Goal: Task Accomplishment & Management: Manage account settings

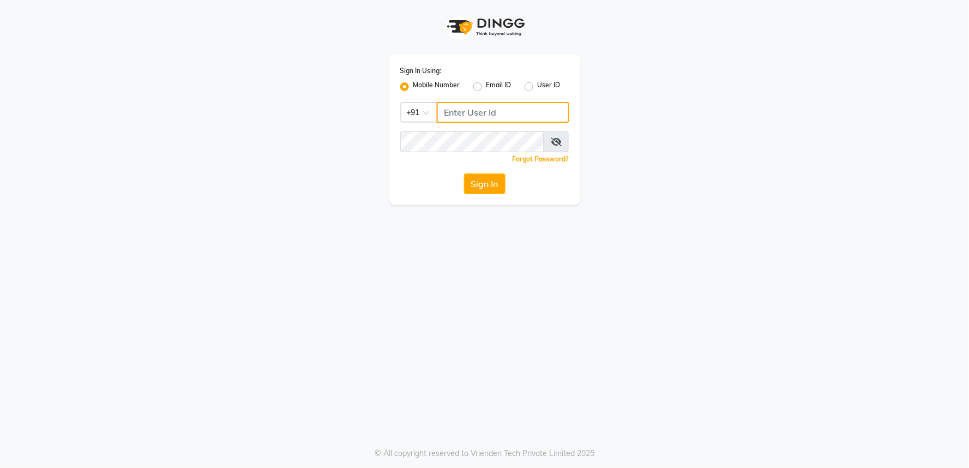
click at [502, 112] on input "Username" at bounding box center [503, 112] width 133 height 21
paste input "8450981381"
type input "8450981381"
click at [492, 182] on button "Sign In" at bounding box center [484, 183] width 41 height 21
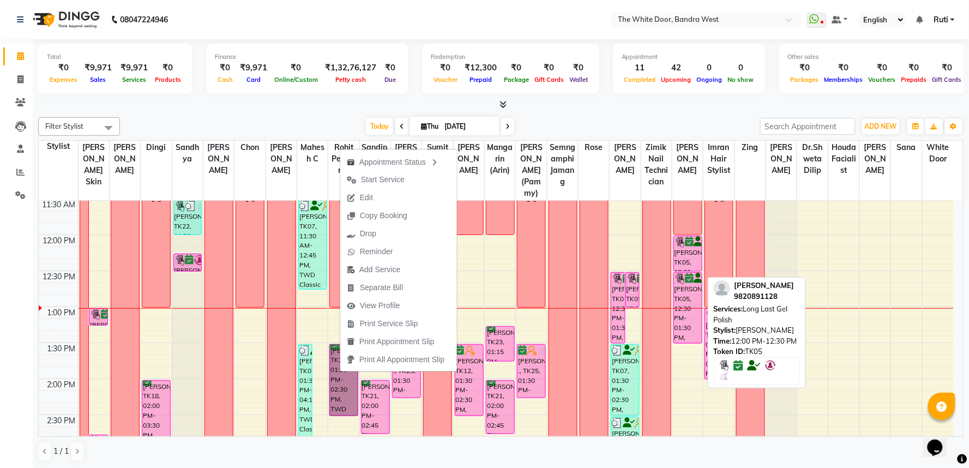
click at [690, 264] on div "[PERSON_NAME], TK05, 12:00 PM-12:30 PM, Long Last Gel Polish" at bounding box center [688, 253] width 28 height 35
select select "6"
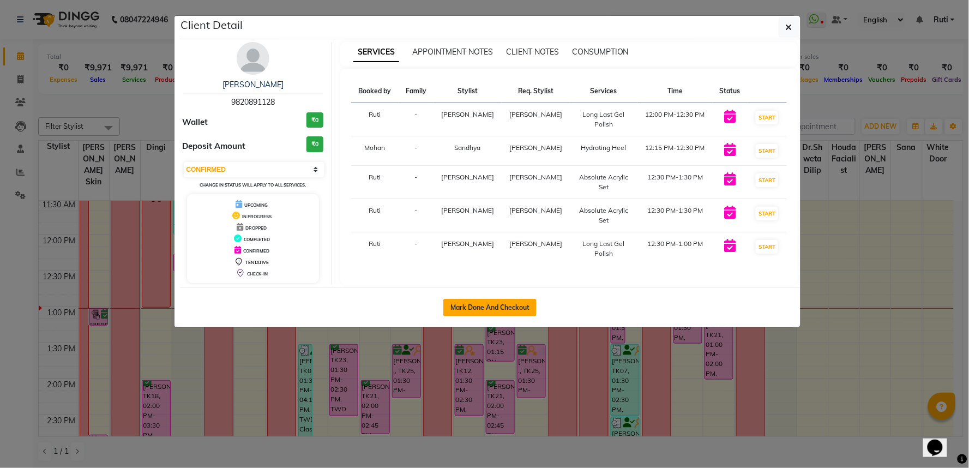
click at [479, 311] on button "Mark Done And Checkout" at bounding box center [490, 307] width 93 height 17
select select "service"
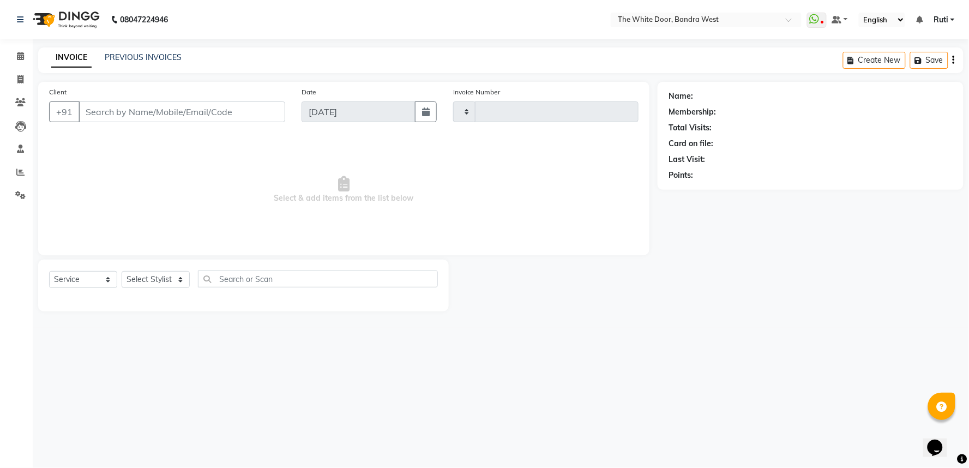
type input "4637"
select select "3980"
type input "9820891128"
select select "20544"
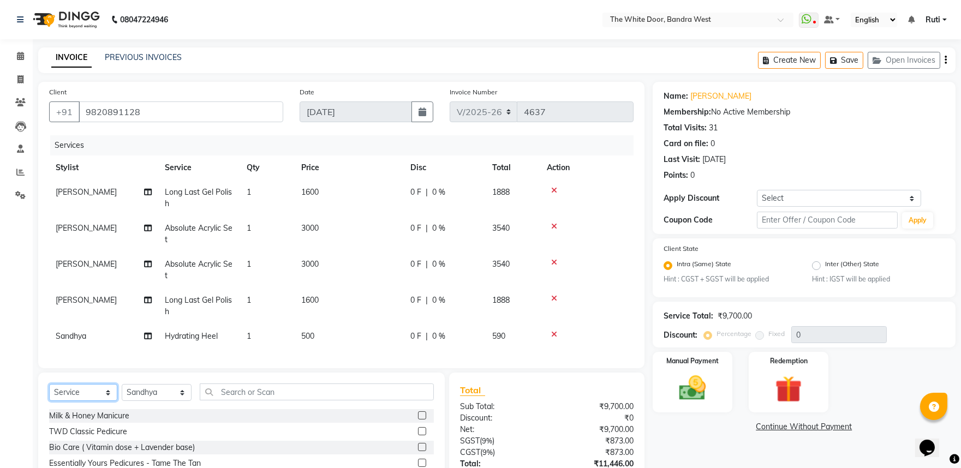
click at [82, 401] on select "Select Service Product Membership Package Voucher Prepaid Gift Card" at bounding box center [83, 392] width 68 height 17
select select "product"
click at [49, 393] on select "Select Service Product Membership Package Voucher Prepaid Gift Card" at bounding box center [83, 392] width 68 height 17
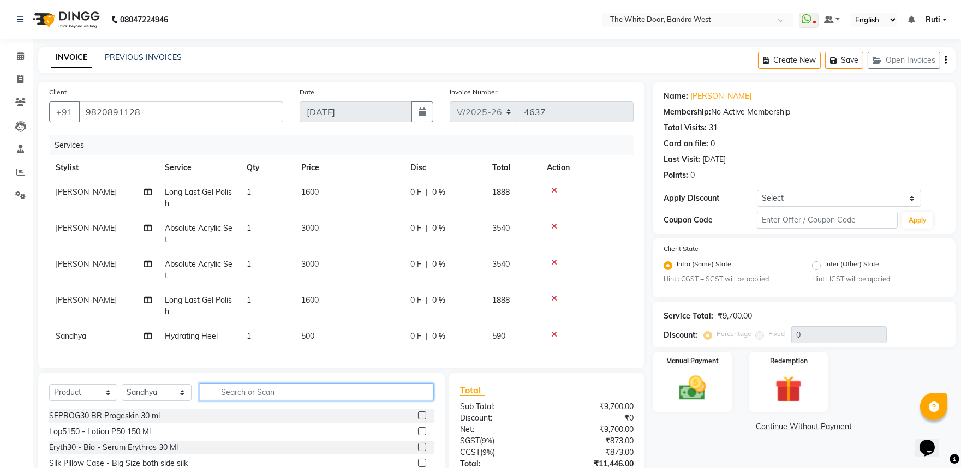
click at [306, 398] on input "text" at bounding box center [317, 391] width 235 height 17
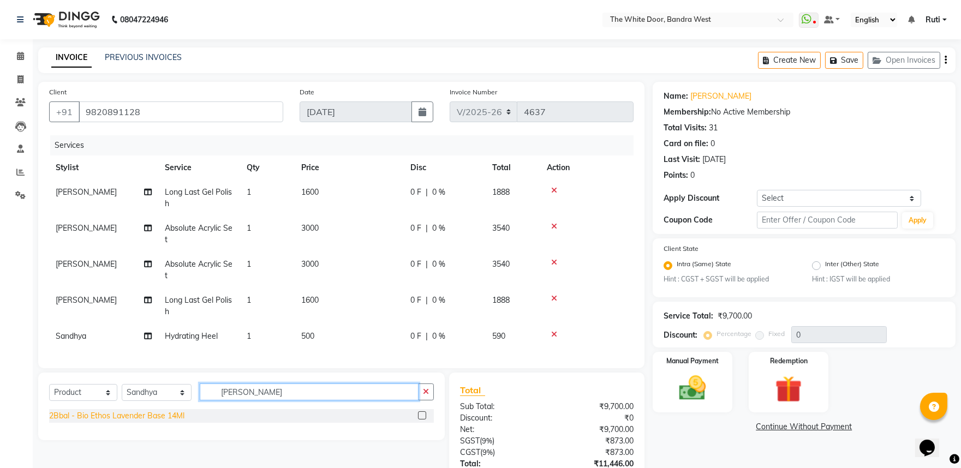
type input "LAVEN"
click at [97, 421] on div "2Bbal - Bio Ethos Lavender Base 14Ml" at bounding box center [116, 415] width 135 height 11
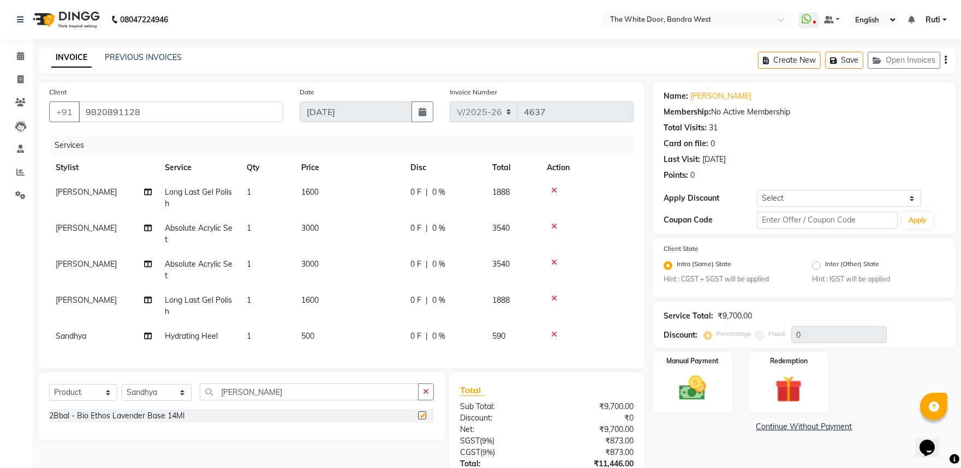
checkbox input "false"
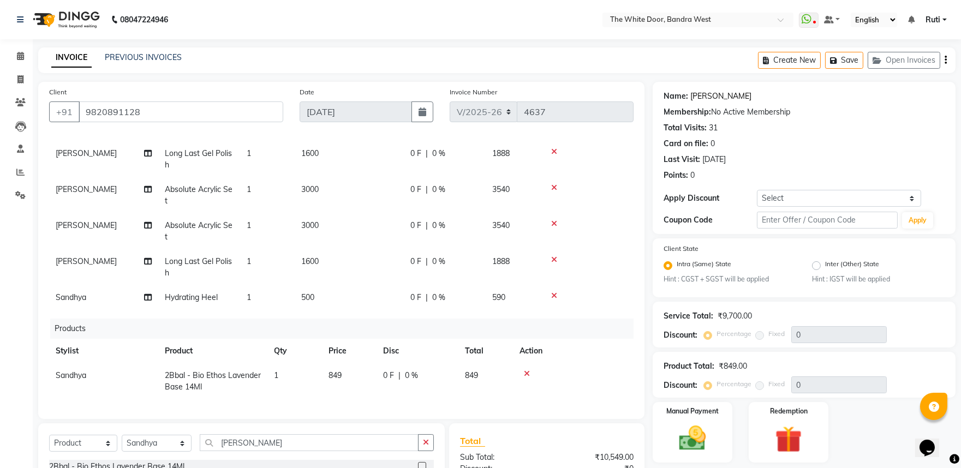
click at [723, 95] on link "Neha Ahaney" at bounding box center [720, 96] width 61 height 11
click at [727, 93] on link "Neha Ahaney" at bounding box center [720, 96] width 61 height 11
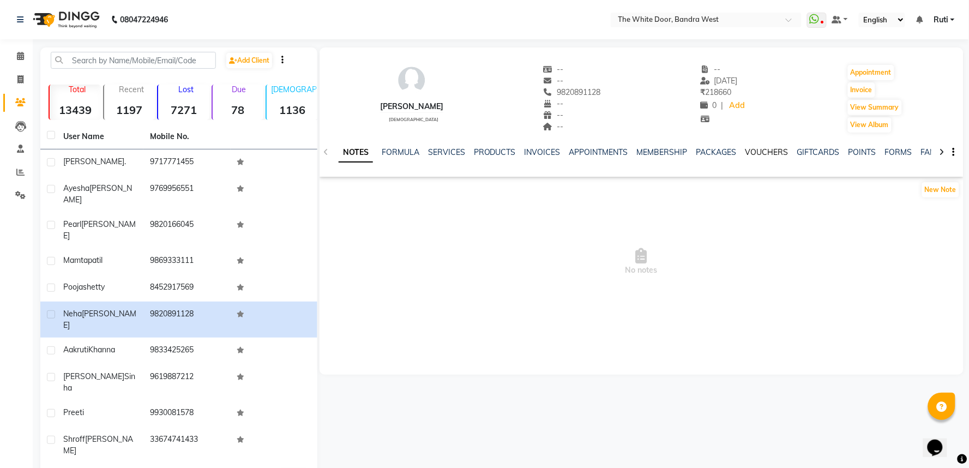
click at [754, 153] on link "VOUCHERS" at bounding box center [767, 152] width 43 height 10
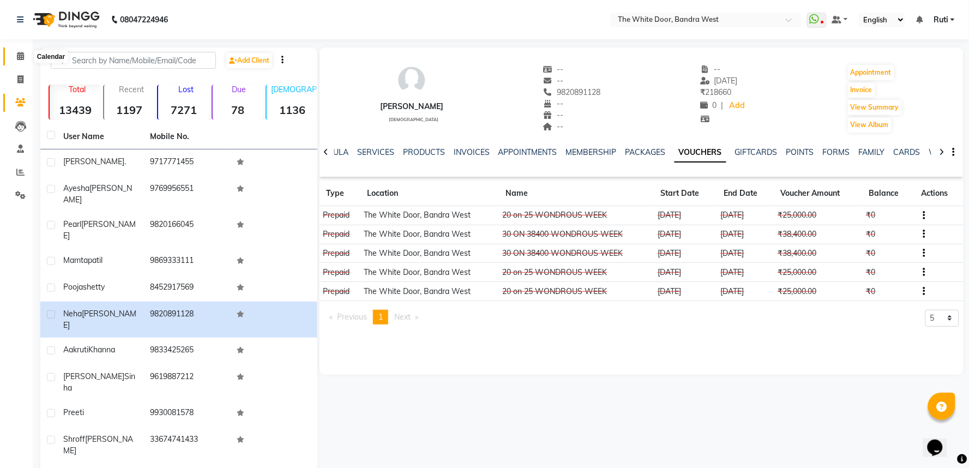
click at [13, 55] on span at bounding box center [20, 56] width 19 height 13
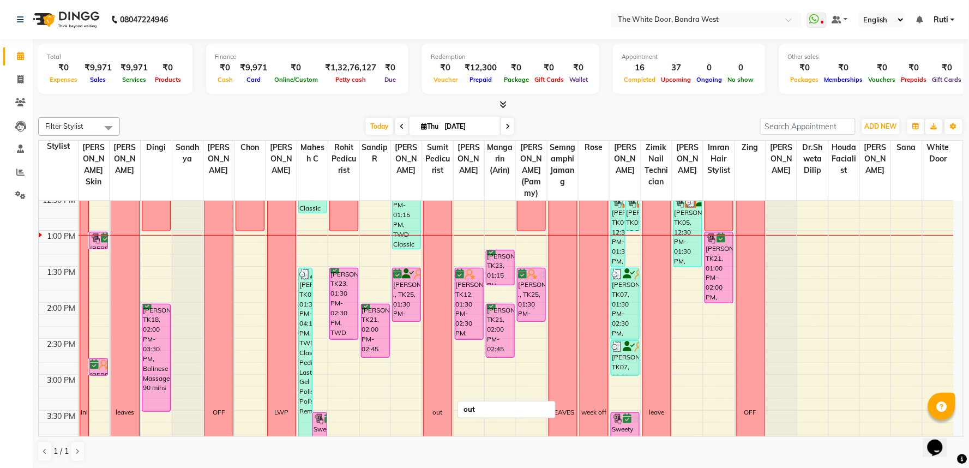
scroll to position [231, 0]
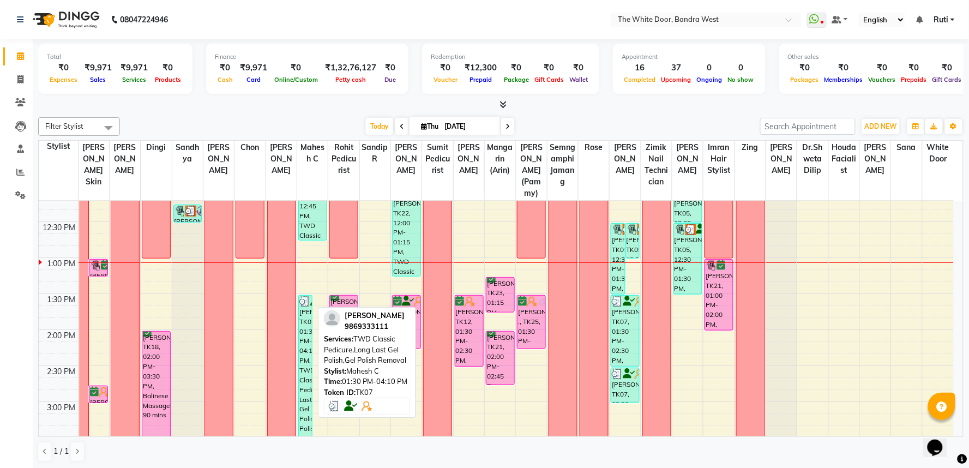
click at [308, 337] on div "[PERSON_NAME], TK07, 01:30 PM-04:10 PM, TWD Classic Pedicure,Long Last Gel Poli…" at bounding box center [305, 391] width 13 height 191
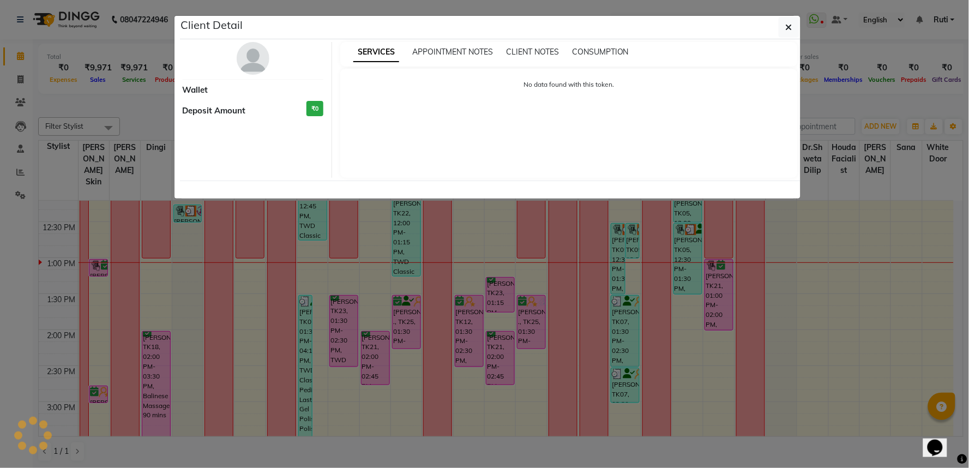
select select "3"
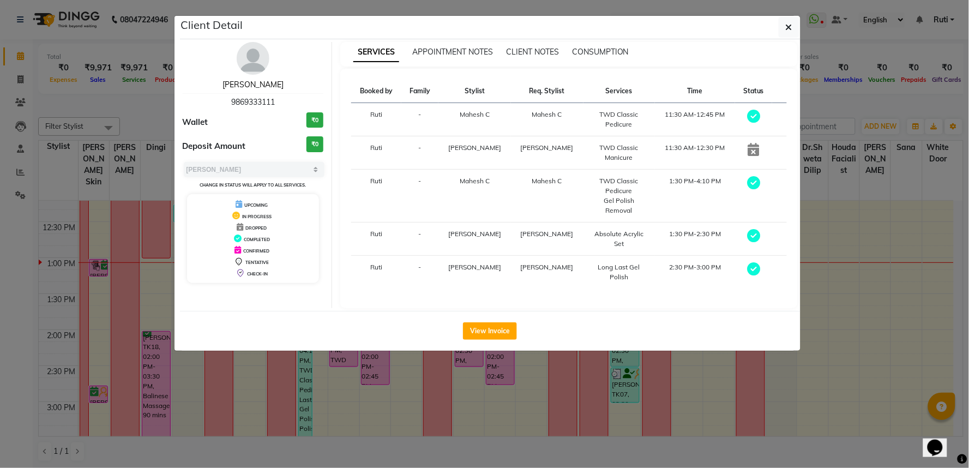
click at [264, 85] on link "mamta patil" at bounding box center [253, 85] width 61 height 10
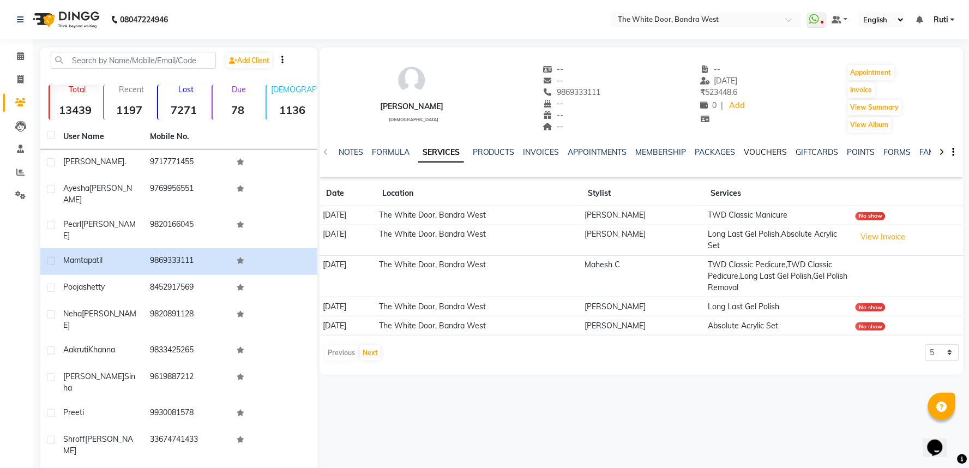
click at [753, 152] on link "VOUCHERS" at bounding box center [766, 152] width 43 height 10
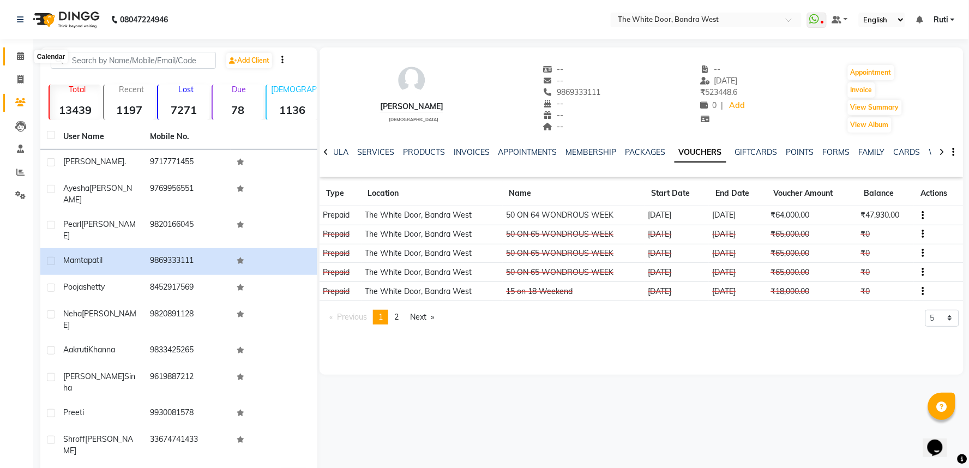
click at [18, 55] on icon at bounding box center [20, 56] width 7 height 8
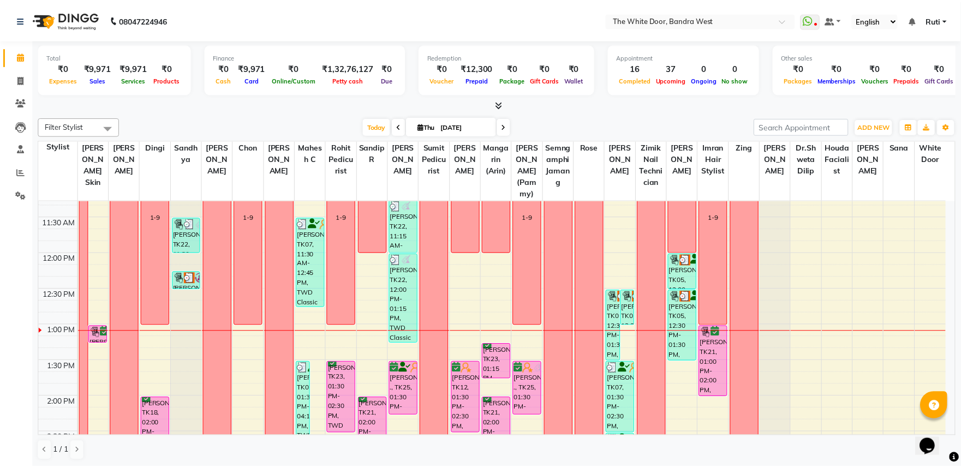
scroll to position [182, 0]
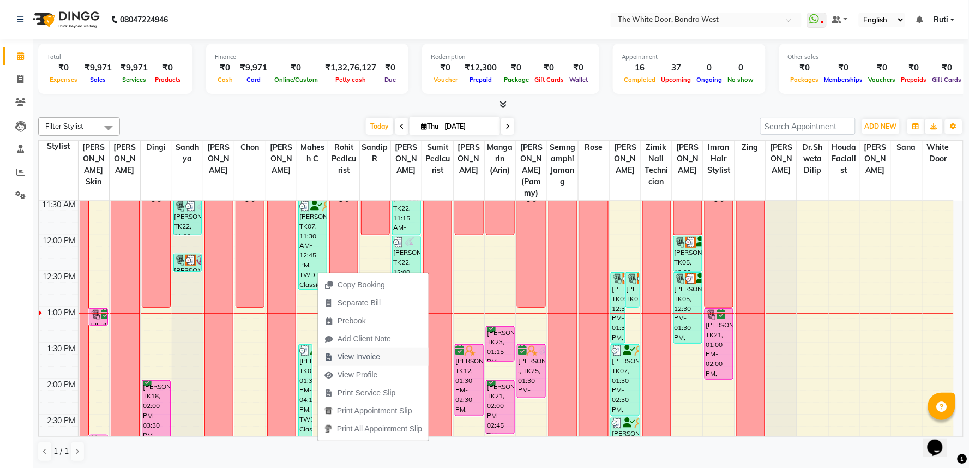
click at [363, 357] on span "View Invoice" at bounding box center [359, 356] width 43 height 11
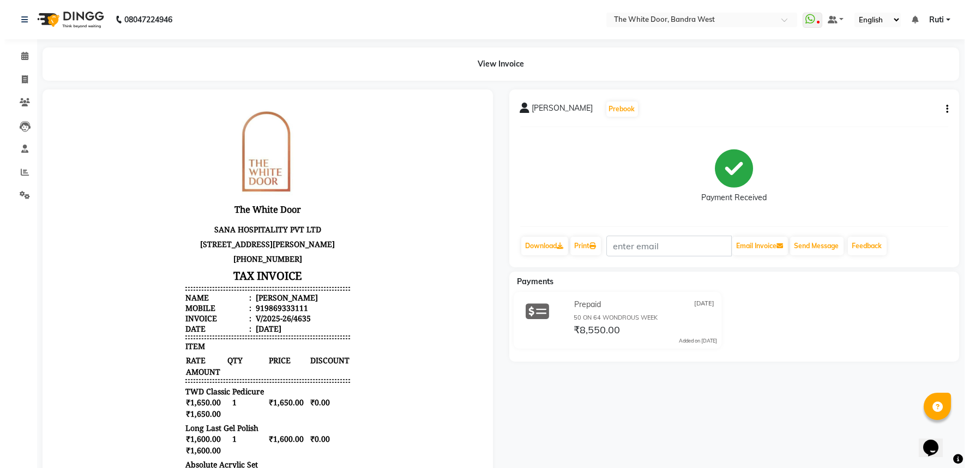
scroll to position [9, 0]
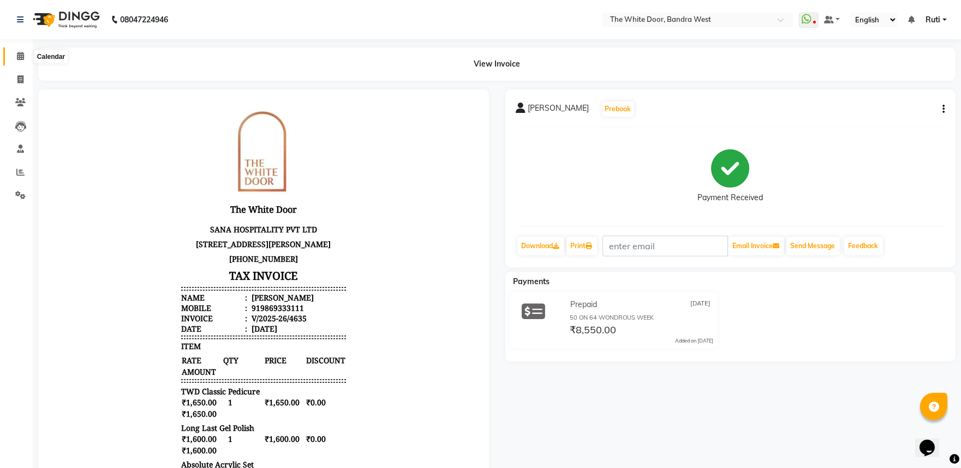
click at [17, 55] on icon at bounding box center [20, 56] width 7 height 8
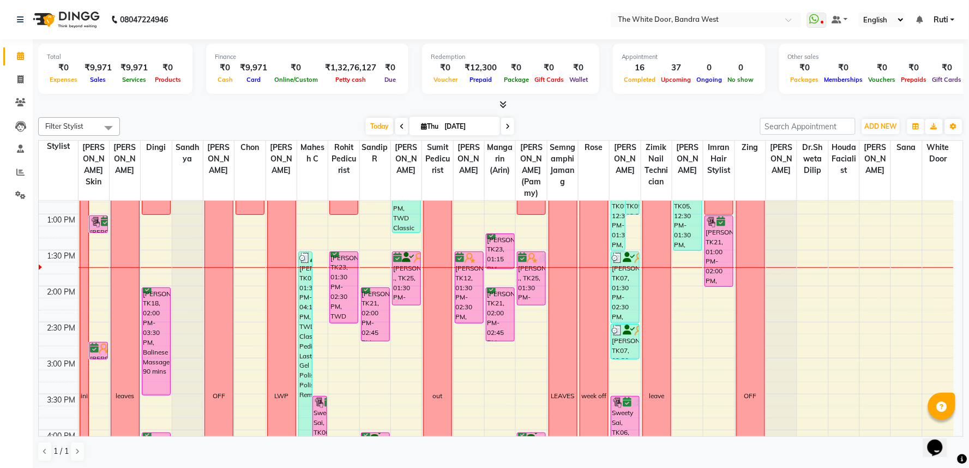
scroll to position [303, 0]
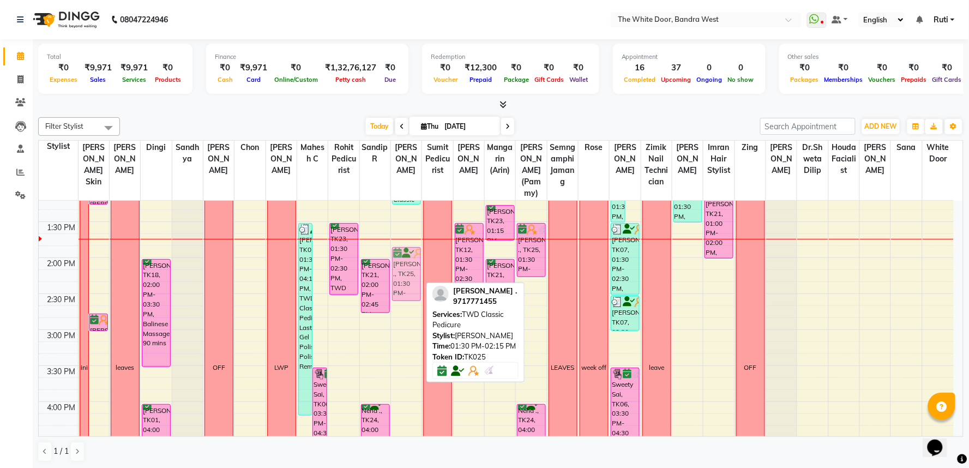
drag, startPoint x: 407, startPoint y: 270, endPoint x: 408, endPoint y: 289, distance: 19.1
click at [408, 289] on div "Jyatika Rai, TK20, 09:00 AM-10:00 AM, Essentially Yours Pedicures - Stay Youthf…" at bounding box center [406, 366] width 31 height 936
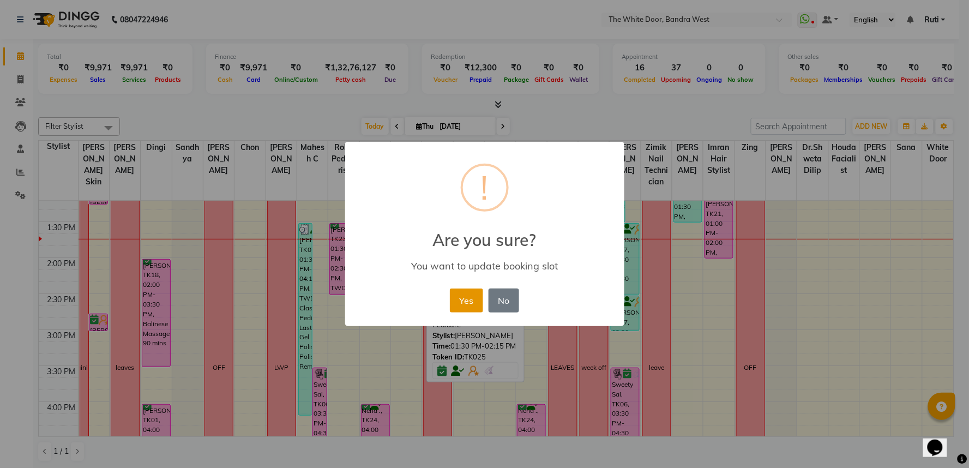
click at [476, 303] on button "Yes" at bounding box center [466, 301] width 33 height 24
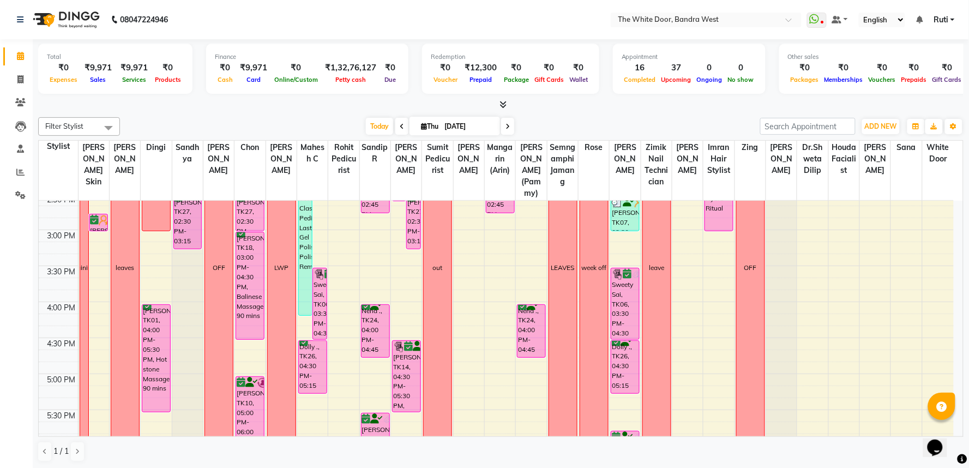
scroll to position [424, 0]
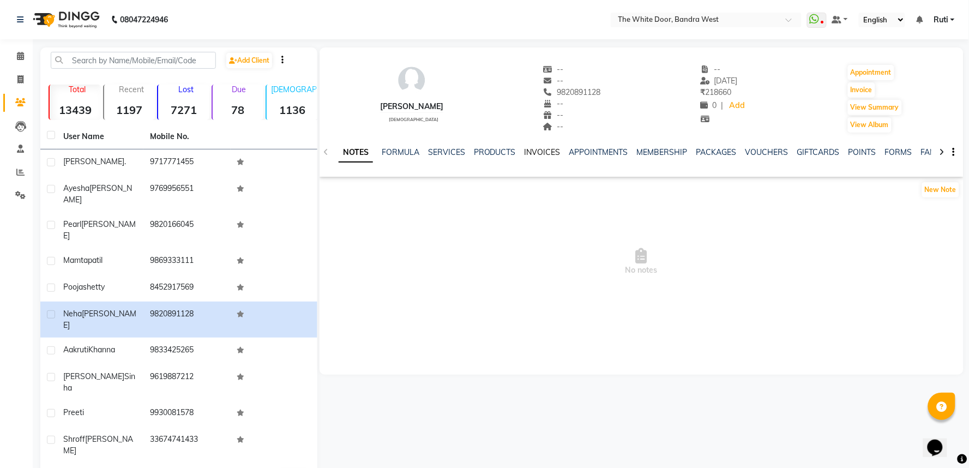
click at [525, 151] on link "INVOICES" at bounding box center [543, 152] width 36 height 10
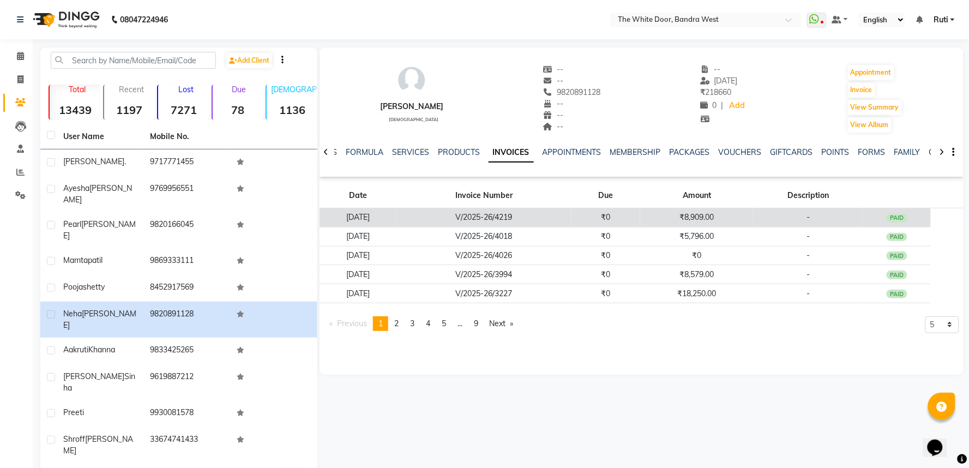
click at [448, 213] on td "V/2025-26/4219" at bounding box center [484, 217] width 175 height 19
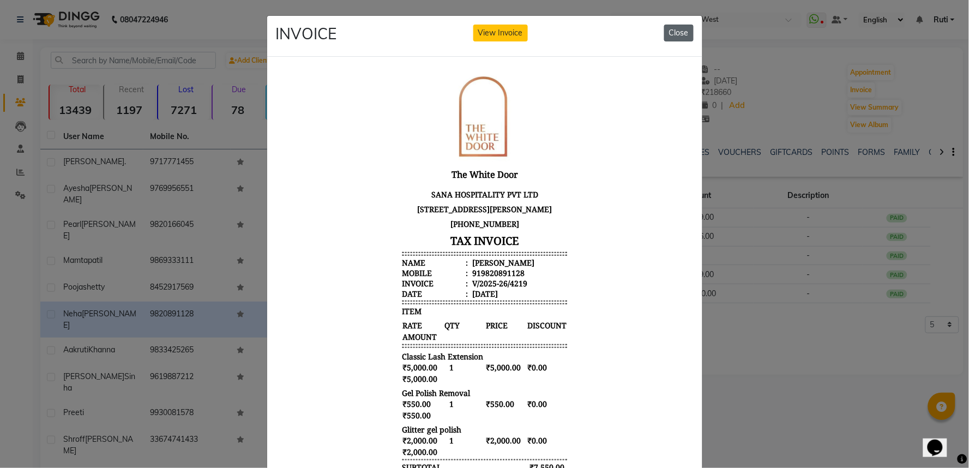
drag, startPoint x: 675, startPoint y: 30, endPoint x: 395, endPoint y: 8, distance: 281.3
click at [675, 30] on button "Close" at bounding box center [678, 33] width 29 height 17
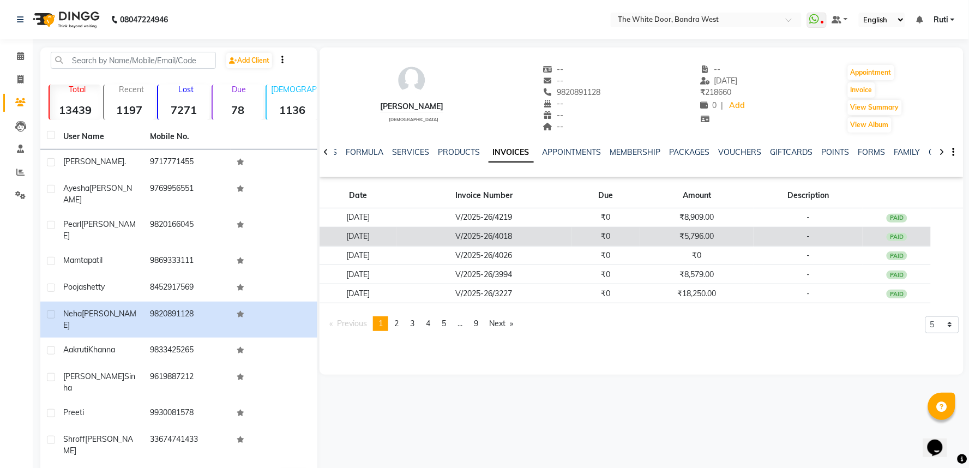
click at [531, 233] on td "V/2025-26/4018" at bounding box center [484, 236] width 175 height 19
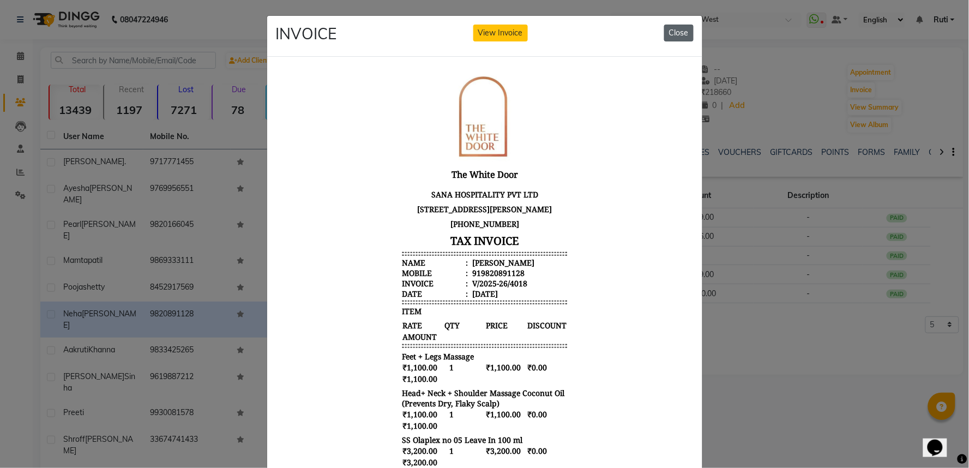
click at [672, 34] on button "Close" at bounding box center [678, 33] width 29 height 17
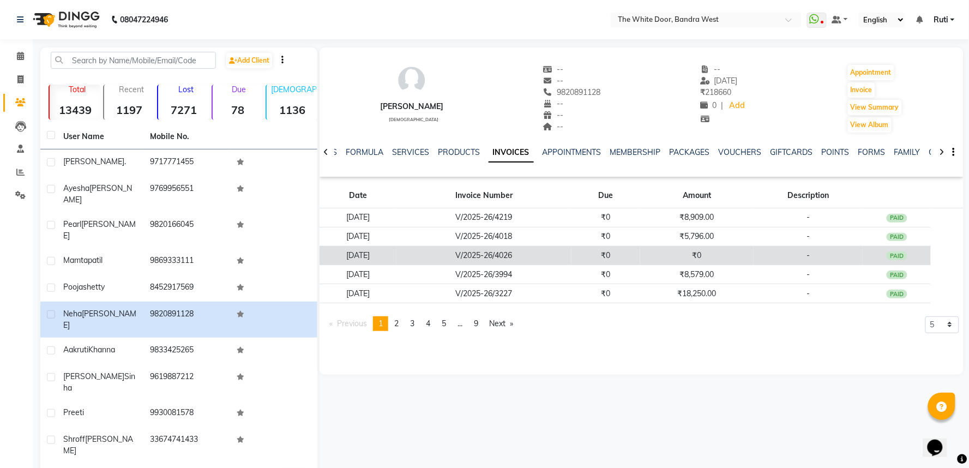
click at [505, 254] on td "V/2025-26/4026" at bounding box center [484, 255] width 175 height 19
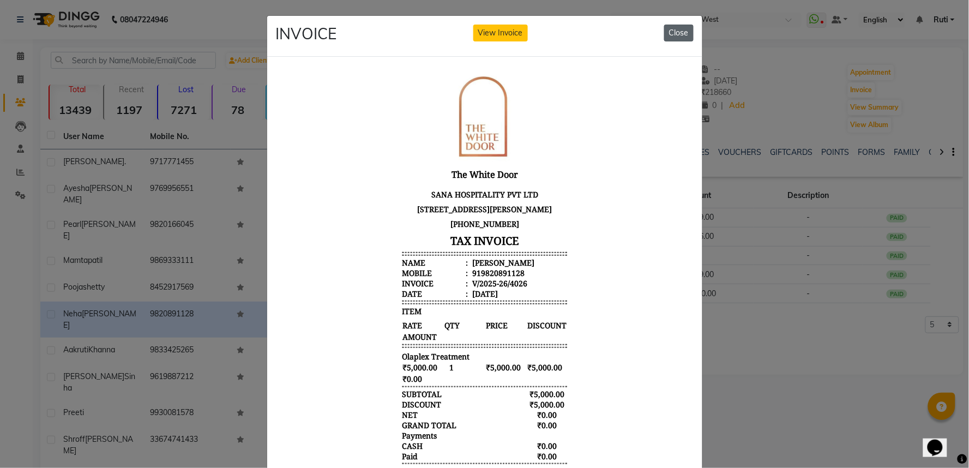
click at [682, 28] on button "Close" at bounding box center [678, 33] width 29 height 17
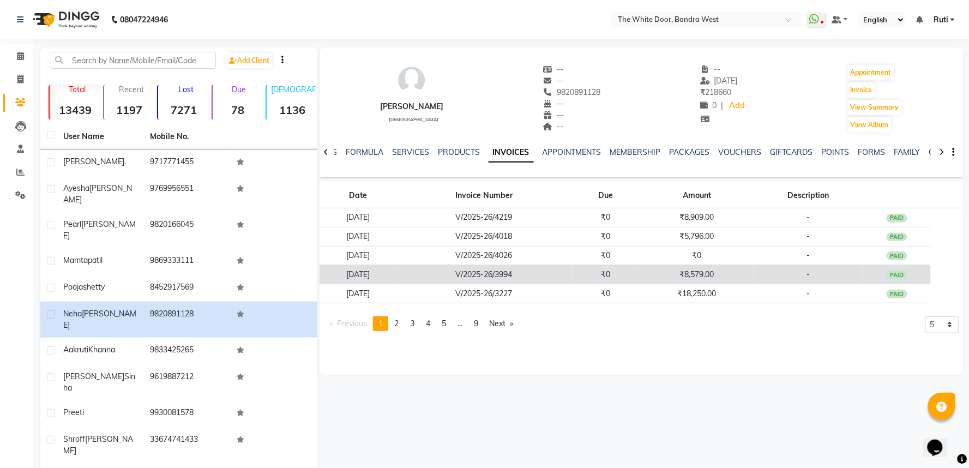
click at [528, 273] on td "V/2025-26/3994" at bounding box center [484, 274] width 175 height 19
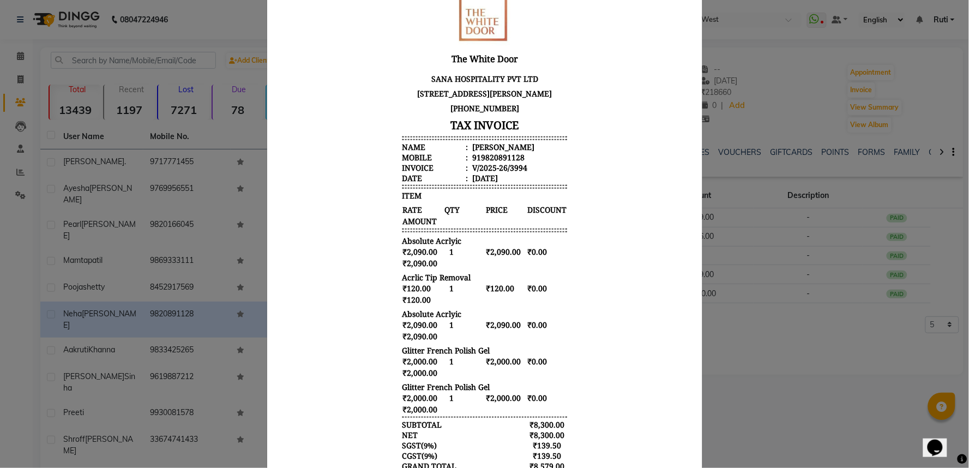
scroll to position [9, 0]
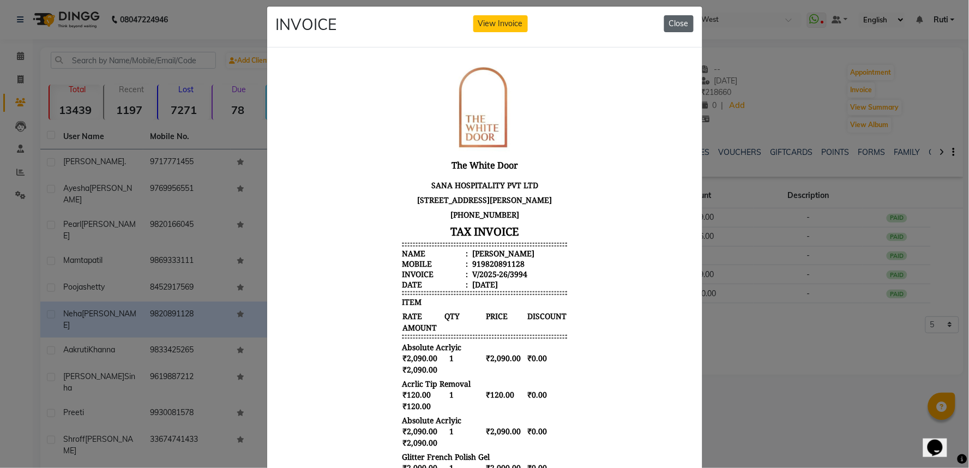
click at [684, 22] on button "Close" at bounding box center [678, 23] width 29 height 17
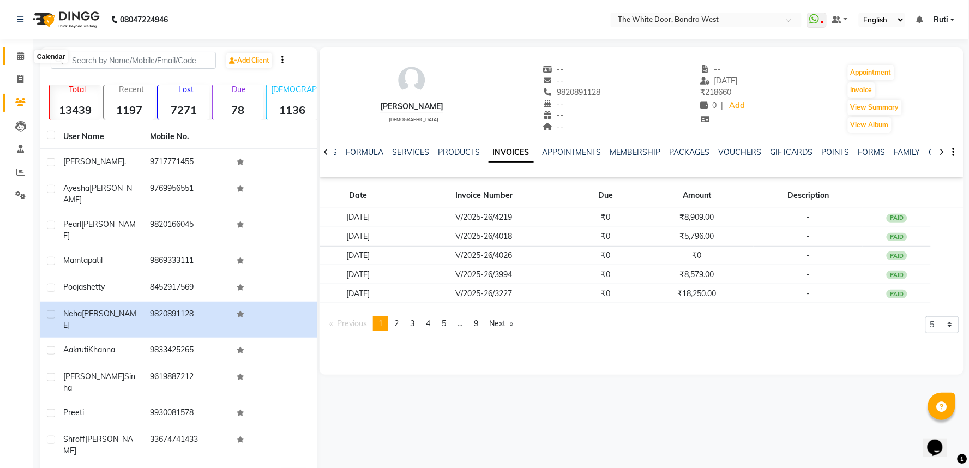
click at [20, 60] on icon at bounding box center [20, 56] width 7 height 8
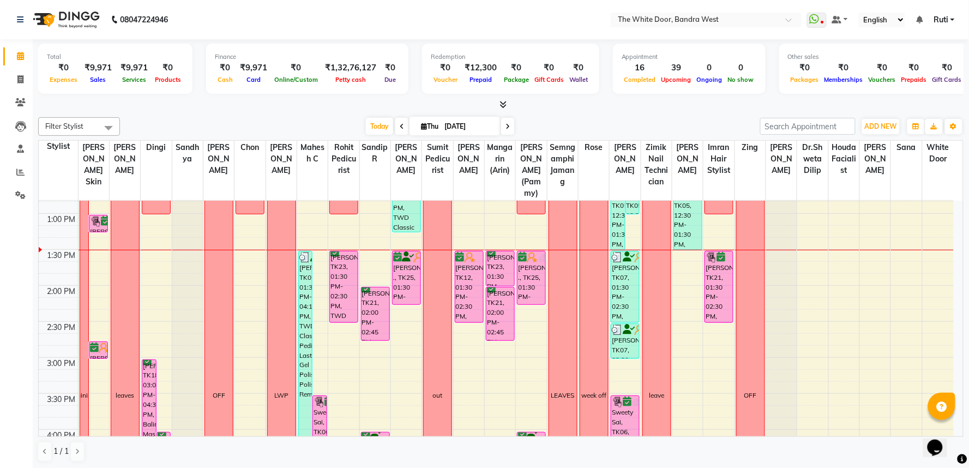
scroll to position [303, 0]
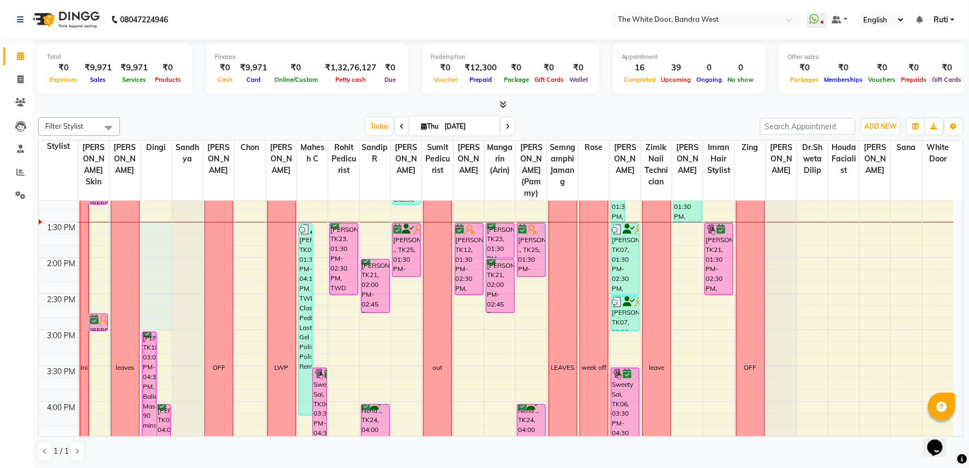
drag, startPoint x: 153, startPoint y: 236, endPoint x: 159, endPoint y: 332, distance: 95.6
click at [159, 332] on div "9:00 AM 9:30 AM 10:00 AM 10:30 AM 11:00 AM 11:30 AM 12:00 PM 12:30 PM 1:00 PM 1…" at bounding box center [496, 366] width 915 height 936
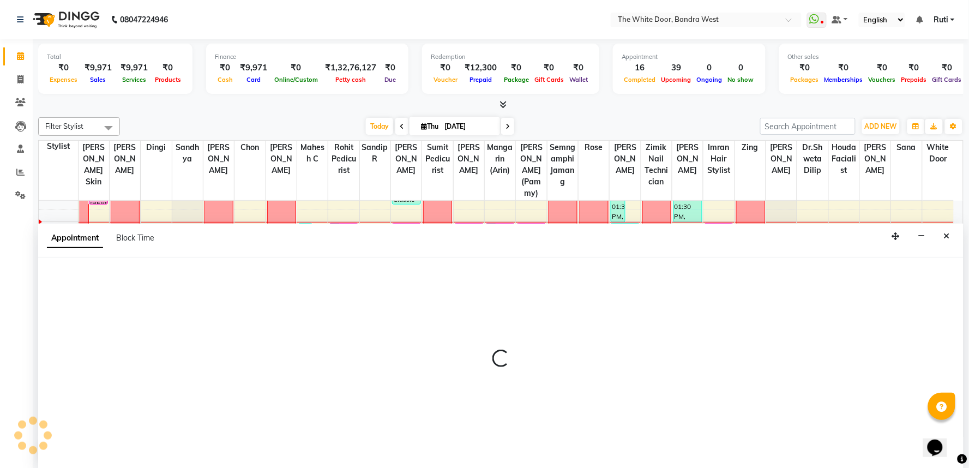
select select "31478"
select select "tentative"
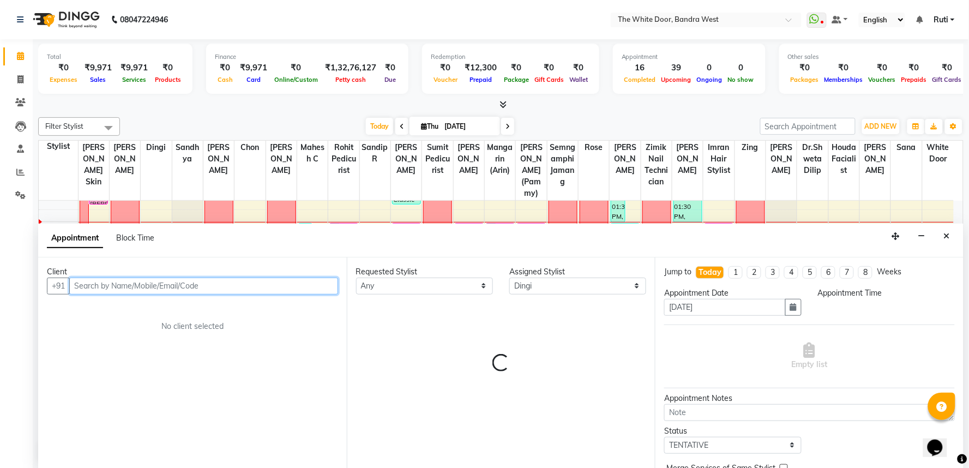
select select "810"
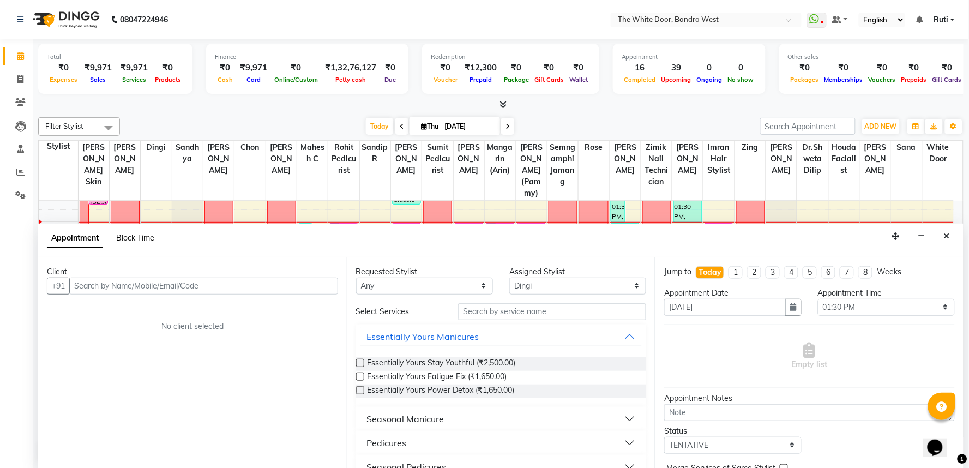
click at [136, 238] on span "Block Time" at bounding box center [135, 238] width 38 height 10
select select "31478"
select select "810"
select select "900"
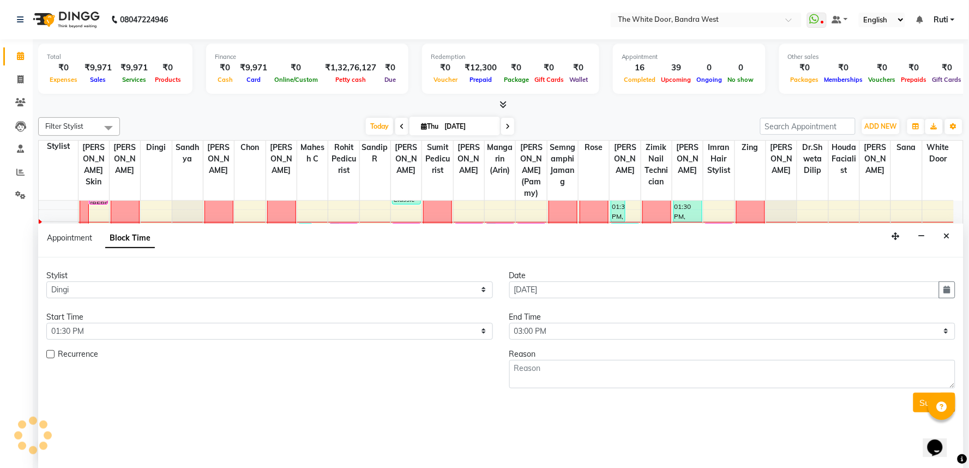
scroll to position [290, 0]
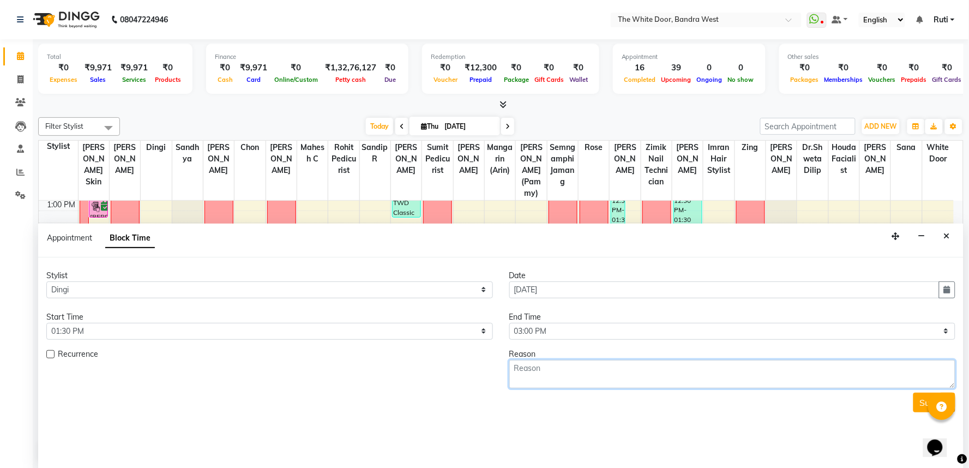
click at [607, 371] on textarea at bounding box center [733, 374] width 447 height 28
type textarea "t"
type textarea "TRIAL"
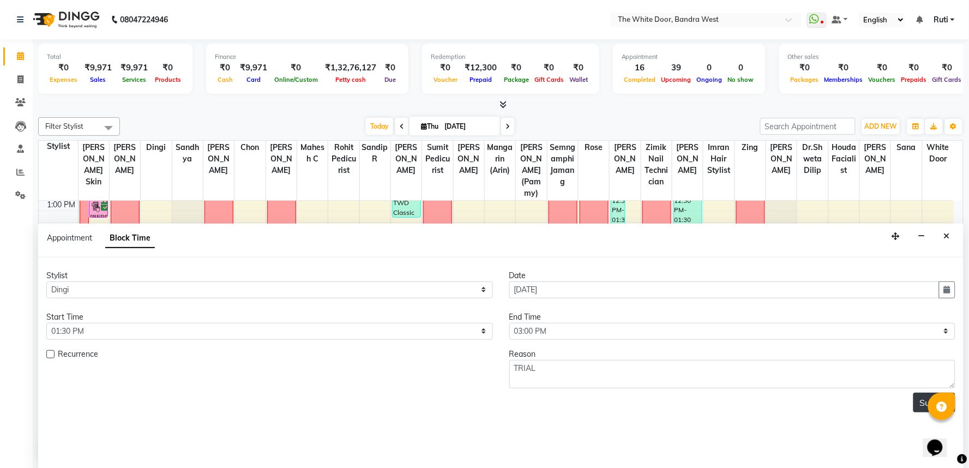
click at [921, 403] on button "Submit" at bounding box center [935, 403] width 42 height 20
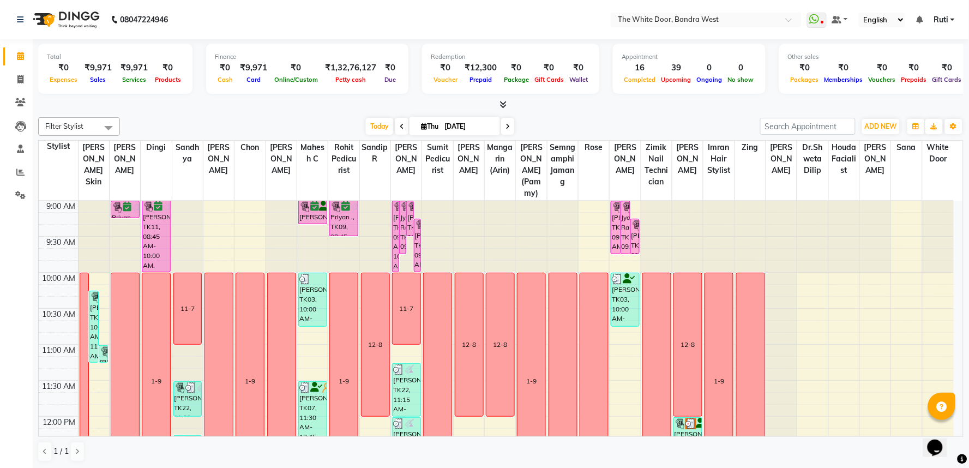
click at [397, 122] on span at bounding box center [401, 126] width 13 height 17
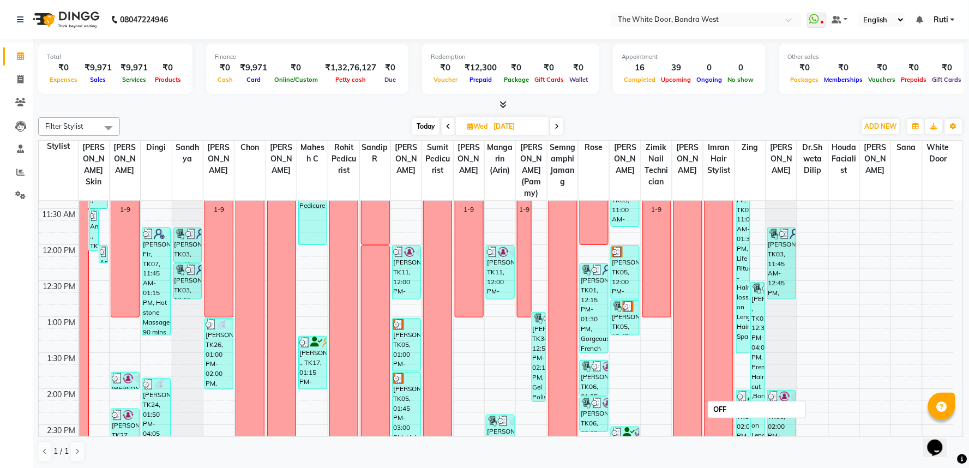
scroll to position [168, 0]
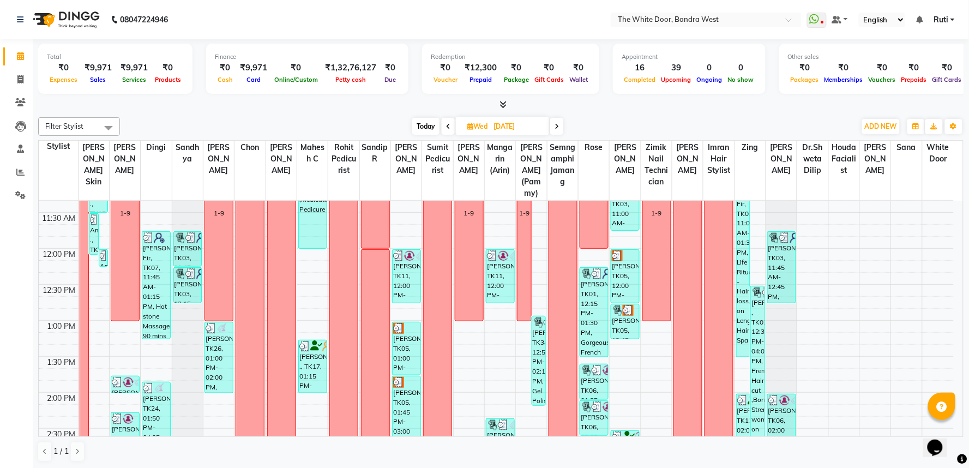
click at [448, 123] on icon at bounding box center [448, 126] width 4 height 7
type input "[DATE]"
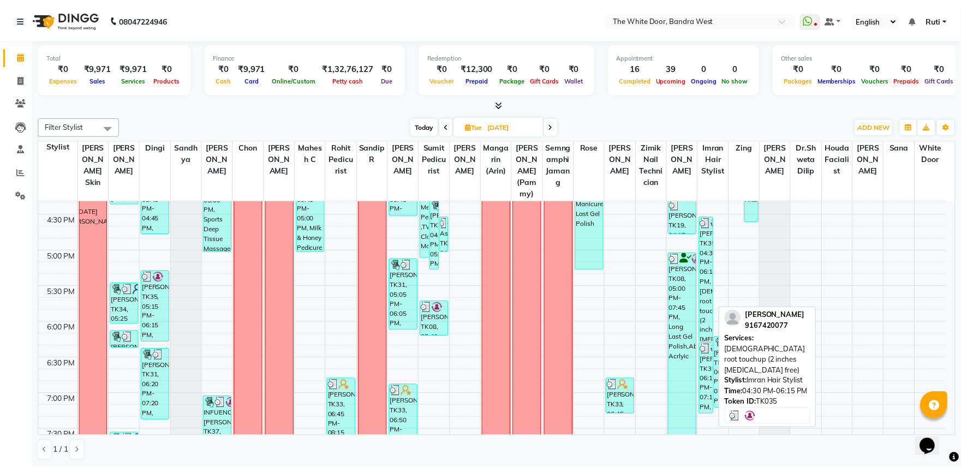
scroll to position [546, 0]
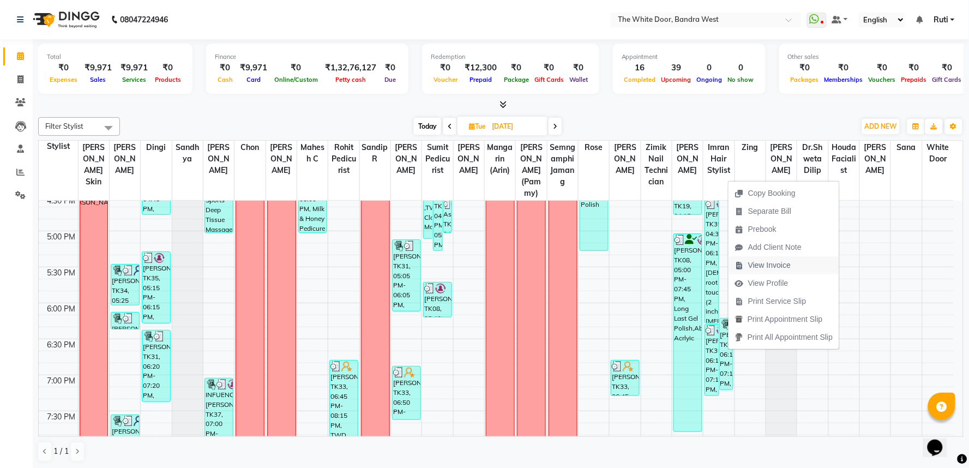
click at [806, 260] on button "View Invoice" at bounding box center [784, 265] width 111 height 18
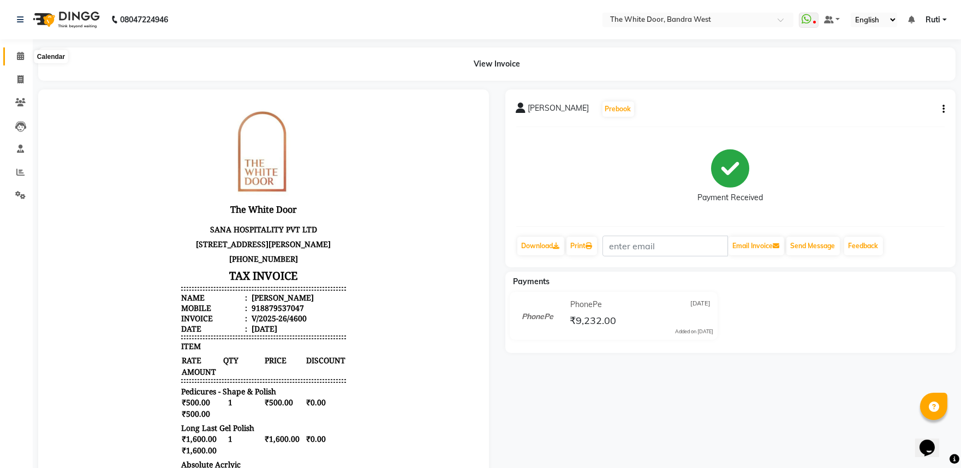
click at [14, 57] on span at bounding box center [20, 56] width 19 height 13
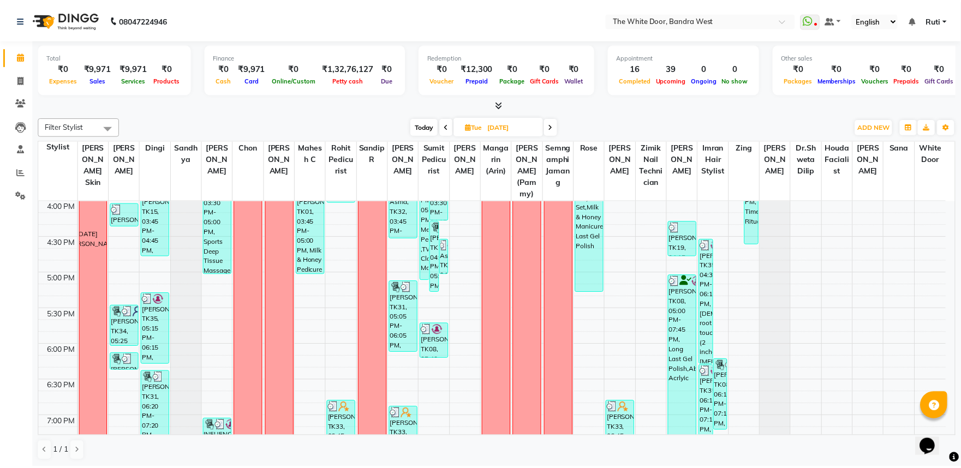
scroll to position [606, 0]
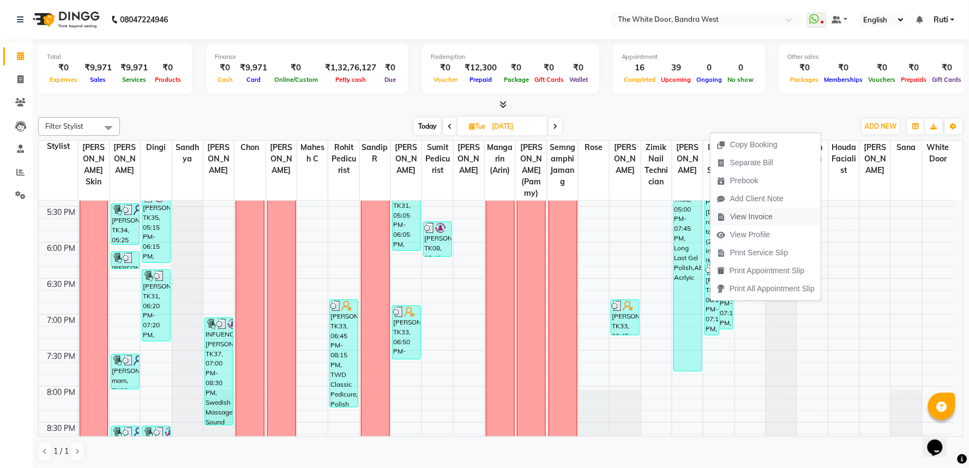
click at [757, 217] on span "View Invoice" at bounding box center [751, 216] width 43 height 11
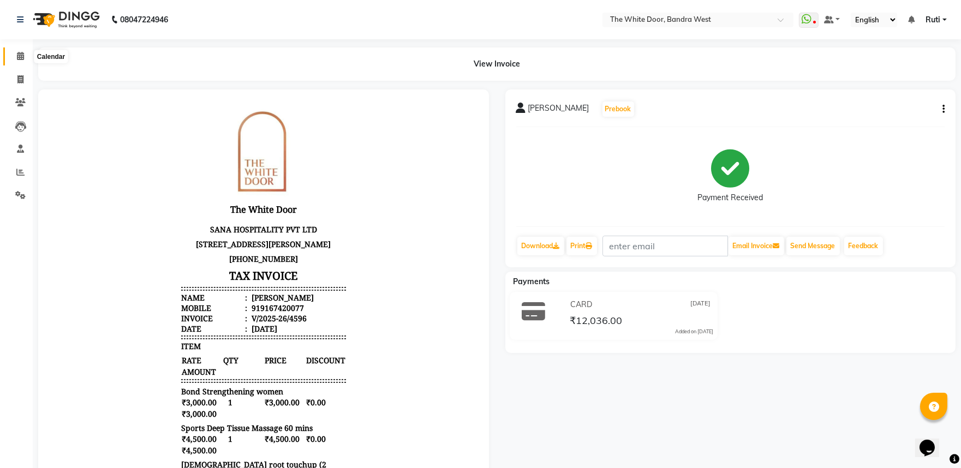
click at [23, 55] on span at bounding box center [20, 56] width 19 height 13
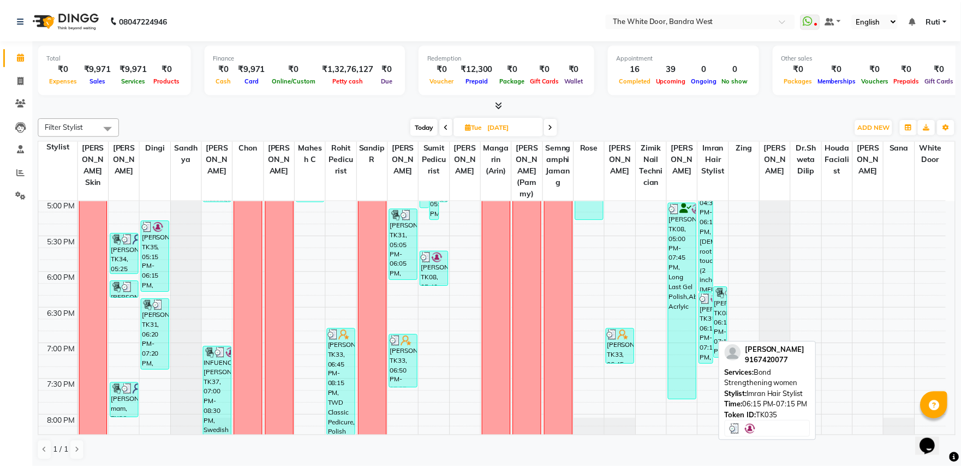
scroll to position [606, 0]
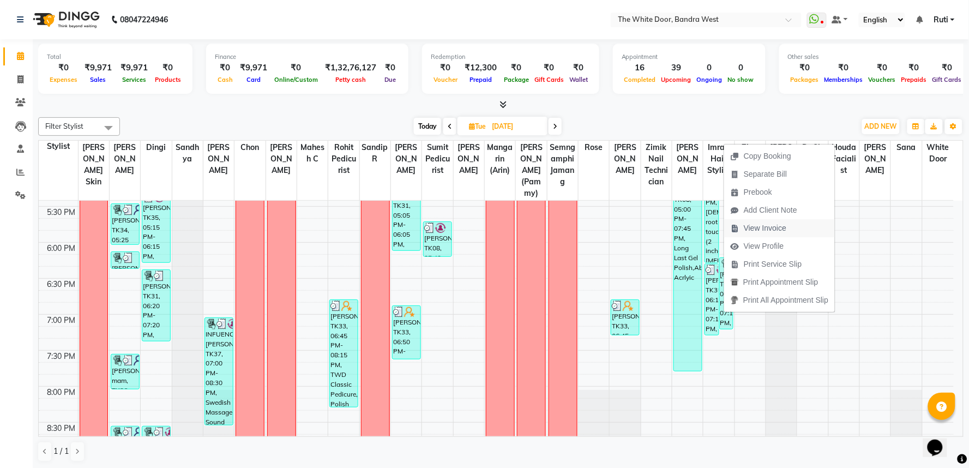
click at [776, 226] on span "View Invoice" at bounding box center [765, 228] width 43 height 11
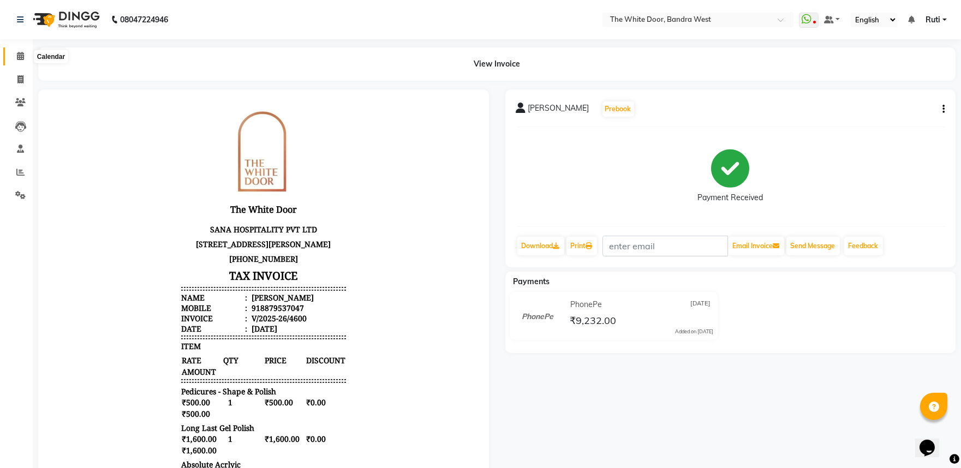
click at [20, 59] on icon at bounding box center [20, 56] width 7 height 8
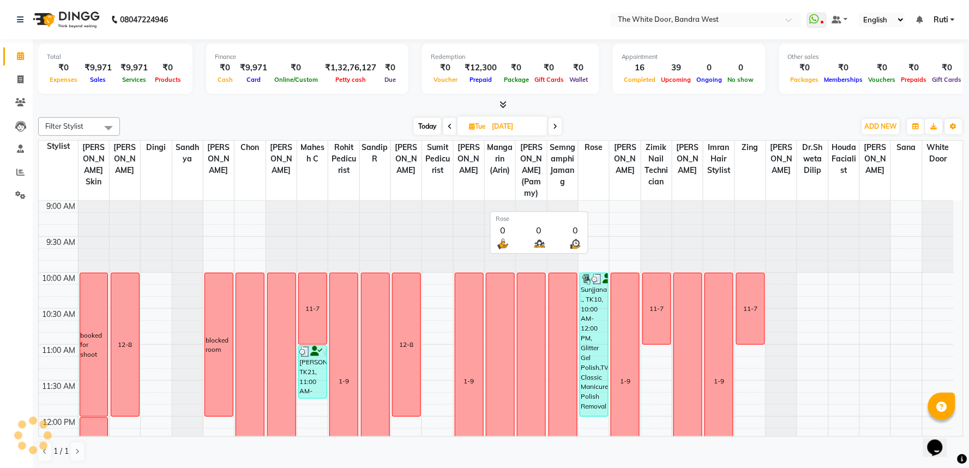
scroll to position [290, 0]
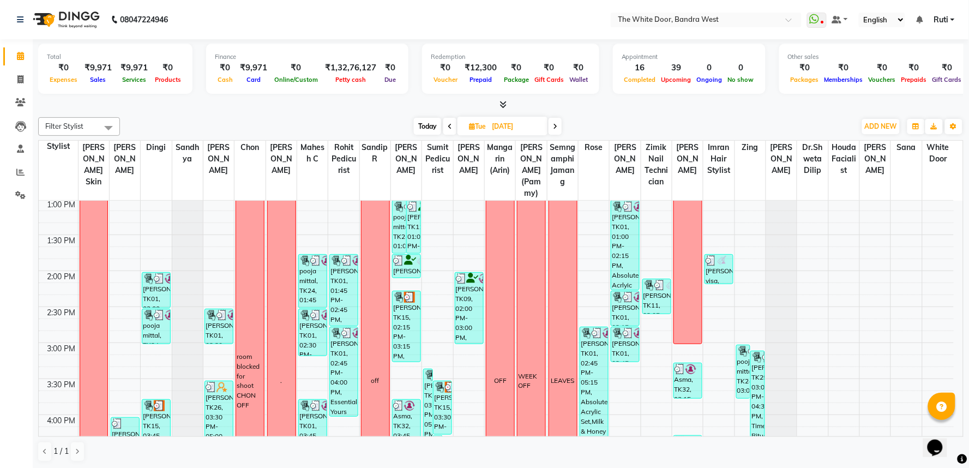
click at [422, 120] on span "Today" at bounding box center [427, 126] width 27 height 17
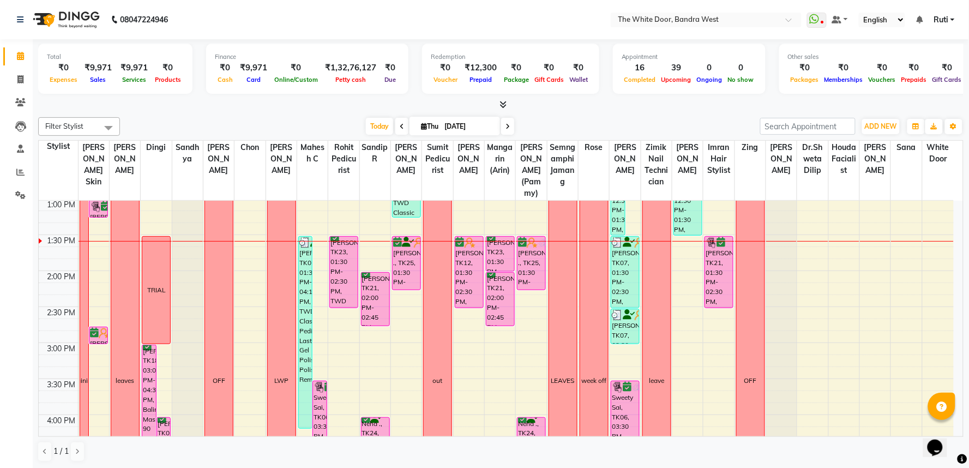
click at [404, 121] on div "Today Thu 04-09-2025" at bounding box center [440, 126] width 151 height 16
click at [400, 126] on icon at bounding box center [402, 126] width 4 height 7
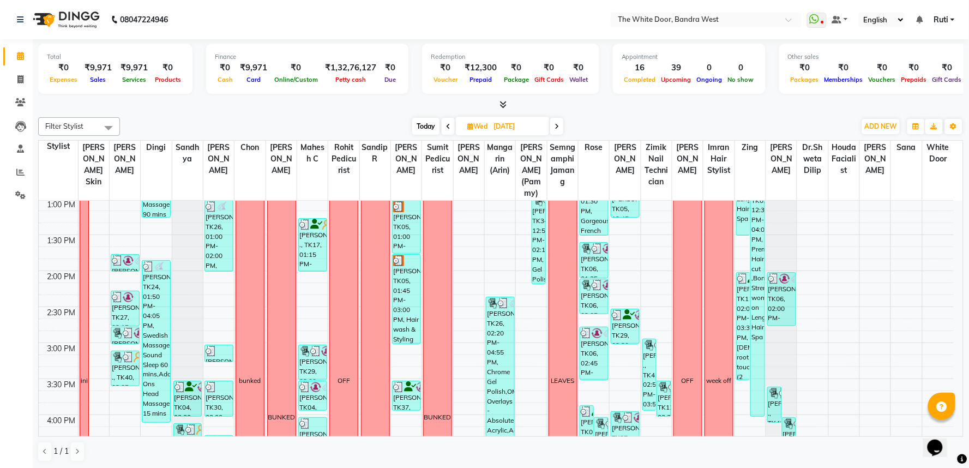
click at [433, 122] on span "Today" at bounding box center [425, 126] width 27 height 17
type input "[DATE]"
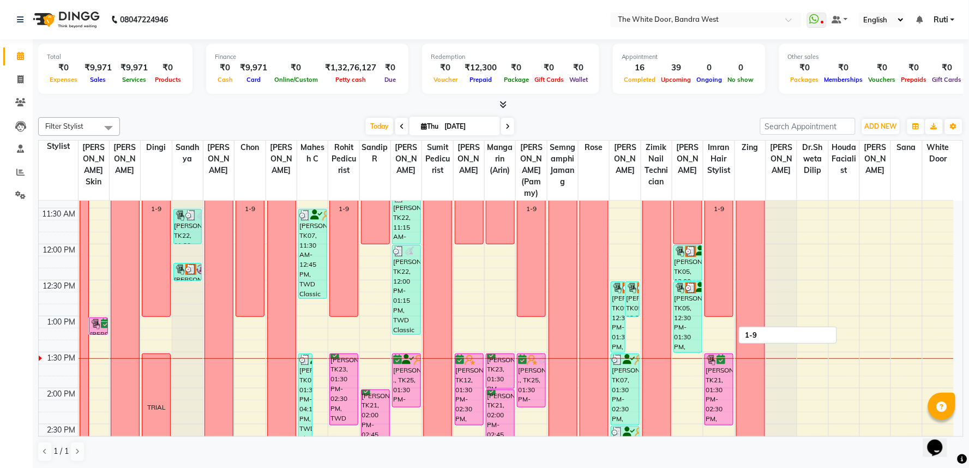
scroll to position [168, 0]
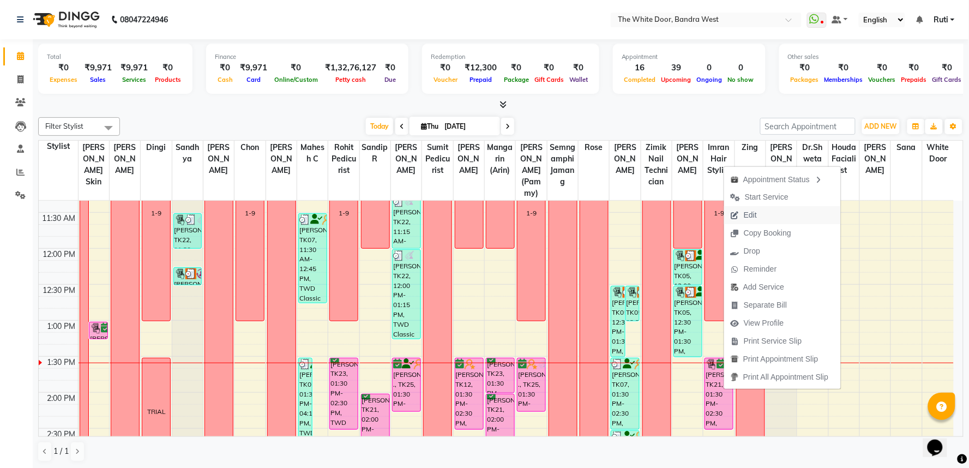
click at [762, 214] on span "Edit" at bounding box center [743, 215] width 39 height 18
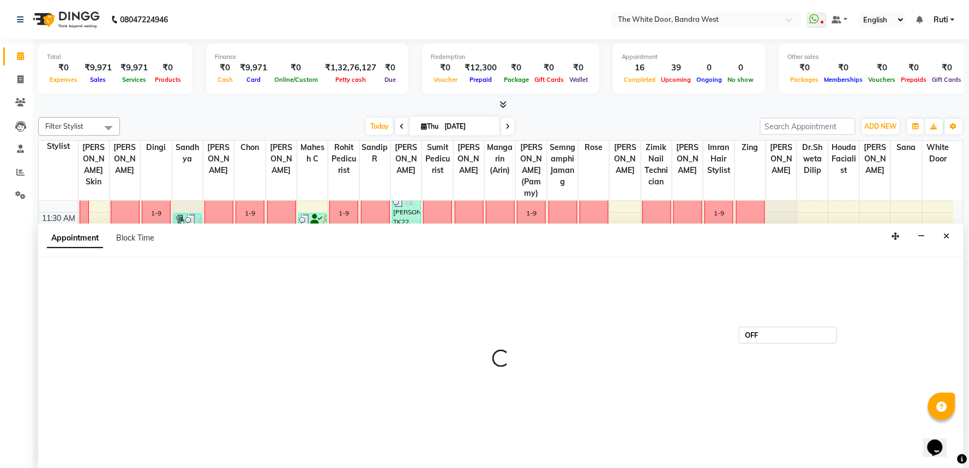
select select "confirm booking"
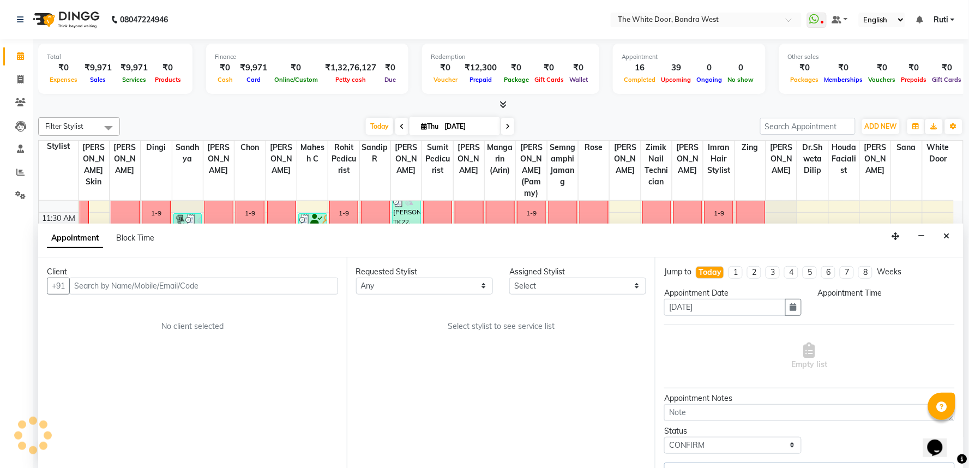
scroll to position [290, 0]
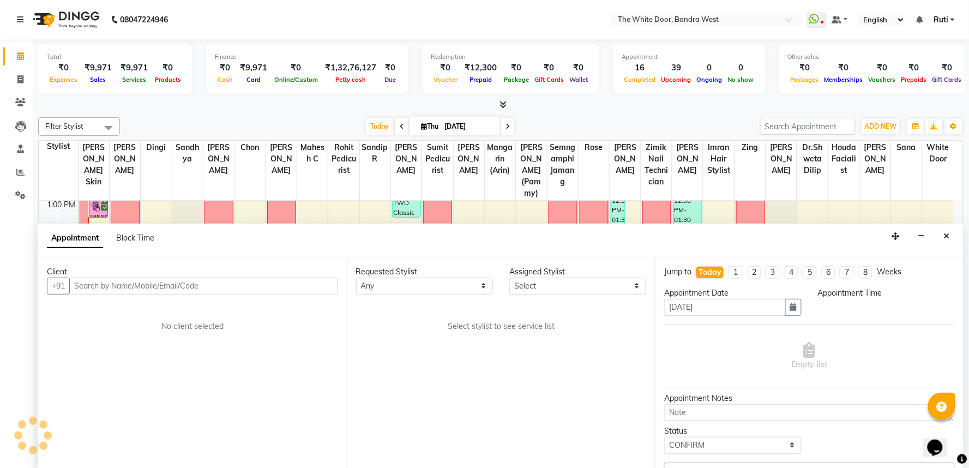
select select "810"
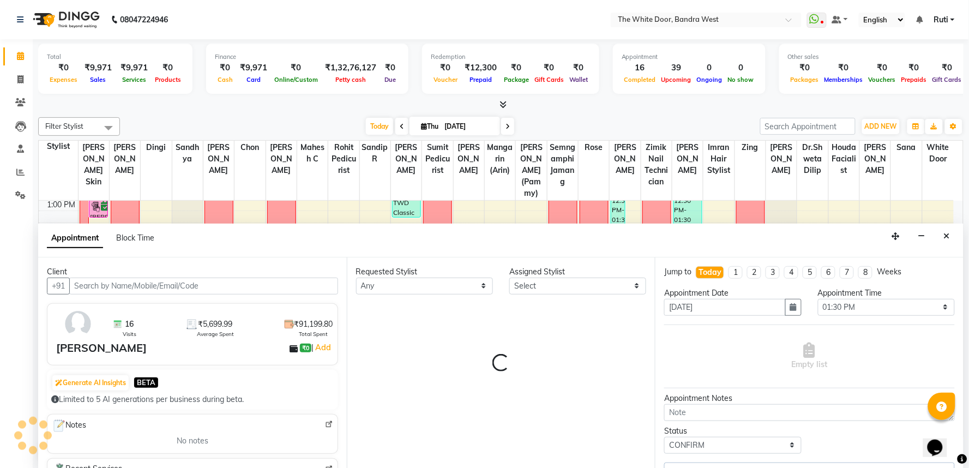
select select "22422"
select select "1642"
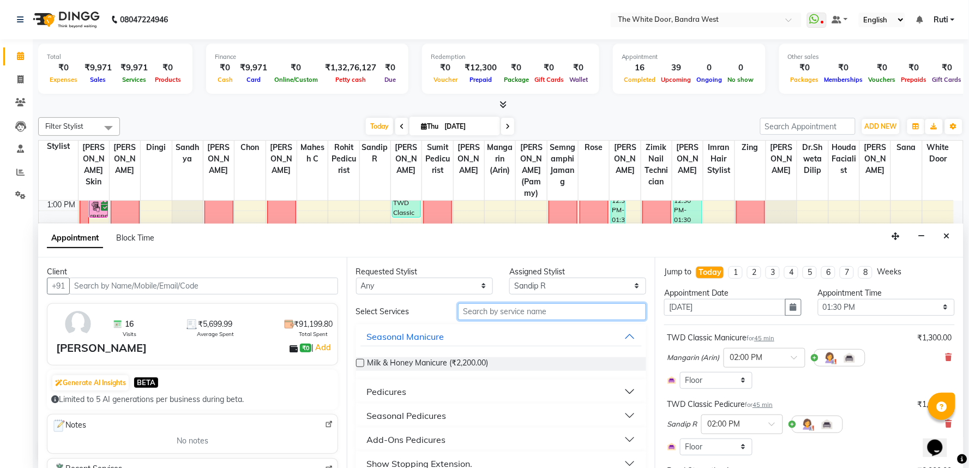
click at [562, 305] on input "text" at bounding box center [552, 311] width 188 height 17
type input "ADD"
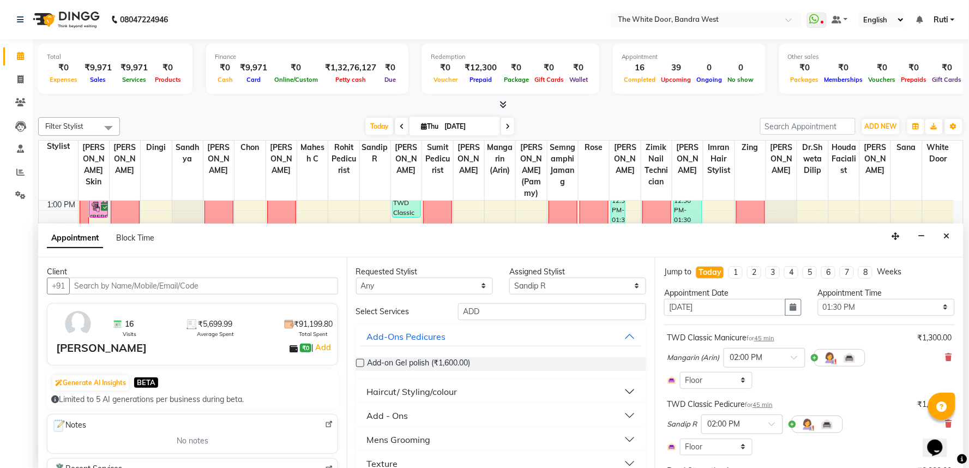
click at [588, 276] on div "Assigned Stylist" at bounding box center [578, 271] width 137 height 11
click at [586, 293] on select "Select Amita Skin benjimin Chon Dingi Dr.Shweta Dilip Farheen K Ganesh M Himans…" at bounding box center [578, 286] width 137 height 17
select select "64906"
click at [510, 278] on select "Select Amita Skin benjimin Chon Dingi Dr.Shweta Dilip Farheen K Ganesh M Himans…" at bounding box center [578, 286] width 137 height 17
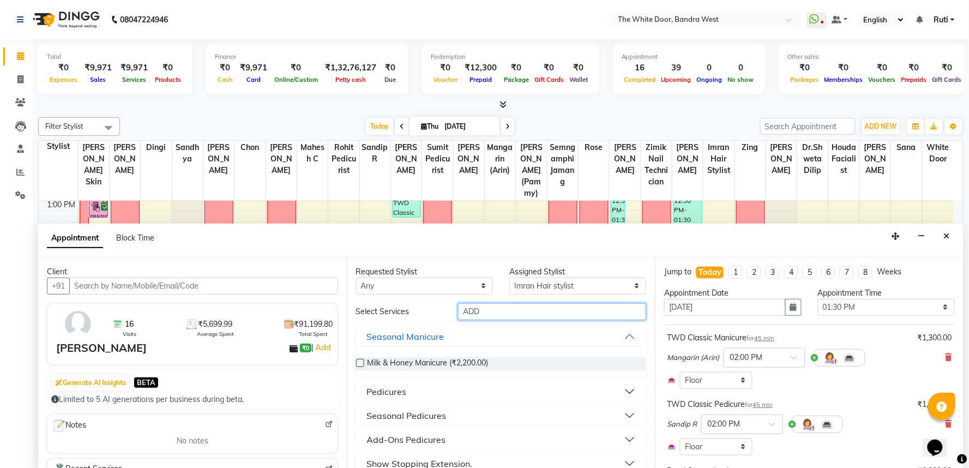
click at [526, 308] on input "ADD" at bounding box center [552, 311] width 188 height 17
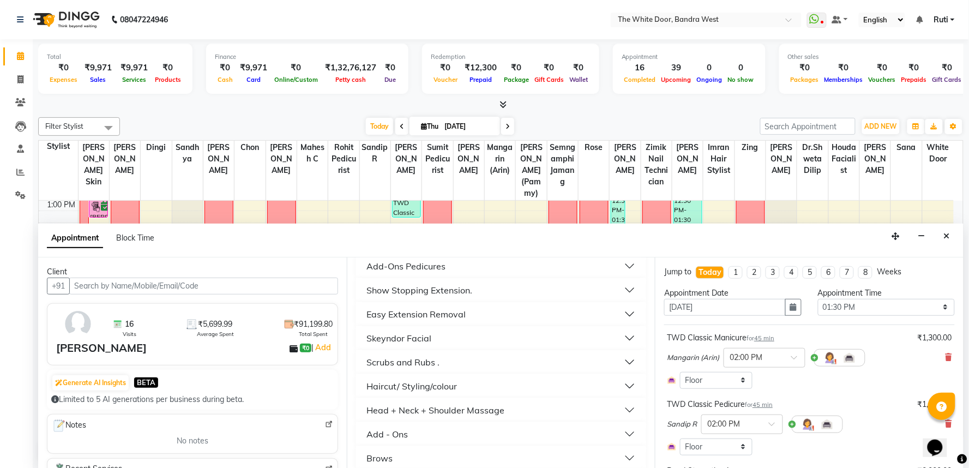
scroll to position [242, 0]
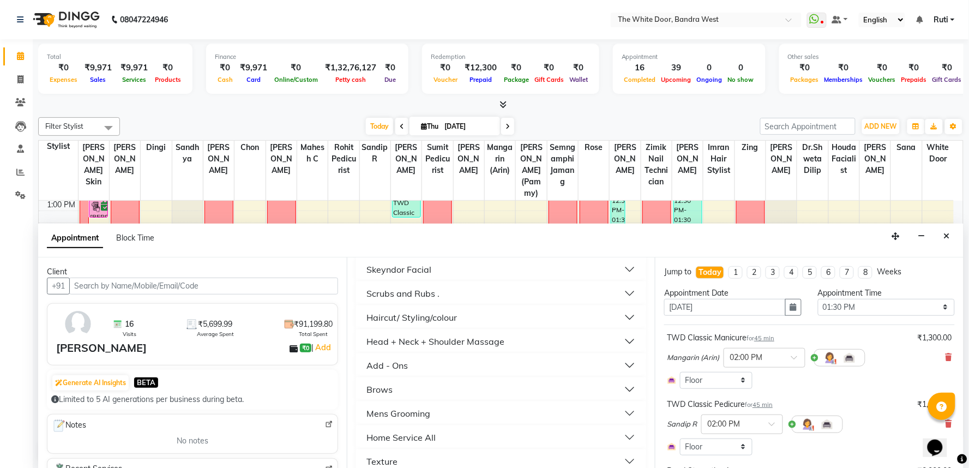
click at [441, 315] on div "Haircut/ Styling/colour" at bounding box center [412, 317] width 91 height 13
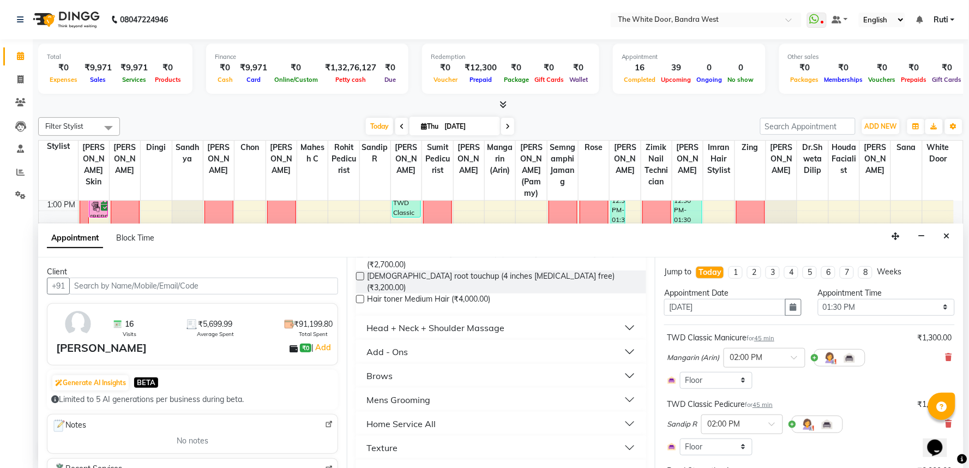
scroll to position [624, 0]
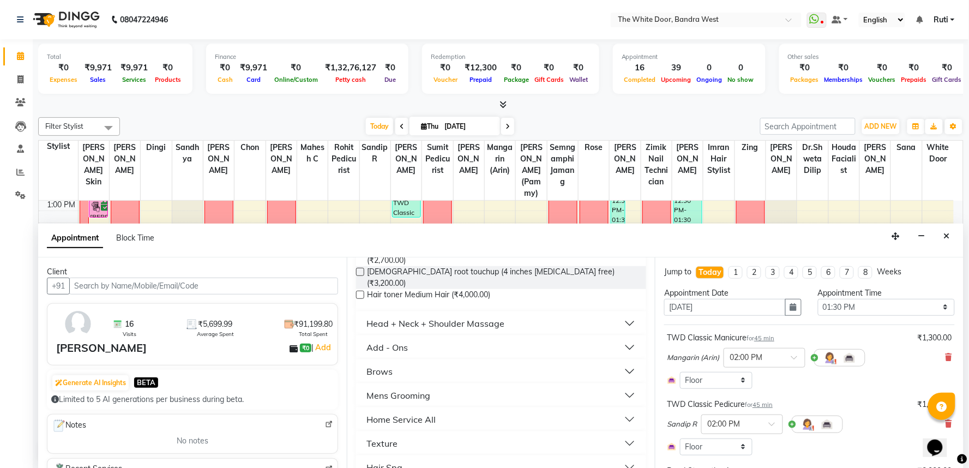
click at [418, 458] on button "Hair Spa" at bounding box center [502, 468] width 282 height 20
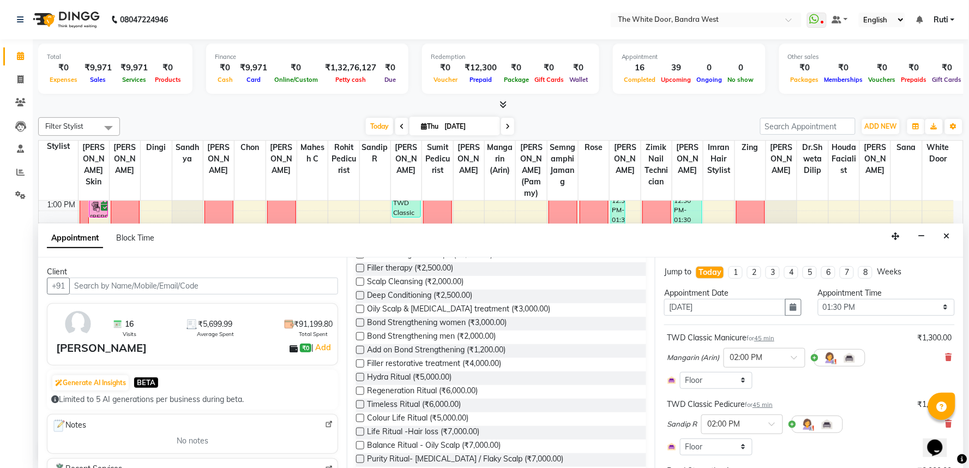
scroll to position [886, 0]
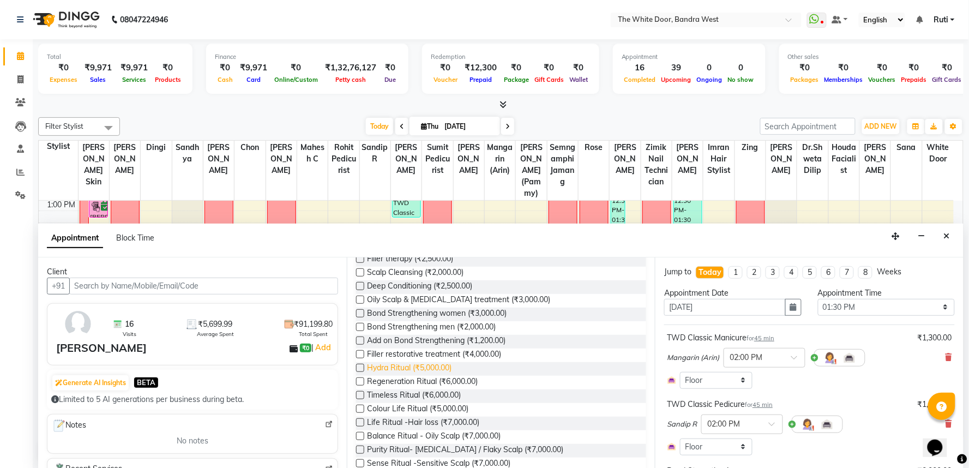
click at [403, 362] on span "Hydra Ritual (₹5,000.00)" at bounding box center [410, 369] width 85 height 14
checkbox input "false"
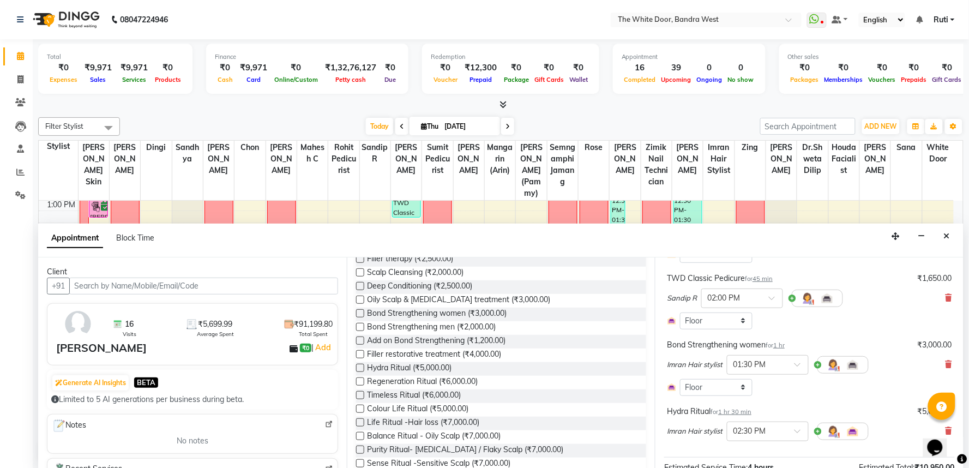
scroll to position [112, 0]
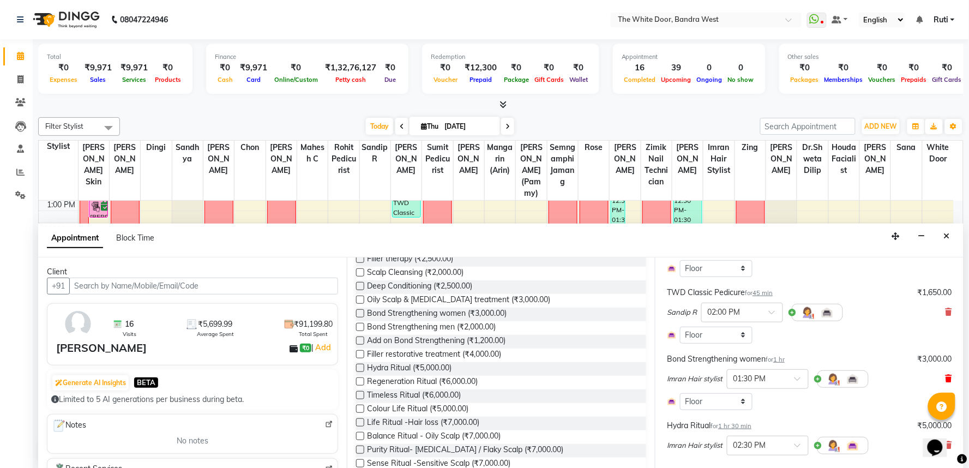
click at [946, 377] on icon at bounding box center [949, 379] width 7 height 8
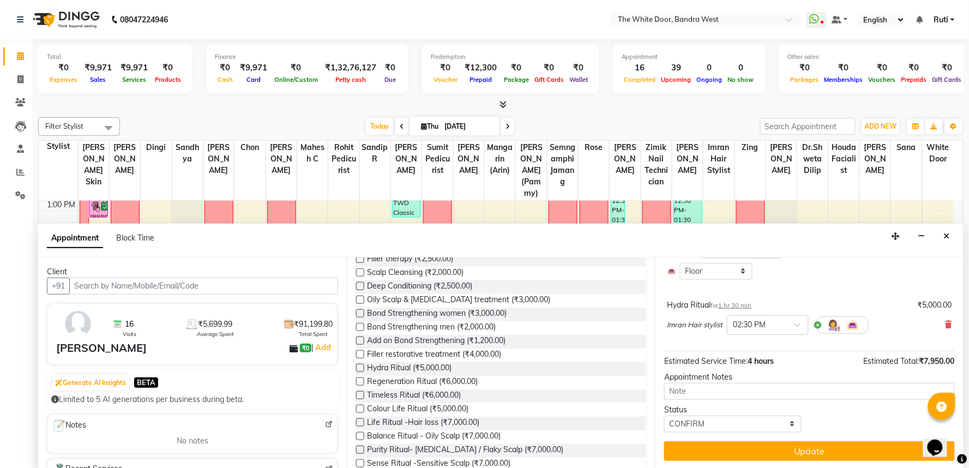
scroll to position [176, 0]
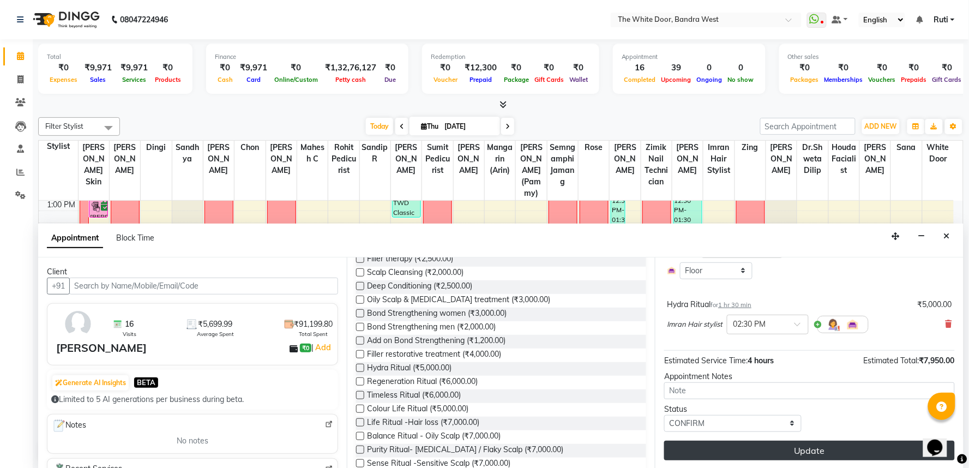
click at [782, 447] on button "Update" at bounding box center [809, 451] width 291 height 20
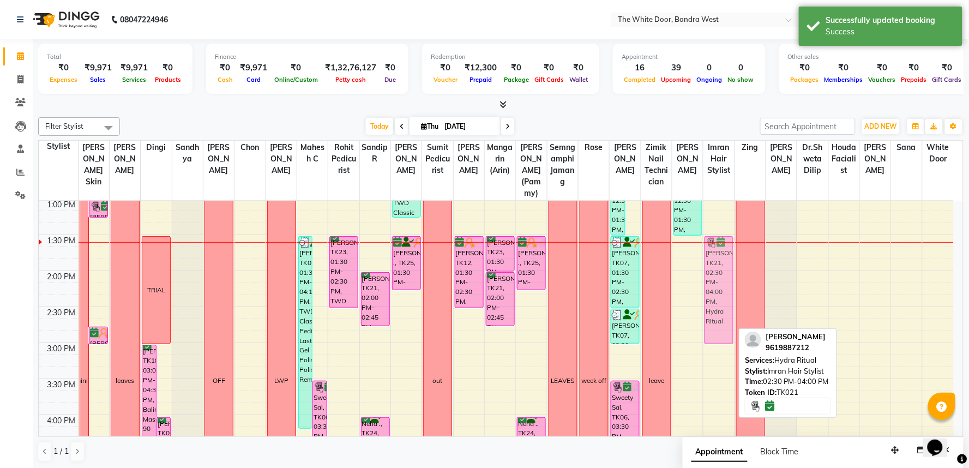
drag, startPoint x: 724, startPoint y: 356, endPoint x: 726, endPoint y: 286, distance: 69.9
click at [726, 286] on div "Vishal Bhutani, TK13, 06:45 PM-07:35 PM, The Royal cut Jennifer Francis, TK19, …" at bounding box center [719, 379] width 31 height 936
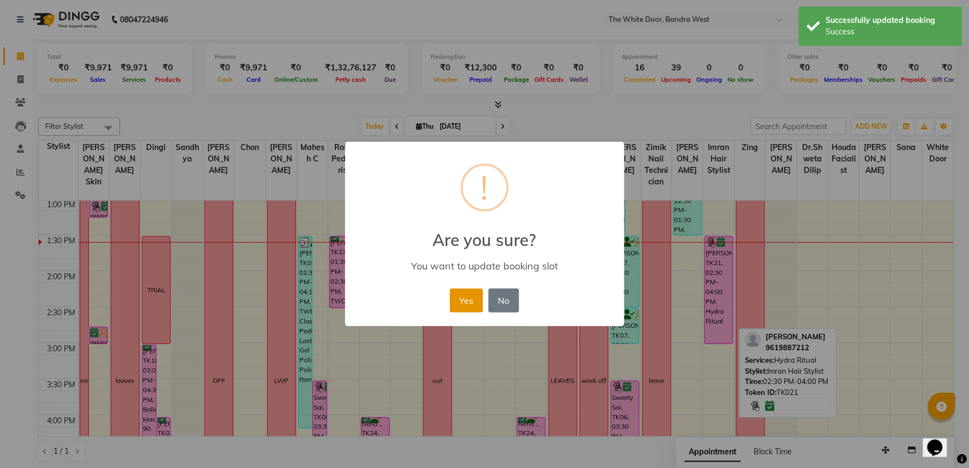
click at [470, 301] on button "Yes" at bounding box center [466, 301] width 33 height 24
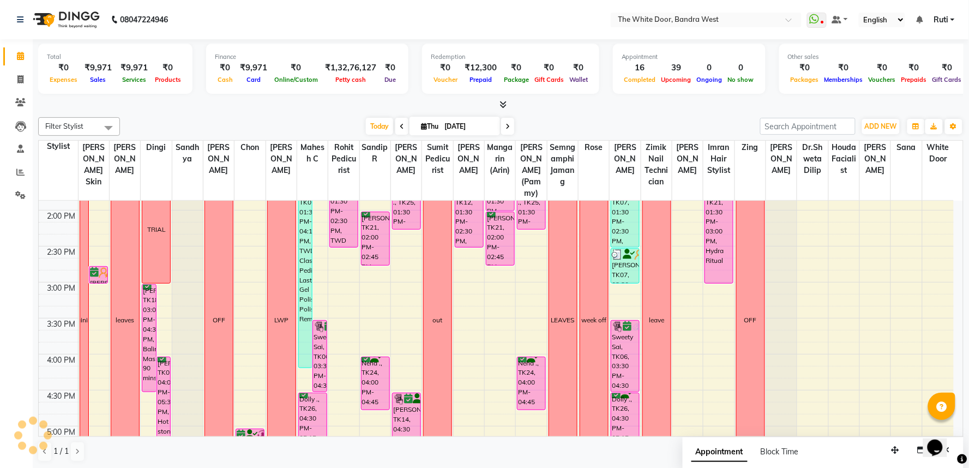
scroll to position [411, 0]
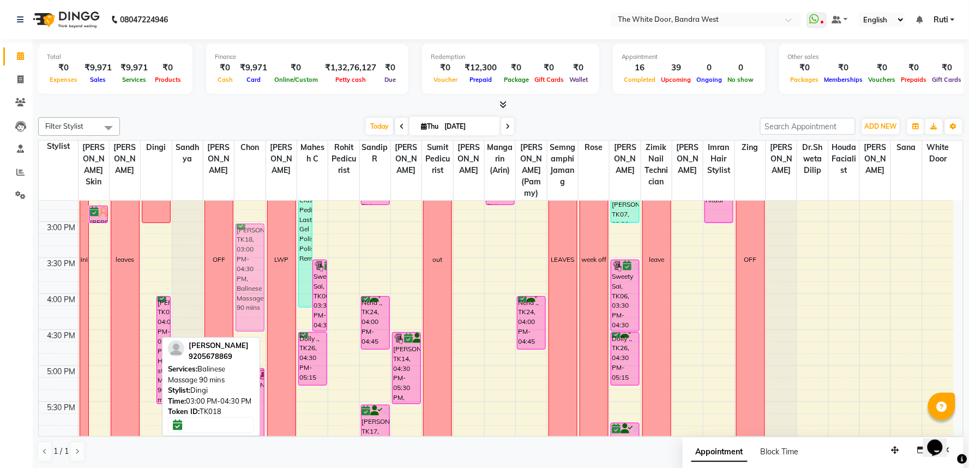
drag, startPoint x: 145, startPoint y: 277, endPoint x: 232, endPoint y: 278, distance: 87.3
click at [244, 278] on tr "training Aakruti Khanna, TK04, 10:15 AM-11:15 AM, Waxing Buttocks,Waxing Full F…" at bounding box center [496, 258] width 915 height 936
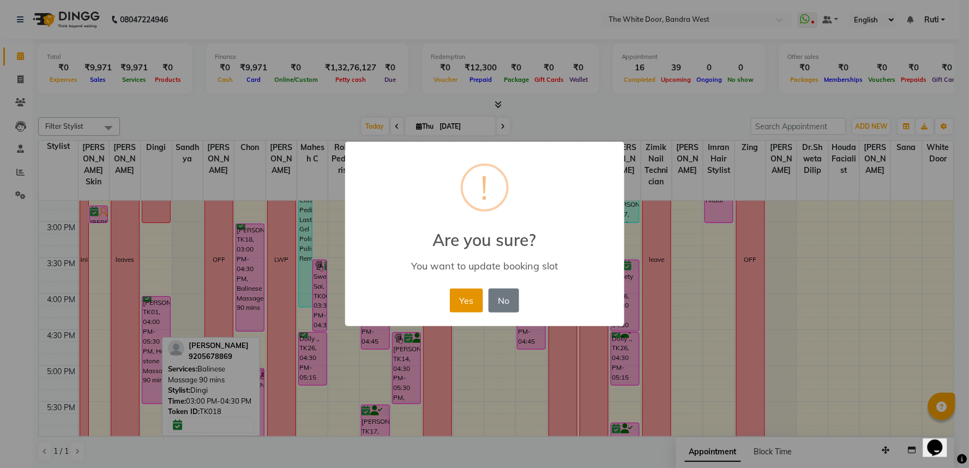
click at [468, 301] on button "Yes" at bounding box center [466, 301] width 33 height 24
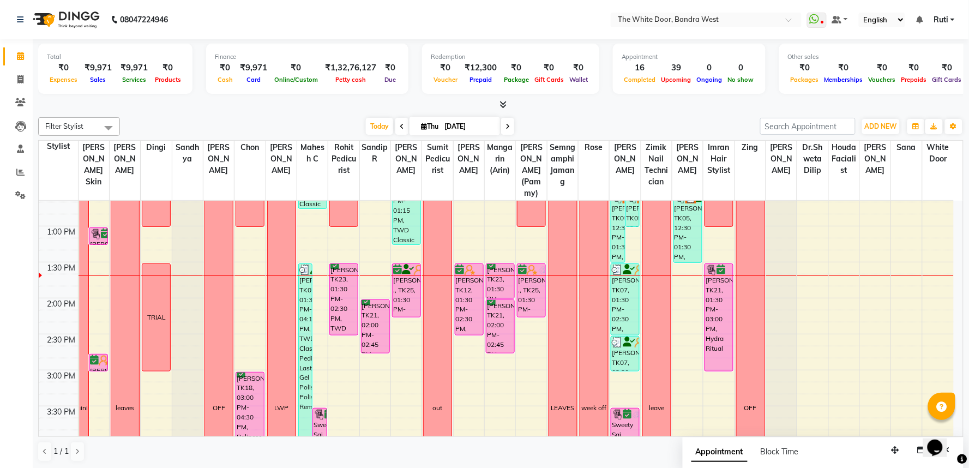
scroll to position [290, 0]
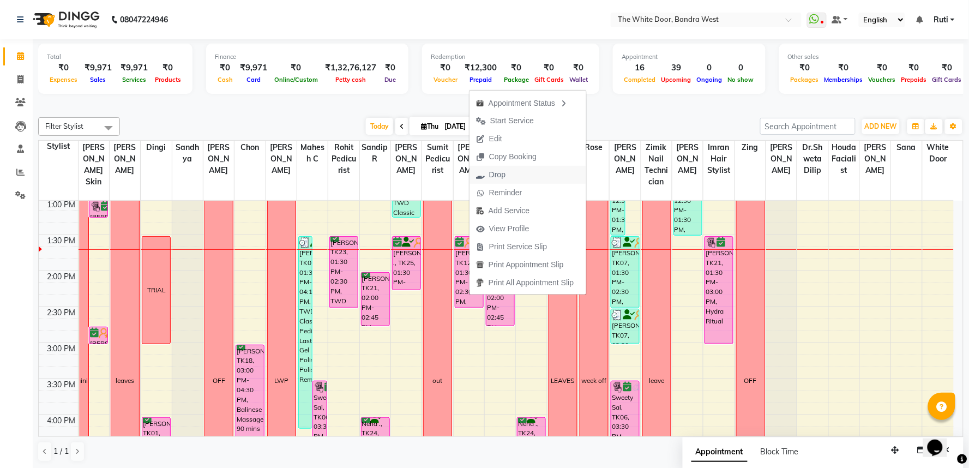
click at [506, 176] on span "Drop" at bounding box center [491, 175] width 43 height 18
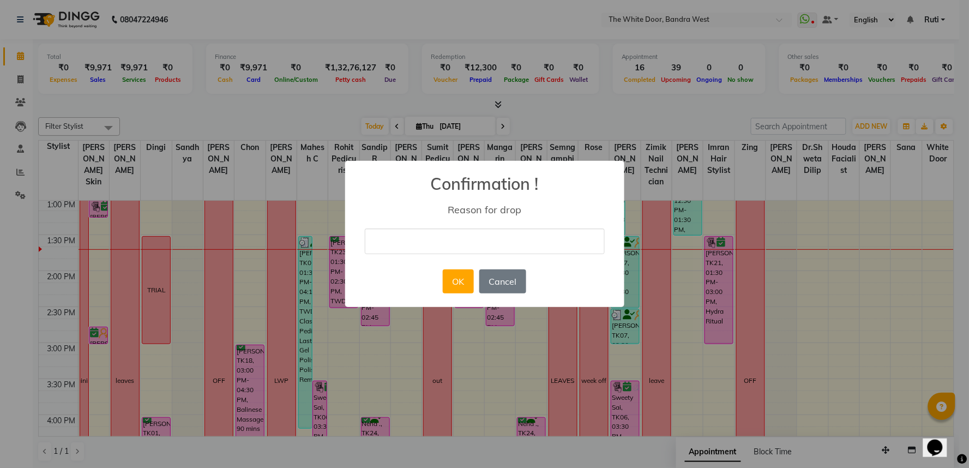
click at [459, 245] on input "text" at bounding box center [485, 242] width 240 height 26
type input "CANCELLED"
click at [464, 280] on button "OK" at bounding box center [458, 281] width 31 height 24
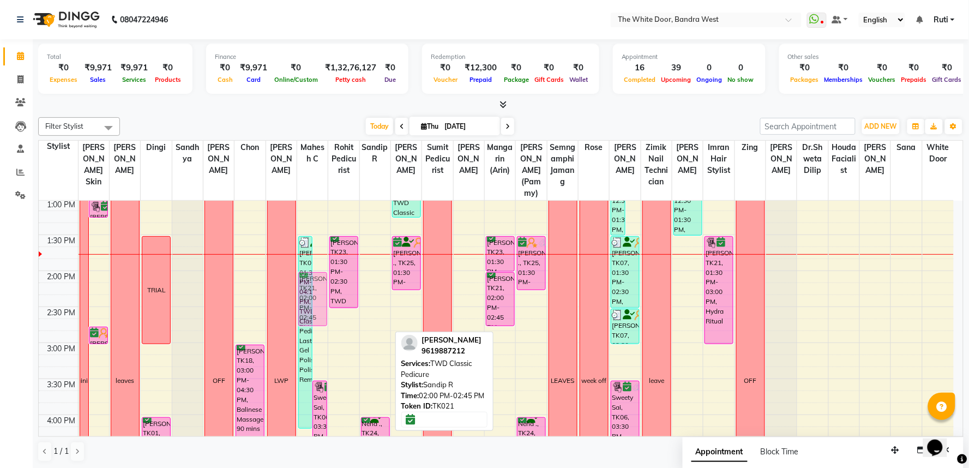
drag, startPoint x: 374, startPoint y: 315, endPoint x: 324, endPoint y: 315, distance: 50.2
click at [309, 315] on tr "training Aakruti Khanna, TK04, 10:15 AM-11:15 AM, Waxing Buttocks,Waxing Full F…" at bounding box center [496, 379] width 915 height 936
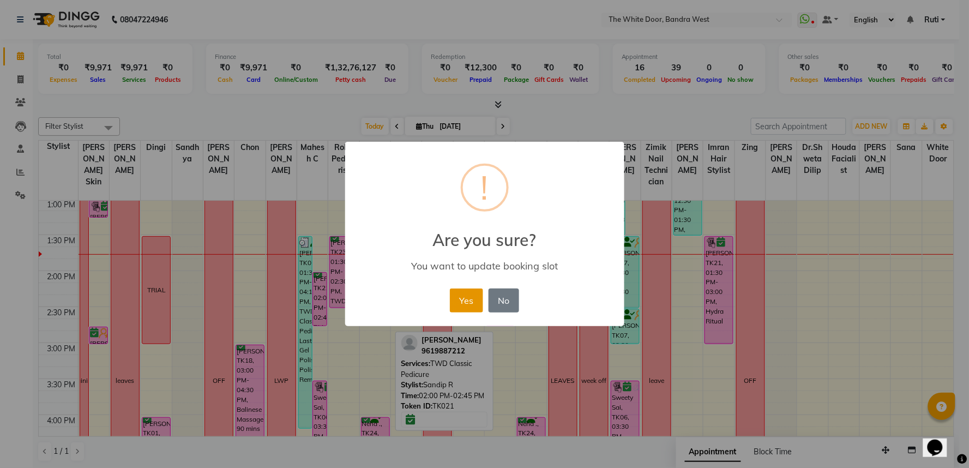
click at [462, 300] on button "Yes" at bounding box center [466, 301] width 33 height 24
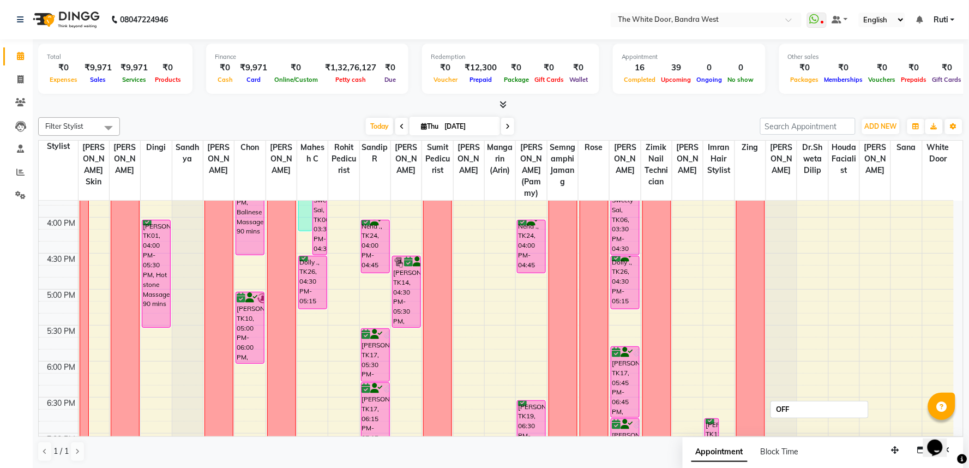
scroll to position [606, 0]
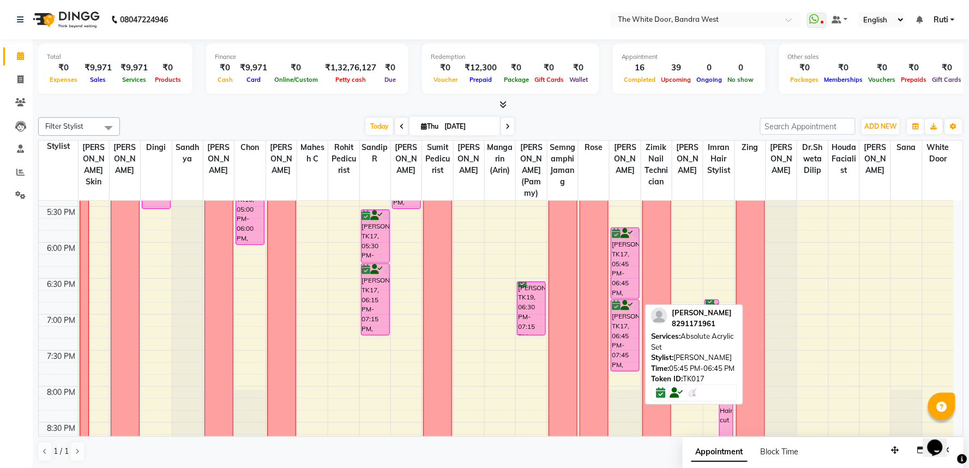
click at [621, 293] on div "Ragini Konar, TK17, 05:45 PM-06:45 PM, Absolute Acrylic Set" at bounding box center [626, 263] width 28 height 70
click at [627, 275] on div "Ragini Konar, TK17, 05:45 PM-06:45 PM, Absolute Acrylic Set" at bounding box center [626, 263] width 28 height 70
select select "6"
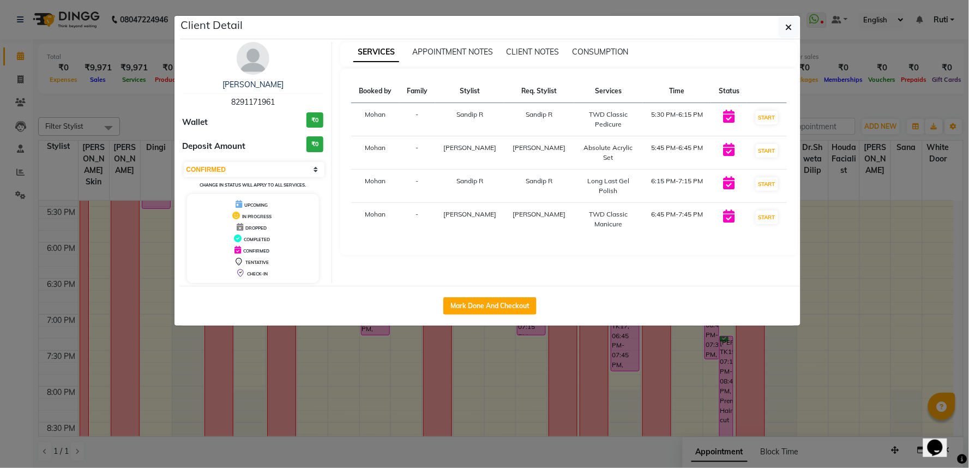
click at [247, 100] on span "8291171961" at bounding box center [253, 102] width 44 height 10
copy span "8291171961"
click at [783, 28] on button "button" at bounding box center [789, 27] width 21 height 21
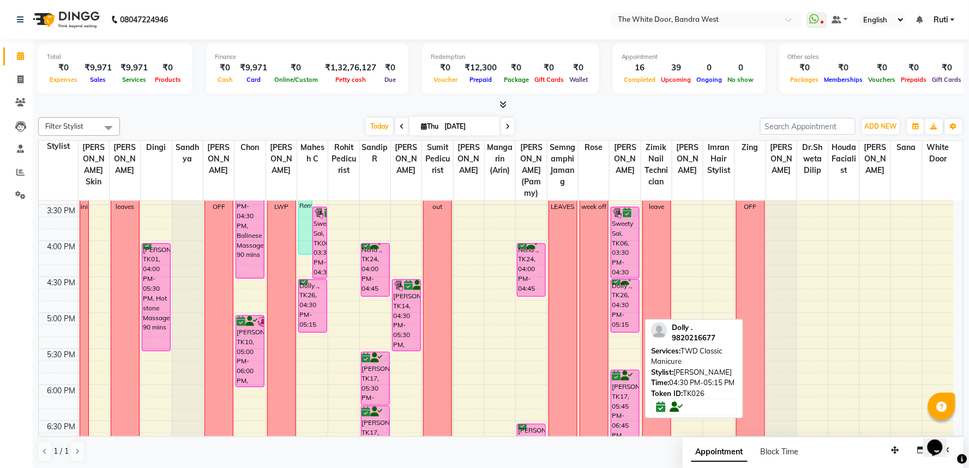
scroll to position [484, 0]
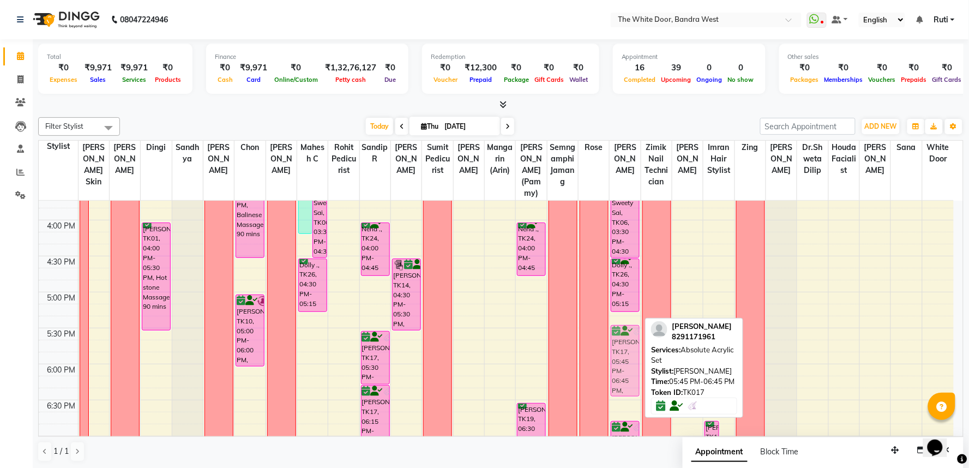
drag, startPoint x: 627, startPoint y: 377, endPoint x: 632, endPoint y: 356, distance: 21.2
click at [632, 356] on div "Upasana Tayal, TK16, 09:00 AM-09:45 AM, TWD Classic Manicure Jyatika Rai, TK20,…" at bounding box center [625, 184] width 31 height 936
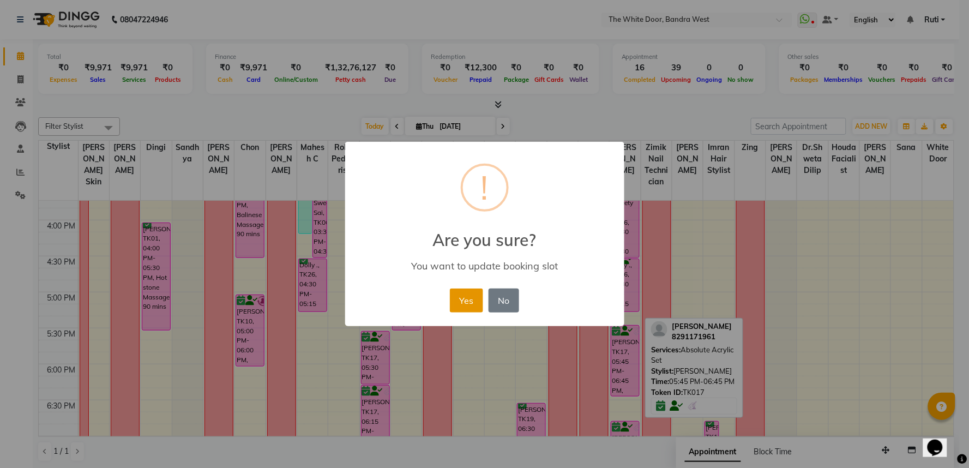
click at [469, 291] on button "Yes" at bounding box center [466, 301] width 33 height 24
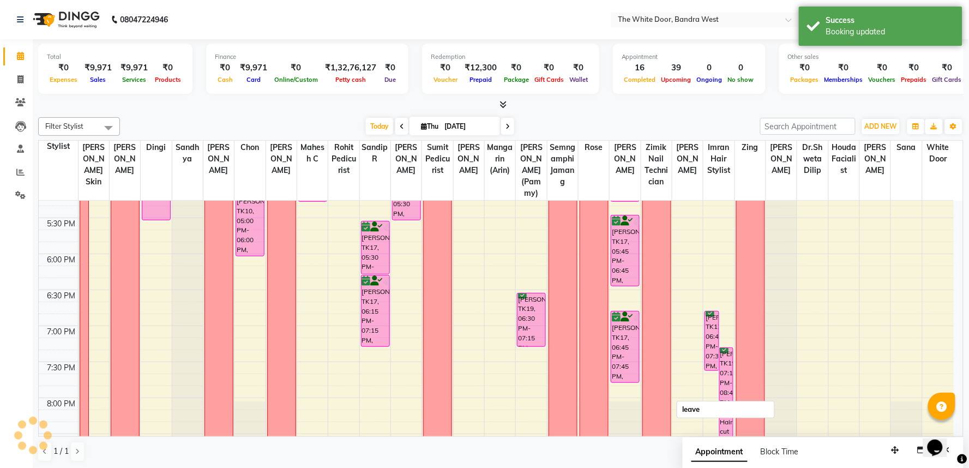
scroll to position [606, 0]
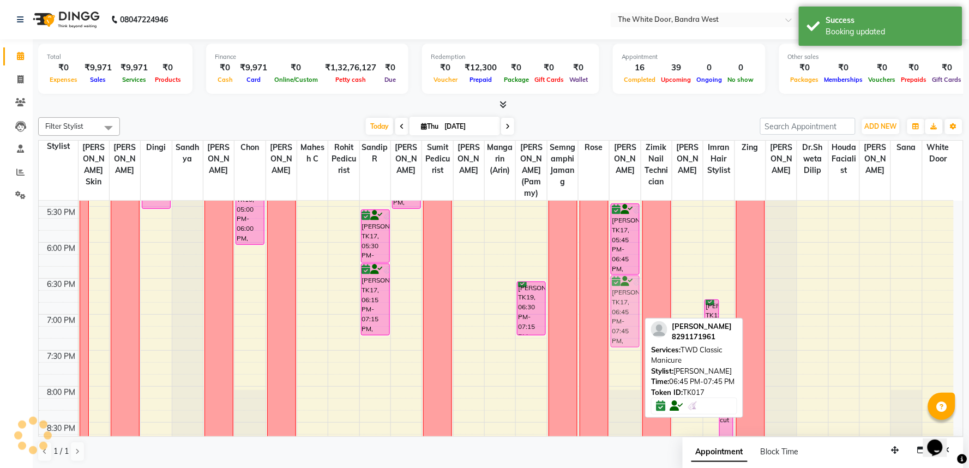
drag, startPoint x: 631, startPoint y: 355, endPoint x: 634, endPoint y: 326, distance: 29.0
click at [634, 326] on div "Upasana Tayal, TK16, 09:00 AM-09:45 AM, TWD Classic Manicure Jyatika Rai, TK20,…" at bounding box center [625, 63] width 31 height 936
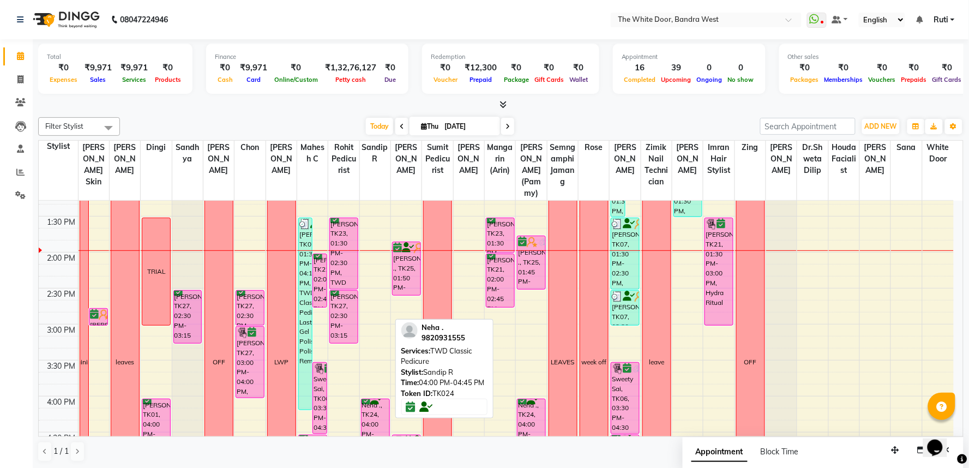
scroll to position [242, 0]
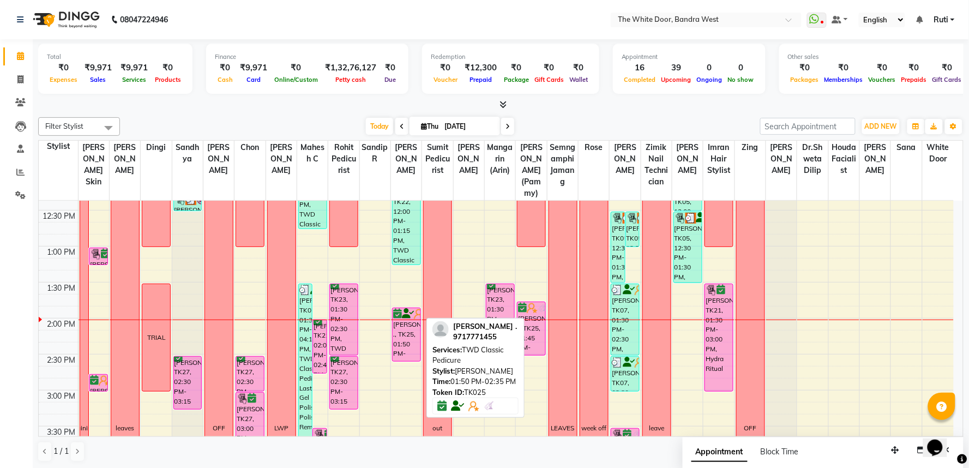
click at [413, 352] on div "Vedika ., TK25, 01:50 PM-02:35 PM, TWD Classic Pedicure" at bounding box center [407, 334] width 28 height 53
click at [416, 344] on div "Vedika ., TK25, 01:50 PM-02:35 PM, TWD Classic Pedicure" at bounding box center [407, 334] width 28 height 53
select select "6"
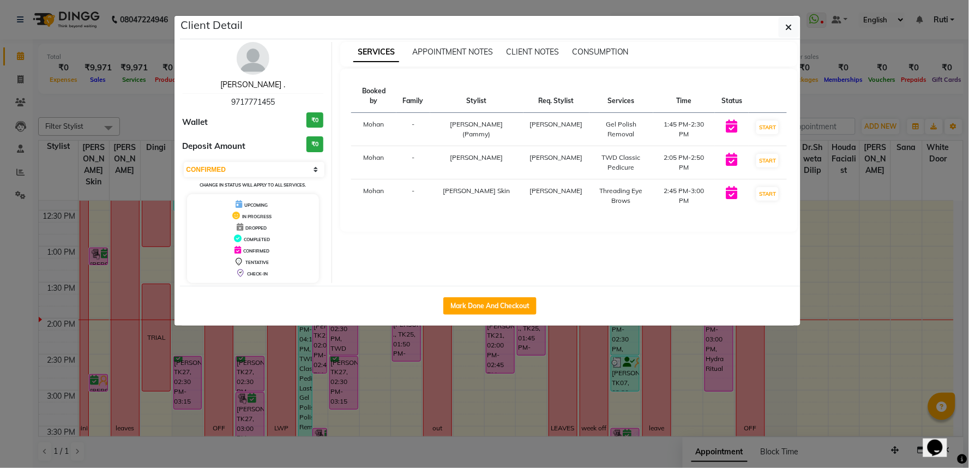
click at [242, 82] on link "[PERSON_NAME] ." at bounding box center [252, 85] width 65 height 10
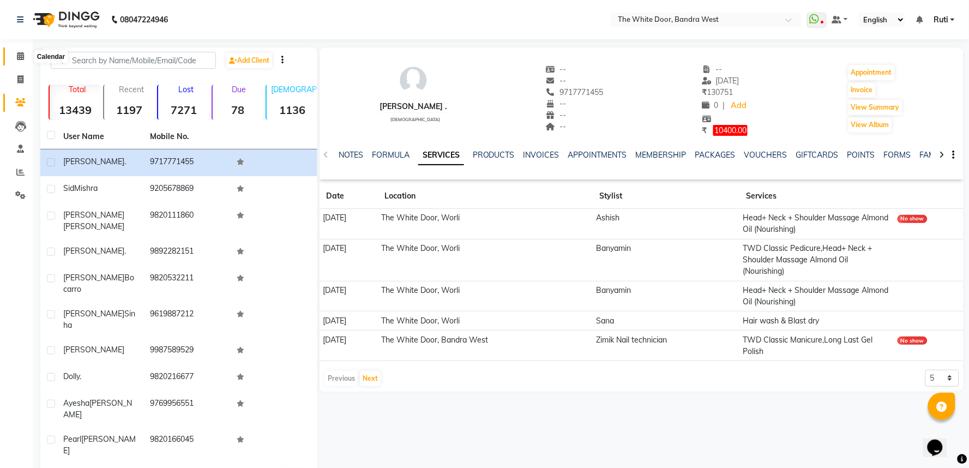
click at [18, 55] on icon at bounding box center [20, 56] width 7 height 8
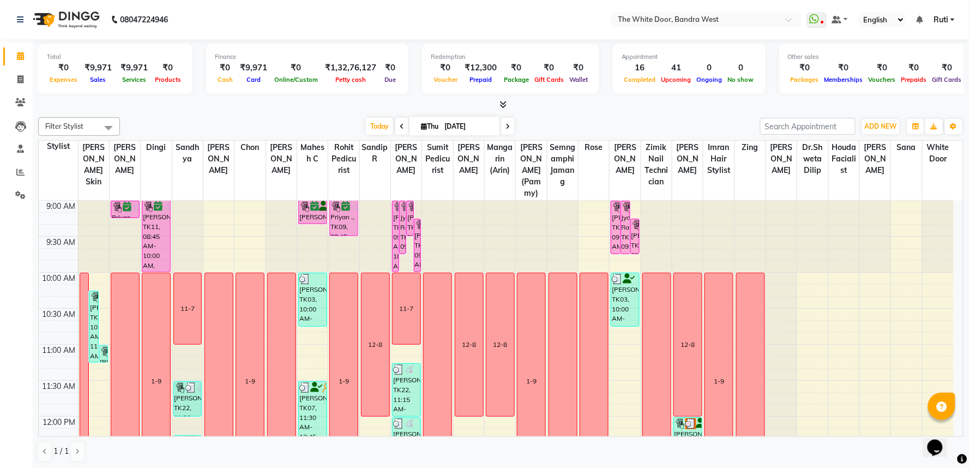
click at [395, 122] on span at bounding box center [401, 126] width 13 height 17
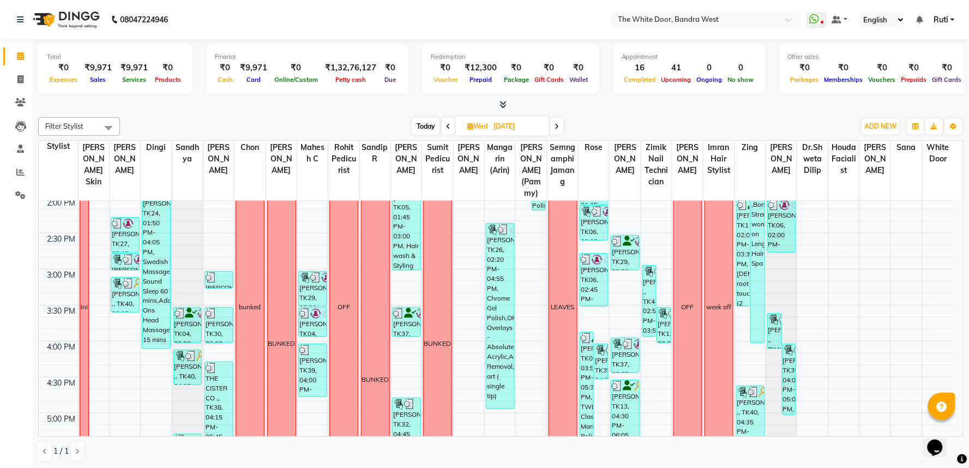
scroll to position [362, 0]
click at [427, 122] on span "Today" at bounding box center [425, 126] width 27 height 17
type input "[DATE]"
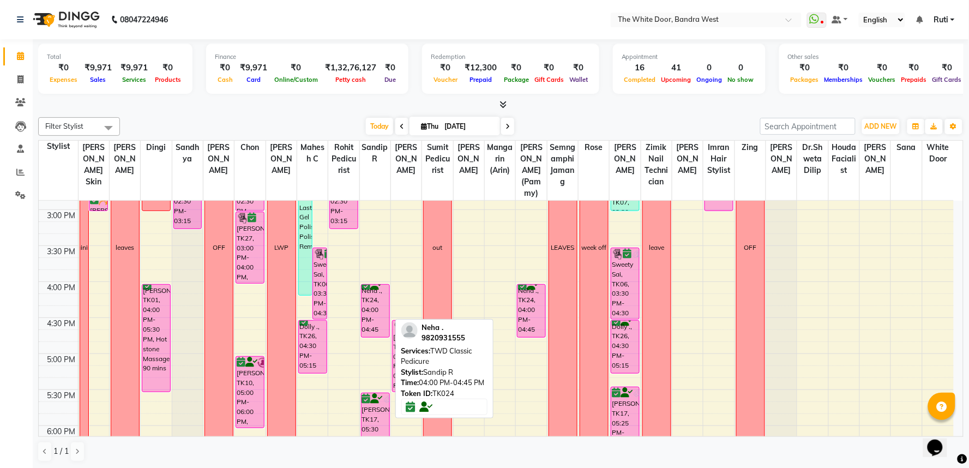
scroll to position [483, 0]
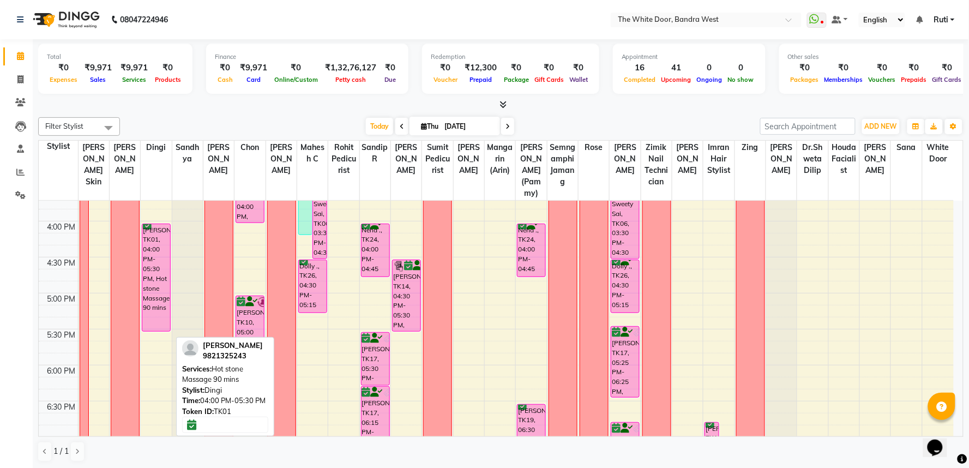
click at [153, 301] on div "[PERSON_NAME], TK01, 04:00 PM-05:30 PM, Hot stone Massage 90 mins" at bounding box center [156, 277] width 28 height 107
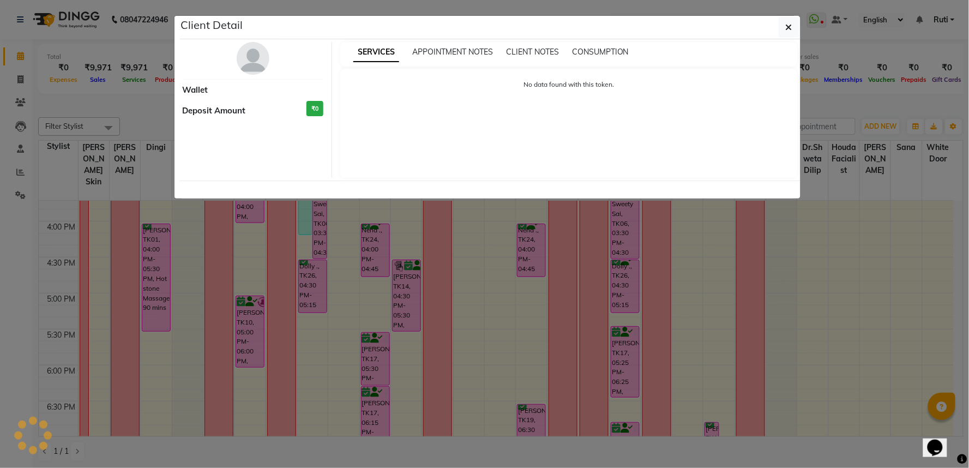
select select "6"
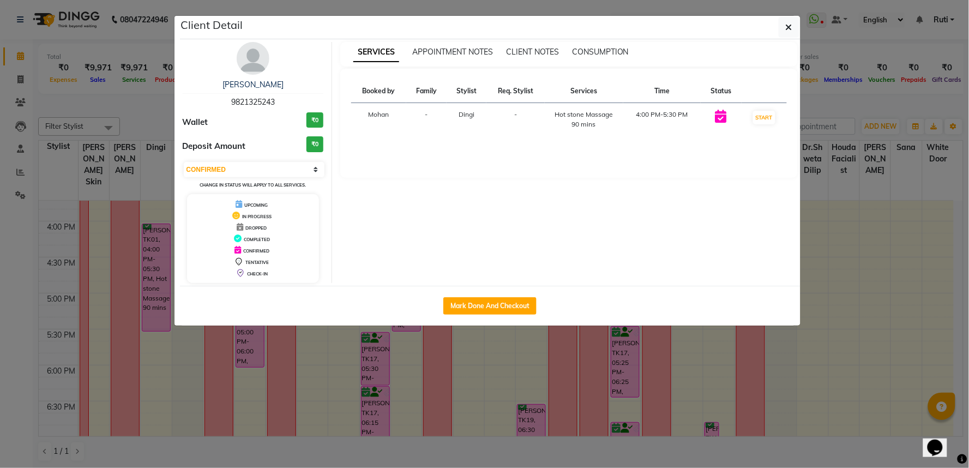
click at [253, 106] on span "9821325243" at bounding box center [253, 102] width 44 height 10
copy span "9821325243"
click at [792, 23] on icon "button" at bounding box center [789, 27] width 7 height 9
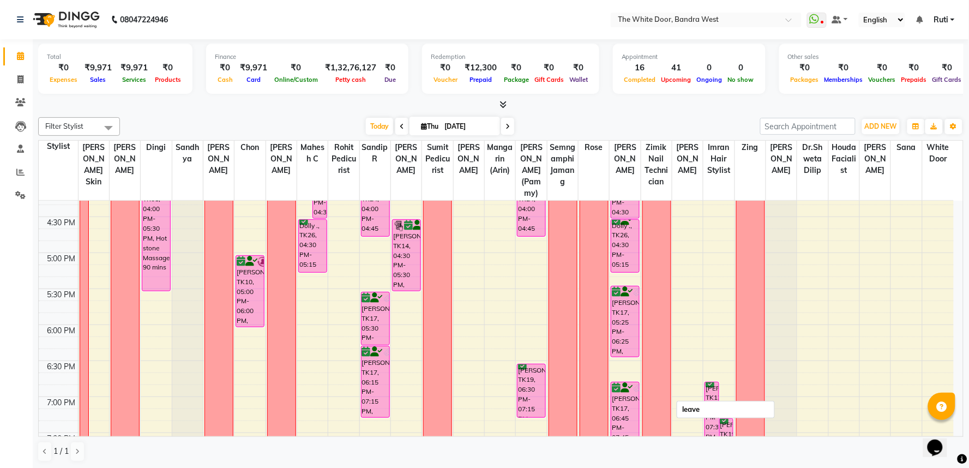
scroll to position [544, 0]
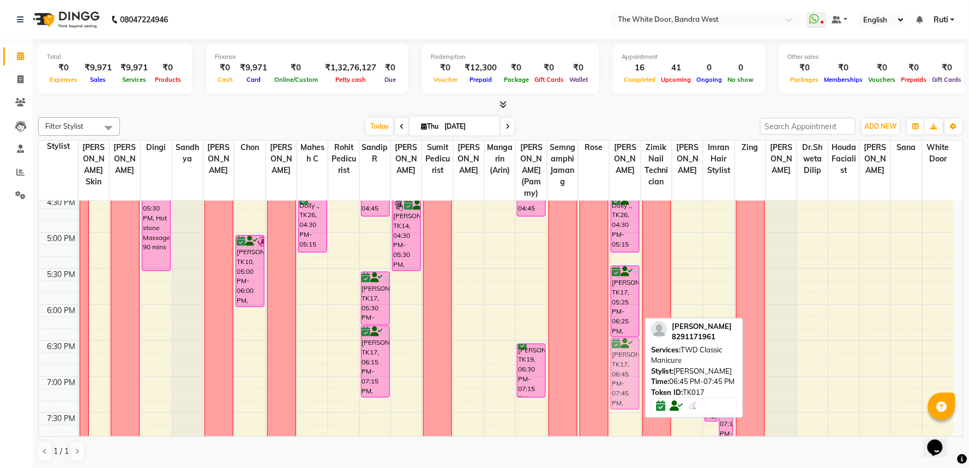
drag, startPoint x: 623, startPoint y: 389, endPoint x: 624, endPoint y: 363, distance: 26.2
click at [624, 363] on div "Upasana Tayal, TK16, 09:00 AM-09:45 AM, TWD Classic Manicure Jyatika Rai, TK20,…" at bounding box center [625, 125] width 31 height 936
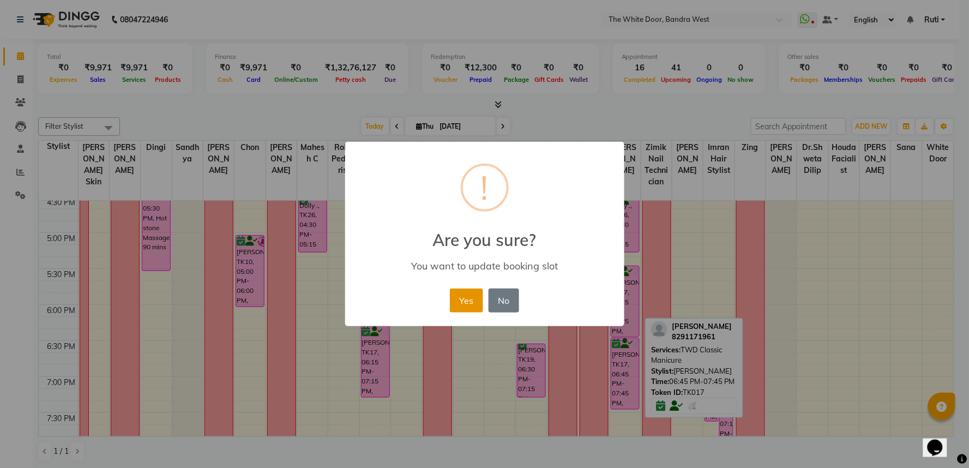
click at [466, 299] on button "Yes" at bounding box center [466, 301] width 33 height 24
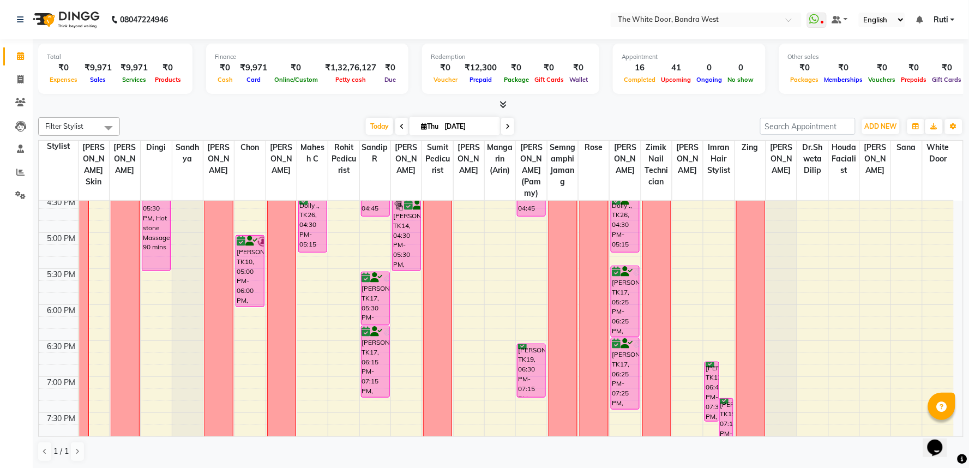
click at [454, 122] on input "[DATE]" at bounding box center [468, 126] width 55 height 16
select select "9"
select select "2025"
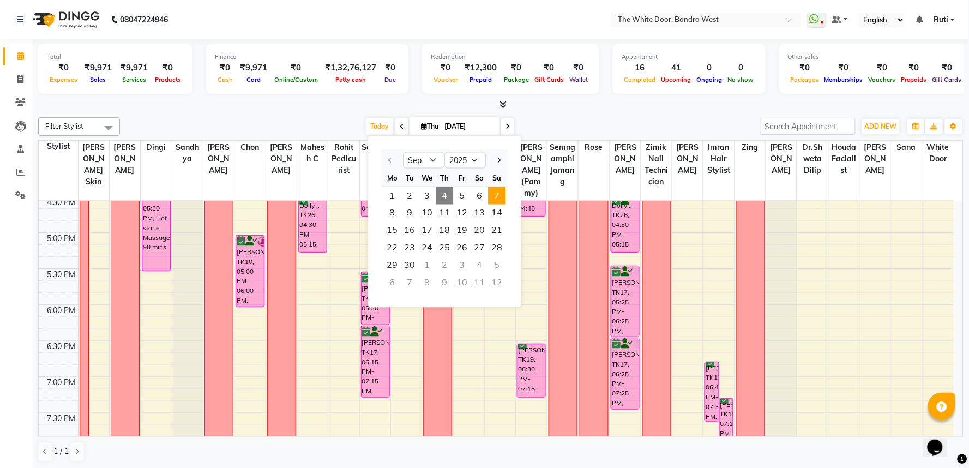
click at [493, 193] on span "7" at bounding box center [496, 195] width 17 height 17
type input "07-09-2025"
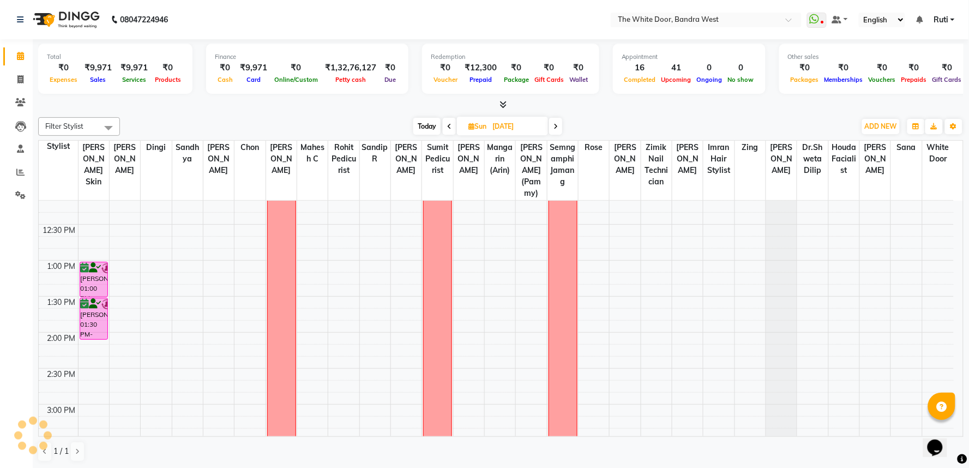
scroll to position [241, 0]
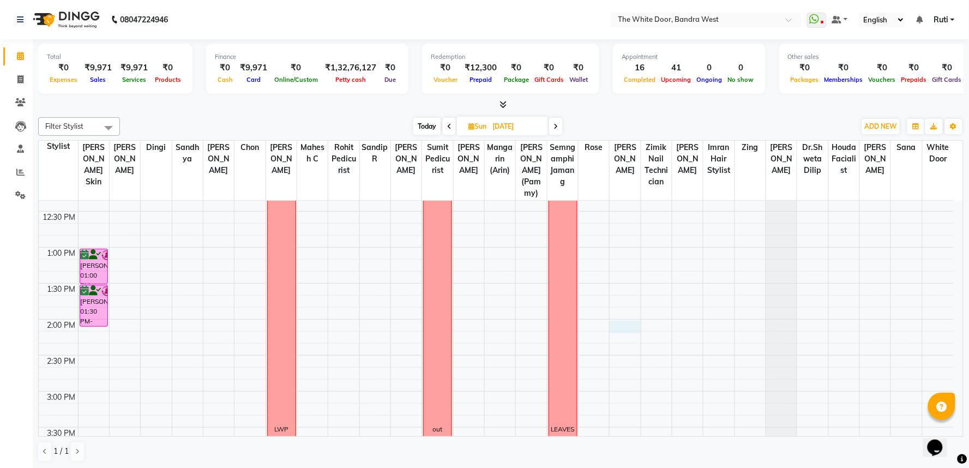
click at [618, 334] on div "9:00 AM 9:30 AM 10:00 AM 10:30 AM 11:00 AM 11:30 AM 12:00 PM 12:30 PM 1:00 PM 1…" at bounding box center [496, 428] width 915 height 936
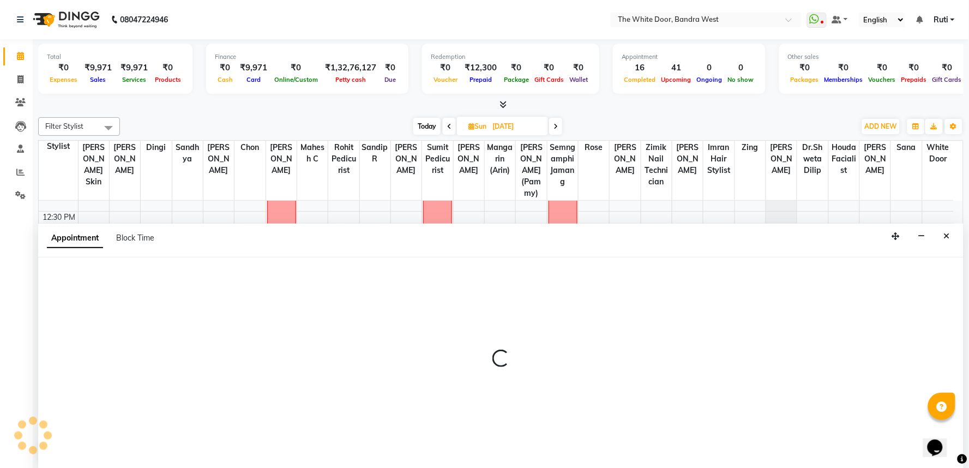
select select "20404"
select select "tentative"
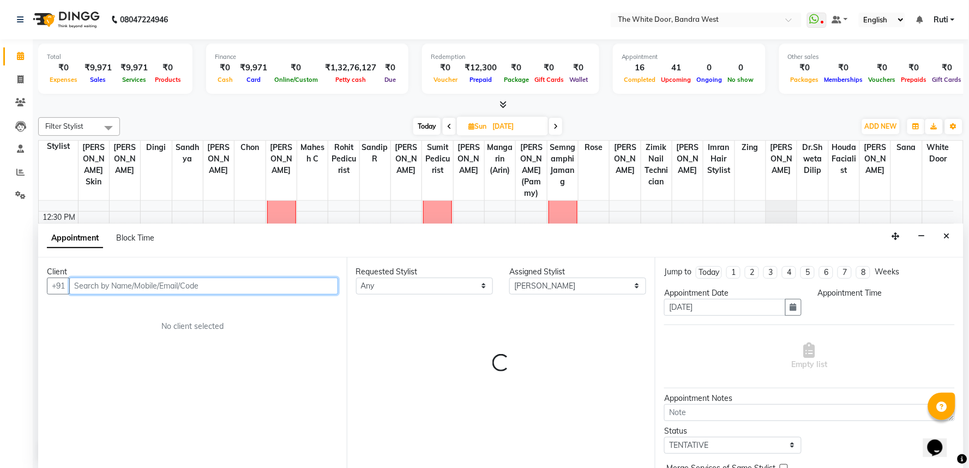
select select "840"
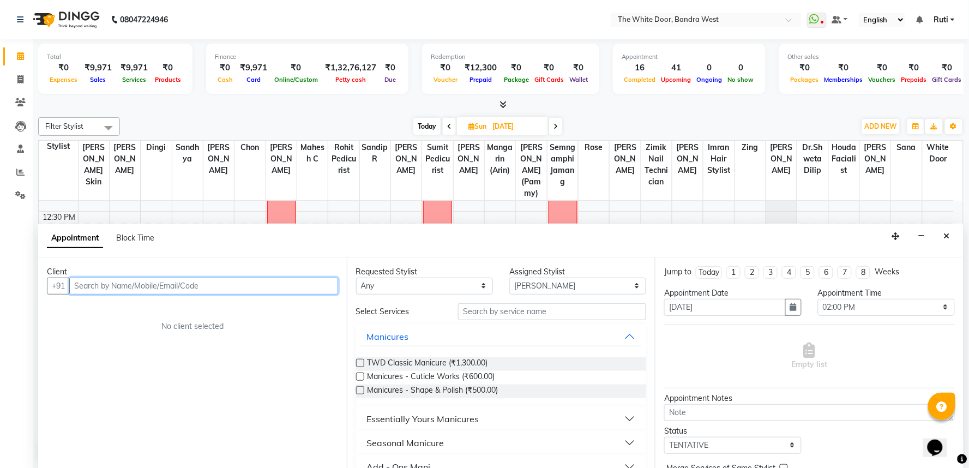
click at [227, 285] on input "text" at bounding box center [203, 286] width 269 height 17
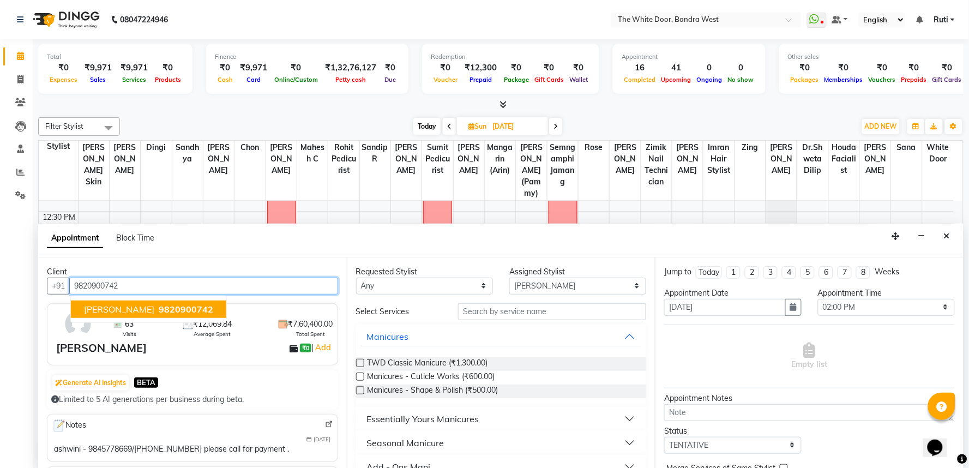
click at [173, 308] on span "9820900742" at bounding box center [186, 309] width 55 height 11
type input "9820900742"
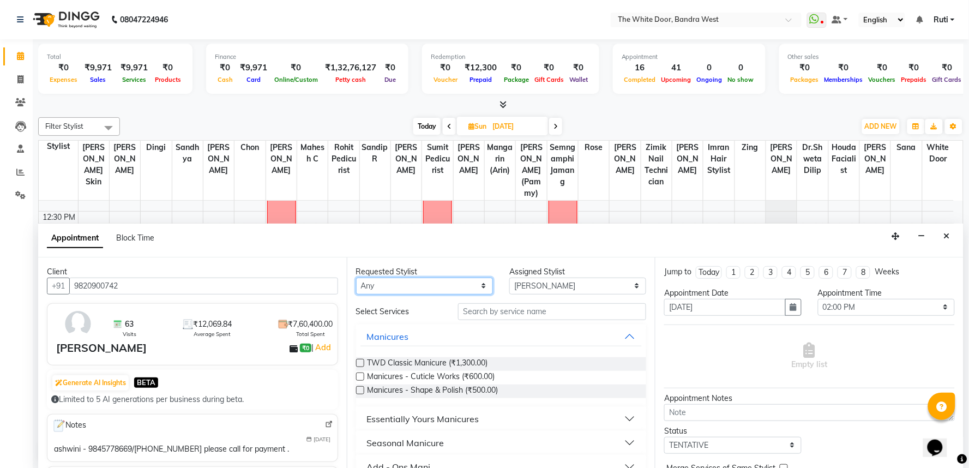
click at [418, 281] on select "Any Amita Skin benjimin Chon Dingi Dr.Shweta Dilip Farheen K Ganesh M Himanshu …" at bounding box center [424, 286] width 137 height 17
select select "20404"
click at [356, 278] on select "Any Amita Skin benjimin Chon Dingi Dr.Shweta Dilip Farheen K Ganesh M Himanshu …" at bounding box center [424, 286] width 137 height 17
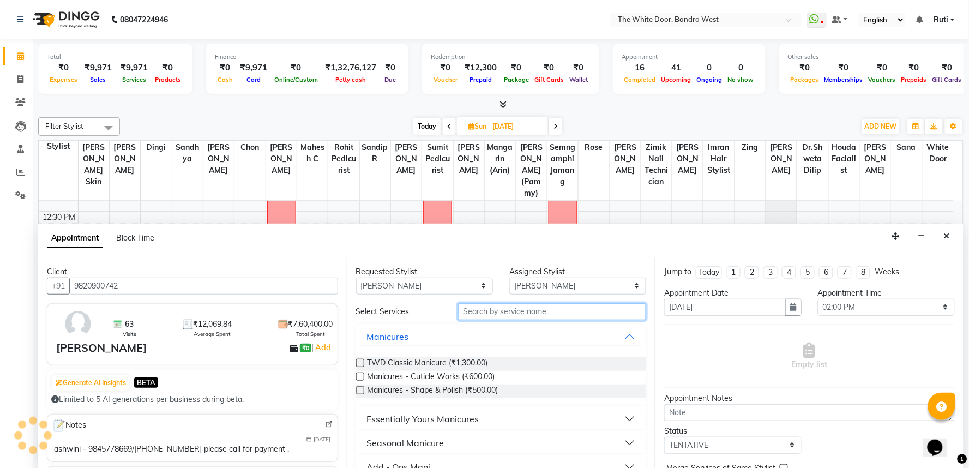
click at [528, 306] on input "text" at bounding box center [552, 311] width 188 height 17
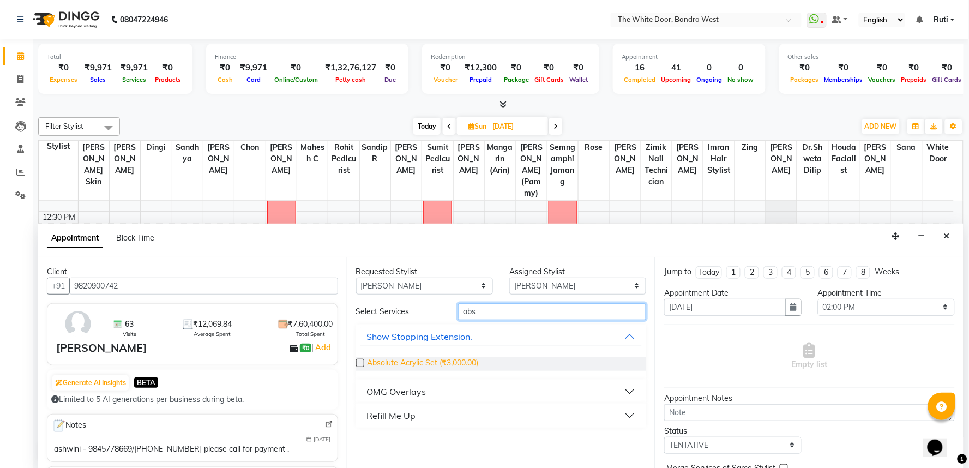
type input "abs"
click at [439, 362] on span "Absolute Acrylic Set (₹3,000.00)" at bounding box center [423, 364] width 111 height 14
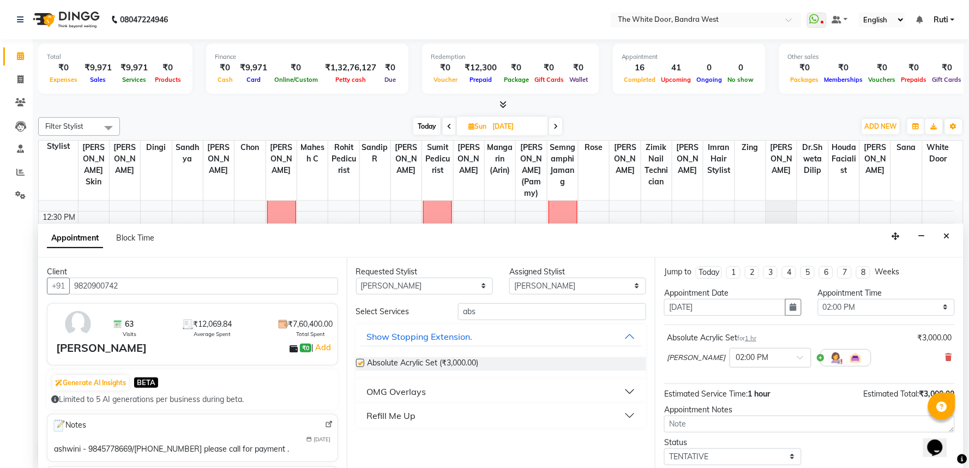
checkbox input "false"
click at [497, 313] on input "abs" at bounding box center [552, 311] width 188 height 17
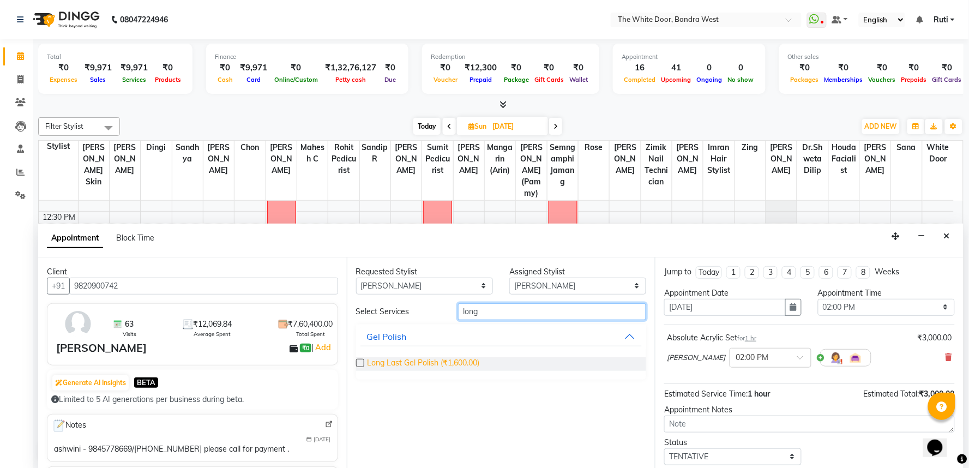
type input "long"
click at [413, 362] on span "Long Last Gel Polish (₹1,600.00)" at bounding box center [424, 364] width 112 height 14
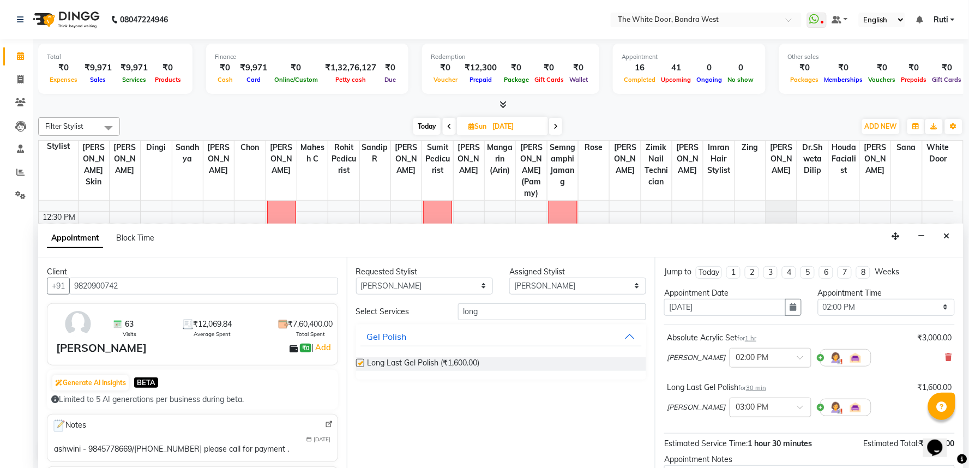
checkbox input "false"
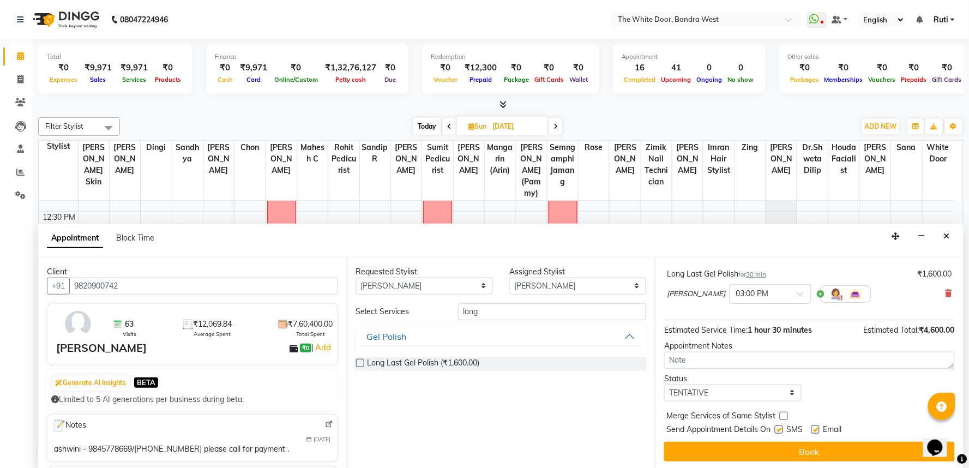
scroll to position [115, 0]
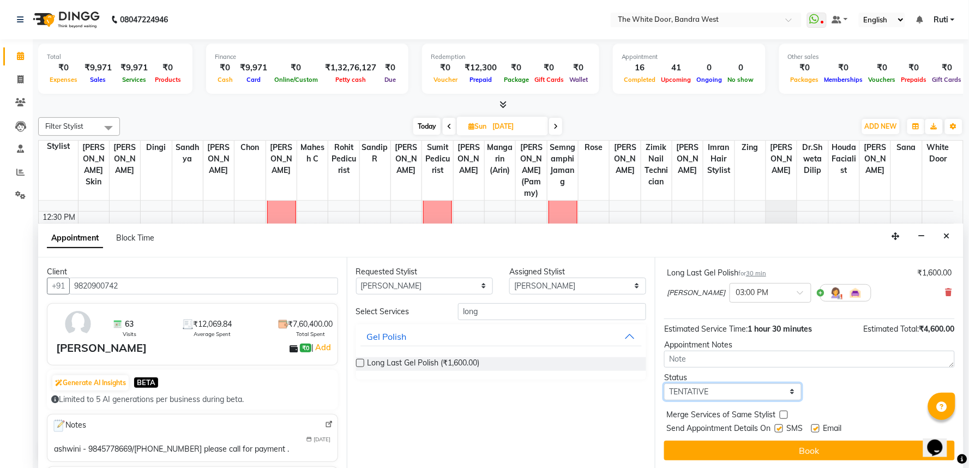
click at [744, 388] on select "Select TENTATIVE CONFIRM UPCOMING" at bounding box center [732, 391] width 137 height 17
select select "confirm booking"
click at [664, 383] on select "Select TENTATIVE CONFIRM UPCOMING" at bounding box center [732, 391] width 137 height 17
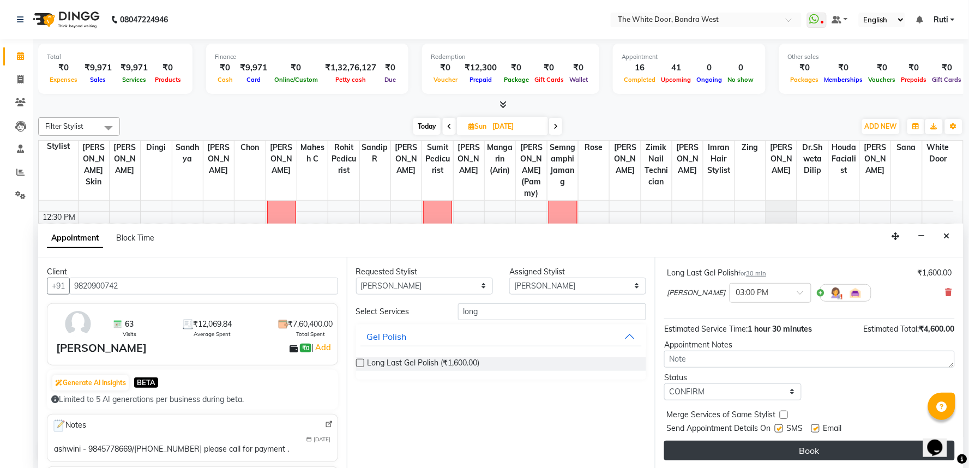
drag, startPoint x: 897, startPoint y: 388, endPoint x: 836, endPoint y: 440, distance: 80.1
click at [897, 391] on div "Status Select TENTATIVE CONFIRM UPCOMING" at bounding box center [809, 386] width 307 height 28
click at [814, 451] on button "Book" at bounding box center [809, 451] width 291 height 20
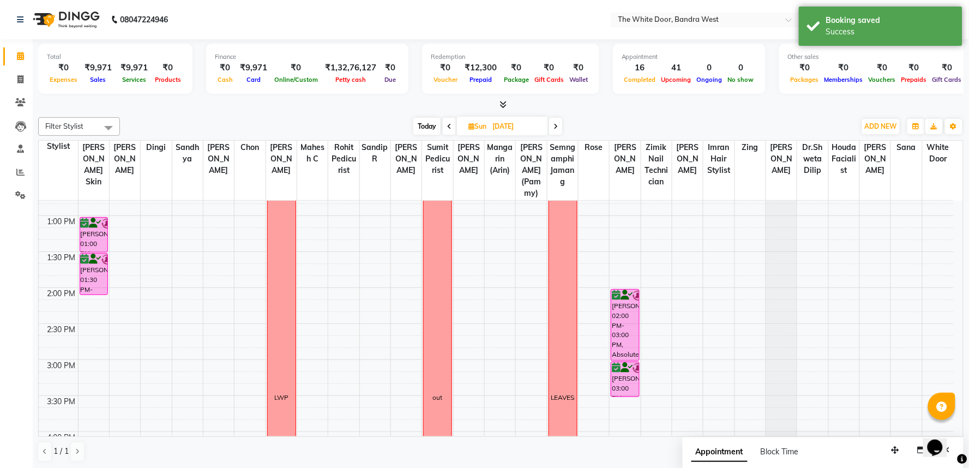
scroll to position [302, 0]
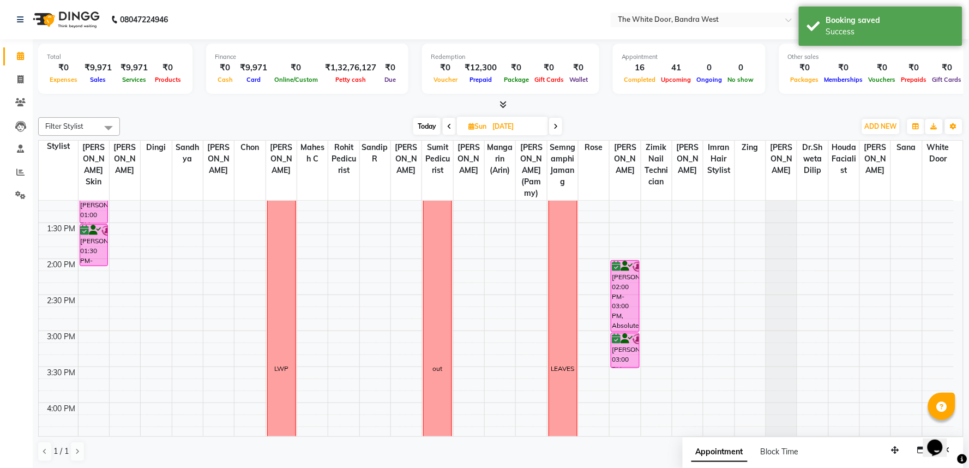
click at [428, 122] on span "Today" at bounding box center [427, 126] width 27 height 17
type input "[DATE]"
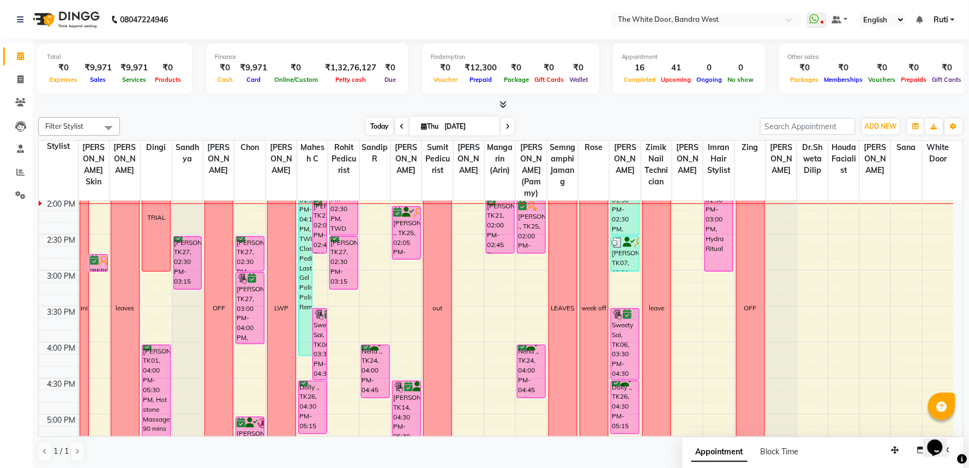
click at [383, 122] on span "Today" at bounding box center [379, 126] width 27 height 17
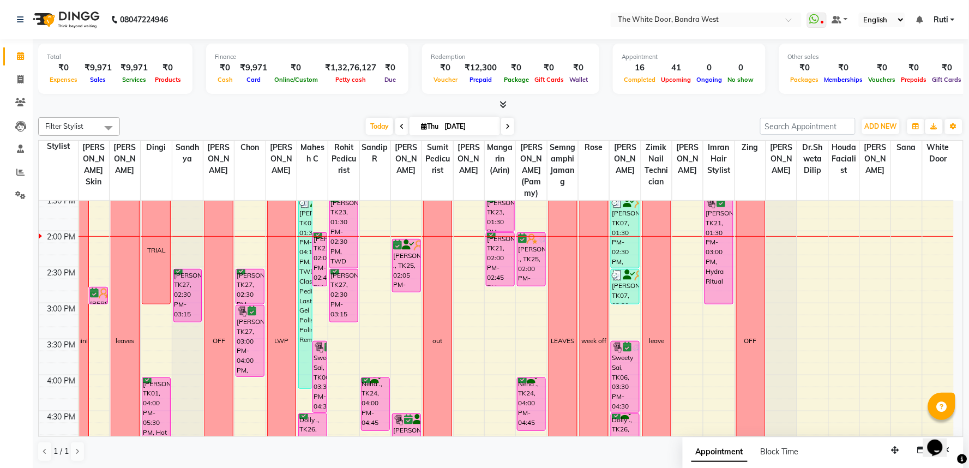
scroll to position [302, 0]
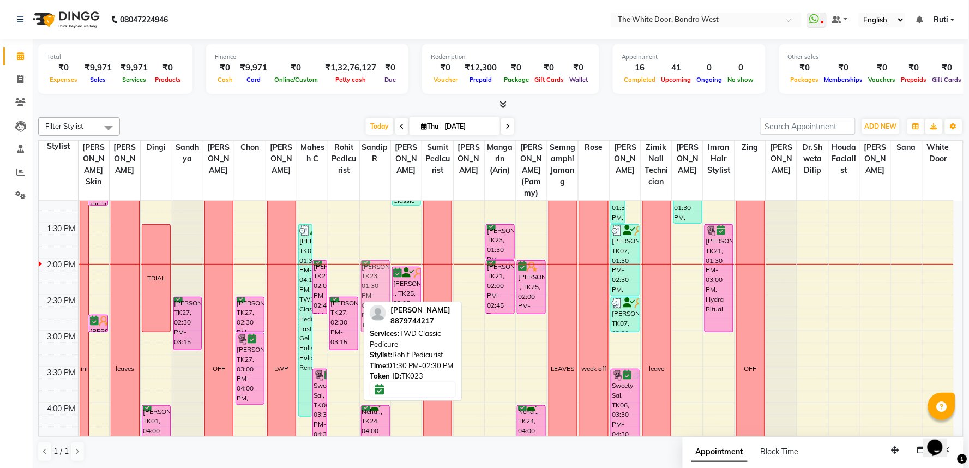
drag, startPoint x: 337, startPoint y: 283, endPoint x: 364, endPoint y: 319, distance: 45.6
click at [364, 319] on div "Filter Stylist Select All Amita Skin Farheen K Dingi Sandhya Josaphine Chon Gan…" at bounding box center [501, 289] width 926 height 353
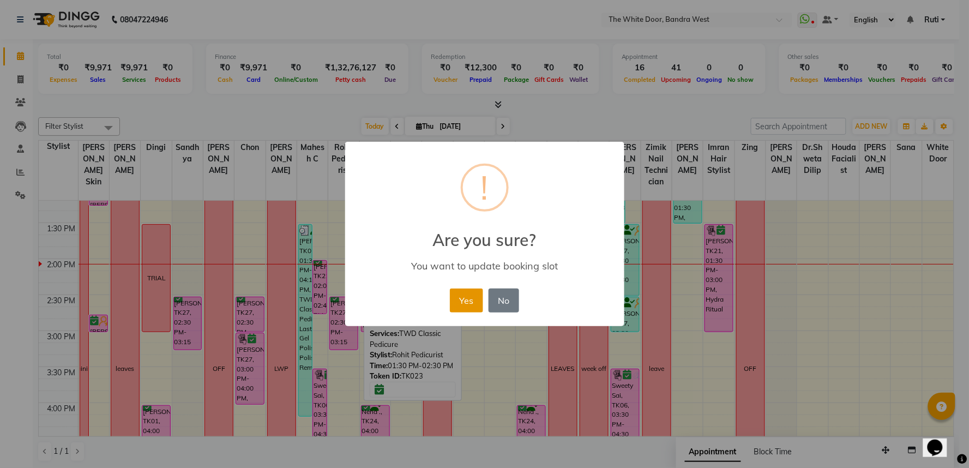
click at [453, 297] on button "Yes" at bounding box center [466, 301] width 33 height 24
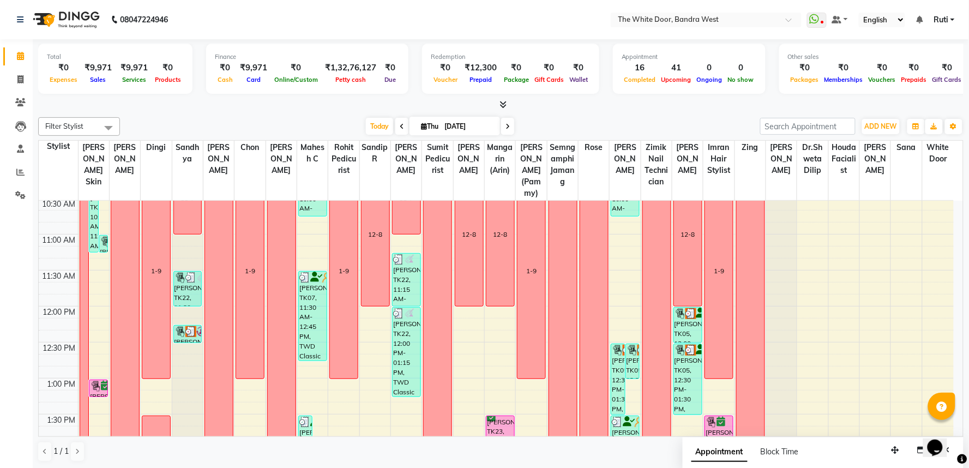
scroll to position [0, 0]
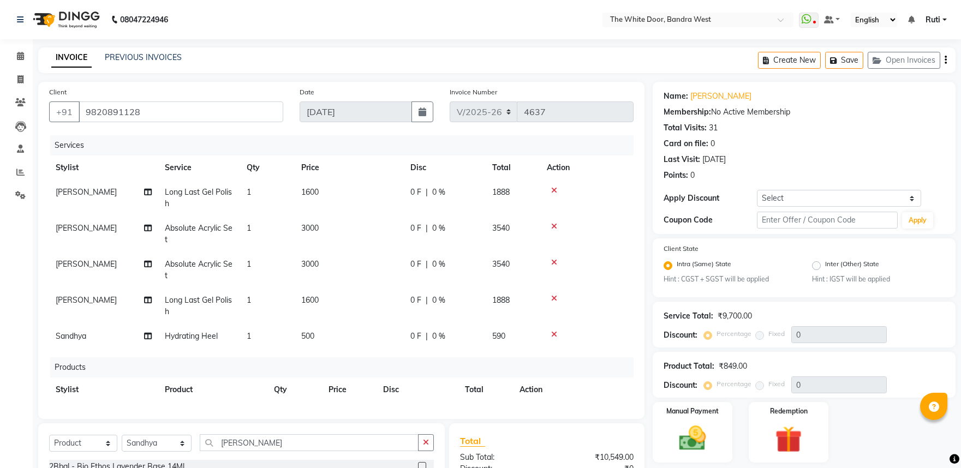
select select "3980"
select select "product"
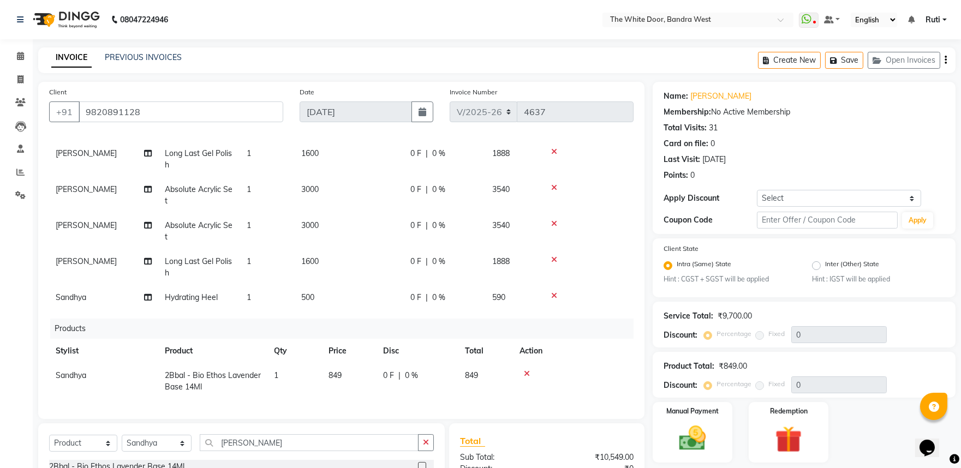
click at [527, 370] on icon at bounding box center [527, 374] width 6 height 8
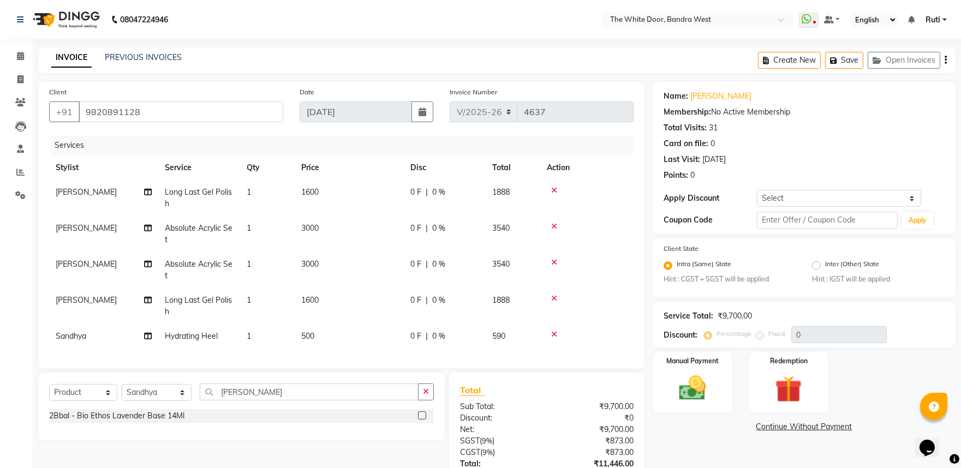
scroll to position [0, 0]
click at [152, 388] on select "Select Stylist [PERSON_NAME] Skin [PERSON_NAME] [PERSON_NAME] Dingi Dr.Shweta […" at bounding box center [157, 392] width 70 height 17
select select "37901"
click at [122, 385] on select "Select Stylist [PERSON_NAME] Skin [PERSON_NAME] [PERSON_NAME] Dingi Dr.Shweta […" at bounding box center [157, 392] width 70 height 17
click at [252, 383] on input "[PERSON_NAME]" at bounding box center [309, 391] width 219 height 17
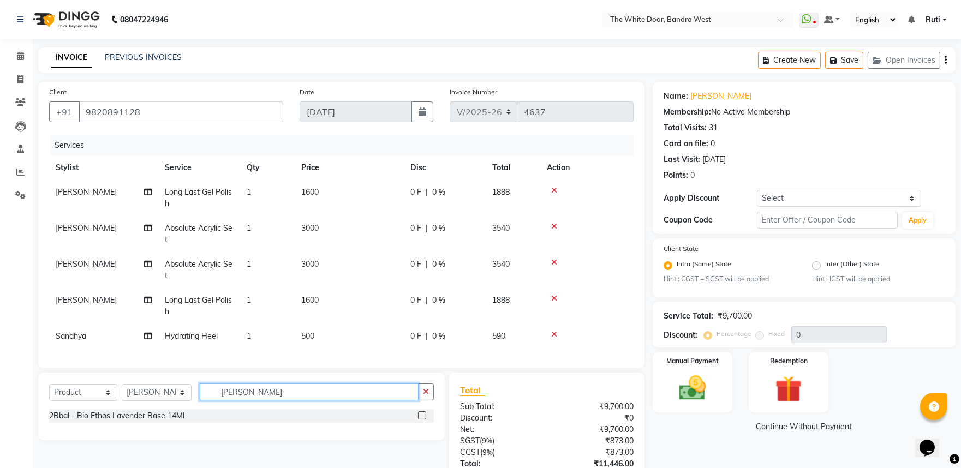
click at [252, 383] on input "[PERSON_NAME]" at bounding box center [309, 391] width 219 height 17
type input "clas"
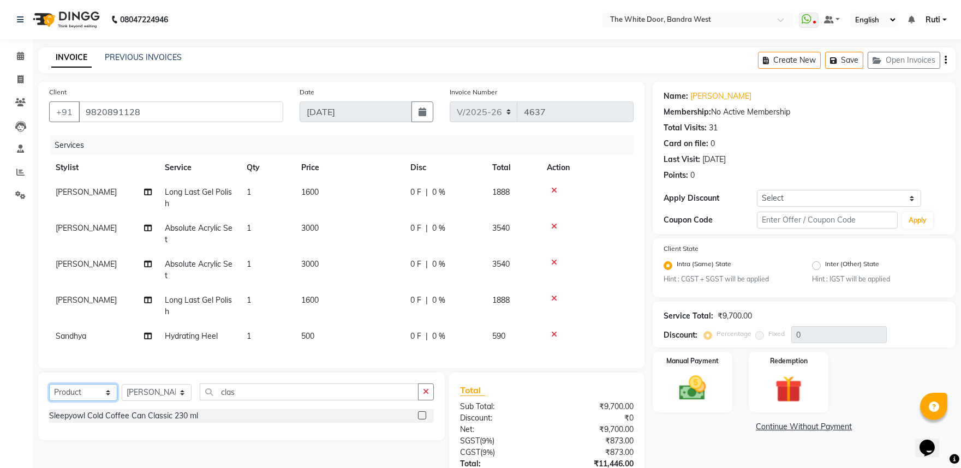
click at [97, 391] on select "Select Service Product Membership Package Voucher Prepaid Gift Card" at bounding box center [83, 392] width 68 height 17
select select "service"
click at [49, 385] on select "Select Service Product Membership Package Voucher Prepaid Gift Card" at bounding box center [83, 392] width 68 height 17
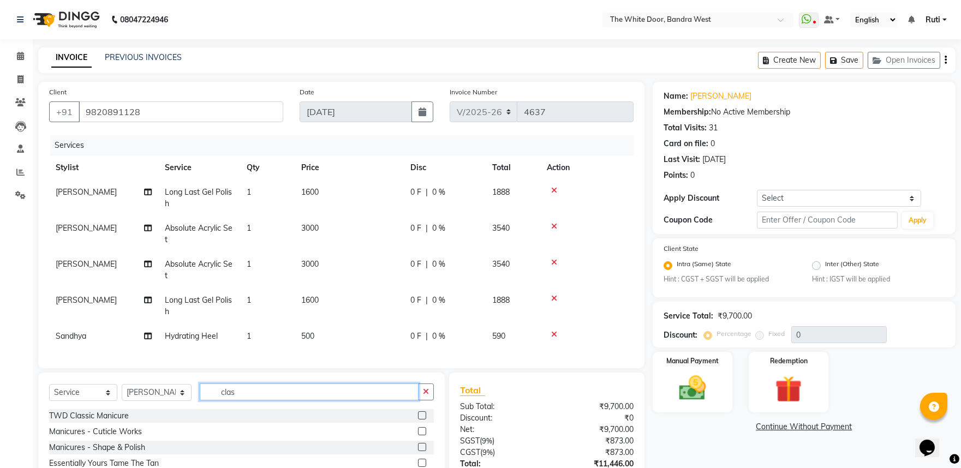
click at [260, 391] on input "clas" at bounding box center [309, 391] width 219 height 17
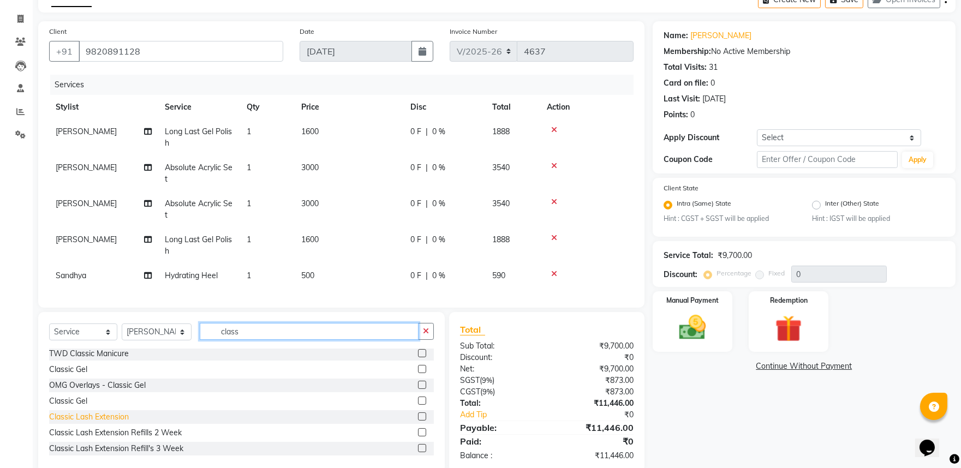
type input "class"
click at [127, 419] on div "Classic Lash Extension" at bounding box center [89, 416] width 80 height 11
checkbox input "false"
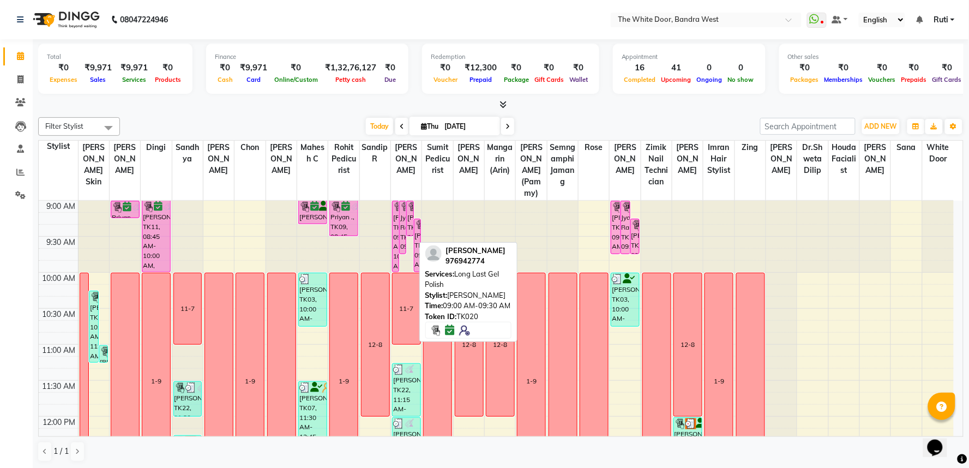
click at [409, 236] on div "[PERSON_NAME], TK20, 09:00 AM-09:30 AM, Long Last Gel Polish" at bounding box center [410, 218] width 6 height 34
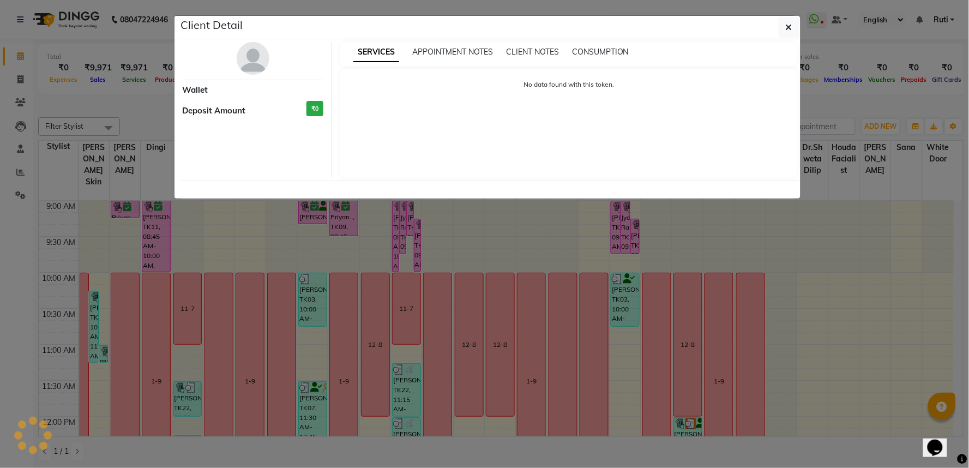
select select "6"
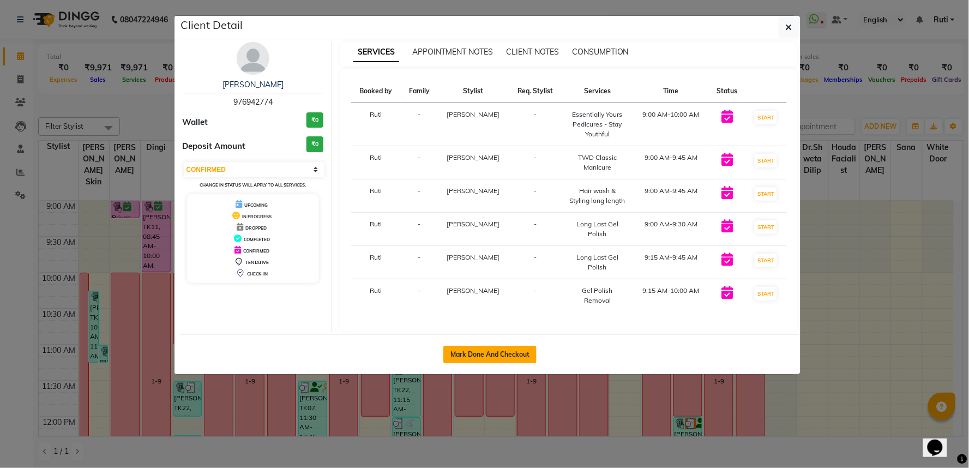
click at [508, 346] on button "Mark Done And Checkout" at bounding box center [490, 354] width 93 height 17
select select "3980"
select select "service"
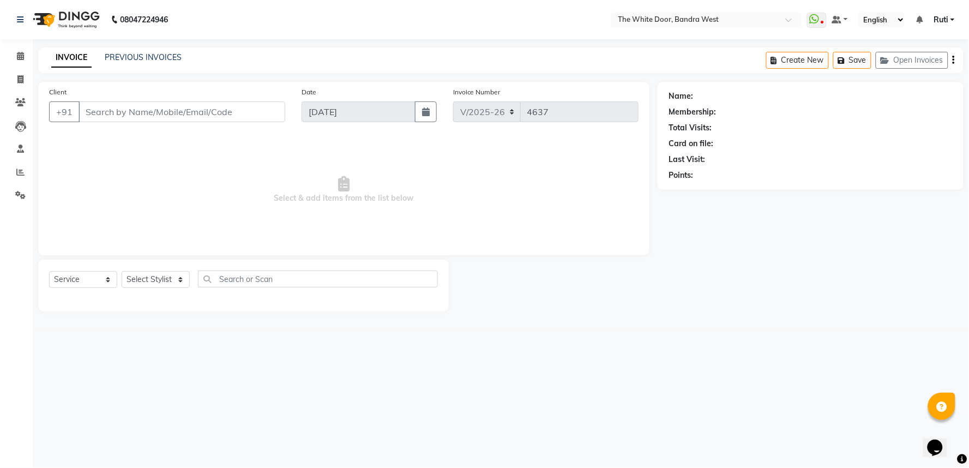
type input "976942774"
select select "22332"
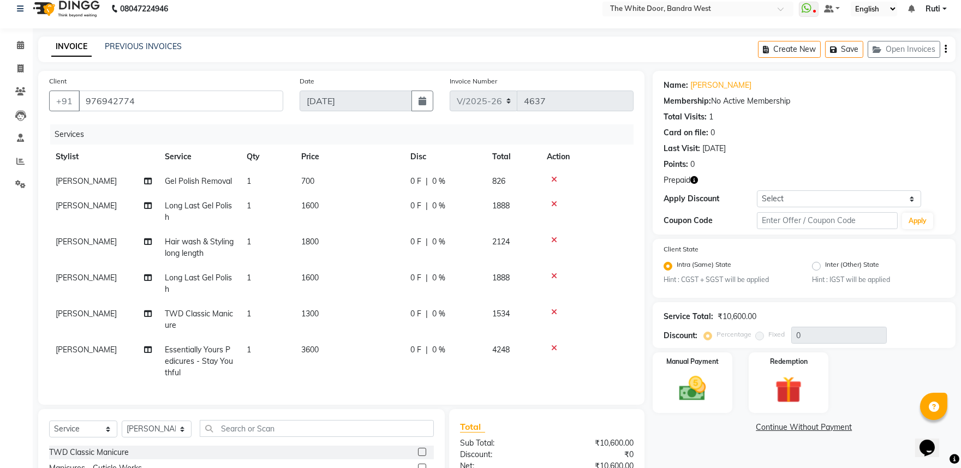
scroll to position [5, 0]
click at [788, 383] on img at bounding box center [788, 390] width 45 height 34
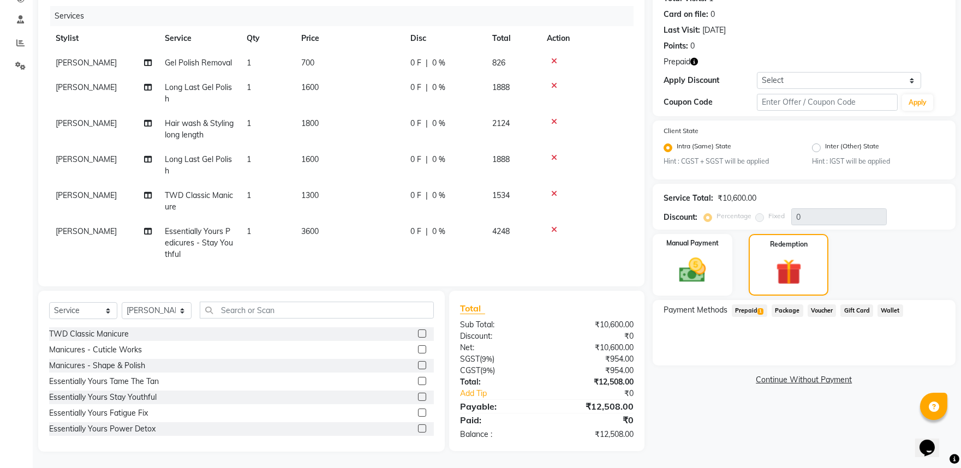
scroll to position [132, 0]
click at [751, 307] on span "Prepaid 1" at bounding box center [749, 310] width 35 height 13
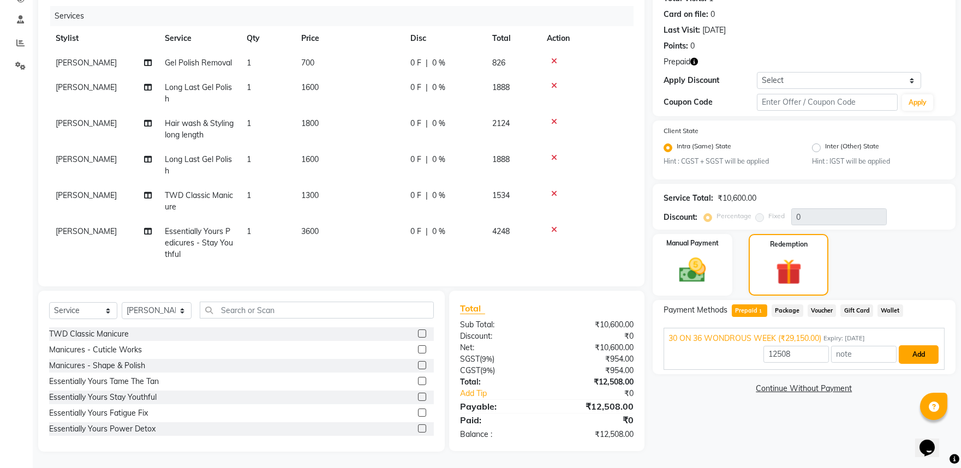
click at [913, 352] on button "Add" at bounding box center [918, 354] width 40 height 19
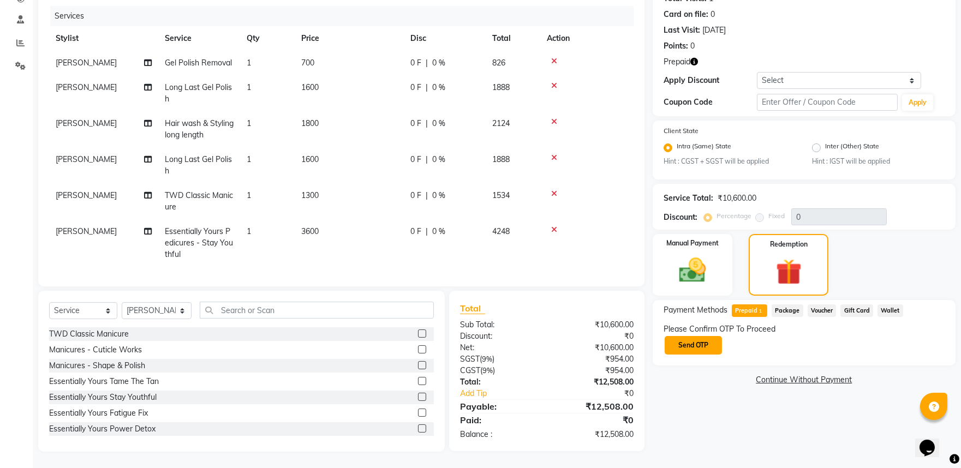
click at [704, 338] on button "Send OTP" at bounding box center [692, 345] width 57 height 19
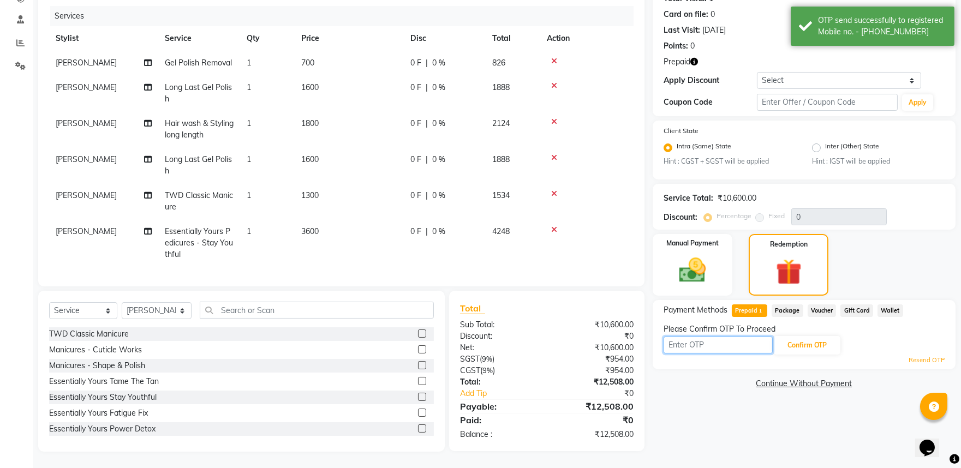
click at [739, 347] on input "text" at bounding box center [717, 345] width 109 height 17
type input "7173"
click at [832, 342] on button "Confirm OTP" at bounding box center [807, 345] width 67 height 19
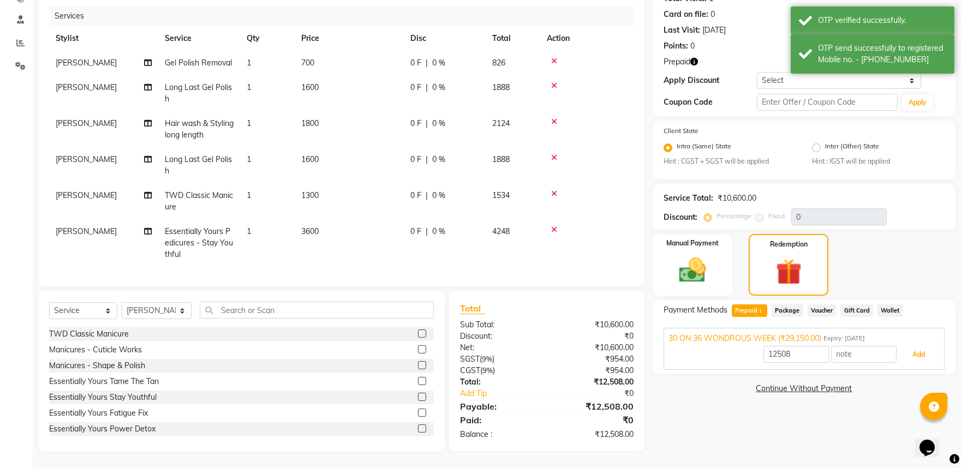
click at [908, 348] on button "Add" at bounding box center [918, 354] width 40 height 19
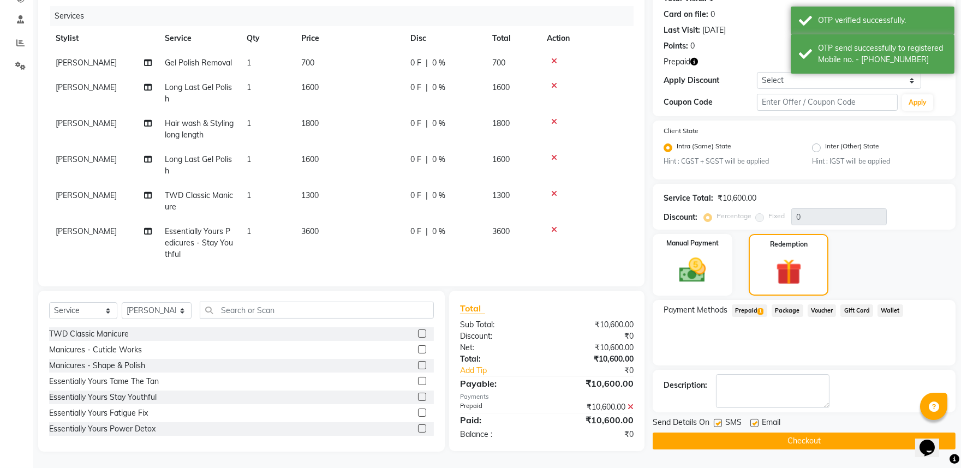
click at [717, 423] on label at bounding box center [718, 423] width 8 height 8
click at [717, 423] on input "checkbox" at bounding box center [717, 423] width 7 height 7
checkbox input "false"
click at [754, 419] on label at bounding box center [754, 423] width 8 height 8
click at [754, 420] on input "checkbox" at bounding box center [753, 423] width 7 height 7
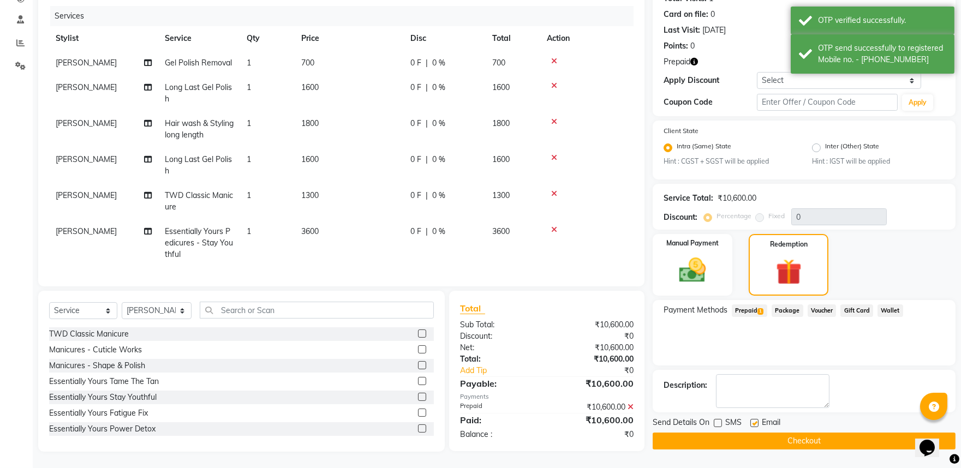
checkbox input "false"
click at [759, 438] on button "Checkout" at bounding box center [803, 441] width 303 height 17
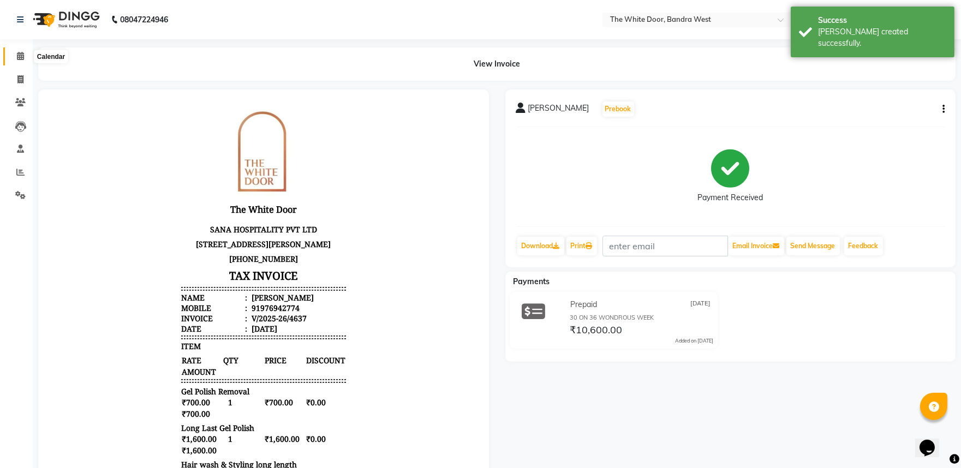
click at [21, 57] on icon at bounding box center [20, 56] width 7 height 8
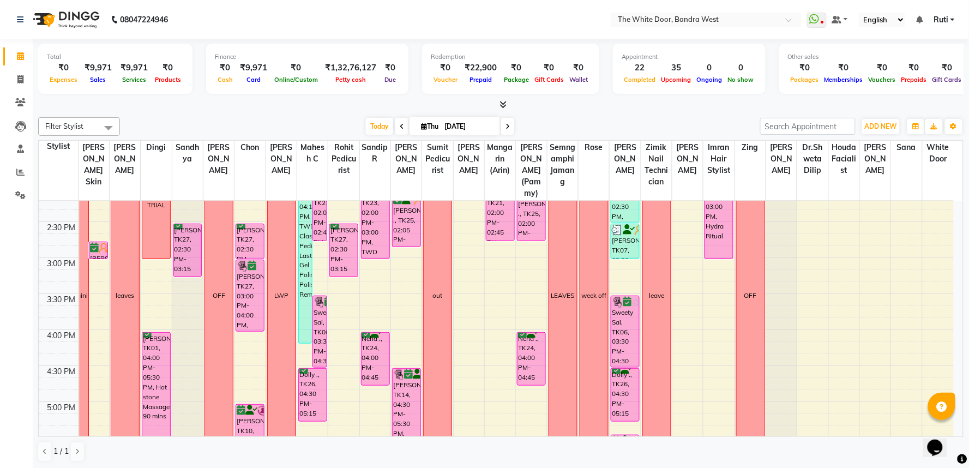
scroll to position [302, 0]
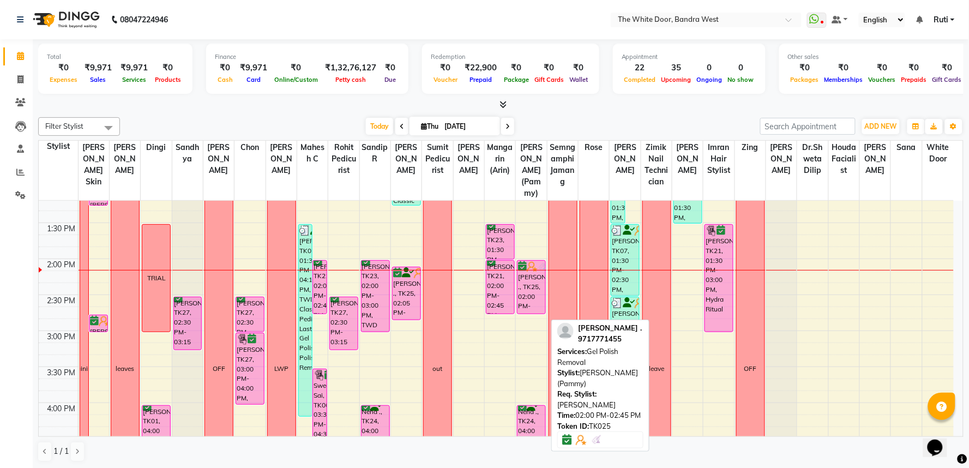
click at [526, 296] on div "[PERSON_NAME] ., TK25, 02:00 PM-02:45 PM, Gel Polish Removal" at bounding box center [532, 287] width 28 height 53
select select "6"
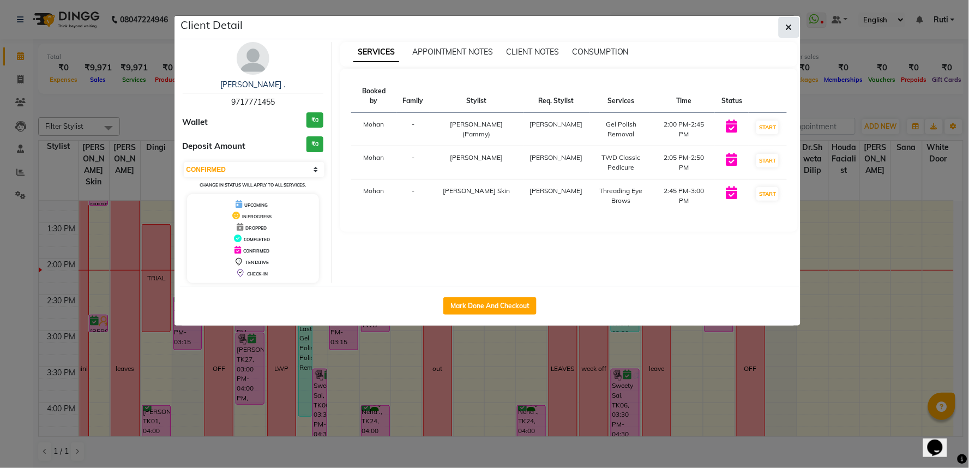
click at [783, 29] on button "button" at bounding box center [789, 27] width 21 height 21
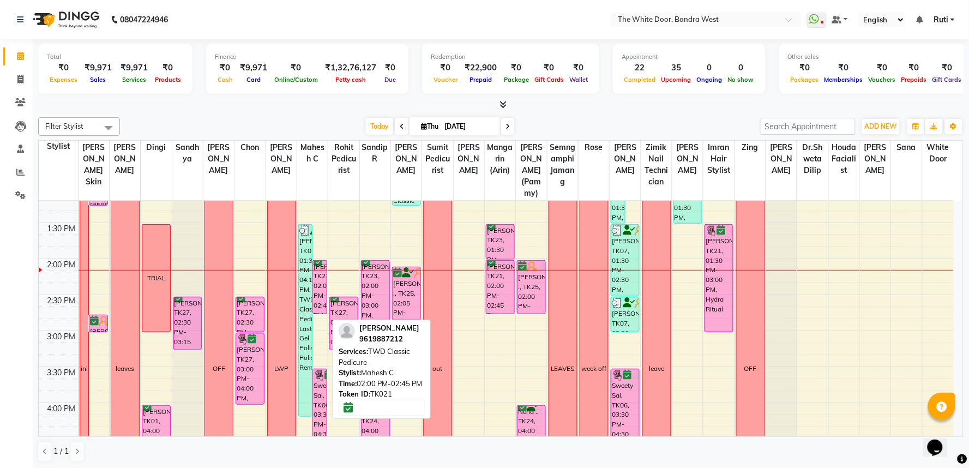
click at [323, 292] on div "Ahana Sinha, TK21, 02:00 PM-02:45 PM, TWD Classic Pedicure" at bounding box center [319, 287] width 13 height 53
select select "6"
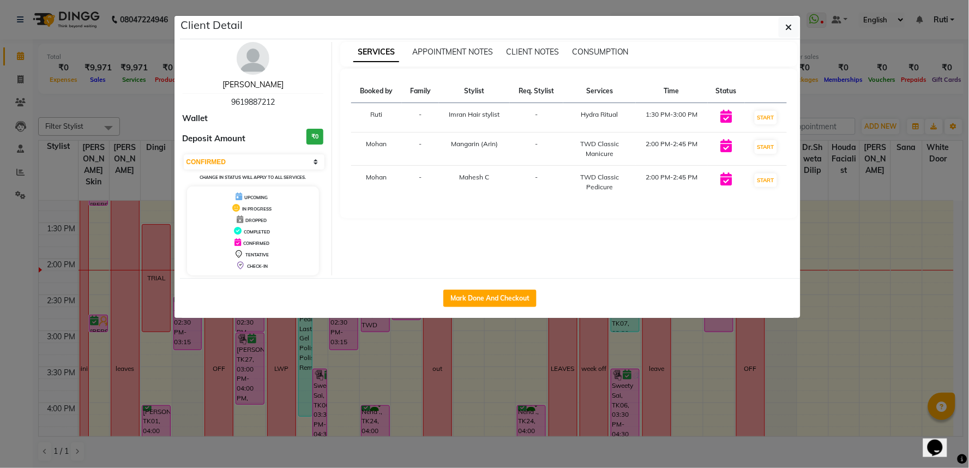
click at [263, 86] on link "[PERSON_NAME]" at bounding box center [253, 85] width 61 height 10
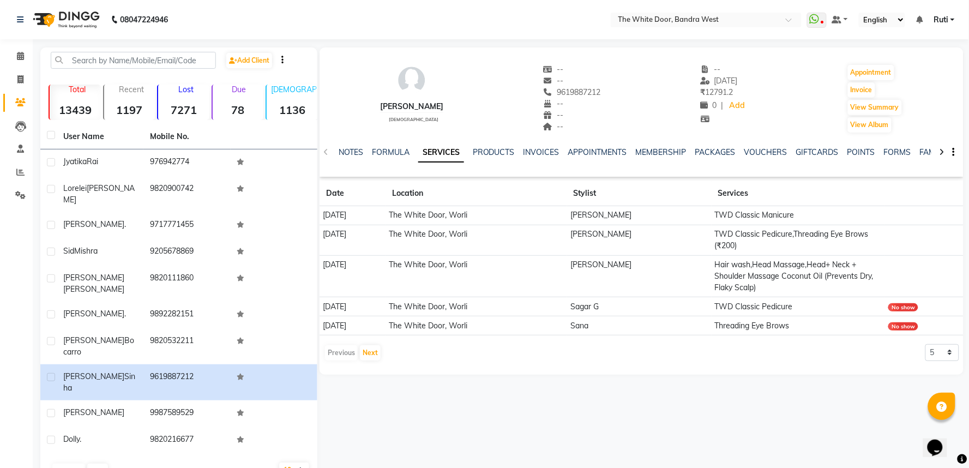
click at [771, 147] on div "VOUCHERS" at bounding box center [766, 152] width 43 height 11
click at [769, 149] on link "VOUCHERS" at bounding box center [766, 152] width 43 height 10
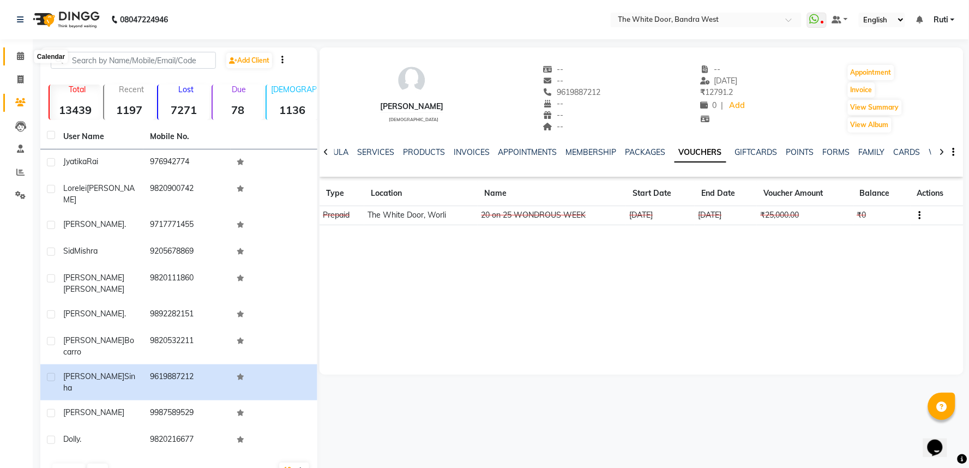
click at [23, 58] on icon at bounding box center [20, 56] width 7 height 8
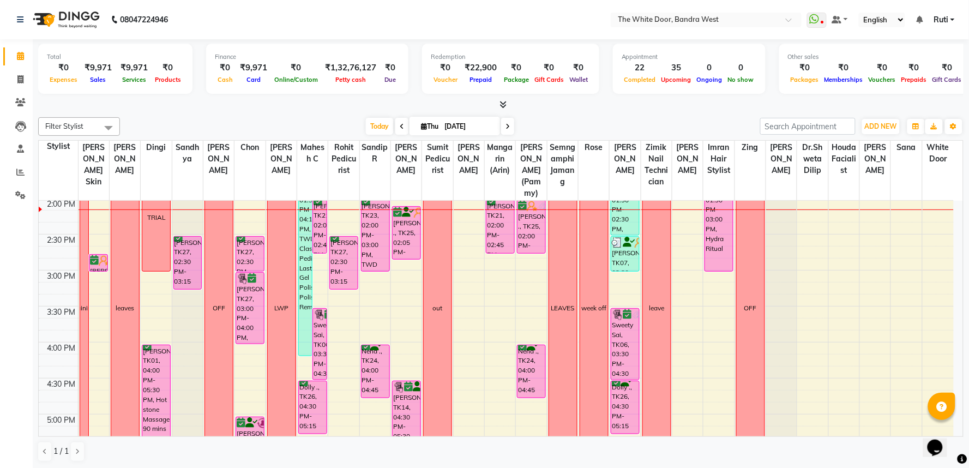
scroll to position [302, 0]
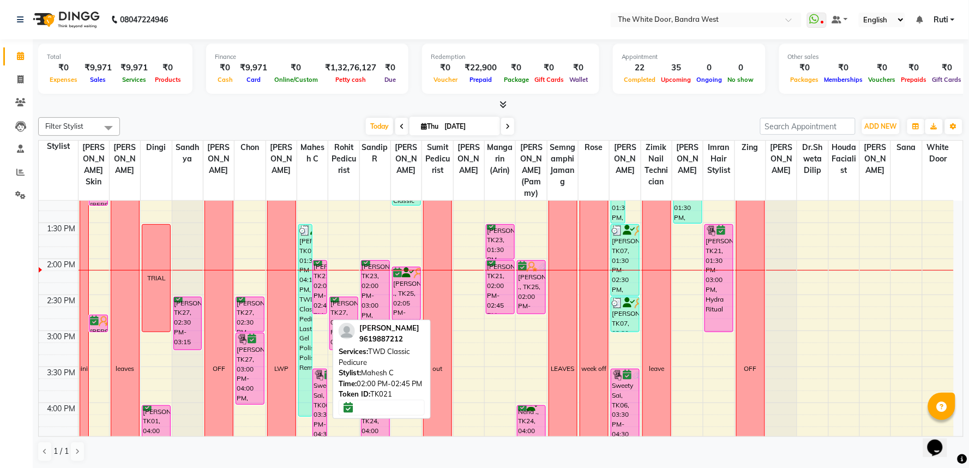
click at [321, 293] on div "Ahana Sinha, TK21, 02:00 PM-02:45 PM, TWD Classic Pedicure" at bounding box center [319, 287] width 13 height 53
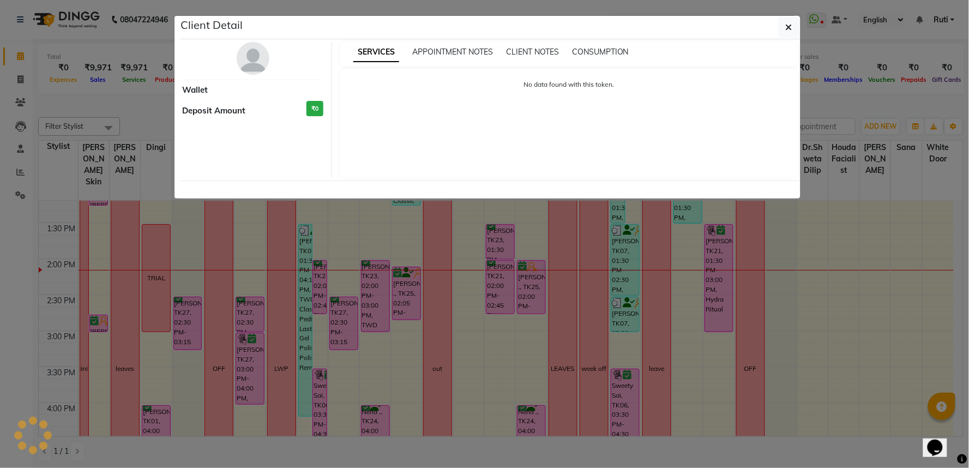
select select "6"
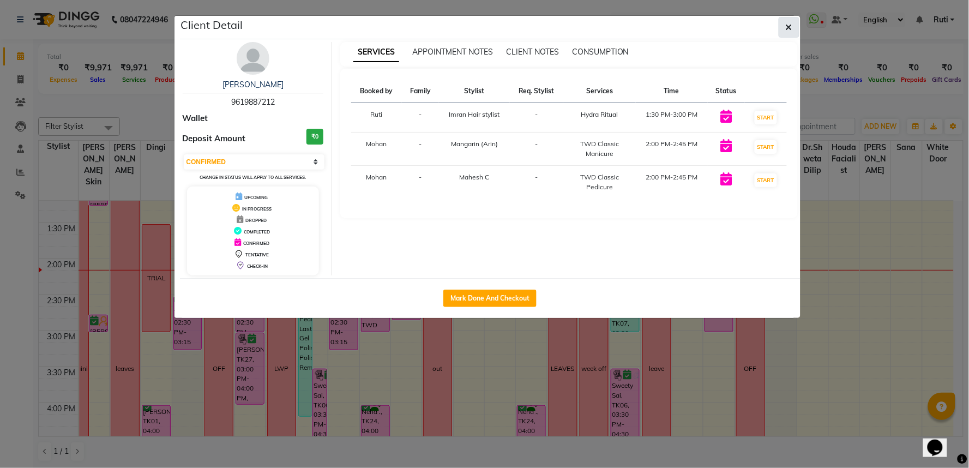
click at [784, 29] on button "button" at bounding box center [789, 27] width 21 height 21
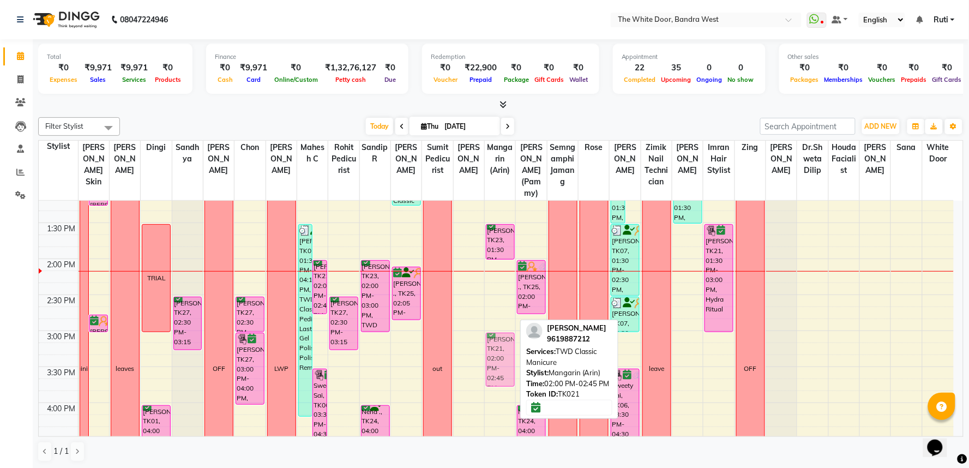
drag, startPoint x: 501, startPoint y: 302, endPoint x: 502, endPoint y: 374, distance: 72.6
click at [502, 374] on div "12-8 CARME AYUSO, TK23, 01:30 PM-02:00 PM, Manicures - Cuticle Works Ahana Sinh…" at bounding box center [500, 367] width 31 height 936
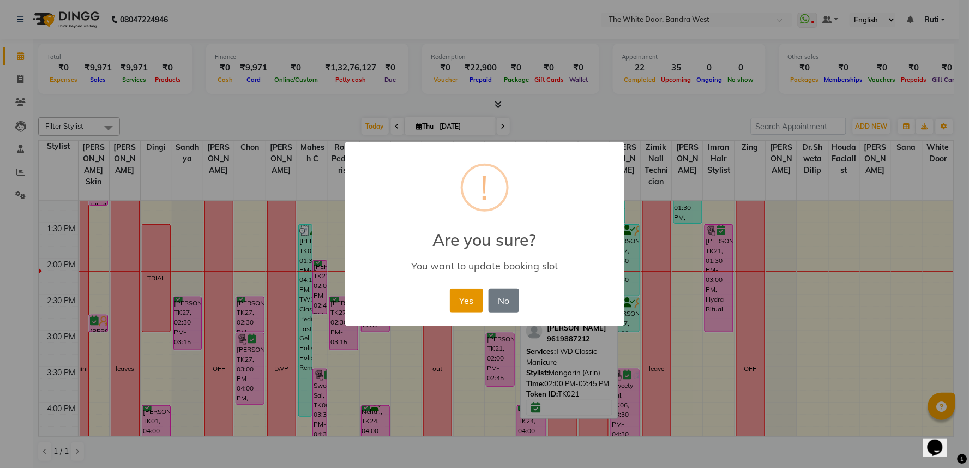
click at [475, 304] on button "Yes" at bounding box center [466, 301] width 33 height 24
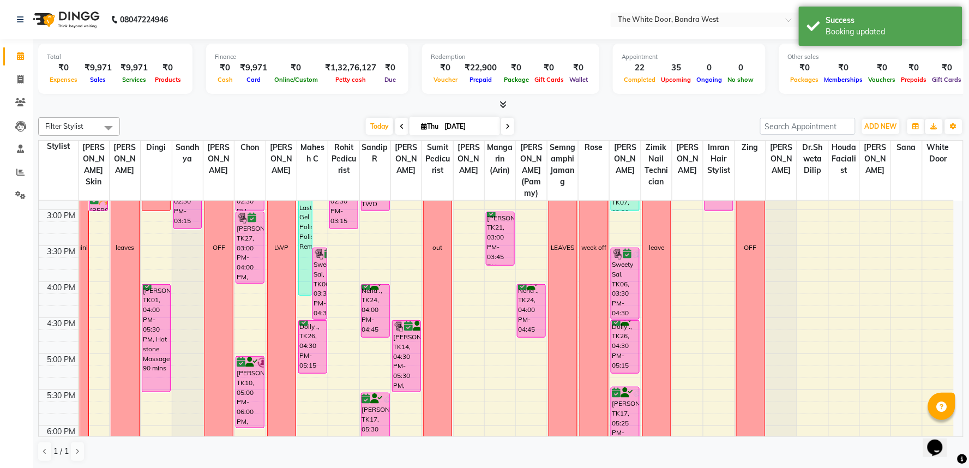
scroll to position [362, 0]
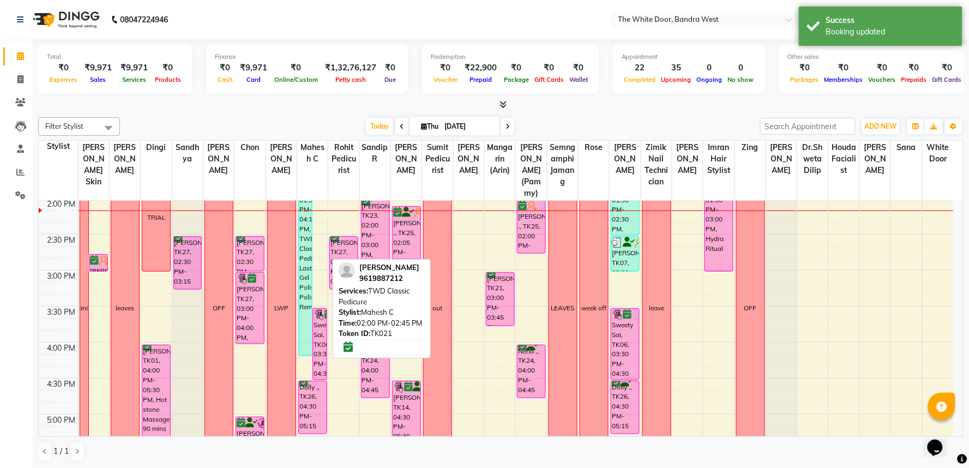
drag, startPoint x: 319, startPoint y: 240, endPoint x: 379, endPoint y: 314, distance: 95.0
click at [379, 314] on div "Filter Stylist Select All Amita Skin Farheen K Dingi Sandhya Josaphine Chon Gan…" at bounding box center [501, 289] width 926 height 353
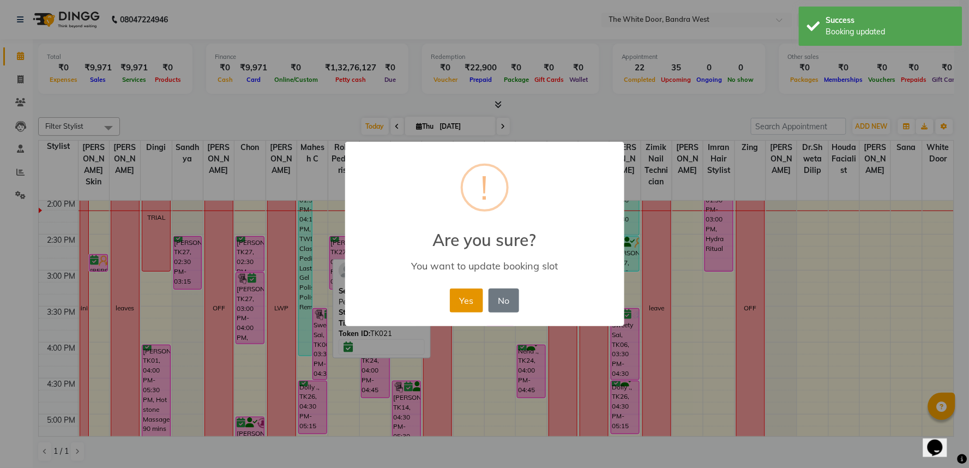
click at [479, 295] on button "Yes" at bounding box center [466, 301] width 33 height 24
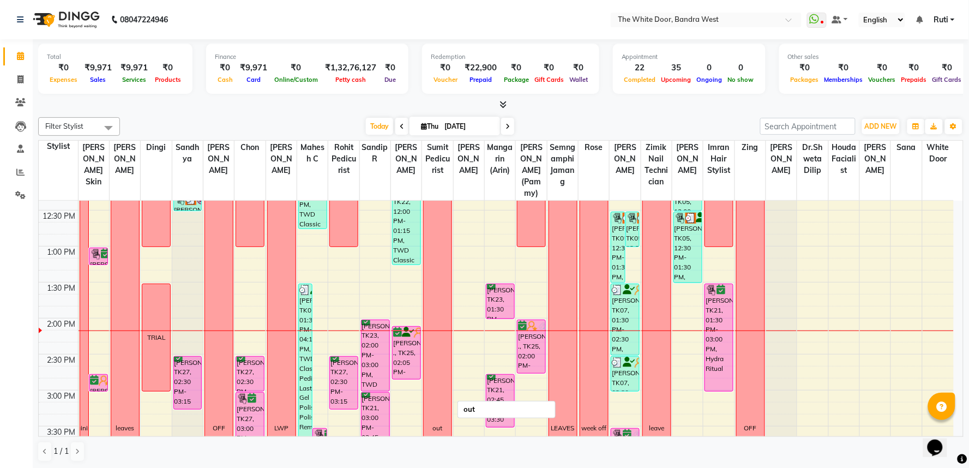
scroll to position [303, 0]
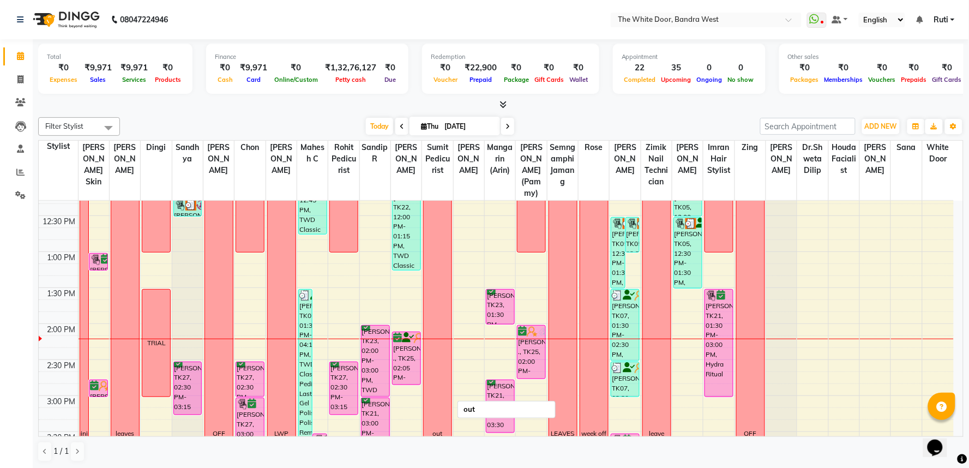
scroll to position [242, 0]
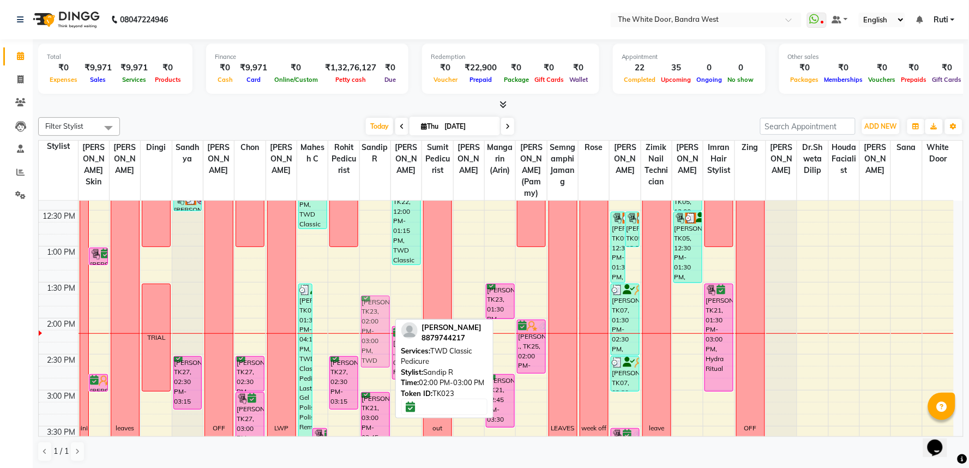
drag, startPoint x: 377, startPoint y: 363, endPoint x: 376, endPoint y: 341, distance: 21.8
click at [376, 341] on div "12-8 [PERSON_NAME], TK23, 02:00 PM-03:00 PM, TWD Classic Pedicure [PERSON_NAME]…" at bounding box center [375, 427] width 31 height 936
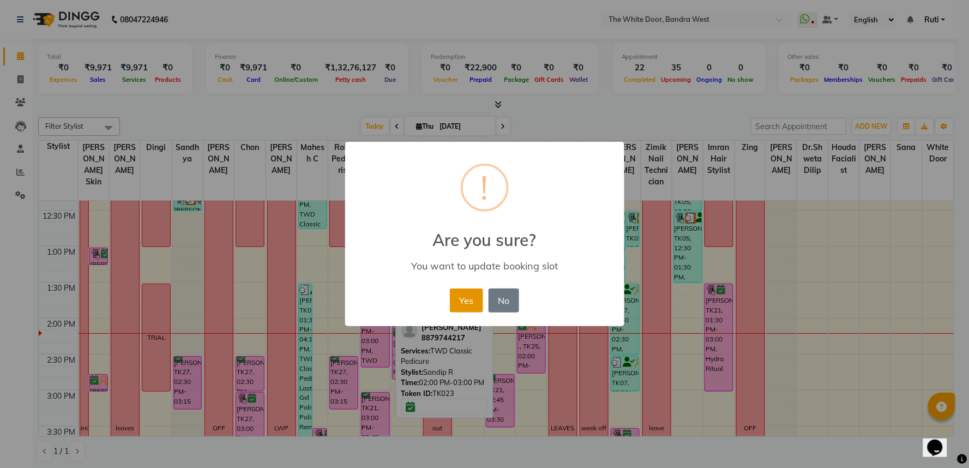
click at [462, 303] on button "Yes" at bounding box center [466, 301] width 33 height 24
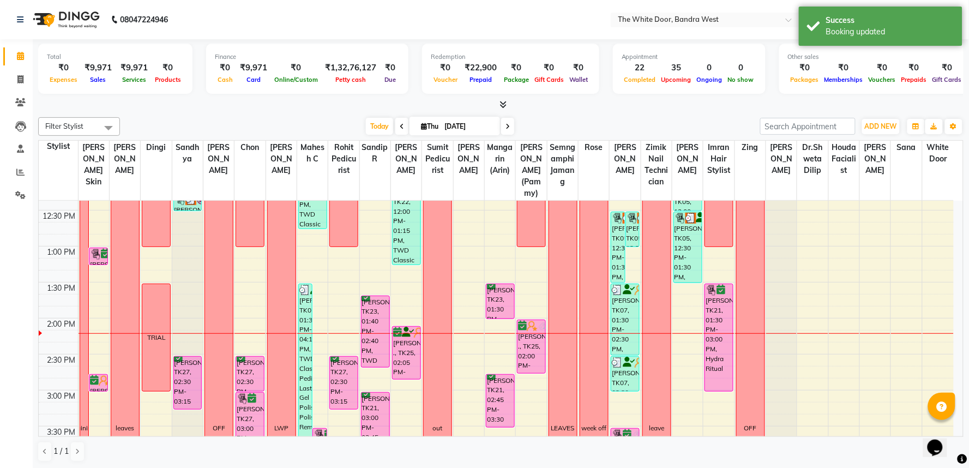
scroll to position [303, 0]
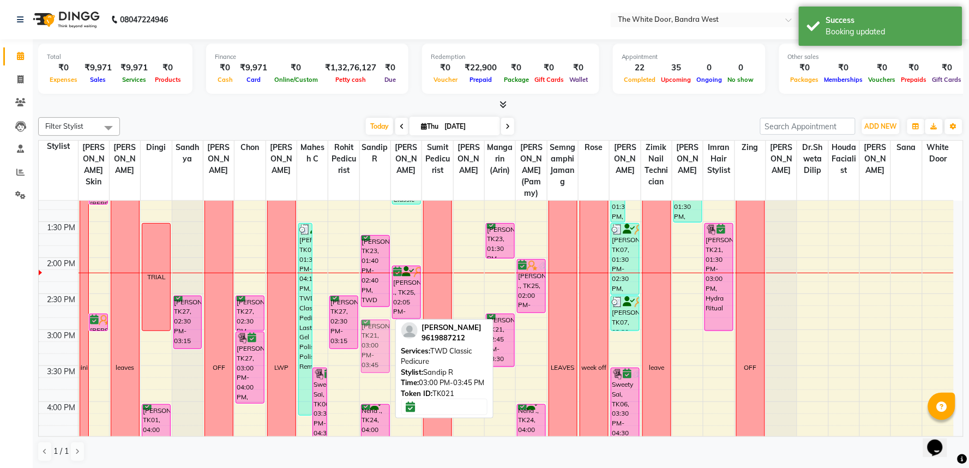
drag, startPoint x: 379, startPoint y: 362, endPoint x: 378, endPoint y: 350, distance: 12.0
click at [378, 350] on div "12-8 [PERSON_NAME], TK23, 01:40 PM-02:40 PM, TWD Classic Pedicure [PERSON_NAME]…" at bounding box center [375, 366] width 31 height 936
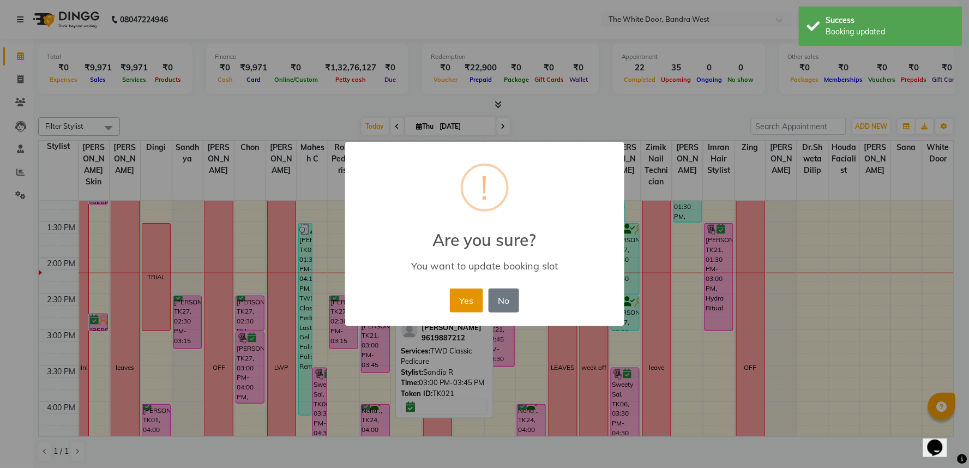
click at [459, 302] on button "Yes" at bounding box center [466, 301] width 33 height 24
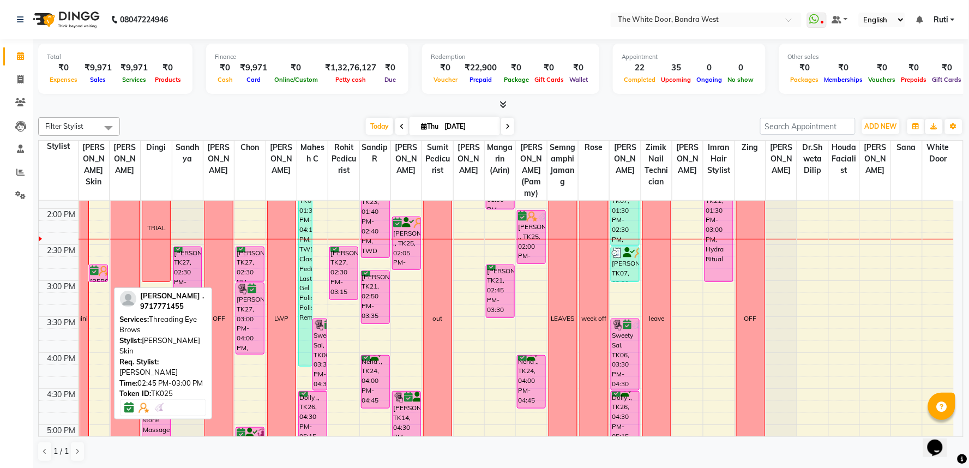
scroll to position [231, 0]
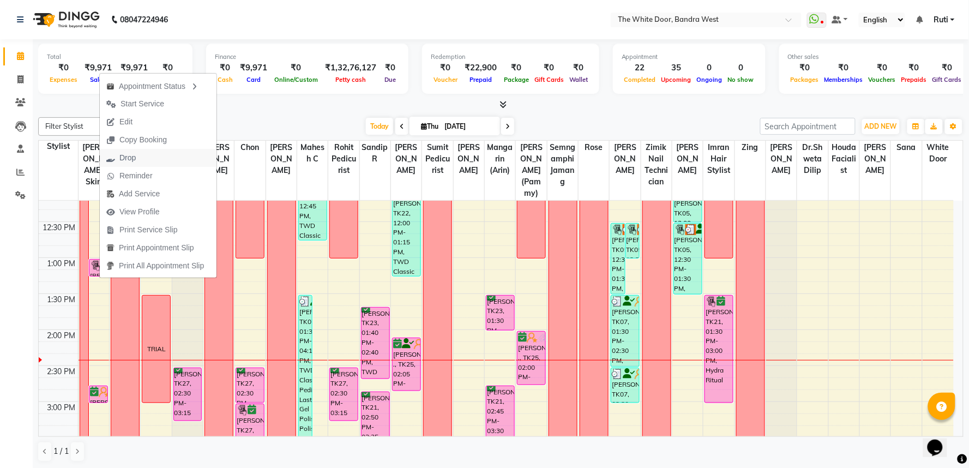
click at [138, 159] on span "Drop" at bounding box center [121, 158] width 43 height 18
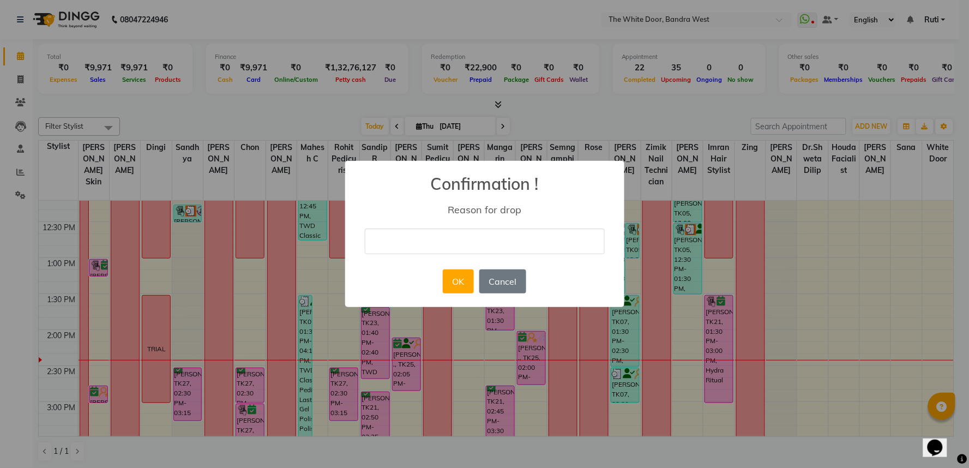
click at [506, 241] on input "text" at bounding box center [485, 242] width 240 height 26
type input "CANCELLED"
click at [452, 276] on button "OK" at bounding box center [458, 281] width 31 height 24
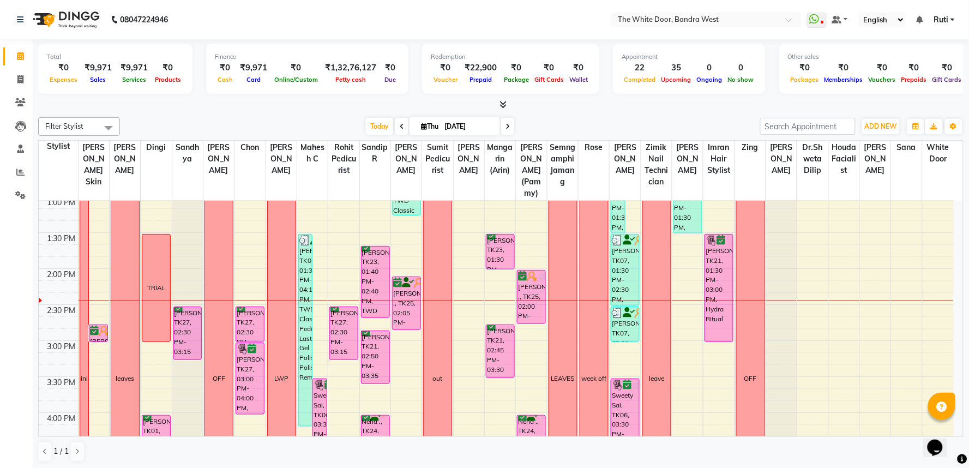
scroll to position [291, 0]
click at [400, 124] on span at bounding box center [401, 126] width 13 height 17
type input "[DATE]"
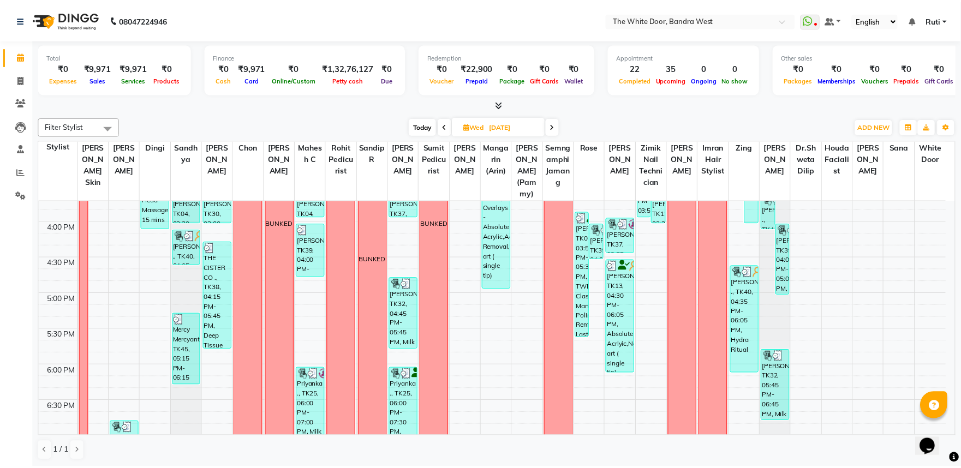
scroll to position [473, 0]
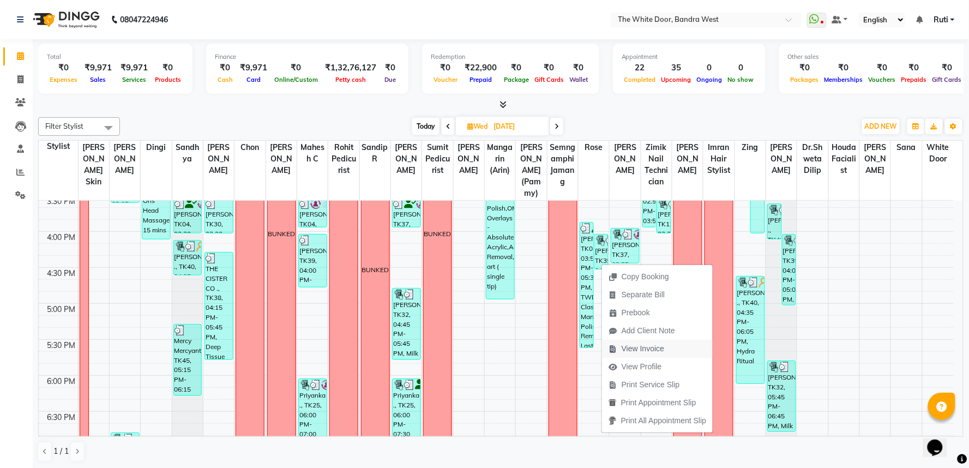
click at [649, 350] on span "View Invoice" at bounding box center [643, 348] width 43 height 11
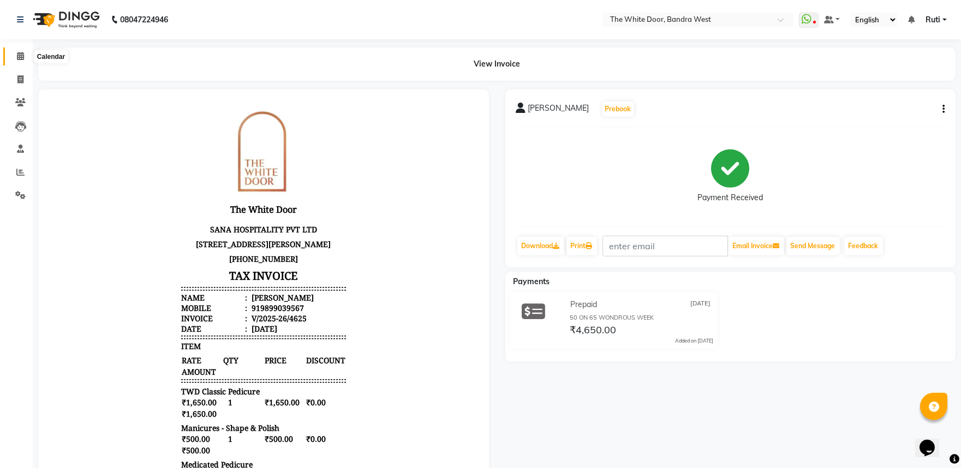
click at [21, 60] on icon at bounding box center [20, 56] width 7 height 8
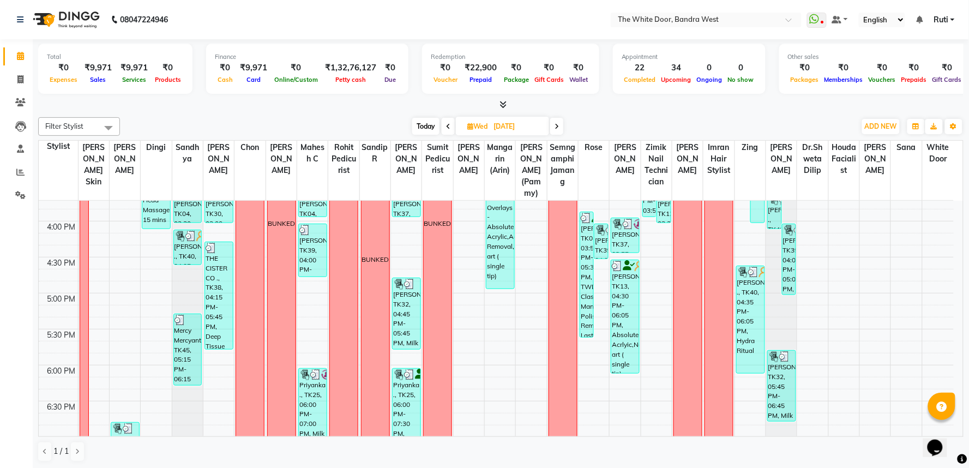
scroll to position [666, 0]
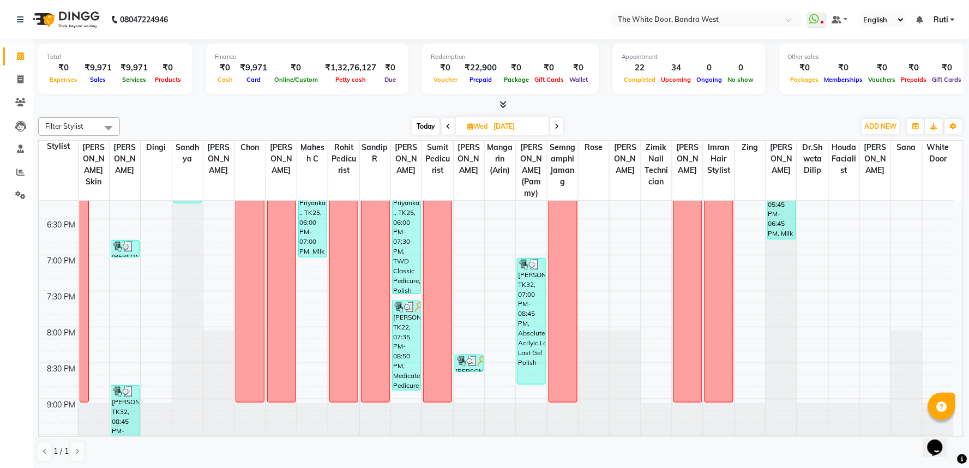
click at [422, 121] on span "Today" at bounding box center [425, 126] width 27 height 17
type input "[DATE]"
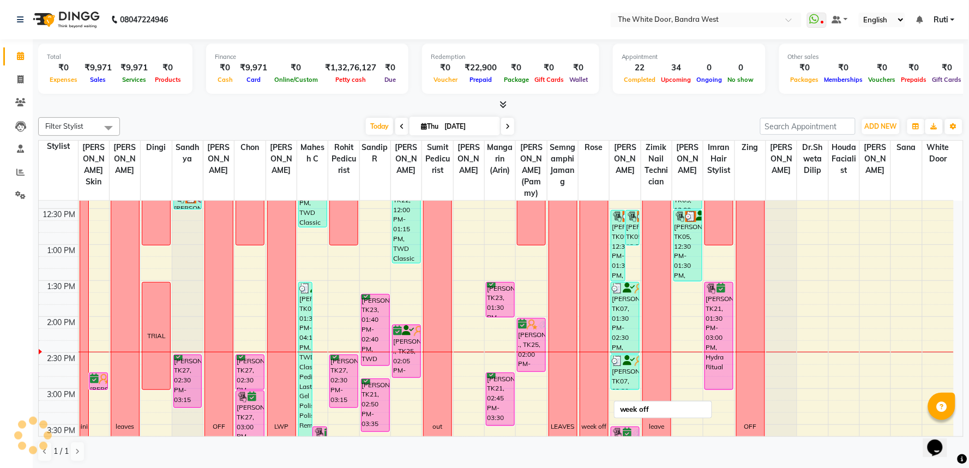
scroll to position [241, 0]
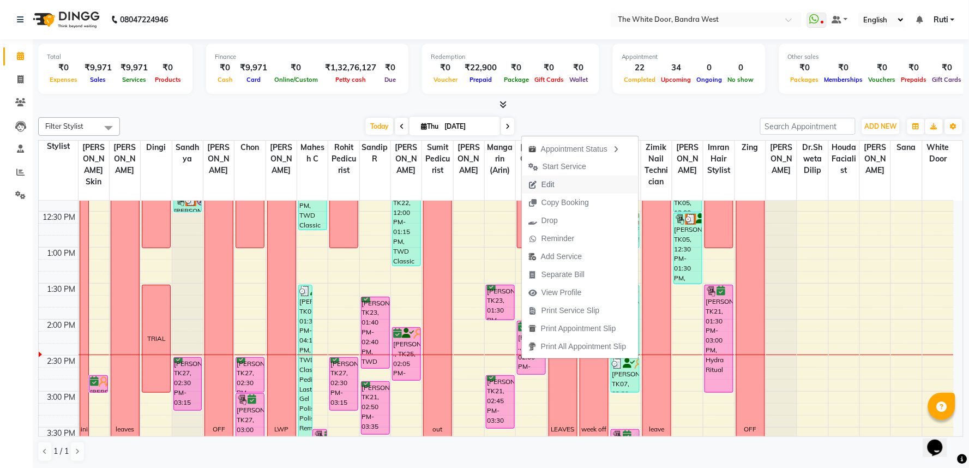
click at [615, 183] on button "Edit" at bounding box center [580, 185] width 117 height 18
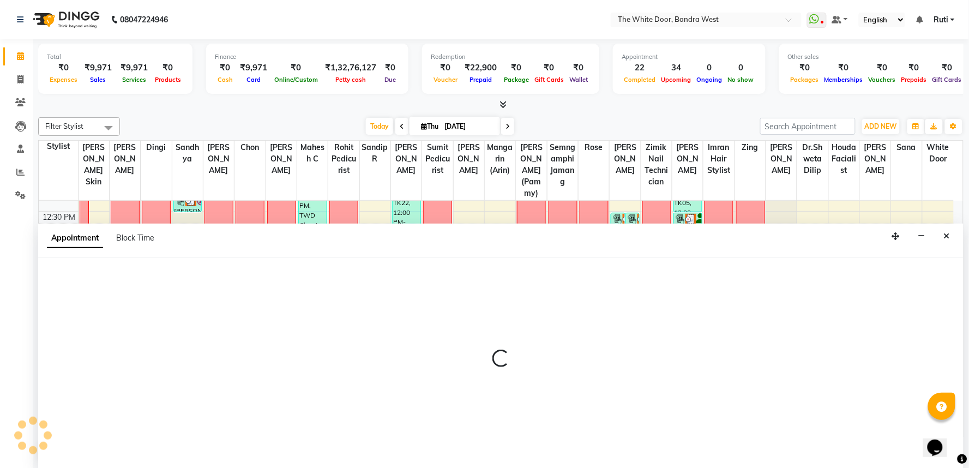
select select "tentative"
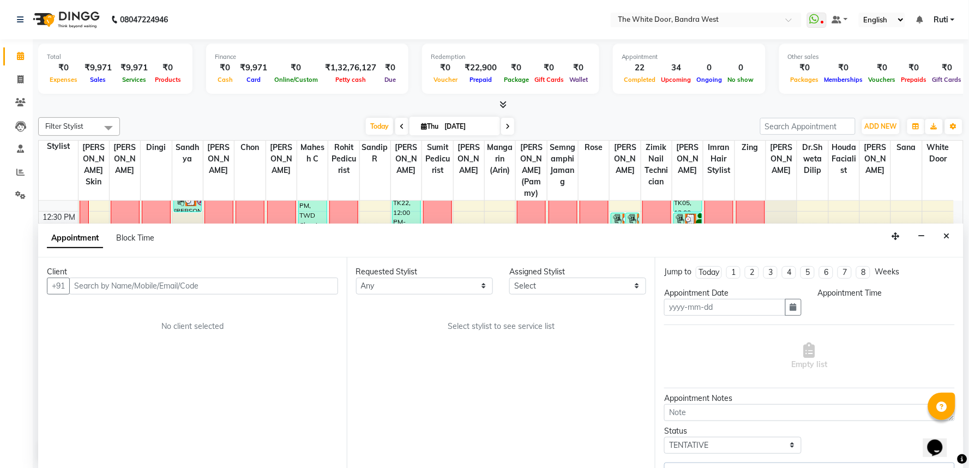
type input "[DATE]"
select select "confirm booking"
select select "840"
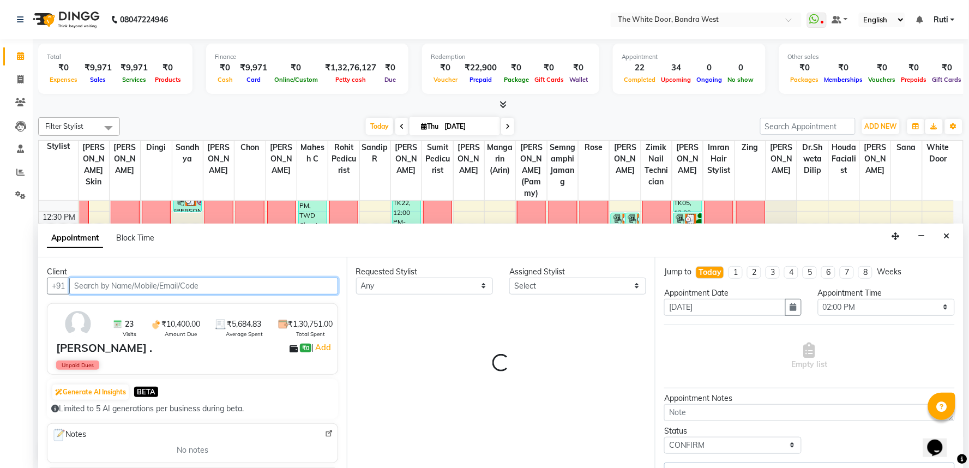
select select "22332"
select select "87476"
select select "1642"
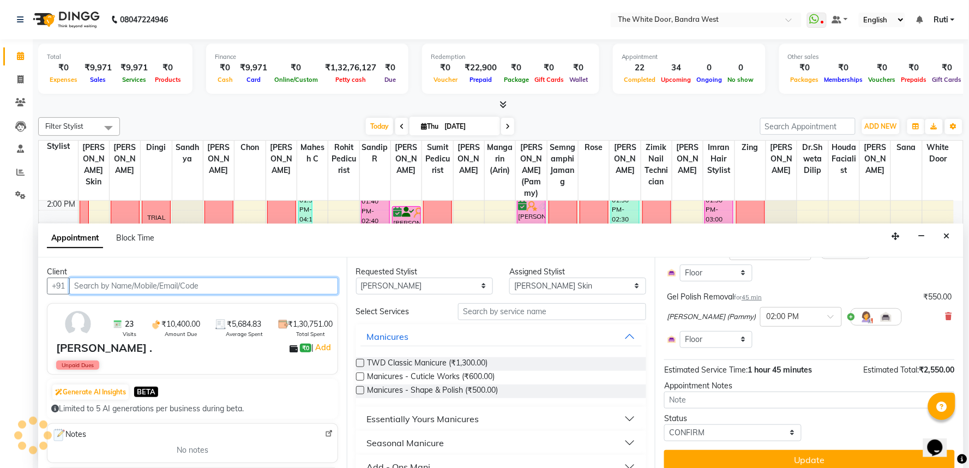
scroll to position [206, 0]
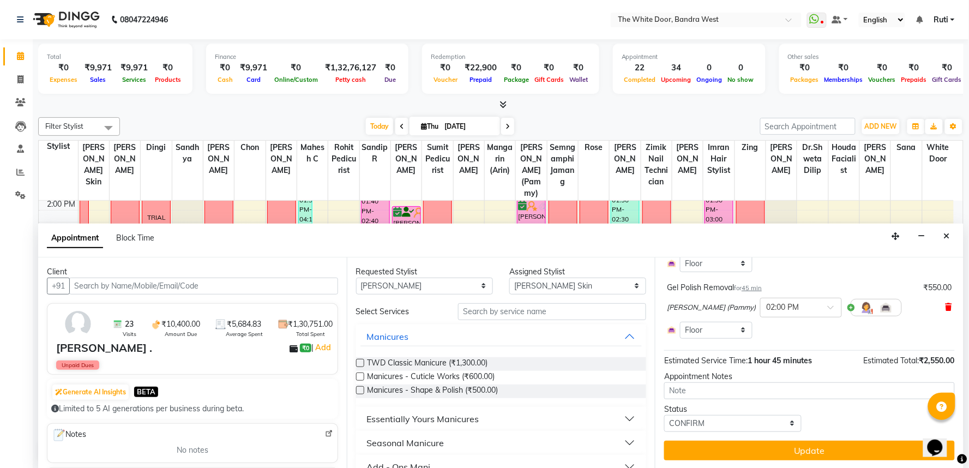
click at [946, 306] on icon at bounding box center [949, 307] width 7 height 8
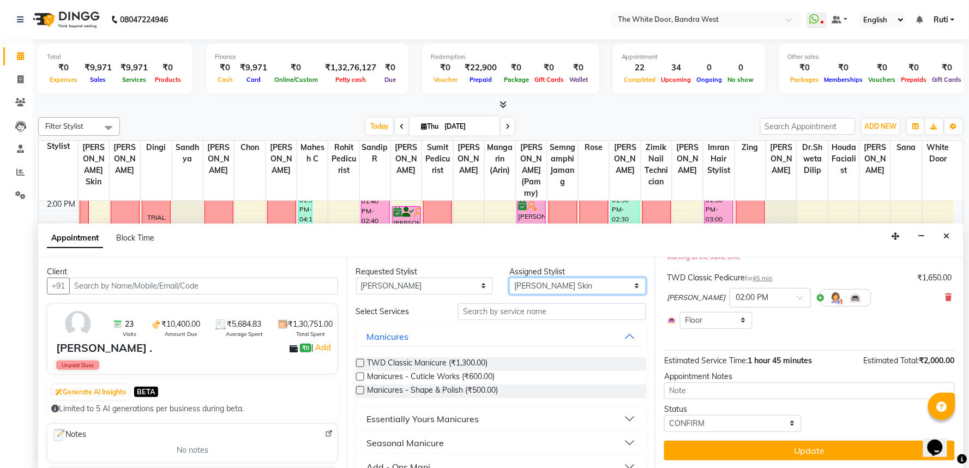
drag, startPoint x: 560, startPoint y: 292, endPoint x: 531, endPoint y: 293, distance: 28.4
click at [560, 292] on select "Select Amita Skin benjimin Chon Dingi Dr.Shweta Dilip Farheen K Ganesh M Himans…" at bounding box center [578, 286] width 137 height 17
select select "82878"
click at [510, 278] on select "Select Amita Skin benjimin Chon Dingi Dr.Shweta Dilip Farheen K Ganesh M Himans…" at bounding box center [578, 286] width 137 height 17
click at [522, 308] on input "text" at bounding box center [552, 311] width 188 height 17
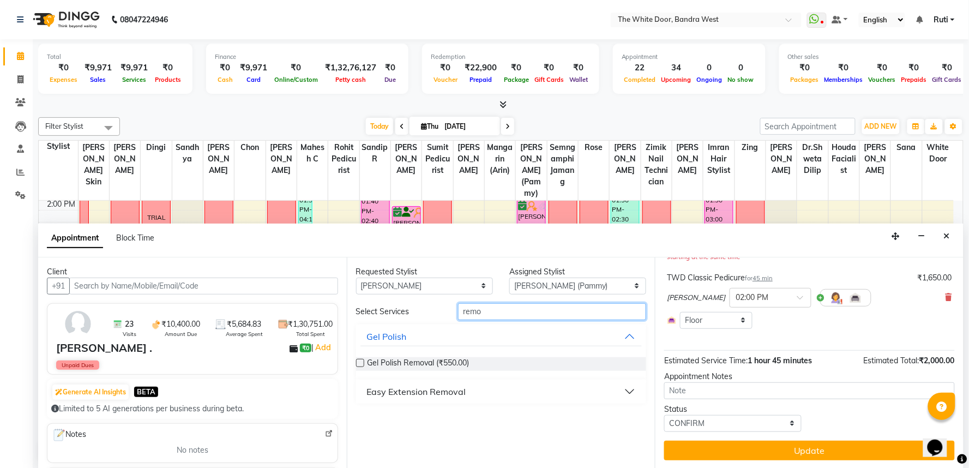
type input "remo"
click at [440, 388] on div "Easy Extension Removal" at bounding box center [416, 391] width 99 height 13
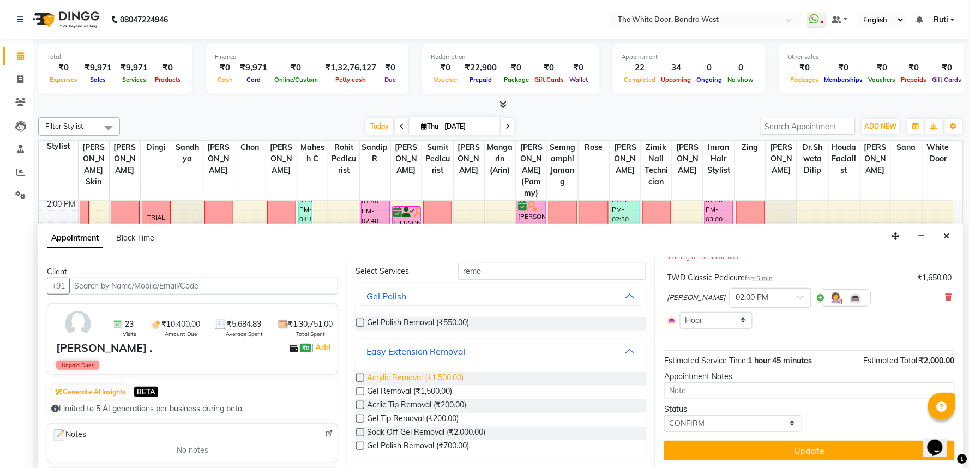
scroll to position [41, 0]
click at [426, 440] on span "Gel Polish Removal (₹700.00)" at bounding box center [419, 447] width 102 height 14
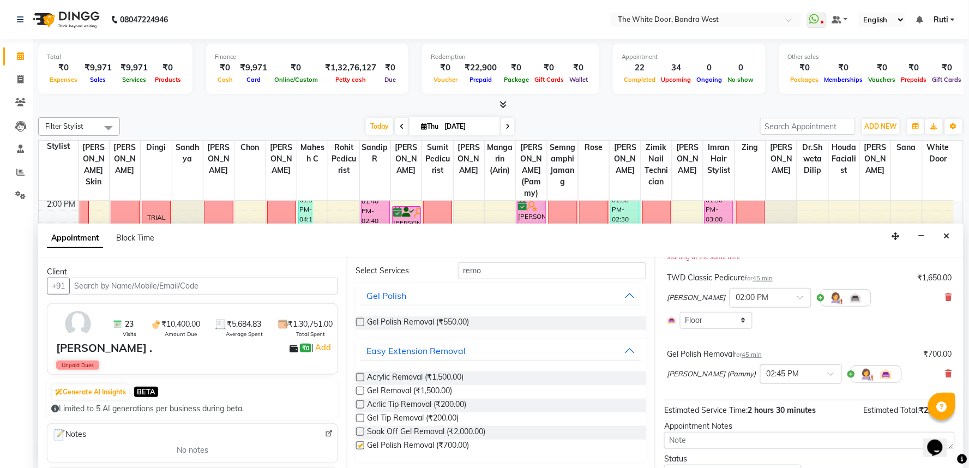
scroll to position [199, 0]
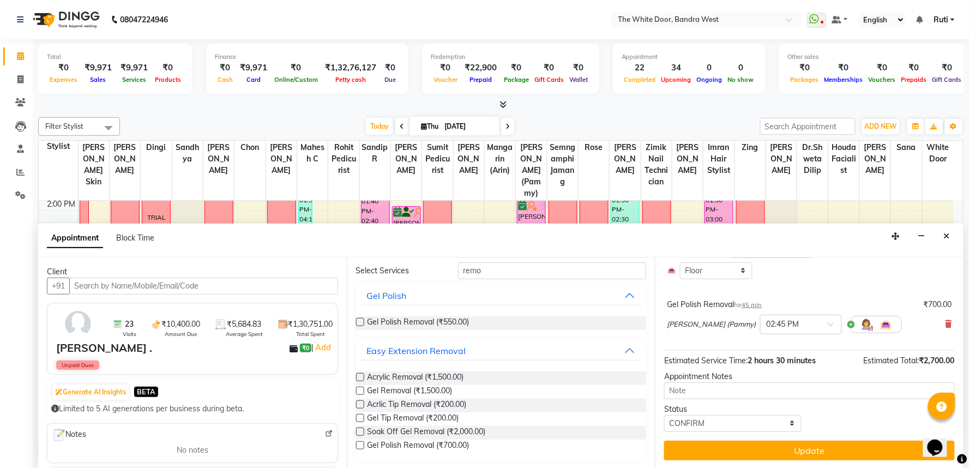
checkbox input "false"
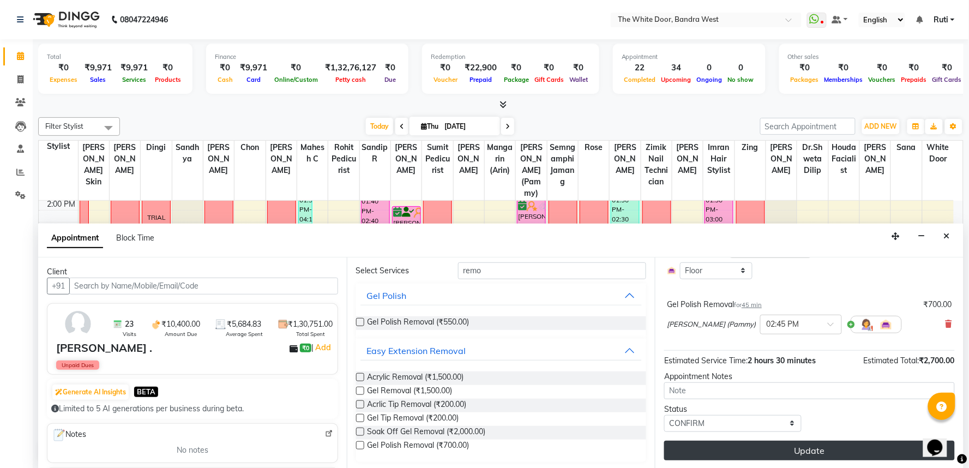
click at [733, 449] on button "Update" at bounding box center [809, 451] width 291 height 20
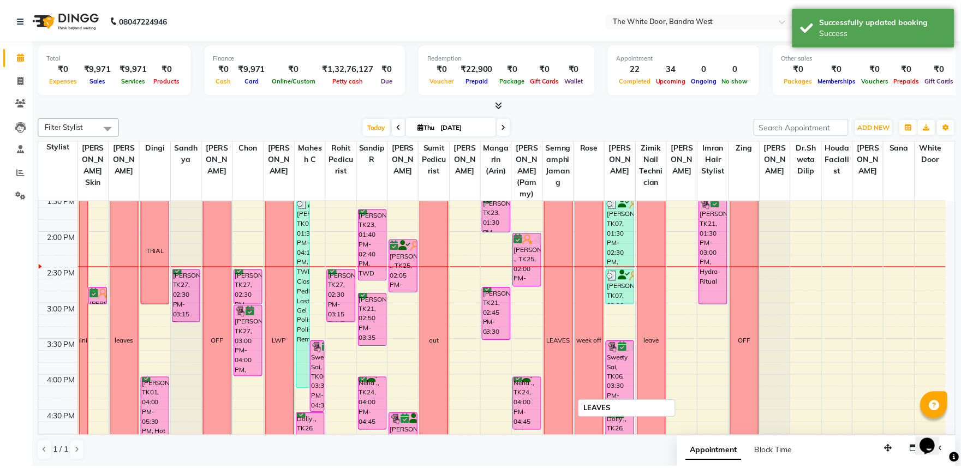
scroll to position [302, 0]
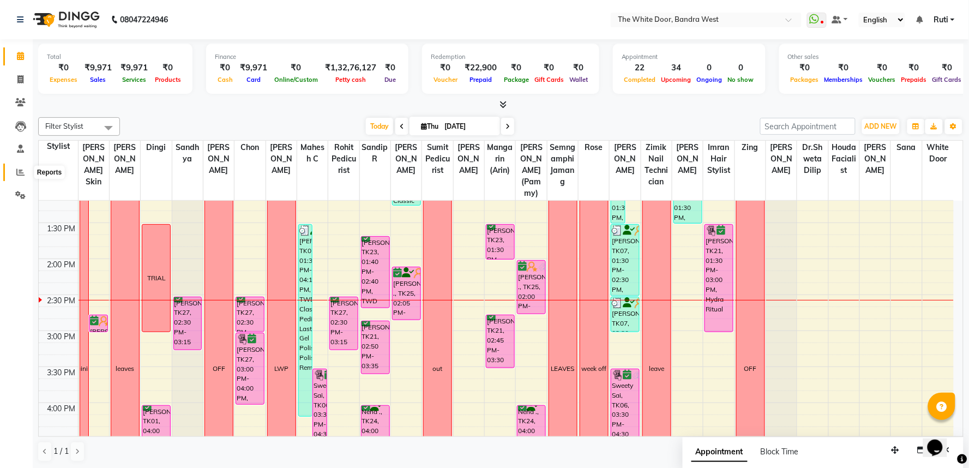
click at [13, 171] on span at bounding box center [20, 172] width 19 height 13
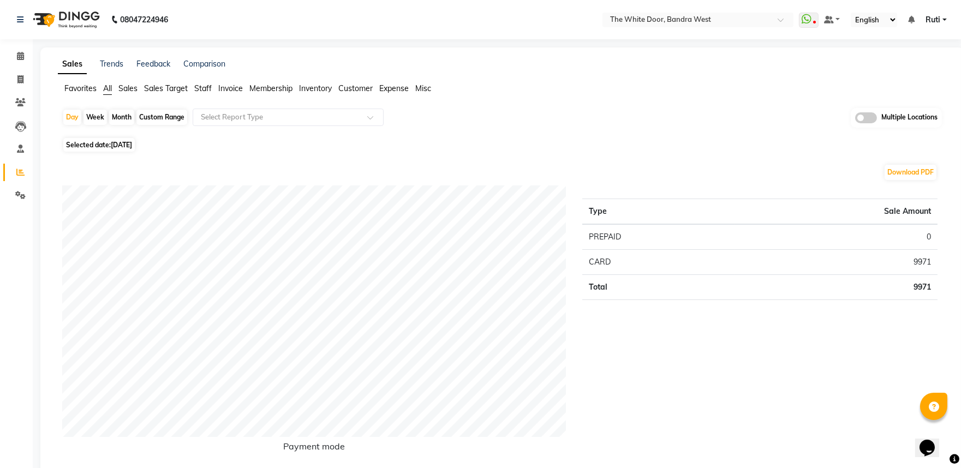
click at [117, 112] on div "Month" at bounding box center [121, 117] width 25 height 15
select select "9"
select select "2025"
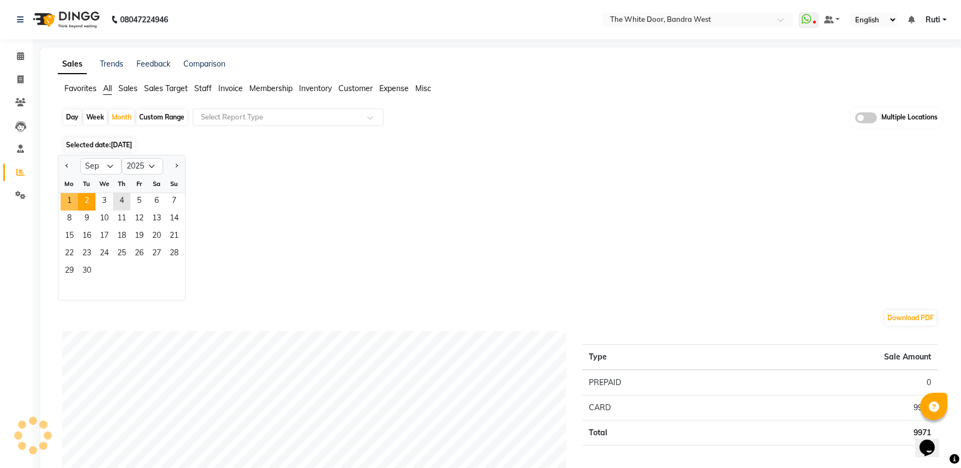
drag, startPoint x: 69, startPoint y: 198, endPoint x: 86, endPoint y: 197, distance: 16.9
click at [69, 199] on span "1" at bounding box center [69, 201] width 17 height 17
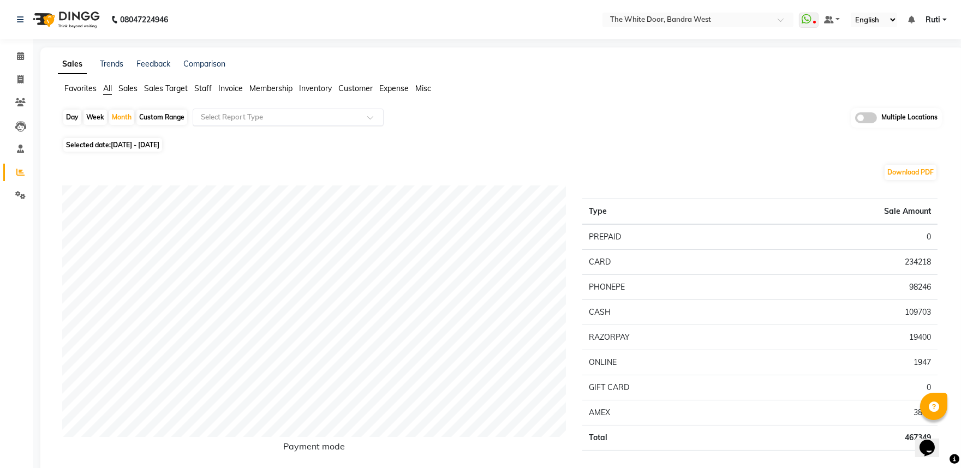
click at [279, 117] on input "text" at bounding box center [277, 117] width 157 height 11
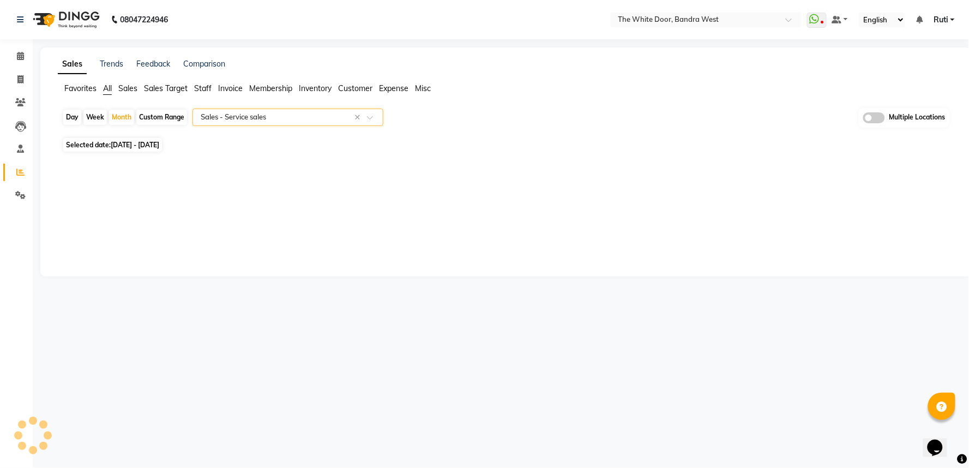
select select "full_report"
select select "csv"
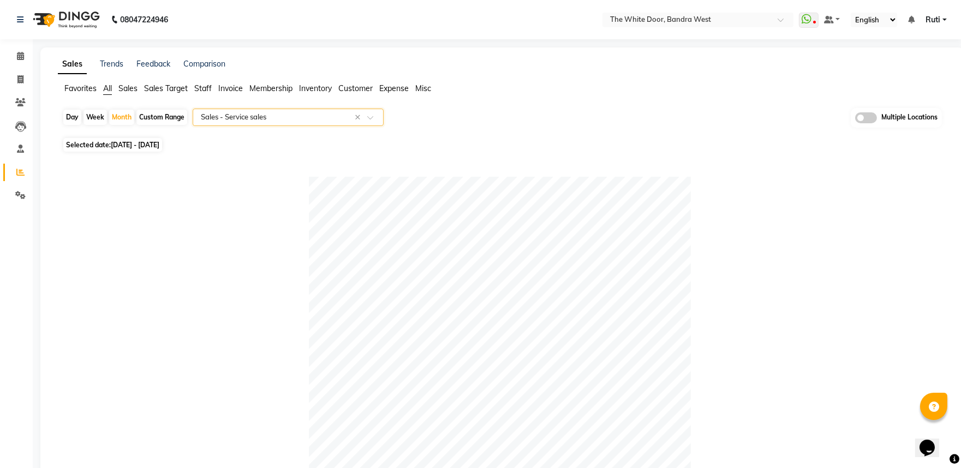
click at [313, 117] on input "text" at bounding box center [277, 117] width 157 height 11
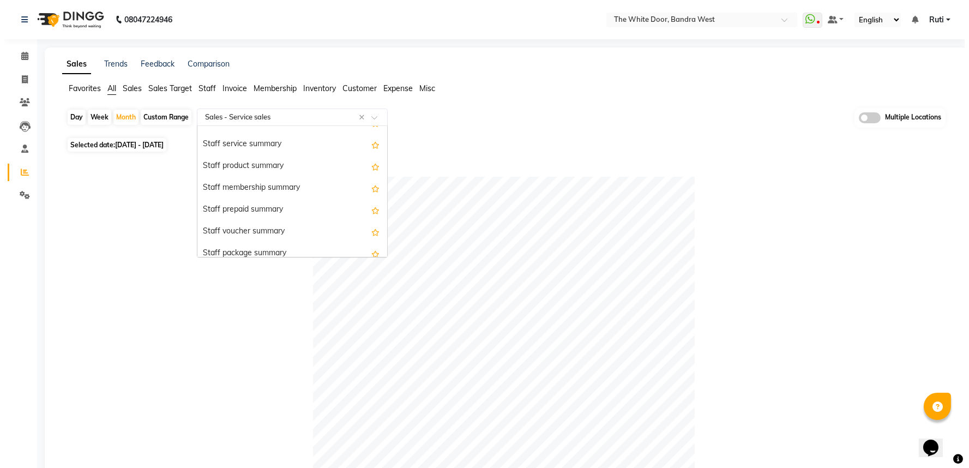
scroll to position [606, 0]
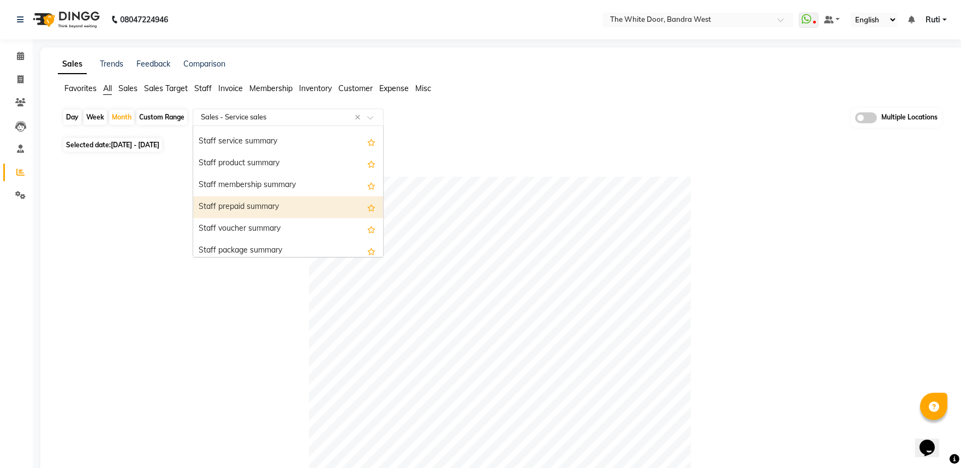
click at [269, 202] on div "Staff prepaid summary" at bounding box center [288, 207] width 190 height 22
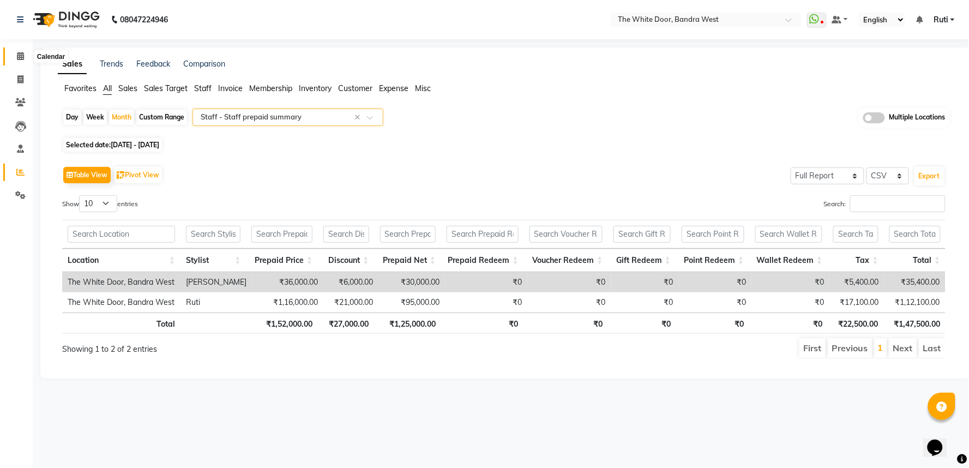
click at [22, 53] on icon at bounding box center [20, 56] width 7 height 8
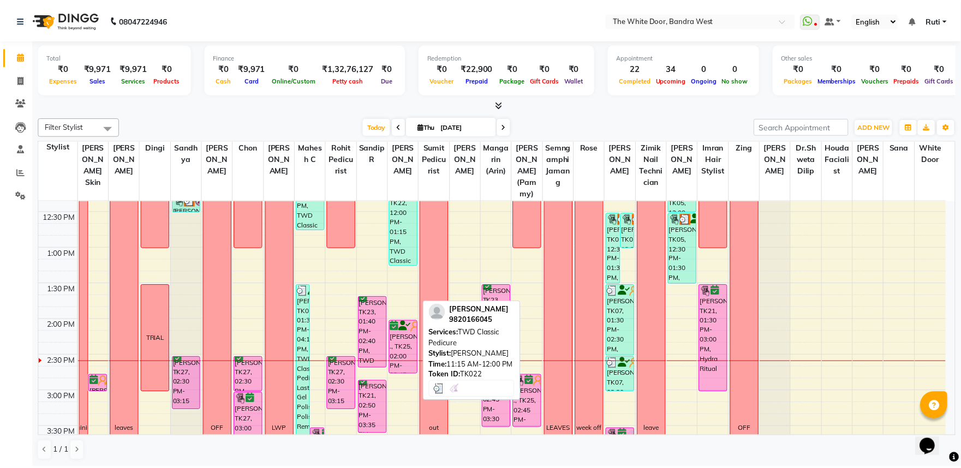
scroll to position [242, 0]
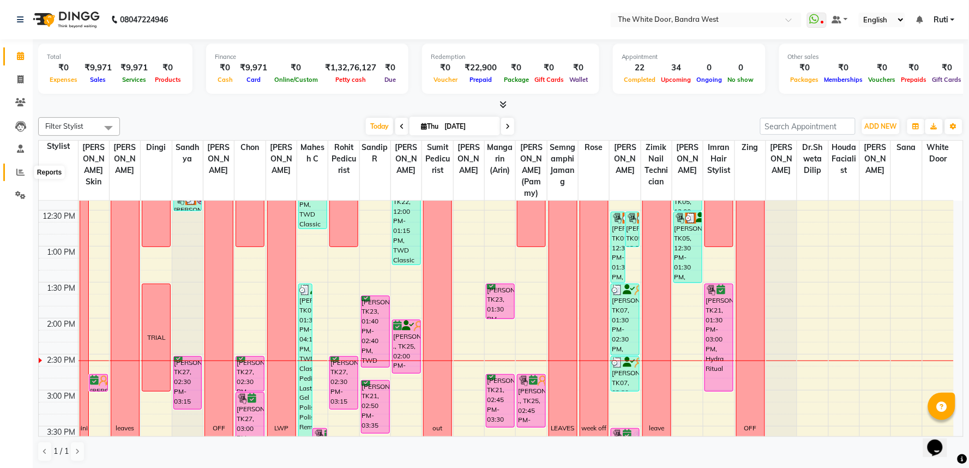
click at [17, 170] on icon at bounding box center [20, 172] width 8 height 8
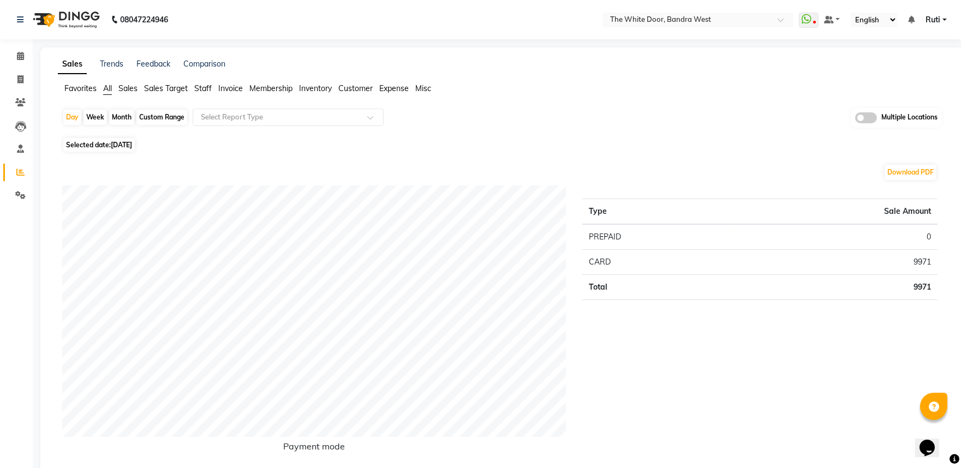
click at [128, 112] on div "Month" at bounding box center [121, 117] width 25 height 15
select select "9"
select select "2025"
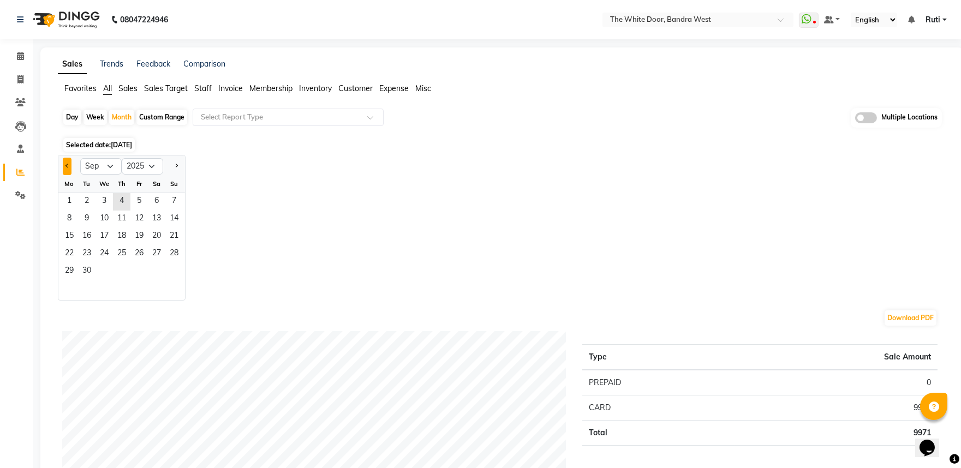
click at [67, 165] on span "Previous month" at bounding box center [67, 166] width 4 height 4
select select "8"
click at [137, 201] on span "1" at bounding box center [138, 201] width 17 height 17
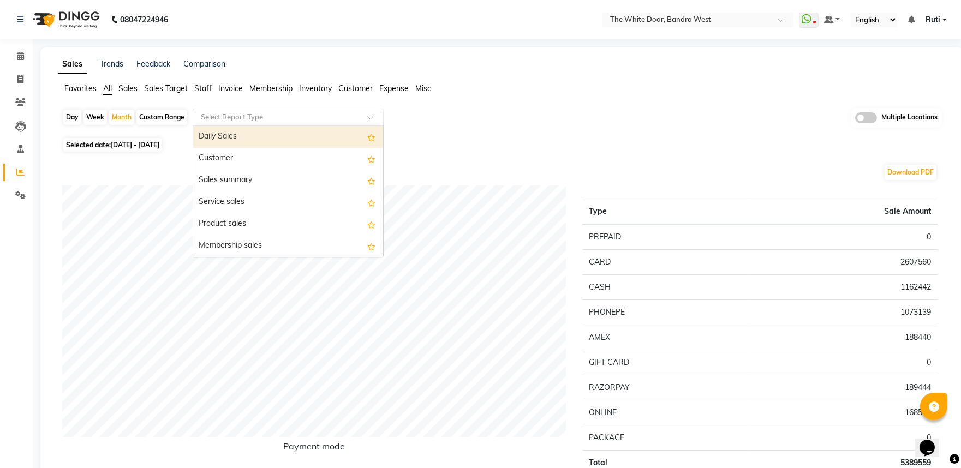
click at [270, 120] on input "text" at bounding box center [277, 117] width 157 height 11
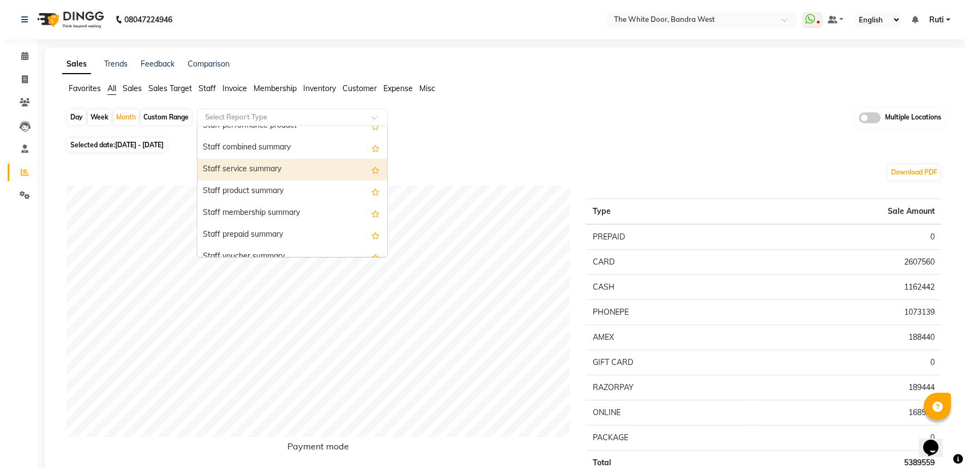
scroll to position [606, 0]
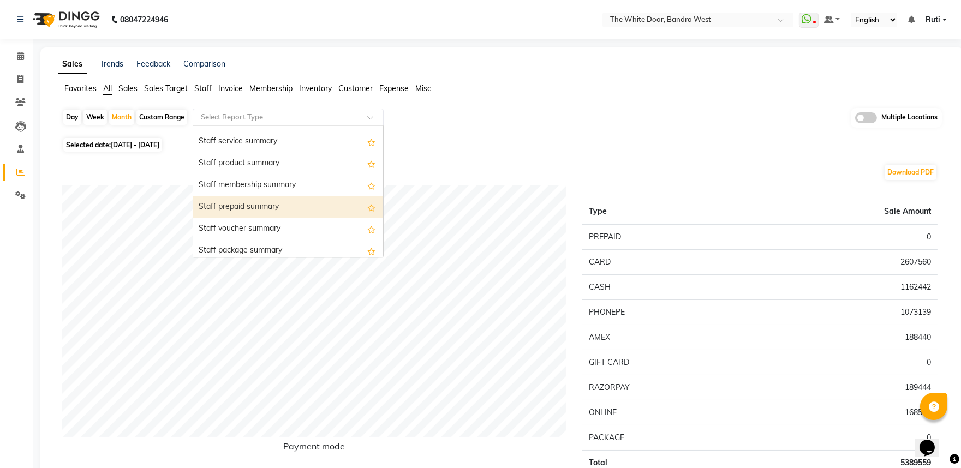
click at [244, 203] on div "Staff prepaid summary" at bounding box center [288, 207] width 190 height 22
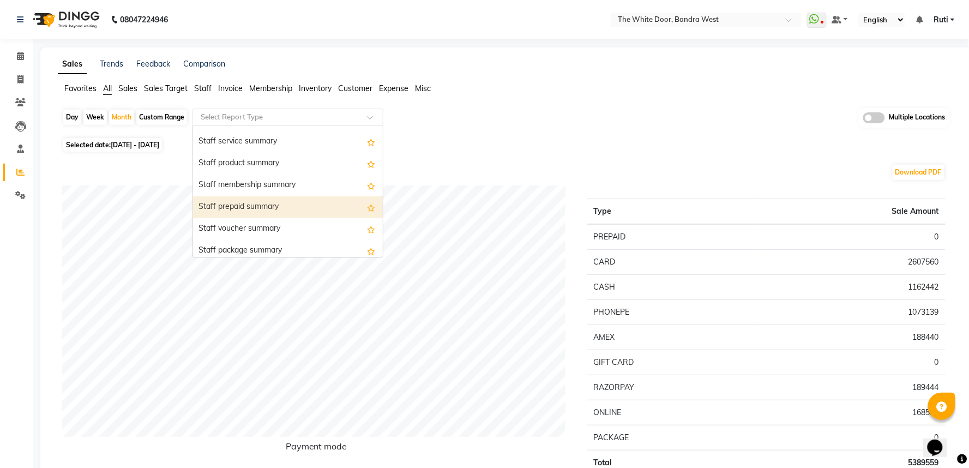
select select "full_report"
select select "csv"
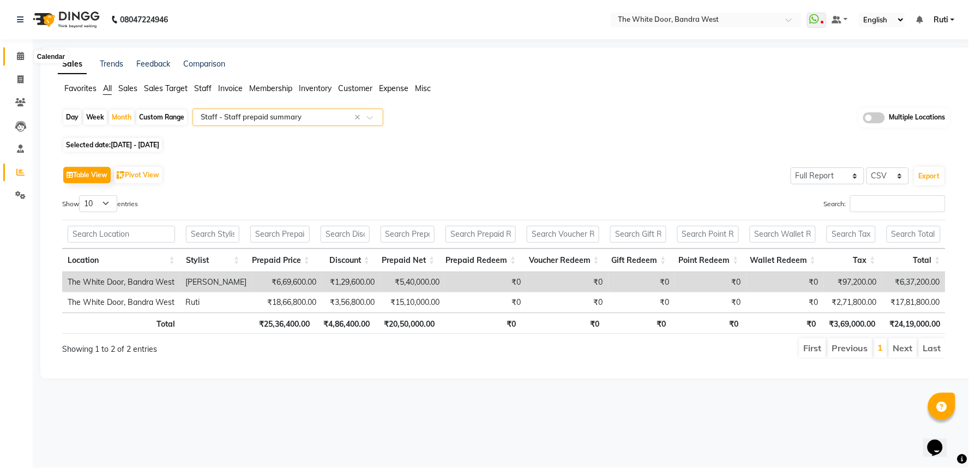
click at [15, 60] on span at bounding box center [20, 56] width 19 height 13
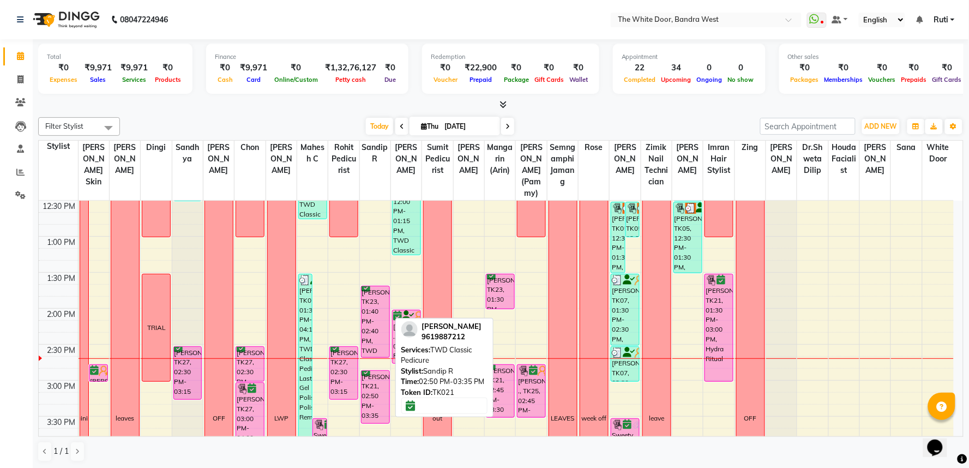
scroll to position [242, 0]
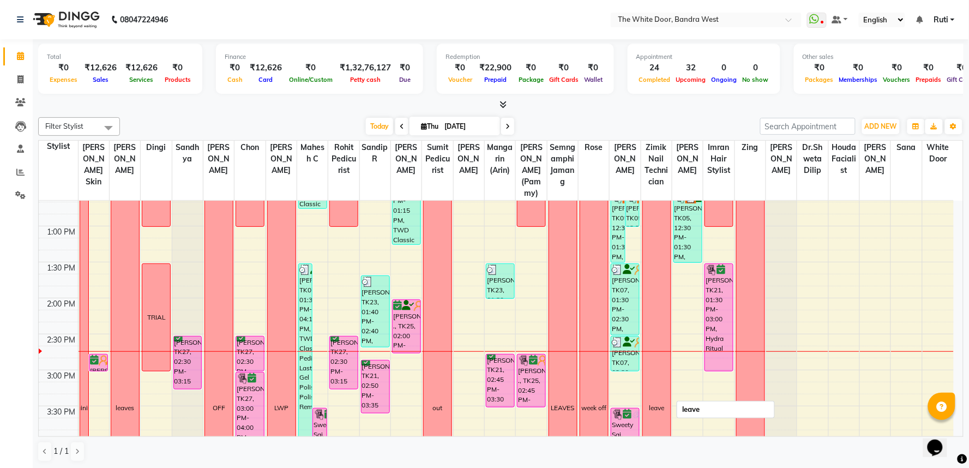
scroll to position [182, 0]
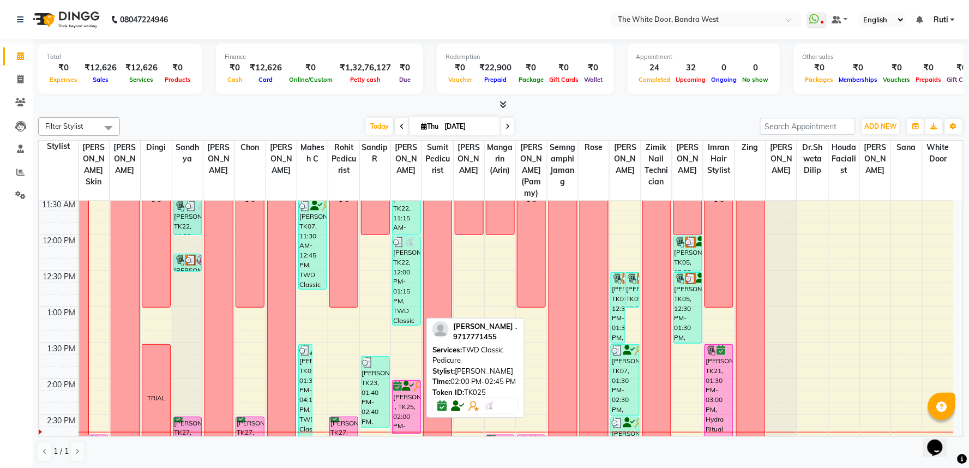
click at [420, 406] on div "[PERSON_NAME] ., TK25, 02:00 PM-02:45 PM, TWD Classic Pedicure" at bounding box center [407, 407] width 28 height 53
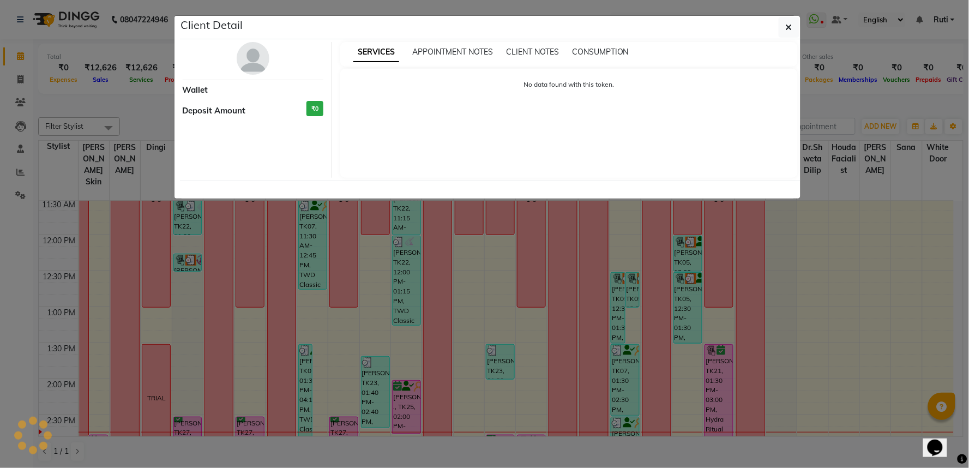
select select "6"
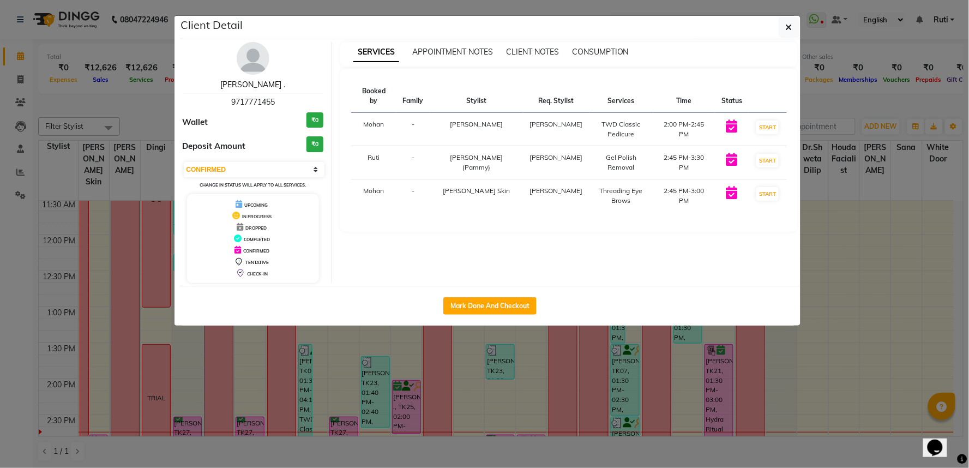
click at [260, 88] on link "[PERSON_NAME] ." at bounding box center [252, 85] width 65 height 10
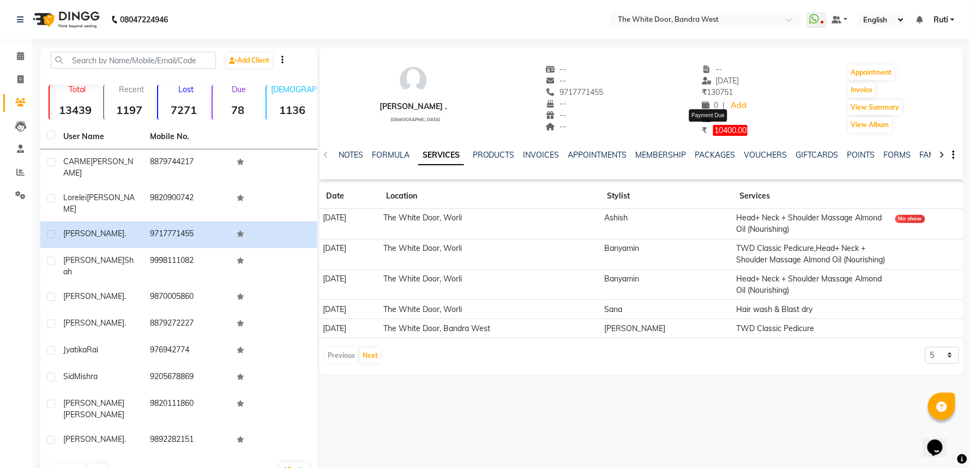
click at [722, 128] on span "10400.00" at bounding box center [731, 130] width 34 height 11
select select "1"
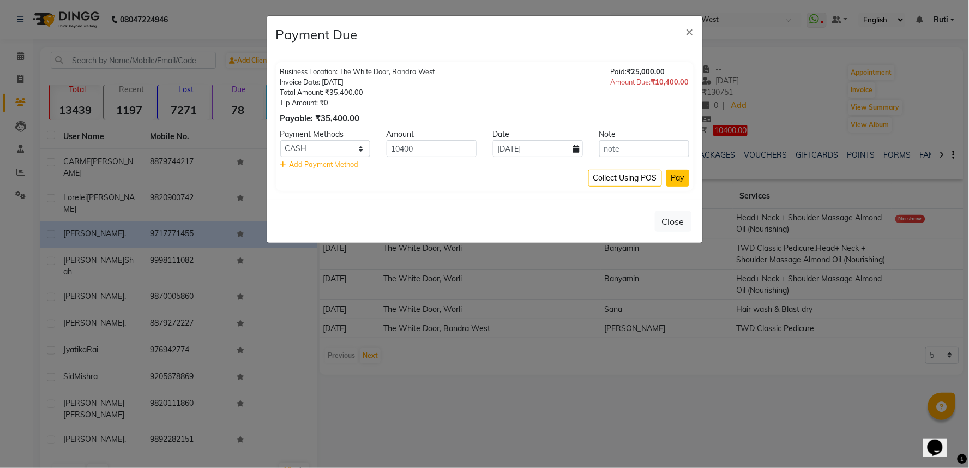
click at [679, 176] on button "Pay" at bounding box center [678, 178] width 23 height 17
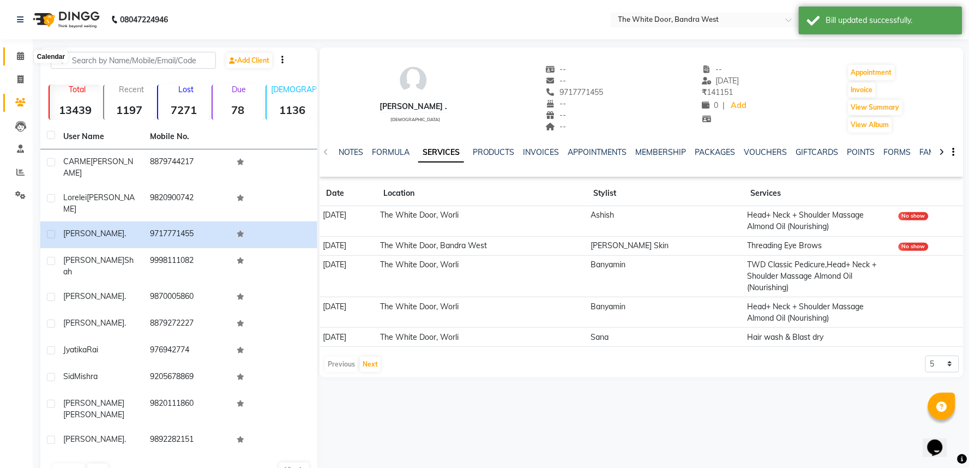
click at [20, 55] on icon at bounding box center [20, 56] width 7 height 8
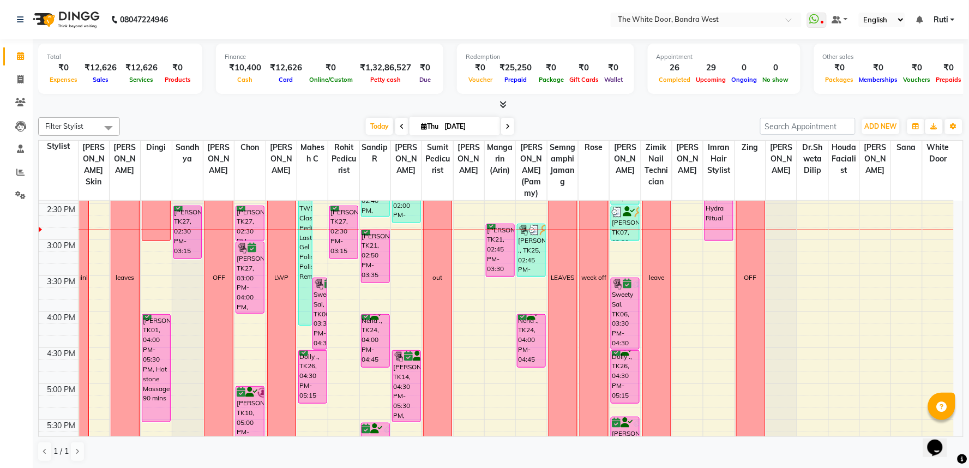
scroll to position [363, 0]
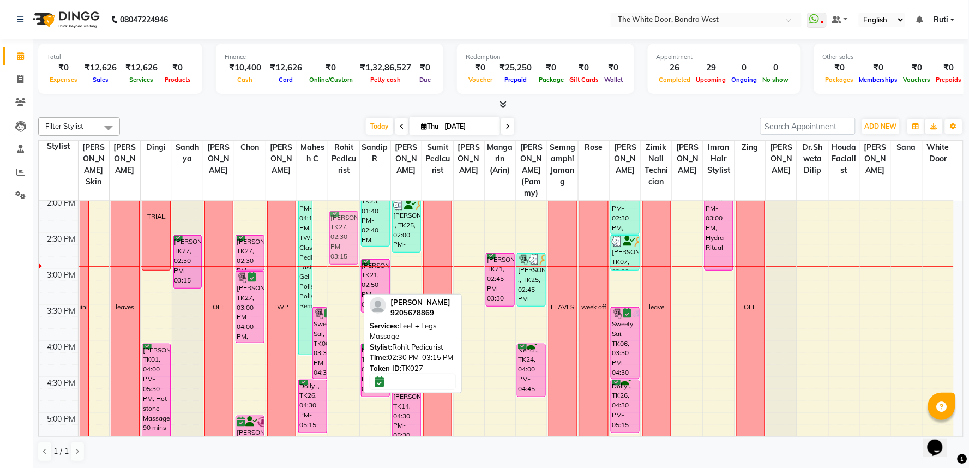
drag, startPoint x: 345, startPoint y: 267, endPoint x: 347, endPoint y: 242, distance: 25.2
click at [347, 242] on div "Priyan ., TK09, 08:45 AM-09:30 AM, TWD Classic Pedicure 1-9 [PERSON_NAME], TK27…" at bounding box center [343, 305] width 31 height 936
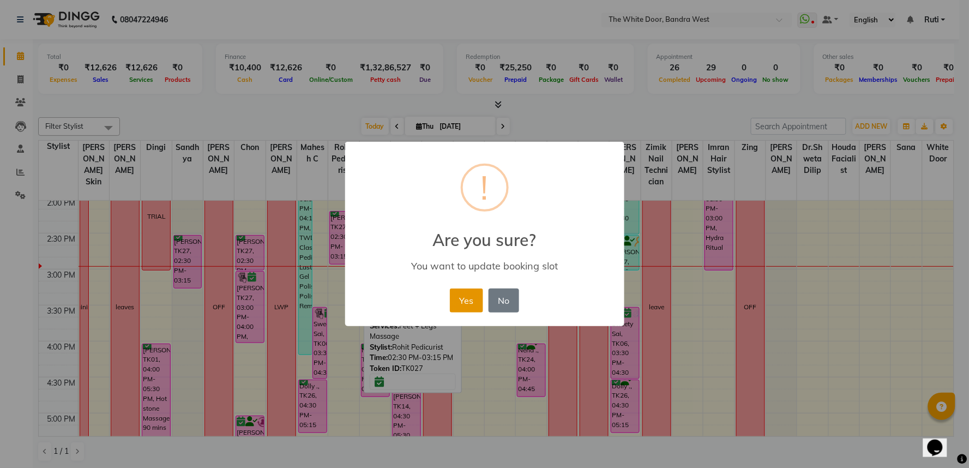
click at [469, 301] on button "Yes" at bounding box center [466, 301] width 33 height 24
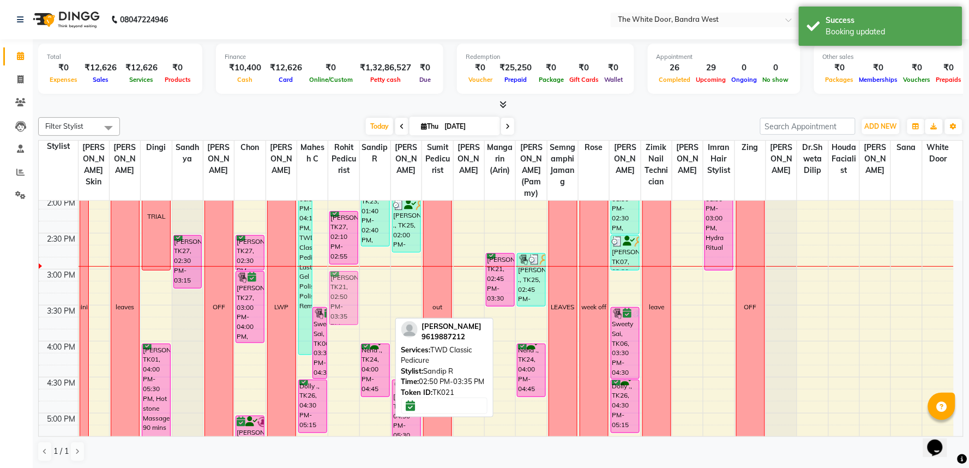
drag, startPoint x: 371, startPoint y: 286, endPoint x: 353, endPoint y: 299, distance: 22.3
click at [348, 302] on tr "training [PERSON_NAME], TK04, 10:15 AM-11:15 AM, Waxing Buttocks,Waxing Full Fr…" at bounding box center [496, 305] width 915 height 936
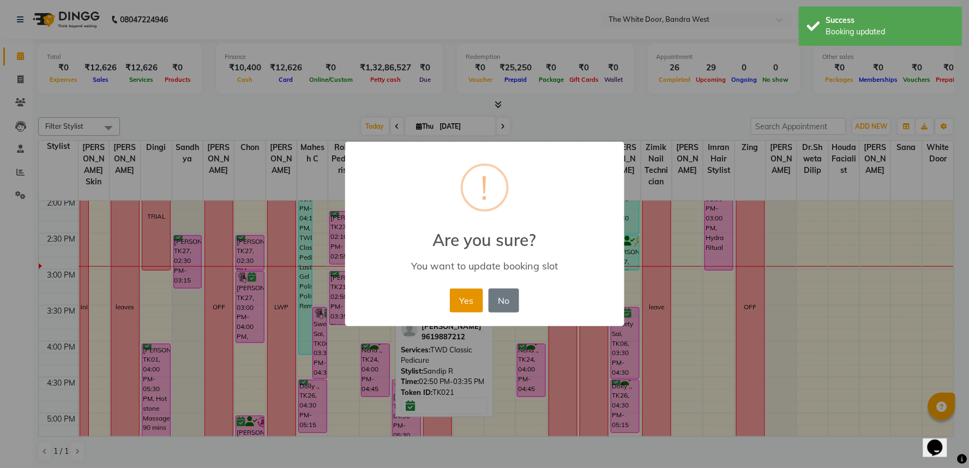
click at [475, 302] on button "Yes" at bounding box center [466, 301] width 33 height 24
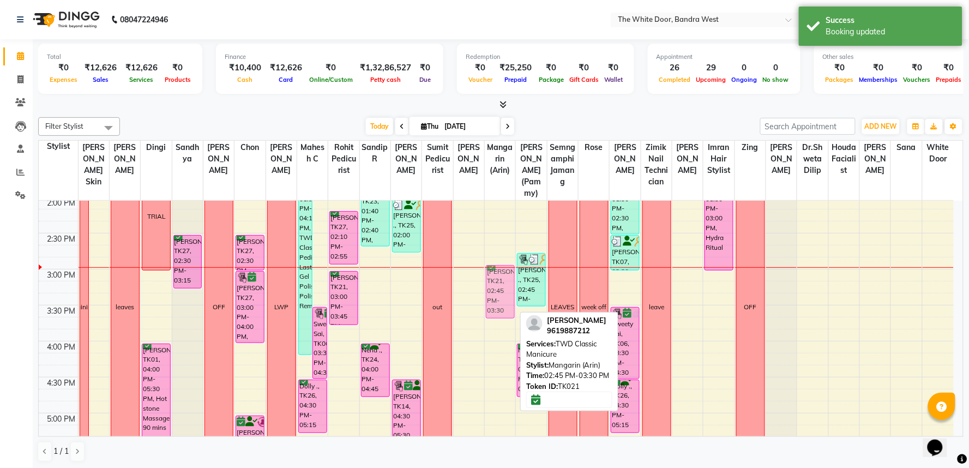
drag, startPoint x: 497, startPoint y: 290, endPoint x: 500, endPoint y: 304, distance: 14.6
click at [500, 304] on div "12-8 CARME AYUSO, TK23, 01:30 PM-02:00 PM, Manicures - Cuticle Works Ahana Sinh…" at bounding box center [500, 305] width 31 height 936
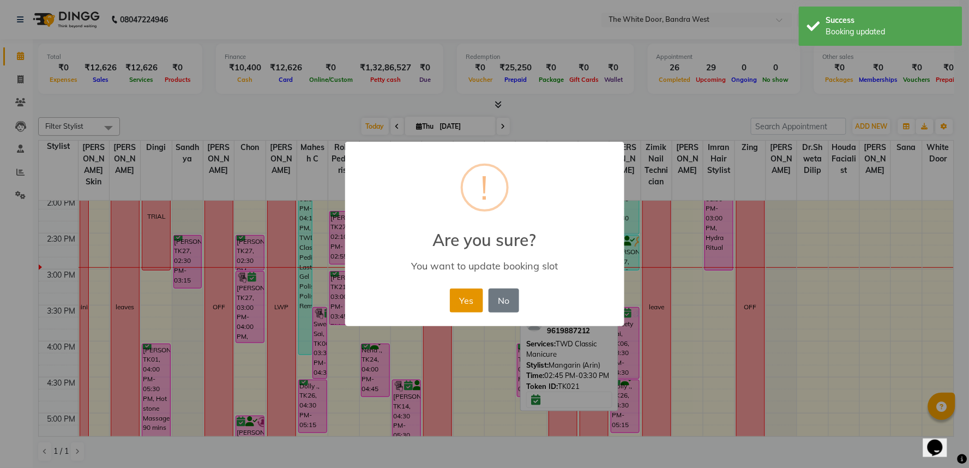
click at [458, 297] on button "Yes" at bounding box center [466, 301] width 33 height 24
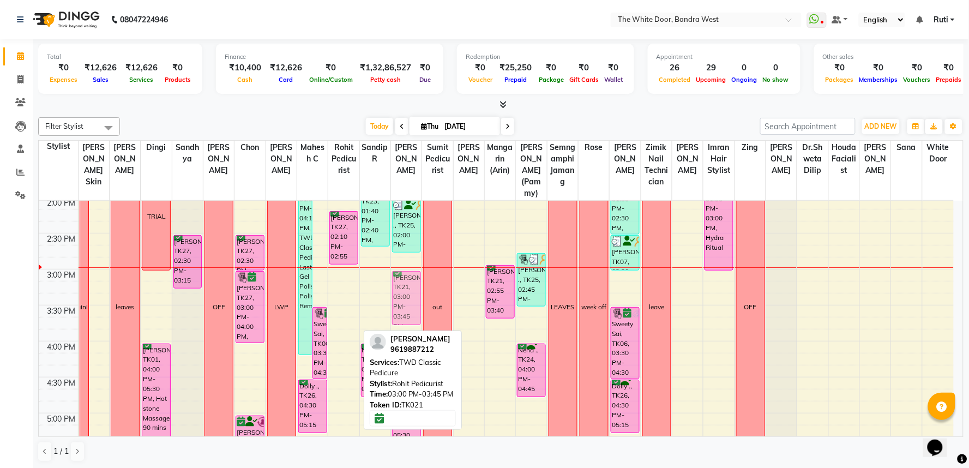
drag, startPoint x: 338, startPoint y: 300, endPoint x: 388, endPoint y: 297, distance: 50.3
click at [397, 297] on tr "training Aakruti Khanna, TK04, 10:15 AM-11:15 AM, Waxing Buttocks,Waxing Full F…" at bounding box center [496, 305] width 915 height 936
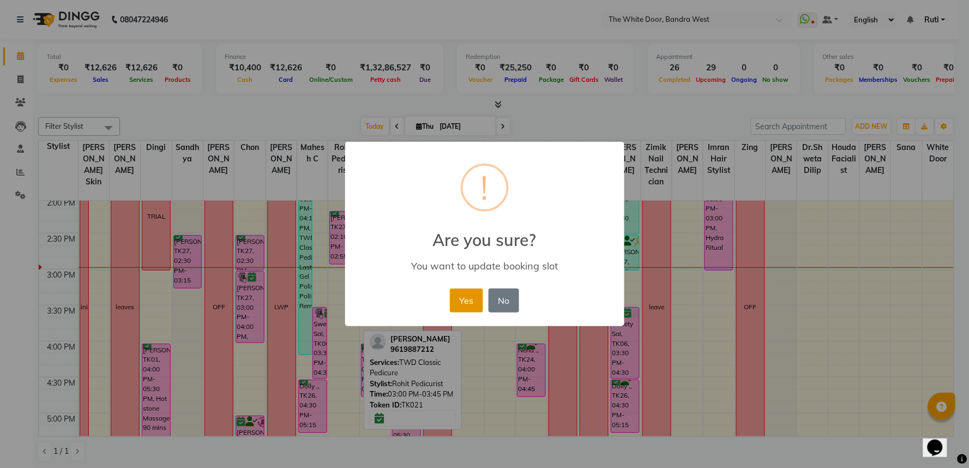
click at [465, 307] on button "Yes" at bounding box center [466, 301] width 33 height 24
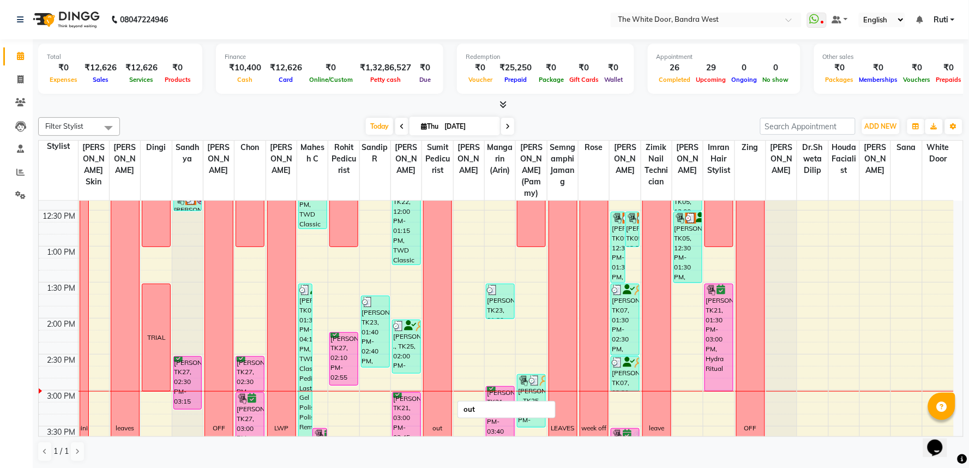
scroll to position [121, 0]
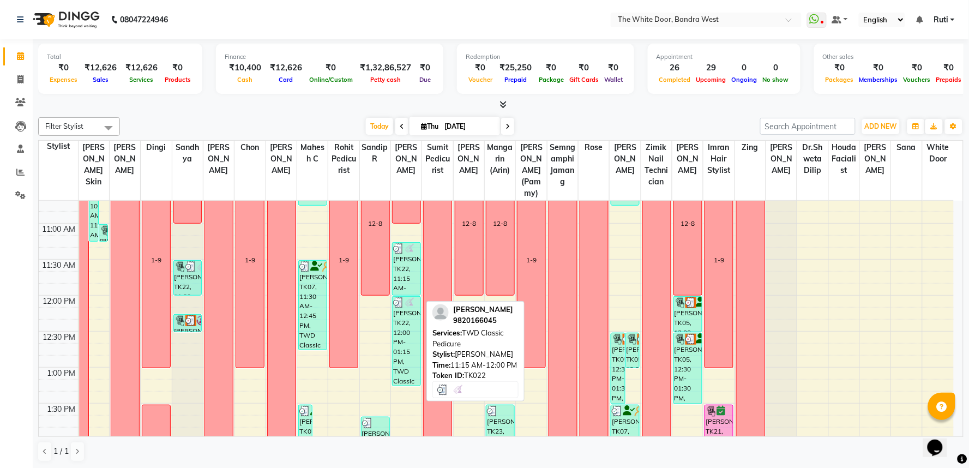
click at [401, 295] on div "Pearl Shah, TK22, 11:15 AM-12:00 PM, TWD Classic Pedicure" at bounding box center [407, 269] width 28 height 52
click at [414, 254] on img at bounding box center [409, 248] width 11 height 11
select select "3"
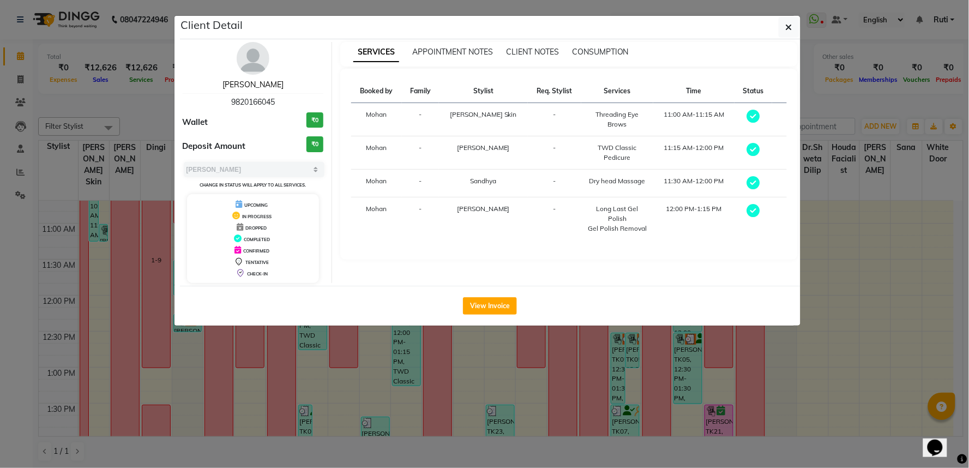
click at [271, 85] on link "Pearl Shah" at bounding box center [253, 85] width 61 height 10
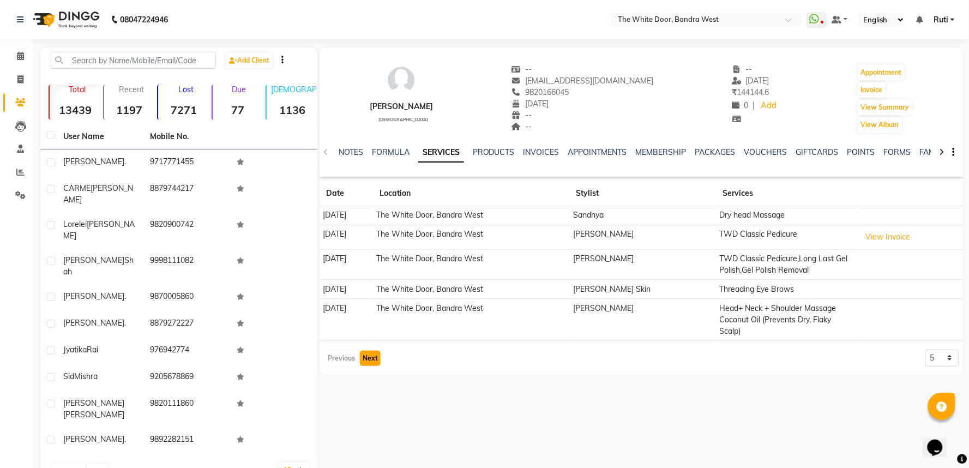
click at [368, 351] on button "Next" at bounding box center [370, 358] width 21 height 15
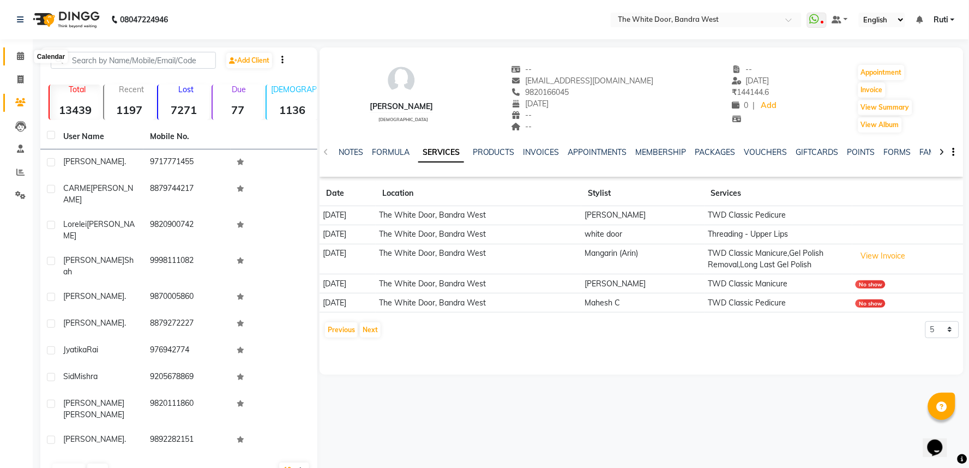
click at [22, 56] on icon at bounding box center [20, 56] width 7 height 8
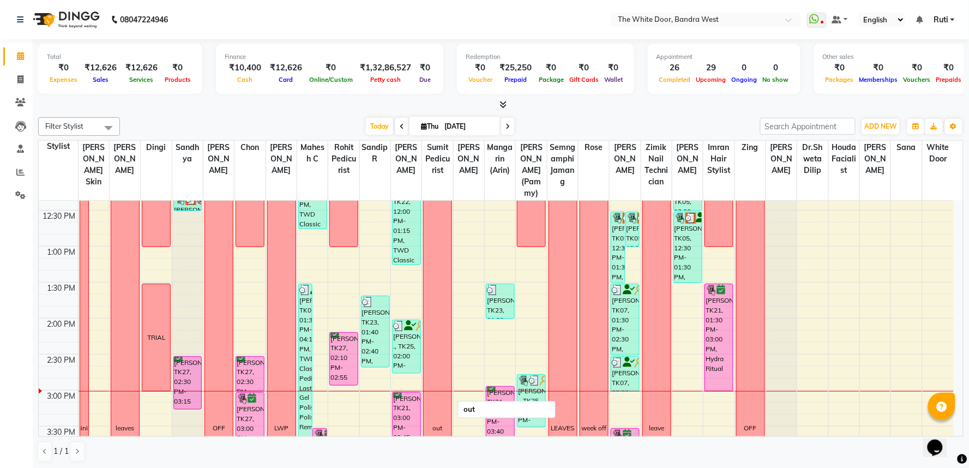
scroll to position [303, 0]
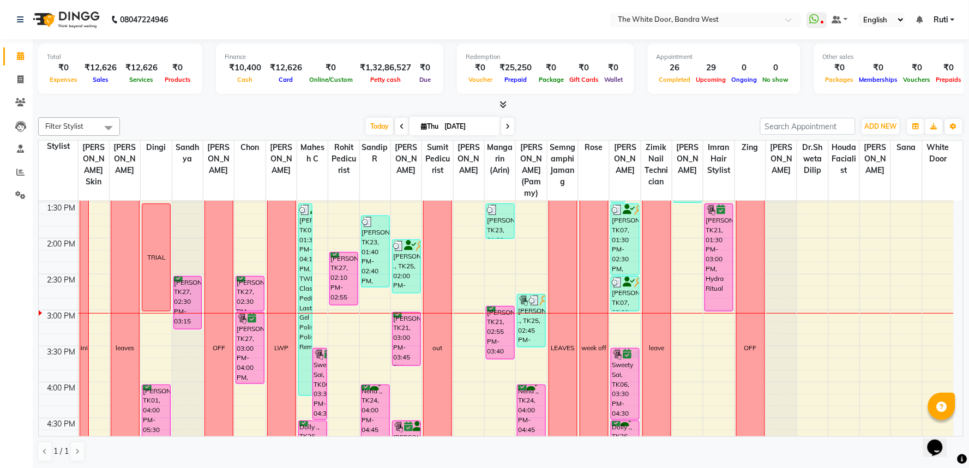
scroll to position [302, 0]
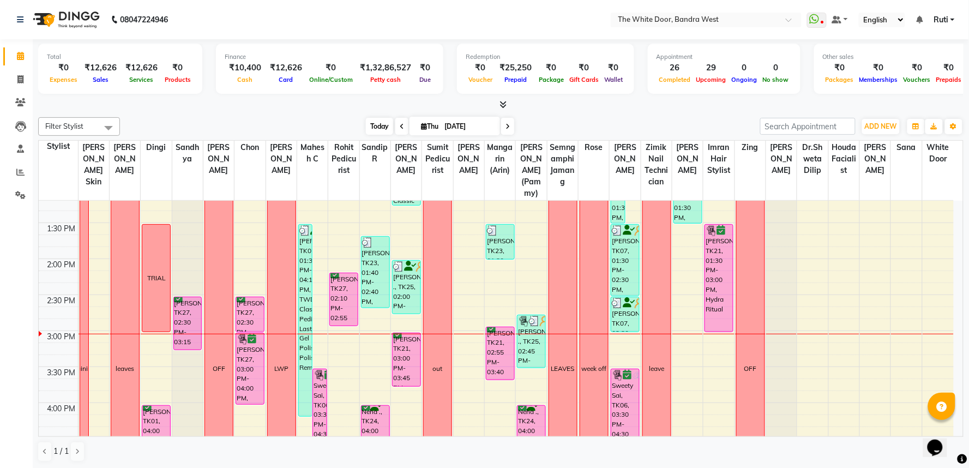
click at [375, 123] on span "Today" at bounding box center [379, 126] width 27 height 17
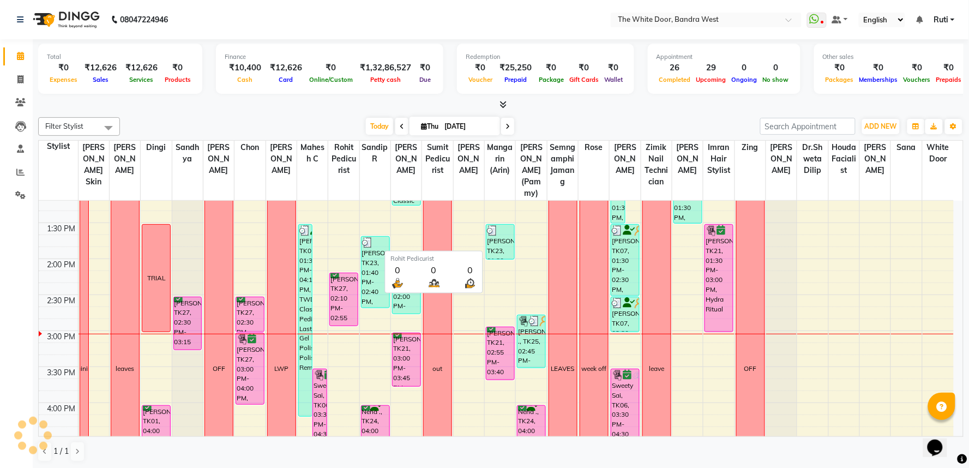
scroll to position [434, 0]
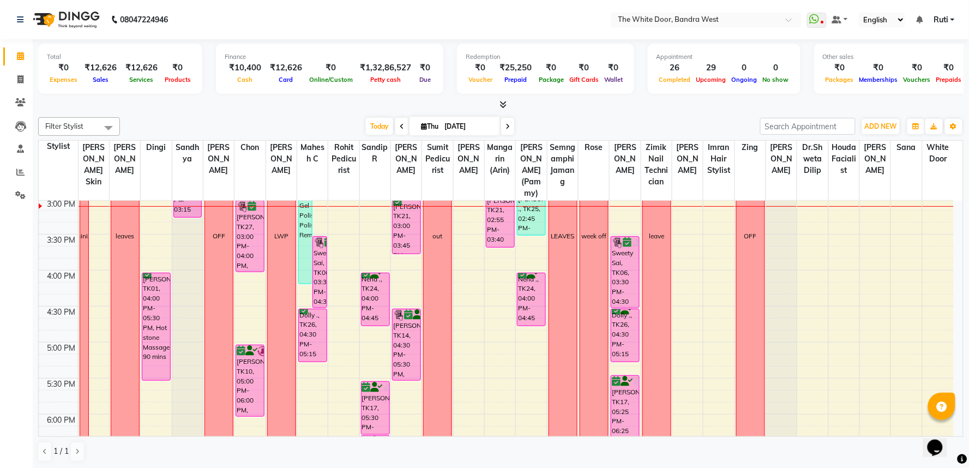
click at [510, 124] on span at bounding box center [507, 126] width 13 height 17
type input "[DATE]"
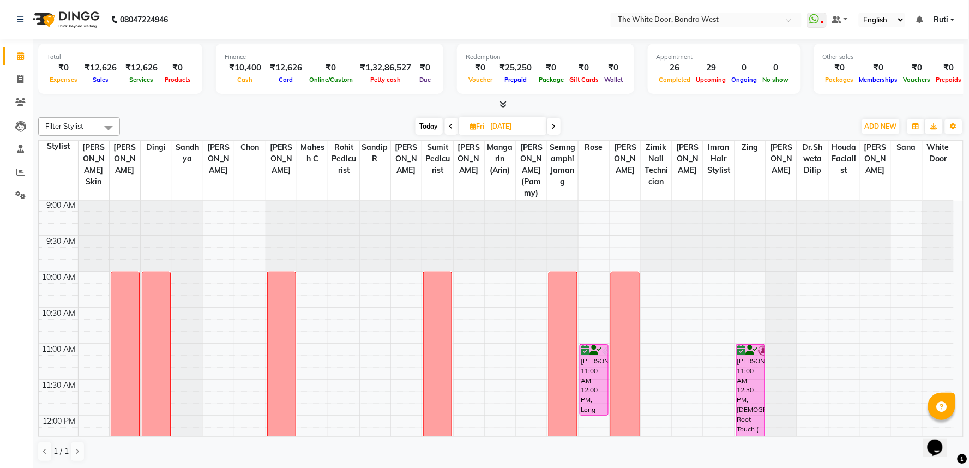
scroll to position [0, 0]
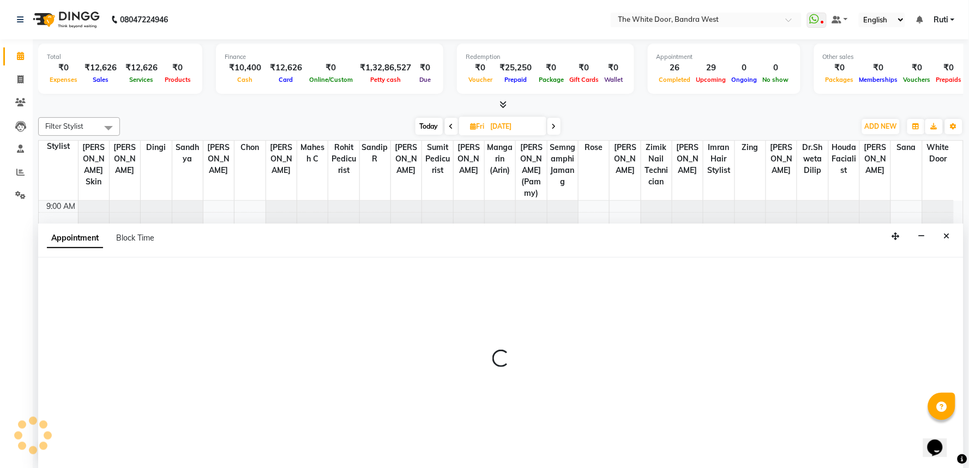
select select "67741"
select select "600"
select select "tentative"
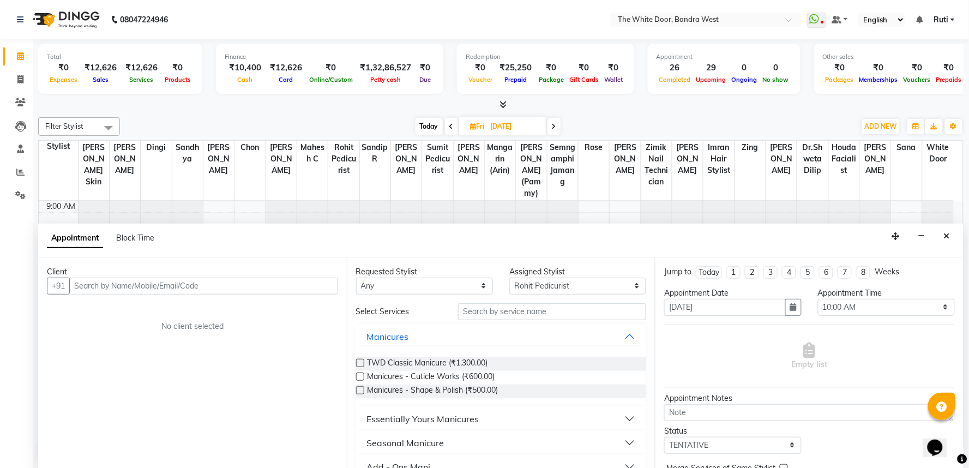
click at [134, 243] on div "Block Time" at bounding box center [135, 237] width 38 height 11
click at [147, 233] on span "Block Time" at bounding box center [135, 238] width 38 height 10
select select "67741"
select select "600"
select select "615"
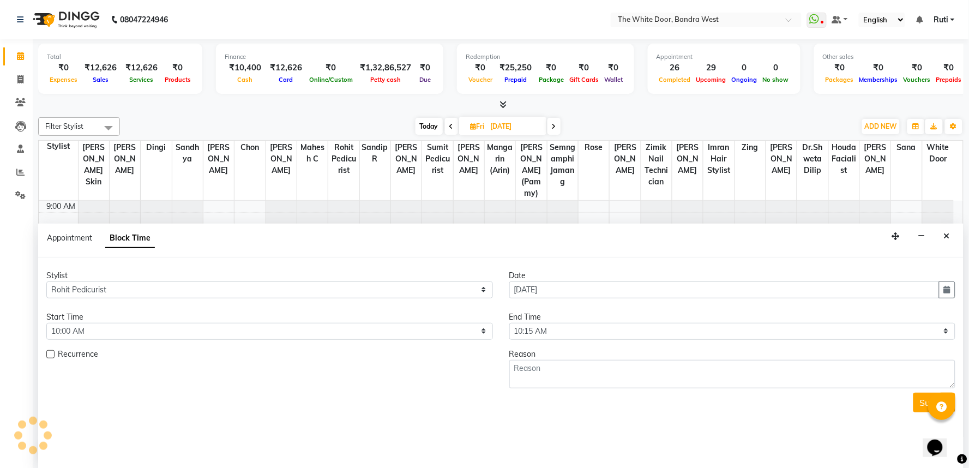
scroll to position [434, 0]
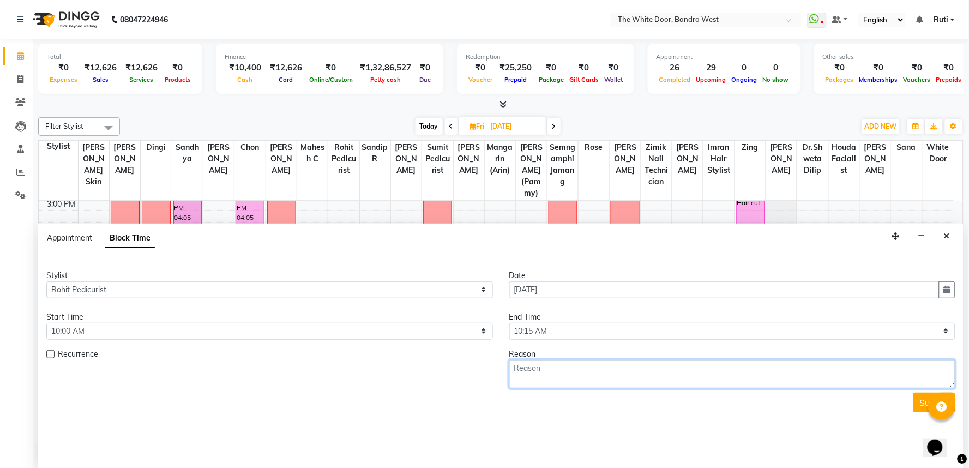
click at [566, 378] on textarea at bounding box center [733, 374] width 447 height 28
type textarea "10-6"
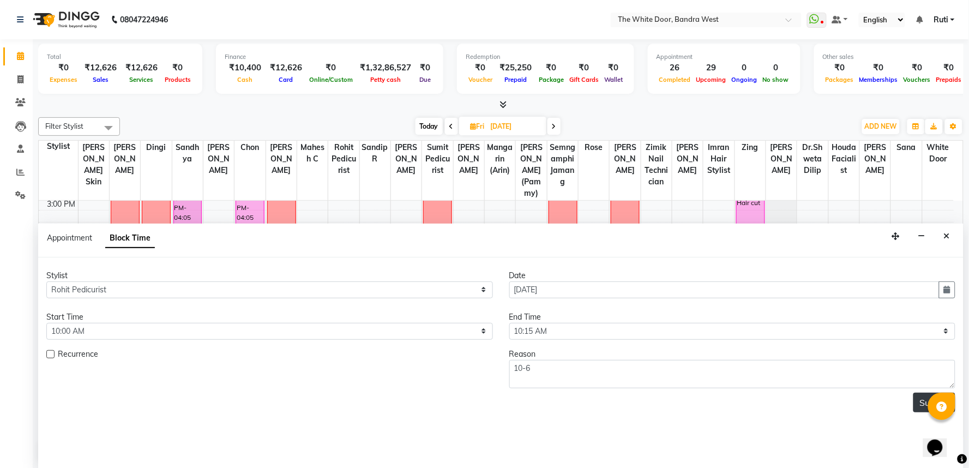
click at [918, 400] on button "Submit" at bounding box center [935, 403] width 42 height 20
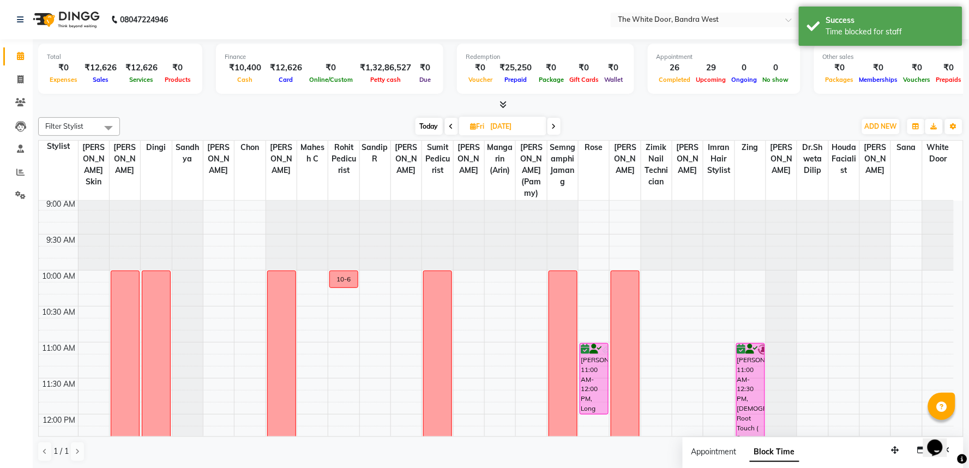
scroll to position [0, 0]
click at [430, 120] on span "Today" at bounding box center [429, 126] width 27 height 17
type input "[DATE]"
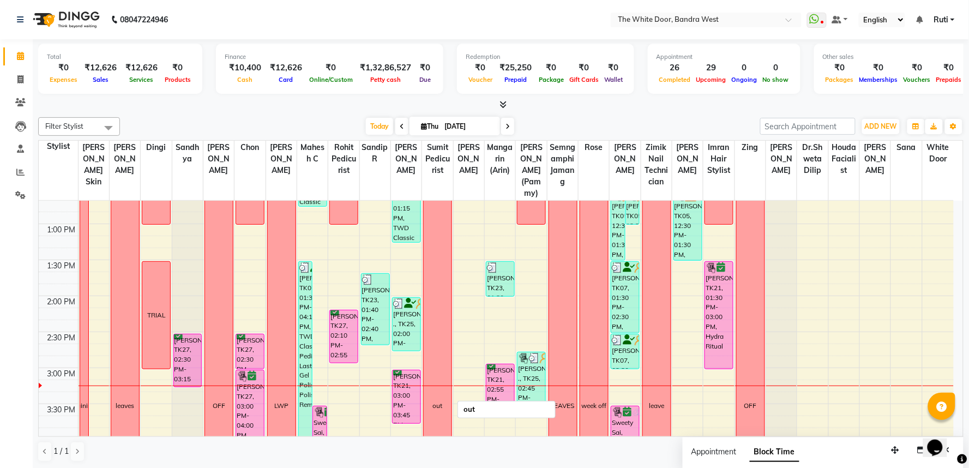
scroll to position [291, 0]
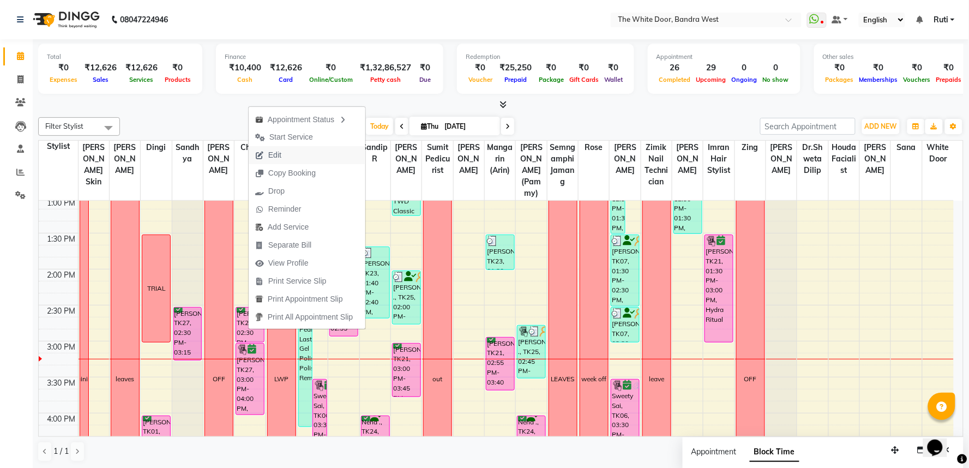
click at [291, 153] on button "Edit" at bounding box center [307, 155] width 117 height 18
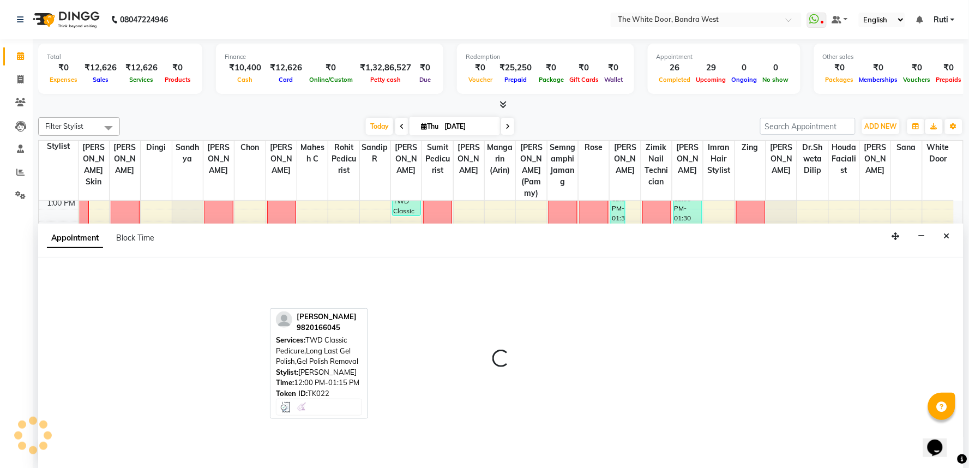
select select "tentative"
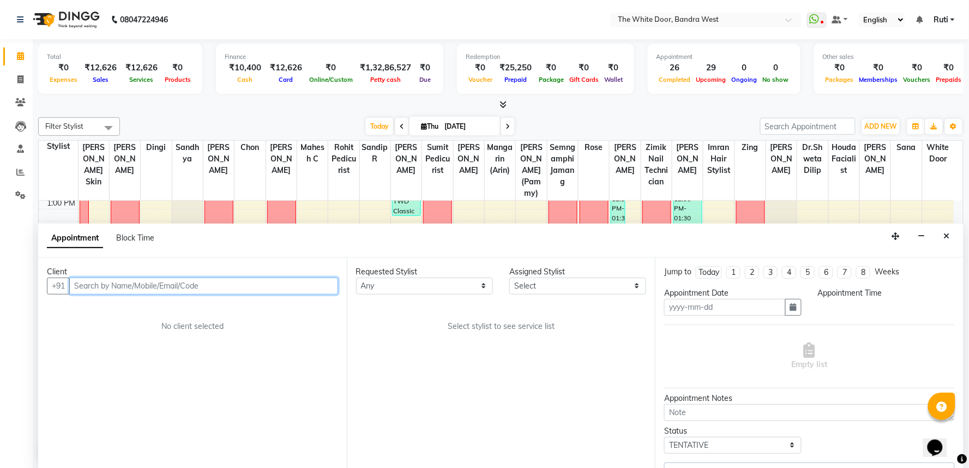
type input "[DATE]"
select select "confirm booking"
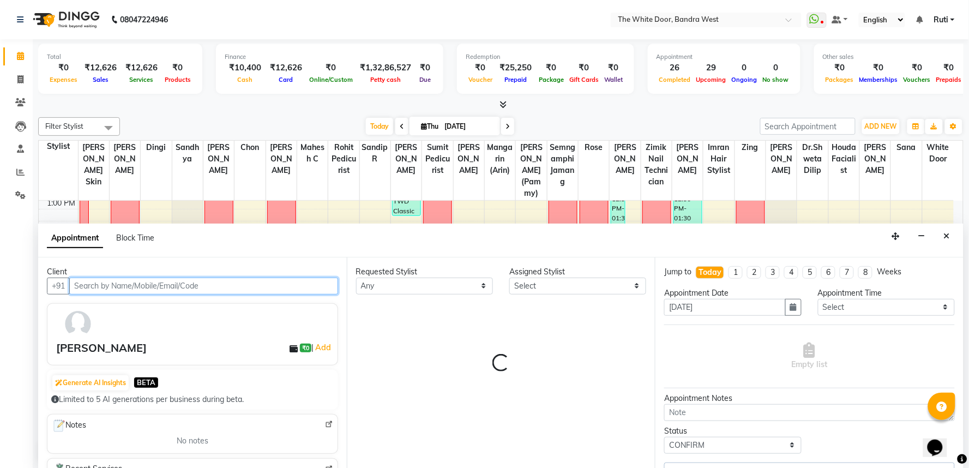
select select "20412"
select select "1642"
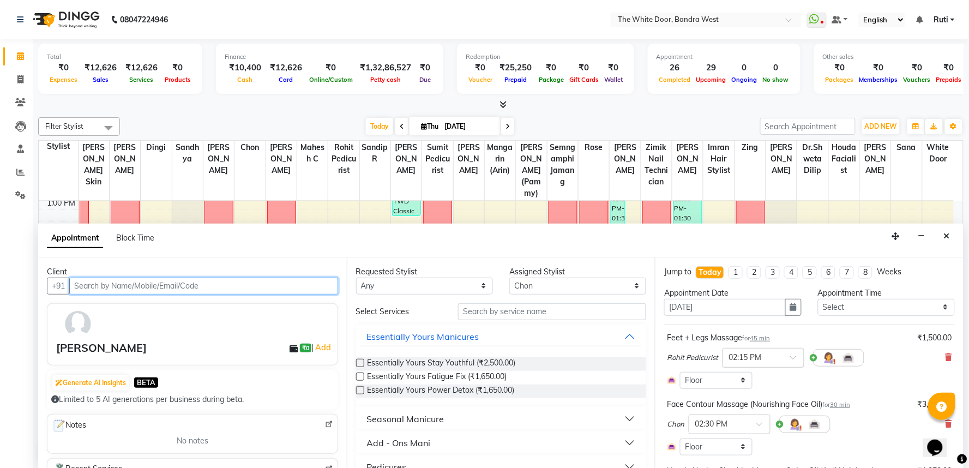
scroll to position [434, 0]
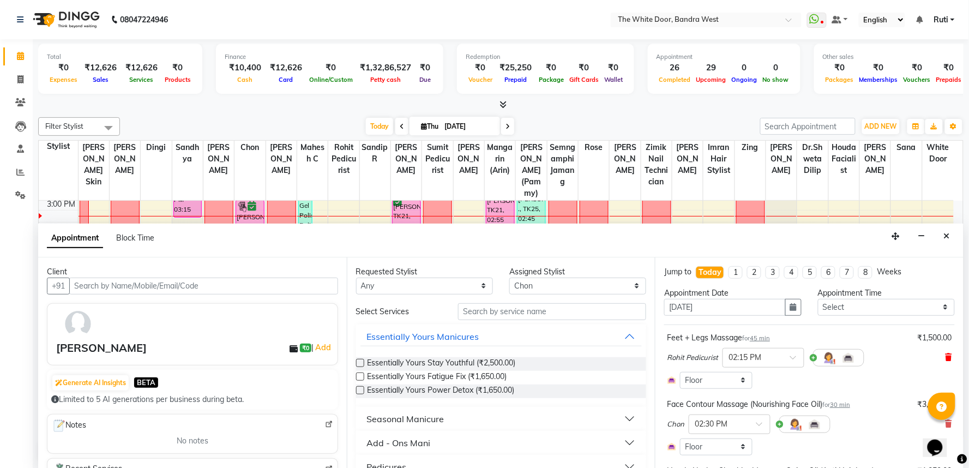
click at [946, 357] on icon at bounding box center [949, 357] width 7 height 8
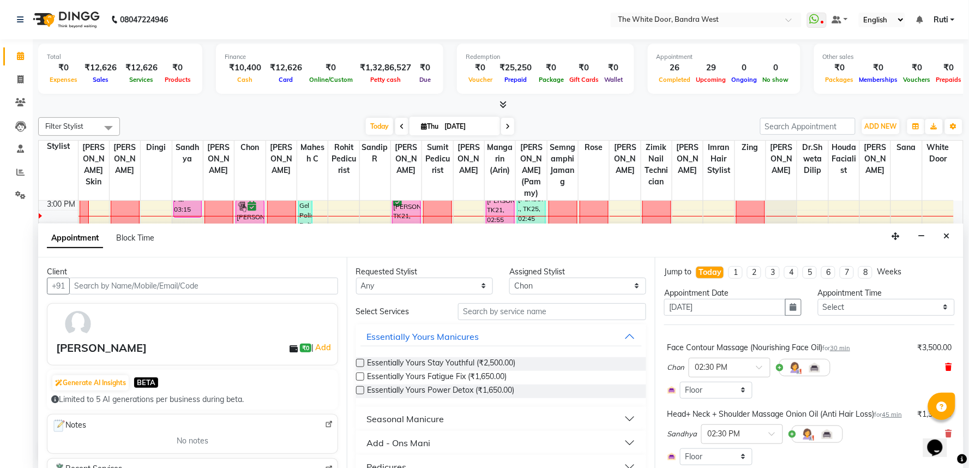
click at [946, 367] on icon at bounding box center [949, 367] width 7 height 8
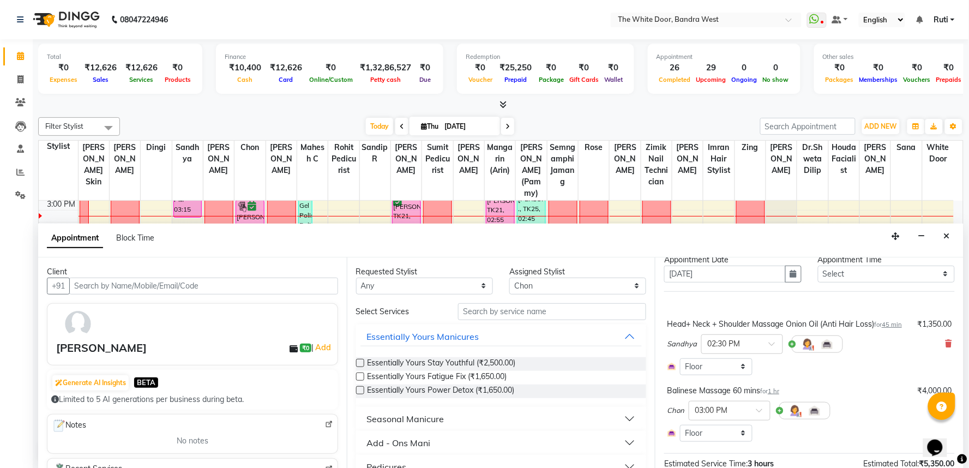
scroll to position [61, 0]
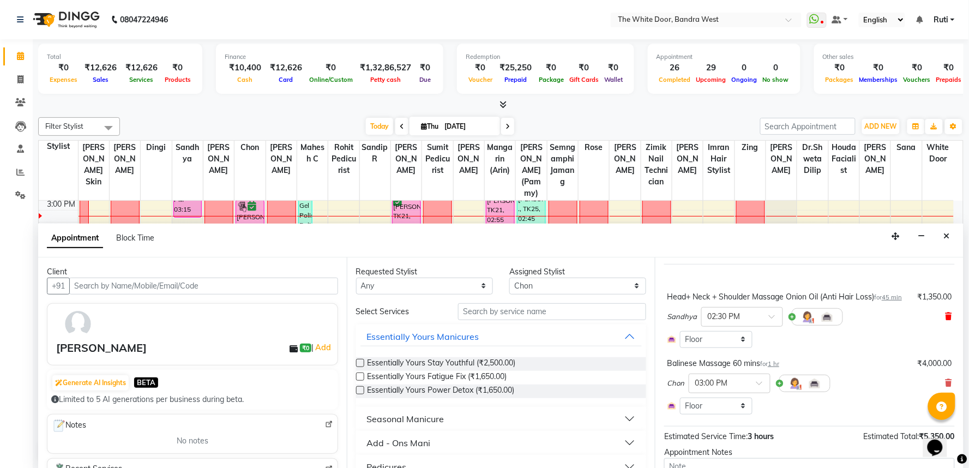
click at [946, 320] on icon at bounding box center [949, 317] width 7 height 8
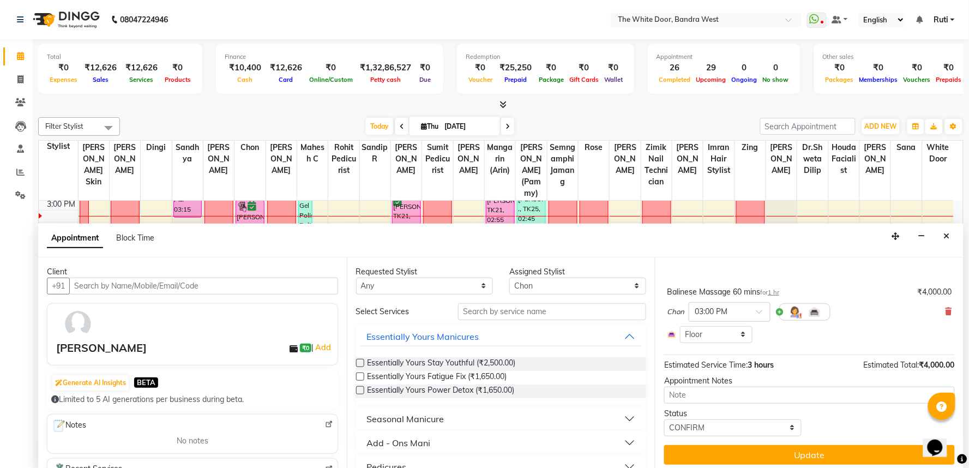
scroll to position [80, 0]
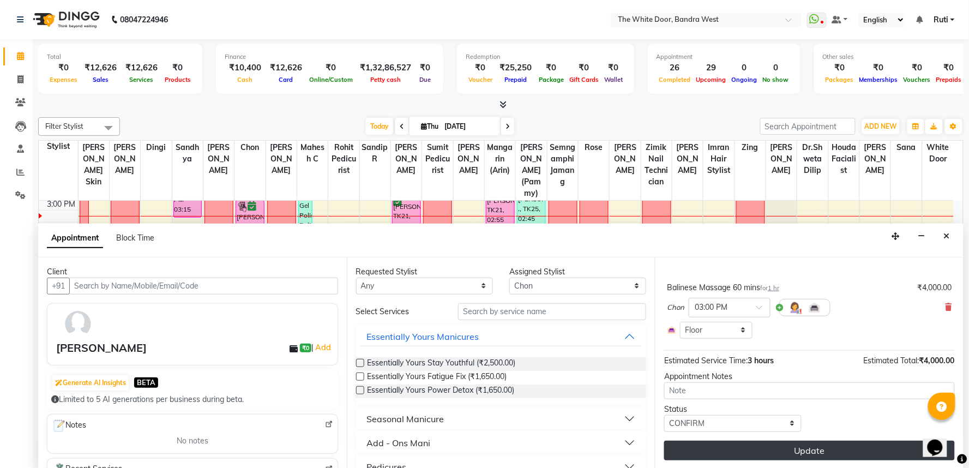
click at [772, 445] on button "Update" at bounding box center [809, 451] width 291 height 20
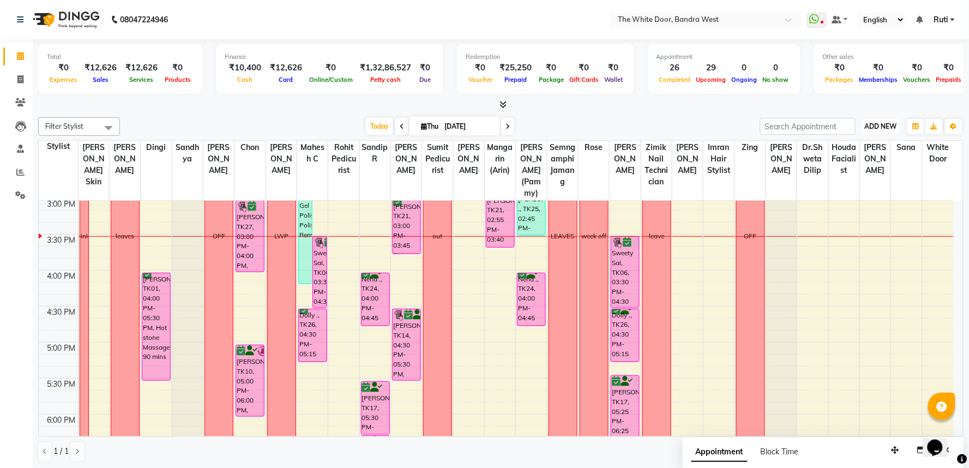
click at [895, 121] on button "ADD NEW Toggle Dropdown" at bounding box center [881, 126] width 38 height 15
click at [852, 161] on link "Add Invoice" at bounding box center [857, 161] width 86 height 14
select select "service"
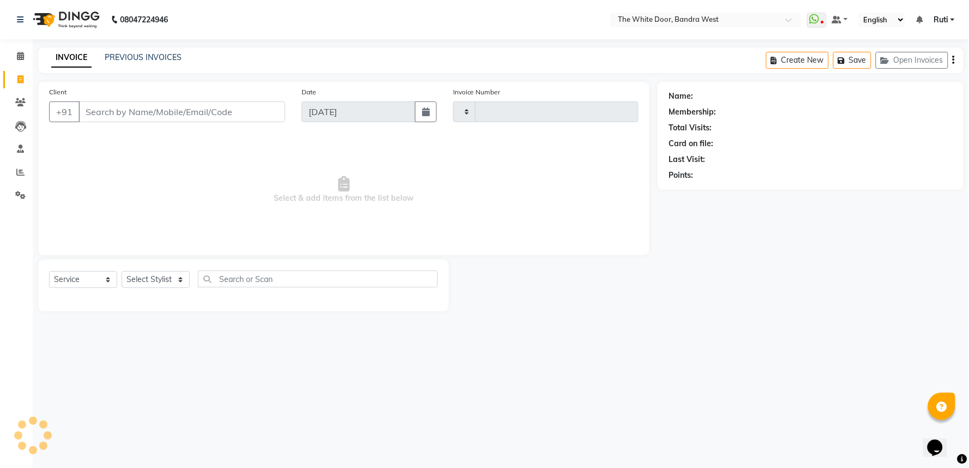
type input "4640"
select select "3980"
click at [253, 115] on input "Client" at bounding box center [182, 111] width 207 height 21
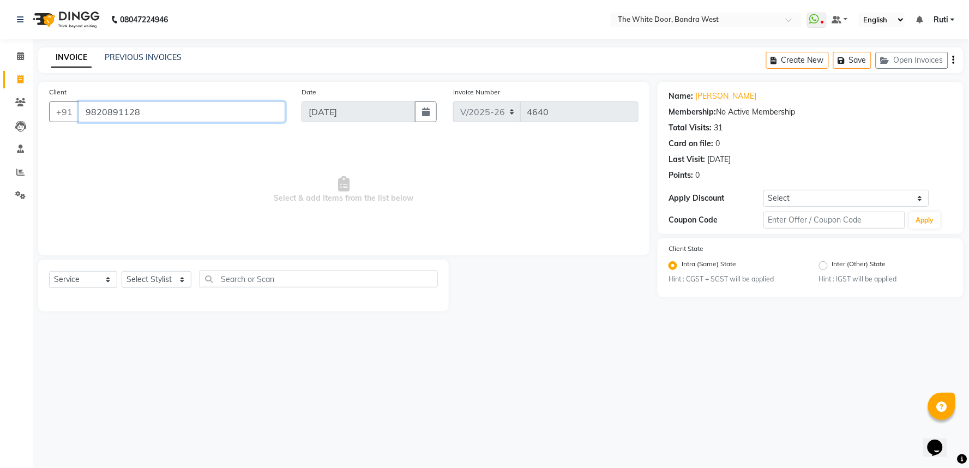
click at [220, 120] on input "9820891128" at bounding box center [182, 111] width 207 height 21
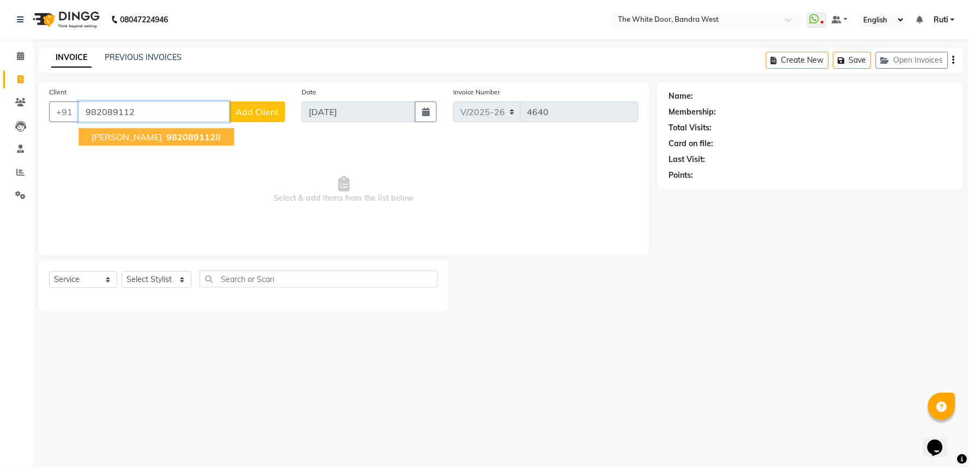
click at [178, 136] on span "982089112" at bounding box center [190, 136] width 49 height 11
type input "9820891128"
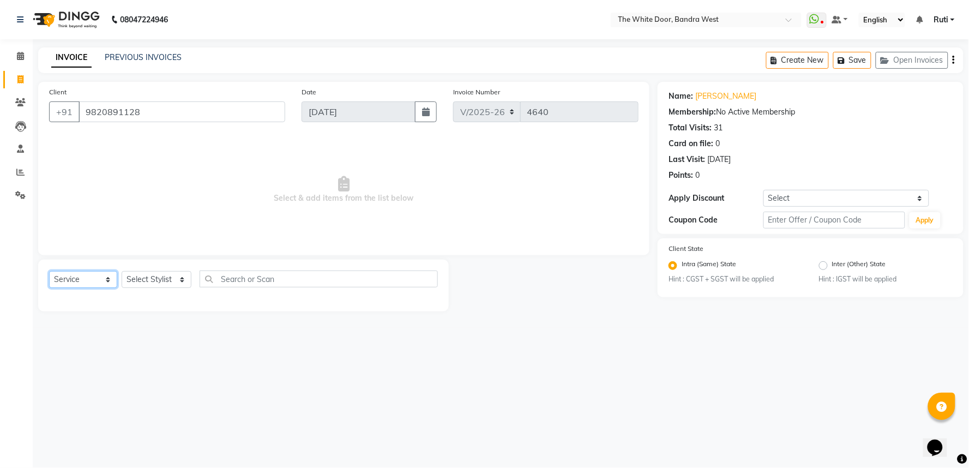
click at [91, 285] on select "Select Service Product Membership Package Voucher Prepaid Gift Card" at bounding box center [83, 279] width 68 height 17
select select "product"
click at [49, 272] on select "Select Service Product Membership Package Voucher Prepaid Gift Card" at bounding box center [83, 279] width 68 height 17
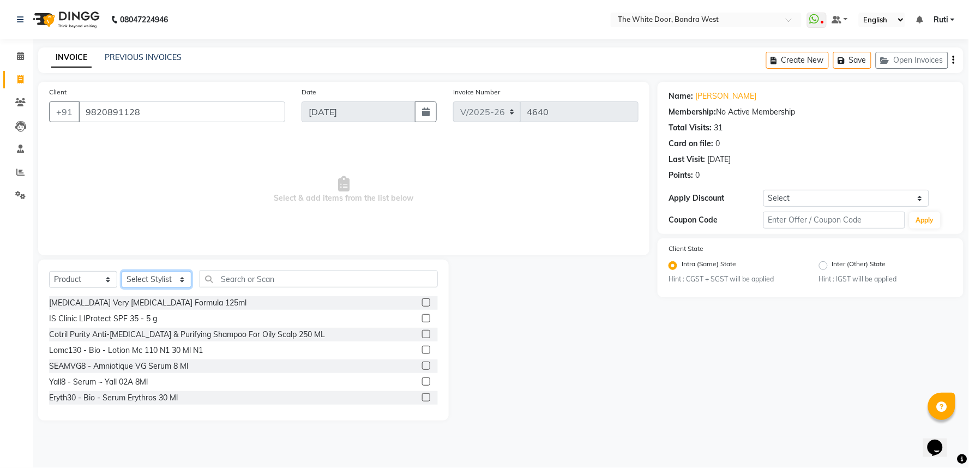
click at [179, 275] on select "Select Stylist Amita Skin benjimin Chitra K Chon Dingi Dr.Shweta Dilip Farheen …" at bounding box center [157, 279] width 70 height 17
select select "64906"
click at [122, 272] on select "Select Stylist Amita Skin benjimin Chitra K Chon Dingi Dr.Shweta Dilip Farheen …" at bounding box center [157, 279] width 70 height 17
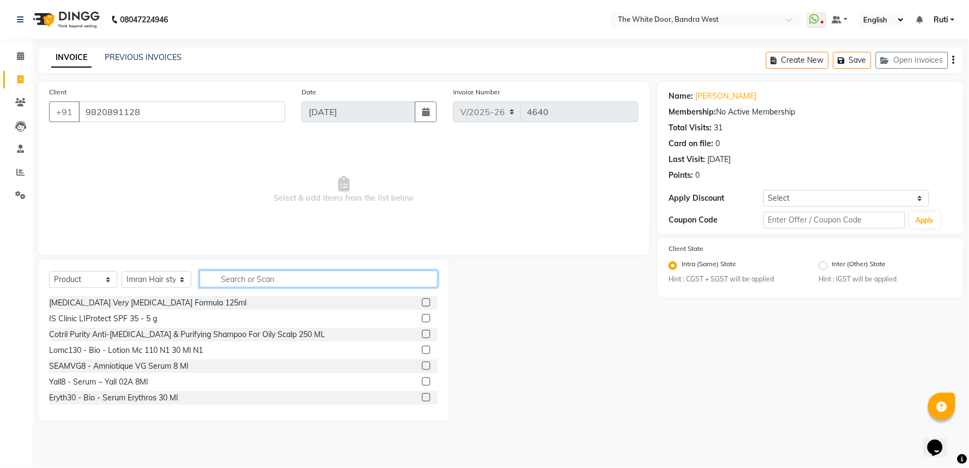
click at [266, 275] on input "text" at bounding box center [319, 279] width 238 height 17
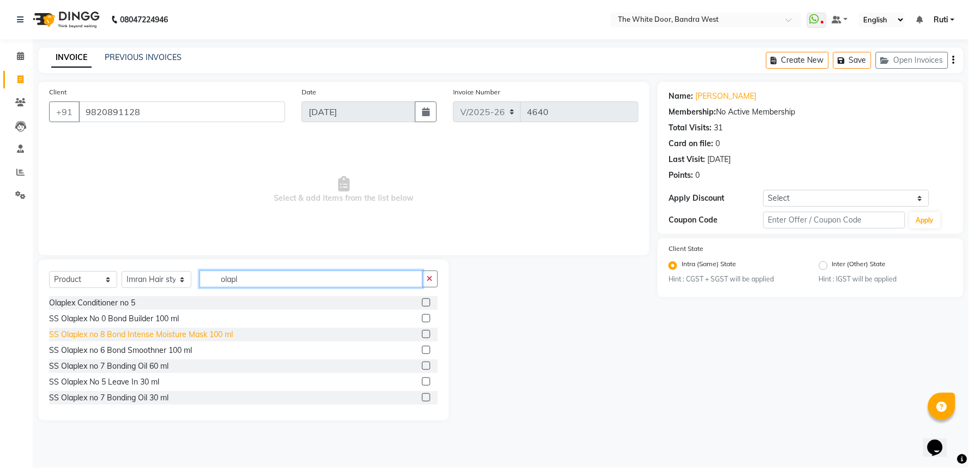
type input "olapl"
click at [169, 334] on div "SS Olaplex no 8 Bond Intense Moisture Mask 100 ml" at bounding box center [141, 334] width 184 height 11
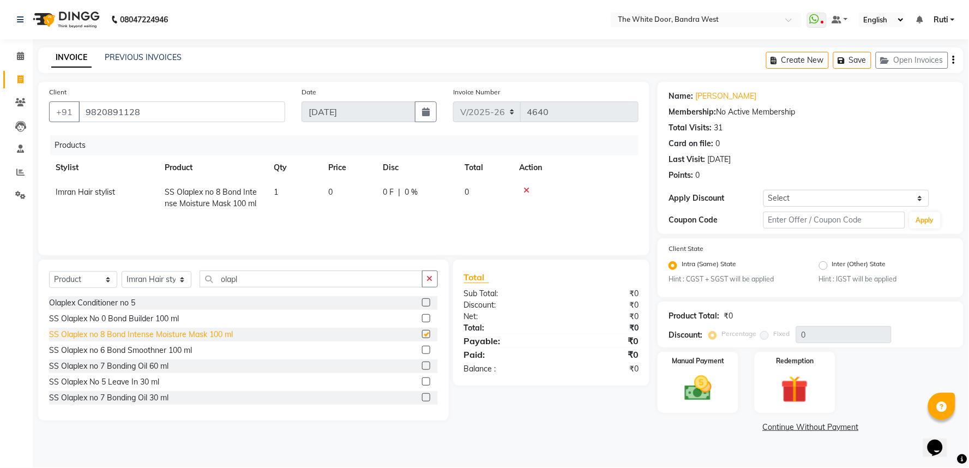
checkbox input "false"
click at [528, 188] on icon at bounding box center [527, 191] width 6 height 8
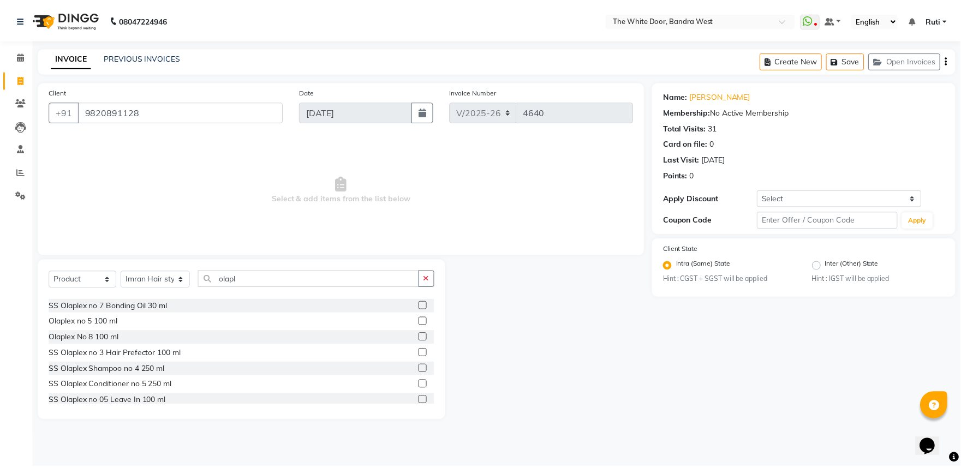
scroll to position [96, 0]
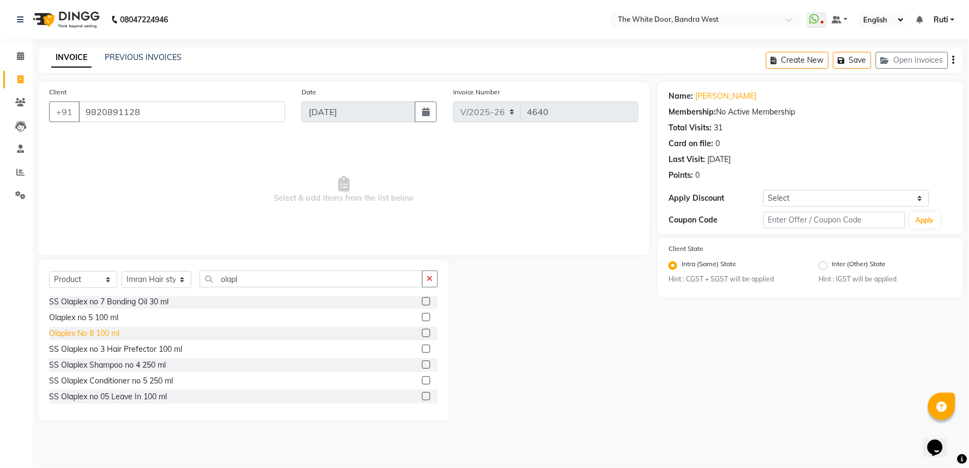
click at [96, 334] on div "Olaplex No 8 100 ml" at bounding box center [84, 333] width 70 height 11
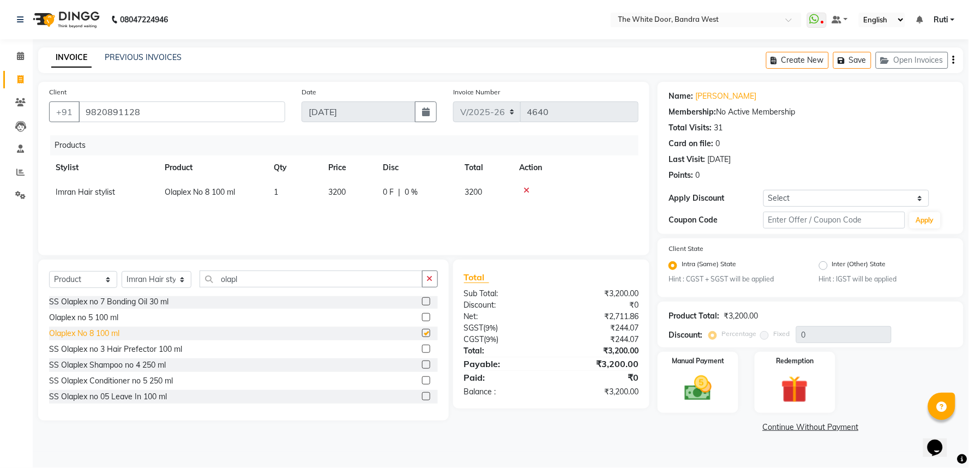
checkbox input "false"
click at [698, 383] on img at bounding box center [698, 389] width 46 height 33
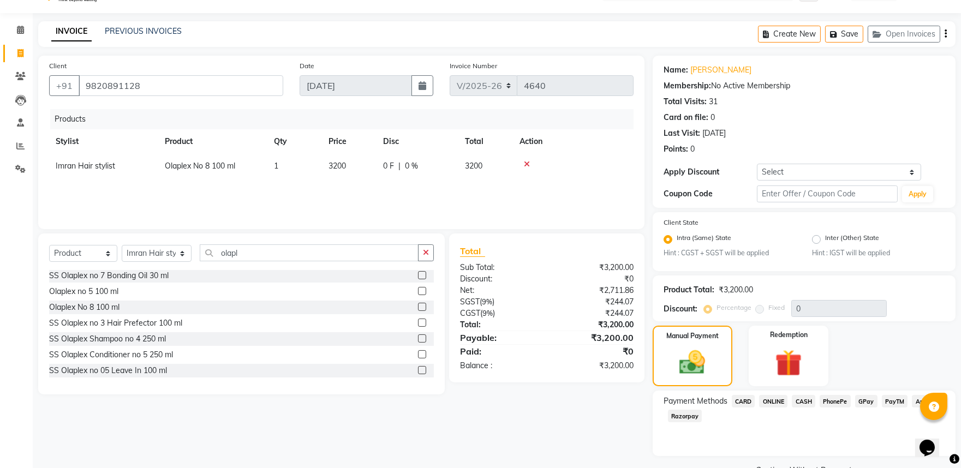
scroll to position [52, 0]
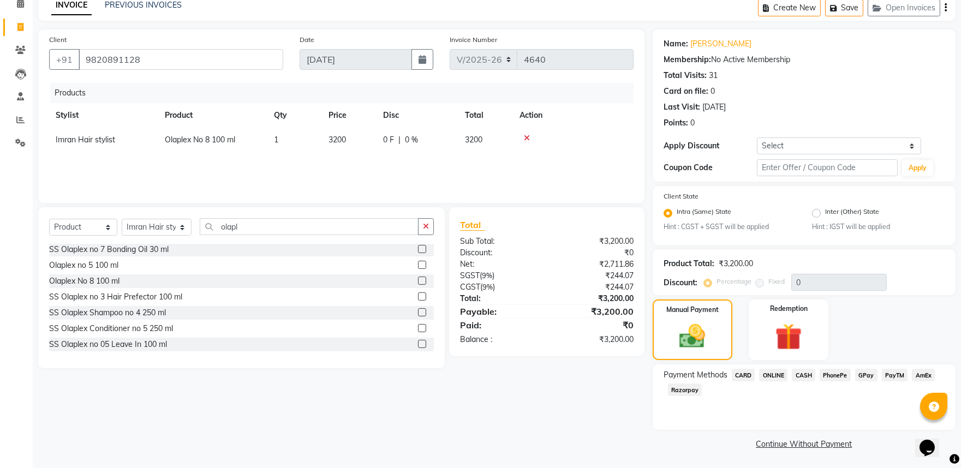
click at [742, 371] on span "CARD" at bounding box center [743, 375] width 23 height 13
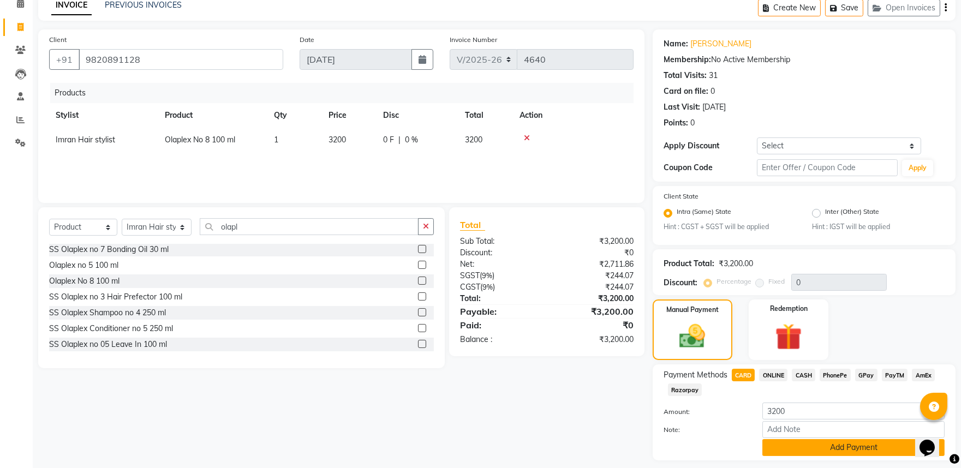
click at [811, 446] on button "Add Payment" at bounding box center [853, 447] width 182 height 17
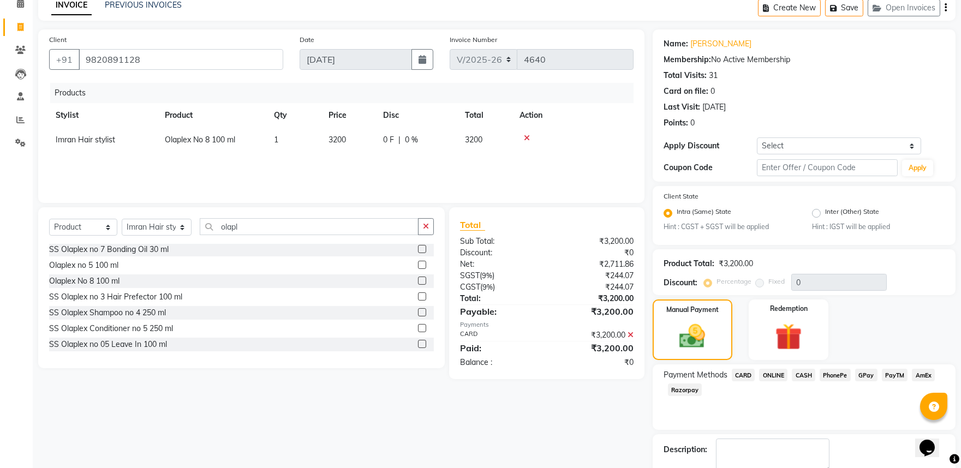
scroll to position [113, 0]
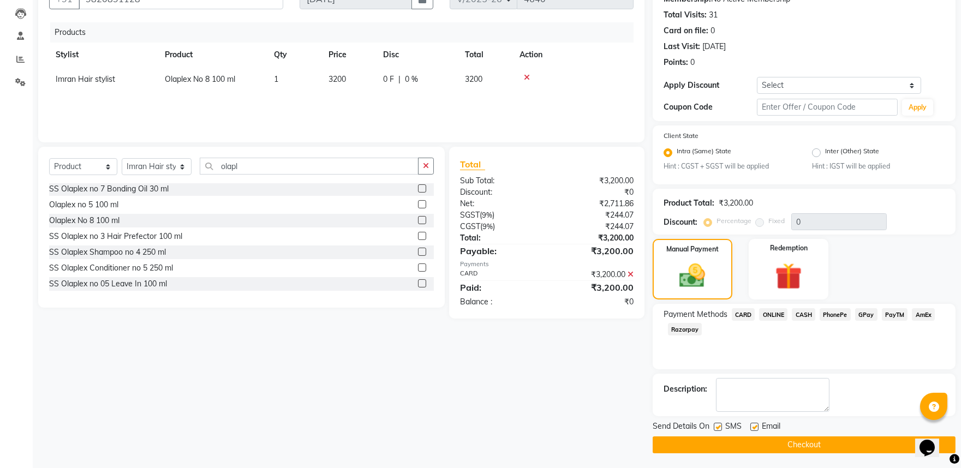
click at [755, 442] on button "Checkout" at bounding box center [803, 444] width 303 height 17
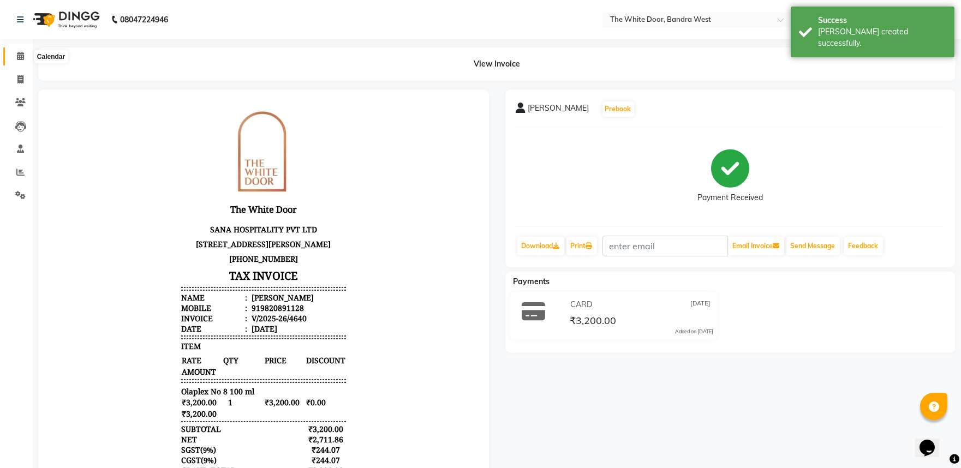
click at [22, 53] on icon at bounding box center [20, 56] width 7 height 8
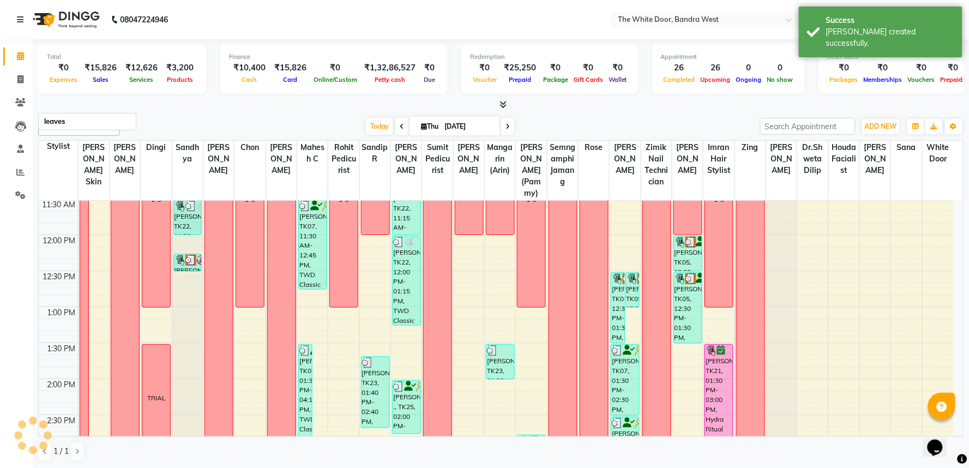
scroll to position [484, 0]
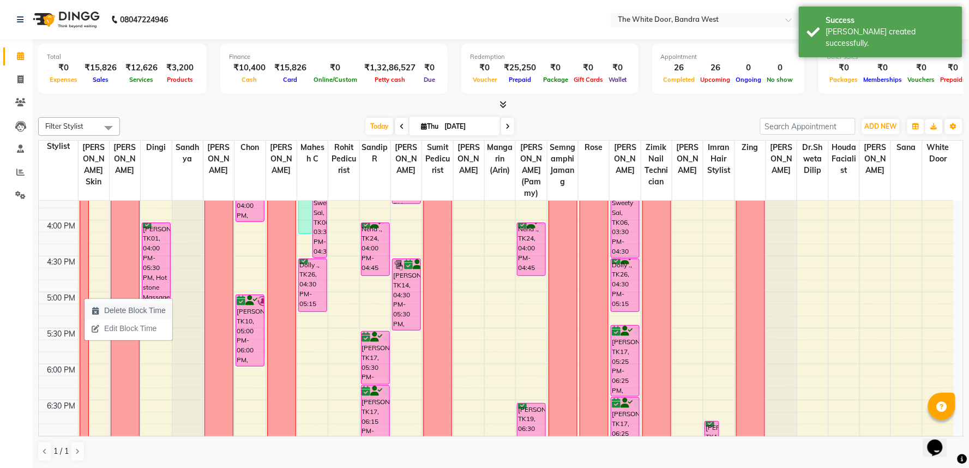
click at [108, 307] on span "Delete Block Time" at bounding box center [135, 310] width 62 height 11
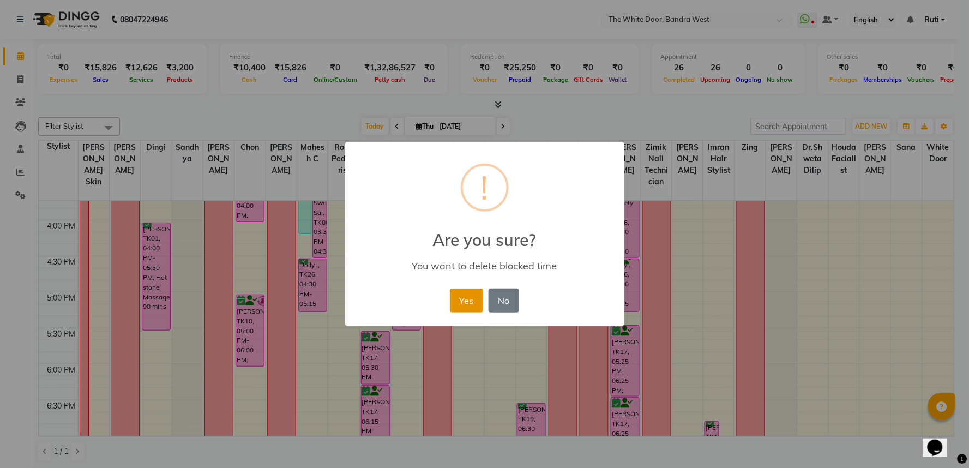
click at [462, 295] on button "Yes" at bounding box center [466, 301] width 33 height 24
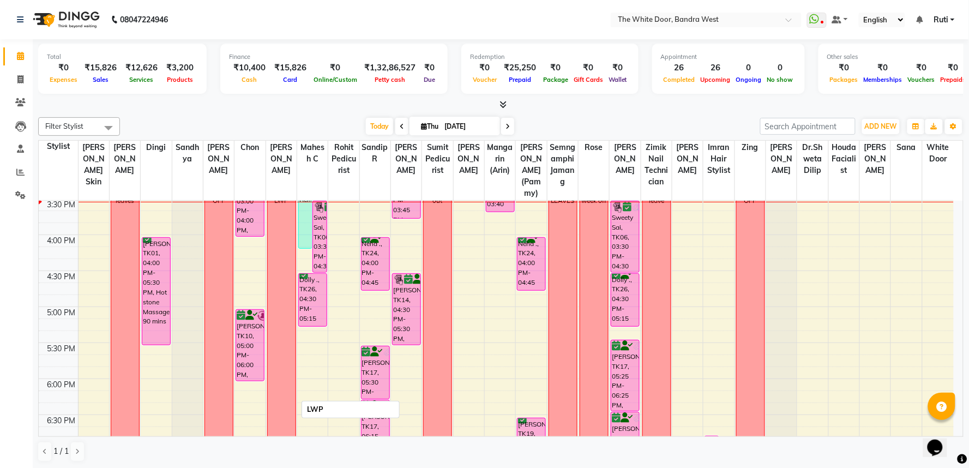
scroll to position [424, 0]
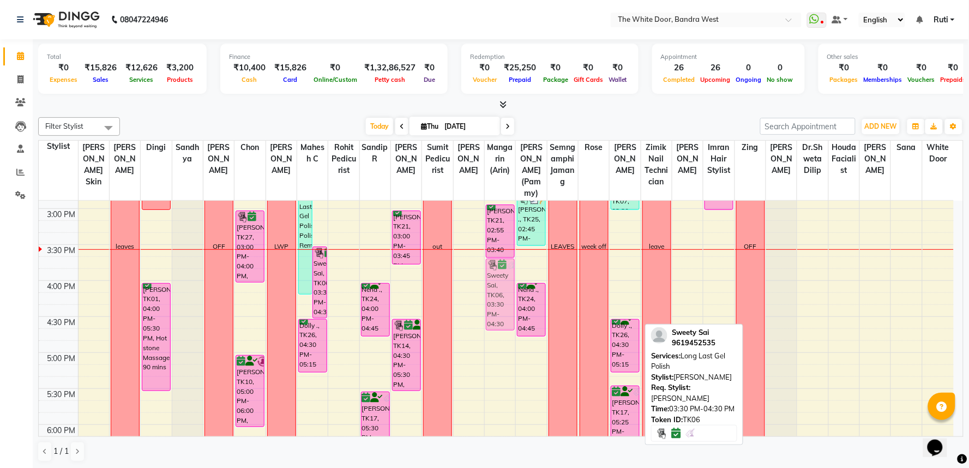
drag, startPoint x: 621, startPoint y: 296, endPoint x: 503, endPoint y: 309, distance: 118.6
click at [503, 309] on tr "Aakruti Khanna, TK04, 10:15 AM-11:15 AM, Waxing Buttocks,Waxing Full Front/Full…" at bounding box center [496, 245] width 915 height 936
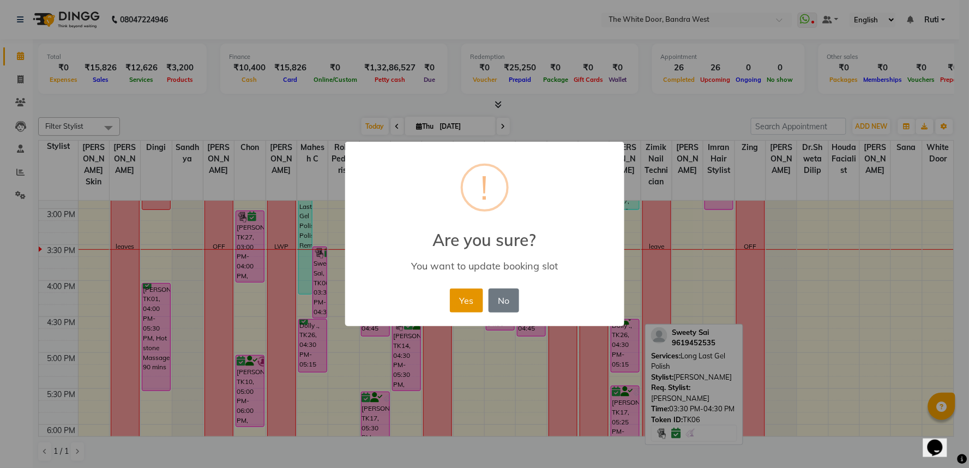
click at [466, 298] on button "Yes" at bounding box center [466, 301] width 33 height 24
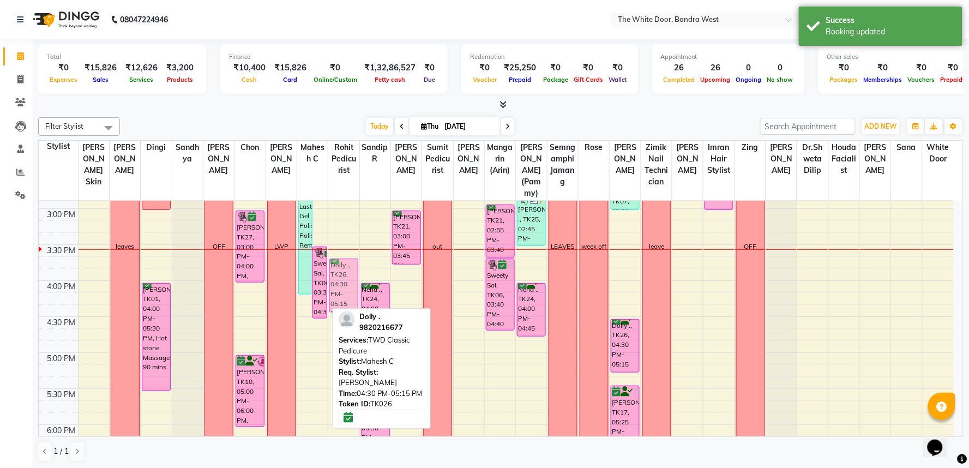
drag, startPoint x: 304, startPoint y: 362, endPoint x: 345, endPoint y: 297, distance: 76.7
click at [345, 297] on tr "Aakruti Khanna, TK04, 10:15 AM-11:15 AM, Waxing Buttocks,Waxing Full Front/Full…" at bounding box center [496, 245] width 915 height 936
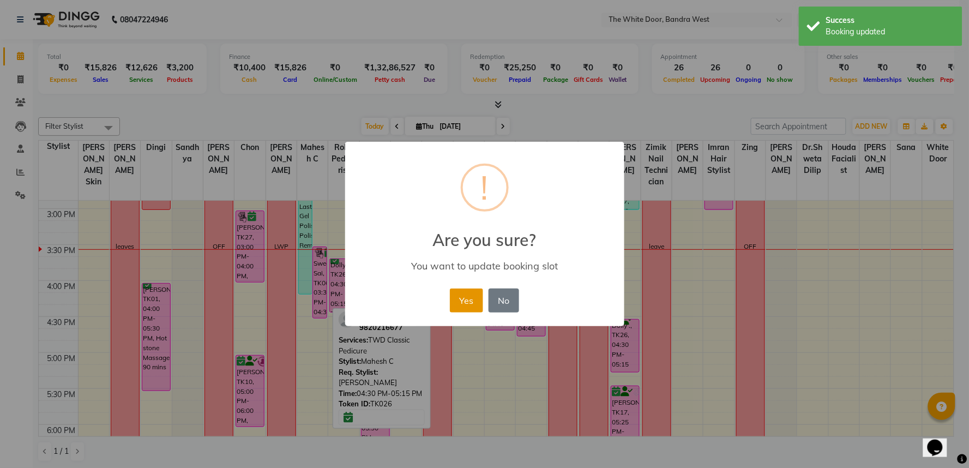
click at [472, 298] on button "Yes" at bounding box center [466, 301] width 33 height 24
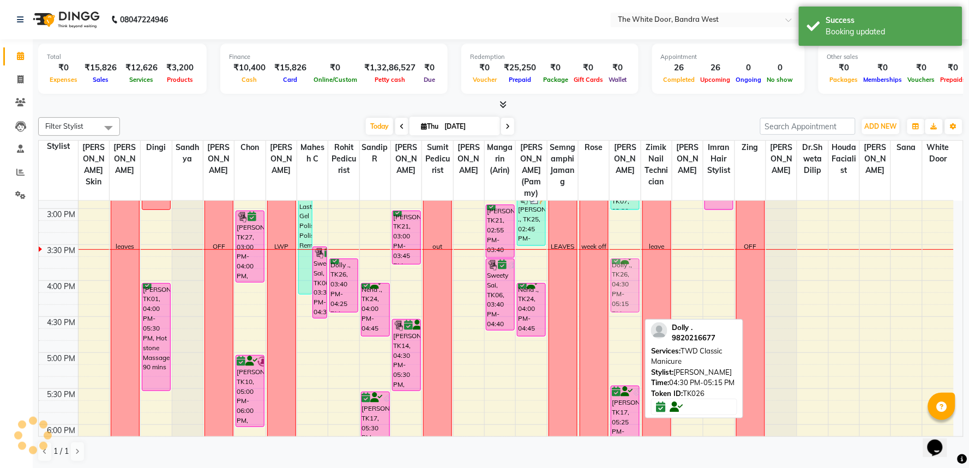
drag, startPoint x: 626, startPoint y: 348, endPoint x: 626, endPoint y: 285, distance: 63.3
click at [626, 285] on div "Upasana Tayal, TK16, 09:00 AM-09:45 AM, TWD Classic Manicure Jyatika Rai, TK20,…" at bounding box center [625, 245] width 31 height 936
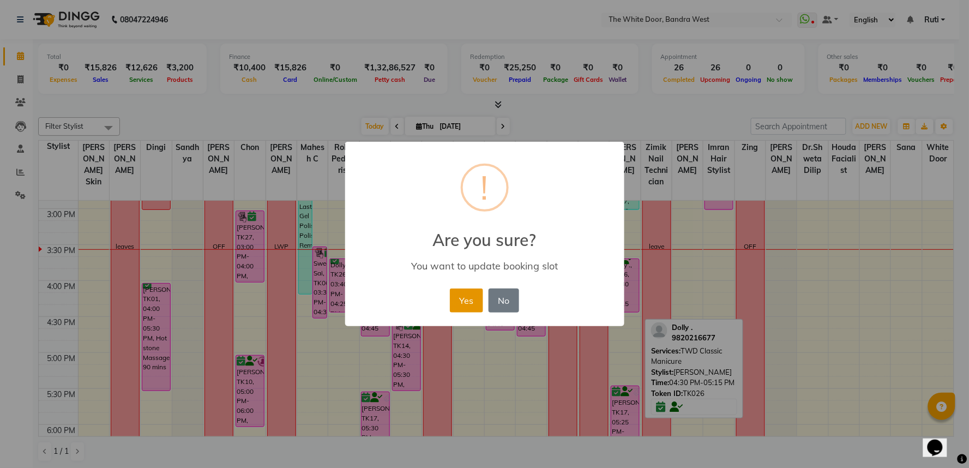
click at [478, 303] on button "Yes" at bounding box center [466, 301] width 33 height 24
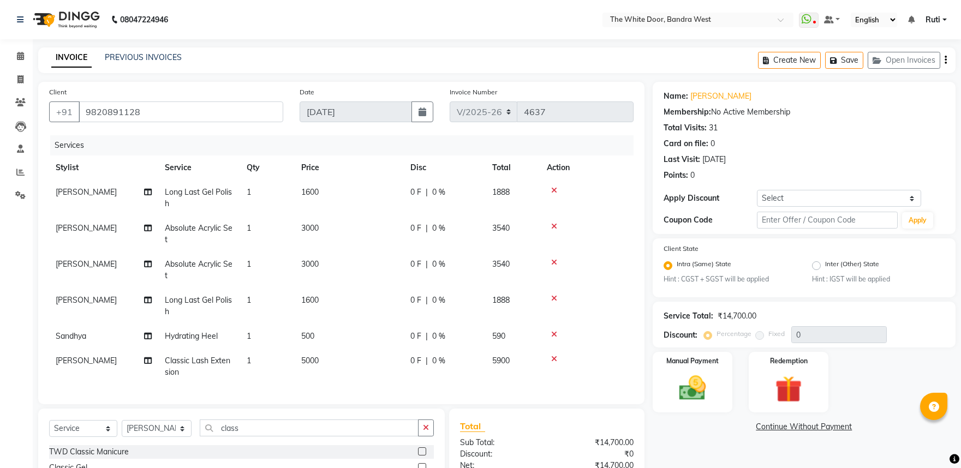
select select "3980"
select select "service"
select select "37901"
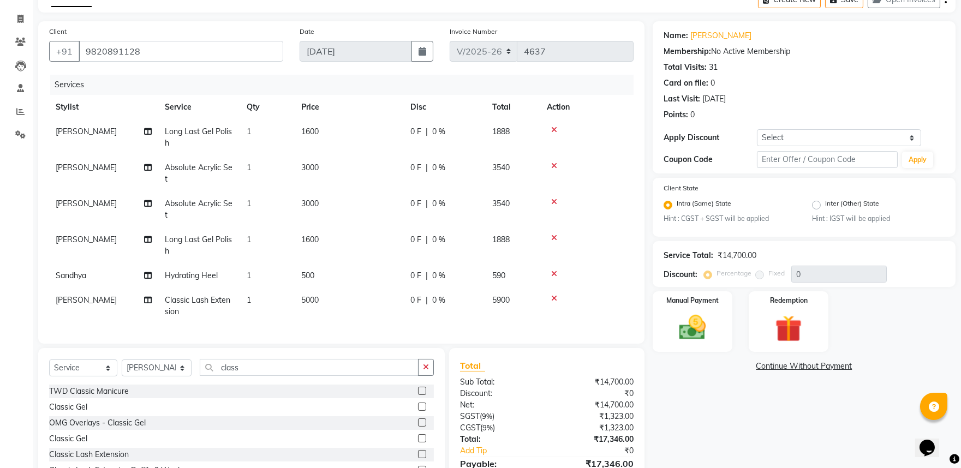
scroll to position [2, 0]
click at [195, 165] on span "Absolute Acrylic Set" at bounding box center [199, 173] width 68 height 21
select select "37901"
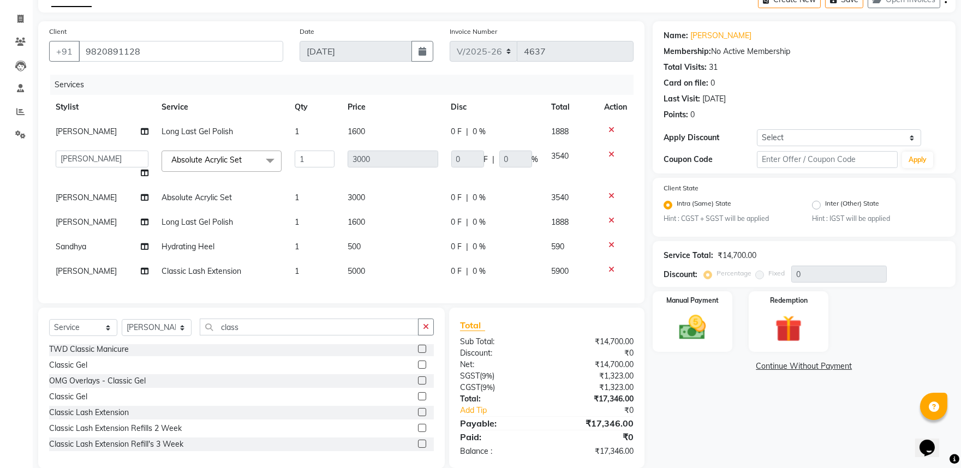
click at [197, 161] on span "Absolute Acrylic Set" at bounding box center [206, 160] width 70 height 10
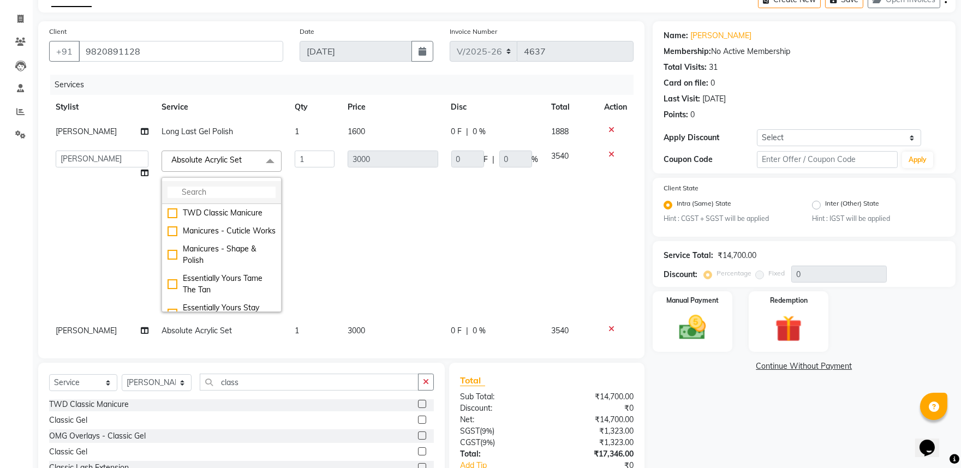
click at [211, 188] on input "multiselect-search" at bounding box center [221, 192] width 108 height 11
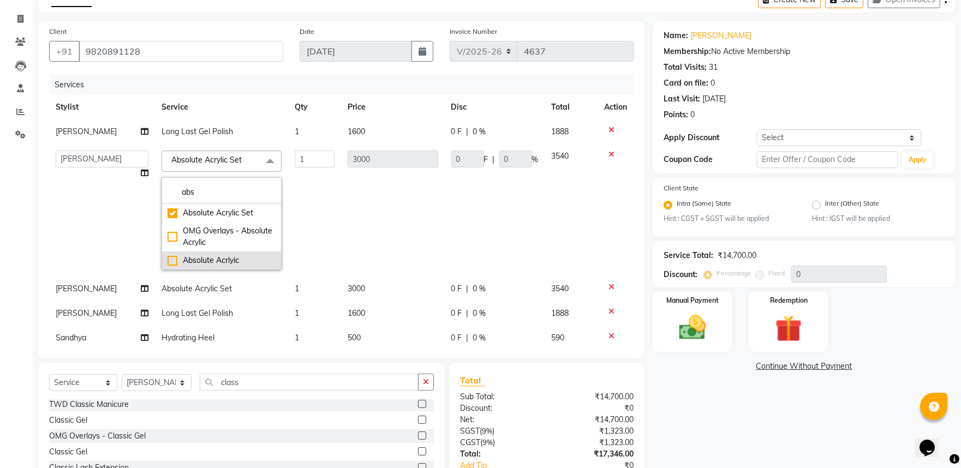
type input "abs"
click at [215, 257] on div "Absolute Acrlyic" at bounding box center [221, 260] width 108 height 11
checkbox input "false"
checkbox input "true"
type input "2300"
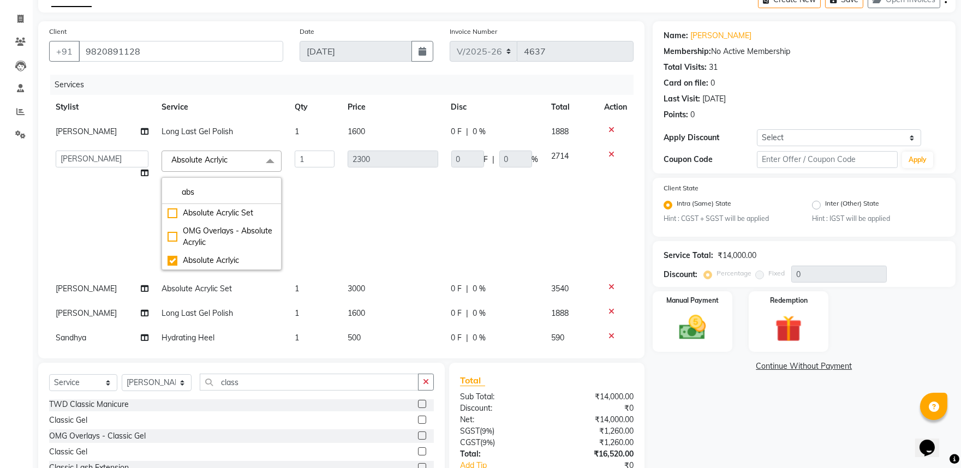
click at [248, 85] on div "Services" at bounding box center [345, 85] width 591 height 20
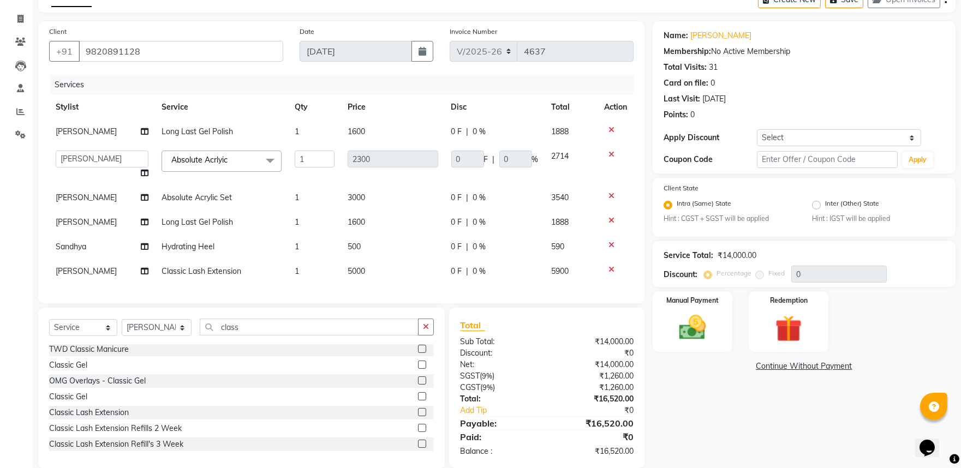
click at [213, 191] on td "Absolute Acrylic Set" at bounding box center [221, 197] width 133 height 25
select select "20404"
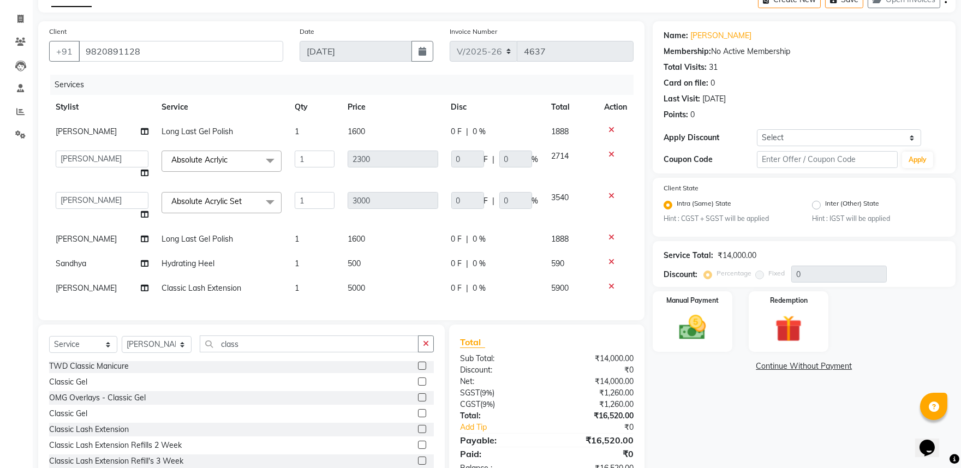
click at [206, 202] on span "Absolute Acrylic Set" at bounding box center [206, 201] width 70 height 10
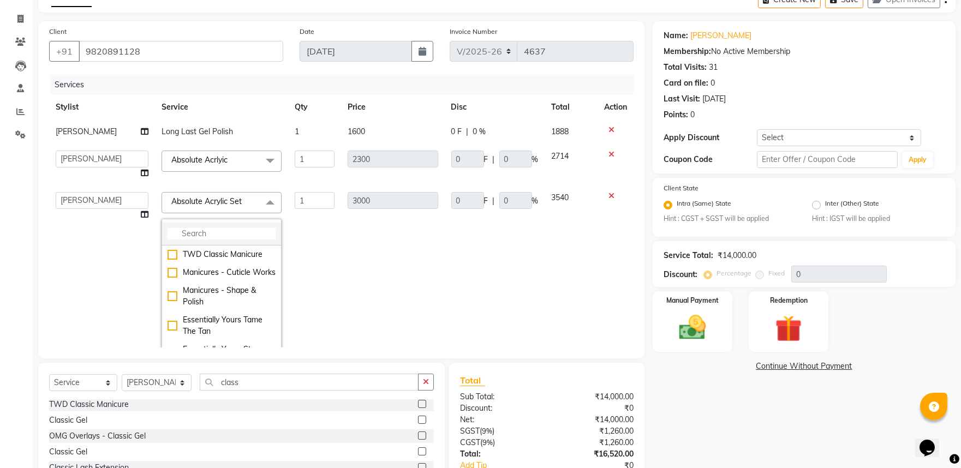
click at [211, 235] on input "multiselect-search" at bounding box center [221, 233] width 108 height 11
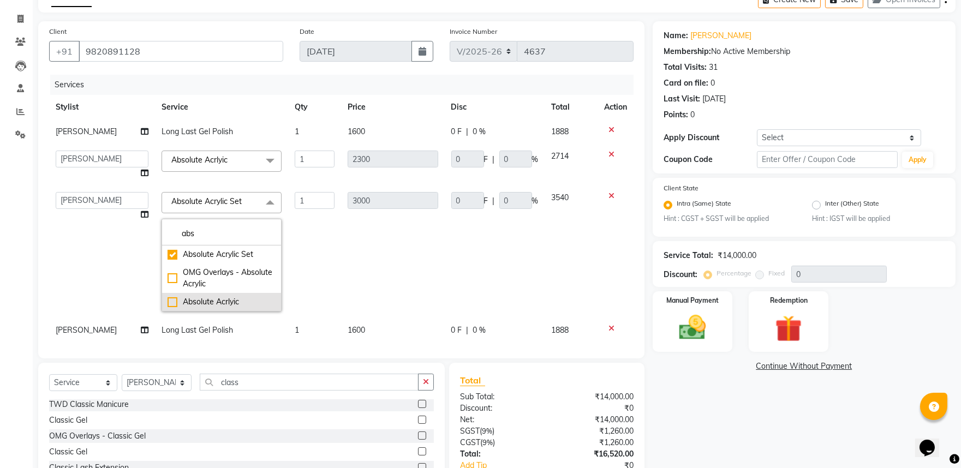
type input "abs"
click at [211, 299] on div "Absolute Acrlyic" at bounding box center [221, 301] width 108 height 11
checkbox input "false"
checkbox input "true"
type input "2300"
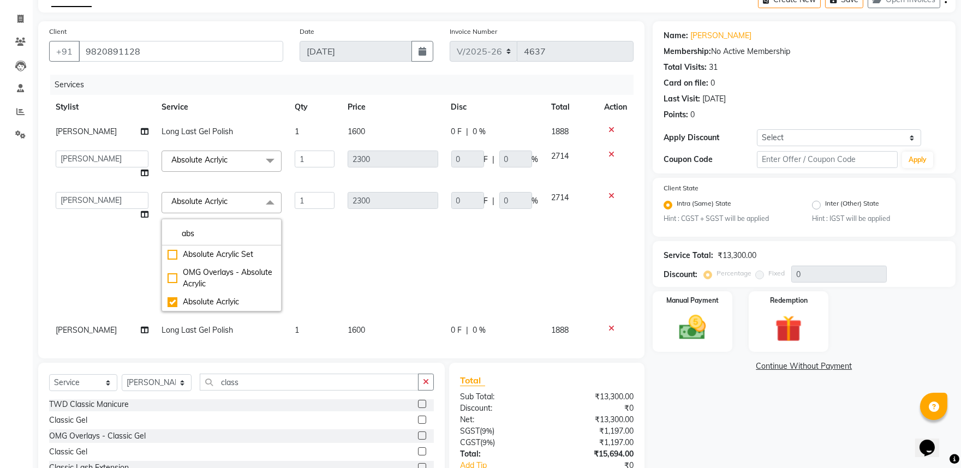
click at [286, 80] on div "Services" at bounding box center [345, 85] width 591 height 20
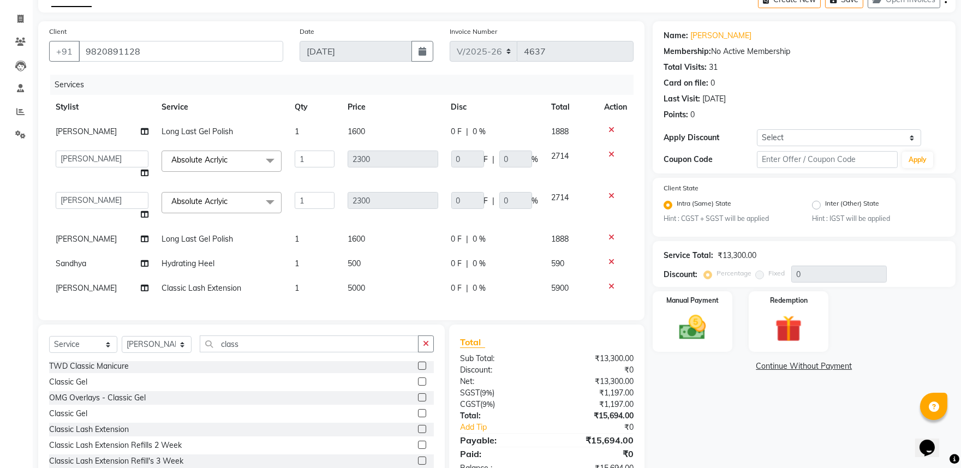
click at [198, 236] on span "Long Last Gel Polish" at bounding box center [196, 239] width 71 height 10
select select "37901"
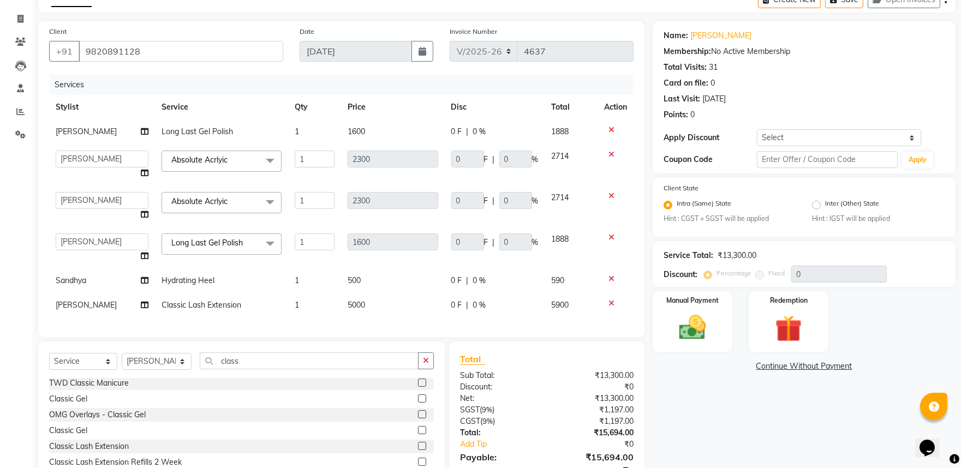
click at [212, 242] on span "Long Last Gel Polish" at bounding box center [206, 243] width 71 height 10
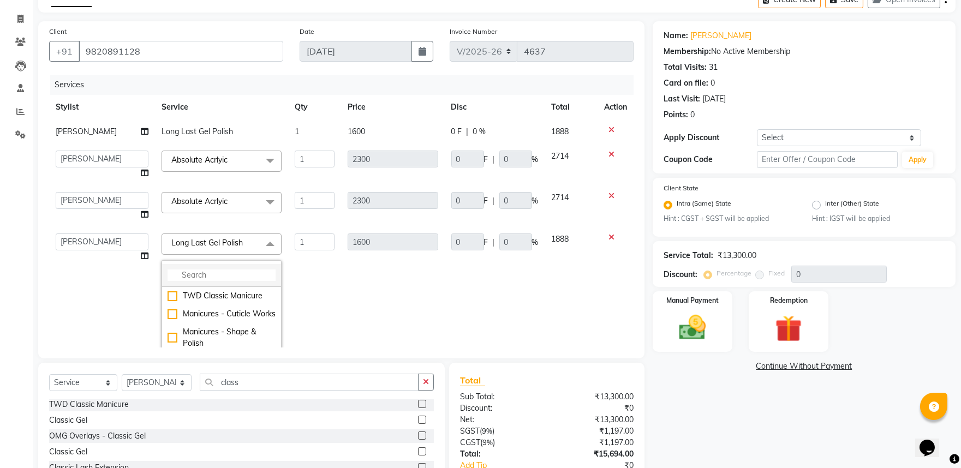
click at [203, 273] on input "multiselect-search" at bounding box center [221, 274] width 108 height 11
type input "glit"
click at [220, 296] on div "Glitter Gel Polish" at bounding box center [221, 295] width 108 height 11
checkbox input "true"
type input "2000"
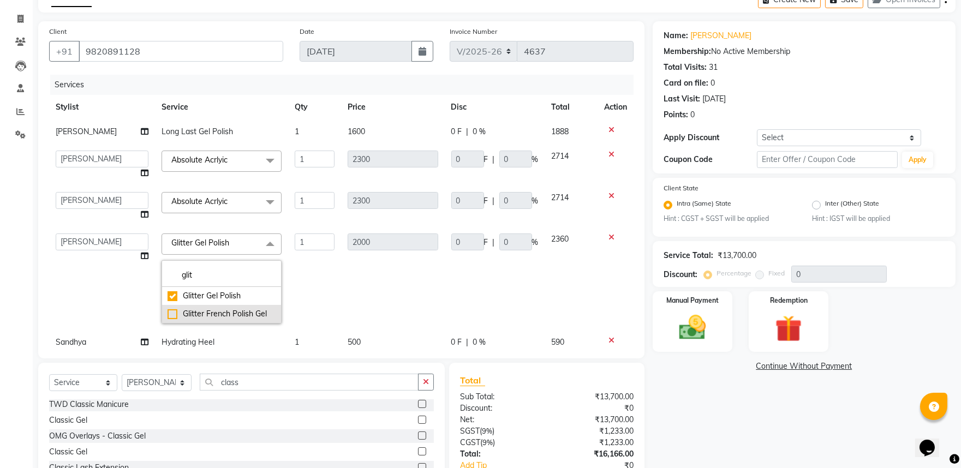
click at [219, 314] on div "Glitter French Polish Gel" at bounding box center [221, 313] width 108 height 11
checkbox input "false"
checkbox input "true"
click at [216, 302] on div "Glitter Gel Polish" at bounding box center [221, 295] width 108 height 11
checkbox input "true"
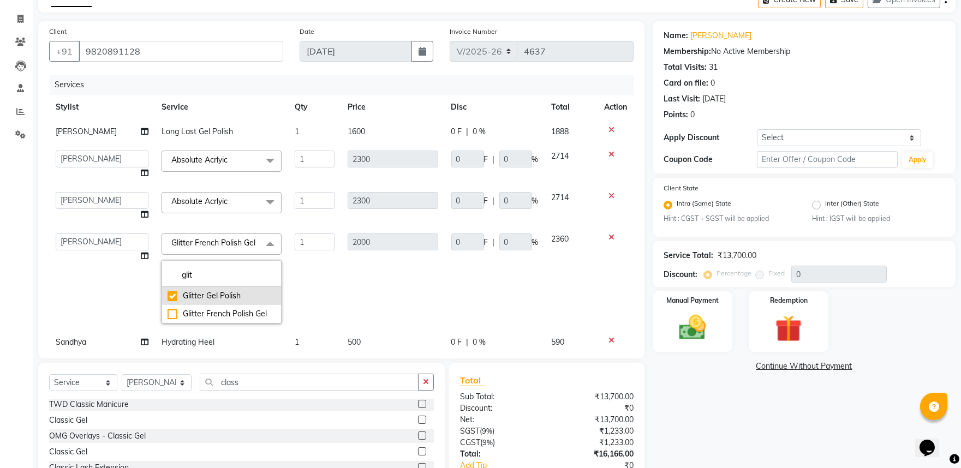
checkbox input "false"
click at [245, 100] on th "Service" at bounding box center [221, 107] width 133 height 25
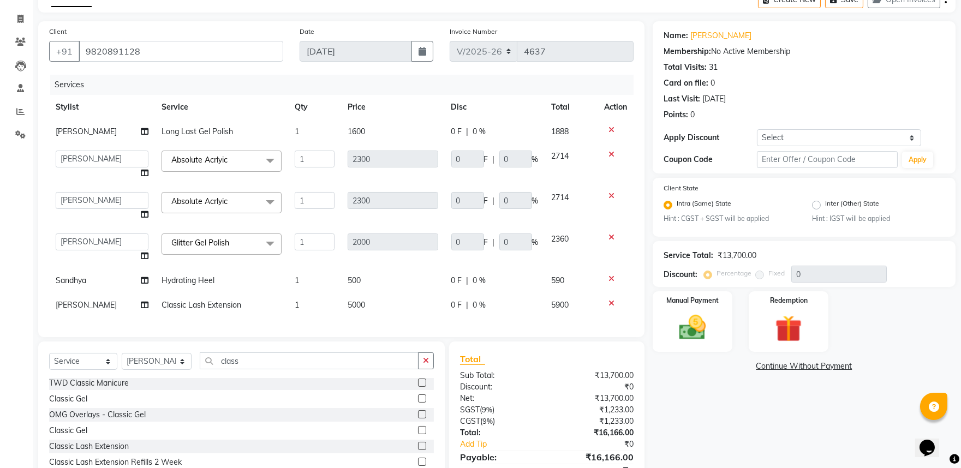
click at [205, 134] on span "Long Last Gel Polish" at bounding box center [196, 132] width 71 height 10
select select "20404"
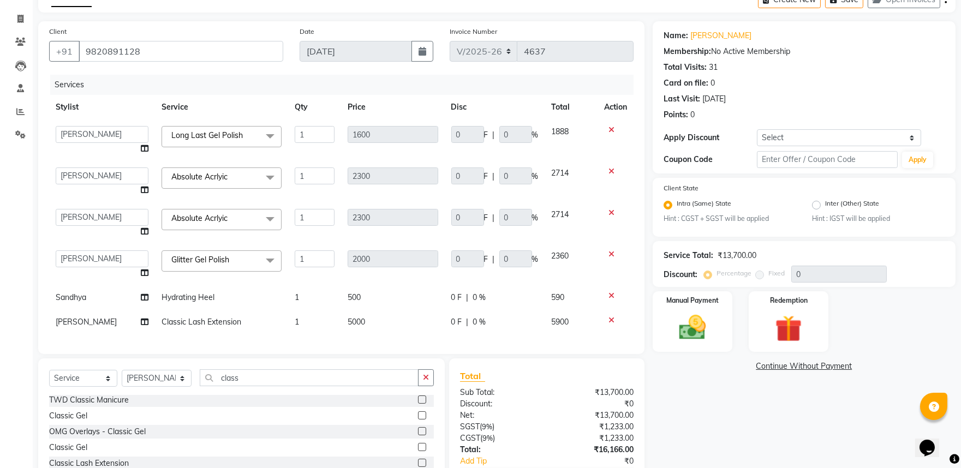
click at [208, 134] on span "Long Last Gel Polish" at bounding box center [206, 135] width 71 height 10
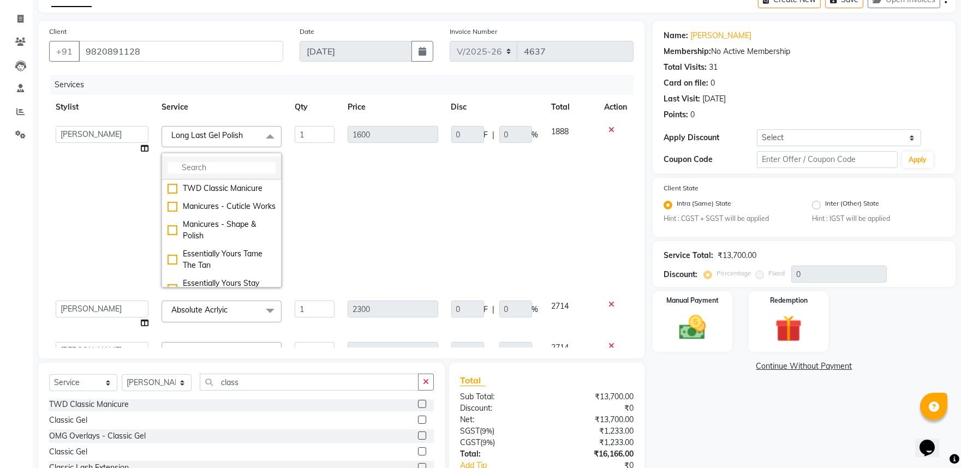
click at [208, 165] on input "multiselect-search" at bounding box center [221, 167] width 108 height 11
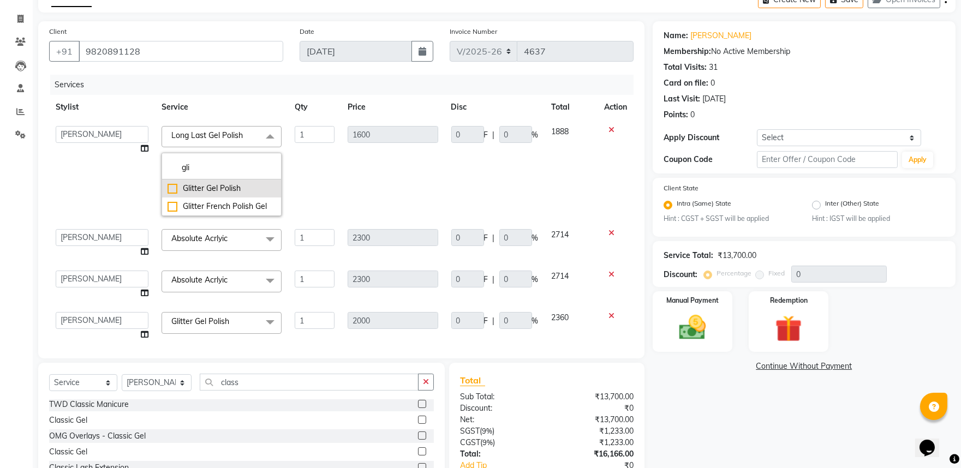
type input "gli"
click at [212, 185] on div "Glitter Gel Polish" at bounding box center [221, 188] width 108 height 11
checkbox input "true"
type input "2000"
click at [351, 79] on div "Services" at bounding box center [345, 85] width 591 height 20
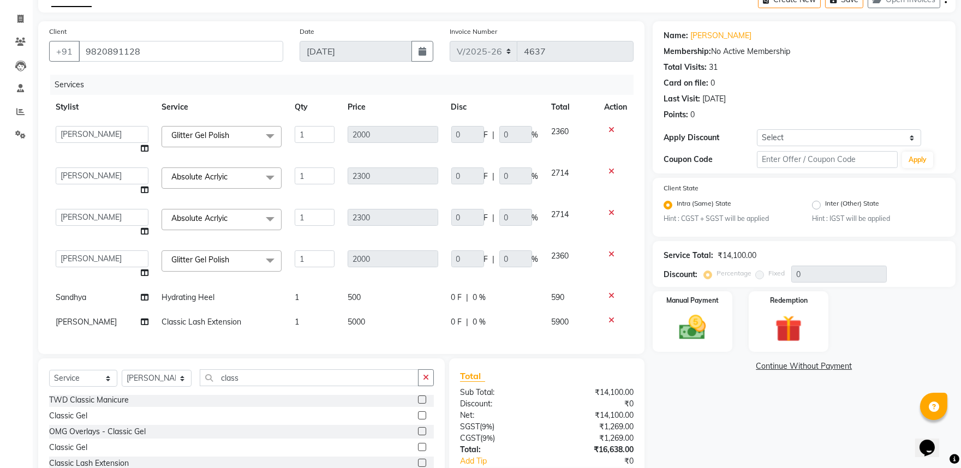
scroll to position [4, 0]
click at [210, 317] on span "Classic Lash Extension" at bounding box center [201, 322] width 80 height 10
select select "37901"
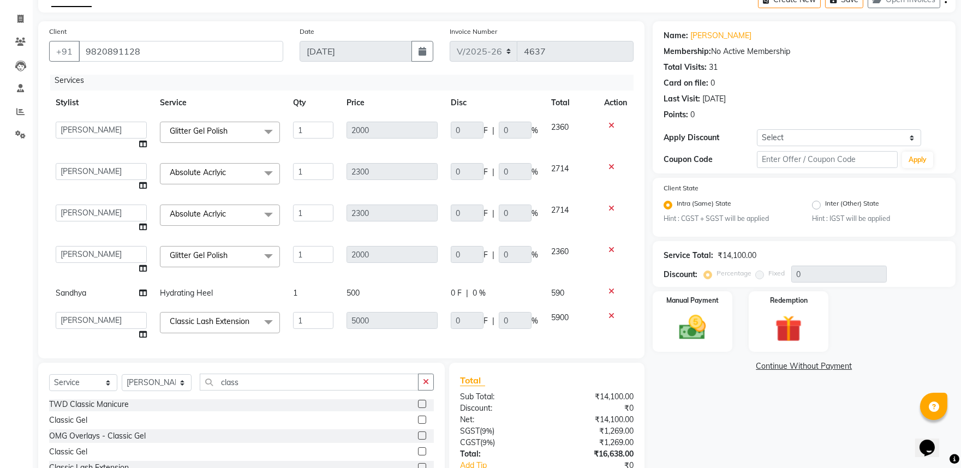
click at [210, 316] on span "Classic Lash Extension" at bounding box center [210, 321] width 80 height 10
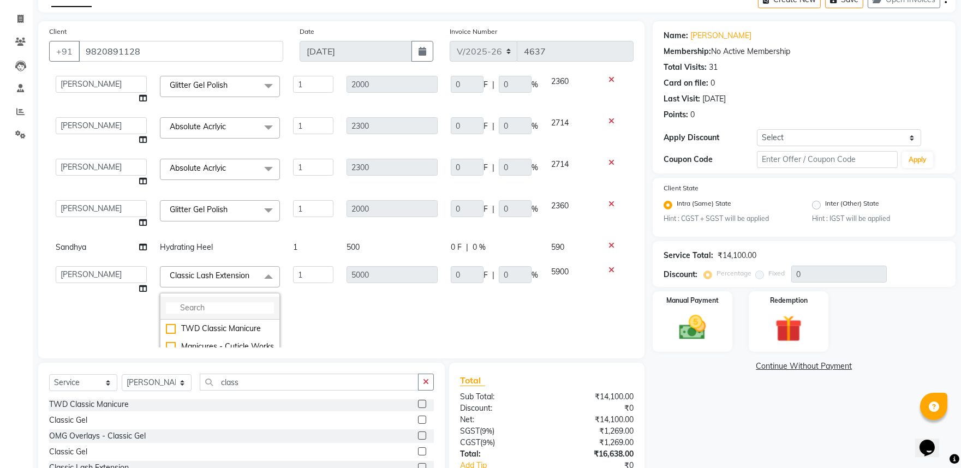
scroll to position [126, 0]
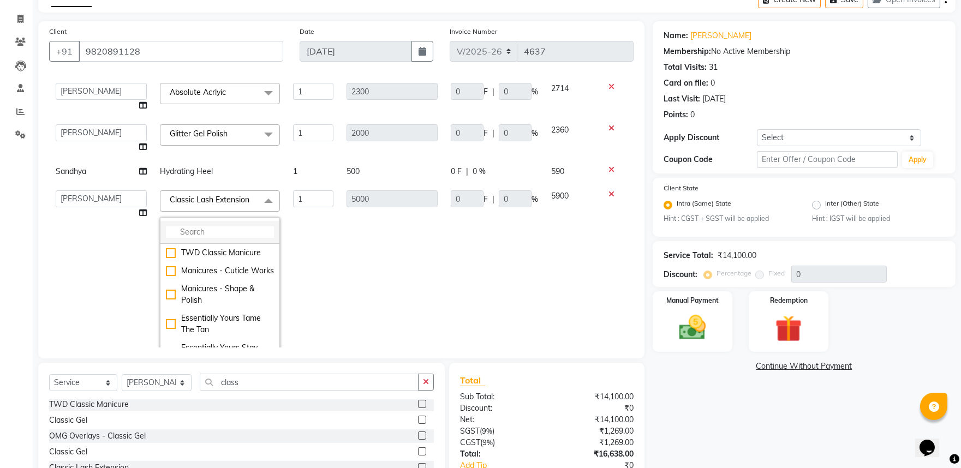
click at [250, 230] on input "multiselect-search" at bounding box center [220, 231] width 108 height 11
type input "lash"
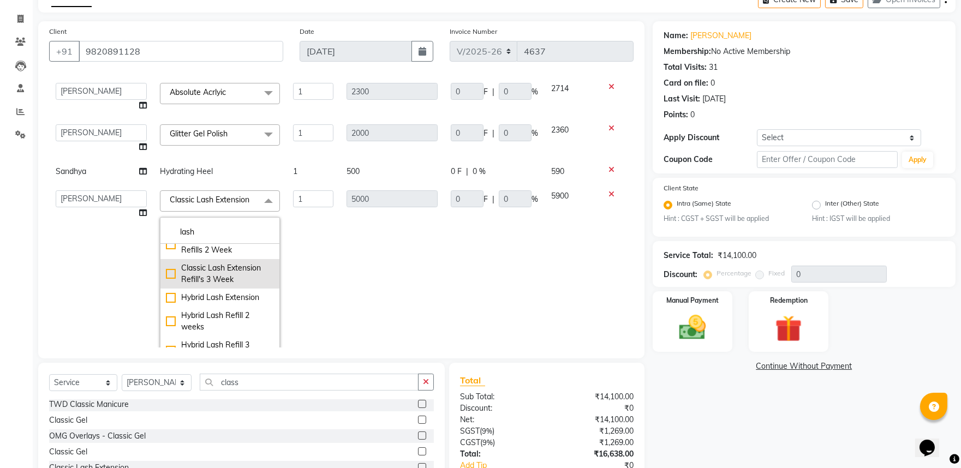
click at [226, 275] on div "Classic Lash Extension Refill's 3 Week" at bounding box center [220, 273] width 108 height 23
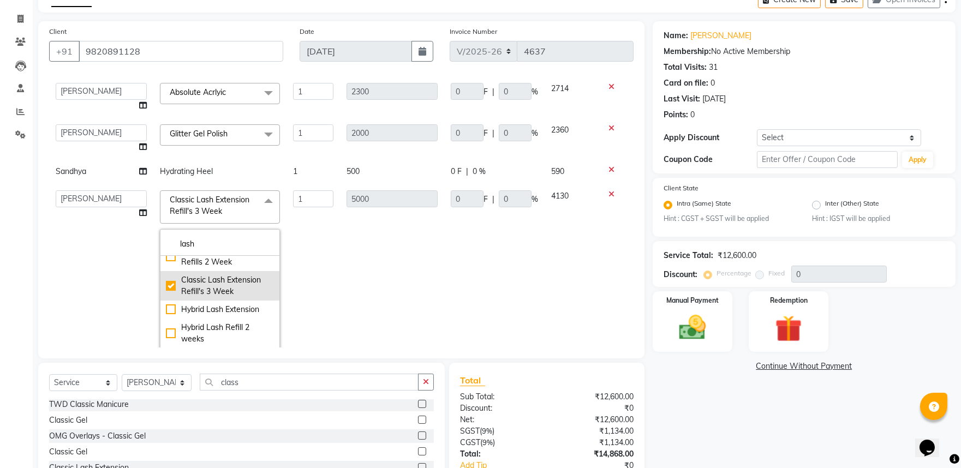
checkbox input "false"
checkbox input "true"
type input "3500"
click at [427, 11] on div "INVOICE PREVIOUS INVOICES Create New Save Open Invoices" at bounding box center [496, 0] width 917 height 26
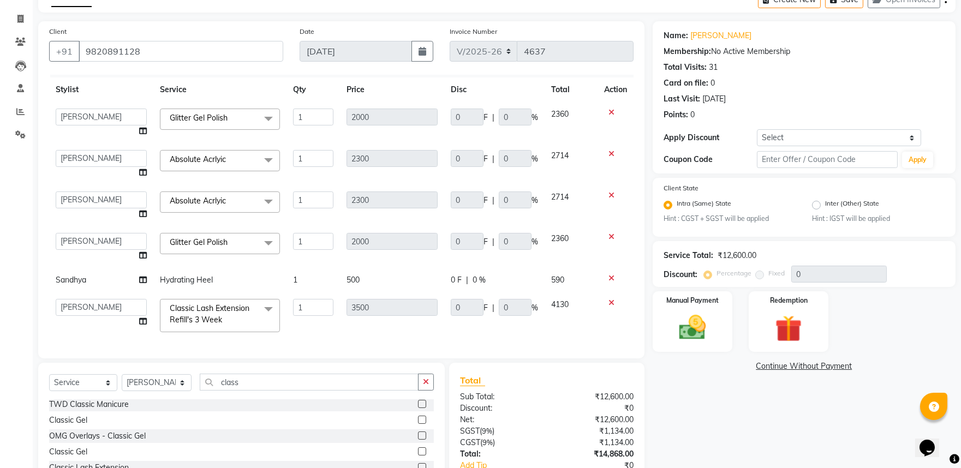
click at [262, 299] on span at bounding box center [268, 309] width 22 height 21
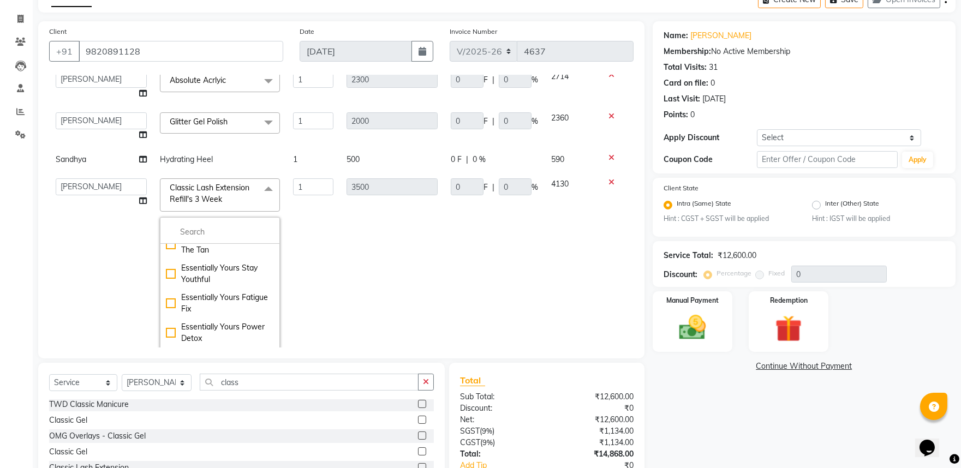
scroll to position [148, 0]
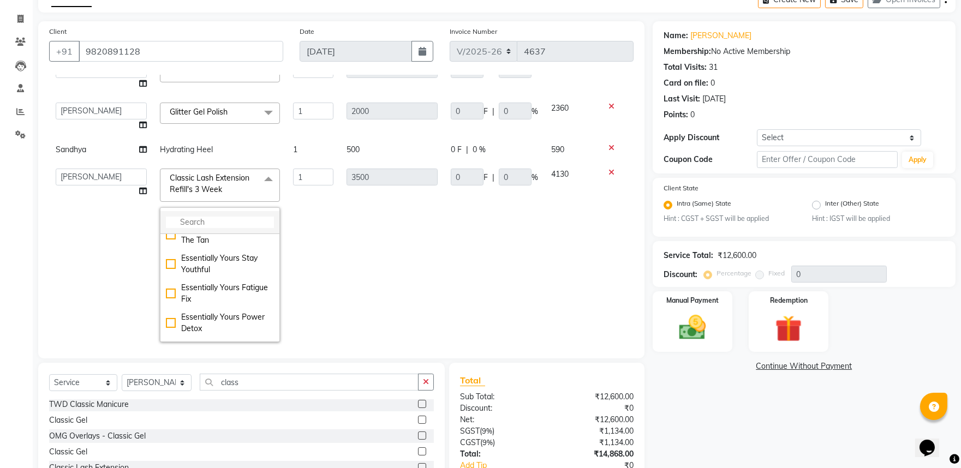
click at [242, 220] on input "multiselect-search" at bounding box center [220, 222] width 108 height 11
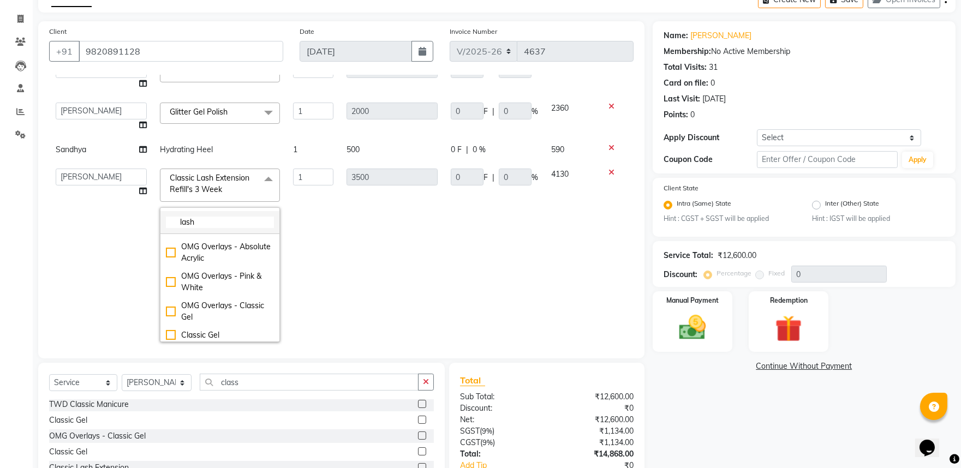
scroll to position [0, 0]
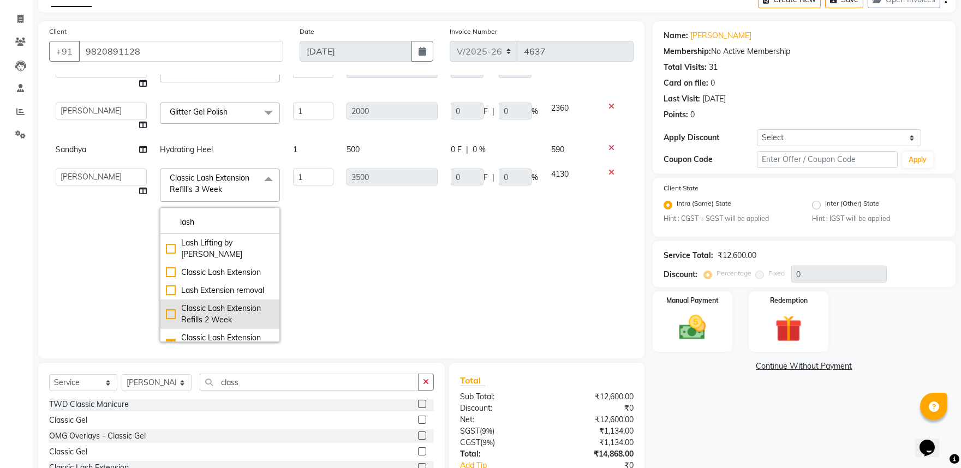
type input "lash"
click at [224, 313] on div "Classic Lash Extension Refills 2 Week" at bounding box center [220, 314] width 108 height 23
checkbox input "true"
checkbox input "false"
type input "3000"
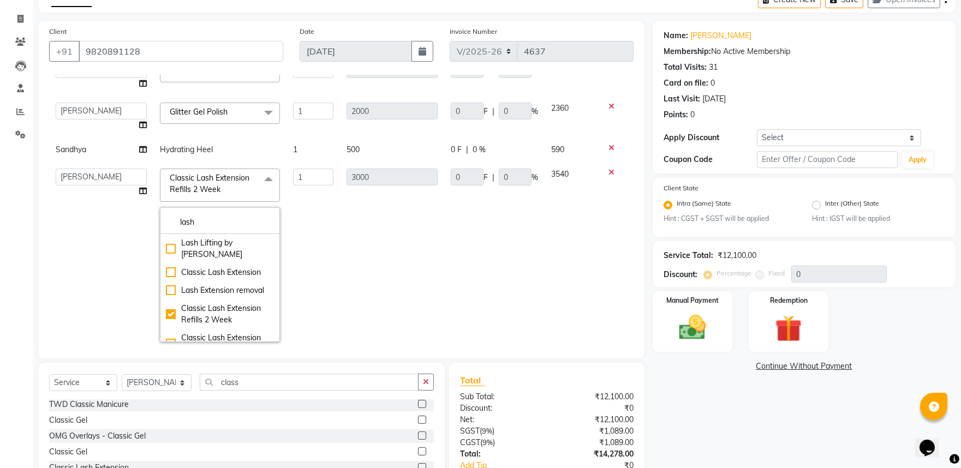
click at [560, 15] on main "INVOICE PREVIOUS INVOICES Create New Save Open Invoices Client +91 9820891128 D…" at bounding box center [497, 263] width 928 height 553
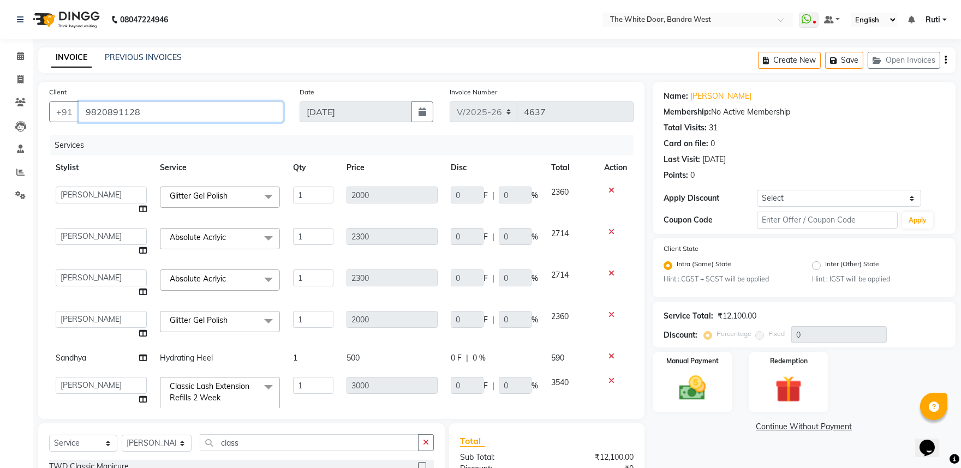
click at [113, 108] on input "9820891128" at bounding box center [181, 111] width 205 height 21
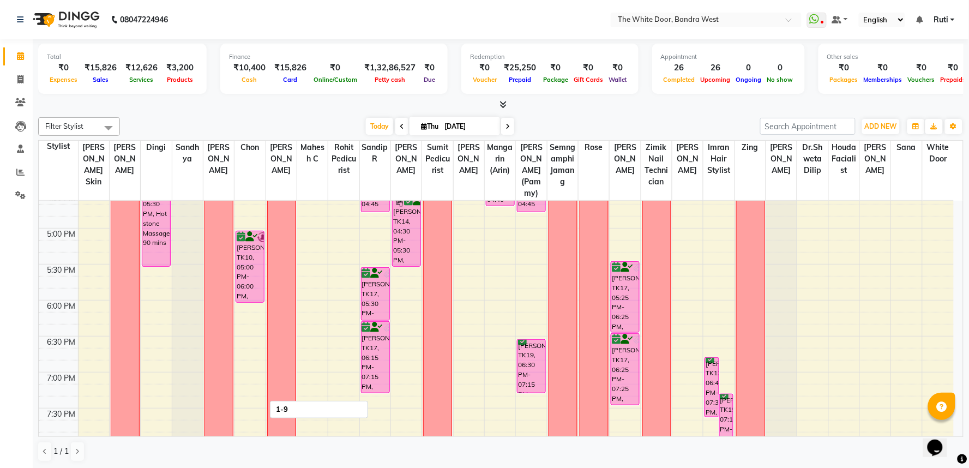
scroll to position [555, 0]
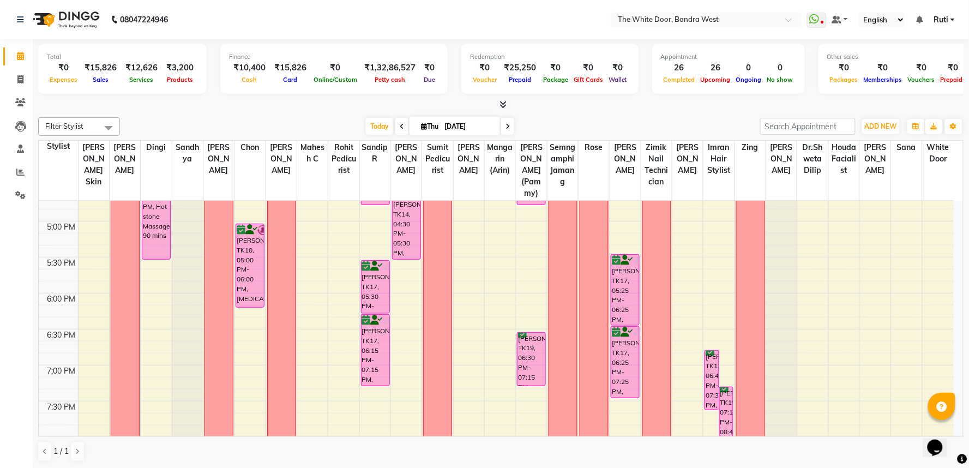
click at [251, 319] on div "1-9 Sid Mishra, TK27, 03:00 PM-04:00 PM, Balinese Massage 60 mins Shanaya kapoo…" at bounding box center [250, 113] width 31 height 936
click at [251, 345] on div "9:00 AM 9:30 AM 10:00 AM 10:30 AM 11:00 AM 11:30 AM 12:00 PM 12:30 PM 1:00 PM 1…" at bounding box center [496, 113] width 915 height 936
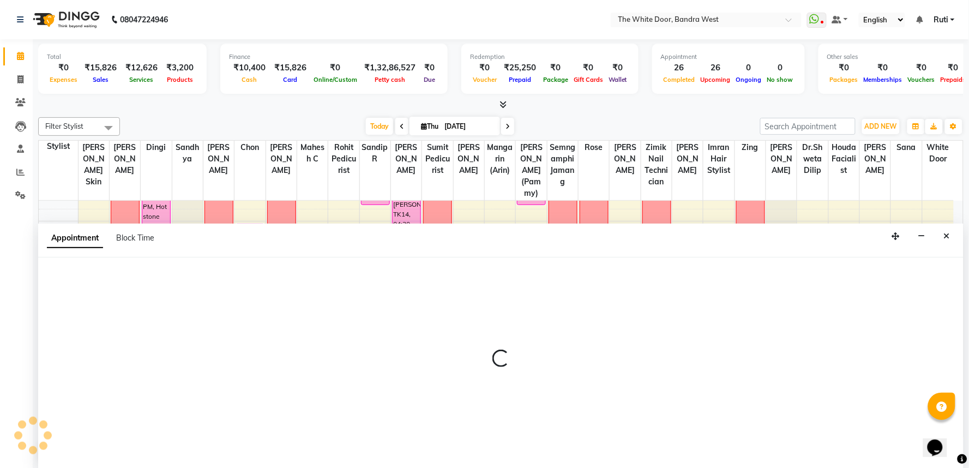
select select "20412"
select select "tentative"
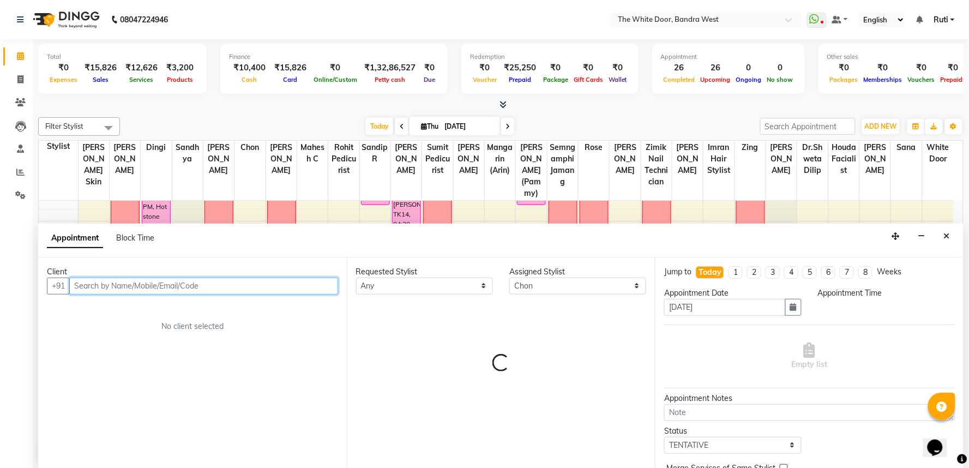
select select "1110"
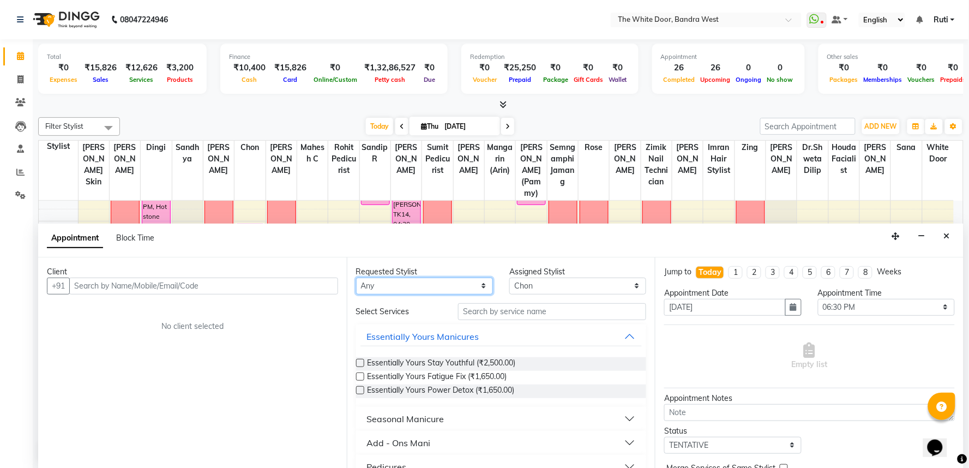
click at [423, 286] on select "Any Amita Skin benjimin Chon Dingi Dr.Shweta Dilip Farheen K Ganesh M Himanshu …" at bounding box center [424, 286] width 137 height 17
select select "20412"
click at [356, 278] on select "Any Amita Skin benjimin Chon Dingi Dr.Shweta Dilip Farheen K Ganesh M Himanshu …" at bounding box center [424, 286] width 137 height 17
click at [285, 285] on input "text" at bounding box center [203, 286] width 269 height 17
click at [946, 232] on icon "Close" at bounding box center [947, 236] width 6 height 8
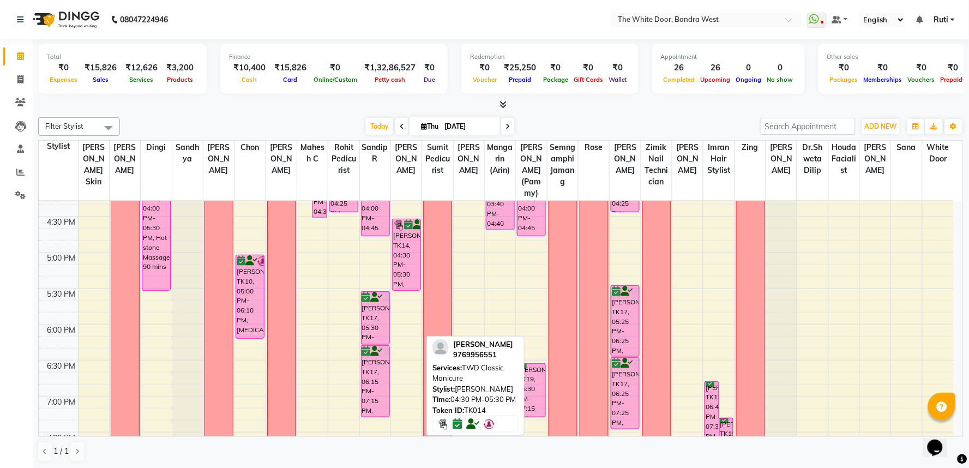
scroll to position [546, 0]
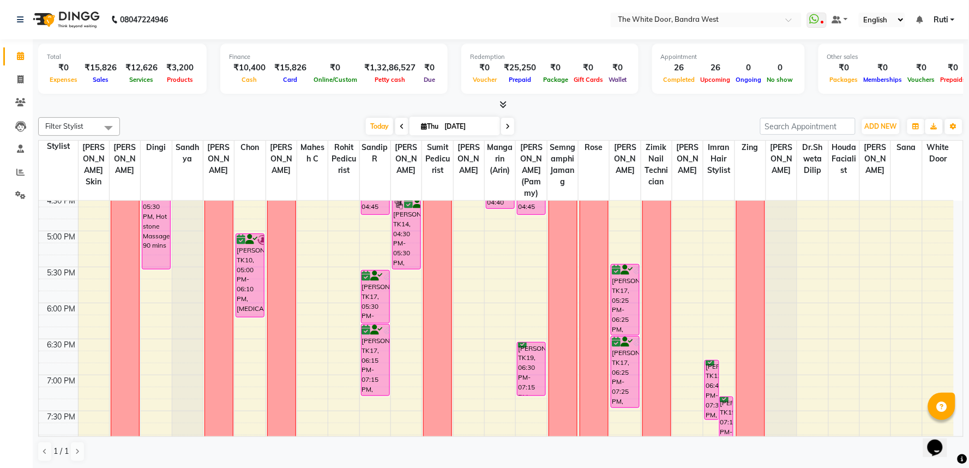
click at [404, 353] on div "9:00 AM 9:30 AM 10:00 AM 10:30 AM 11:00 AM 11:30 AM 12:00 PM 12:30 PM 1:00 PM 1…" at bounding box center [496, 123] width 915 height 936
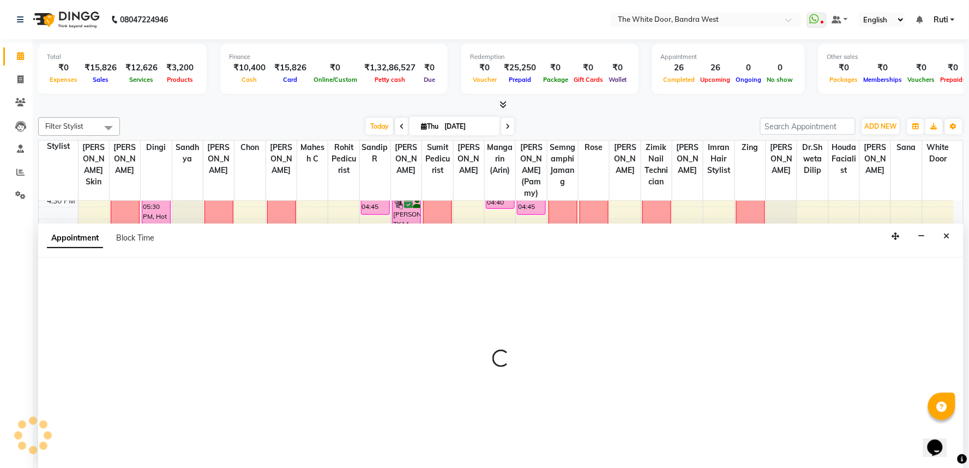
select select "22332"
select select "1110"
select select "tentative"
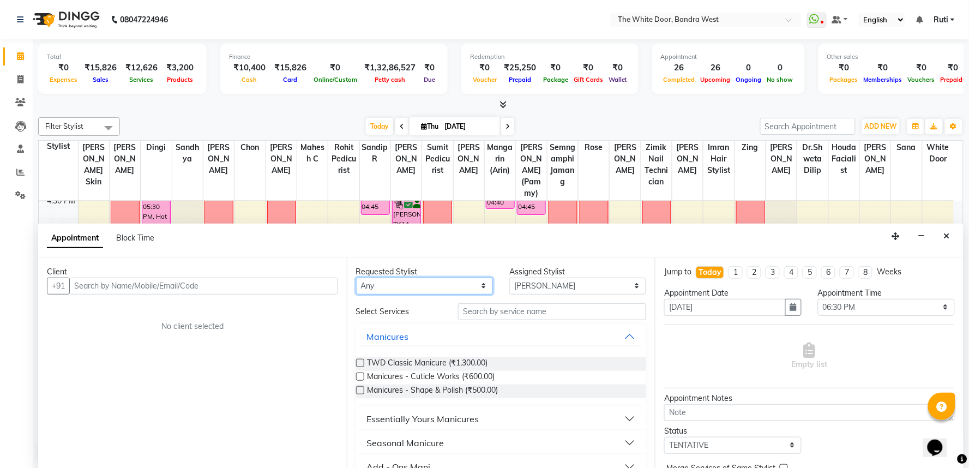
click at [457, 280] on select "Any Amita Skin benjimin Chon Dingi Dr.Shweta Dilip Farheen K Ganesh M Himanshu …" at bounding box center [424, 286] width 137 height 17
select select "22332"
click at [356, 278] on select "Any Amita Skin benjimin Chon Dingi Dr.Shweta Dilip Farheen K Ganesh M Himanshu …" at bounding box center [424, 286] width 137 height 17
click at [525, 301] on div "Requested Stylist Any Amita Skin benjimin Chon Dingi Dr.Shweta Dilip Farheen K …" at bounding box center [501, 363] width 309 height 212
click at [523, 311] on input "text" at bounding box center [552, 311] width 188 height 17
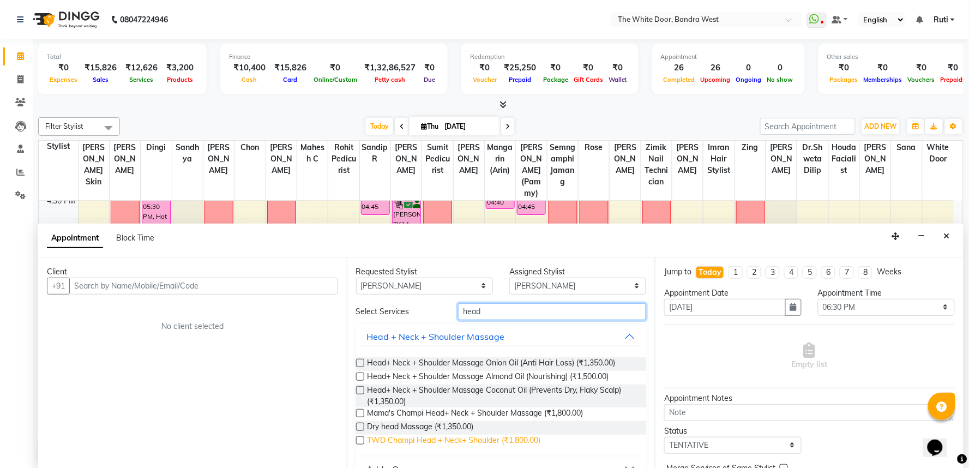
type input "head"
click at [417, 440] on span "TWD Champi Head + Neck+ Shoulder (₹1,800.00)" at bounding box center [454, 442] width 173 height 14
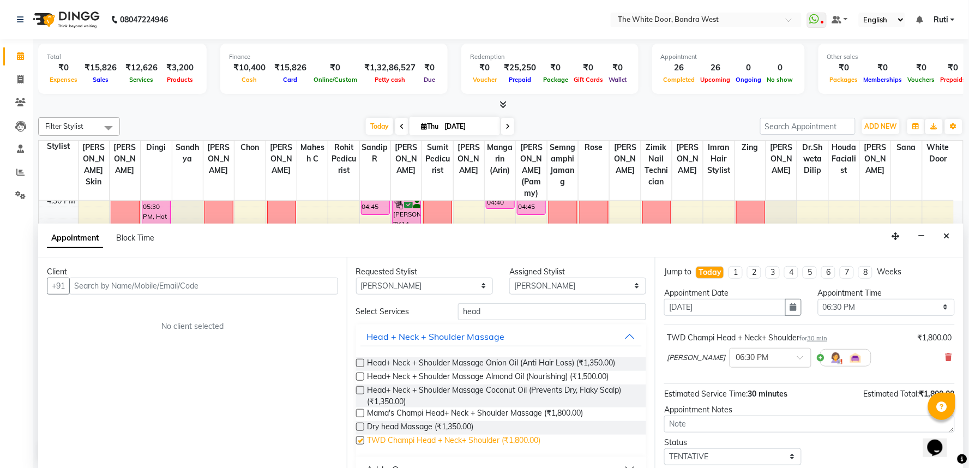
checkbox input "false"
click at [949, 239] on icon "Close" at bounding box center [947, 236] width 6 height 8
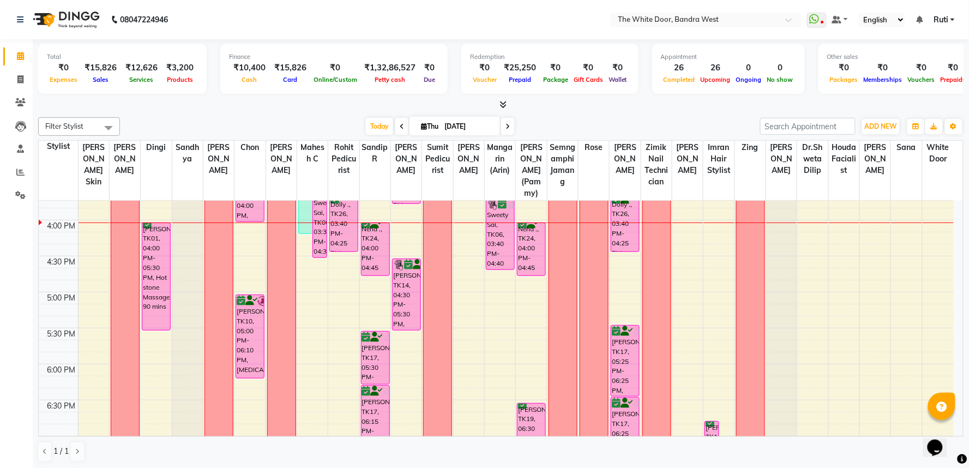
scroll to position [424, 0]
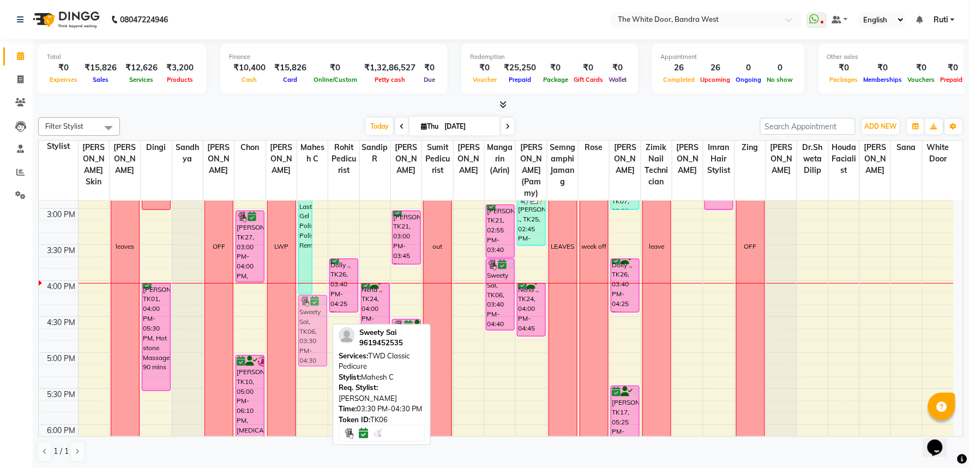
drag, startPoint x: 319, startPoint y: 296, endPoint x: 314, endPoint y: 344, distance: 47.7
click at [314, 344] on div "mamta patil, TK07, 01:30 PM-04:10 PM, TWD Classic Pedicure,Long Last Gel Polish…" at bounding box center [312, 245] width 31 height 936
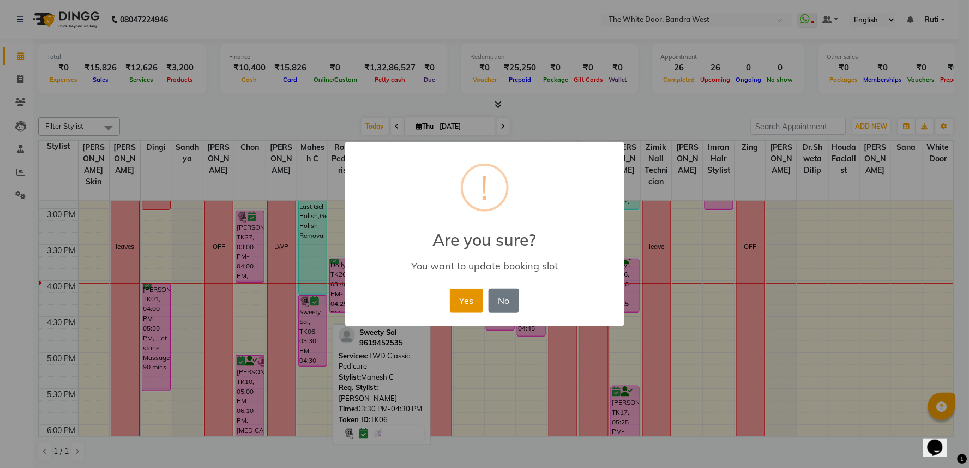
click at [473, 299] on button "Yes" at bounding box center [466, 301] width 33 height 24
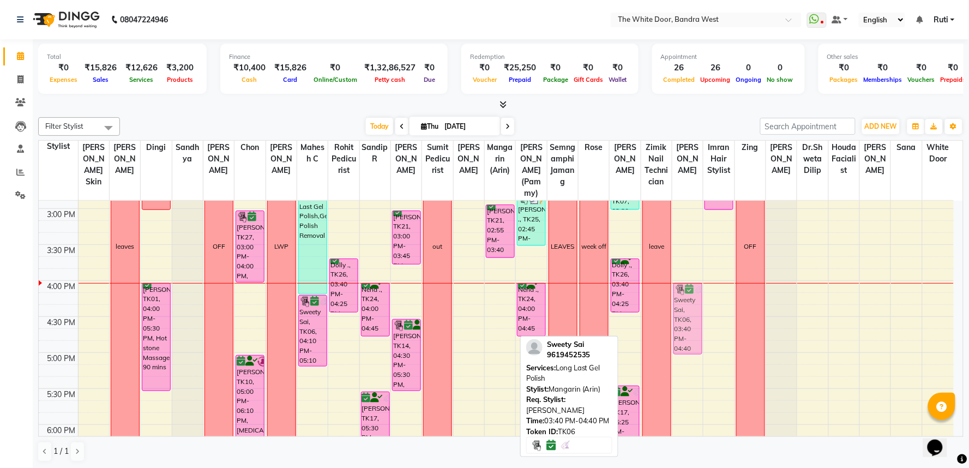
drag, startPoint x: 500, startPoint y: 316, endPoint x: 697, endPoint y: 346, distance: 199.7
click at [697, 346] on tr "Aakruti Khanna, TK04, 10:15 AM-11:15 AM, Waxing Buttocks,Waxing Full Front/Full…" at bounding box center [496, 245] width 915 height 936
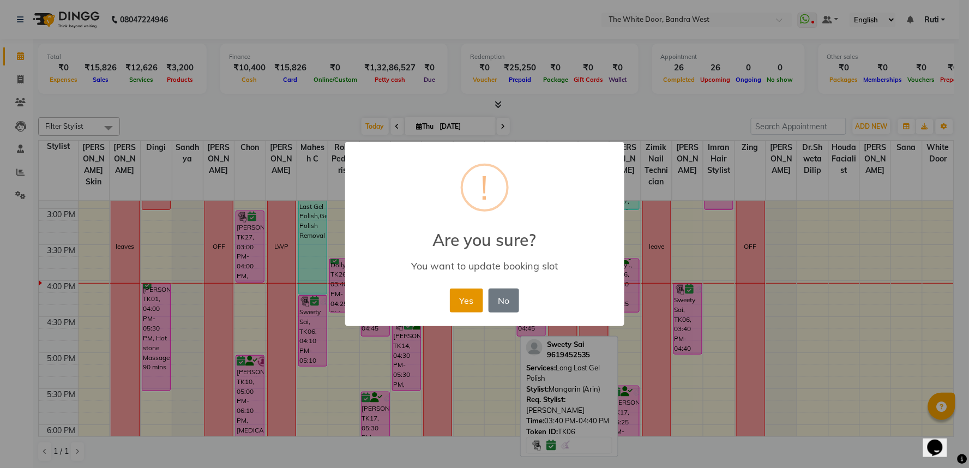
click at [471, 298] on button "Yes" at bounding box center [466, 301] width 33 height 24
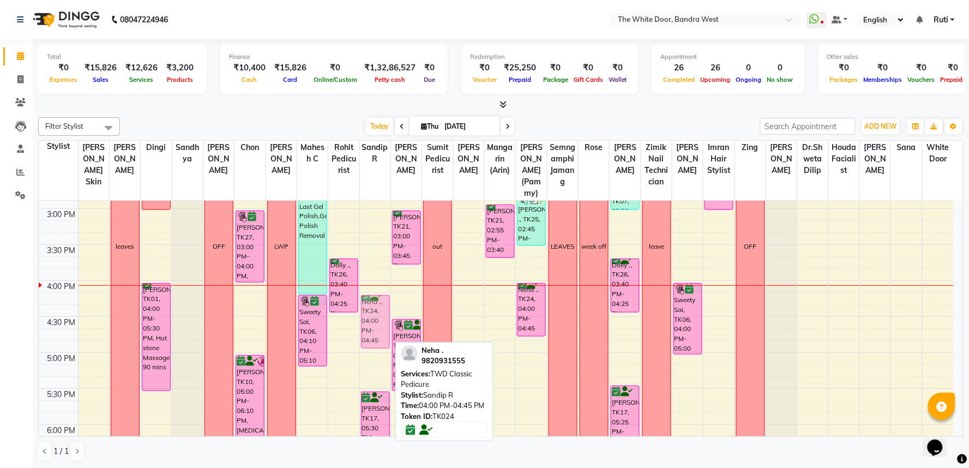
click at [380, 352] on div "12-8 CARME AYUSO, TK23, 01:40 PM-02:40 PM, TWD Classic Pedicure Neha ., TK24, 0…" at bounding box center [375, 245] width 31 height 936
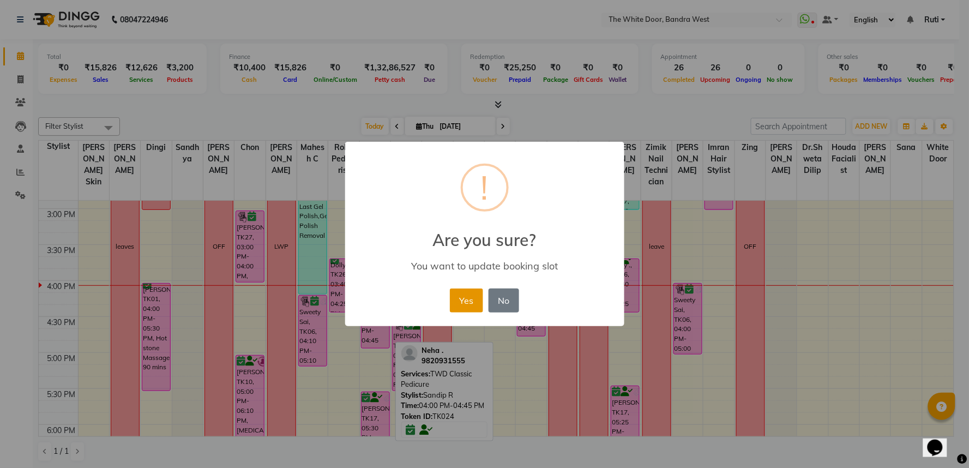
click at [466, 301] on button "Yes" at bounding box center [466, 301] width 33 height 24
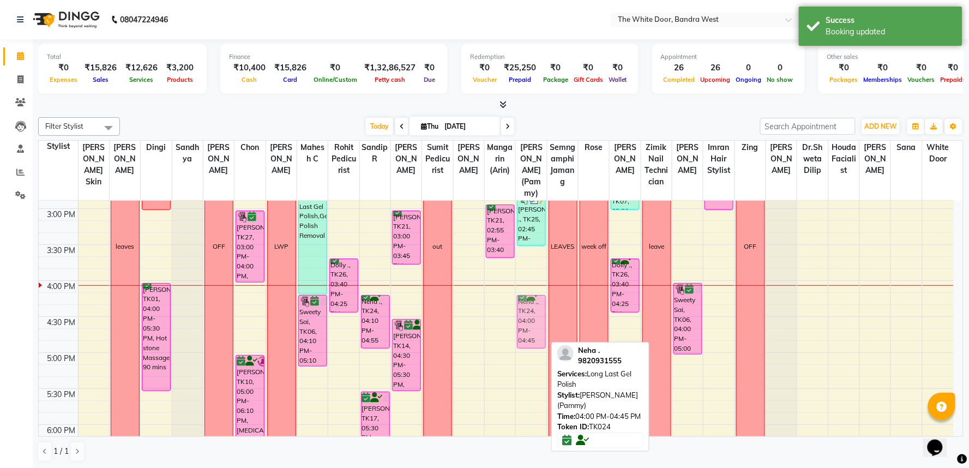
drag, startPoint x: 532, startPoint y: 321, endPoint x: 531, endPoint y: 337, distance: 15.8
click at [531, 337] on div "1-9 Vedika ., TK25, 02:45 PM-03:30 PM, Gel Polish Removal Neha ., TK24, 04:00 P…" at bounding box center [531, 245] width 31 height 936
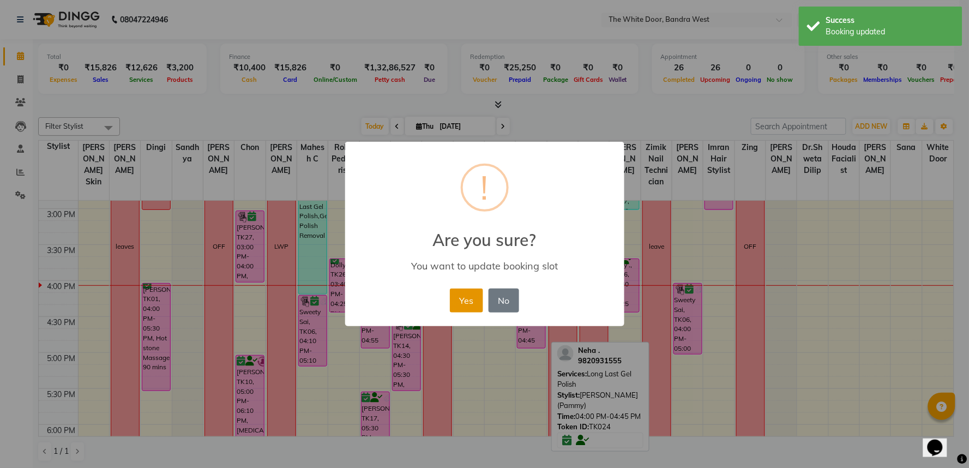
click at [463, 301] on button "Yes" at bounding box center [466, 301] width 33 height 24
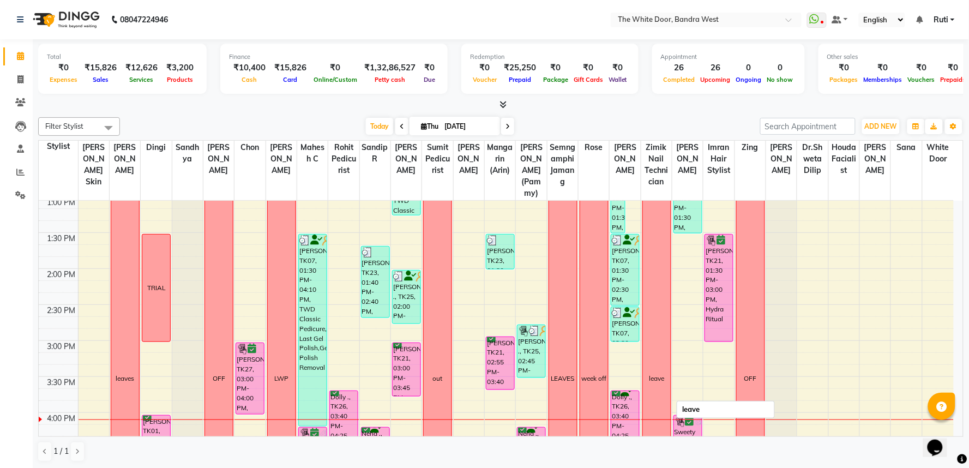
scroll to position [303, 0]
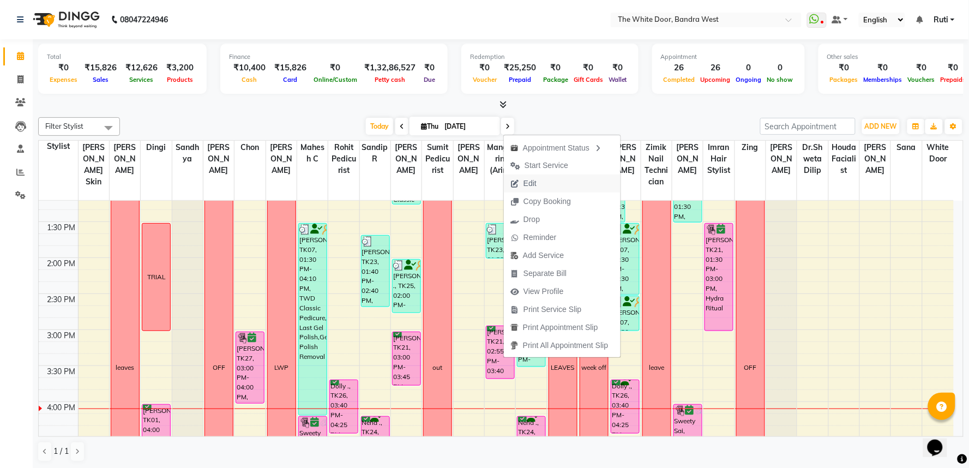
click at [571, 185] on button "Edit" at bounding box center [562, 184] width 117 height 18
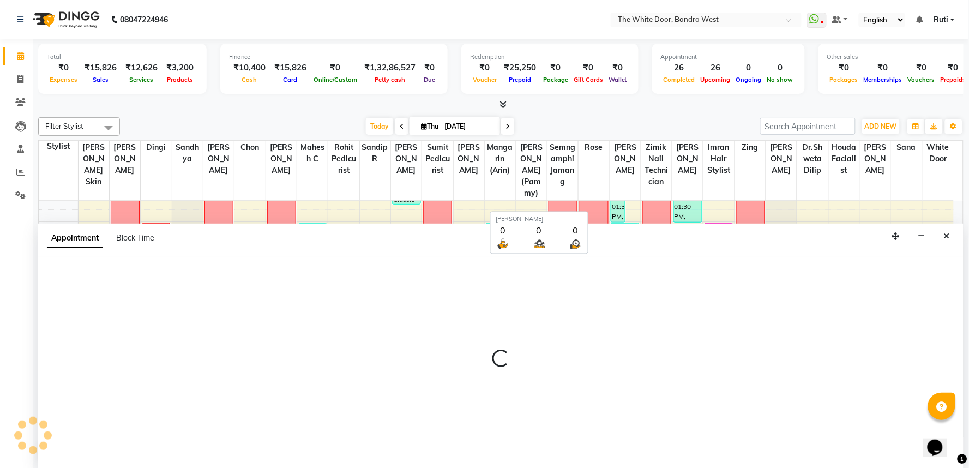
select select "tentative"
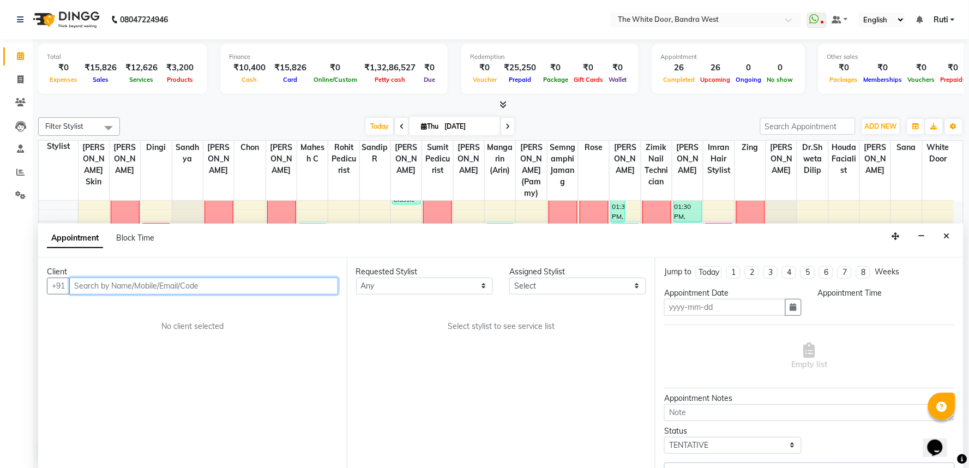
type input "[DATE]"
select select "confirm booking"
select select "810"
select select "22332"
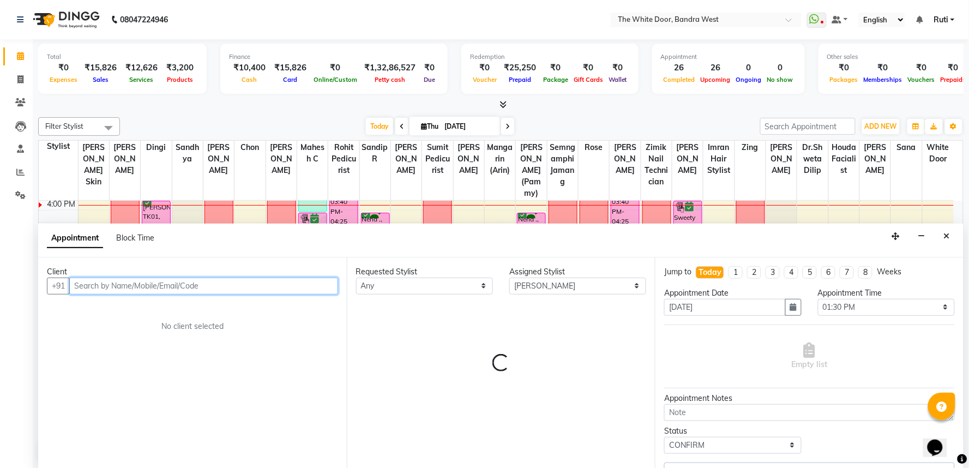
select select "1642"
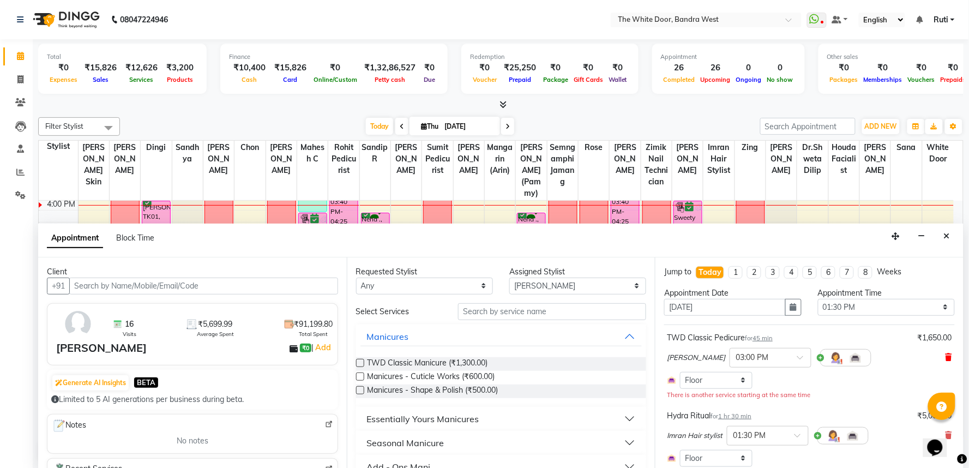
click at [946, 353] on icon at bounding box center [949, 357] width 7 height 8
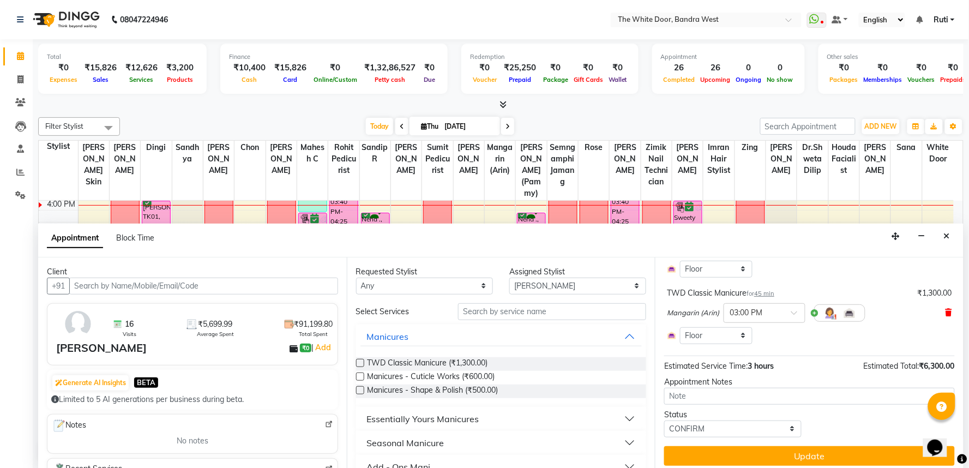
click at [946, 310] on icon at bounding box center [949, 313] width 7 height 8
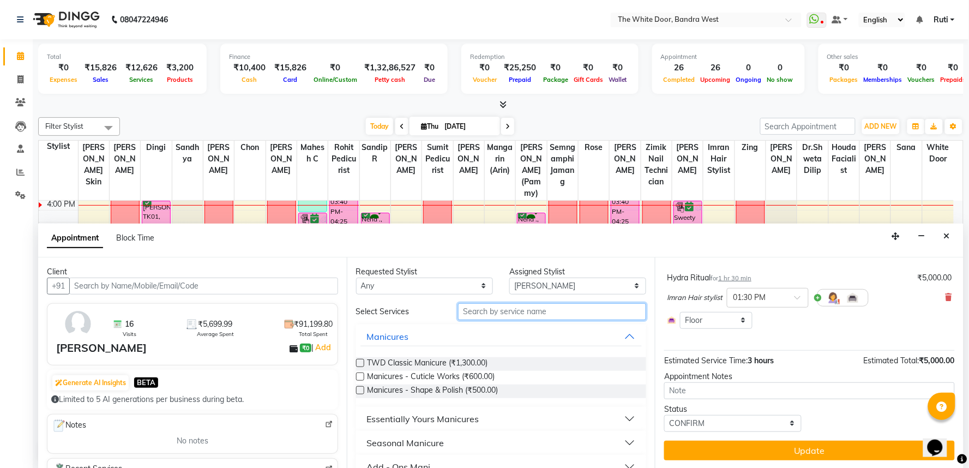
click at [519, 308] on input "text" at bounding box center [552, 311] width 188 height 17
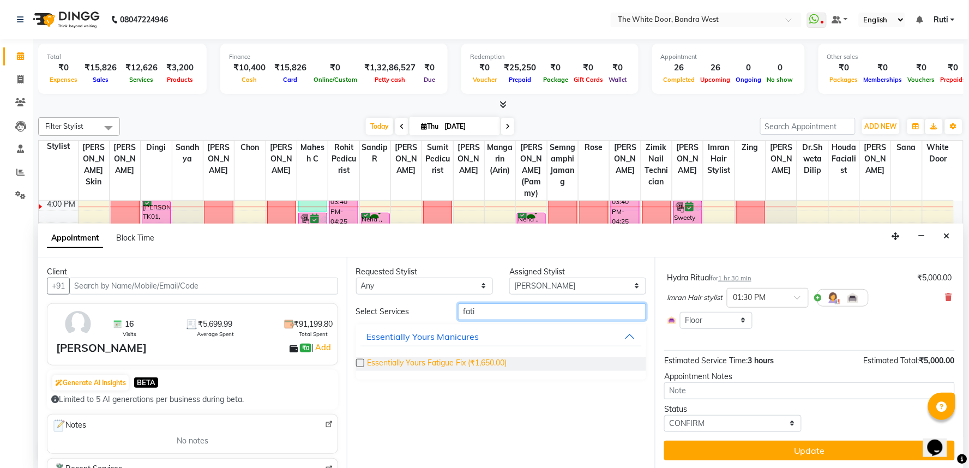
type input "fati"
click at [452, 362] on span "Essentially Yours Fatigue Fix (₹1,650.00)" at bounding box center [438, 364] width 140 height 14
checkbox input "false"
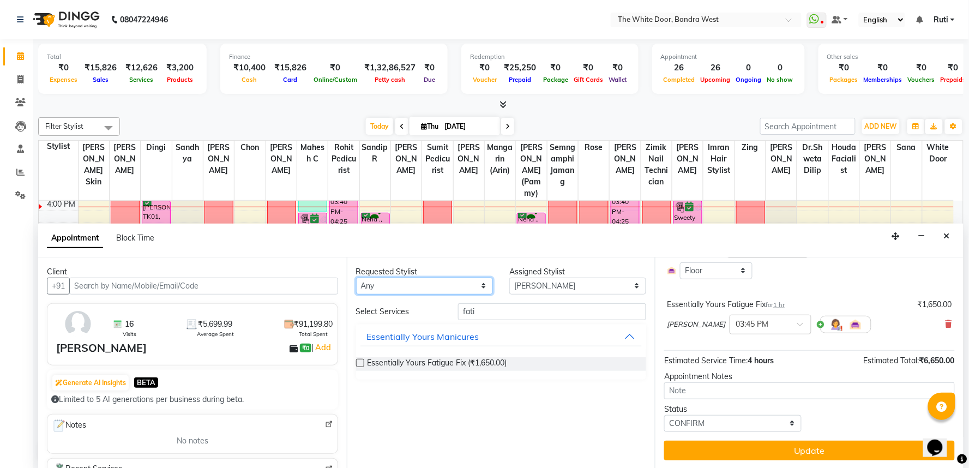
click at [442, 283] on select "Any Amita Skin benjimin Chon Dingi Dr.Shweta Dilip Farheen K Ganesh M Himanshu …" at bounding box center [424, 286] width 137 height 17
select select "20535"
click at [356, 278] on select "Any Amita Skin benjimin Chon Dingi Dr.Shweta Dilip Farheen K Ganesh M Himanshu …" at bounding box center [424, 286] width 137 height 17
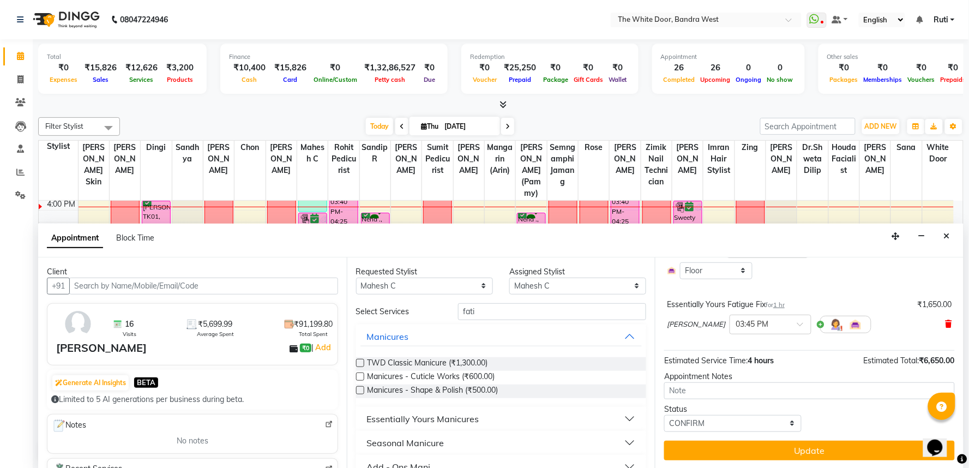
click at [946, 322] on icon at bounding box center [949, 324] width 7 height 8
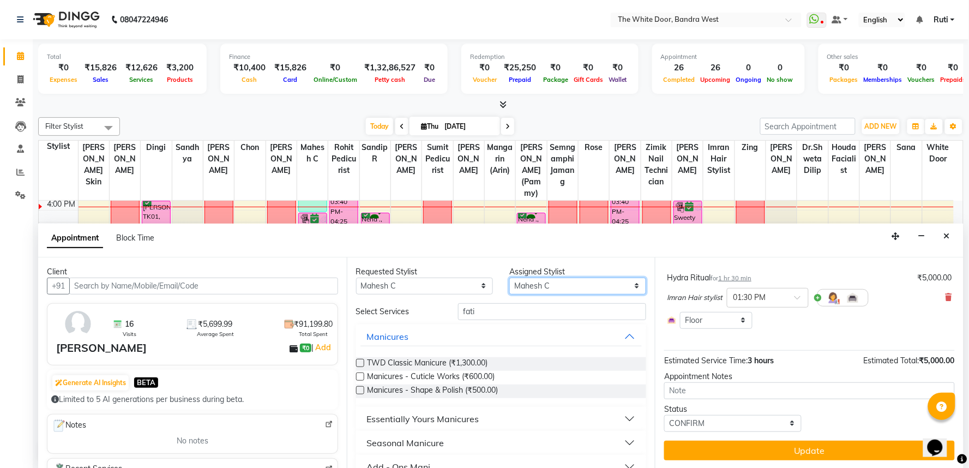
drag, startPoint x: 546, startPoint y: 287, endPoint x: 531, endPoint y: 278, distance: 16.9
click at [546, 287] on select "Select Amita Skin benjimin Chon Dingi Dr.Shweta Dilip Farheen K Ganesh M Himans…" at bounding box center [578, 286] width 137 height 17
select select "22332"
click at [510, 278] on select "Select Amita Skin benjimin Chon Dingi Dr.Shweta Dilip Farheen K Ganesh M Himans…" at bounding box center [578, 286] width 137 height 17
click at [516, 308] on input "fati" at bounding box center [552, 311] width 188 height 17
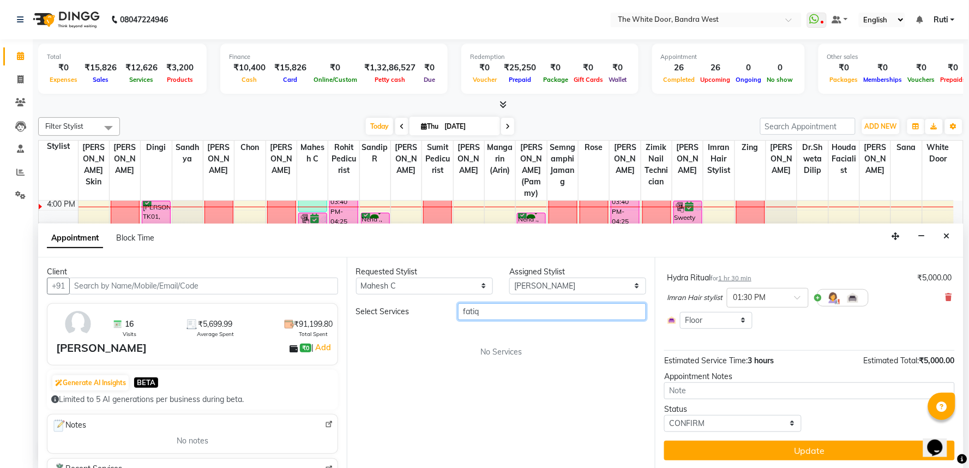
type input "fati"
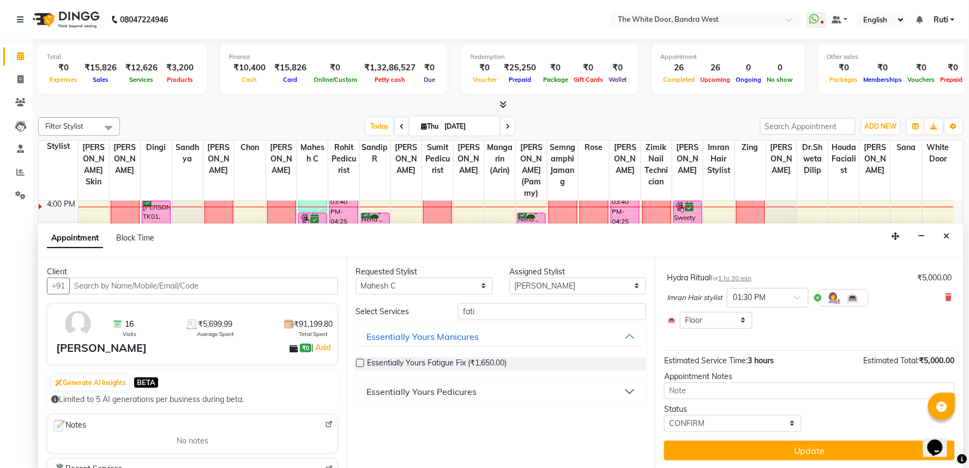
click at [456, 389] on div "Essentially Yours Pedicures" at bounding box center [422, 391] width 110 height 13
click at [450, 415] on span "Essentially Yours Pedicures - Fatigue Fix (₹3,400.00)" at bounding box center [459, 419] width 182 height 14
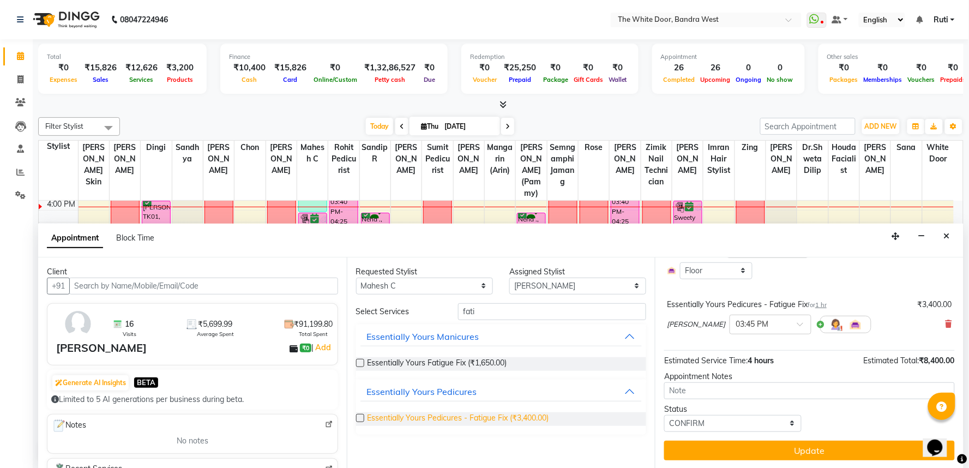
checkbox input "false"
click at [549, 279] on select "Select [PERSON_NAME] Skin [PERSON_NAME] Dingi Dr.Shweta [PERSON_NAME] [PERSON_N…" at bounding box center [578, 286] width 137 height 17
select select "57439"
click at [510, 278] on select "Select [PERSON_NAME] Skin [PERSON_NAME] Dingi Dr.Shweta [PERSON_NAME] [PERSON_N…" at bounding box center [578, 286] width 137 height 17
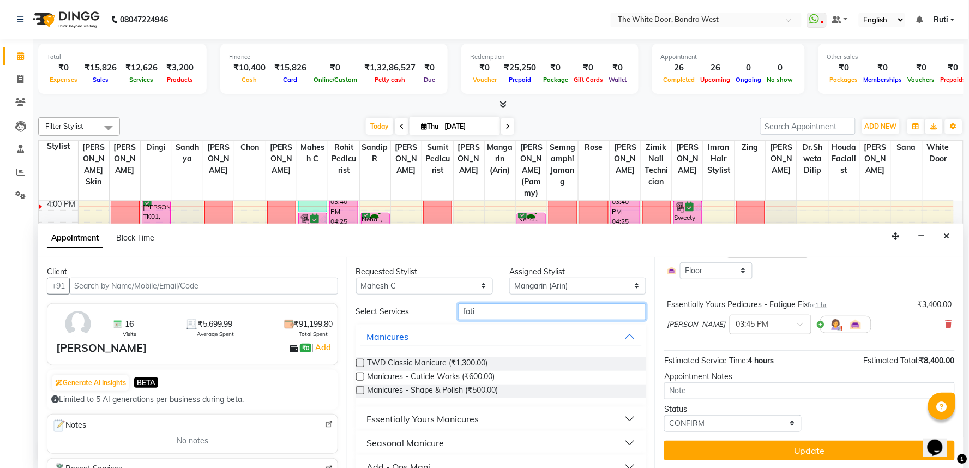
click at [499, 313] on input "fati" at bounding box center [552, 311] width 188 height 17
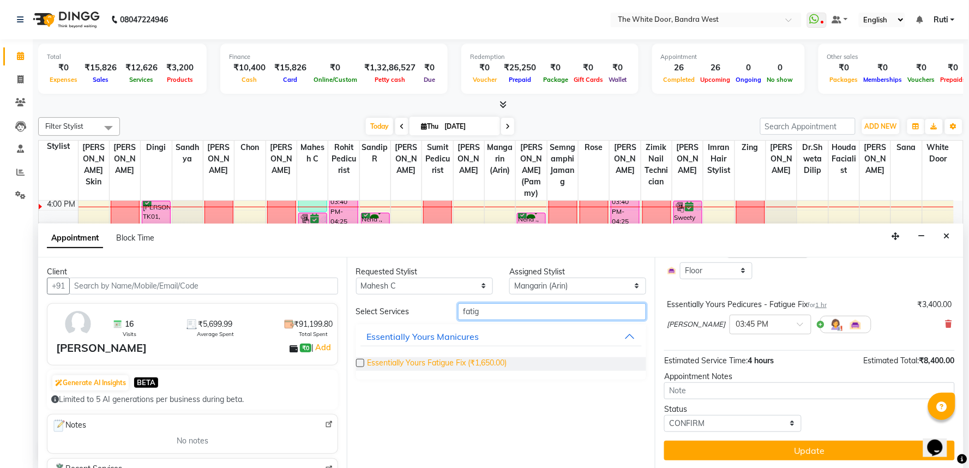
type input "fatig"
click at [457, 360] on span "Essentially Yours Fatigue Fix (₹1,650.00)" at bounding box center [438, 364] width 140 height 14
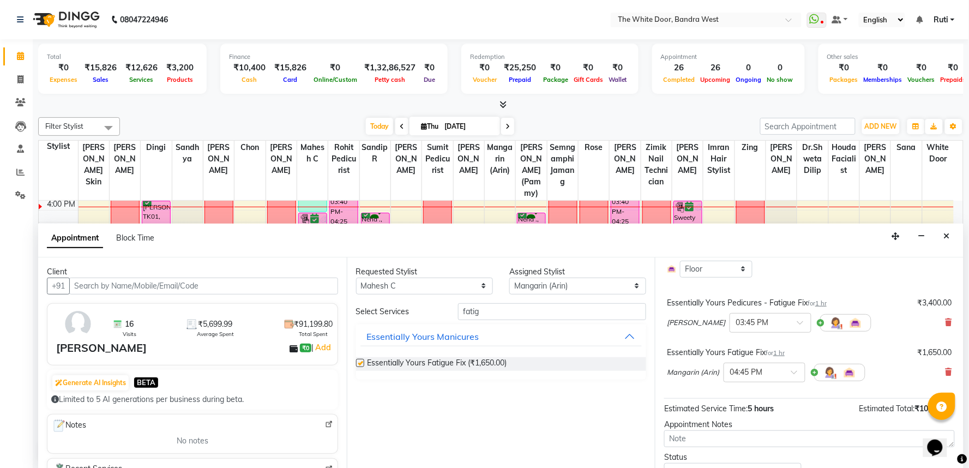
checkbox input "false"
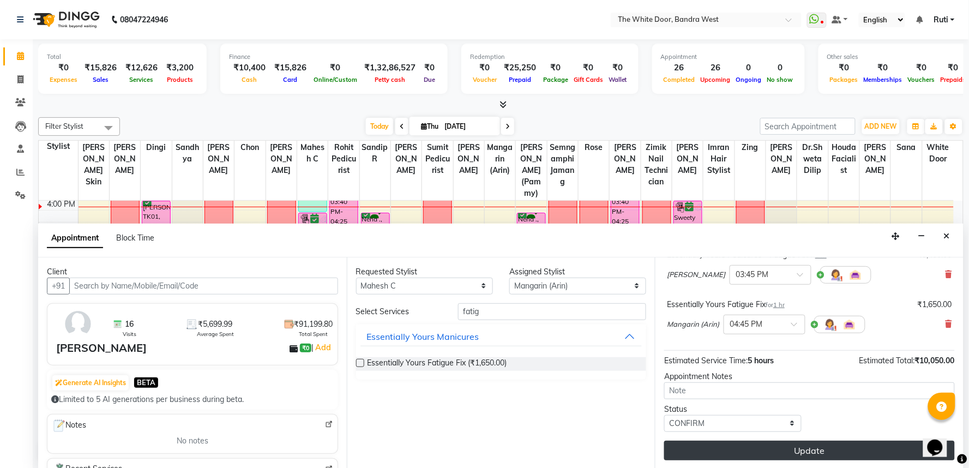
drag, startPoint x: 735, startPoint y: 446, endPoint x: 686, endPoint y: 406, distance: 63.6
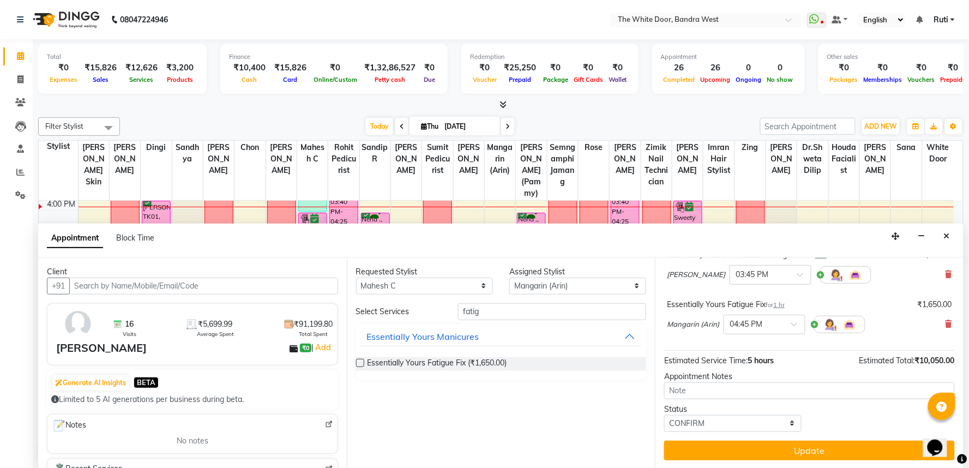
click at [734, 446] on button "Update" at bounding box center [809, 451] width 291 height 20
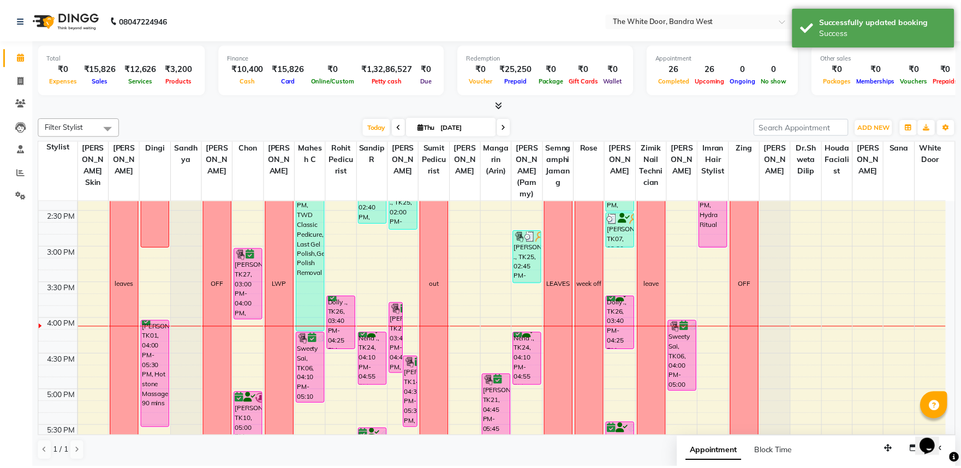
scroll to position [385, 0]
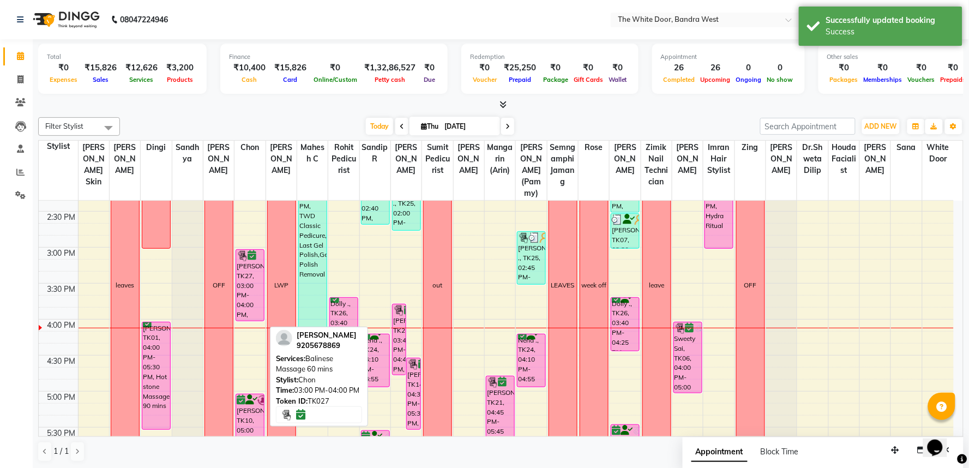
click at [246, 279] on div "[PERSON_NAME], TK27, 03:00 PM-04:00 PM, Balinese Massage 60 mins" at bounding box center [250, 285] width 28 height 71
select select "6"
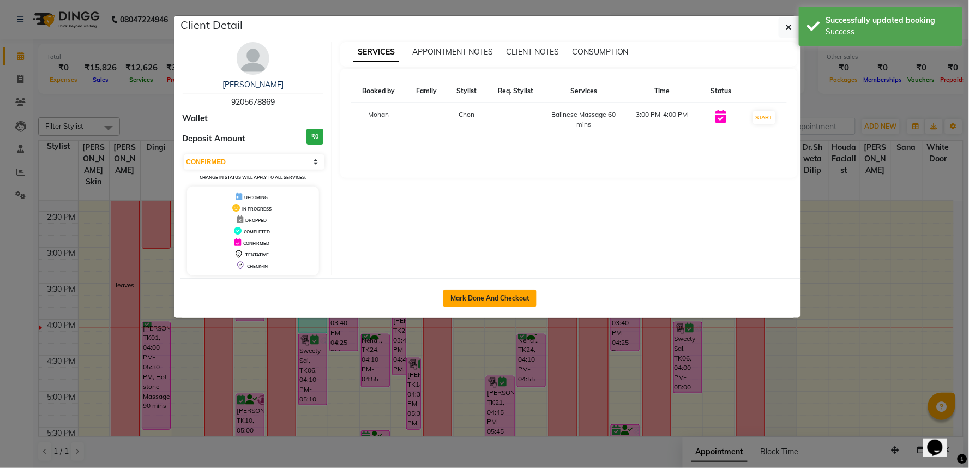
click at [516, 297] on button "Mark Done And Checkout" at bounding box center [490, 298] width 93 height 17
select select "service"
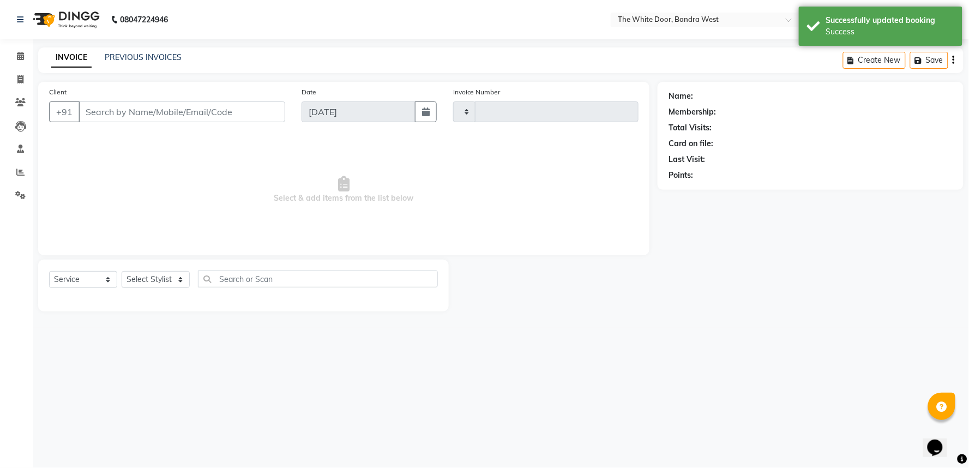
select select "3"
type input "4641"
select select "3980"
type input "9205678869"
select select "20412"
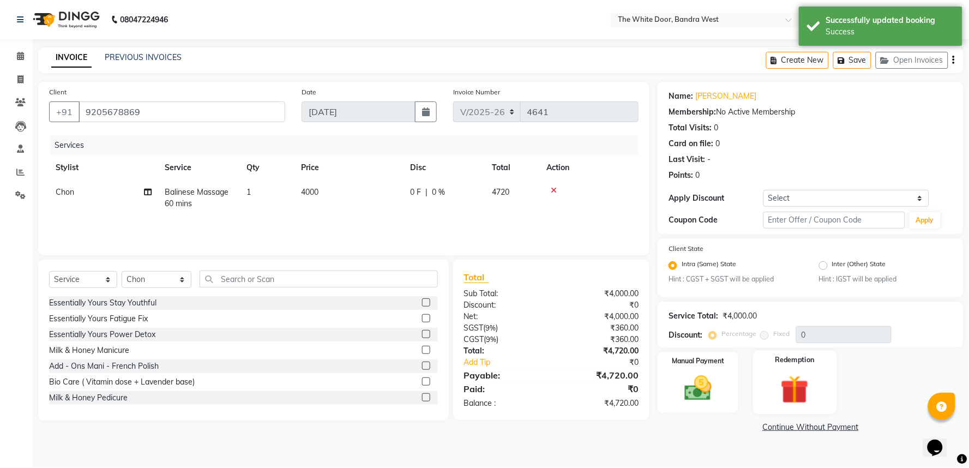
click at [811, 391] on img at bounding box center [795, 390] width 46 height 35
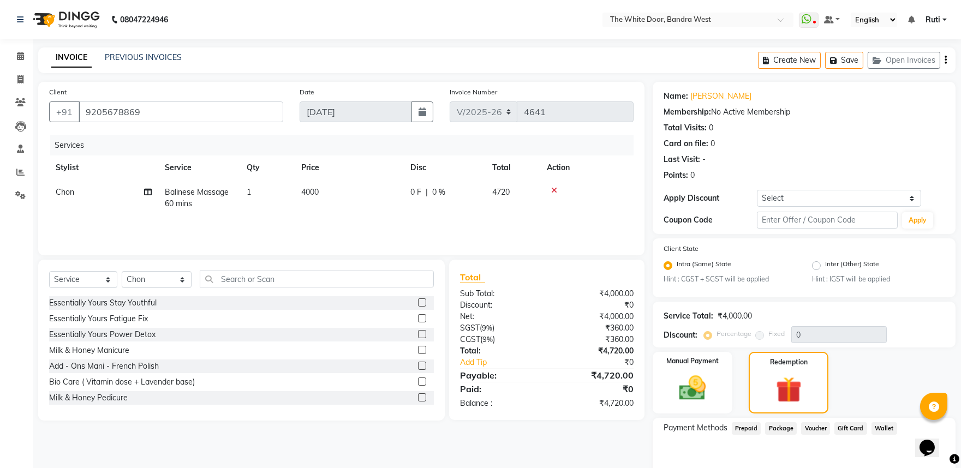
scroll to position [53, 0]
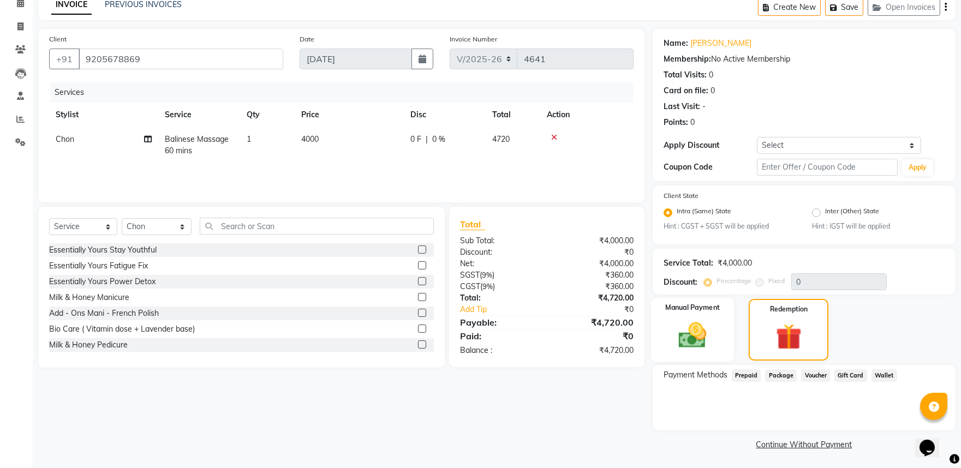
click at [690, 334] on img at bounding box center [691, 336] width 45 height 32
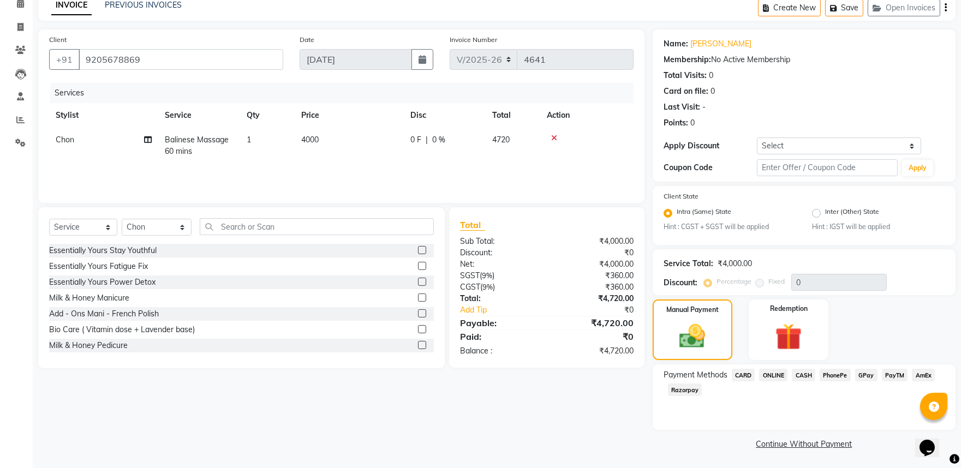
click at [834, 373] on span "PhonePe" at bounding box center [834, 375] width 31 height 13
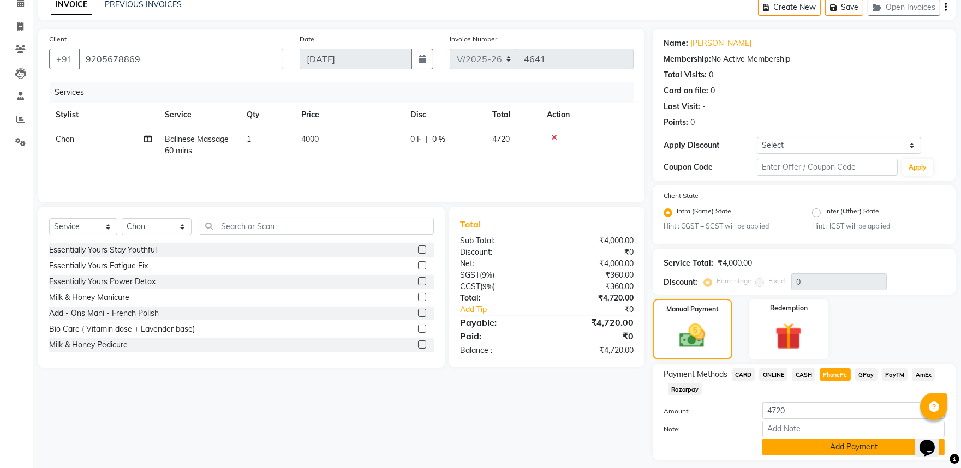
scroll to position [83, 0]
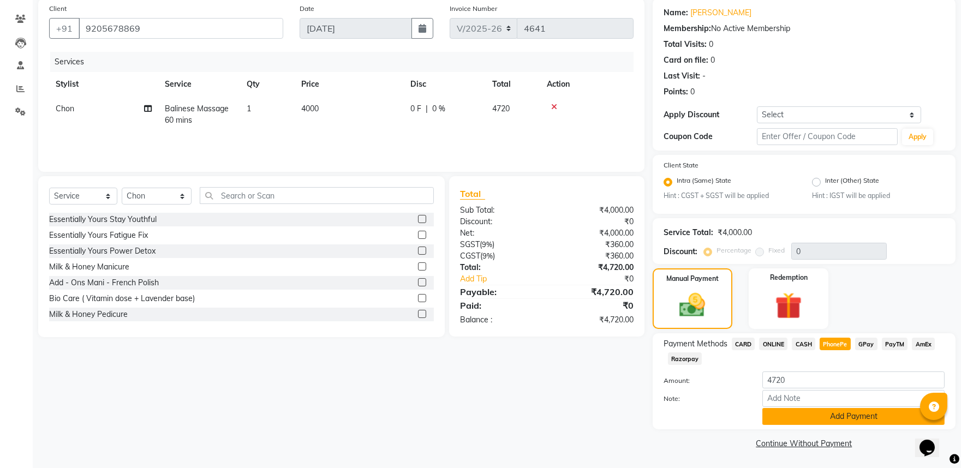
click at [842, 412] on button "Add Payment" at bounding box center [853, 416] width 182 height 17
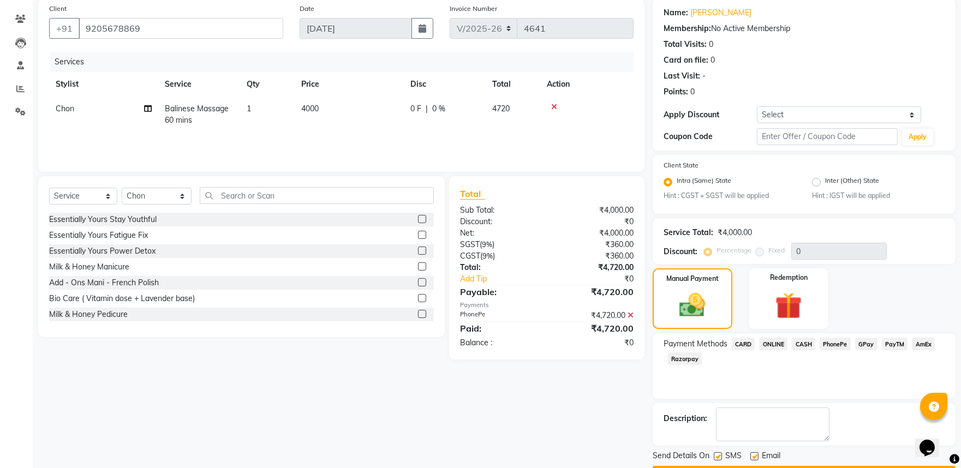
scroll to position [115, 0]
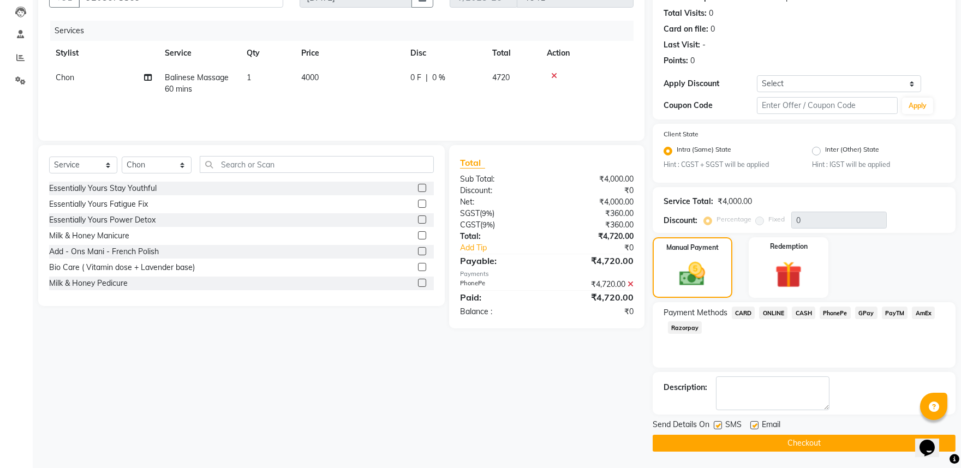
click at [792, 440] on button "Checkout" at bounding box center [803, 443] width 303 height 17
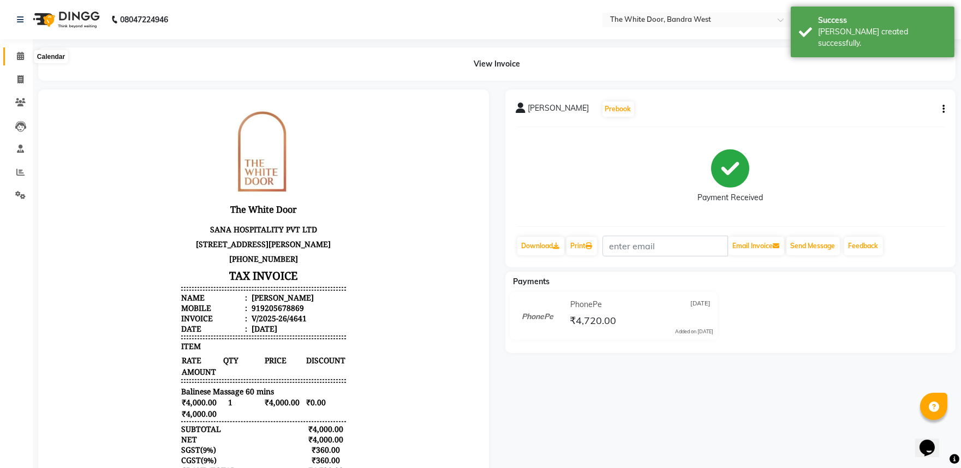
click at [15, 56] on span at bounding box center [20, 56] width 19 height 13
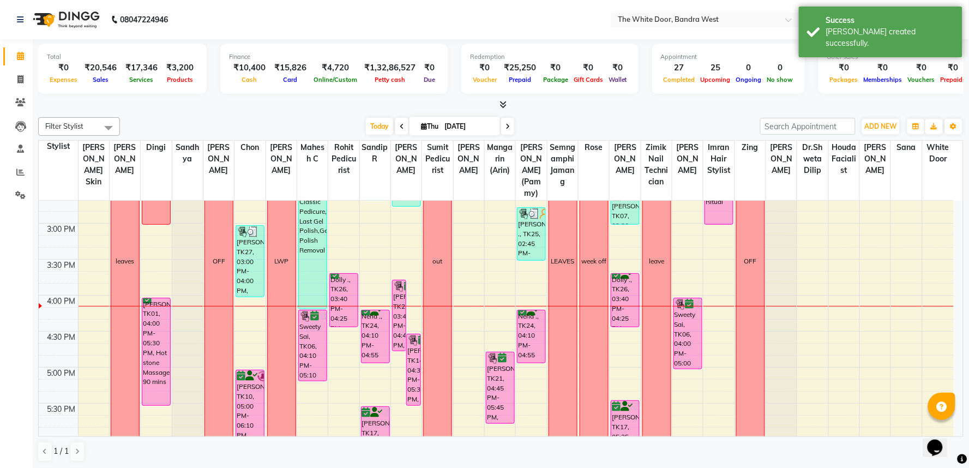
scroll to position [424, 0]
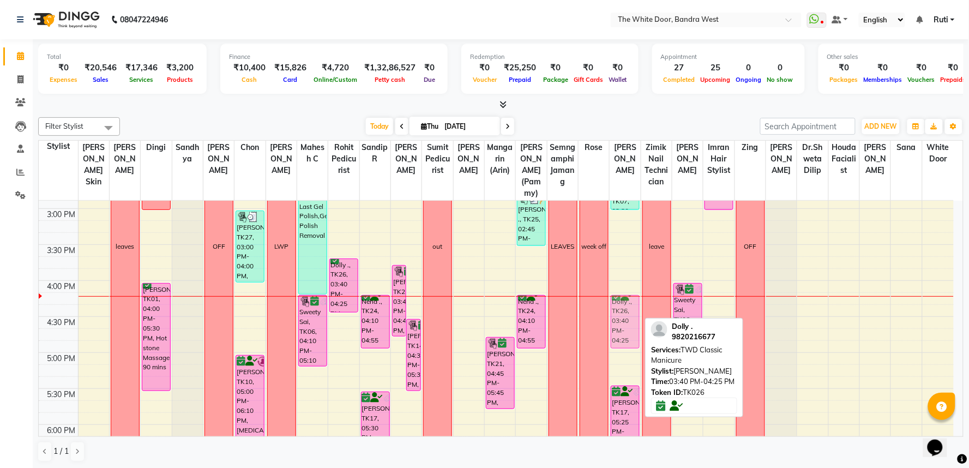
drag, startPoint x: 636, startPoint y: 285, endPoint x: 630, endPoint y: 327, distance: 42.4
click at [630, 327] on div "Upasana Tayal, TK16, 09:00 AM-09:45 AM, TWD Classic Manicure Jyatika Rai, TK20,…" at bounding box center [625, 245] width 31 height 936
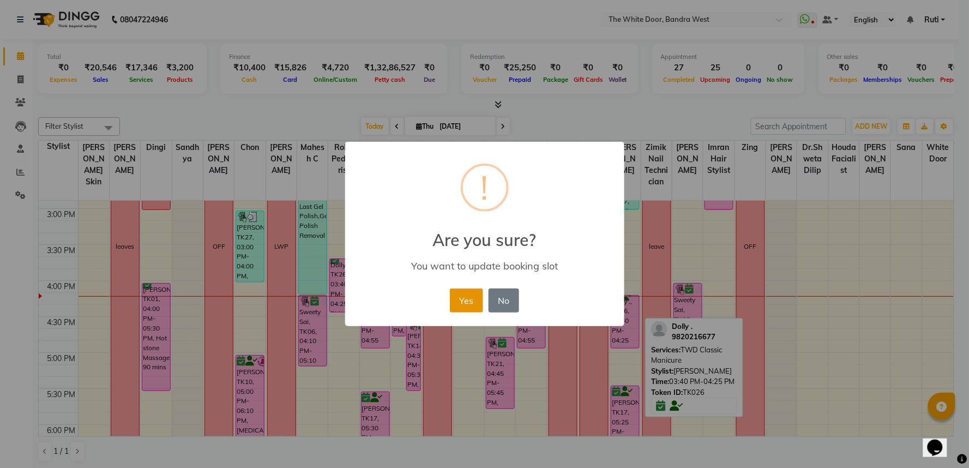
click at [472, 302] on button "Yes" at bounding box center [466, 301] width 33 height 24
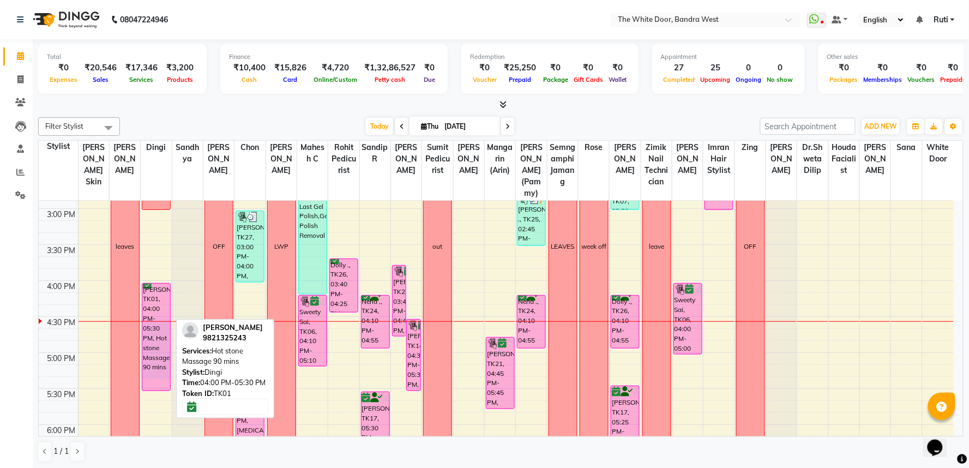
drag, startPoint x: 157, startPoint y: 333, endPoint x: 152, endPoint y: 385, distance: 52.7
click at [152, 385] on div "Gurmeet Sachdev, TK11, 08:45 AM-10:00 AM, Deep tissue massage 90 mins 1-9 TRIAL…" at bounding box center [156, 245] width 31 height 936
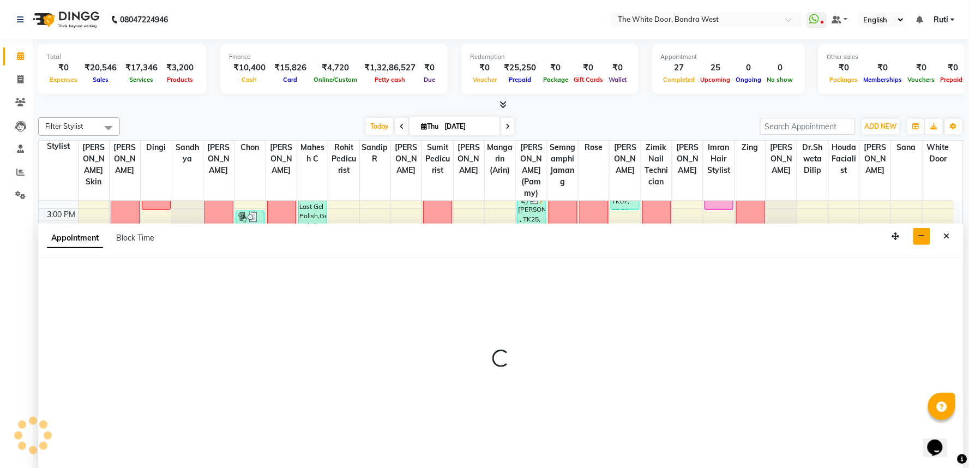
select select "31478"
select select "990"
select select "tentative"
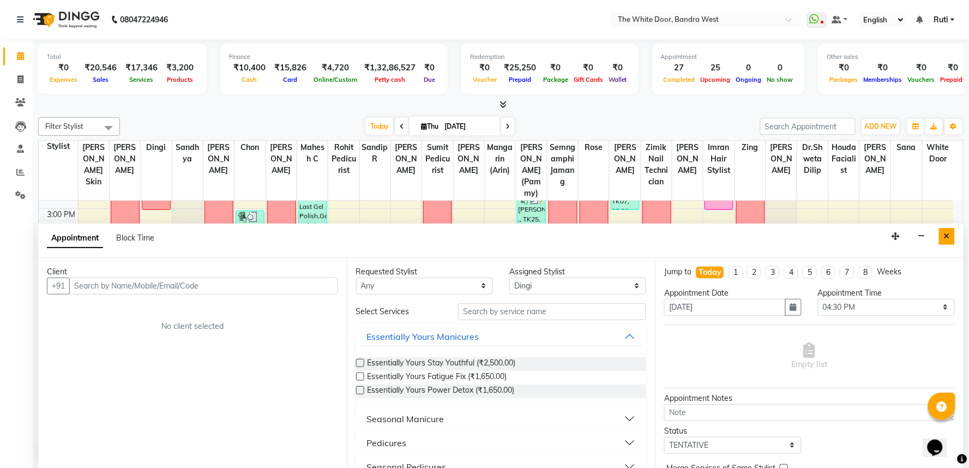
click at [951, 237] on button "Close" at bounding box center [947, 236] width 16 height 17
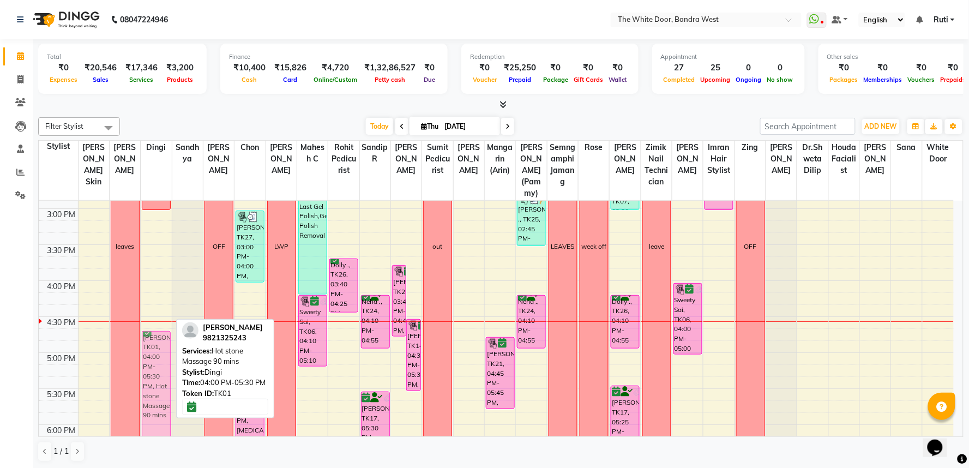
drag, startPoint x: 161, startPoint y: 308, endPoint x: 154, endPoint y: 351, distance: 44.2
click at [154, 351] on div "Gurmeet Sachdev, TK11, 08:45 AM-10:00 AM, Deep tissue massage 90 mins 1-9 TRIAL…" at bounding box center [156, 245] width 31 height 936
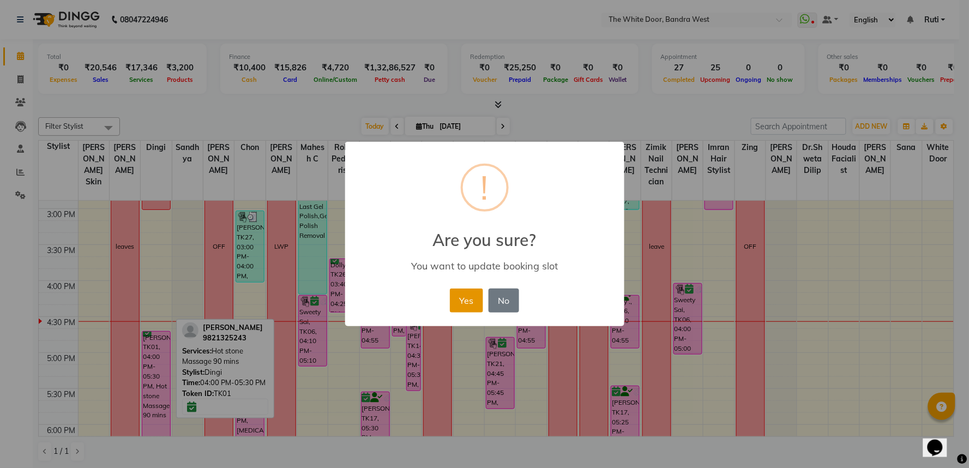
click at [470, 296] on button "Yes" at bounding box center [466, 301] width 33 height 24
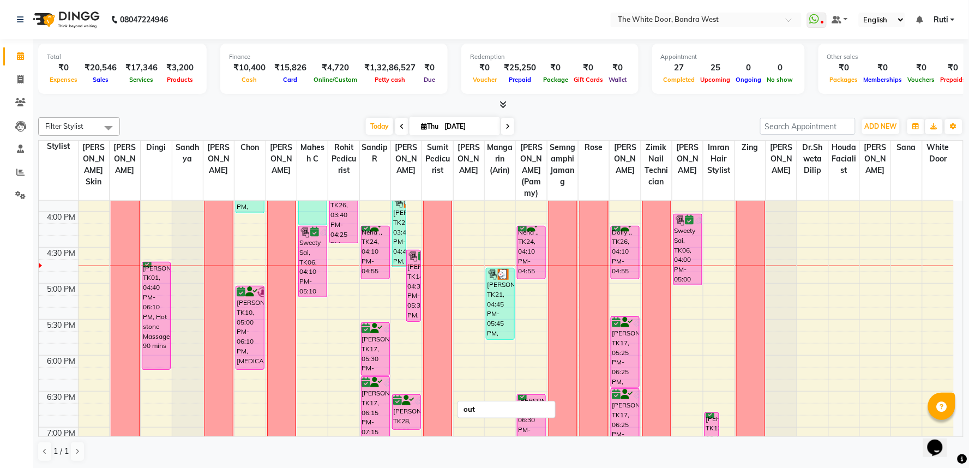
scroll to position [484, 0]
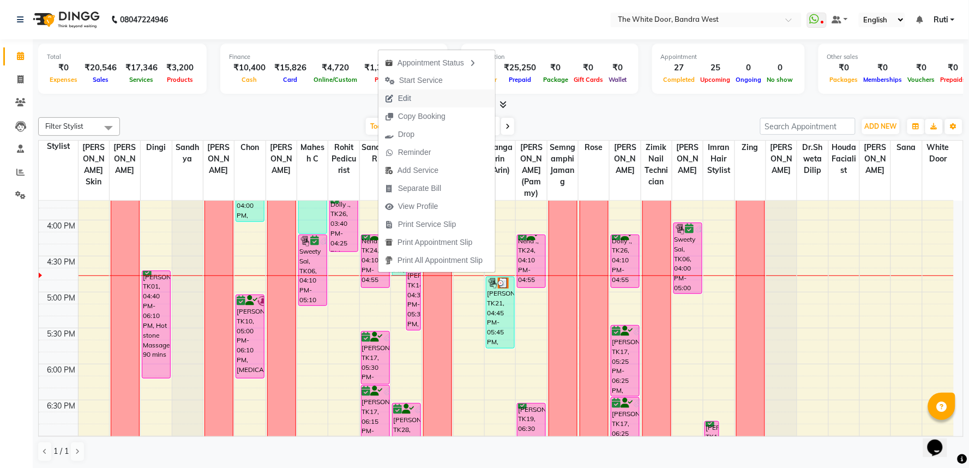
click at [421, 99] on button "Edit" at bounding box center [437, 98] width 117 height 18
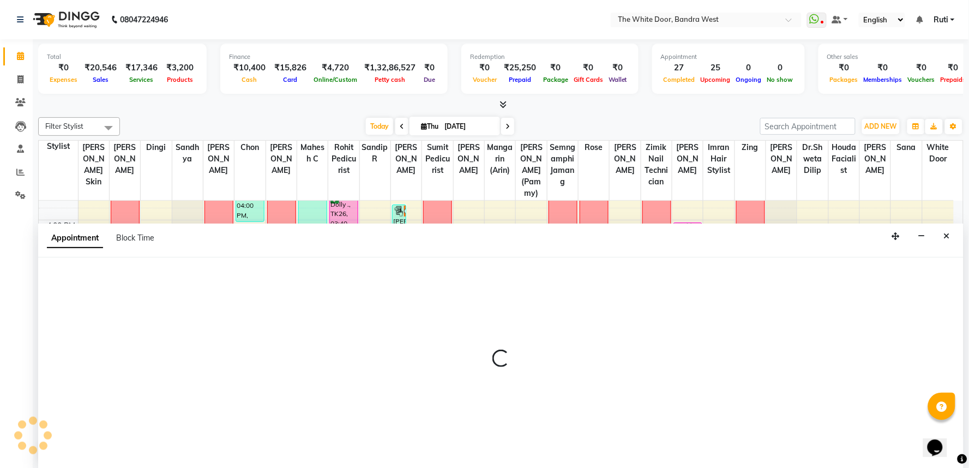
select select "confirm booking"
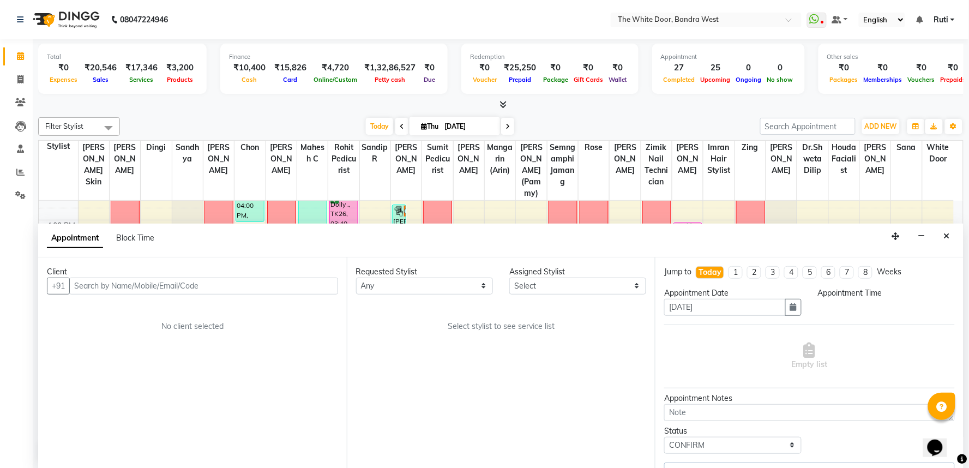
scroll to position [0, 0]
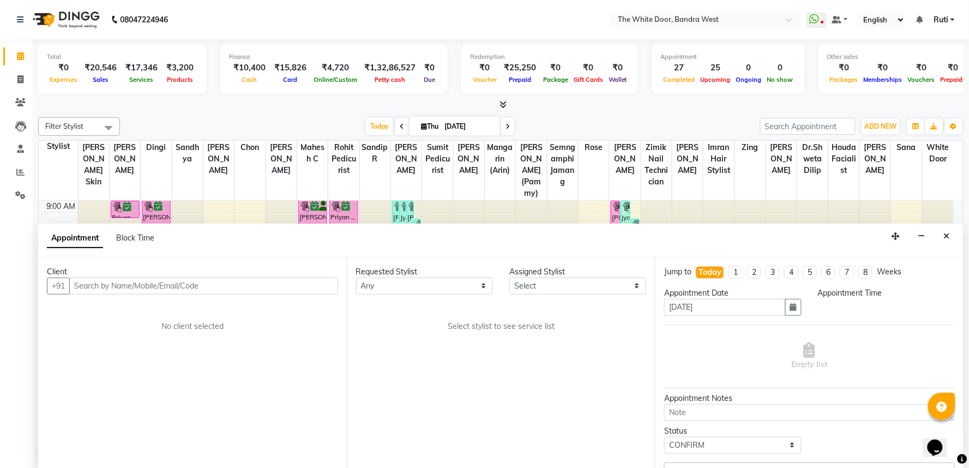
select select "1005"
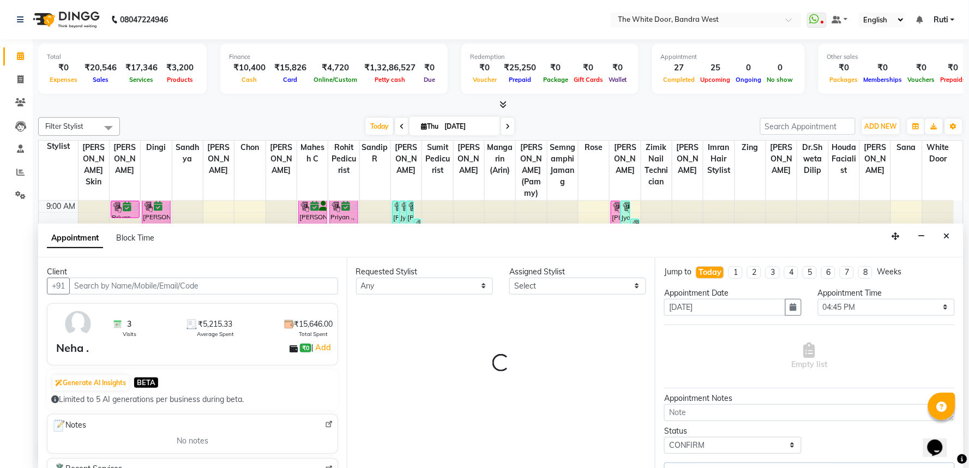
select select "82878"
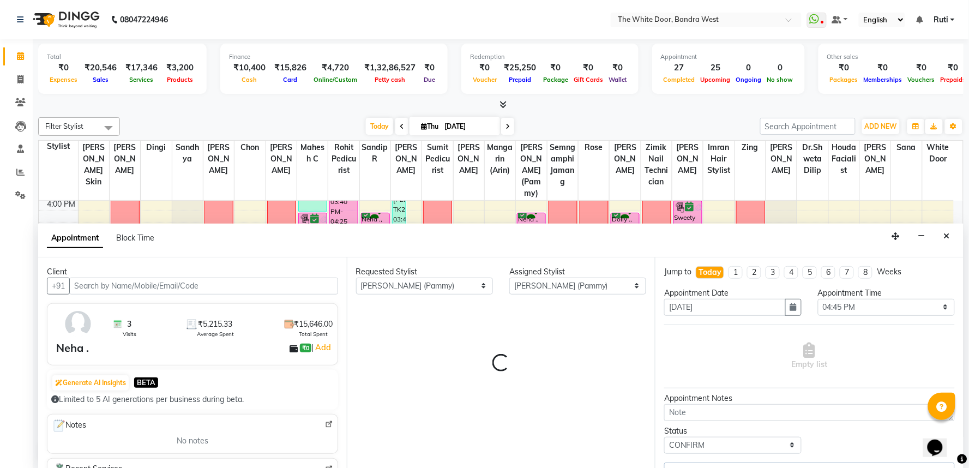
select select "1642"
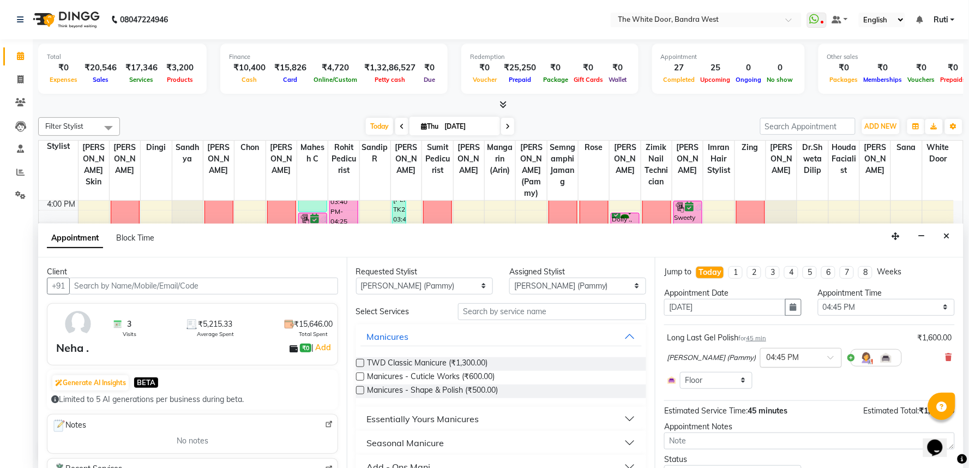
scroll to position [50, 0]
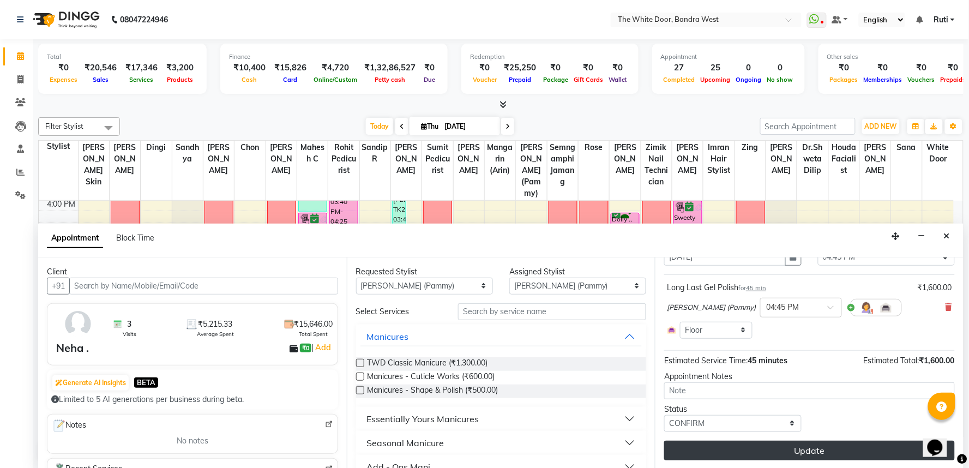
click at [802, 445] on button "Update" at bounding box center [809, 451] width 291 height 20
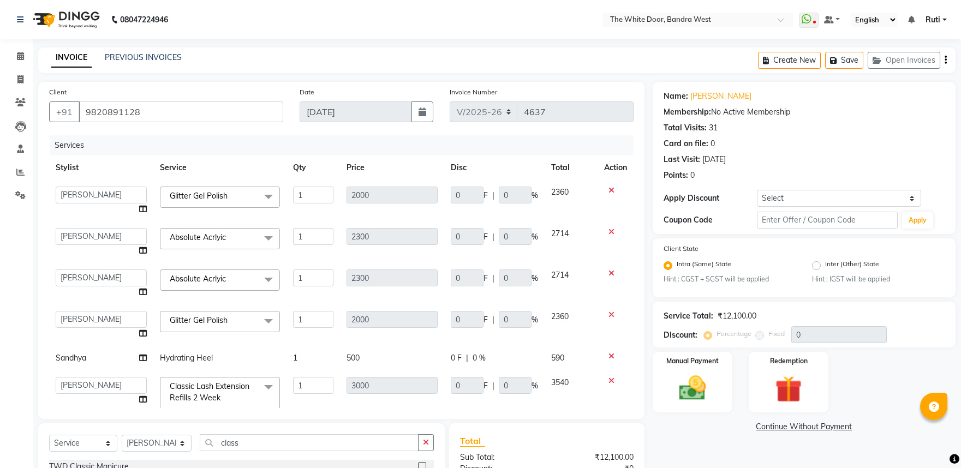
select select "3980"
select select "20404"
select select "37901"
select select "20404"
select select "37901"
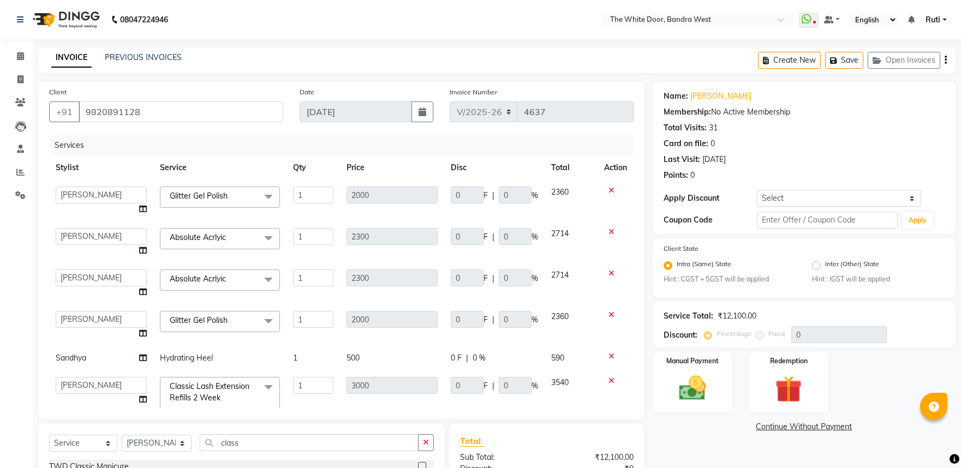
select select "37901"
select select "service"
select select "37901"
click at [251, 79] on main "INVOICE PREVIOUS INVOICES Create New Save Open Invoices Client [PHONE_NUMBER] D…" at bounding box center [497, 323] width 928 height 553
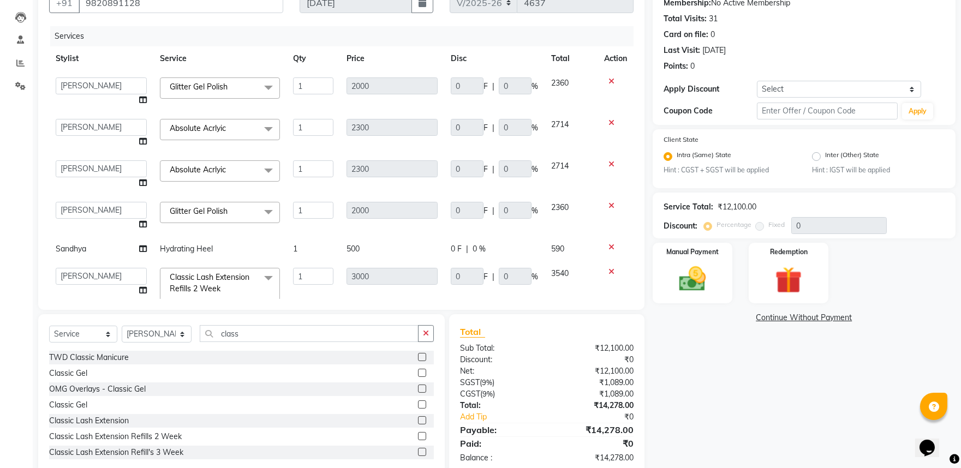
scroll to position [121, 0]
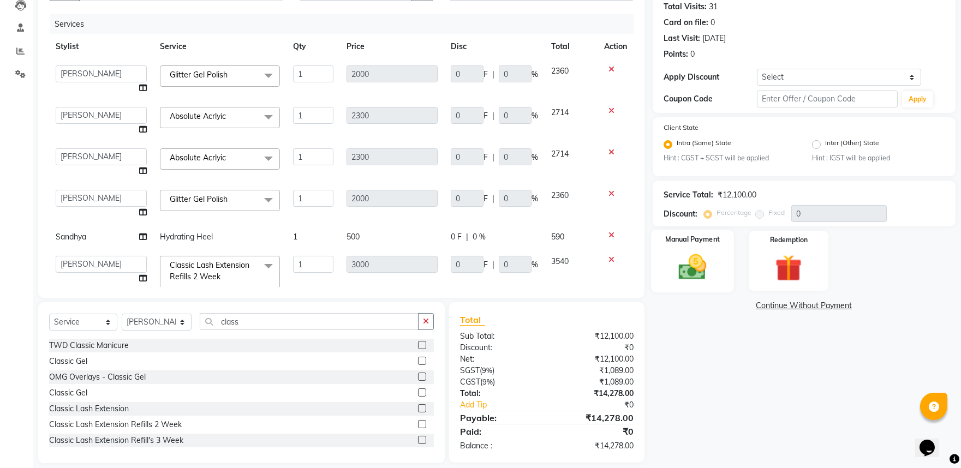
click at [693, 266] on img at bounding box center [691, 267] width 45 height 32
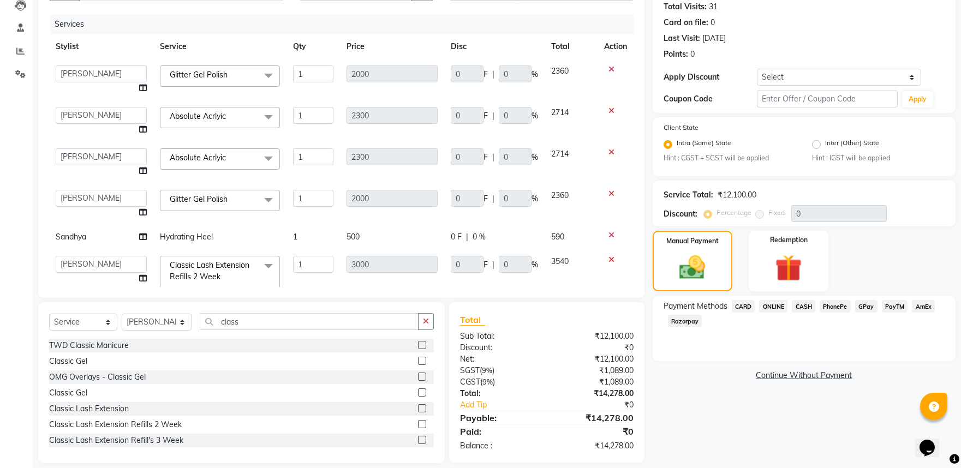
click at [749, 303] on span "CARD" at bounding box center [743, 306] width 23 height 13
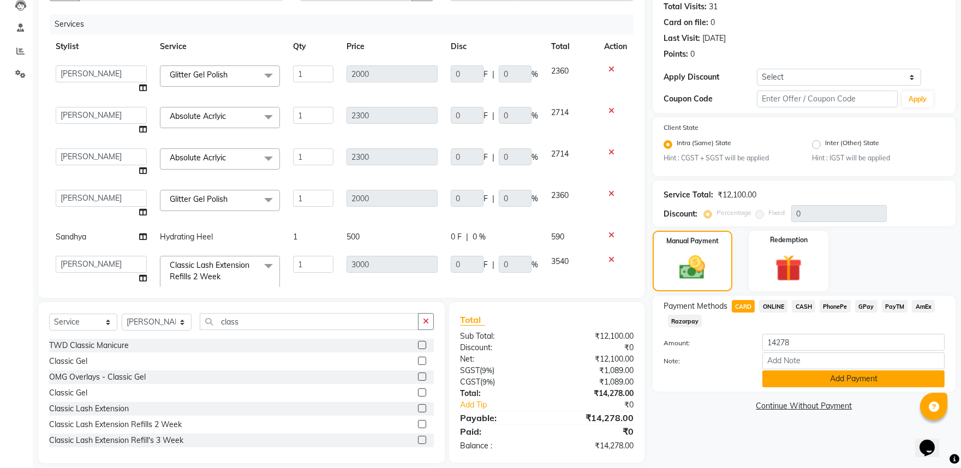
click at [864, 377] on button "Add Payment" at bounding box center [853, 378] width 182 height 17
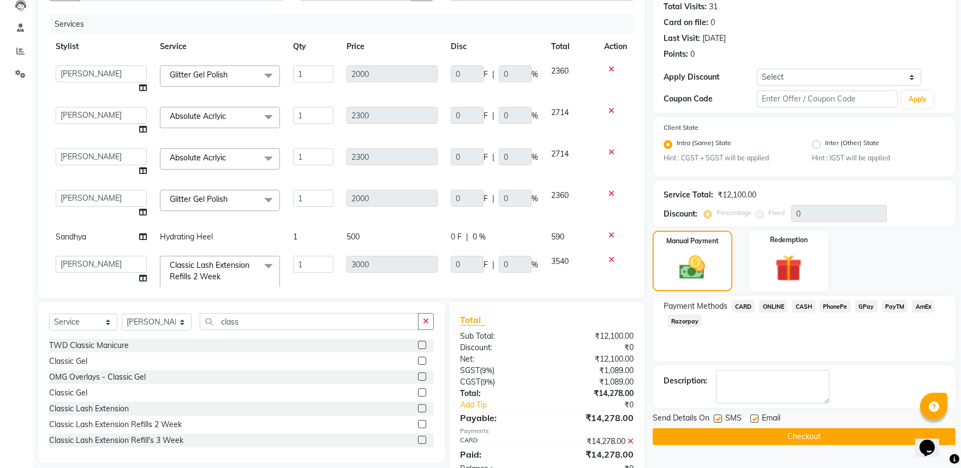
scroll to position [154, 0]
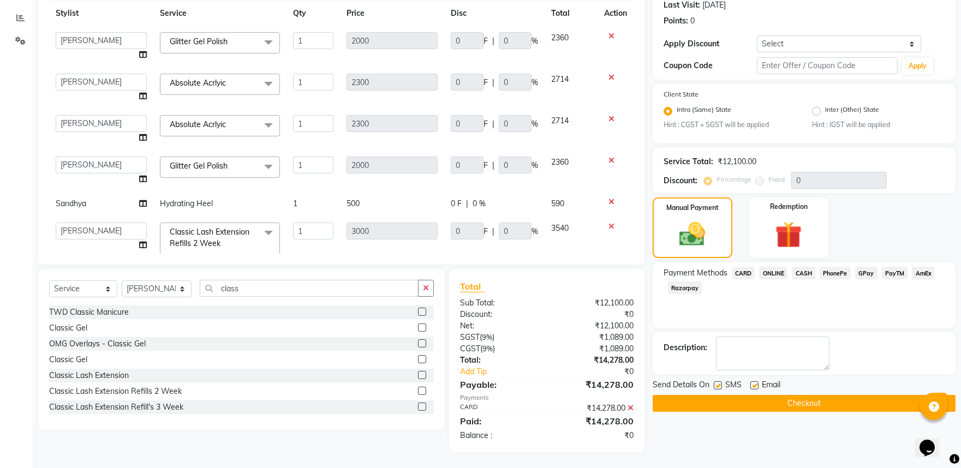
click at [775, 406] on button "Checkout" at bounding box center [803, 403] width 303 height 17
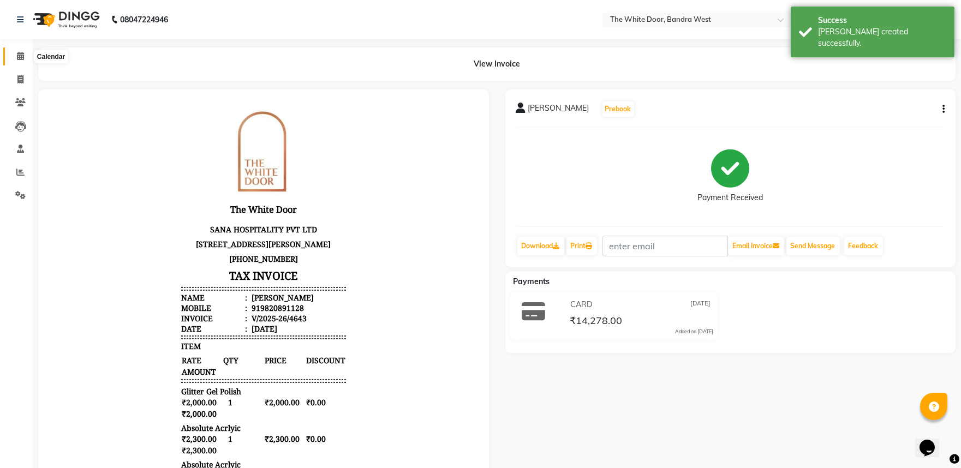
click at [23, 55] on span at bounding box center [20, 56] width 19 height 13
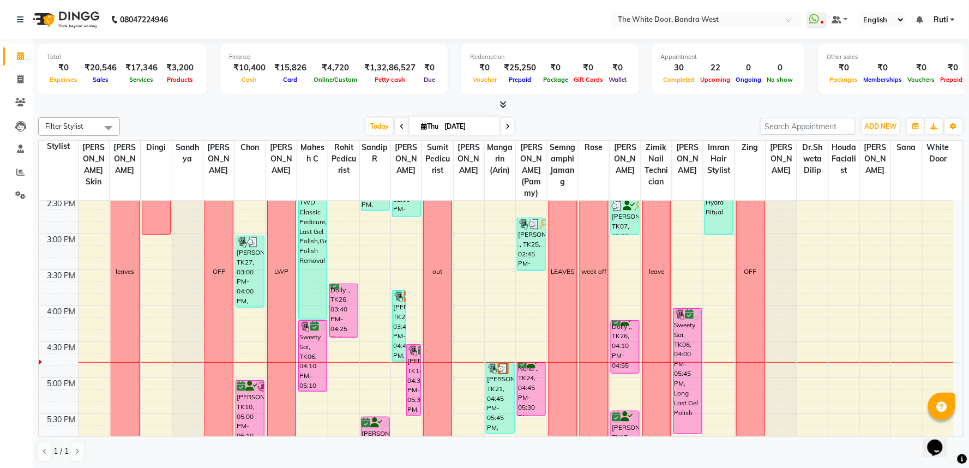
scroll to position [424, 0]
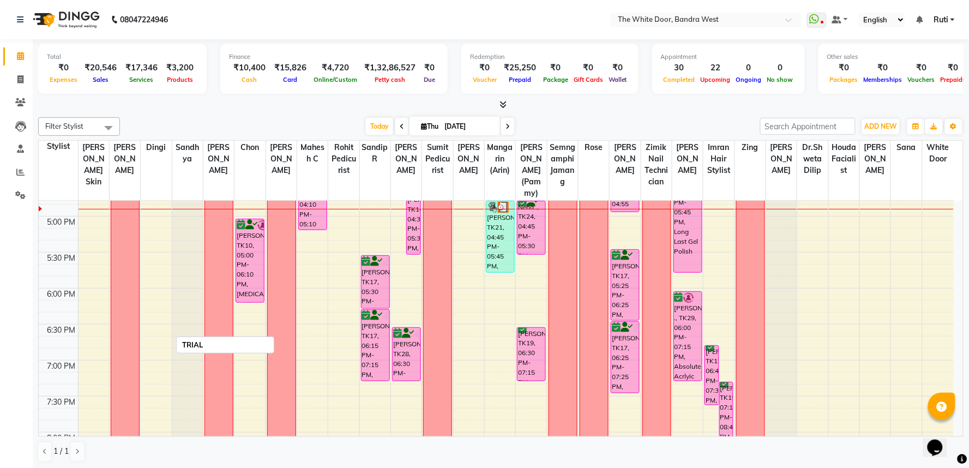
scroll to position [667, 0]
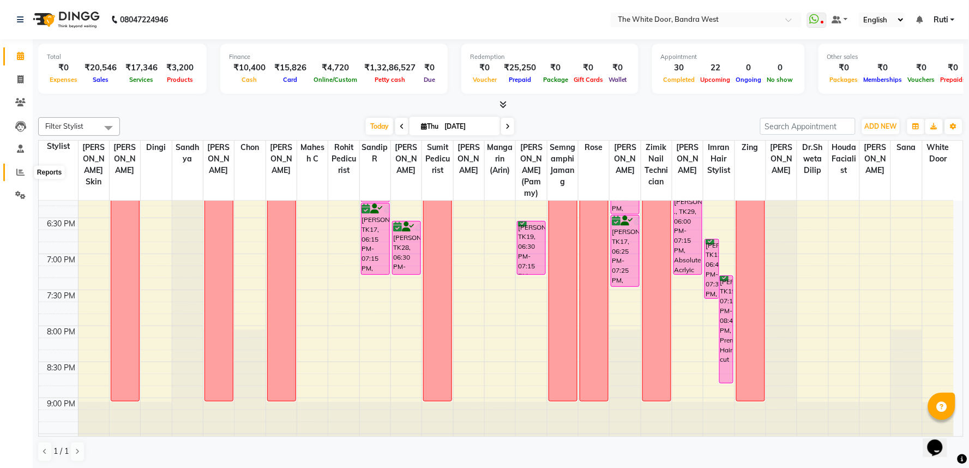
click at [17, 172] on icon at bounding box center [20, 172] width 8 height 8
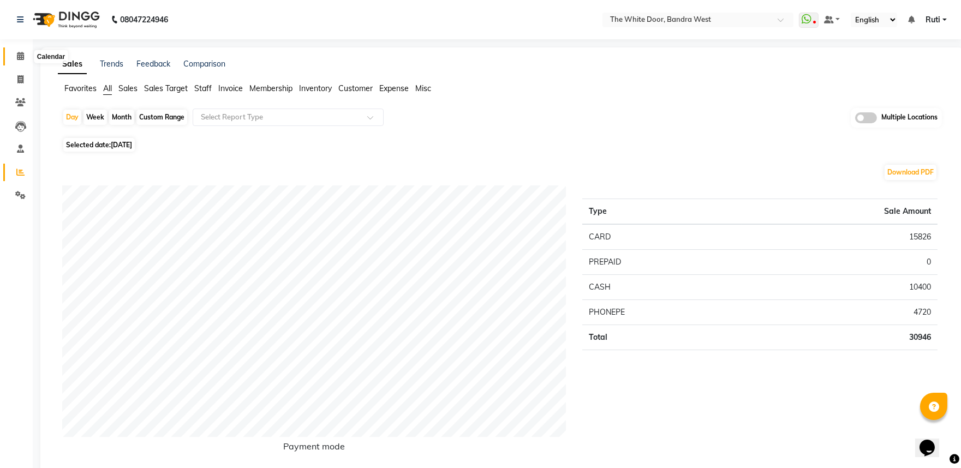
click at [19, 53] on icon at bounding box center [20, 56] width 7 height 8
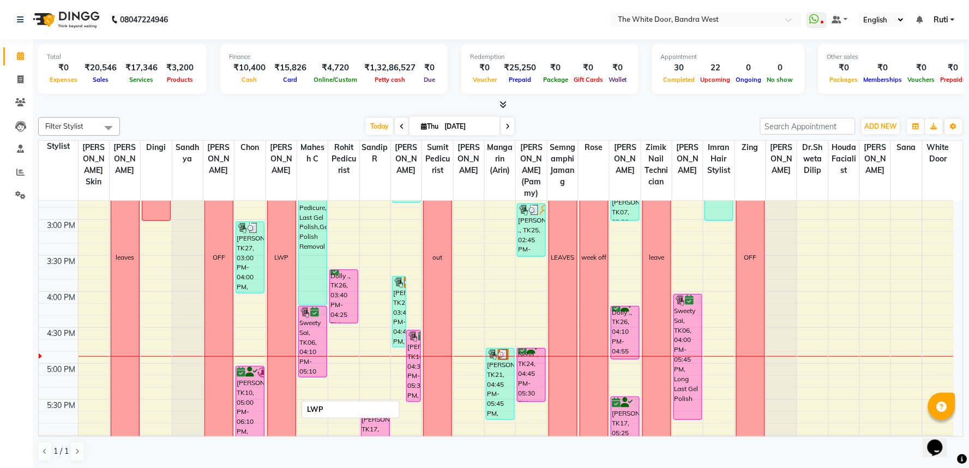
scroll to position [424, 0]
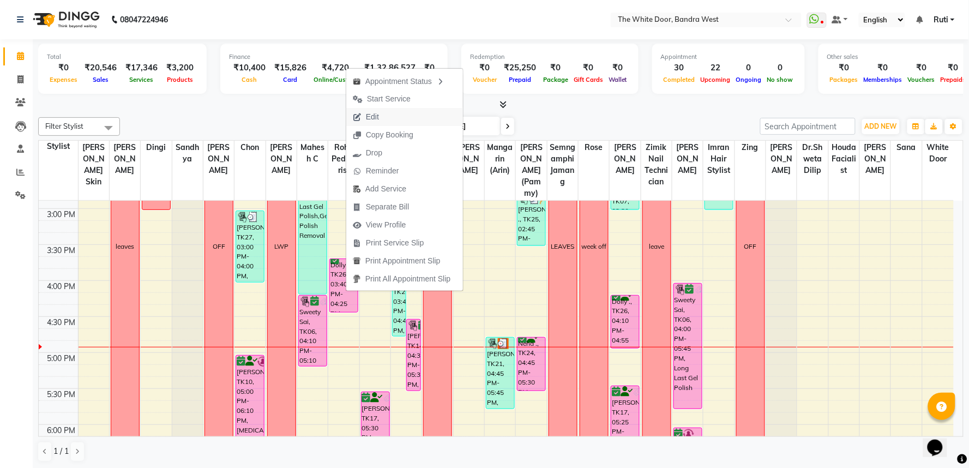
click at [404, 112] on button "Edit" at bounding box center [404, 117] width 117 height 18
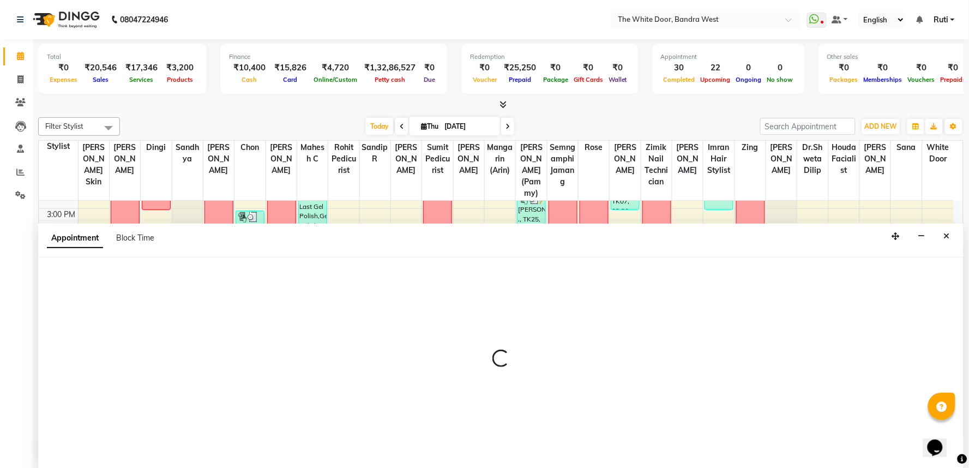
select select "confirm booking"
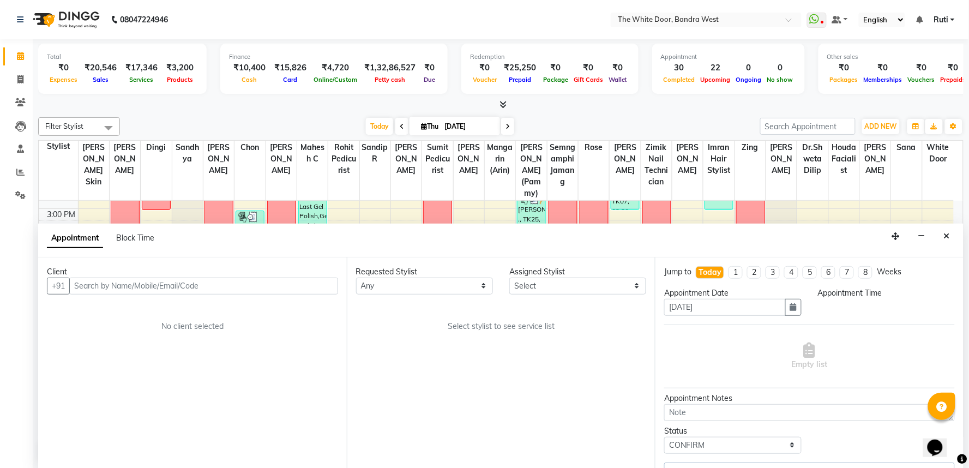
select select "20404"
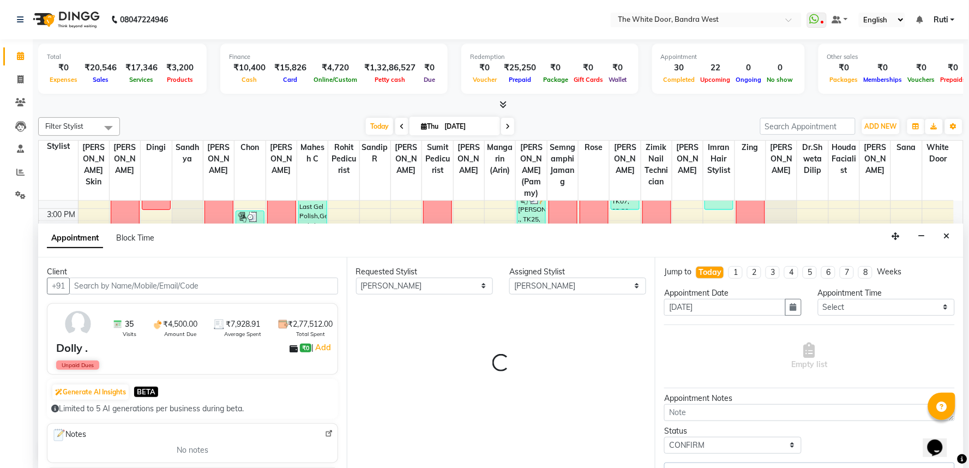
scroll to position [506, 0]
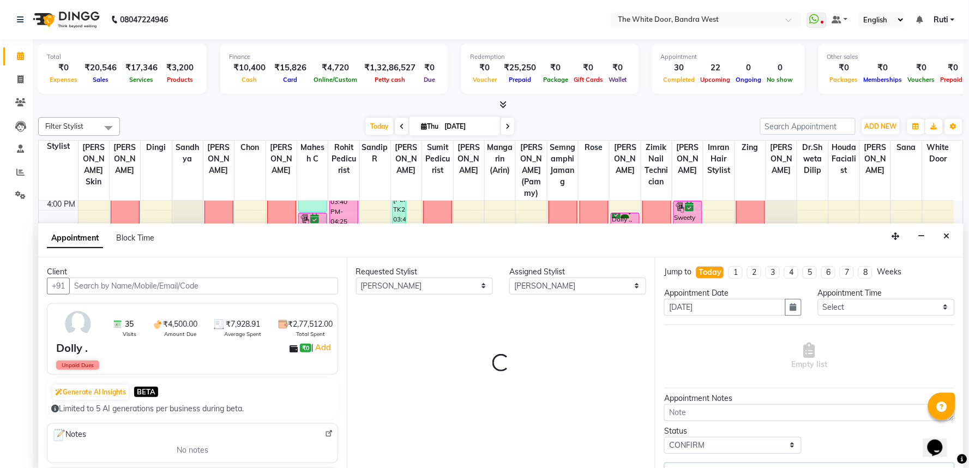
select select "1642"
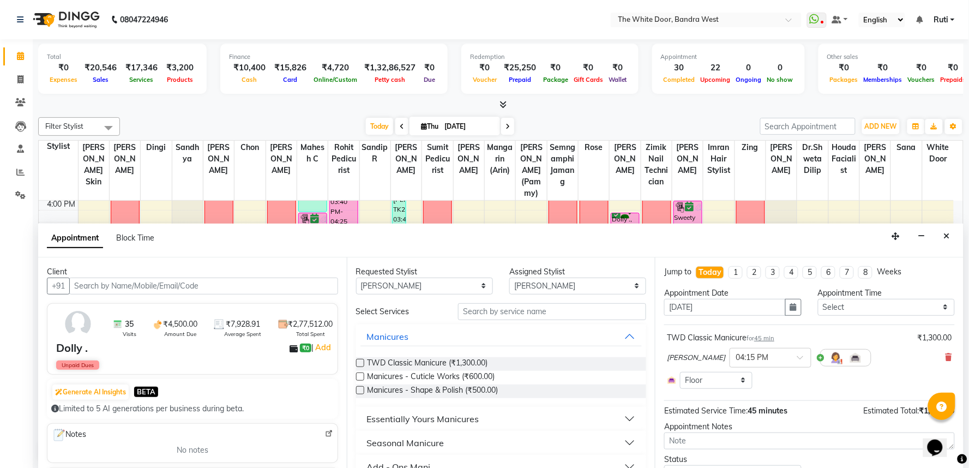
select select "1642"
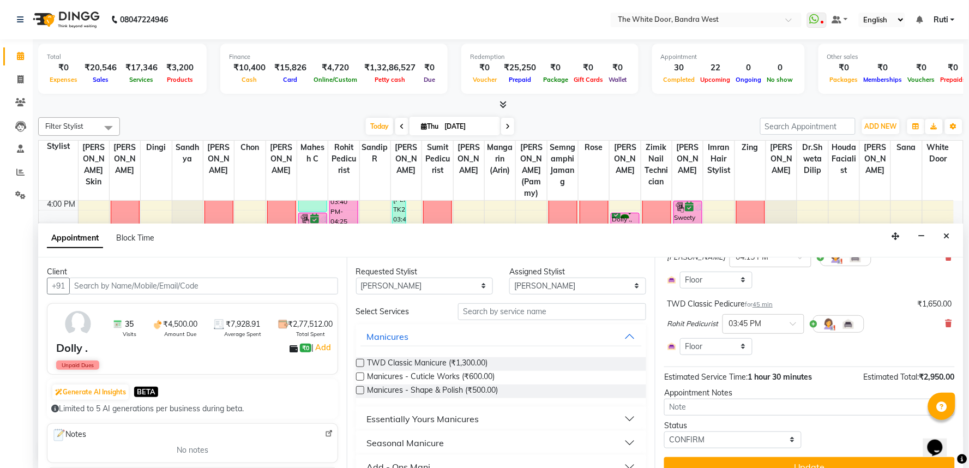
scroll to position [117, 0]
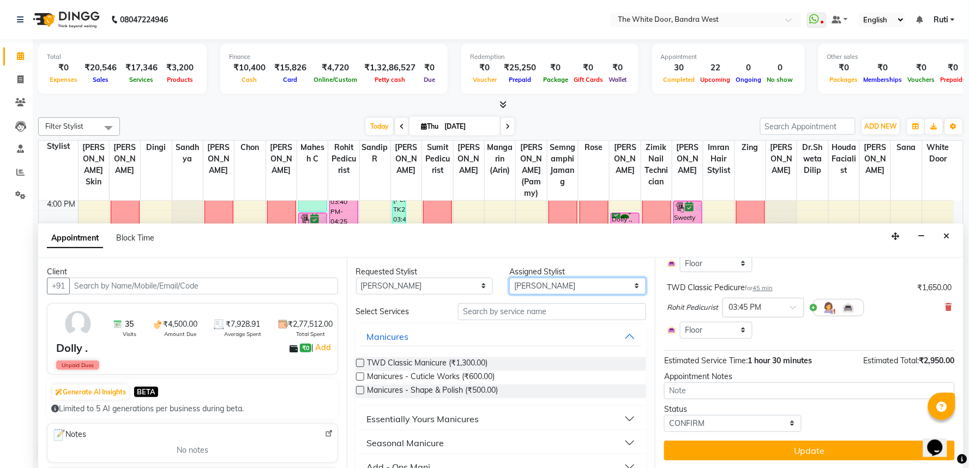
click at [551, 284] on select "Select [PERSON_NAME] Skin [PERSON_NAME] Dingi Dr.Shweta [PERSON_NAME] [PERSON_N…" at bounding box center [578, 286] width 137 height 17
select select "64906"
click at [510, 278] on select "Select [PERSON_NAME] Skin [PERSON_NAME] Dingi Dr.Shweta [PERSON_NAME] [PERSON_N…" at bounding box center [578, 286] width 137 height 17
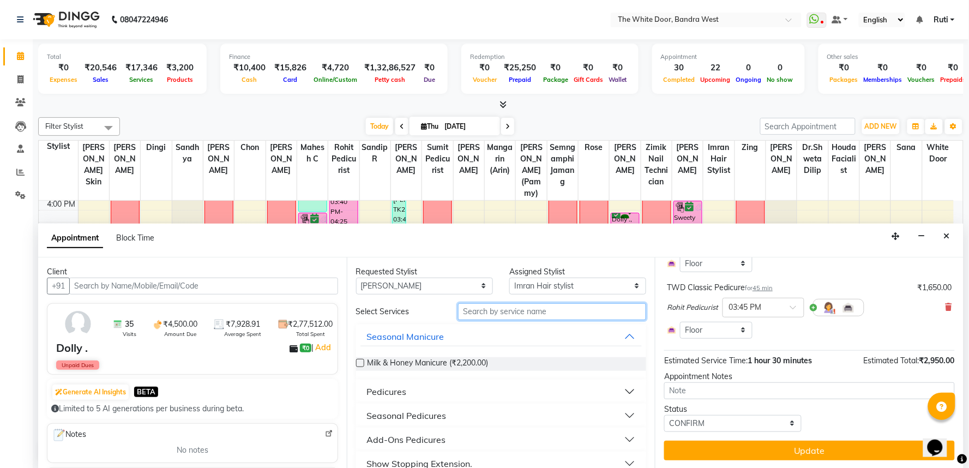
click at [537, 312] on input "text" at bounding box center [552, 311] width 188 height 17
type input "tong"
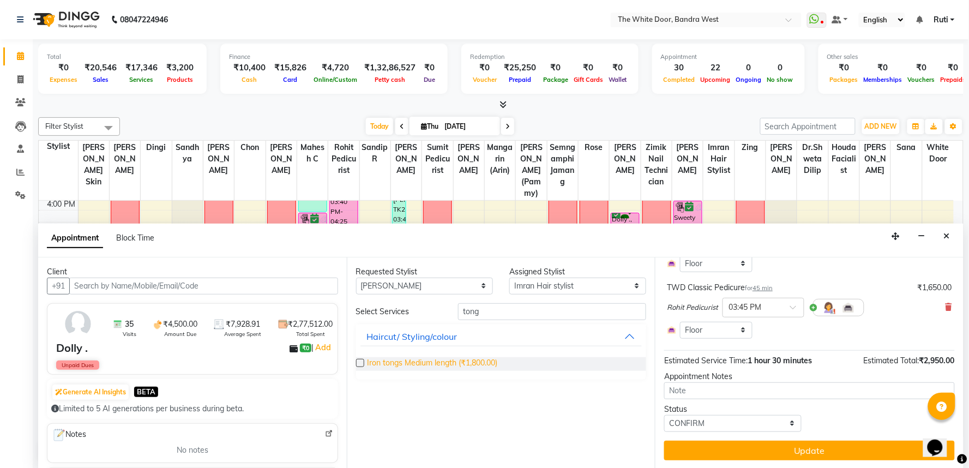
click at [448, 363] on span "Iron tongs Medium length (₹1,800.00)" at bounding box center [433, 364] width 130 height 14
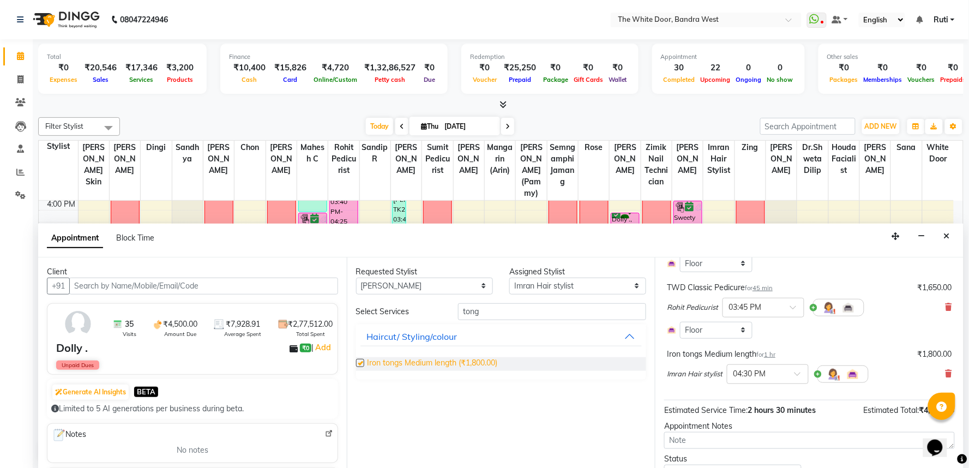
checkbox input "false"
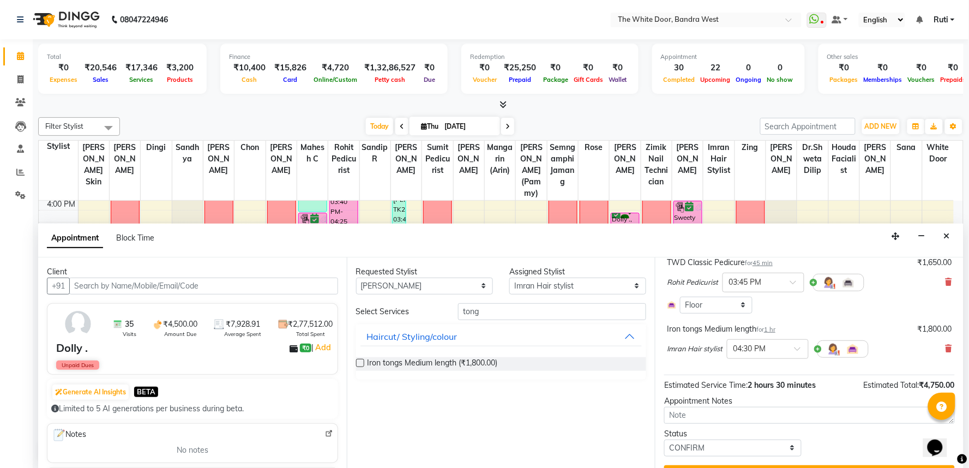
scroll to position [166, 0]
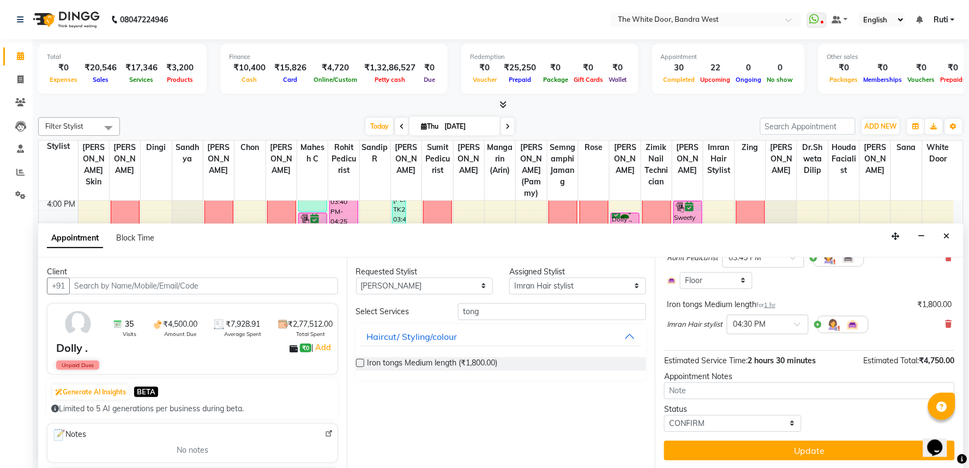
click at [764, 445] on button "Update" at bounding box center [809, 451] width 291 height 20
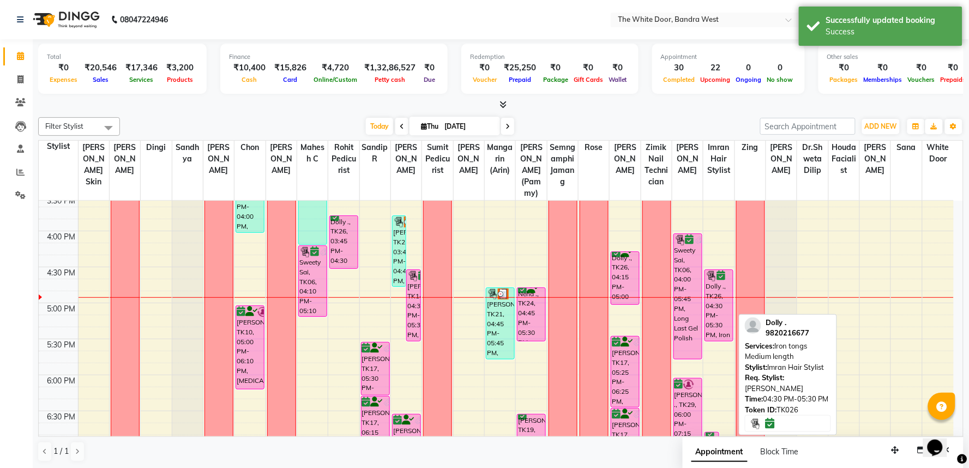
scroll to position [446, 0]
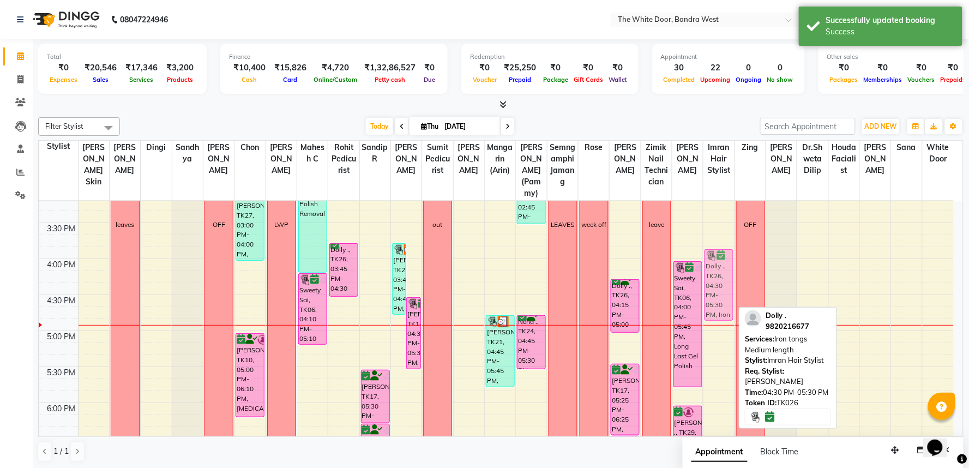
drag, startPoint x: 728, startPoint y: 356, endPoint x: 727, endPoint y: 303, distance: 52.9
click at [727, 303] on div "[PERSON_NAME], TK13, 06:45 PM-07:35 PM, The Royal cut [PERSON_NAME], TK19, 07:1…" at bounding box center [719, 223] width 31 height 936
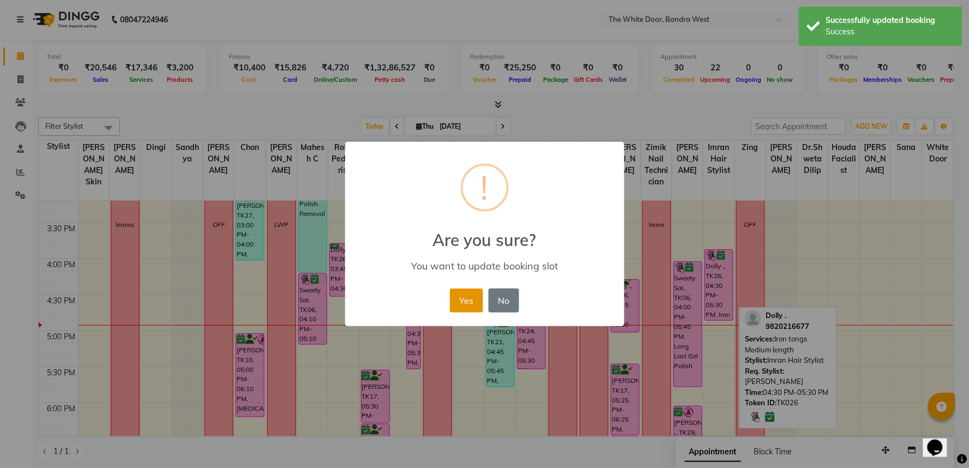
click at [466, 302] on button "Yes" at bounding box center [466, 301] width 33 height 24
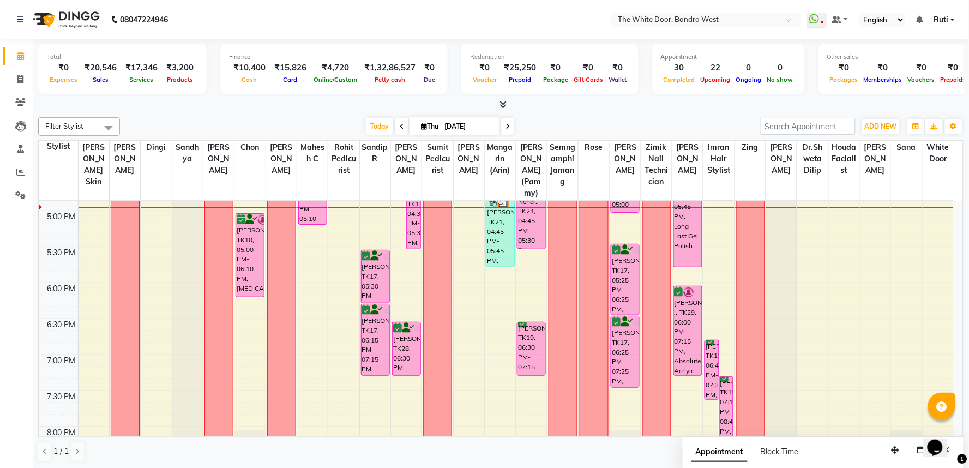
scroll to position [567, 0]
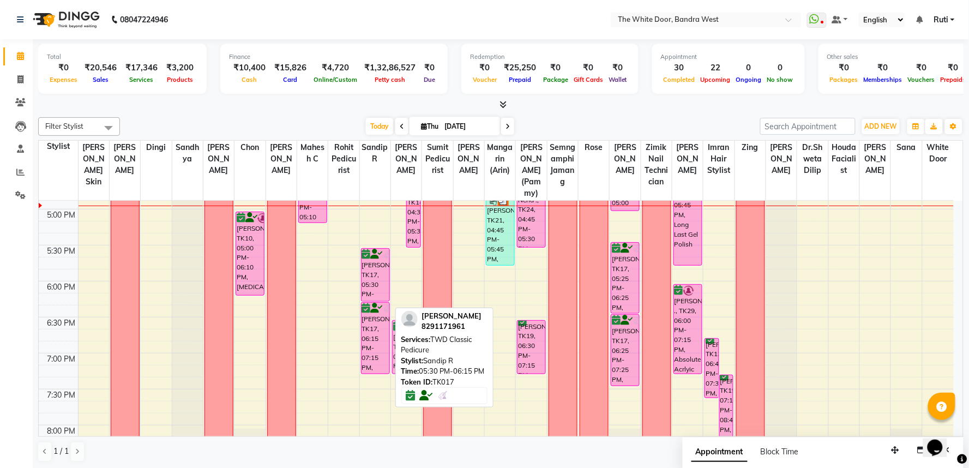
click at [372, 286] on div "[PERSON_NAME], TK17, 05:30 PM-06:15 PM, TWD Classic Pedicure" at bounding box center [376, 275] width 28 height 52
select select "6"
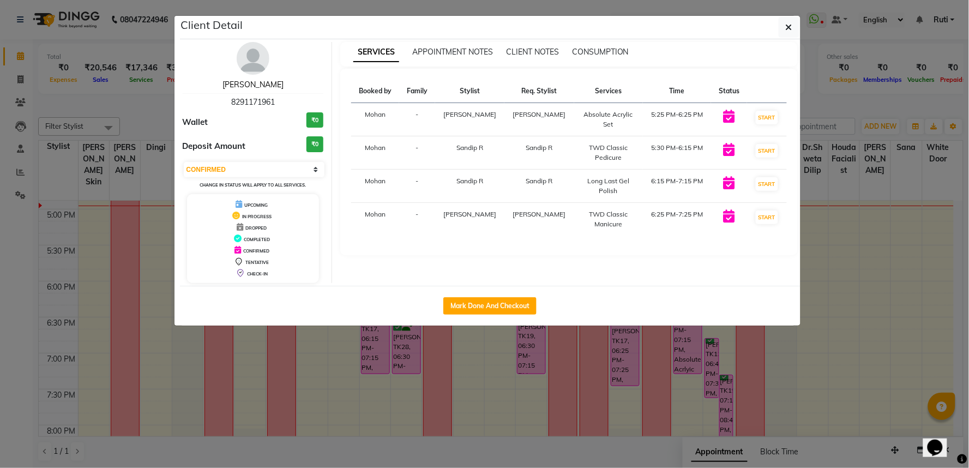
click at [263, 80] on link "[PERSON_NAME]" at bounding box center [253, 85] width 61 height 10
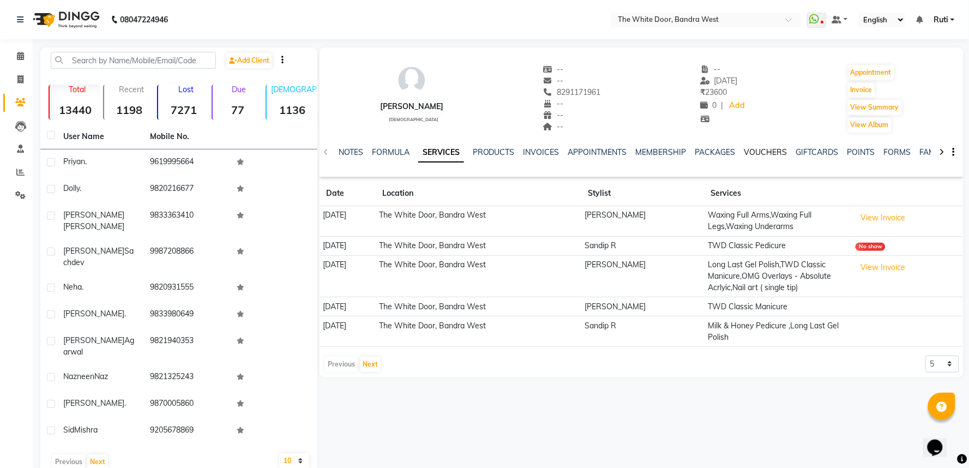
click at [775, 152] on link "VOUCHERS" at bounding box center [766, 152] width 43 height 10
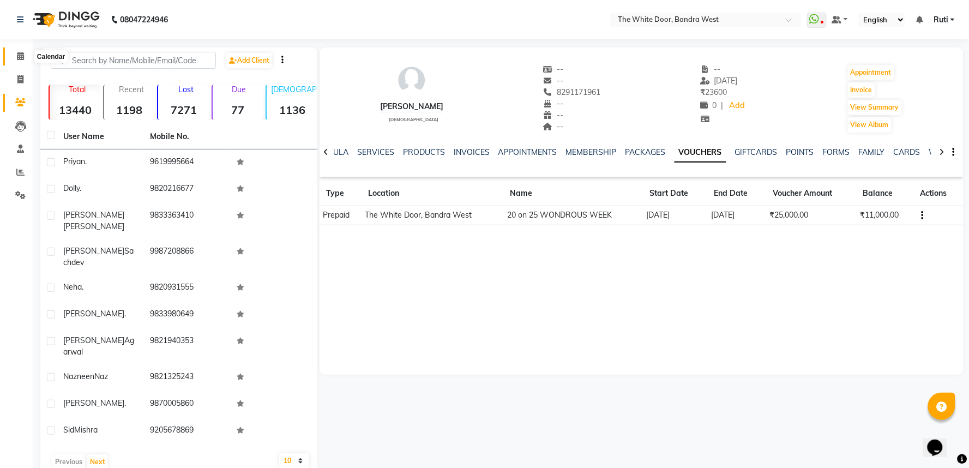
click at [21, 56] on icon at bounding box center [20, 56] width 7 height 8
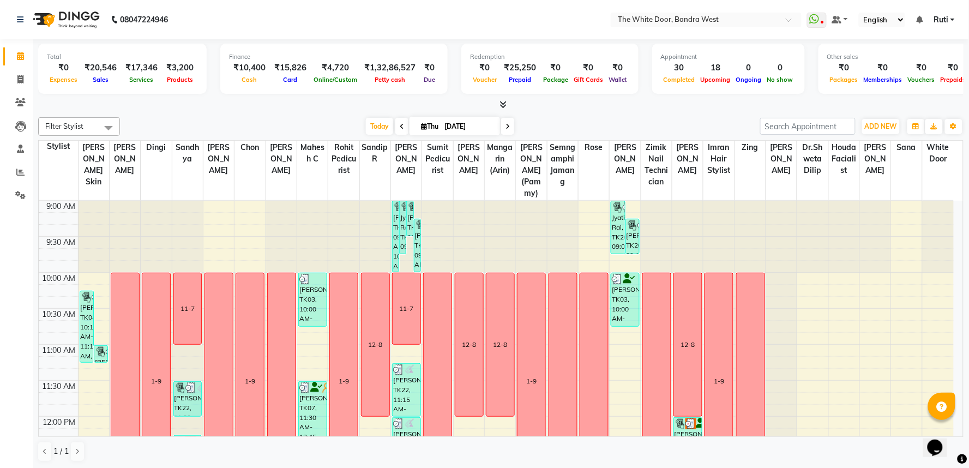
click at [508, 130] on span at bounding box center [507, 126] width 13 height 17
type input "[DATE]"
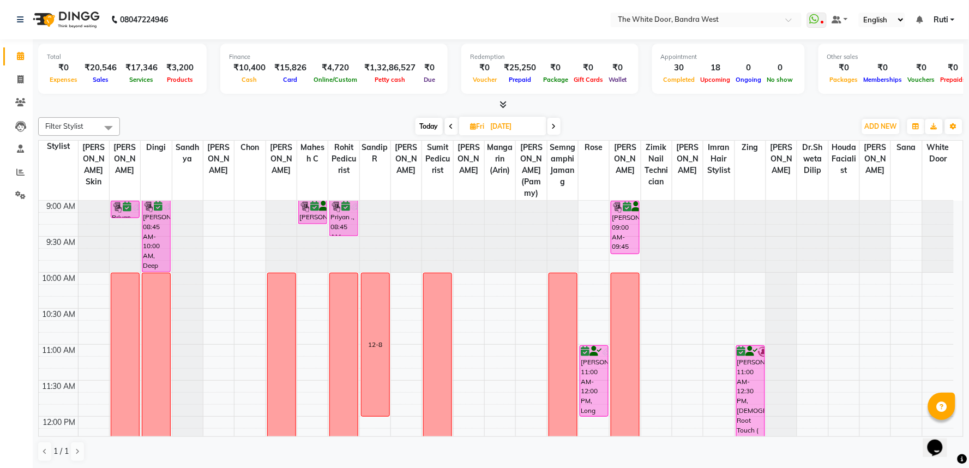
scroll to position [61, 0]
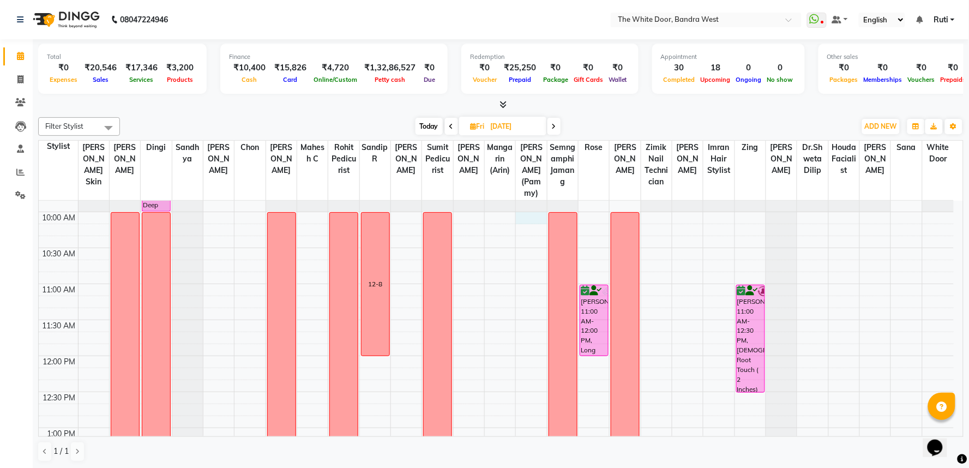
select select "82878"
select select "tentative"
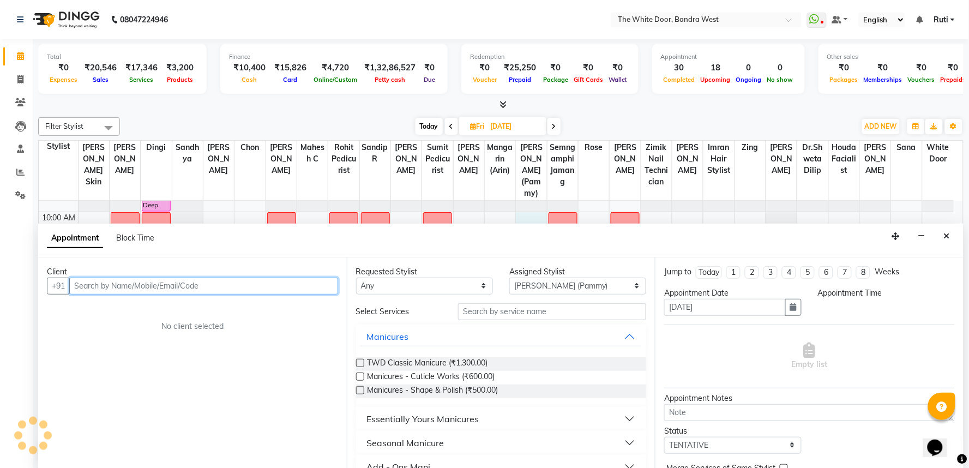
select select "600"
click at [145, 238] on span "Block Time" at bounding box center [135, 238] width 38 height 10
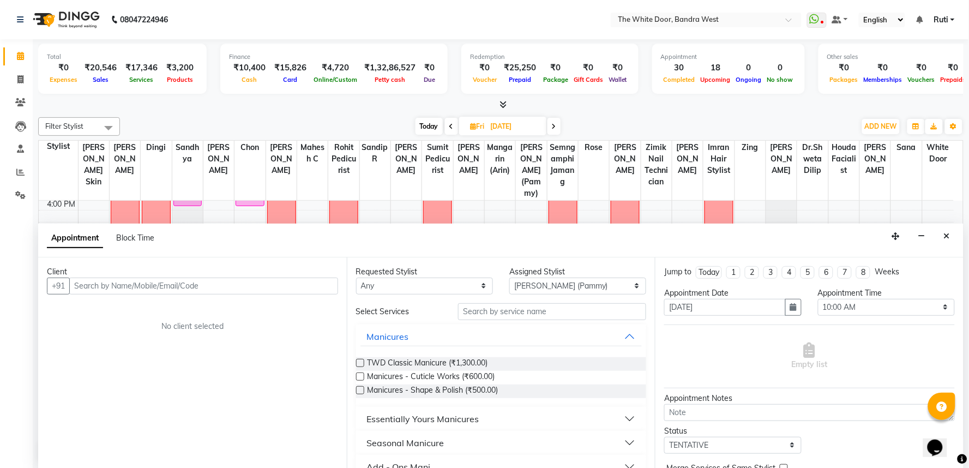
select select "82878"
select select "600"
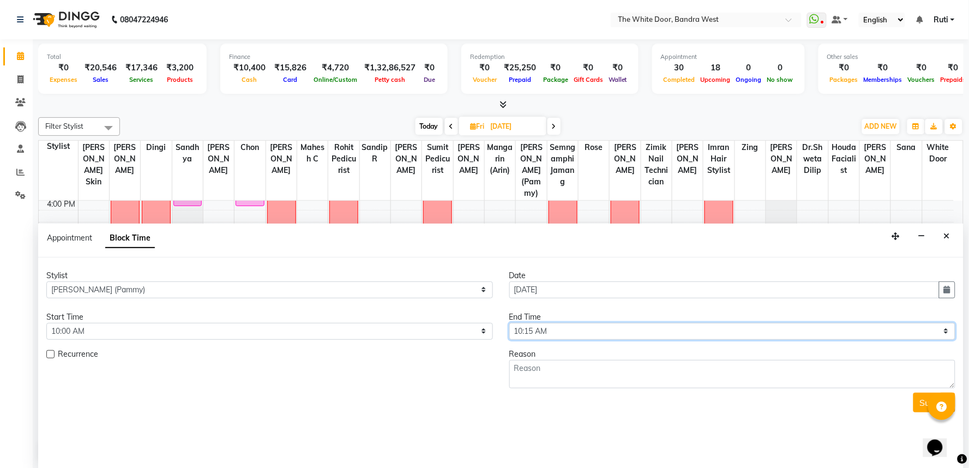
drag, startPoint x: 549, startPoint y: 331, endPoint x: 550, endPoint y: 324, distance: 6.6
click at [549, 331] on select "Select 10:00 AM 10:15 AM 10:30 AM 10:45 AM 11:00 AM 11:15 AM 11:30 AM 11:45 AM …" at bounding box center [733, 331] width 447 height 17
select select "780"
click at [510, 323] on select "Select 10:00 AM 10:15 AM 10:30 AM 10:45 AM 11:00 AM 11:15 AM 11:30 AM 11:45 AM …" at bounding box center [733, 331] width 447 height 17
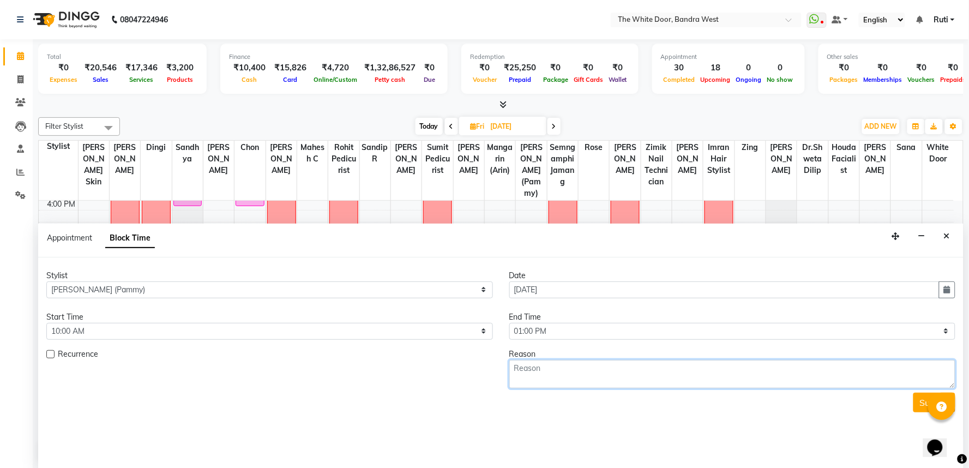
click at [614, 376] on textarea at bounding box center [733, 374] width 447 height 28
type textarea "1-9"
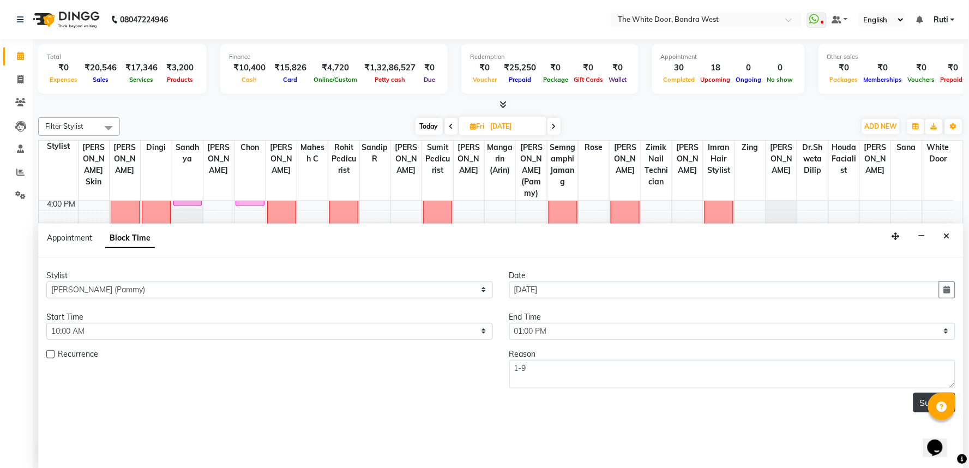
click at [924, 401] on button "Submit" at bounding box center [935, 403] width 42 height 20
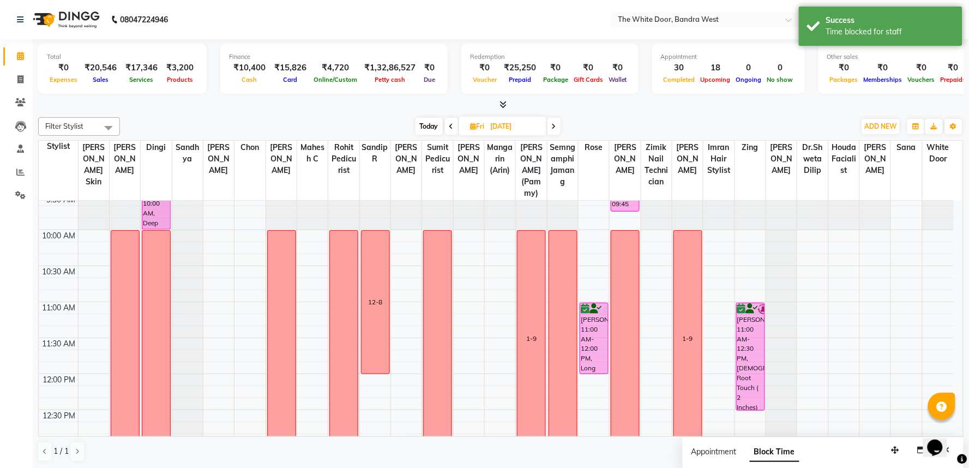
scroll to position [22, 0]
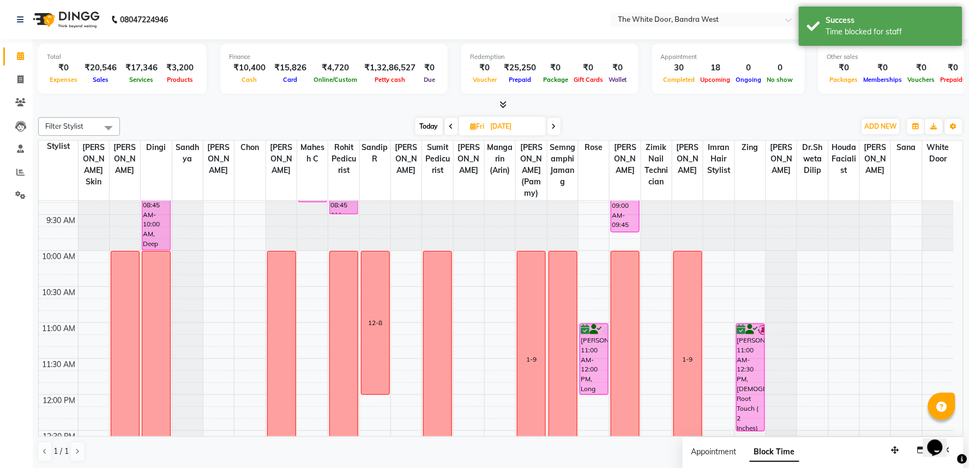
select select "71852"
select select "tentative"
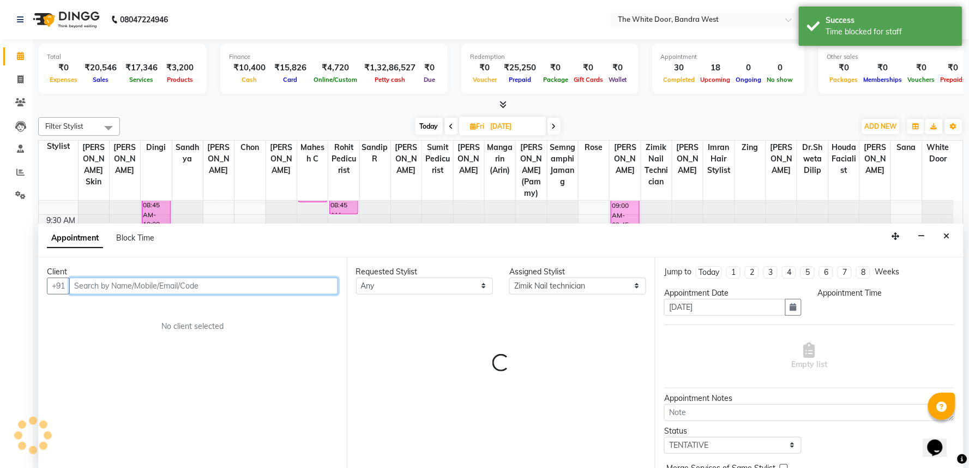
select select "600"
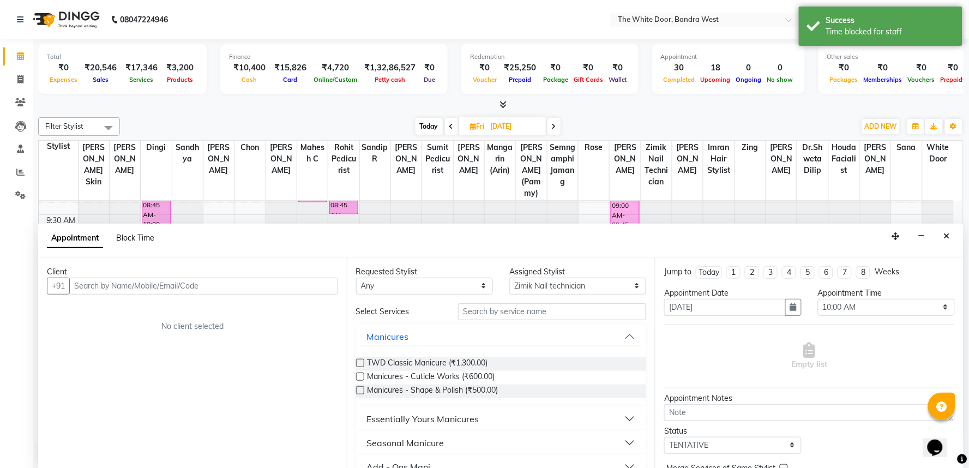
click at [142, 237] on span "Block Time" at bounding box center [135, 238] width 38 height 10
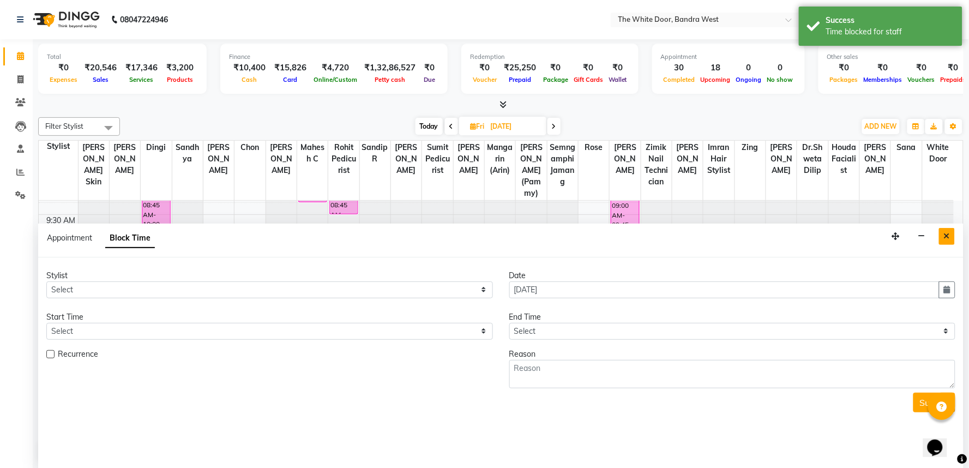
click at [946, 235] on icon "Close" at bounding box center [947, 236] width 6 height 8
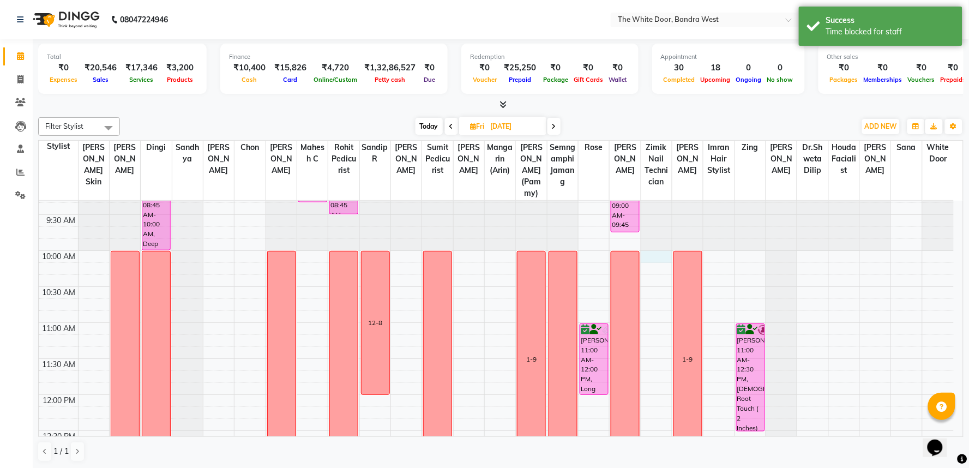
select select "71852"
select select "600"
select select "tentative"
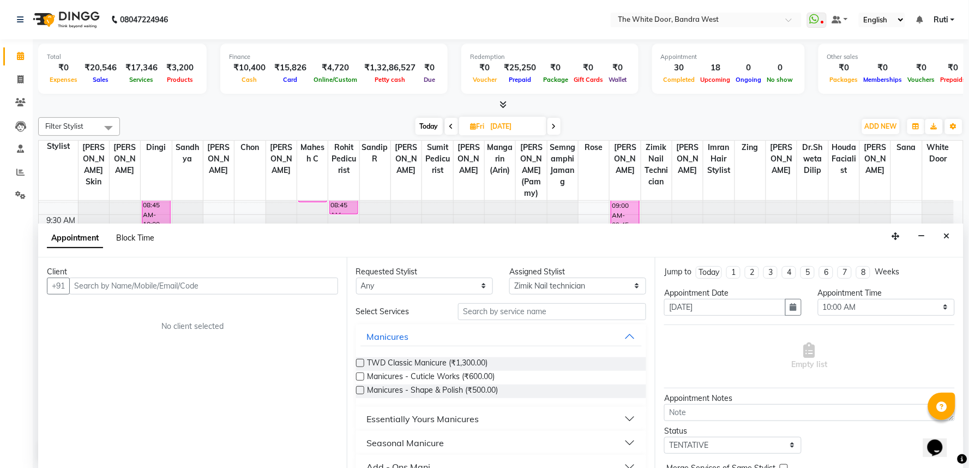
click at [128, 233] on span "Block Time" at bounding box center [135, 238] width 38 height 10
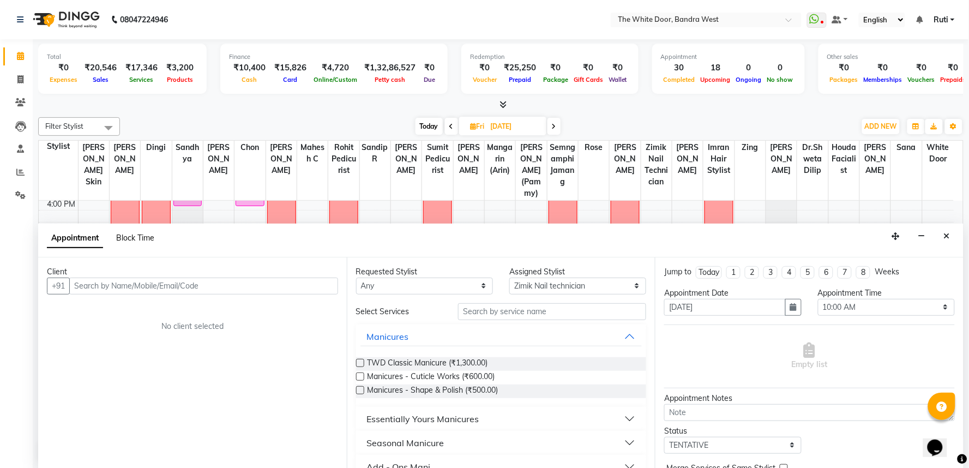
select select "71852"
select select "600"
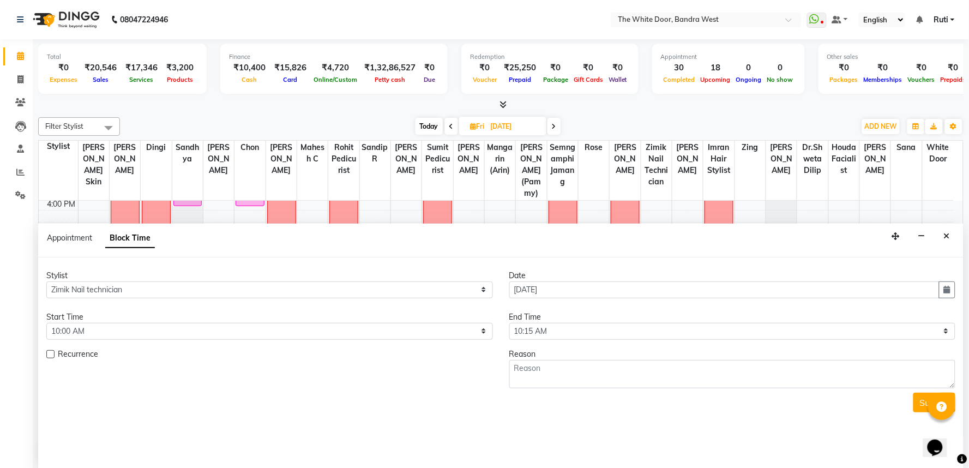
click at [568, 320] on div "End Time" at bounding box center [733, 316] width 447 height 11
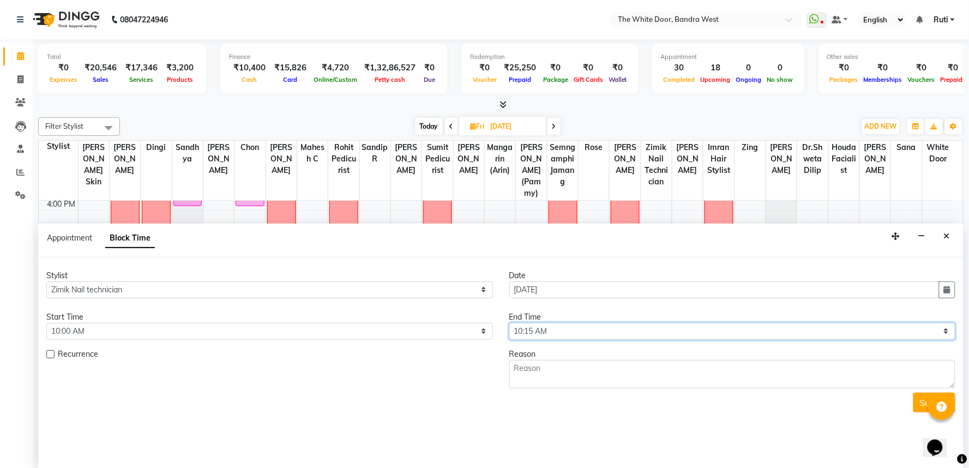
click at [568, 330] on select "Select 10:00 AM 10:15 AM 10:30 AM 10:45 AM 11:00 AM 11:15 AM 11:30 AM 11:45 AM …" at bounding box center [733, 331] width 447 height 17
select select "720"
click at [510, 323] on select "Select 10:00 AM 10:15 AM 10:30 AM 10:45 AM 11:00 AM 11:15 AM 11:30 AM 11:45 AM …" at bounding box center [733, 331] width 447 height 17
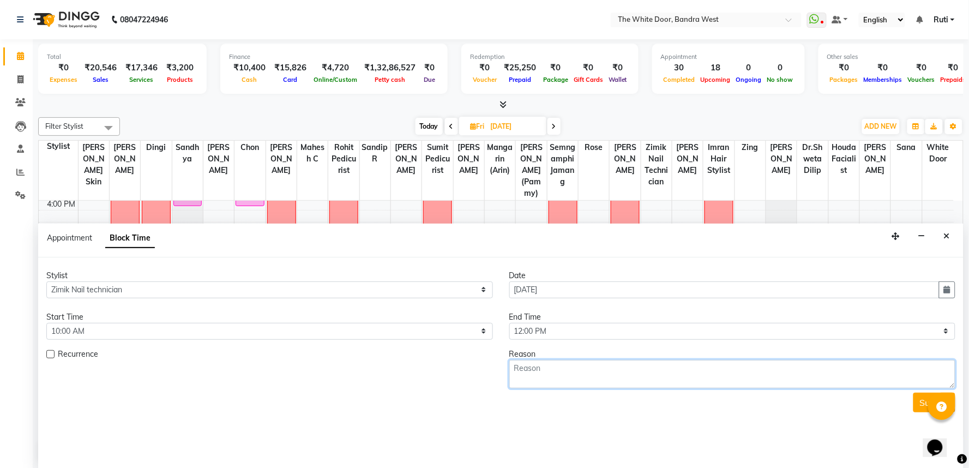
click at [580, 378] on textarea at bounding box center [733, 374] width 447 height 28
type textarea "12-8"
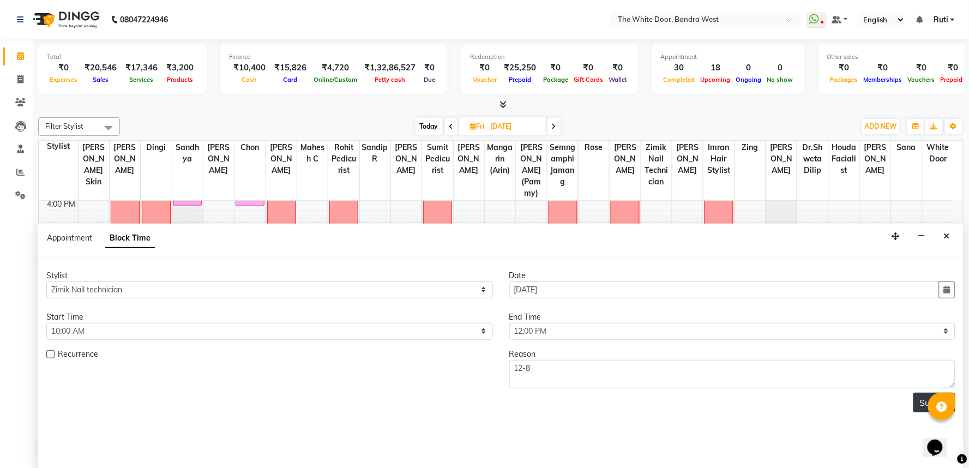
click at [924, 402] on button "Submit" at bounding box center [935, 403] width 42 height 20
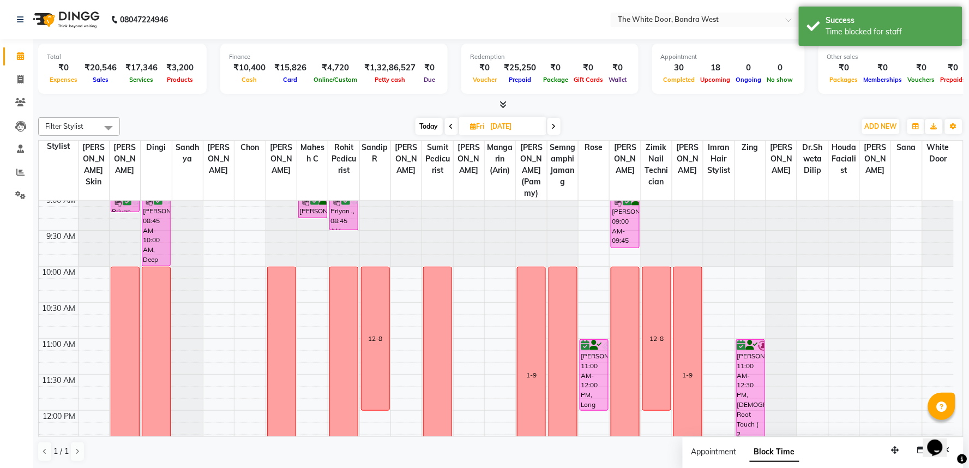
scroll to position [0, 0]
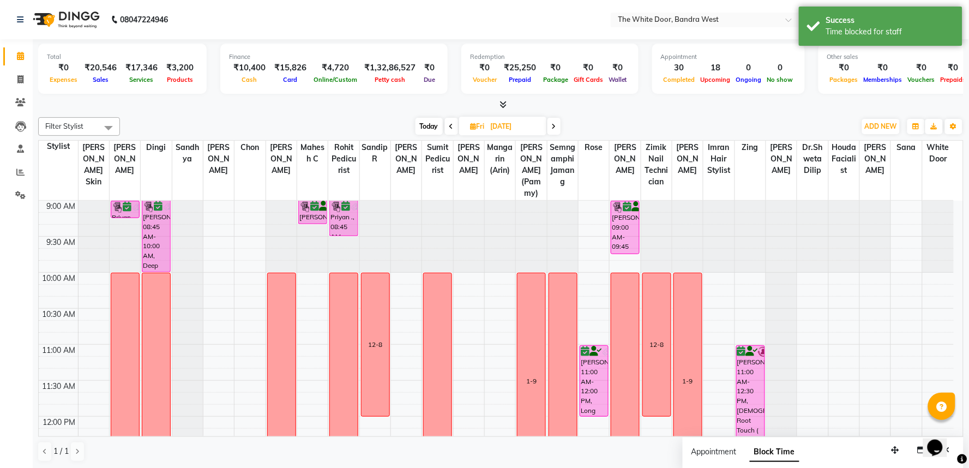
select select "20535"
select select "tentative"
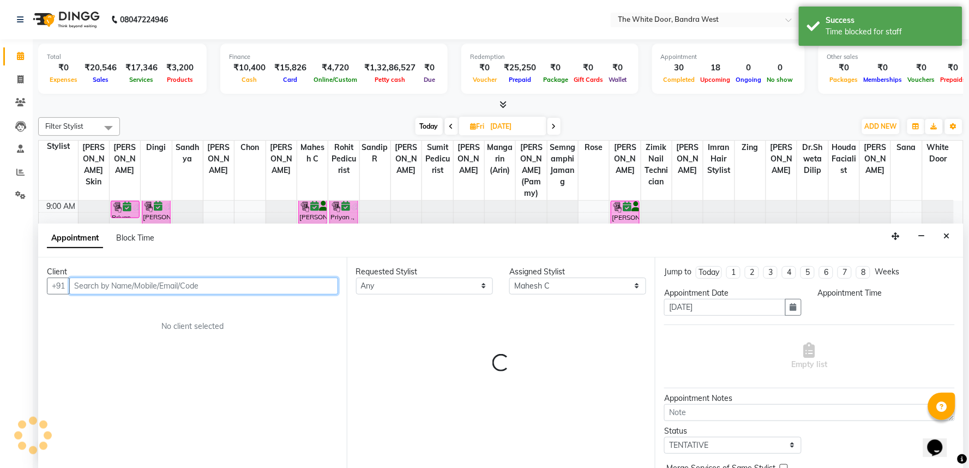
select select "600"
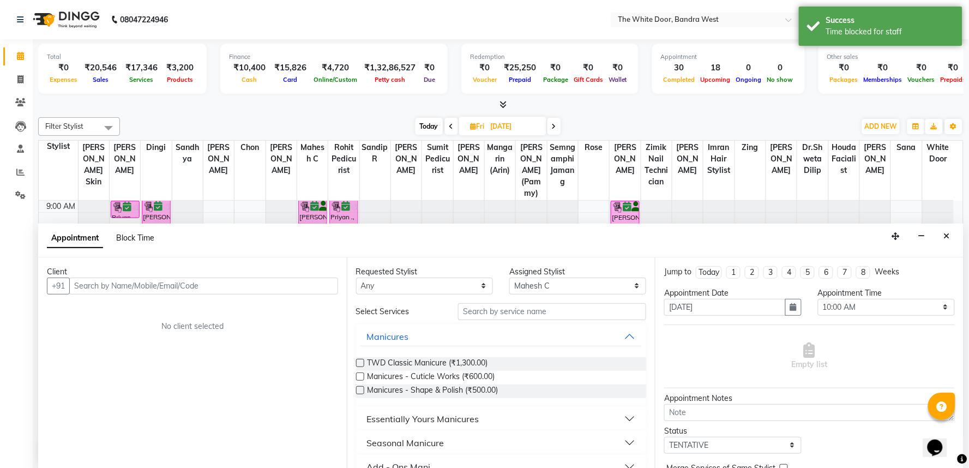
click at [142, 236] on span "Block Time" at bounding box center [135, 238] width 38 height 10
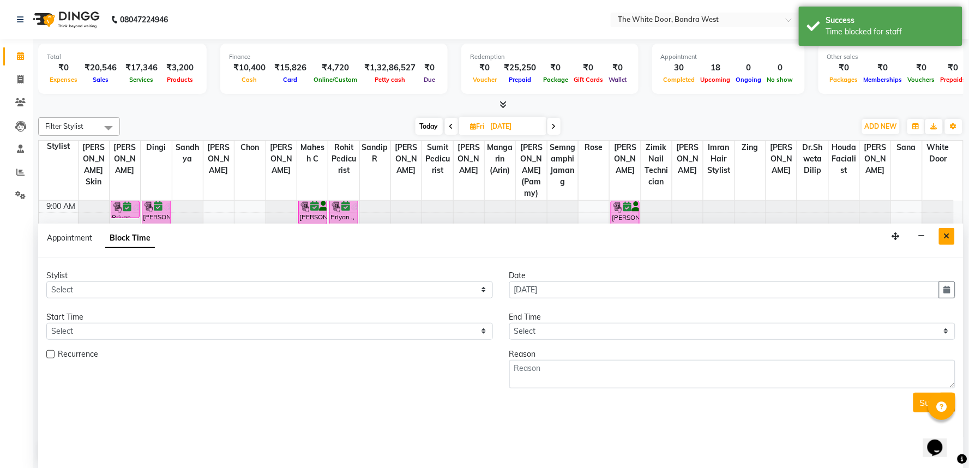
click at [945, 237] on icon "Close" at bounding box center [947, 236] width 6 height 8
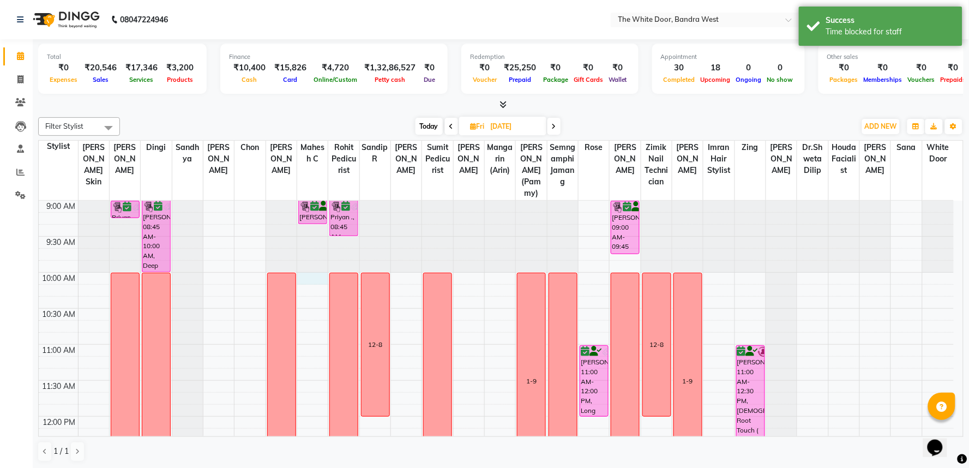
select select "20535"
select select "600"
select select "tentative"
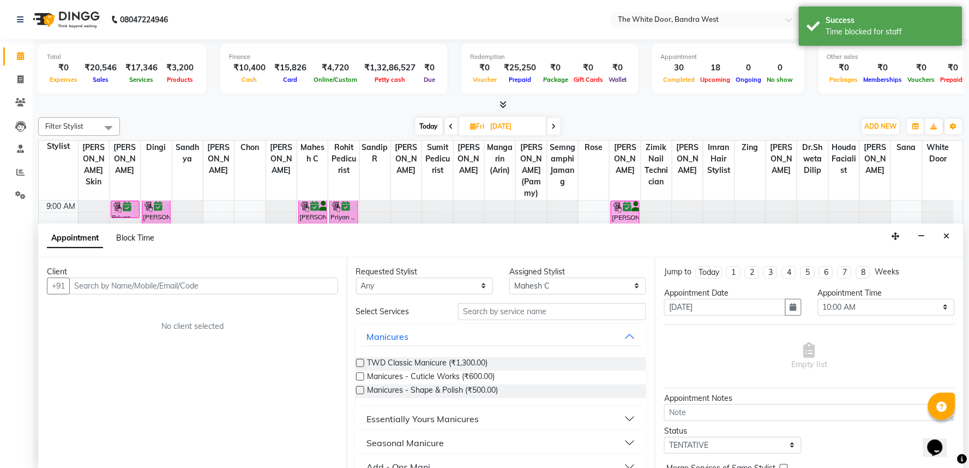
click at [142, 238] on span "Block Time" at bounding box center [135, 238] width 38 height 10
select select "20535"
select select "600"
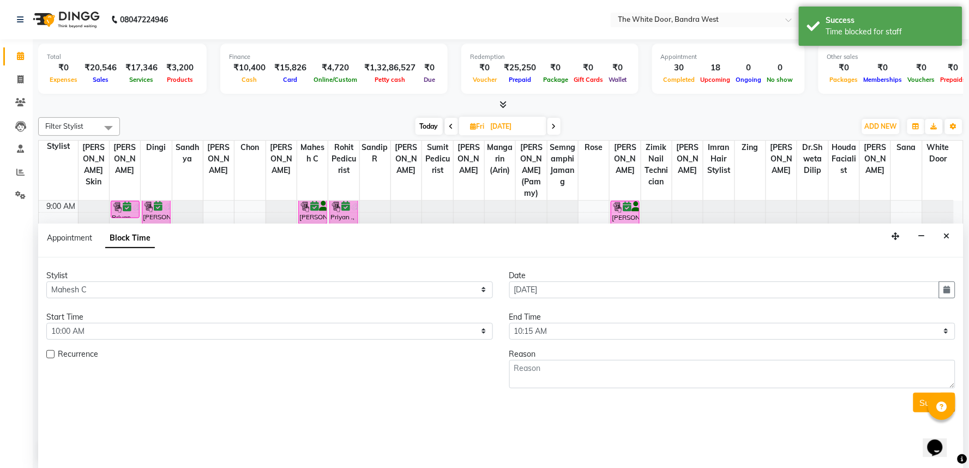
scroll to position [506, 0]
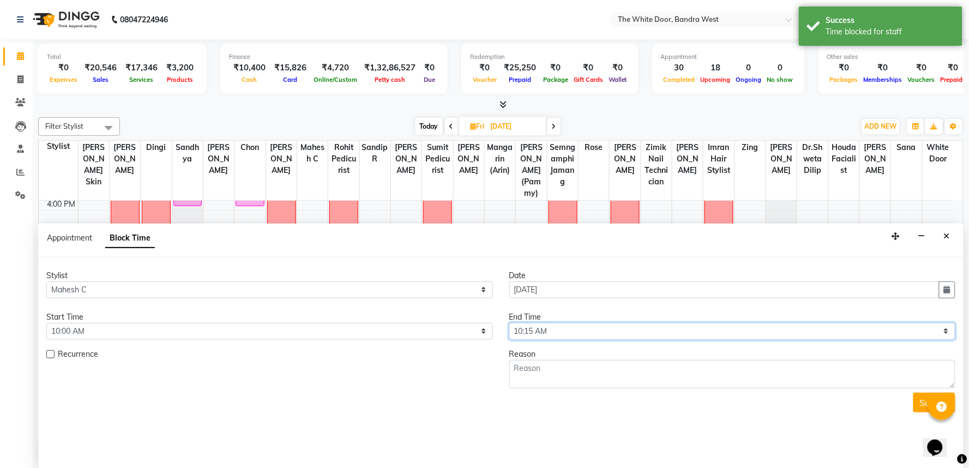
drag, startPoint x: 575, startPoint y: 329, endPoint x: 571, endPoint y: 323, distance: 7.1
click at [575, 329] on select "Select 10:00 AM 10:15 AM 10:30 AM 10:45 AM 11:00 AM 11:15 AM 11:30 AM 11:45 AM …" at bounding box center [733, 331] width 447 height 17
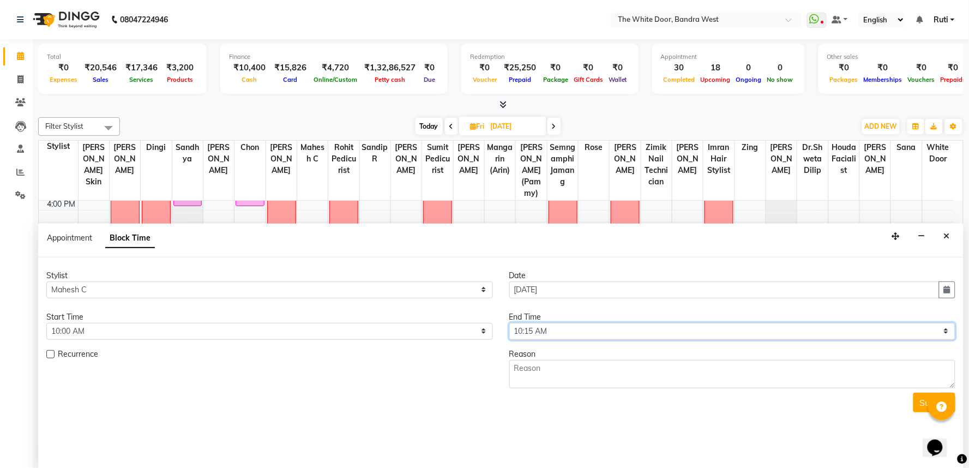
select select "660"
click at [510, 323] on select "Select 10:00 AM 10:15 AM 10:30 AM 10:45 AM 11:00 AM 11:15 AM 11:30 AM 11:45 AM …" at bounding box center [733, 331] width 447 height 17
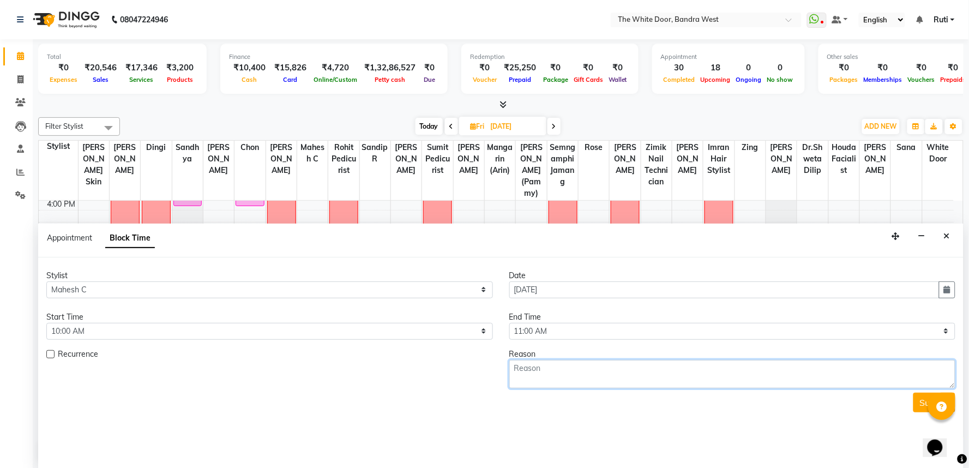
click at [567, 374] on textarea at bounding box center [733, 374] width 447 height 28
type textarea "11-7"
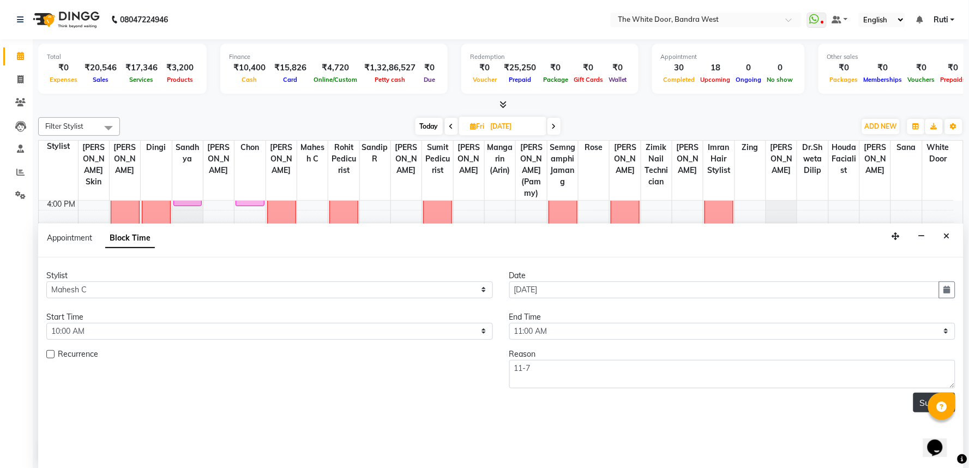
click at [927, 404] on button "Submit" at bounding box center [935, 403] width 42 height 20
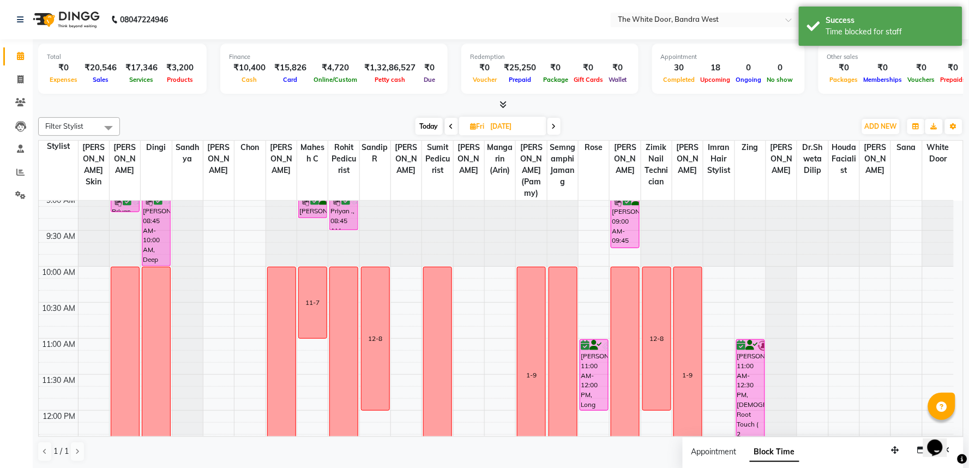
scroll to position [0, 0]
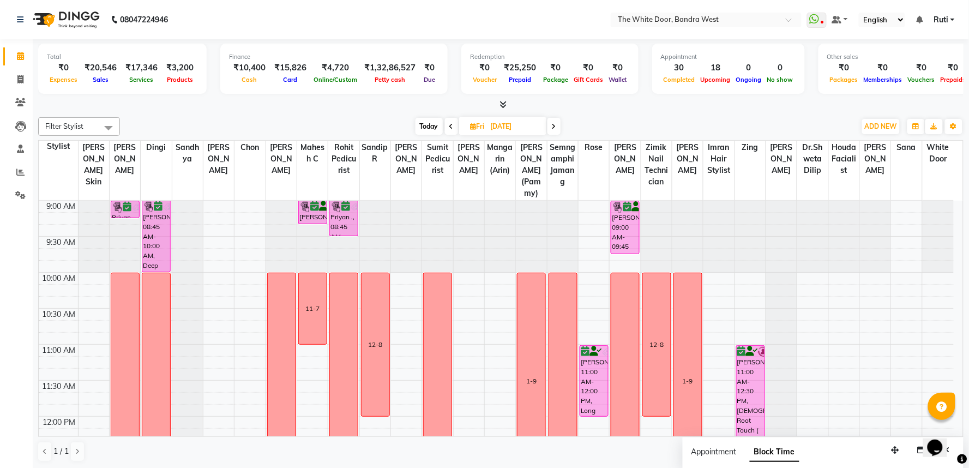
click at [436, 128] on span "Today" at bounding box center [429, 126] width 27 height 17
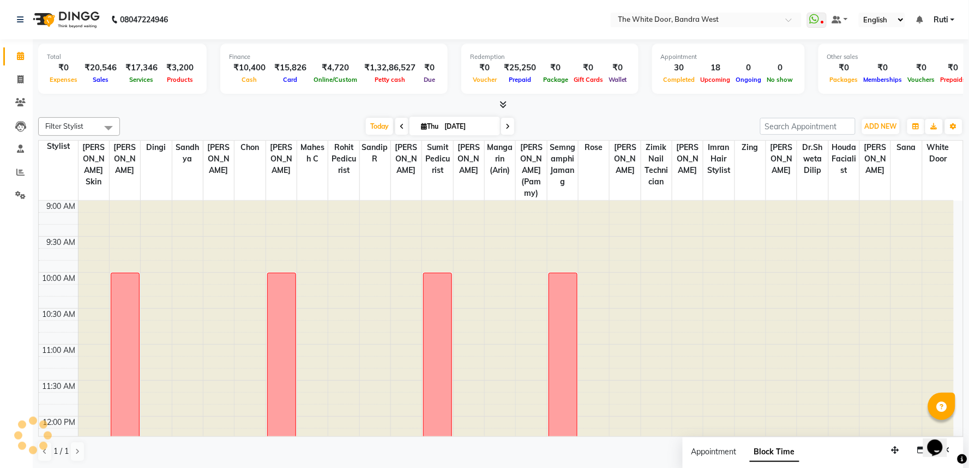
scroll to position [506, 0]
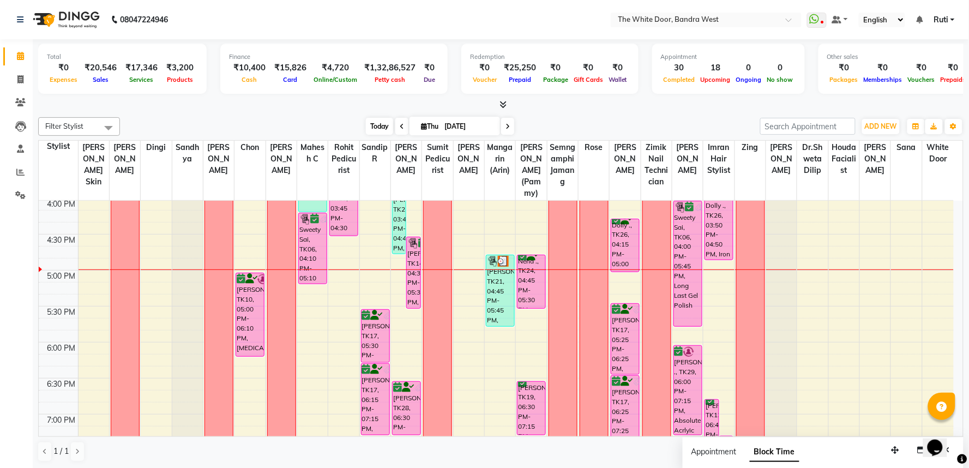
click at [367, 122] on span "Today" at bounding box center [379, 126] width 27 height 17
click at [508, 128] on span at bounding box center [507, 126] width 13 height 17
type input "05-09-2025"
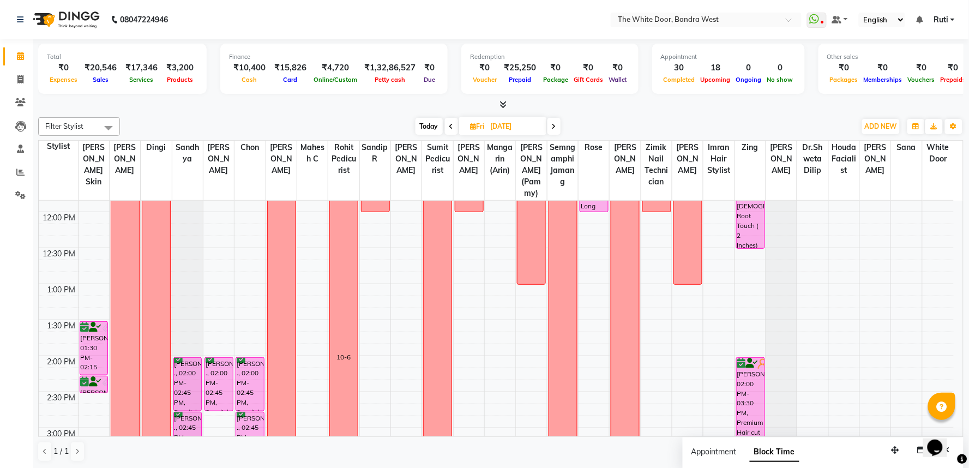
scroll to position [203, 0]
click at [370, 311] on span "Delete Block Time" at bounding box center [401, 314] width 62 height 11
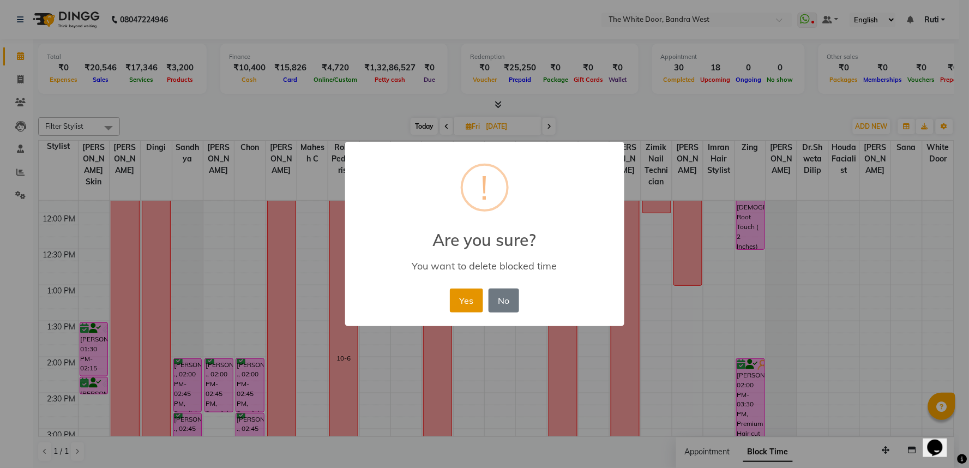
click at [478, 291] on button "Yes" at bounding box center [466, 301] width 33 height 24
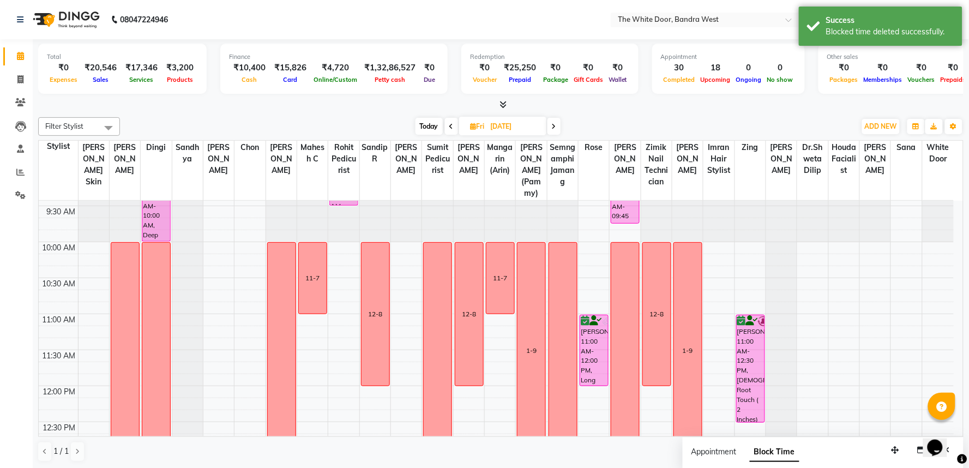
scroll to position [61, 0]
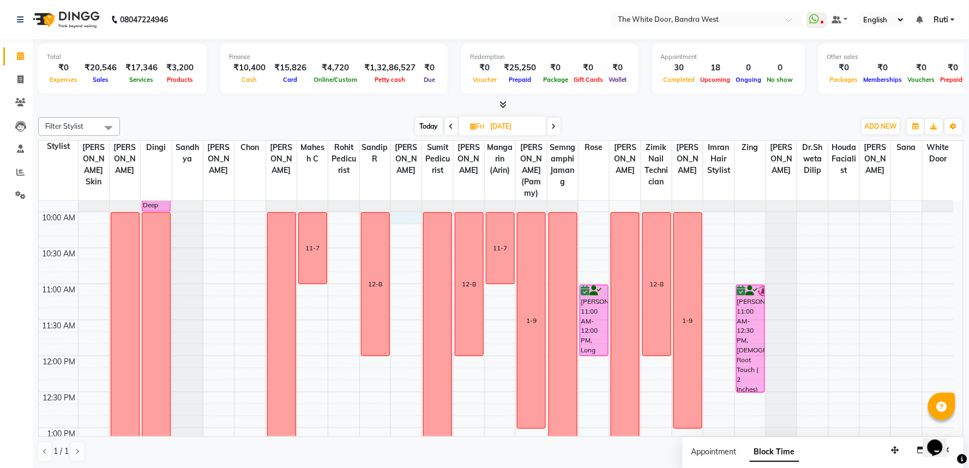
select select "22332"
select select "tentative"
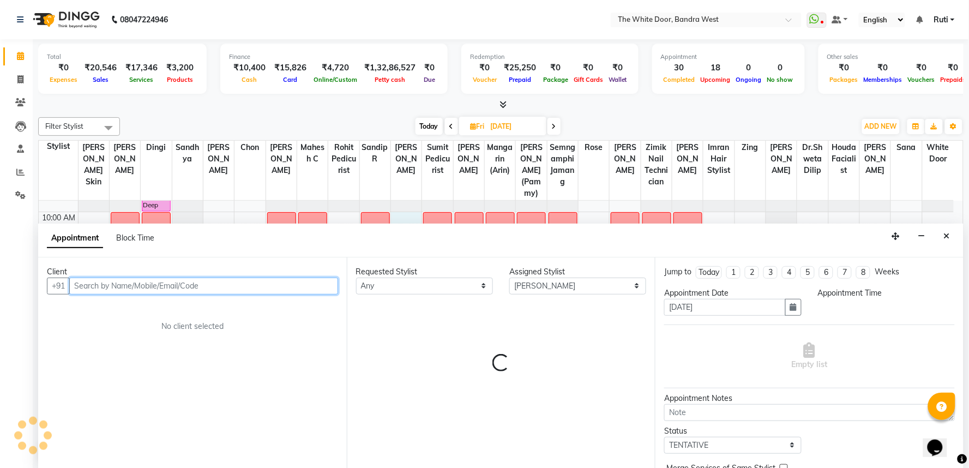
select select "600"
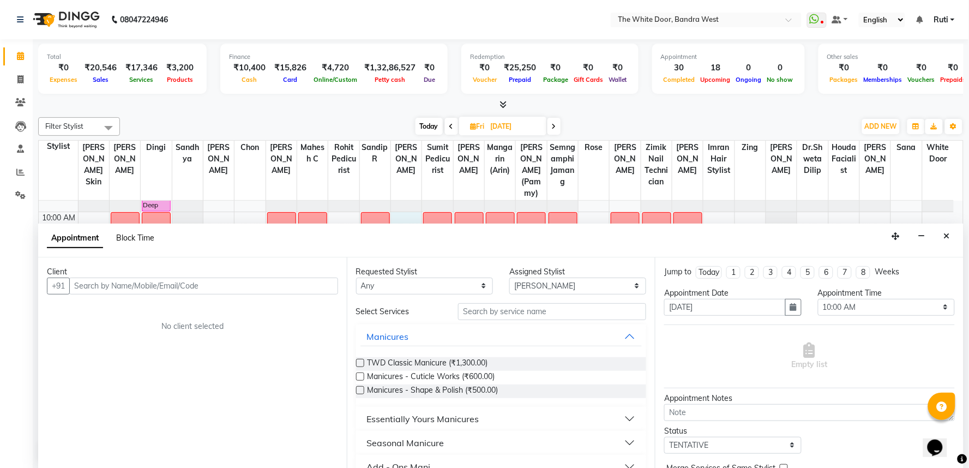
click at [138, 237] on span "Block Time" at bounding box center [135, 238] width 38 height 10
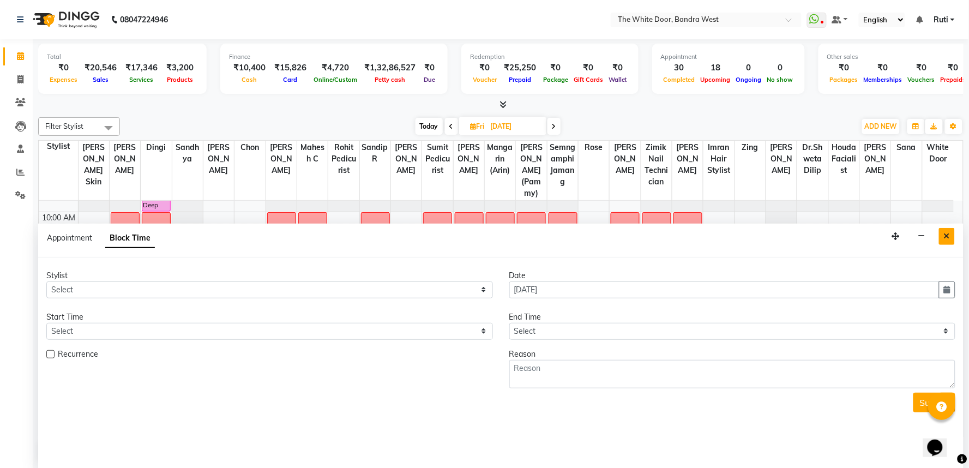
click at [951, 235] on button "Close" at bounding box center [947, 236] width 16 height 17
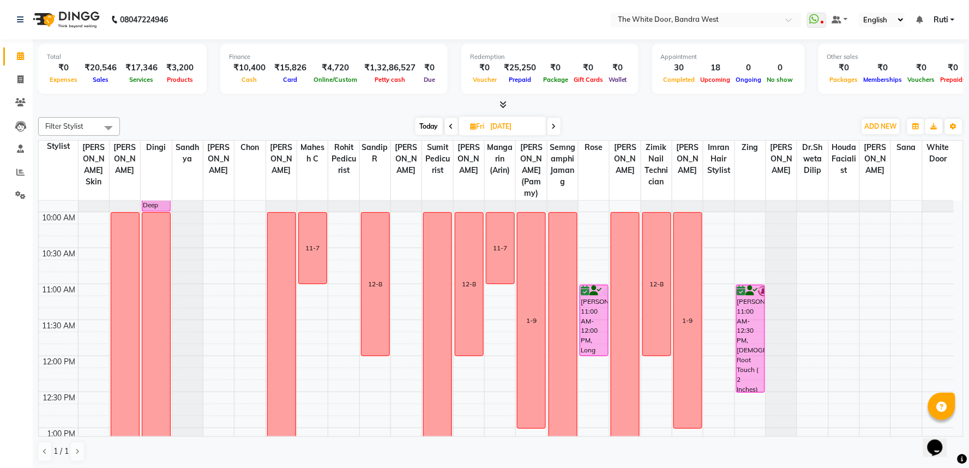
select select "22332"
select select "tentative"
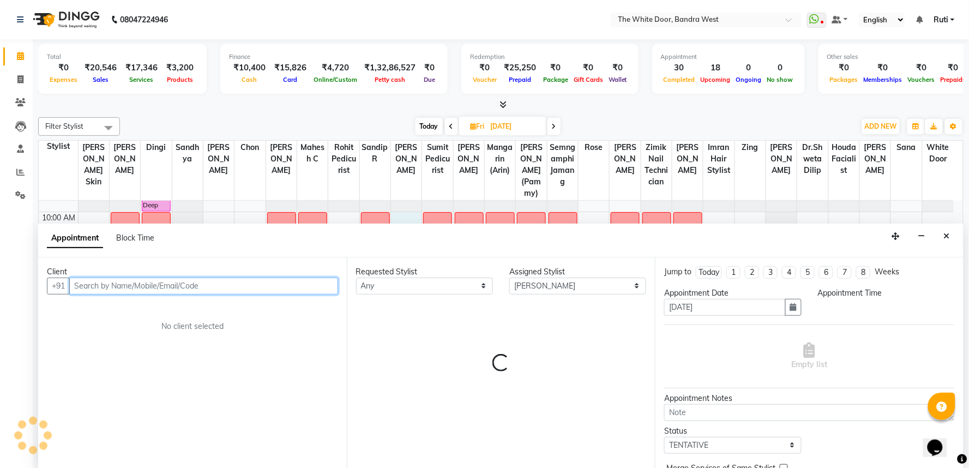
select select "600"
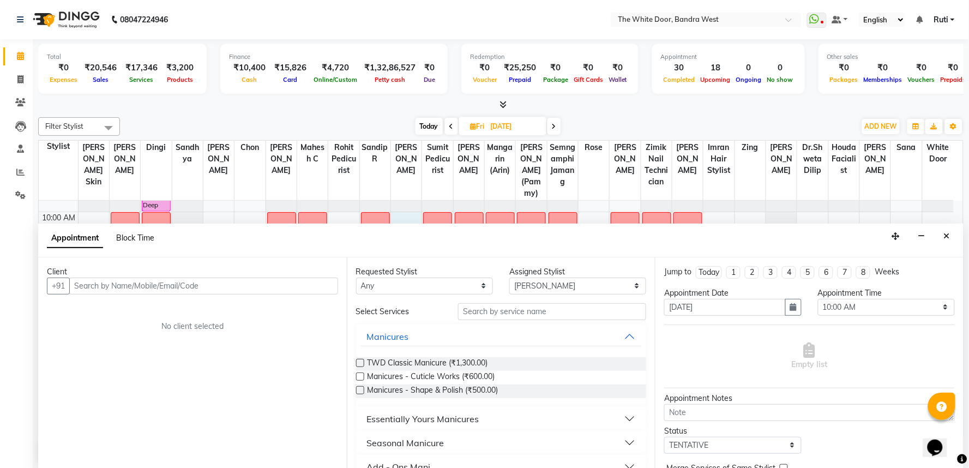
click at [144, 236] on span "Block Time" at bounding box center [135, 238] width 38 height 10
select select "22332"
select select "600"
select select "615"
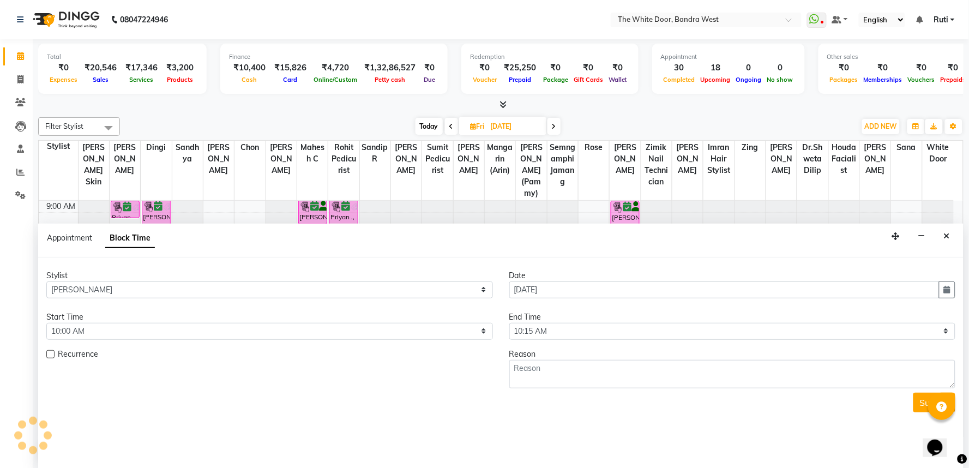
scroll to position [506, 0]
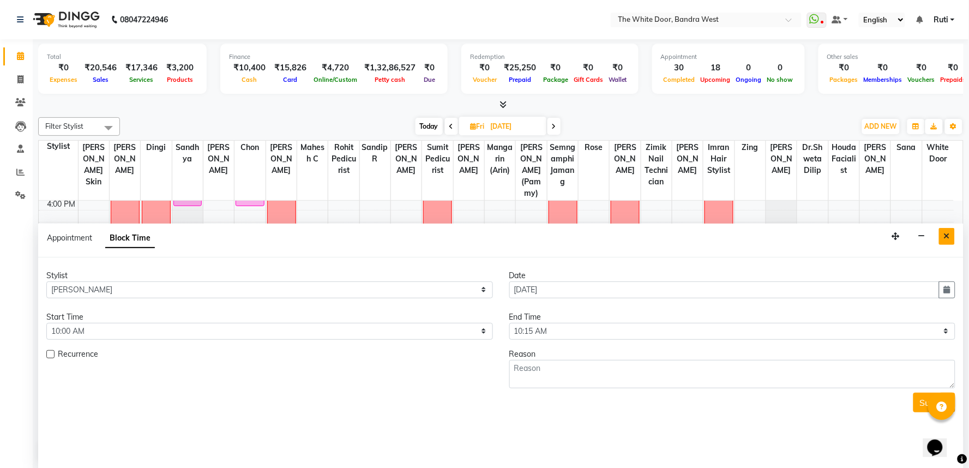
click at [951, 232] on button "Close" at bounding box center [947, 236] width 16 height 17
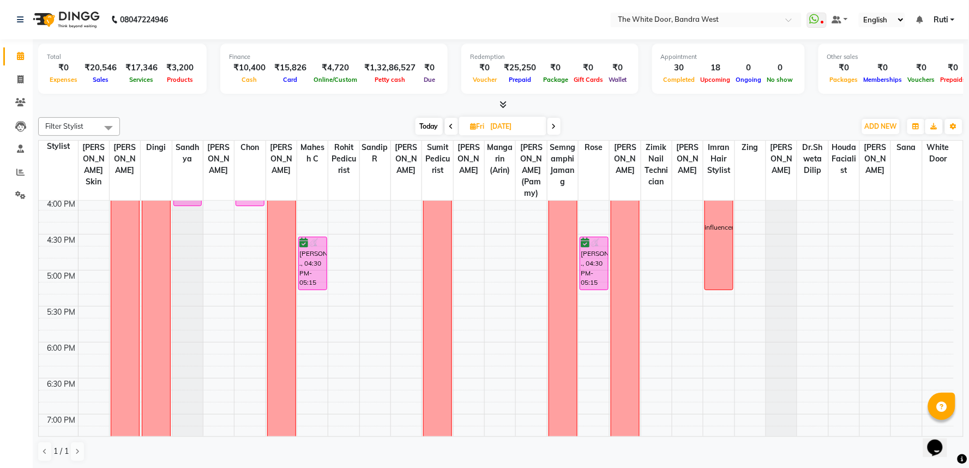
click at [427, 123] on span "Today" at bounding box center [429, 126] width 27 height 17
type input "[DATE]"
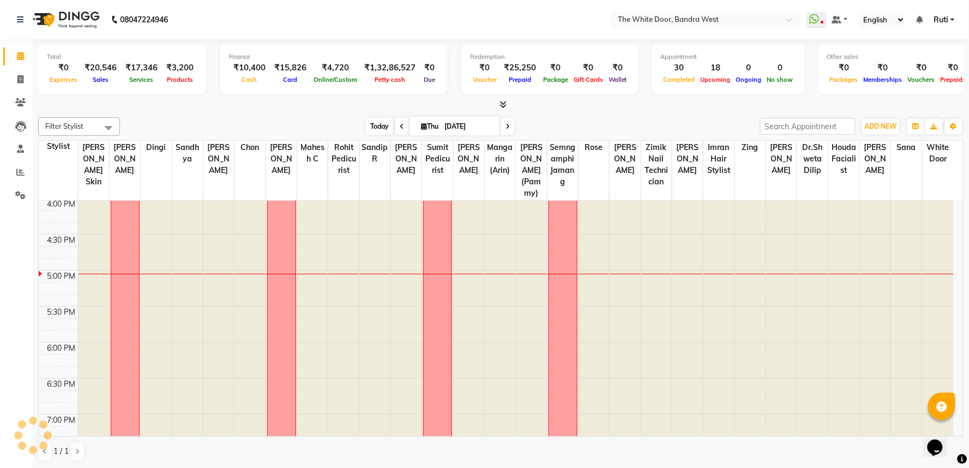
scroll to position [579, 0]
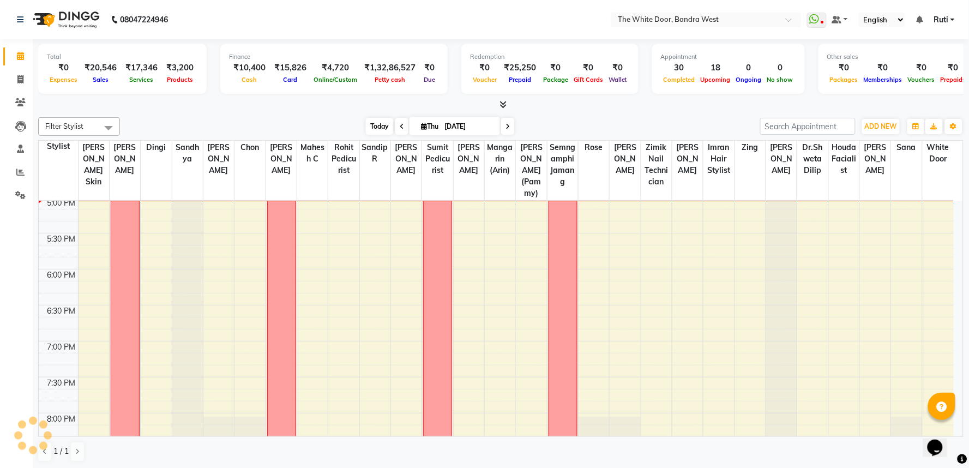
click at [374, 121] on span "Today" at bounding box center [379, 126] width 27 height 17
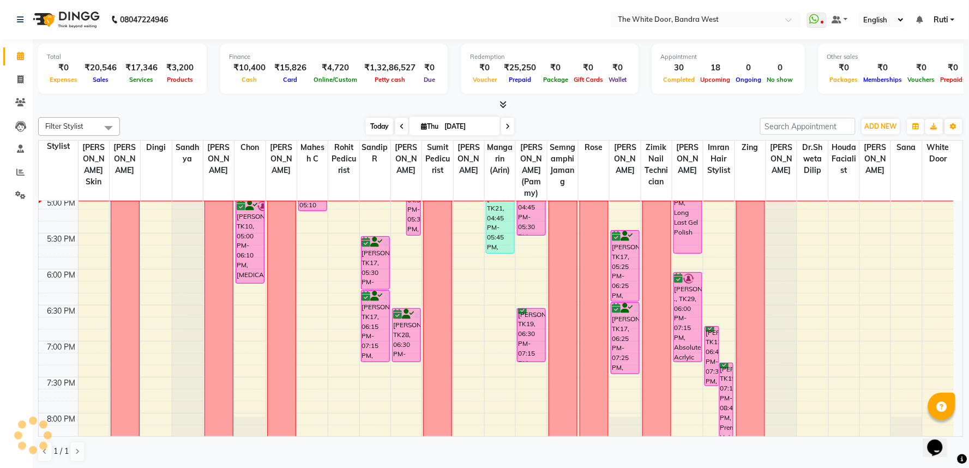
click at [373, 123] on span "Today" at bounding box center [379, 126] width 27 height 17
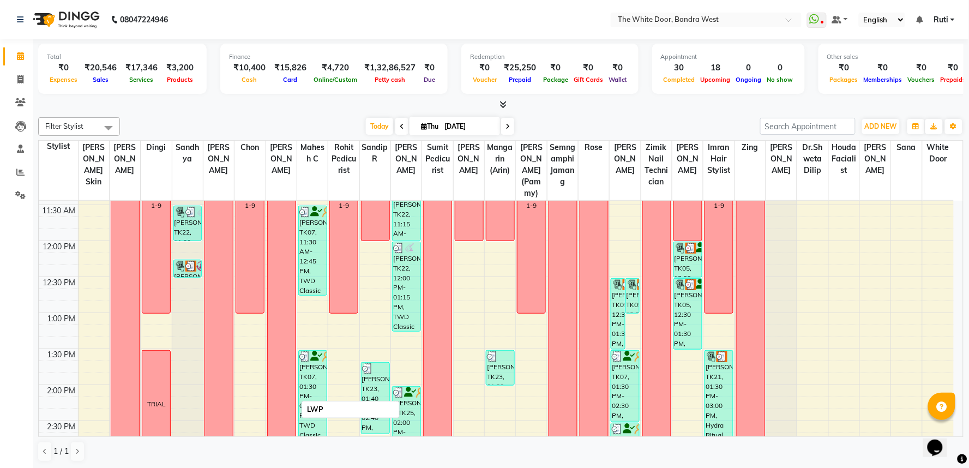
scroll to position [182, 0]
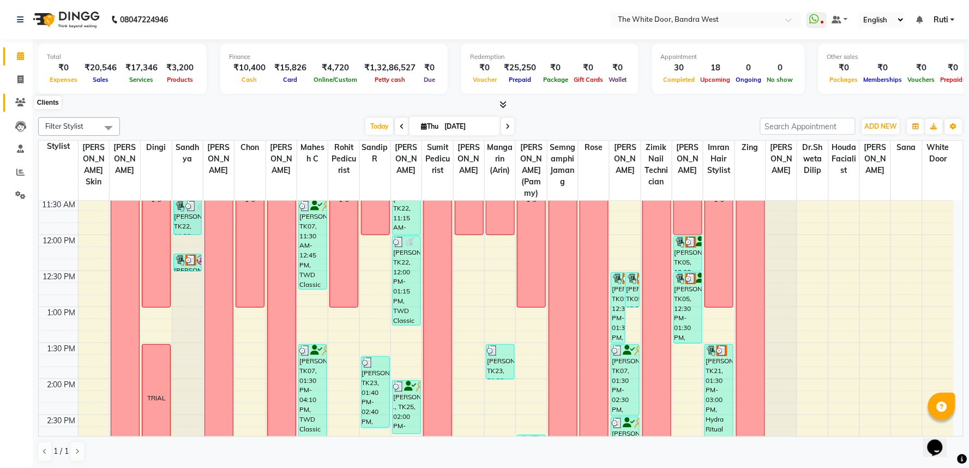
click at [20, 105] on icon at bounding box center [20, 102] width 10 height 8
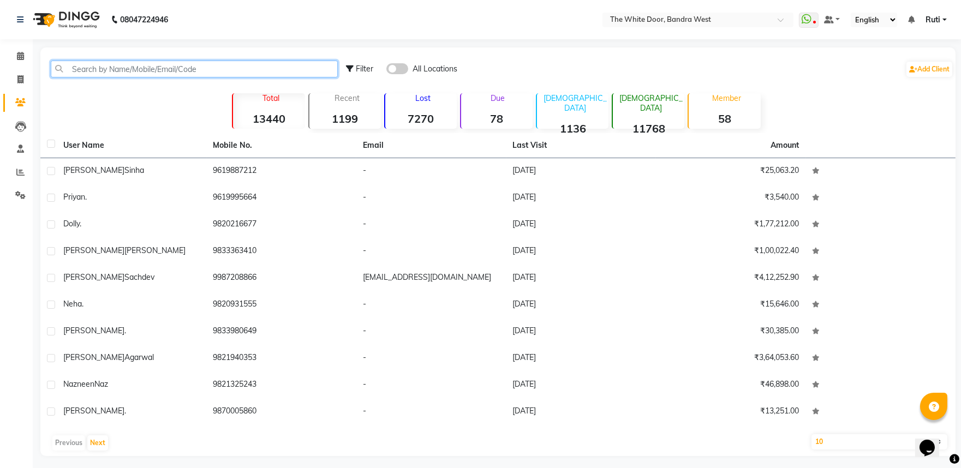
click at [193, 68] on input "text" at bounding box center [194, 69] width 287 height 17
paste input "98203 13942"
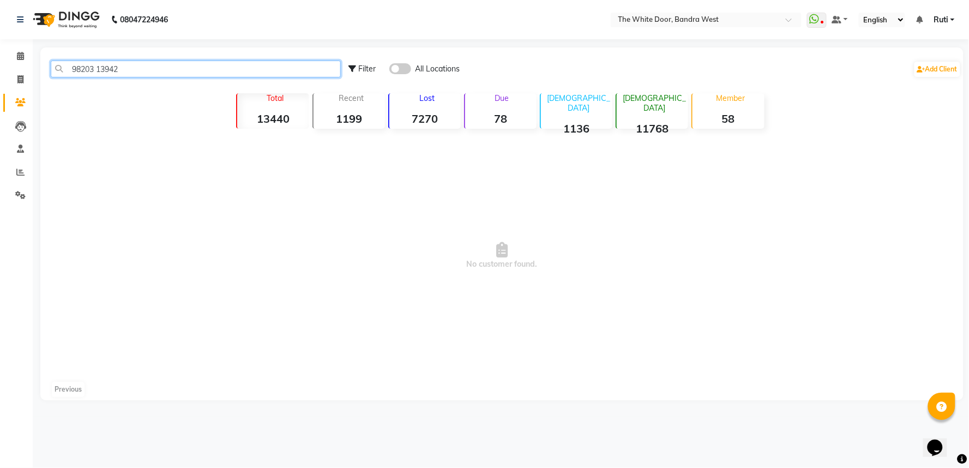
click at [99, 71] on input "98203 13942" at bounding box center [196, 69] width 290 height 17
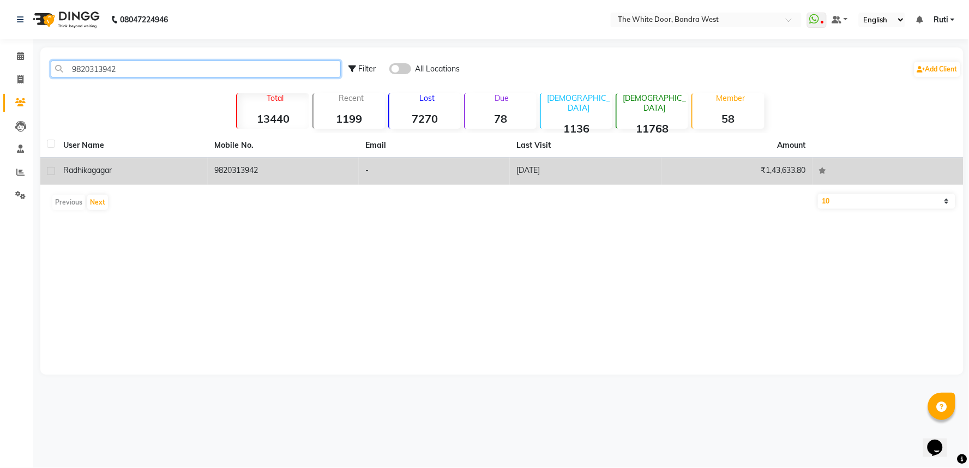
type input "9820313942"
click at [143, 175] on div "radhika gagar" at bounding box center [132, 170] width 138 height 11
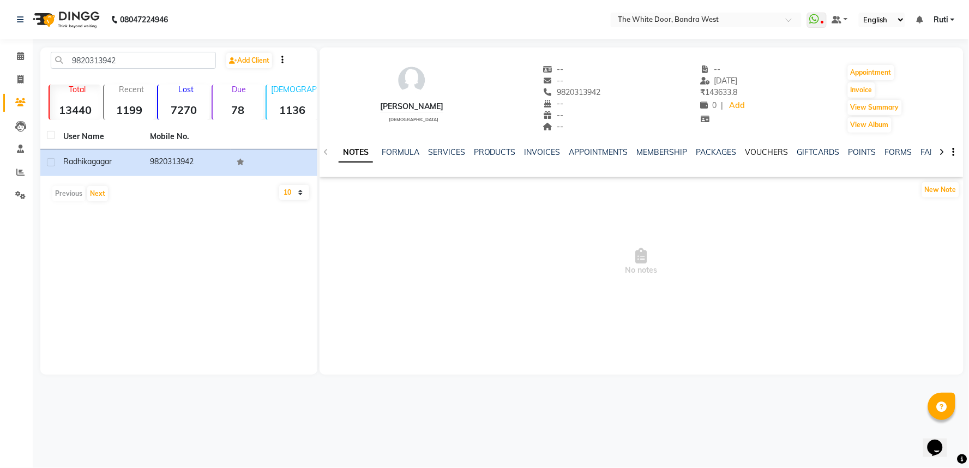
click at [766, 153] on link "VOUCHERS" at bounding box center [767, 152] width 43 height 10
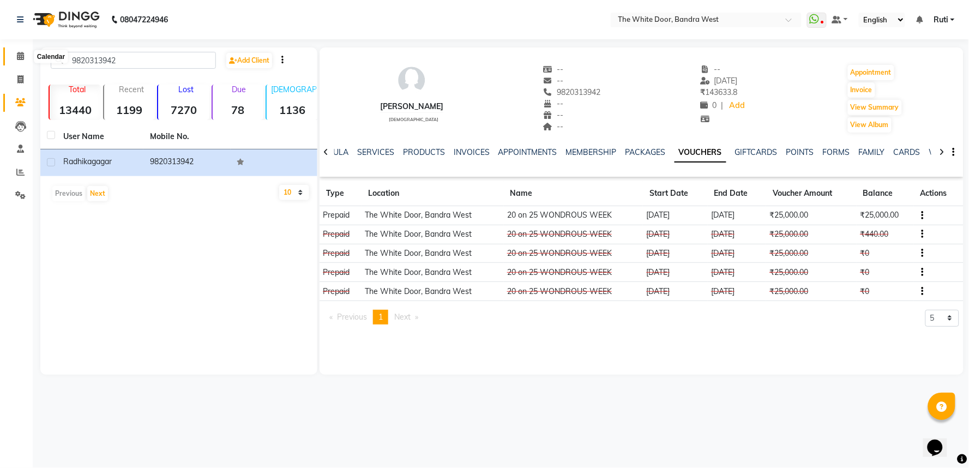
click at [17, 56] on icon at bounding box center [20, 56] width 7 height 8
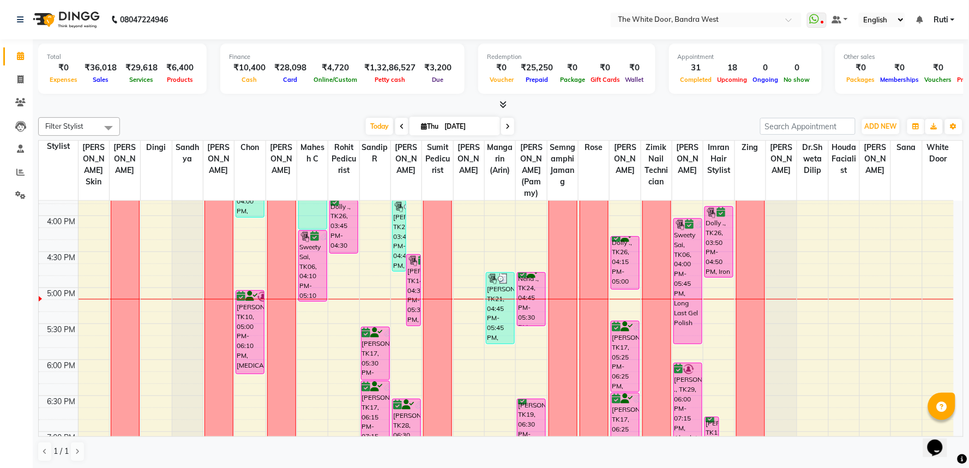
scroll to position [484, 0]
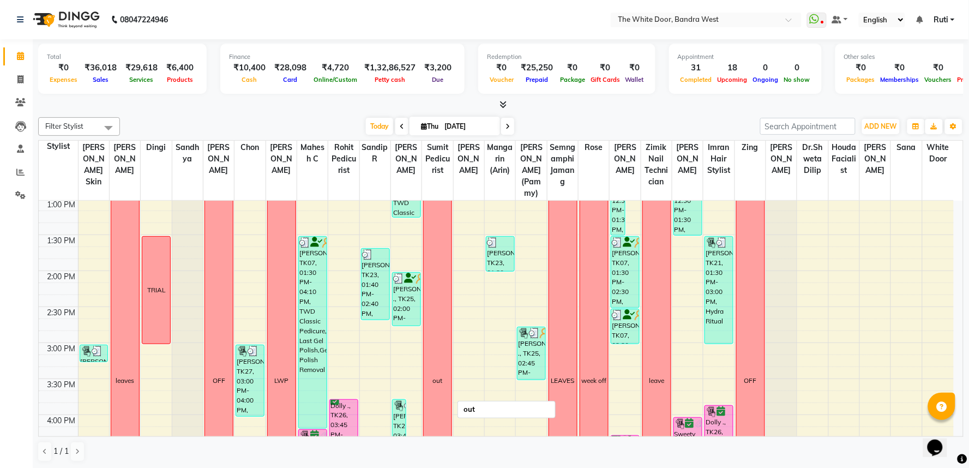
scroll to position [303, 0]
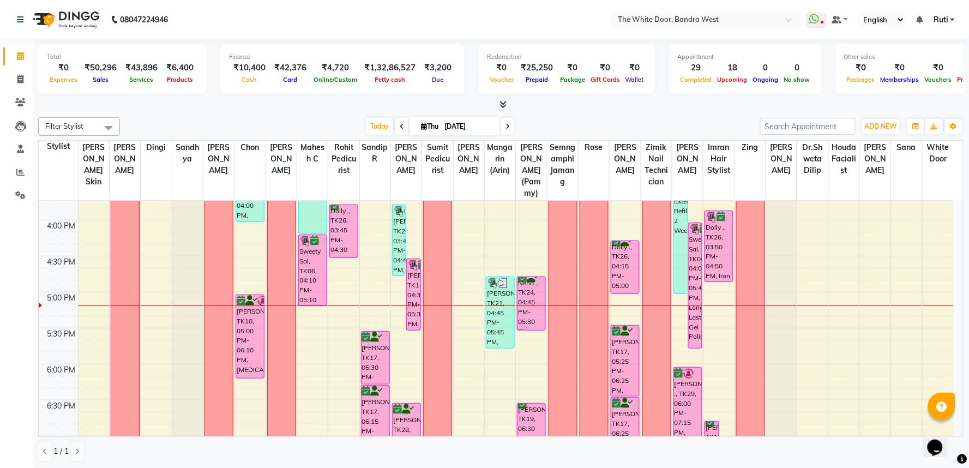
scroll to position [424, 0]
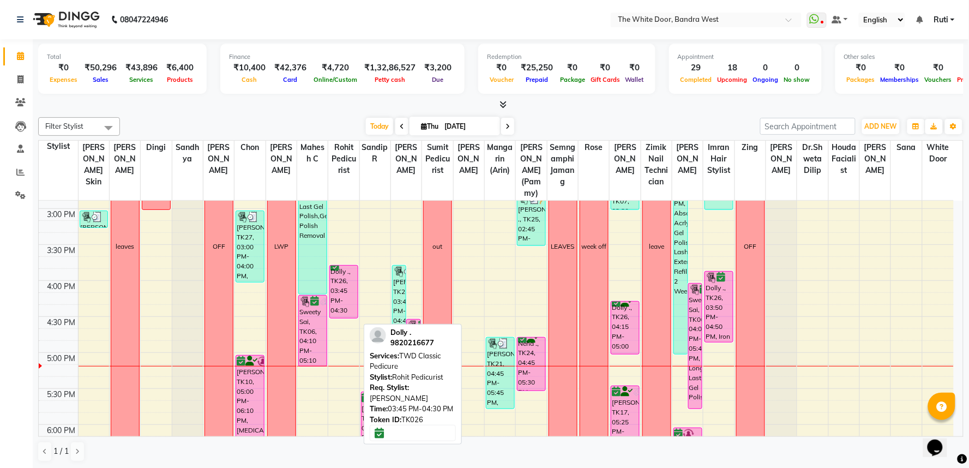
click at [349, 307] on div "Dolly ., TK26, 03:45 PM-04:30 PM, TWD Classic Pedicure" at bounding box center [344, 292] width 28 height 52
select select "6"
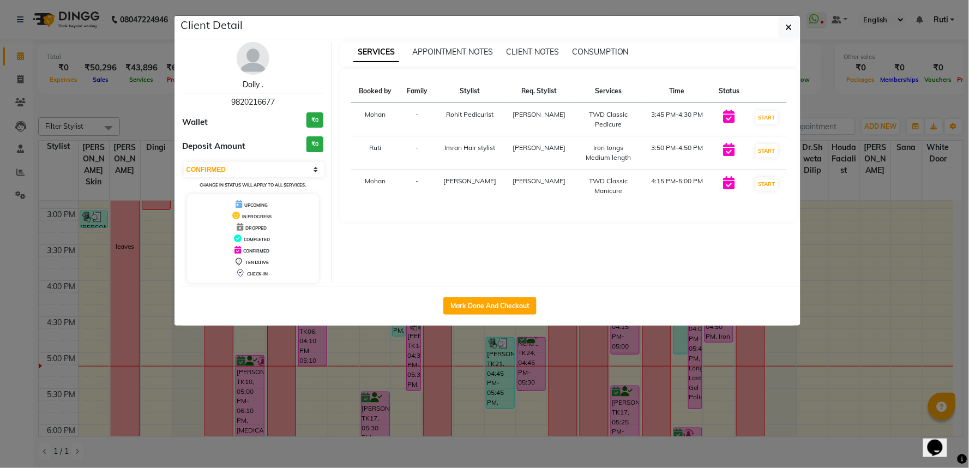
click at [252, 83] on link "Dolly ." at bounding box center [253, 85] width 21 height 10
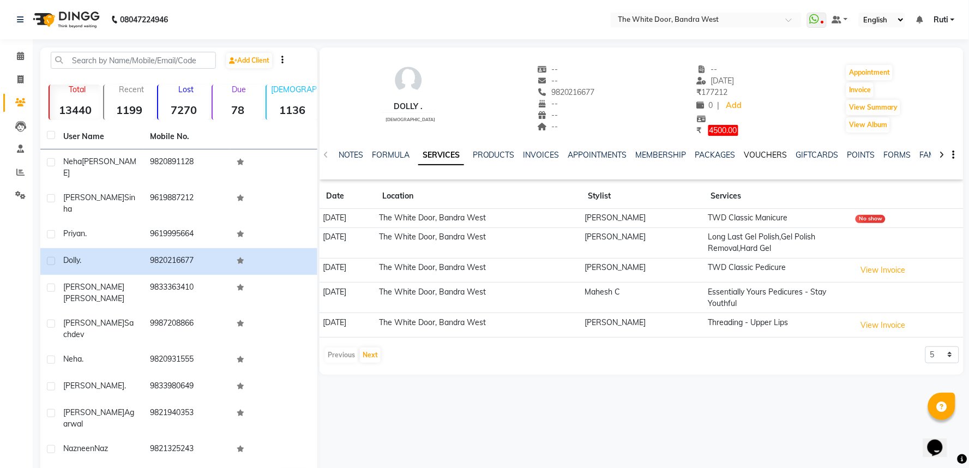
click at [764, 154] on link "VOUCHERS" at bounding box center [766, 155] width 43 height 10
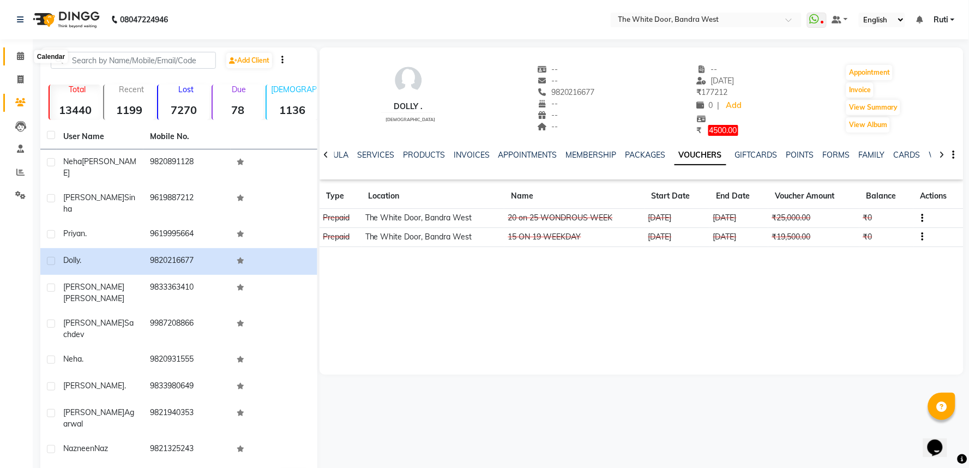
click at [23, 55] on icon at bounding box center [20, 56] width 7 height 8
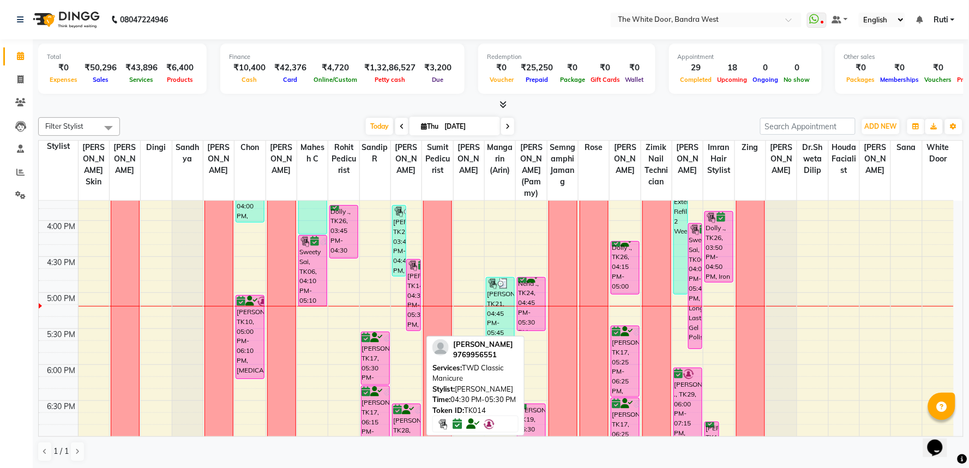
scroll to position [484, 0]
drag, startPoint x: 414, startPoint y: 304, endPoint x: 416, endPoint y: 319, distance: 15.0
click at [416, 319] on div "Jyatika Rai, TK20, 09:00 AM-10:00 AM, Essentially Yours Pedicures - Stay Youthf…" at bounding box center [406, 184] width 31 height 936
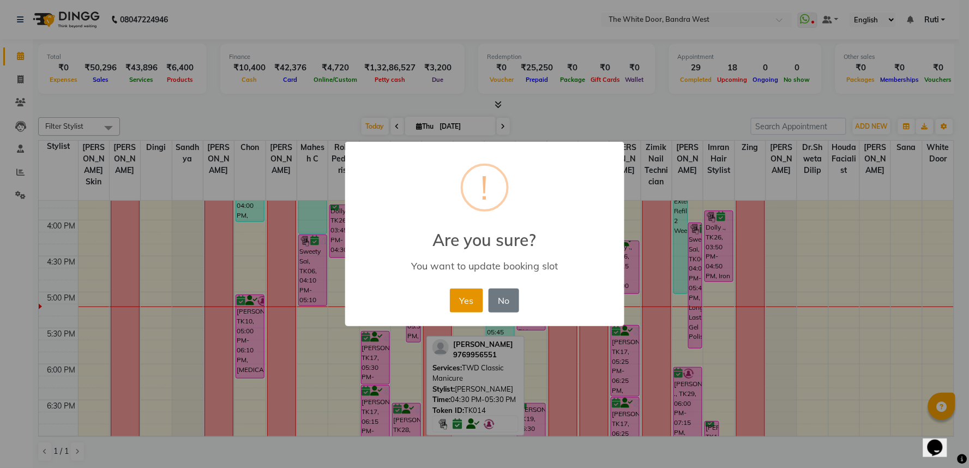
click at [468, 302] on button "Yes" at bounding box center [466, 301] width 33 height 24
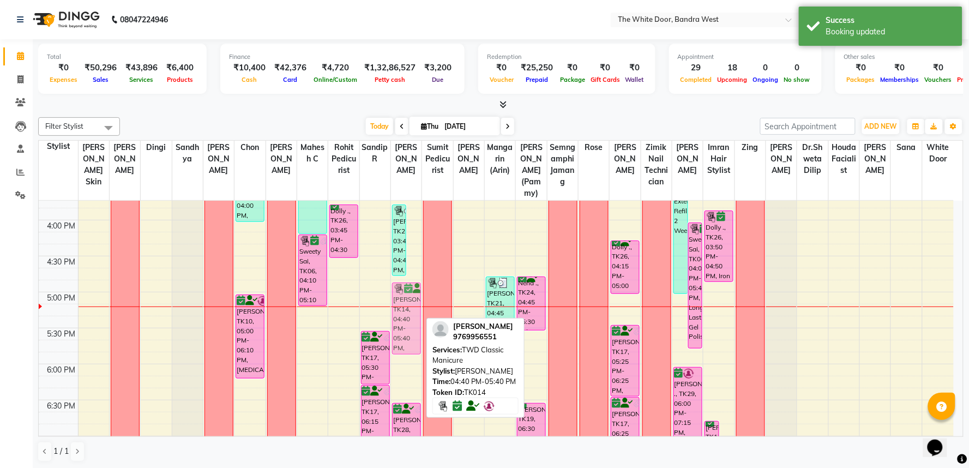
drag, startPoint x: 416, startPoint y: 309, endPoint x: 416, endPoint y: 324, distance: 14.7
click at [416, 324] on div "Jyatika Rai, TK20, 09:00 AM-10:00 AM, Essentially Yours Pedicures - Stay Youthf…" at bounding box center [406, 184] width 31 height 936
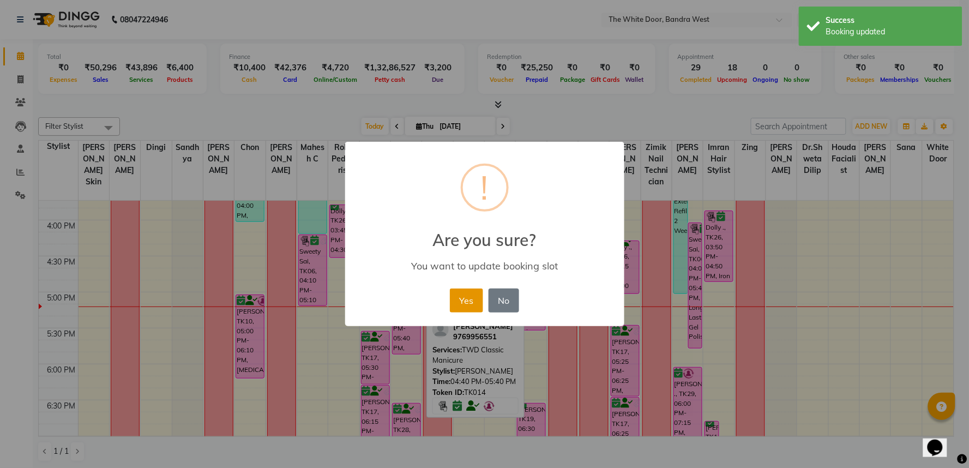
click at [466, 300] on button "Yes" at bounding box center [466, 301] width 33 height 24
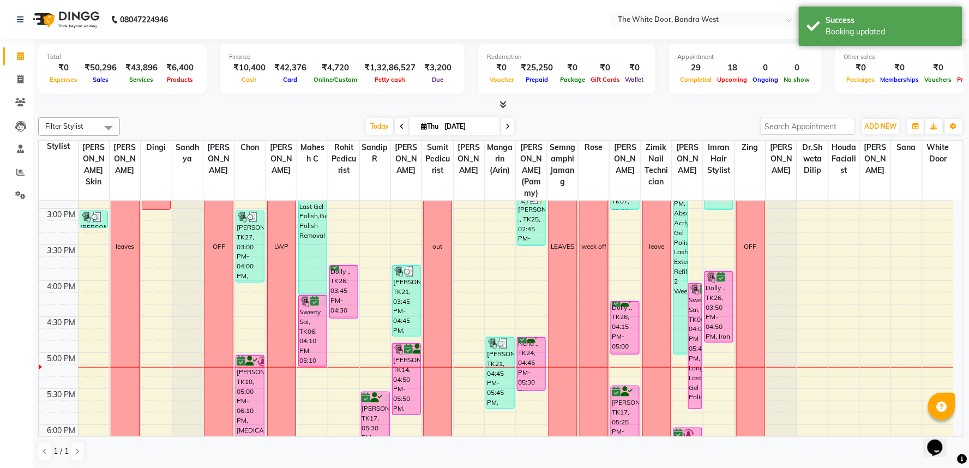
scroll to position [546, 0]
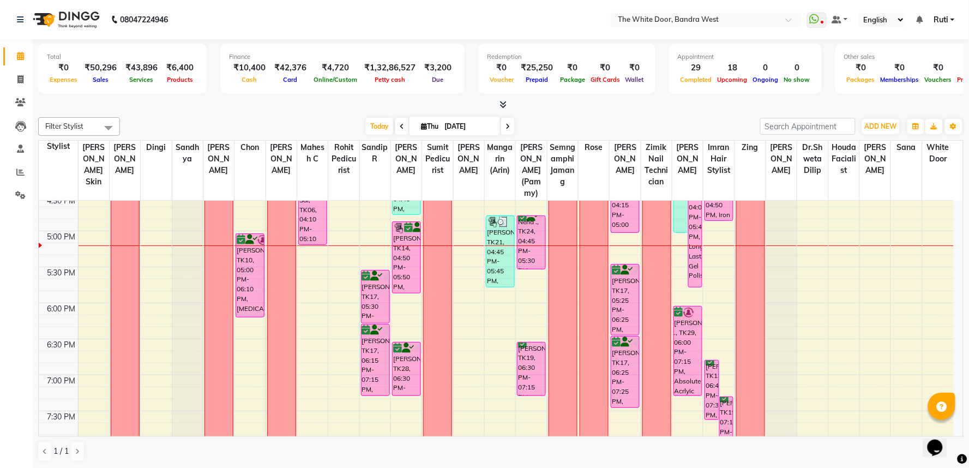
click at [151, 272] on div "9:00 AM 9:30 AM 10:00 AM 10:30 AM 11:00 AM 11:30 AM 12:00 PM 12:30 PM 1:00 PM 1…" at bounding box center [496, 123] width 915 height 936
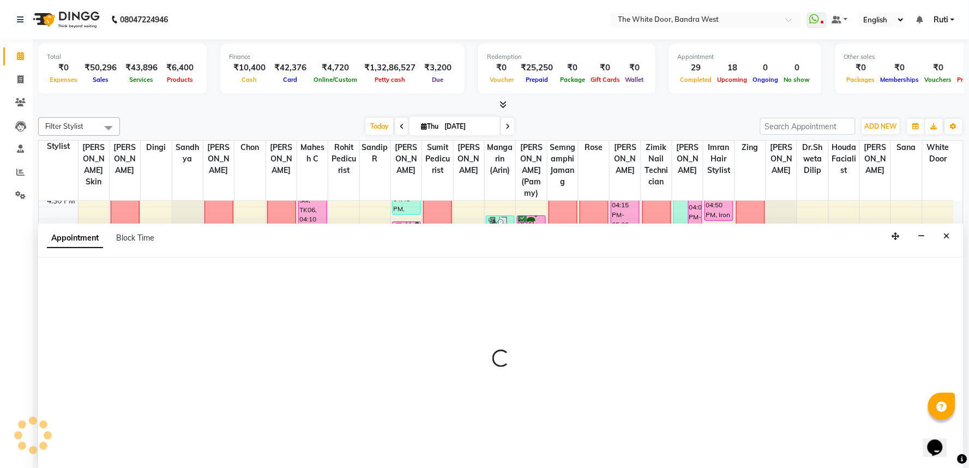
select select "31478"
select select "1035"
select select "tentative"
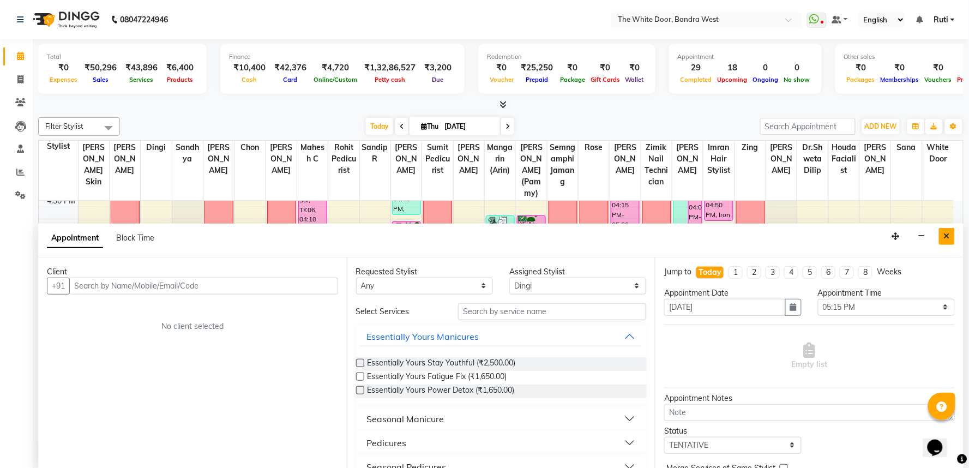
click at [942, 233] on button "Close" at bounding box center [947, 236] width 16 height 17
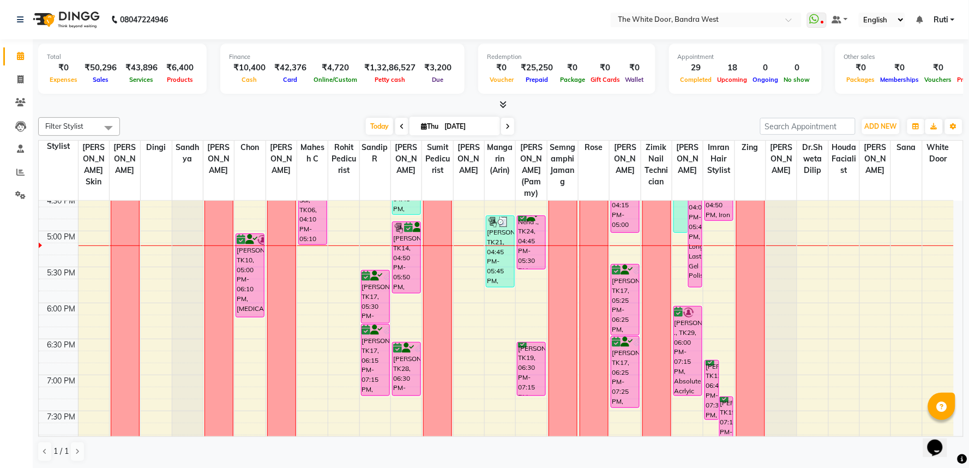
click at [155, 269] on div "9:00 AM 9:30 AM 10:00 AM 10:30 AM 11:00 AM 11:30 AM 12:00 PM 12:30 PM 1:00 PM 1…" at bounding box center [496, 123] width 915 height 936
select select "31478"
select select "tentative"
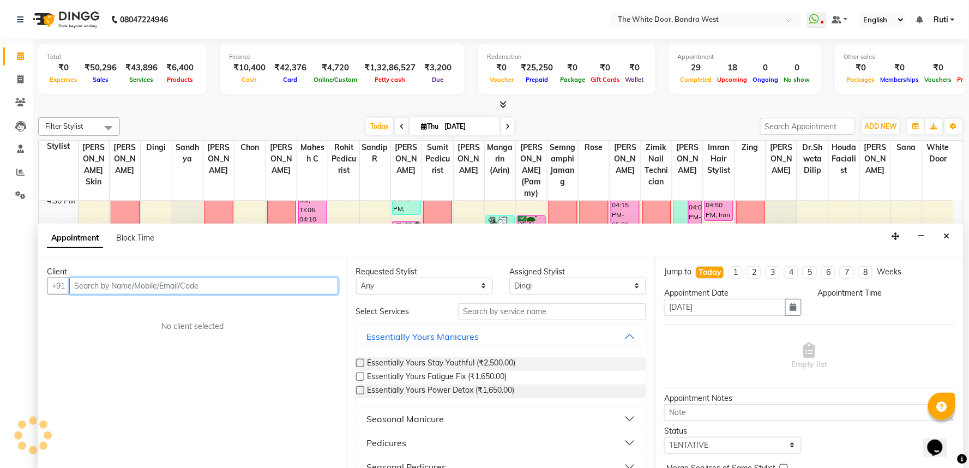
select select "1035"
click at [187, 282] on input "text" at bounding box center [203, 286] width 269 height 17
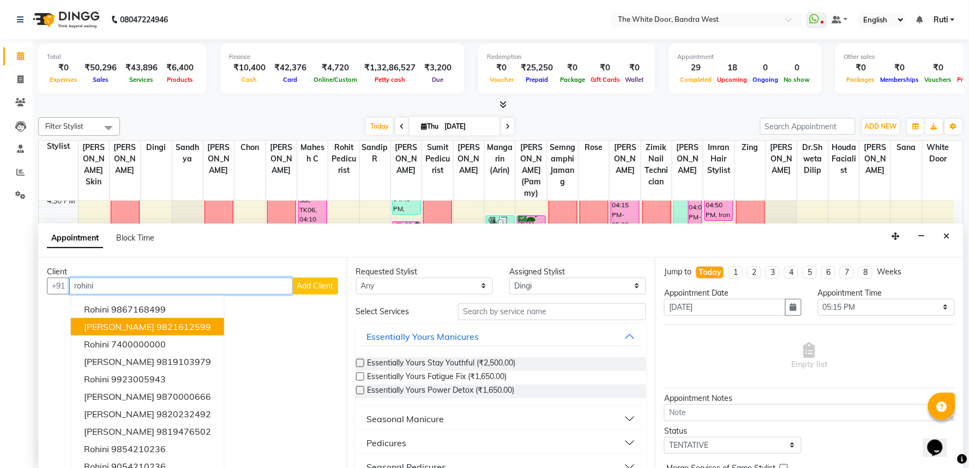
click at [175, 322] on ngb-highlight "9821612599" at bounding box center [184, 326] width 55 height 11
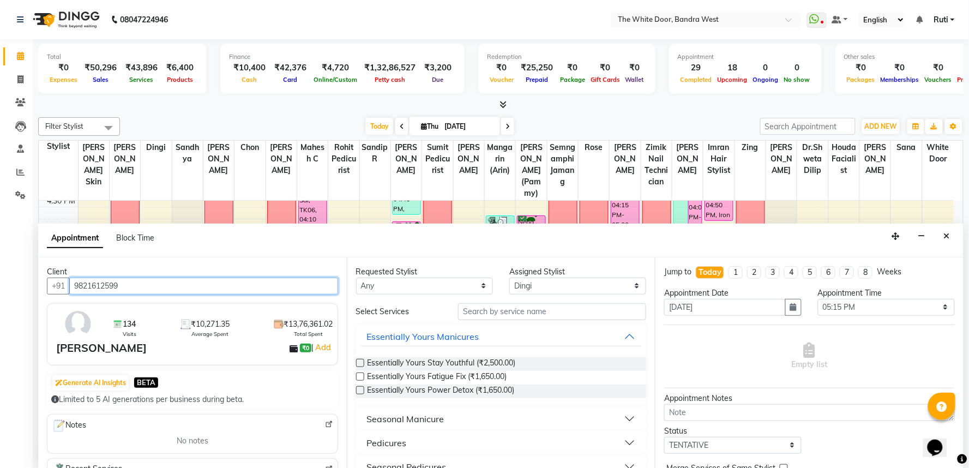
type input "9821612599"
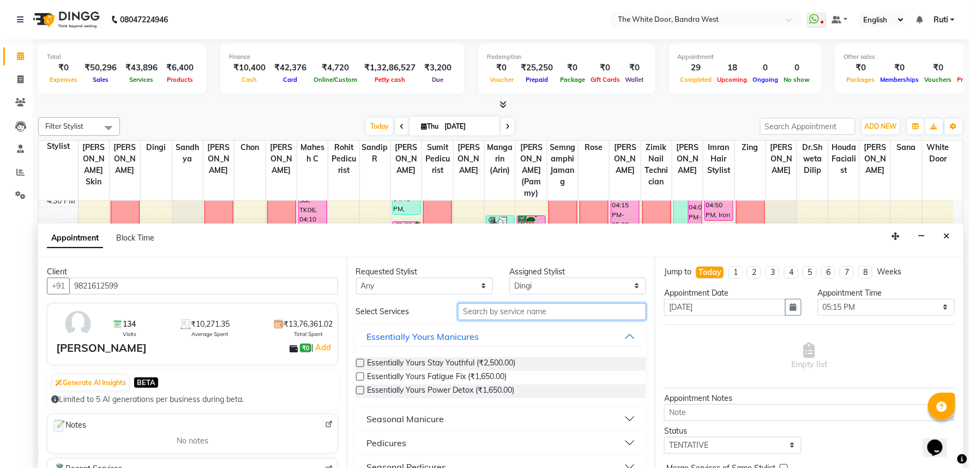
click at [516, 307] on input "text" at bounding box center [552, 311] width 188 height 17
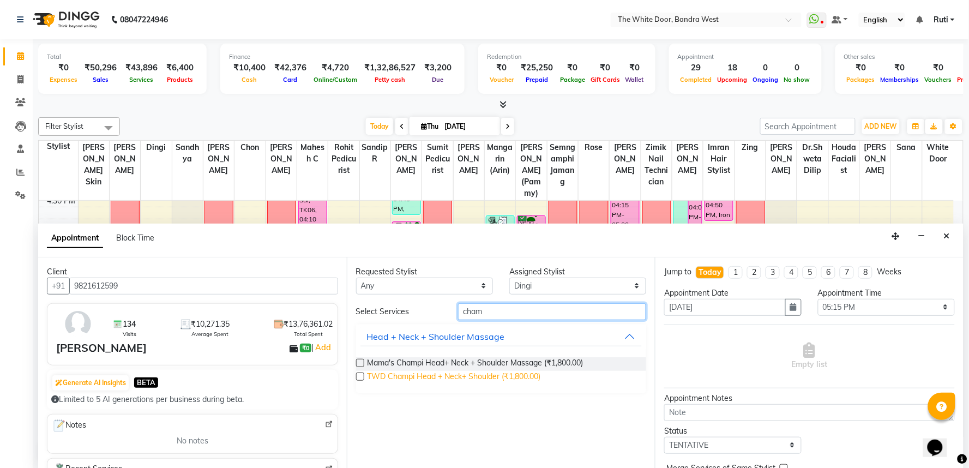
type input "cham"
click at [432, 373] on span "TWD Champi Head + Neck+ Shoulder (₹1,800.00)" at bounding box center [454, 378] width 173 height 14
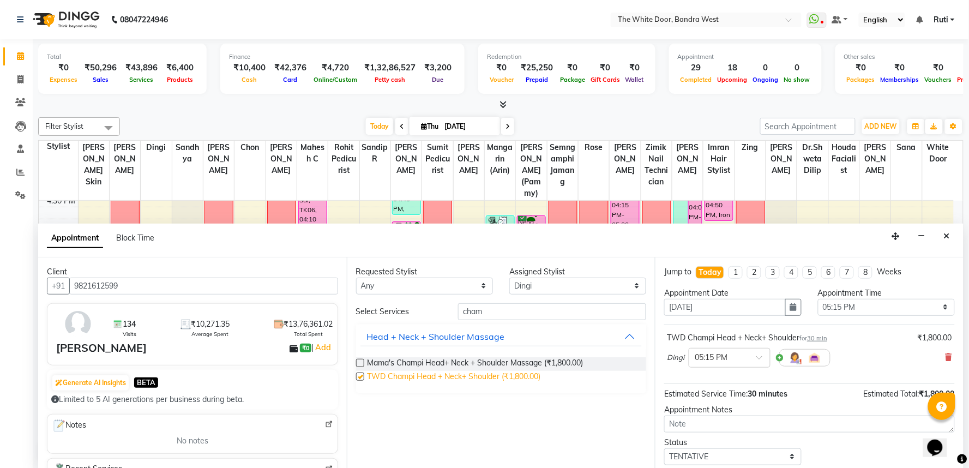
checkbox input "false"
click at [560, 281] on select "Select Amita Skin benjimin Chon Dingi Dr.Shweta Dilip Farheen K Ganesh M Himans…" at bounding box center [578, 286] width 137 height 17
select select "64906"
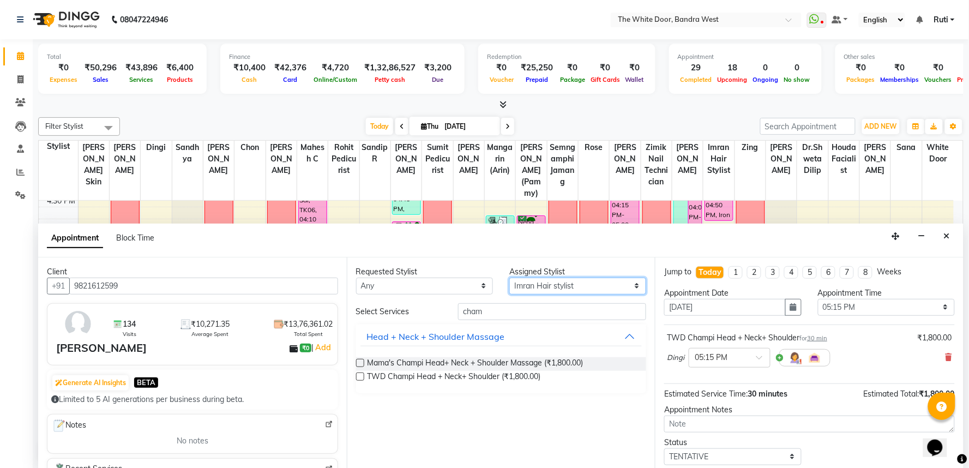
click at [510, 278] on select "Select Amita Skin benjimin Chon Dingi Dr.Shweta Dilip Farheen K Ganesh M Himans…" at bounding box center [578, 286] width 137 height 17
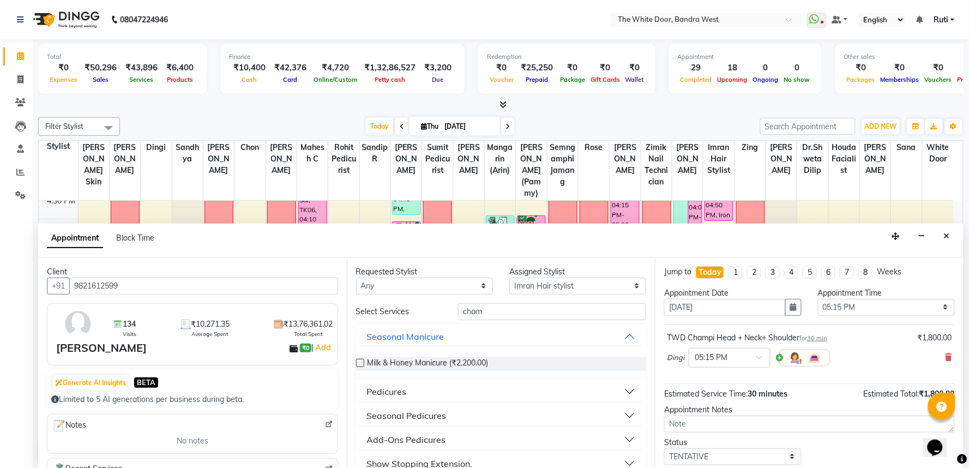
click at [494, 301] on div "Requested Stylist Any Amita Skin benjimin Chon Dingi Dr.Shweta Dilip Farheen K …" at bounding box center [501, 363] width 309 height 212
drag, startPoint x: 494, startPoint y: 301, endPoint x: 483, endPoint y: 318, distance: 20.3
click at [492, 309] on div "Requested Stylist Any Amita Skin benjimin Chon Dingi Dr.Shweta Dilip Farheen K …" at bounding box center [501, 363] width 309 height 212
click at [483, 318] on input "cham" at bounding box center [552, 311] width 188 height 17
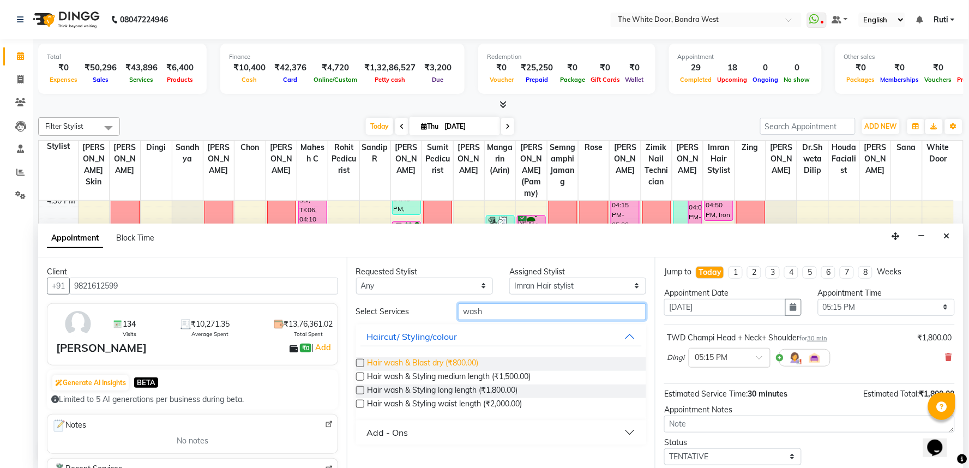
type input "wash"
click at [438, 362] on span "Hair wash & Blast dry (₹800.00)" at bounding box center [423, 364] width 111 height 14
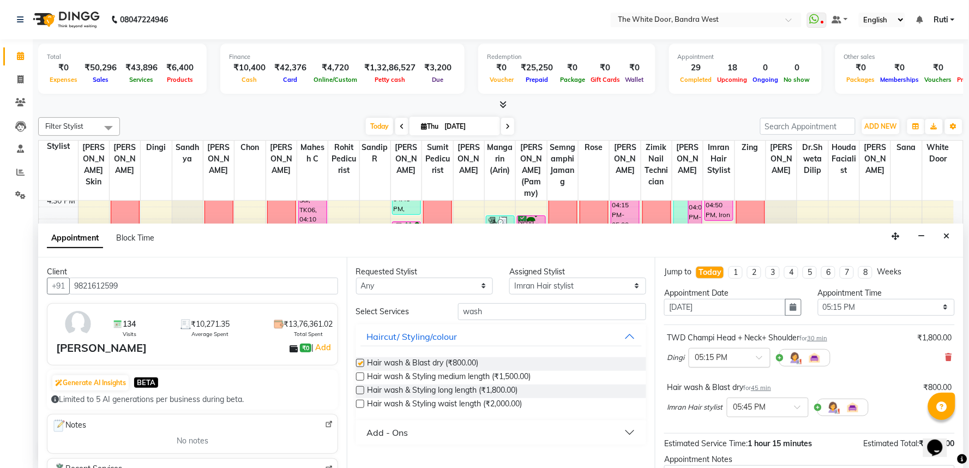
checkbox input "false"
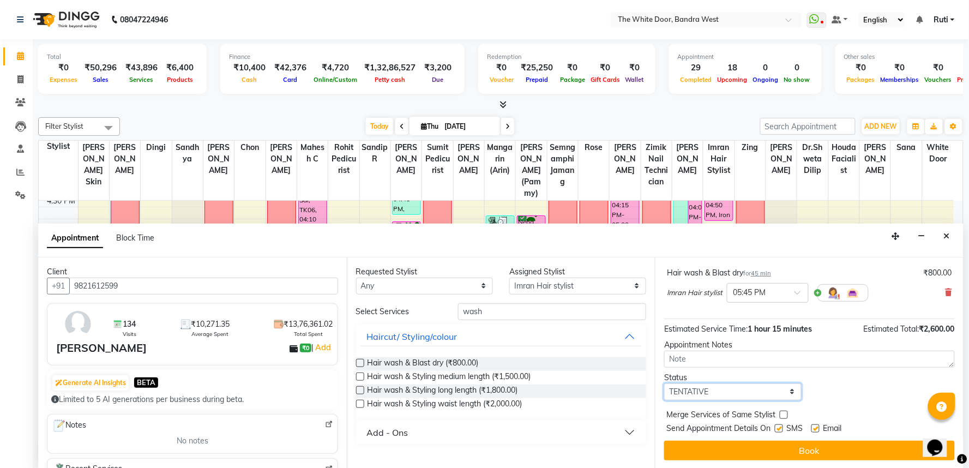
click at [739, 390] on select "Select TENTATIVE CONFIRM CHECK-IN UPCOMING" at bounding box center [732, 391] width 137 height 17
select select "confirm booking"
click at [664, 383] on select "Select TENTATIVE CONFIRM CHECK-IN UPCOMING" at bounding box center [732, 391] width 137 height 17
click at [833, 391] on div "Status Select TENTATIVE CONFIRM CHECK-IN UPCOMING" at bounding box center [809, 386] width 307 height 28
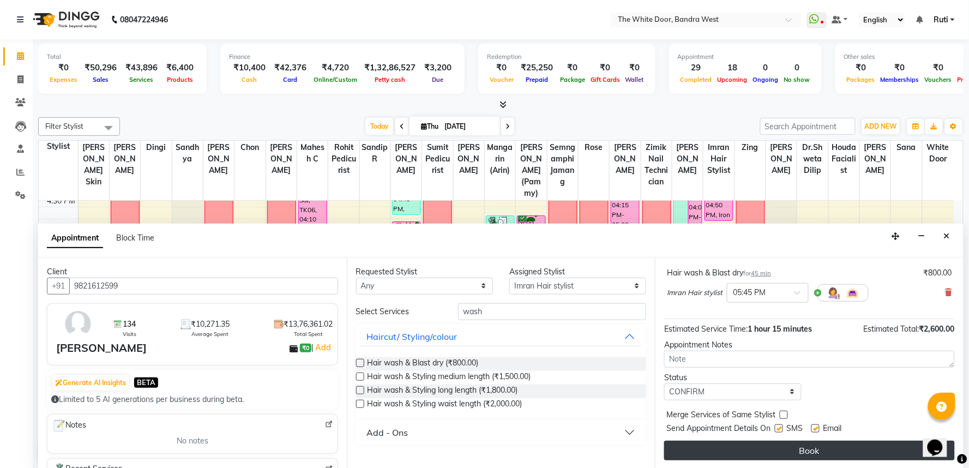
click at [806, 444] on button "Book" at bounding box center [809, 451] width 291 height 20
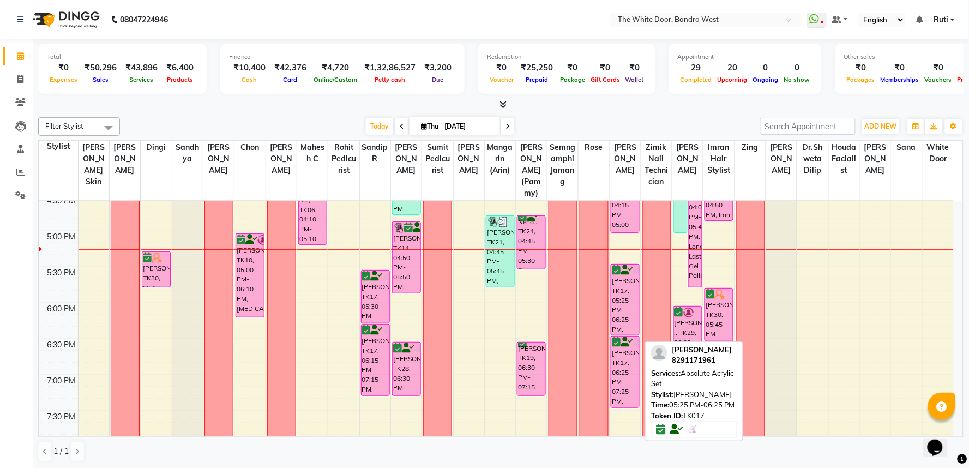
scroll to position [484, 0]
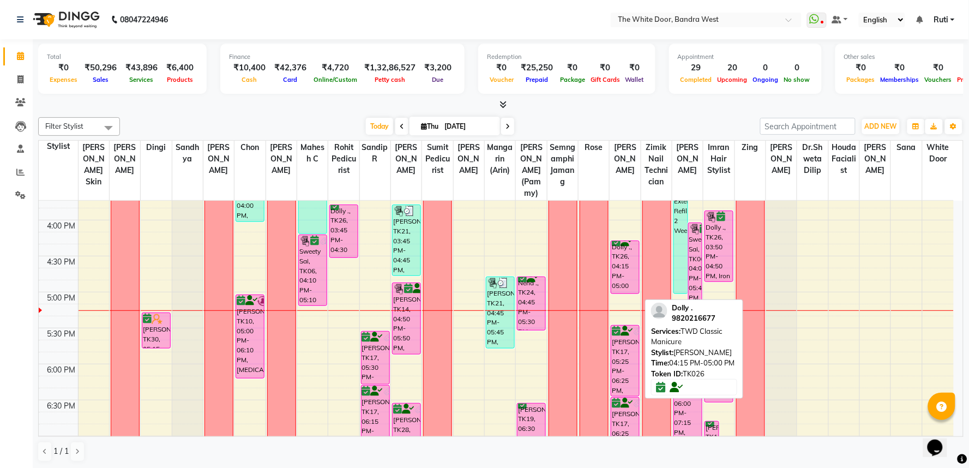
click at [628, 277] on div "Dolly ., TK26, 04:15 PM-05:00 PM, TWD Classic Manicure" at bounding box center [626, 267] width 28 height 52
select select "6"
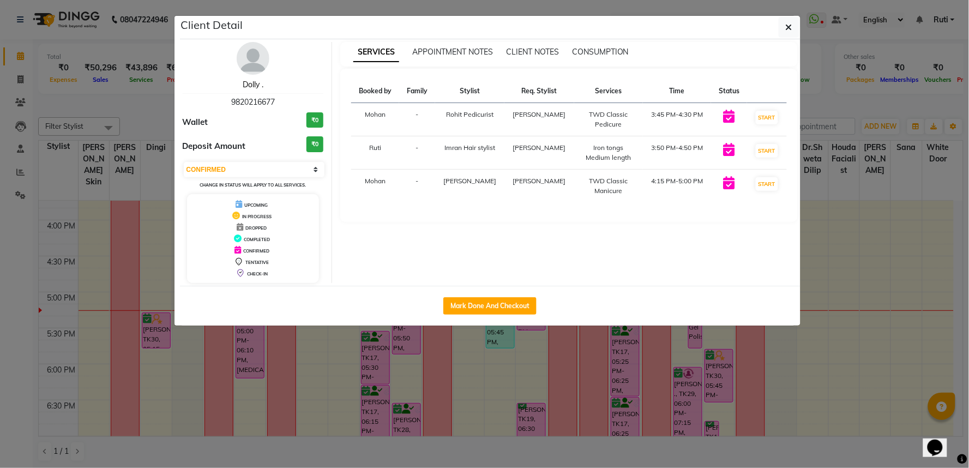
click at [247, 86] on link "Dolly ." at bounding box center [253, 85] width 21 height 10
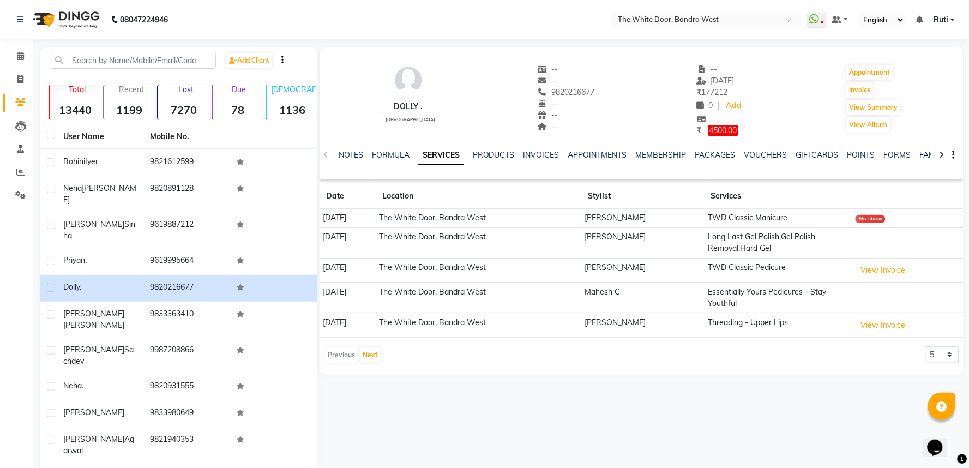
click at [759, 148] on div "NOTES FORMULA SERVICES PRODUCTS INVOICES APPOINTMENTS MEMBERSHIP PACKAGES VOUCH…" at bounding box center [642, 155] width 644 height 38
click at [756, 152] on link "VOUCHERS" at bounding box center [766, 155] width 43 height 10
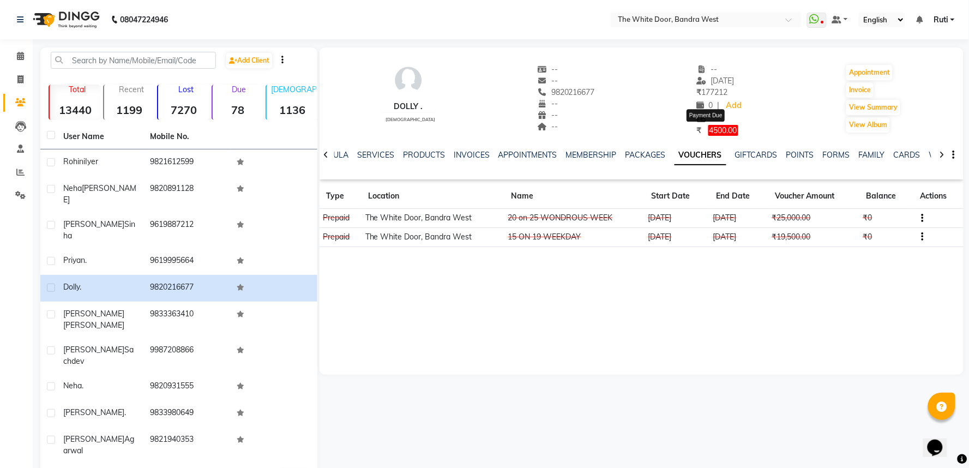
click at [712, 129] on span "4500.00" at bounding box center [724, 130] width 30 height 11
select select "1"
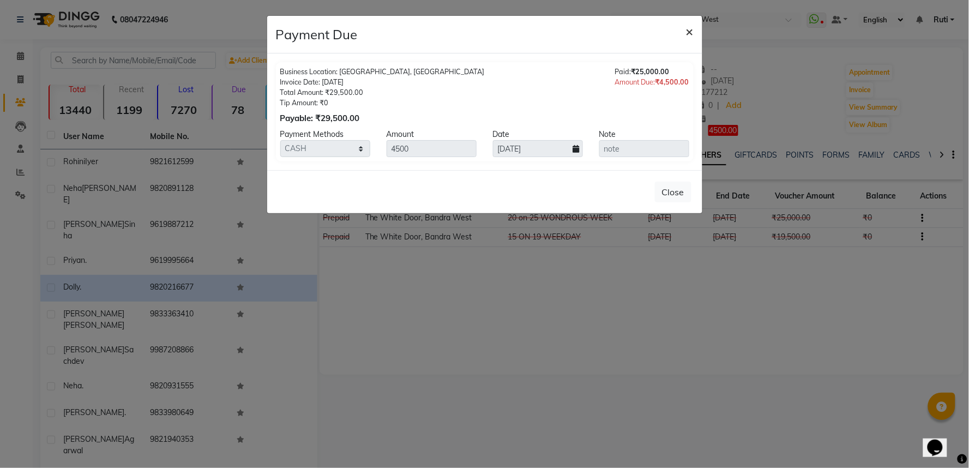
click at [686, 31] on span "×" at bounding box center [690, 31] width 8 height 16
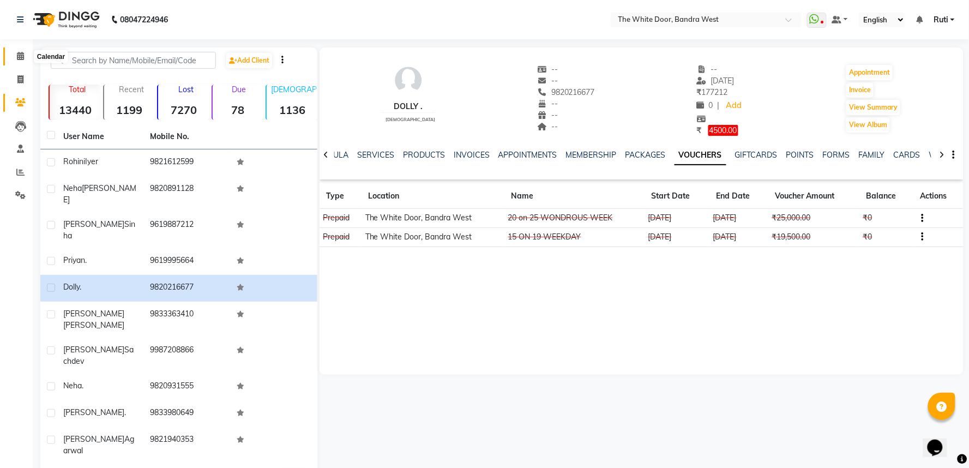
click at [13, 51] on span at bounding box center [20, 56] width 19 height 13
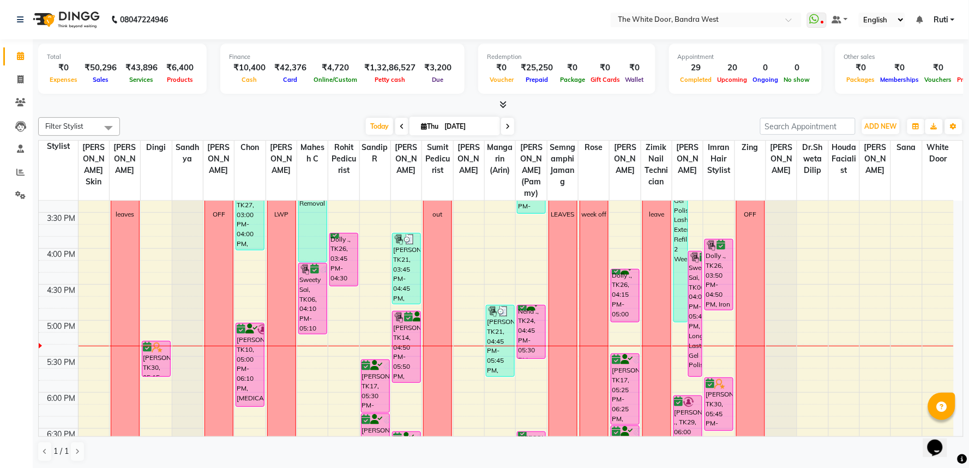
scroll to position [484, 0]
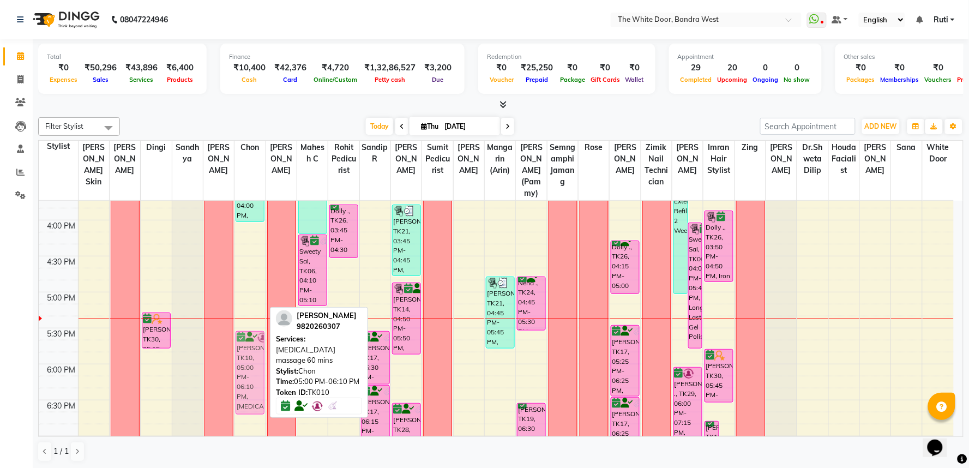
drag, startPoint x: 246, startPoint y: 352, endPoint x: 245, endPoint y: 392, distance: 39.8
click at [245, 392] on div "1-9 [PERSON_NAME], TK27, 03:00 PM-04:00 PM, Balinese Massage 60 mins [PERSON_NA…" at bounding box center [250, 184] width 31 height 936
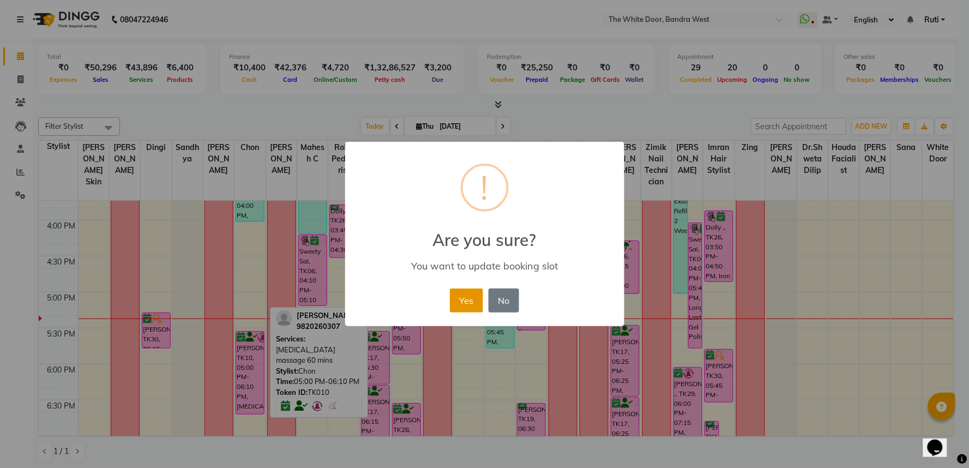
click at [467, 299] on button "Yes" at bounding box center [466, 301] width 33 height 24
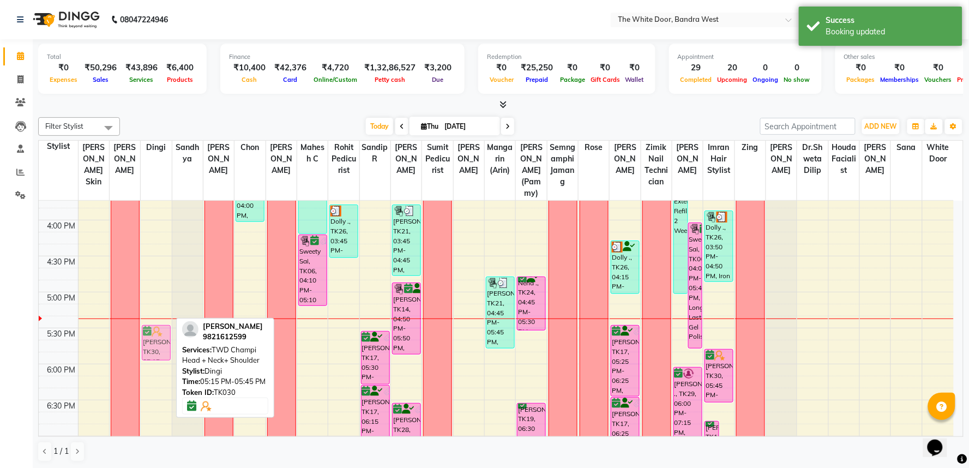
drag, startPoint x: 159, startPoint y: 344, endPoint x: 159, endPoint y: 362, distance: 18.0
click at [160, 362] on div "1-9 TRIAL [PERSON_NAME], TK30, 05:15 PM-05:45 PM, TWD Champi Head + Neck+ Shoul…" at bounding box center [156, 184] width 31 height 936
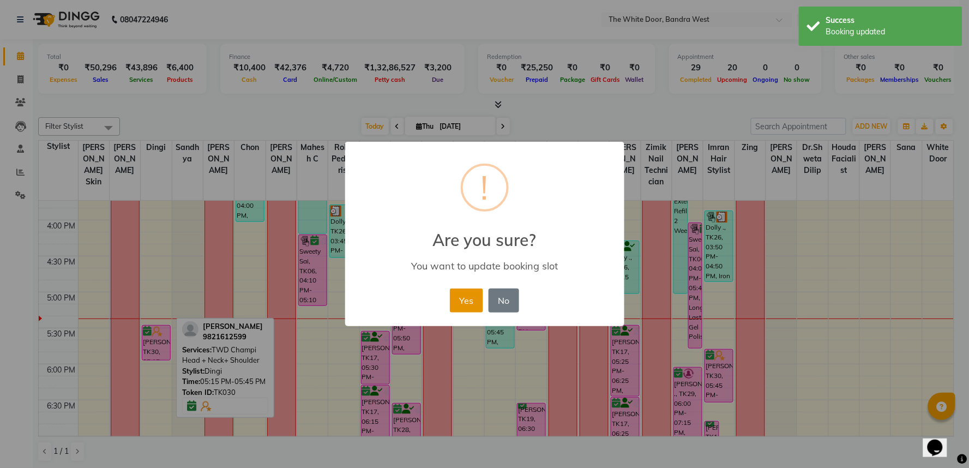
click at [457, 301] on button "Yes" at bounding box center [466, 301] width 33 height 24
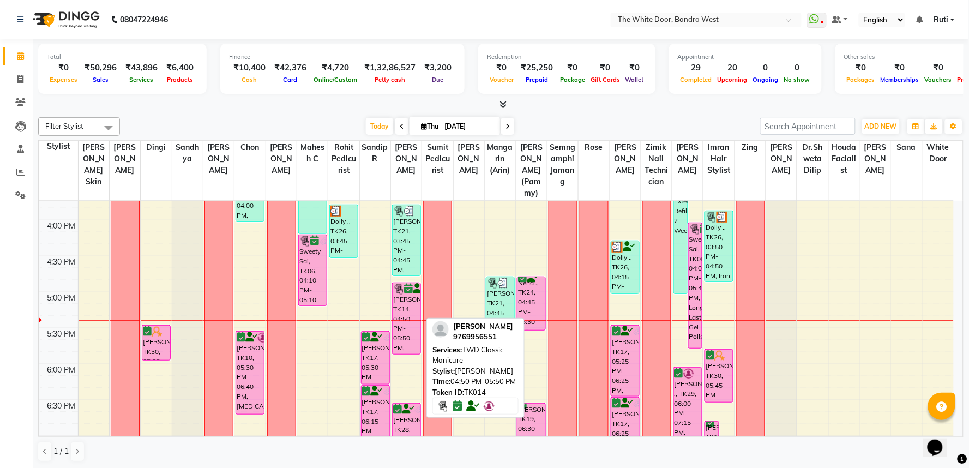
scroll to position [424, 0]
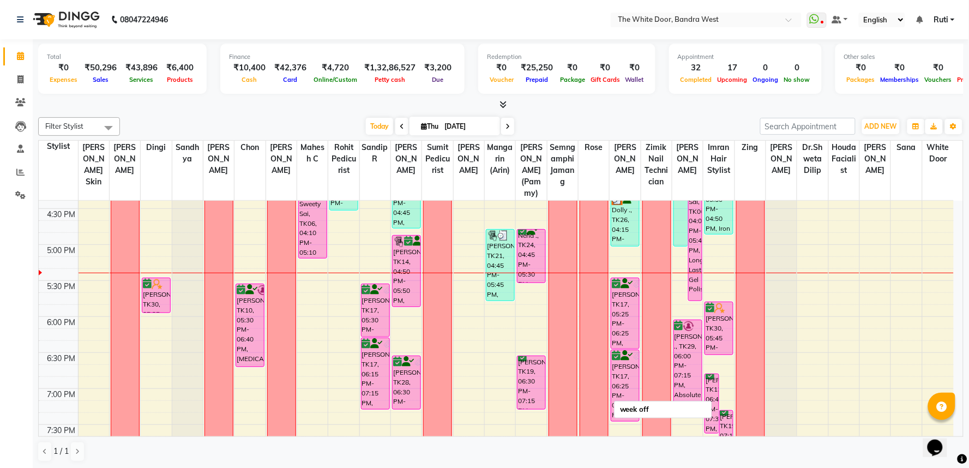
scroll to position [546, 0]
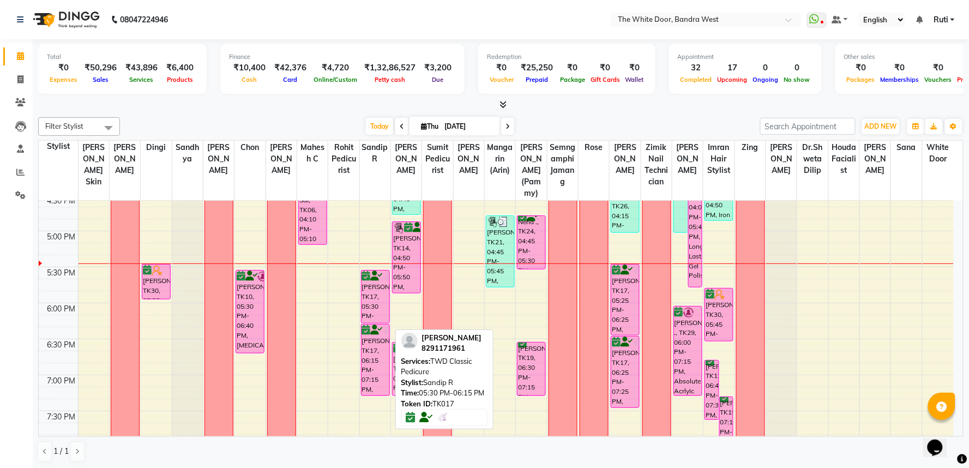
click at [370, 317] on div "[PERSON_NAME], TK17, 05:30 PM-06:15 PM, TWD Classic Pedicure" at bounding box center [376, 297] width 28 height 52
select select "6"
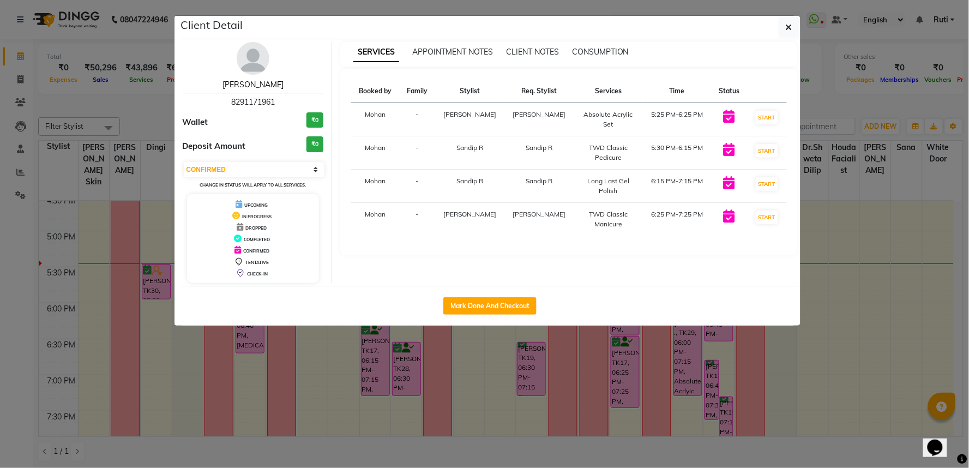
click at [264, 86] on link "[PERSON_NAME]" at bounding box center [253, 85] width 61 height 10
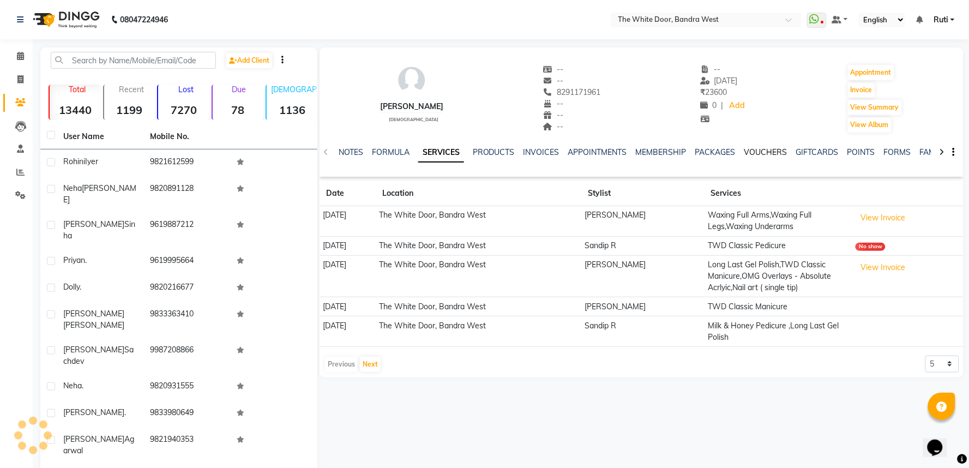
click at [780, 151] on link "VOUCHERS" at bounding box center [766, 152] width 43 height 10
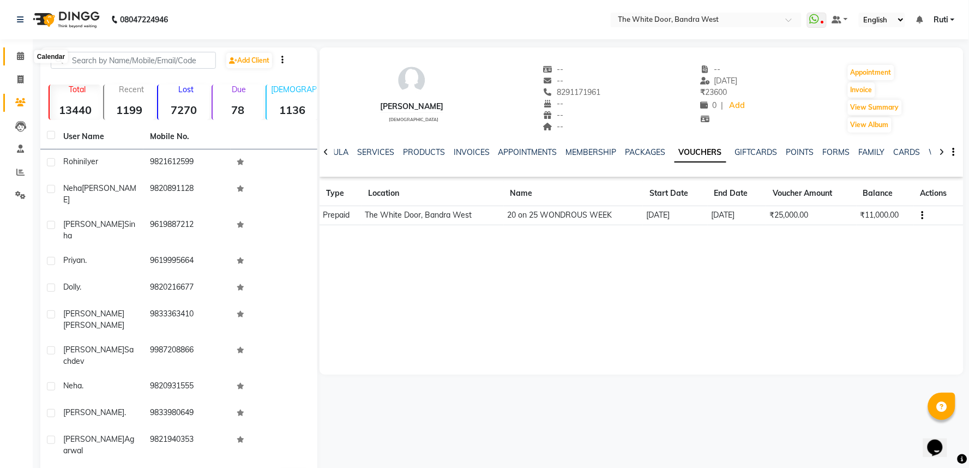
click at [17, 57] on icon at bounding box center [20, 56] width 7 height 8
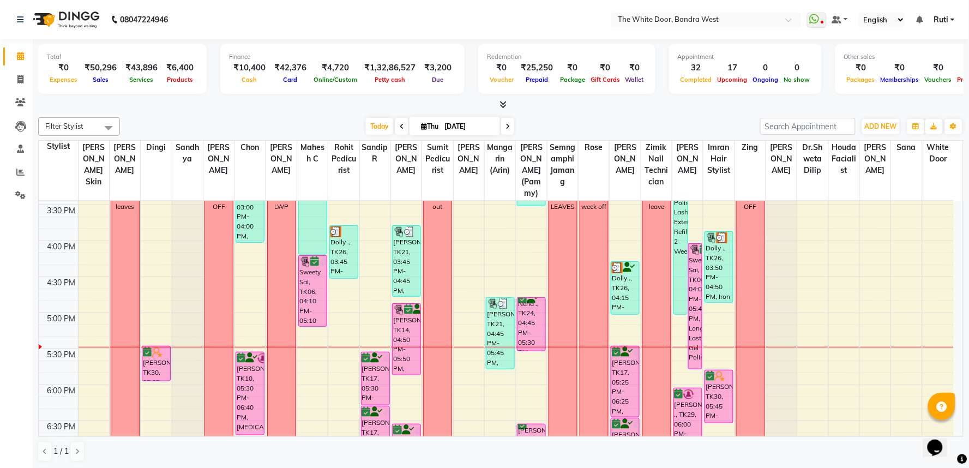
scroll to position [484, 0]
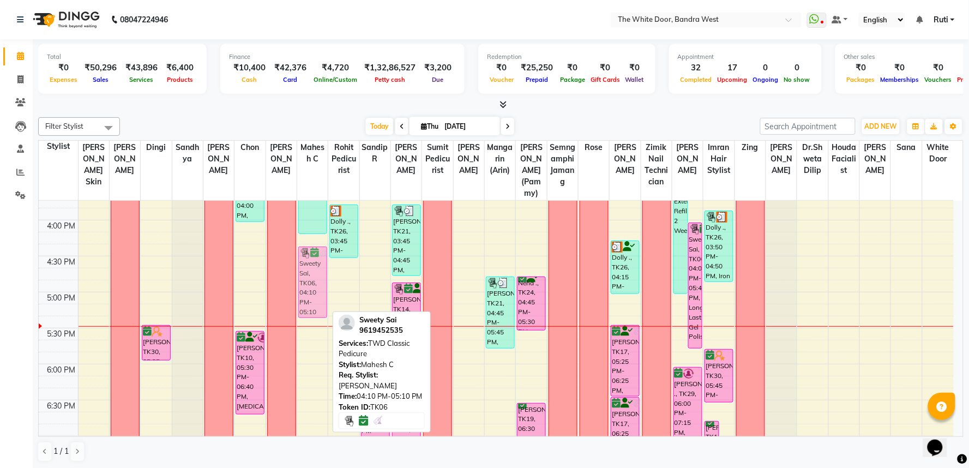
click at [312, 293] on div "Shroff Nathalie, TK03, 10:00 AM-10:45 AM, TWD Classic Pedicure mamta patil, TK0…" at bounding box center [312, 184] width 31 height 936
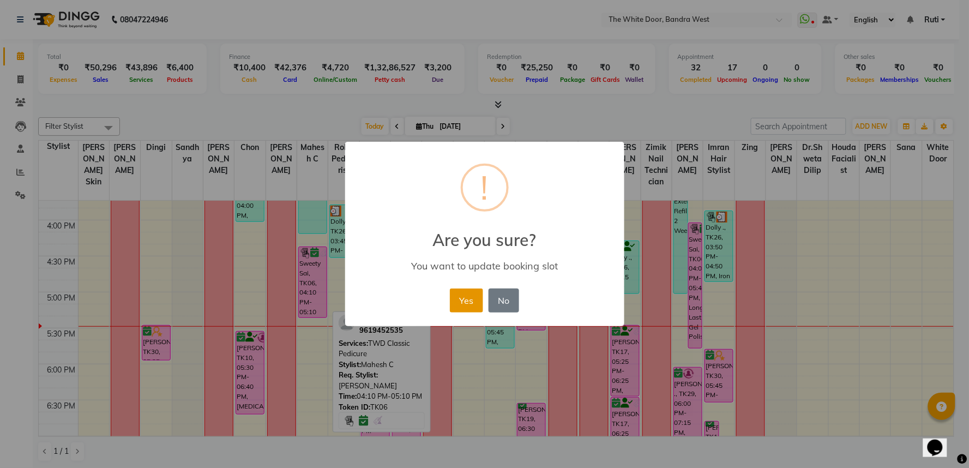
click at [467, 296] on button "Yes" at bounding box center [466, 301] width 33 height 24
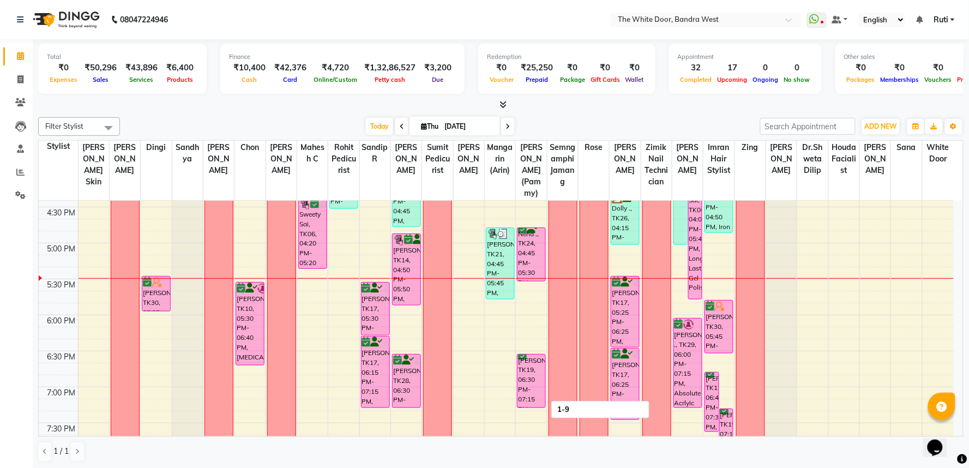
scroll to position [546, 0]
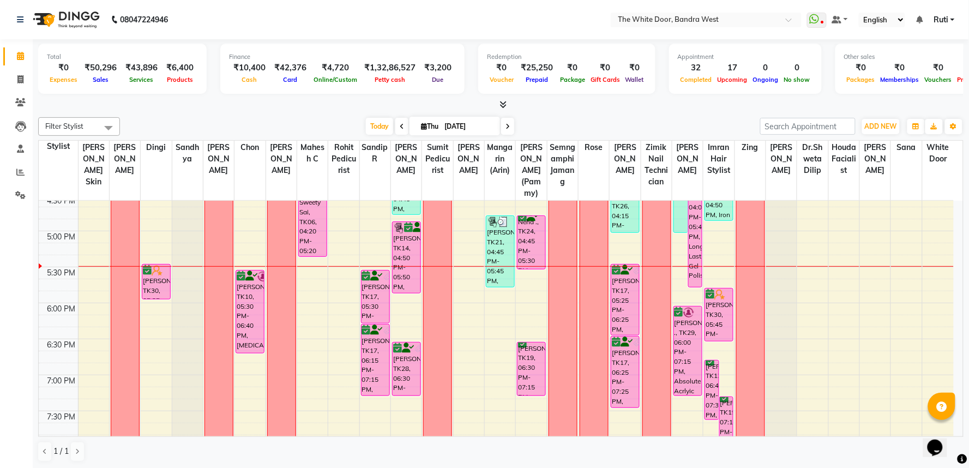
click at [497, 392] on div "9:00 AM 9:30 AM 10:00 AM 10:30 AM 11:00 AM 11:30 AM 12:00 PM 12:30 PM 1:00 PM 1…" at bounding box center [496, 123] width 915 height 936
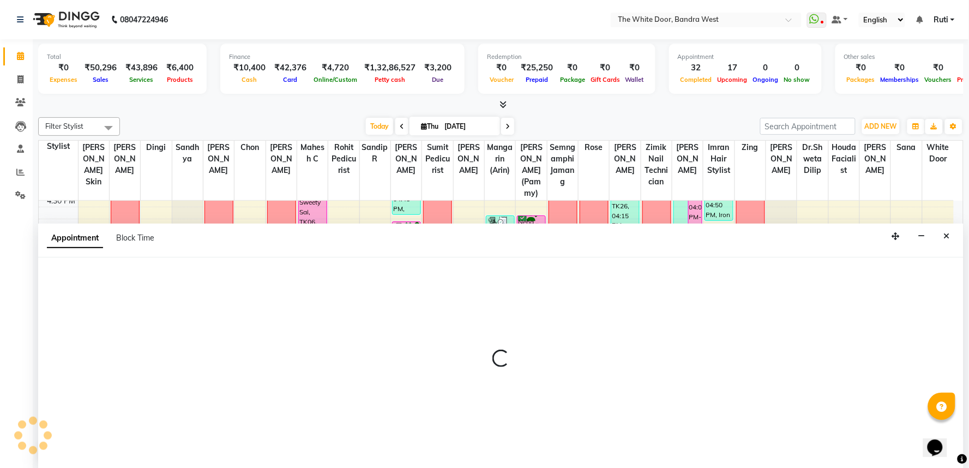
select select "57439"
select select "1140"
select select "tentative"
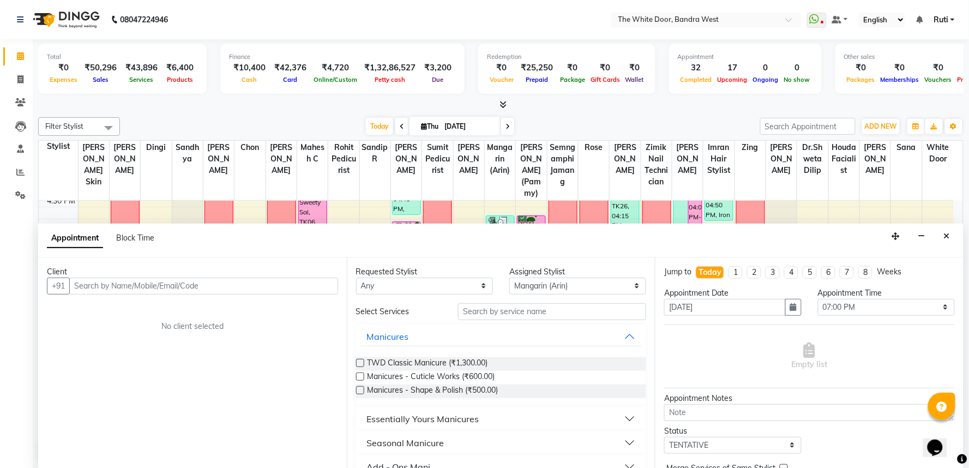
click at [316, 287] on input "text" at bounding box center [203, 286] width 269 height 17
type input "9619733887"
click at [948, 237] on icon "Close" at bounding box center [947, 236] width 6 height 8
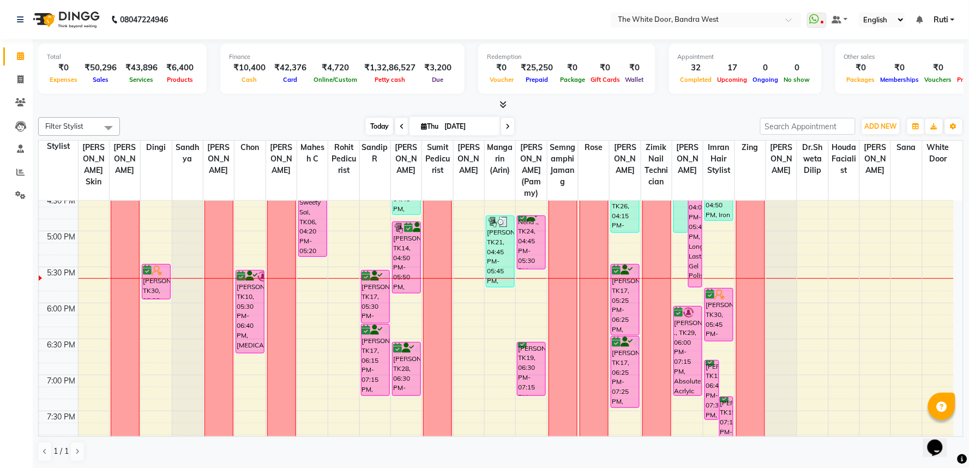
click at [373, 121] on span "Today" at bounding box center [379, 126] width 27 height 17
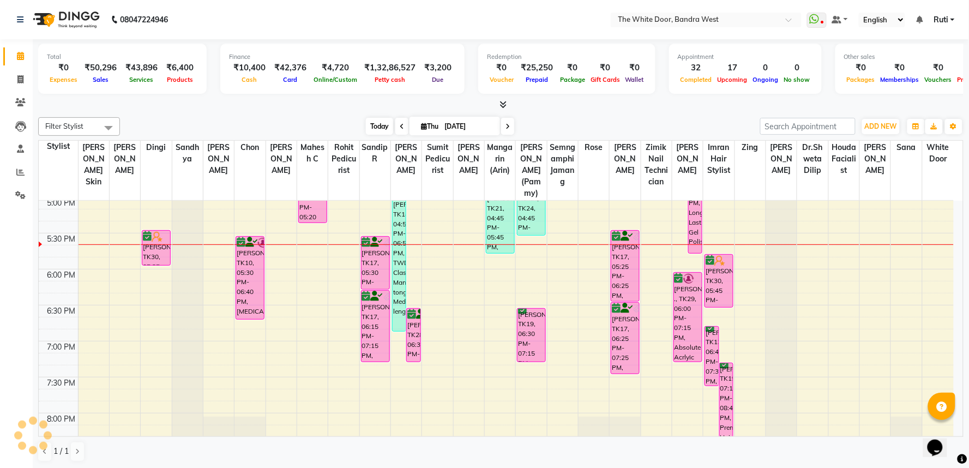
click at [373, 121] on span "Today" at bounding box center [379, 126] width 27 height 17
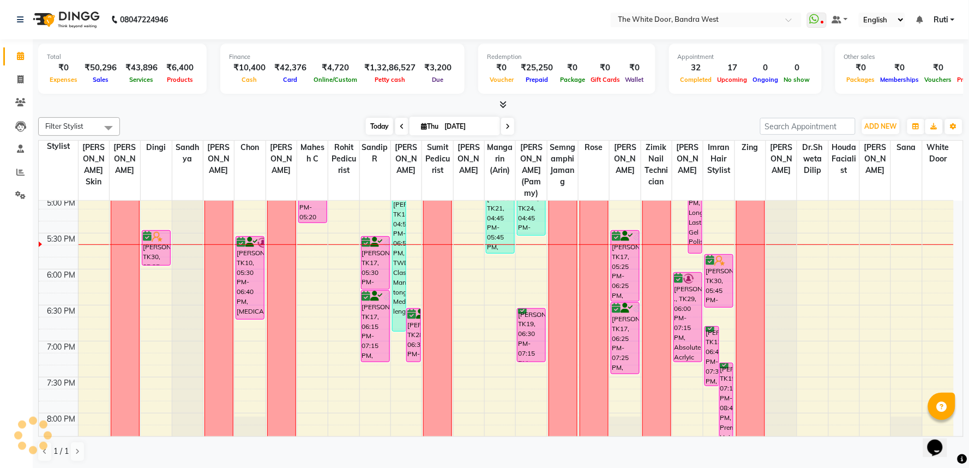
scroll to position [0, 0]
click at [373, 121] on span "Today" at bounding box center [379, 126] width 27 height 17
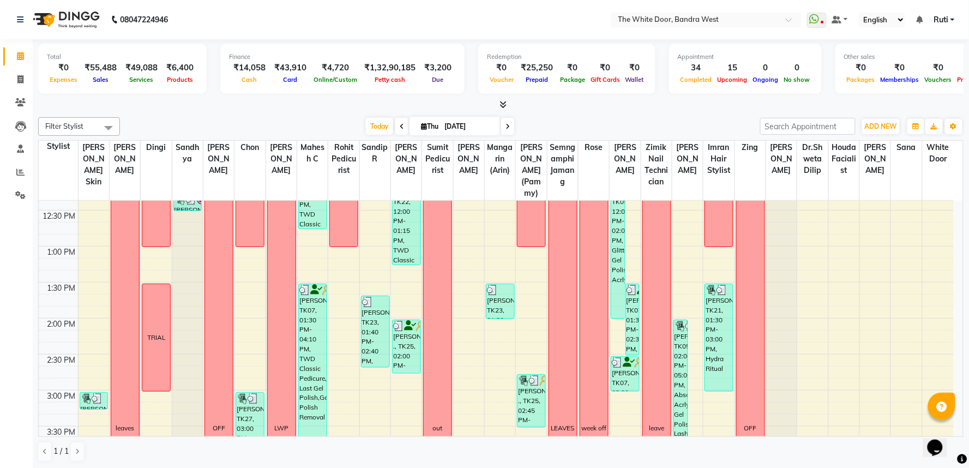
scroll to position [484, 0]
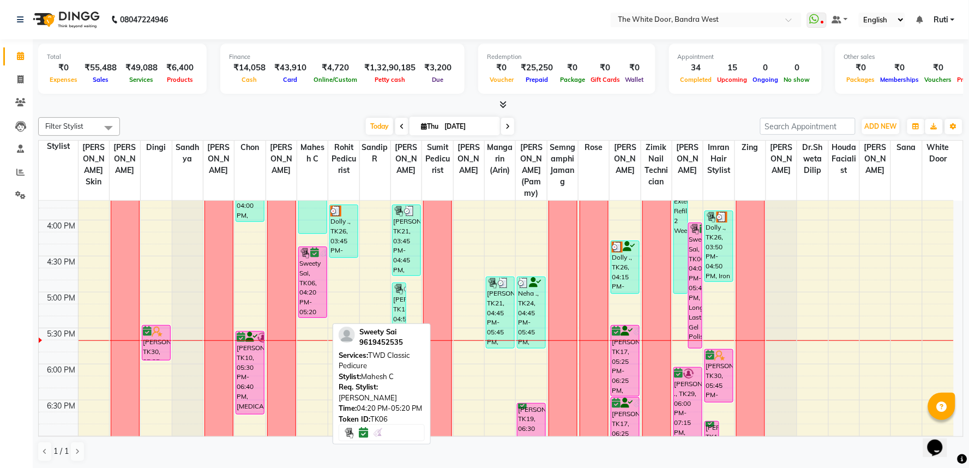
click at [325, 284] on div "Sweety Sai, TK06, 04:20 PM-05:20 PM, TWD Classic Pedicure" at bounding box center [313, 282] width 28 height 70
select select "6"
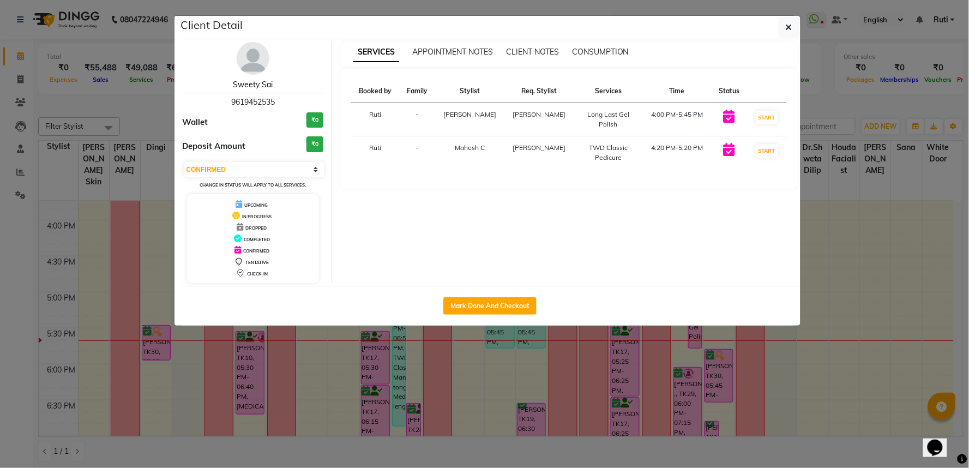
click at [266, 83] on link "Sweety Sai" at bounding box center [253, 85] width 40 height 10
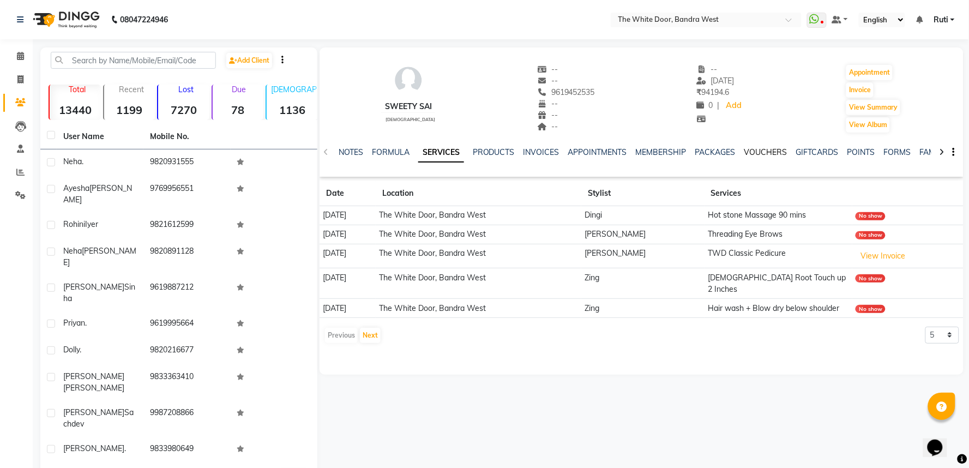
click at [772, 151] on link "VOUCHERS" at bounding box center [766, 152] width 43 height 10
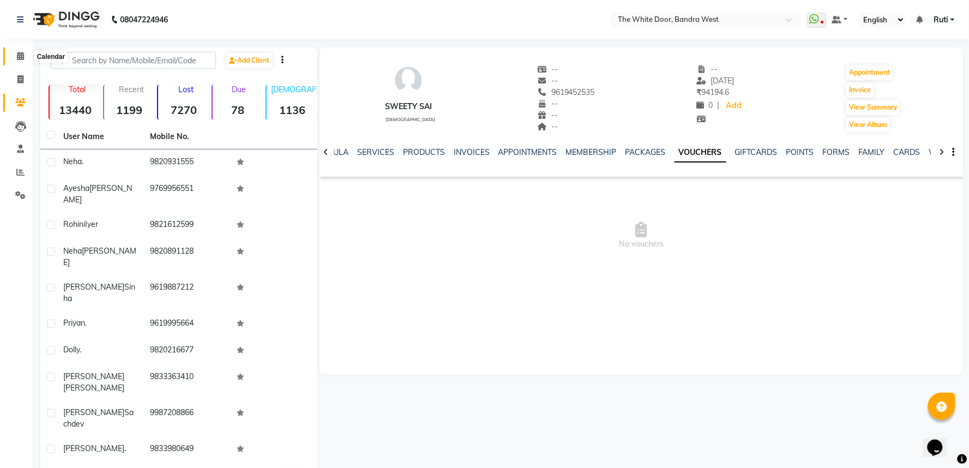
click at [25, 55] on span at bounding box center [20, 56] width 19 height 13
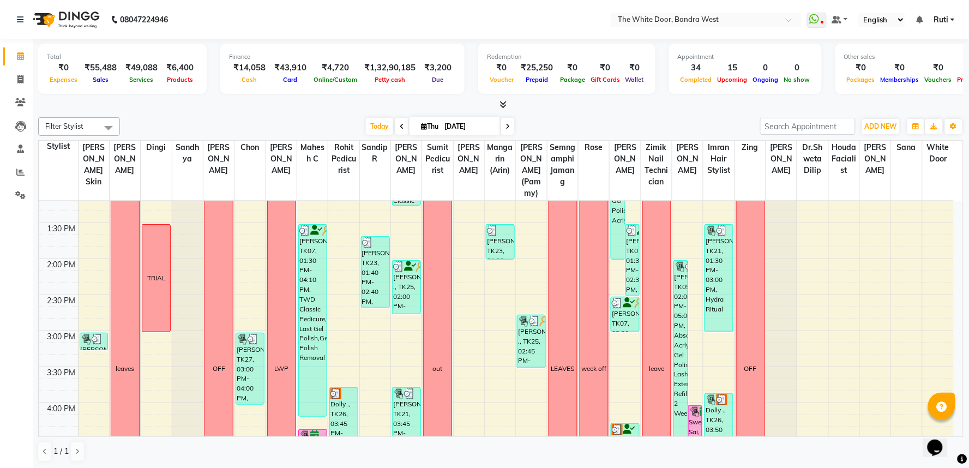
scroll to position [303, 0]
click at [502, 123] on span at bounding box center [507, 126] width 13 height 17
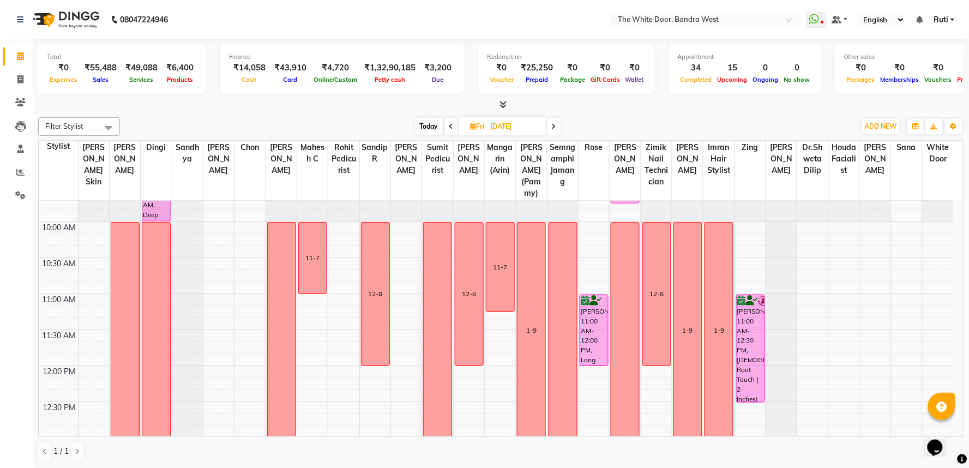
scroll to position [0, 0]
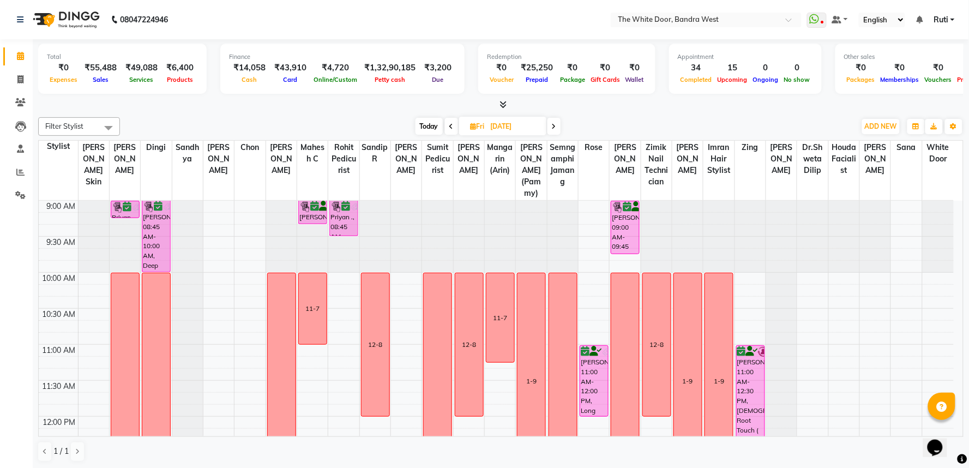
click at [426, 123] on span "Today" at bounding box center [429, 126] width 27 height 17
type input "[DATE]"
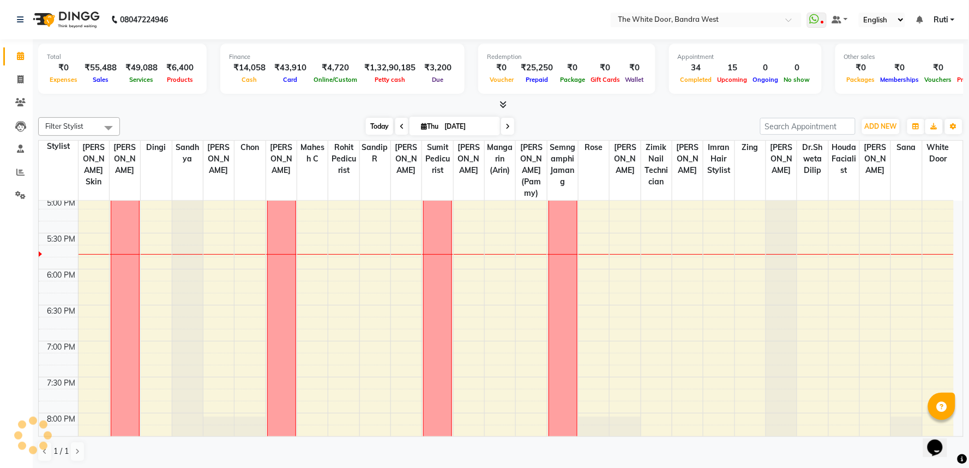
click at [375, 123] on span "Today" at bounding box center [379, 126] width 27 height 17
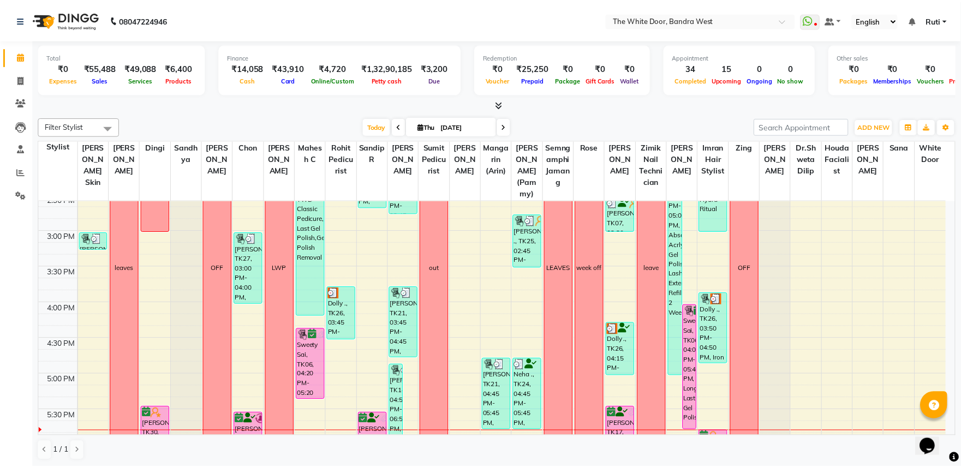
scroll to position [397, 0]
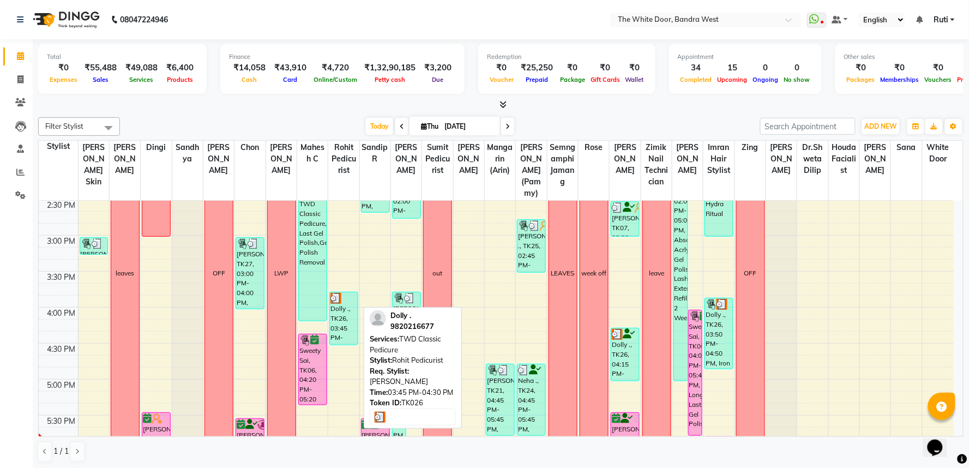
click at [345, 330] on div "Dolly ., TK26, 03:45 PM-04:30 PM, TWD Classic Pedicure" at bounding box center [344, 318] width 28 height 52
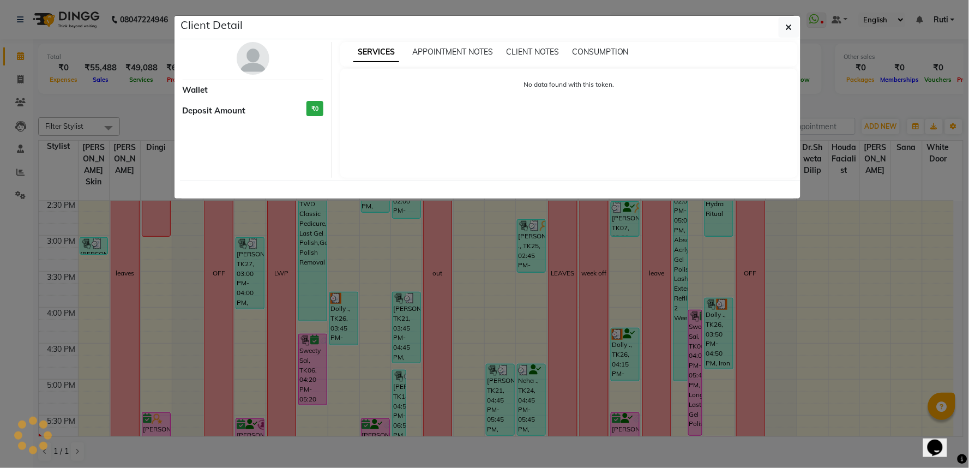
select select "3"
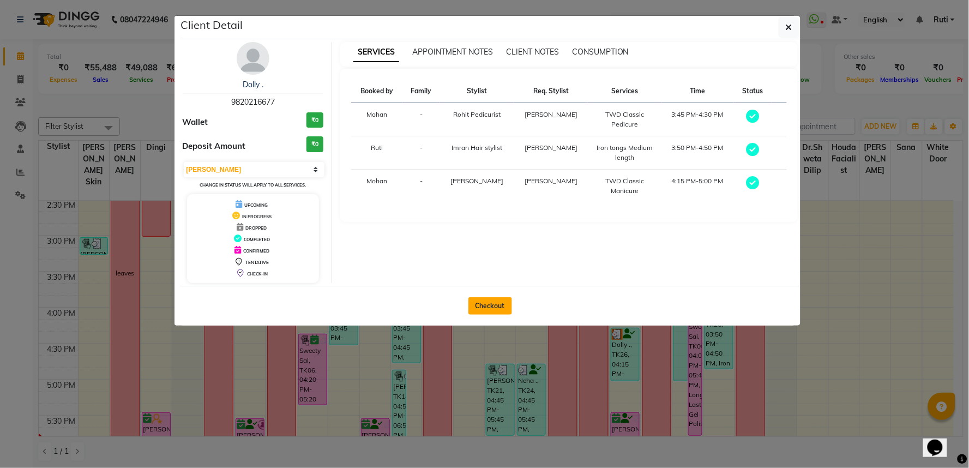
click at [482, 308] on button "Checkout" at bounding box center [491, 305] width 44 height 17
select select "3980"
select select "service"
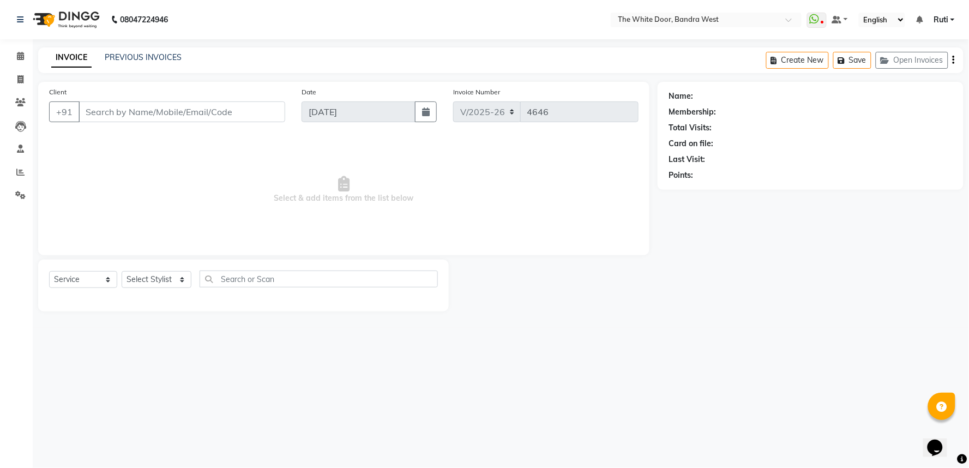
type input "9820216677"
select select "64906"
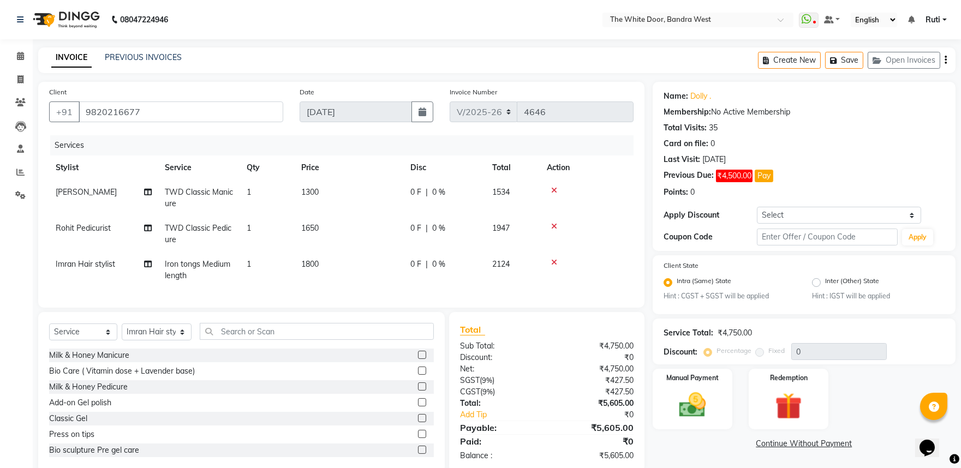
click at [204, 228] on span "TWD Classic Pedicure" at bounding box center [198, 233] width 67 height 21
select select "67741"
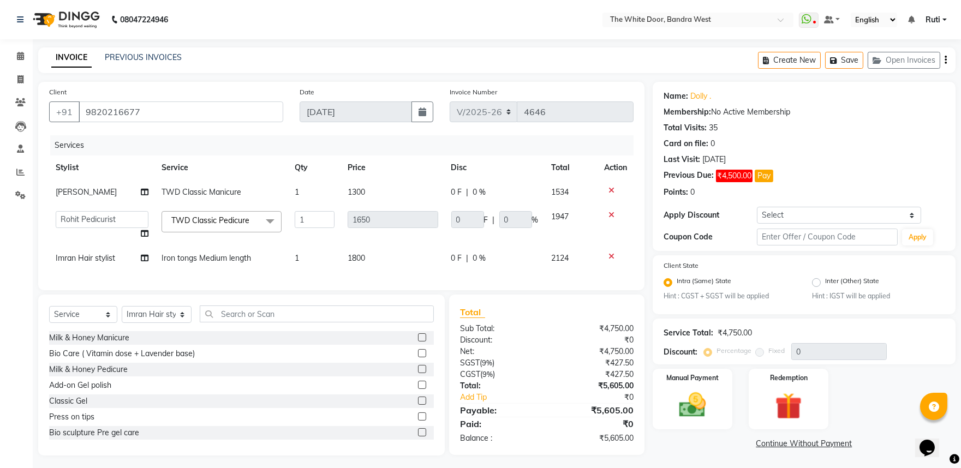
click at [231, 220] on span "TWD Classic Pedicure" at bounding box center [210, 220] width 78 height 10
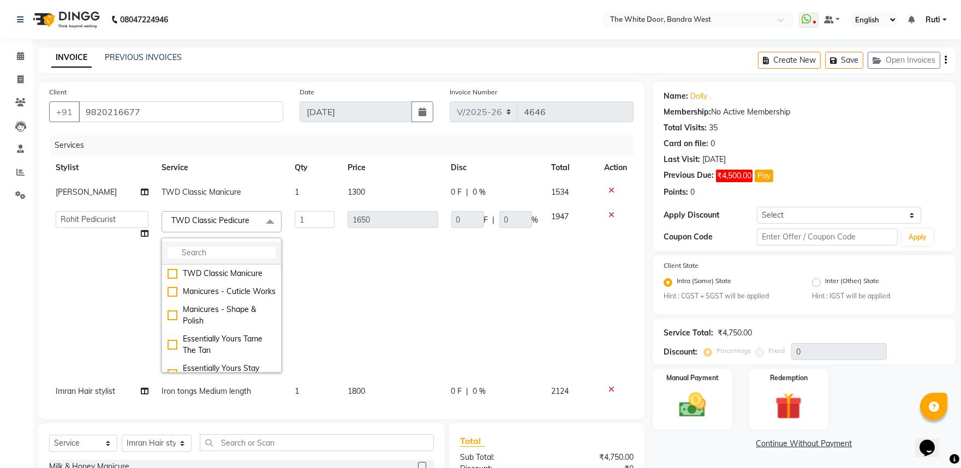
click at [231, 247] on li at bounding box center [221, 253] width 119 height 23
click at [231, 253] on input "multiselect-search" at bounding box center [221, 252] width 108 height 11
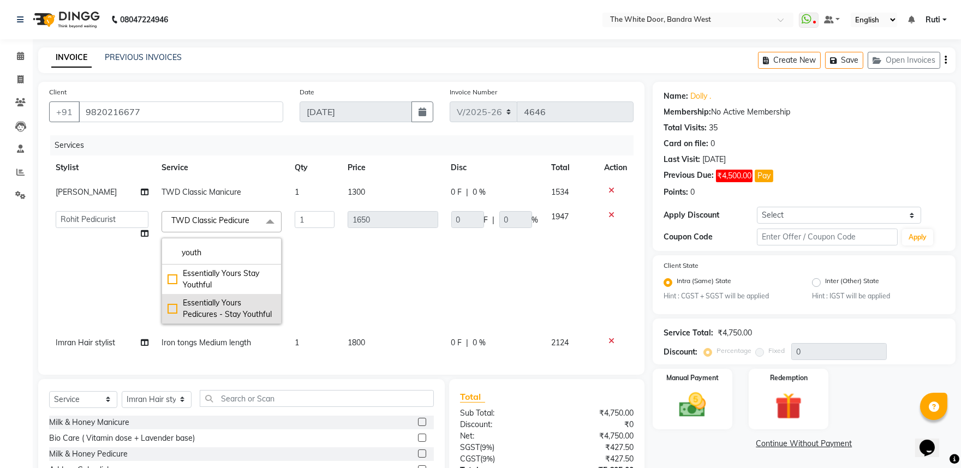
type input "youth"
click at [236, 307] on div "Essentially Yours Pedicures - Stay Youthful" at bounding box center [221, 308] width 108 height 23
checkbox input "true"
type input "3600"
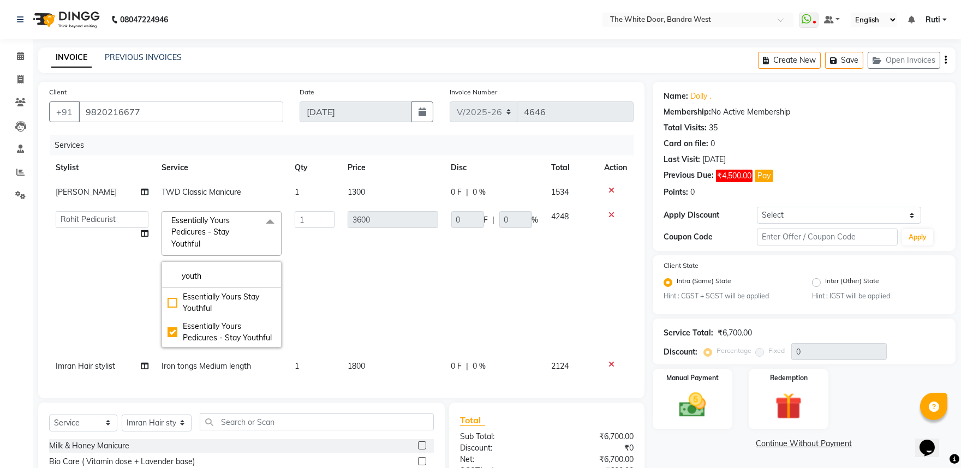
click at [371, 135] on div "Services" at bounding box center [345, 145] width 591 height 20
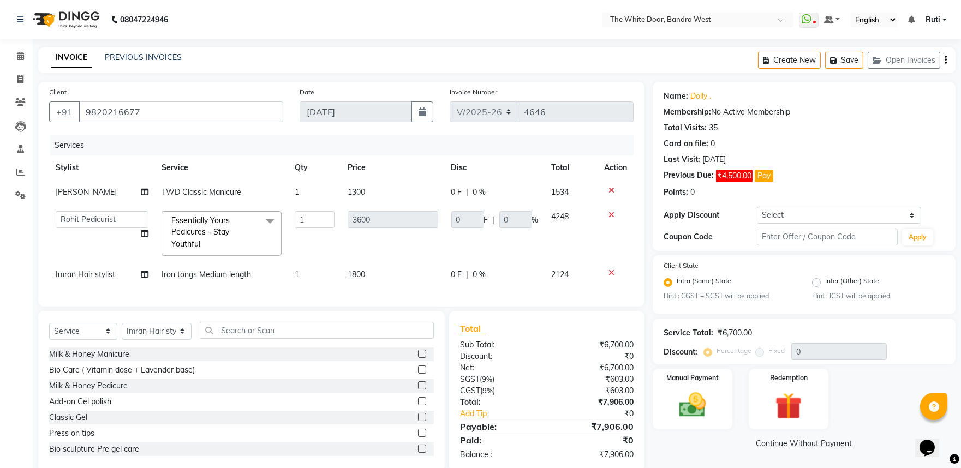
scroll to position [29, 0]
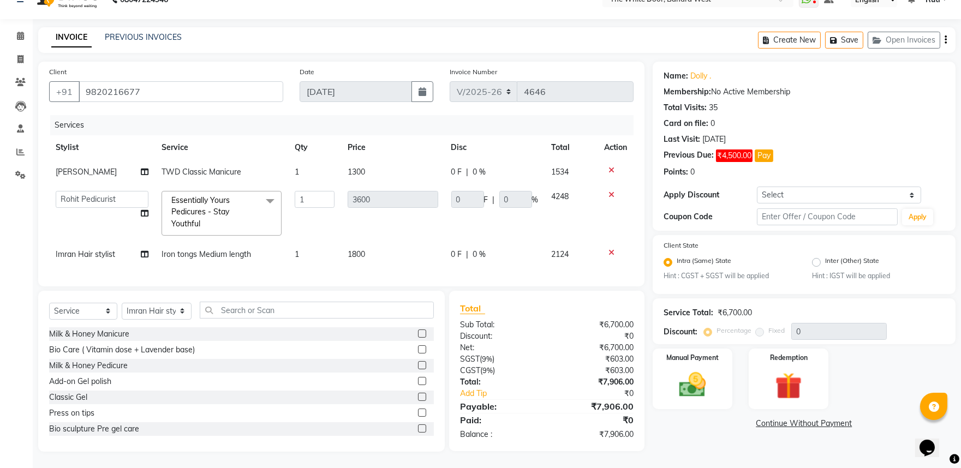
click at [200, 167] on span "TWD Classic Manicure" at bounding box center [201, 172] width 80 height 10
select select "20404"
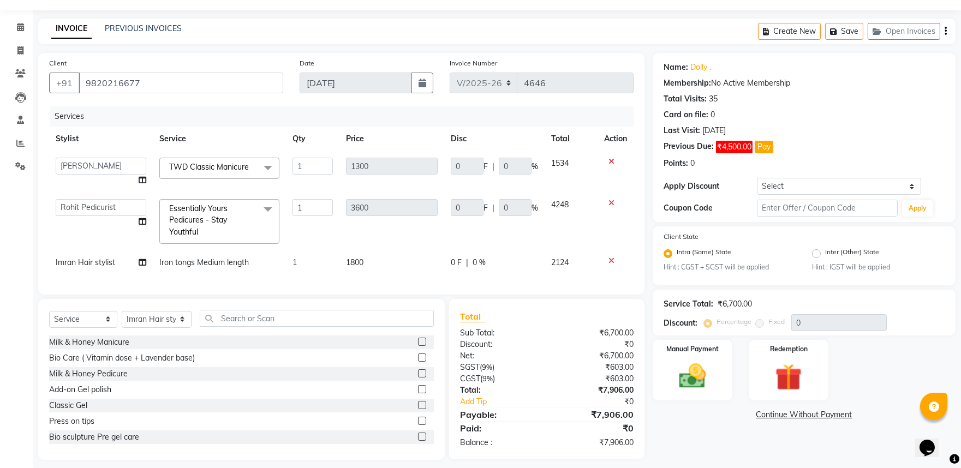
click at [200, 162] on span "TWD Classic Manicure" at bounding box center [209, 167] width 80 height 10
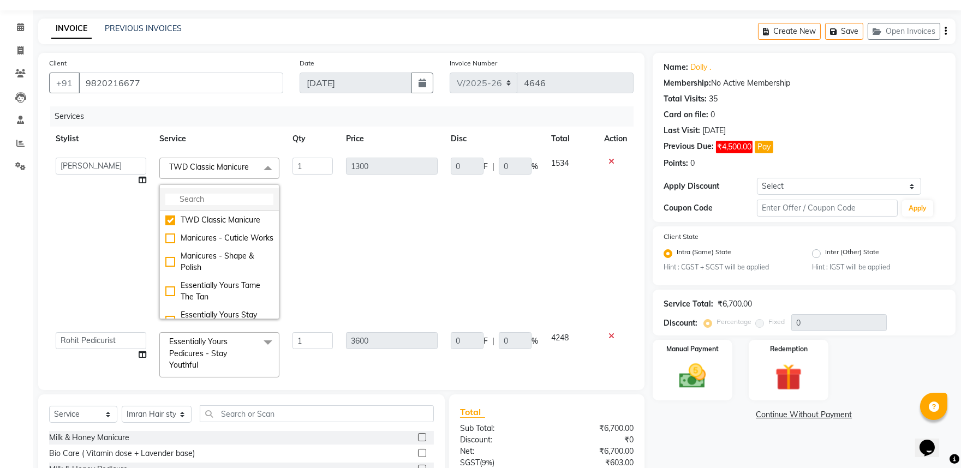
click at [202, 202] on input "multiselect-search" at bounding box center [219, 199] width 108 height 11
type input "gel"
click at [24, 26] on span at bounding box center [20, 27] width 19 height 13
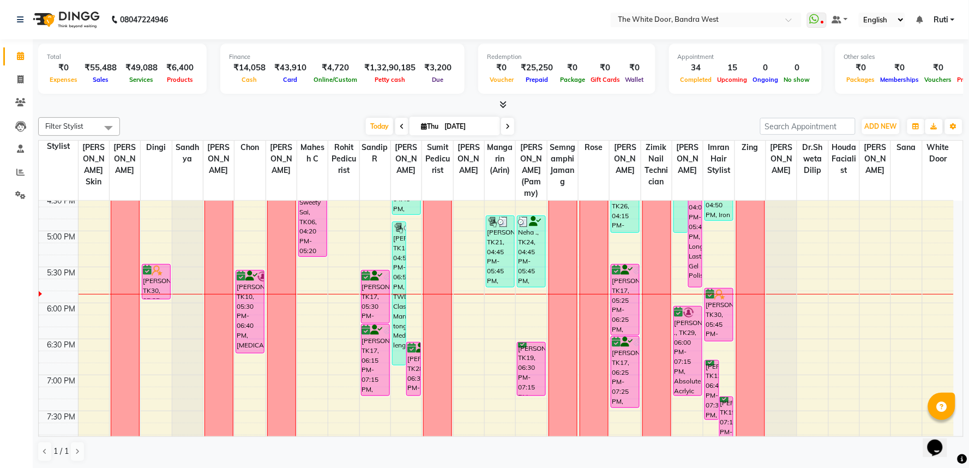
scroll to position [606, 0]
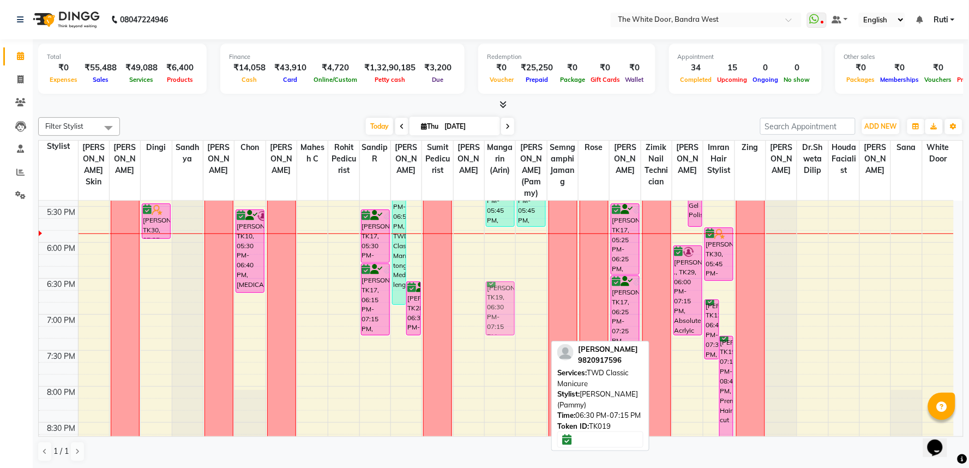
drag, startPoint x: 531, startPoint y: 328, endPoint x: 505, endPoint y: 327, distance: 26.7
click at [505, 327] on tr "Aakruti Khanna, TK04, 10:15 AM-11:15 AM, Waxing Buttocks,Waxing Full Front/Full…" at bounding box center [496, 63] width 915 height 936
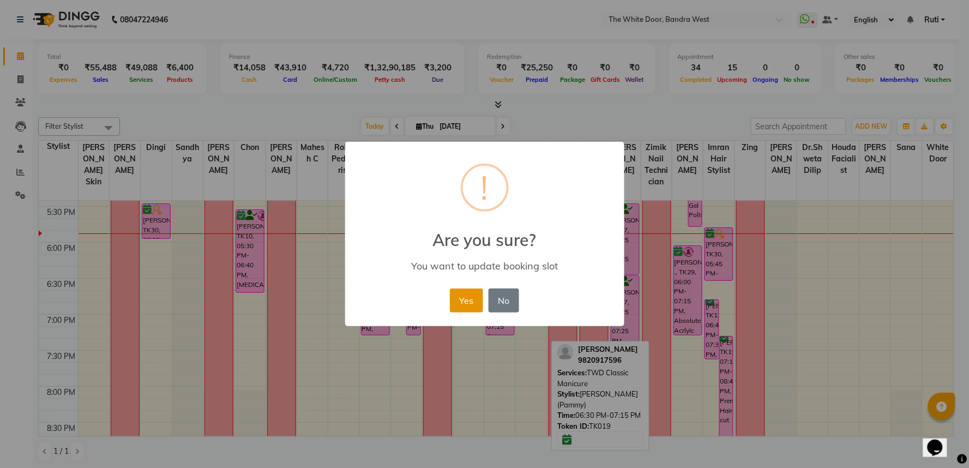
click at [475, 301] on button "Yes" at bounding box center [466, 301] width 33 height 24
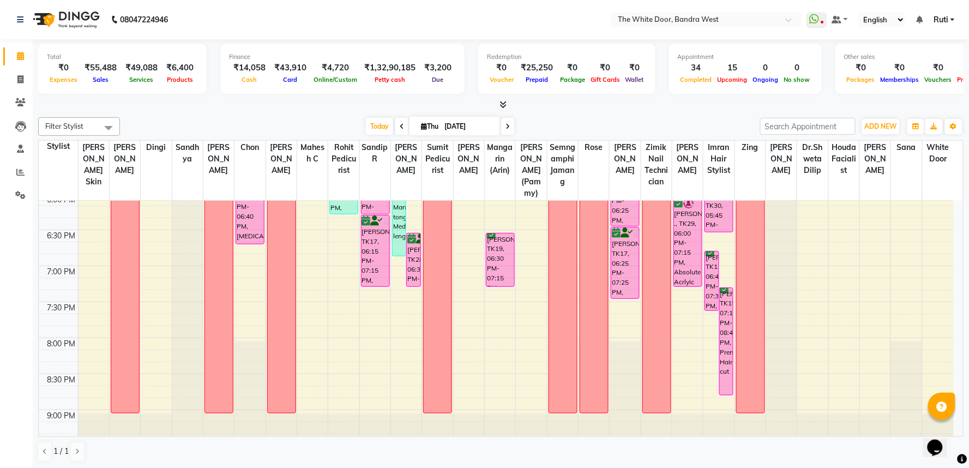
scroll to position [667, 0]
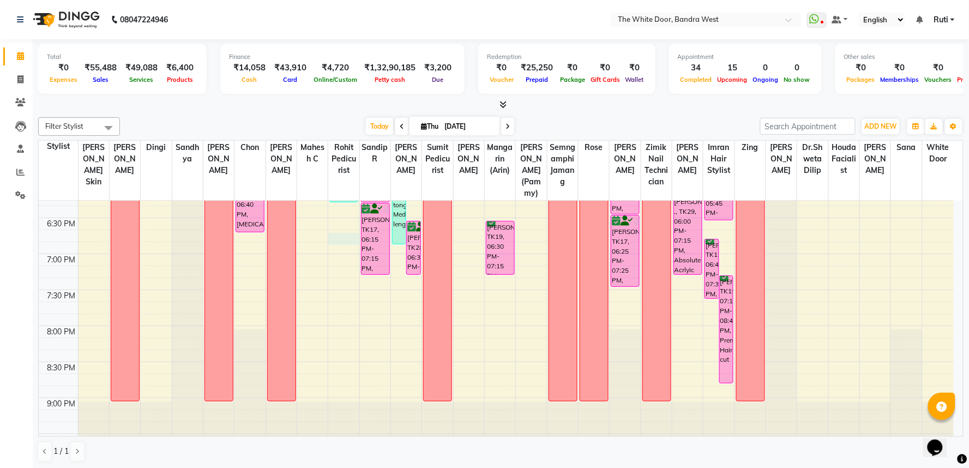
click at [344, 250] on div "9:00 AM 9:30 AM 10:00 AM 10:30 AM 11:00 AM 11:30 AM 12:00 PM 12:30 PM 1:00 PM 1…" at bounding box center [496, 2] width 915 height 936
select select "67741"
select select "tentative"
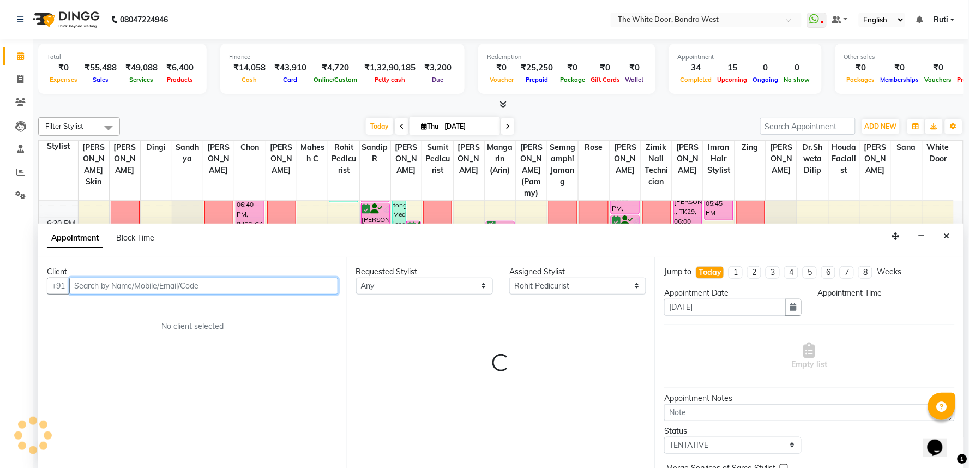
select select "1125"
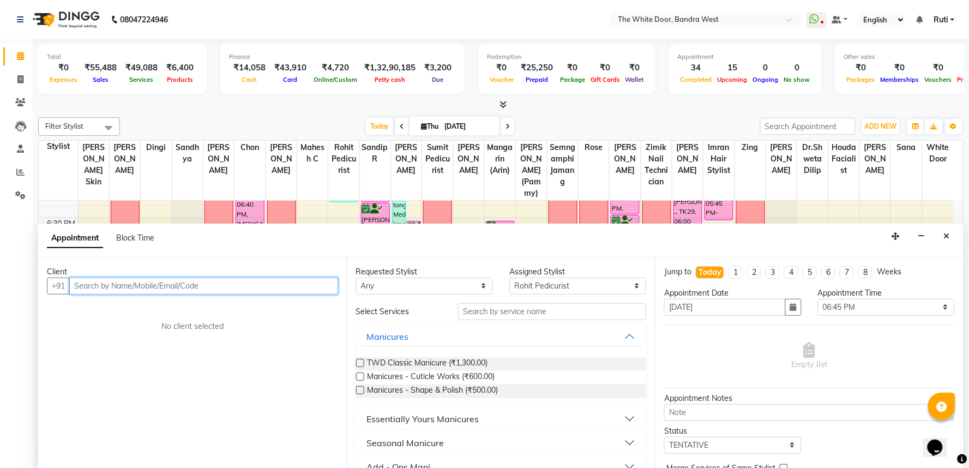
click at [322, 282] on input "text" at bounding box center [203, 286] width 269 height 17
click at [948, 236] on icon "Close" at bounding box center [947, 236] width 6 height 8
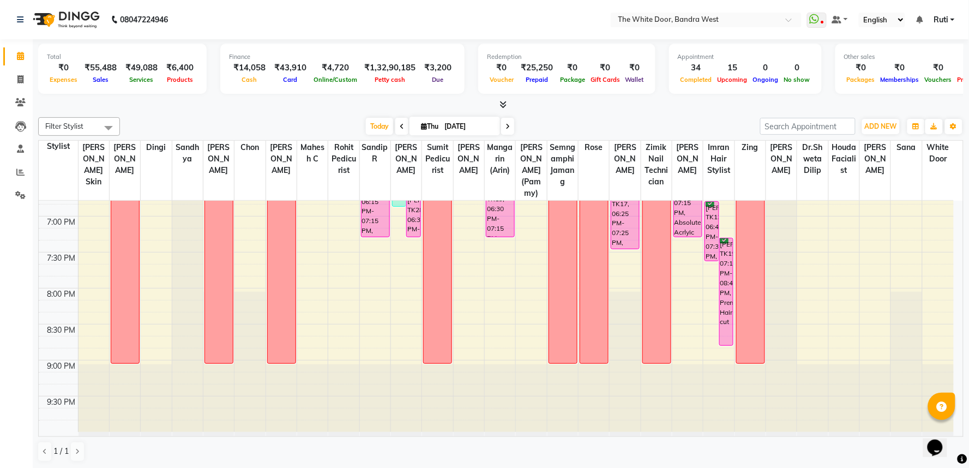
scroll to position [655, 0]
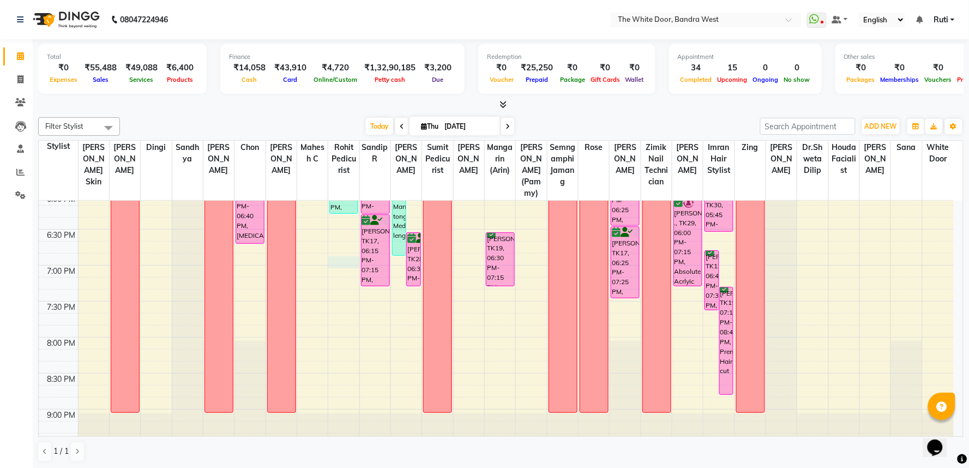
click at [342, 271] on div "9:00 AM 9:30 AM 10:00 AM 10:30 AM 11:00 AM 11:30 AM 12:00 PM 12:30 PM 1:00 PM 1…" at bounding box center [496, 14] width 915 height 936
select select "67741"
select select "1125"
select select "tentative"
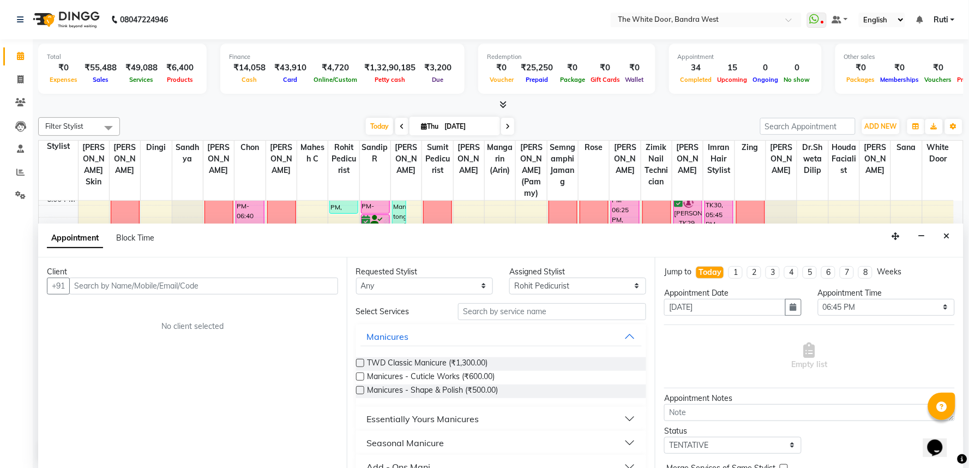
click at [232, 285] on input "text" at bounding box center [203, 286] width 269 height 17
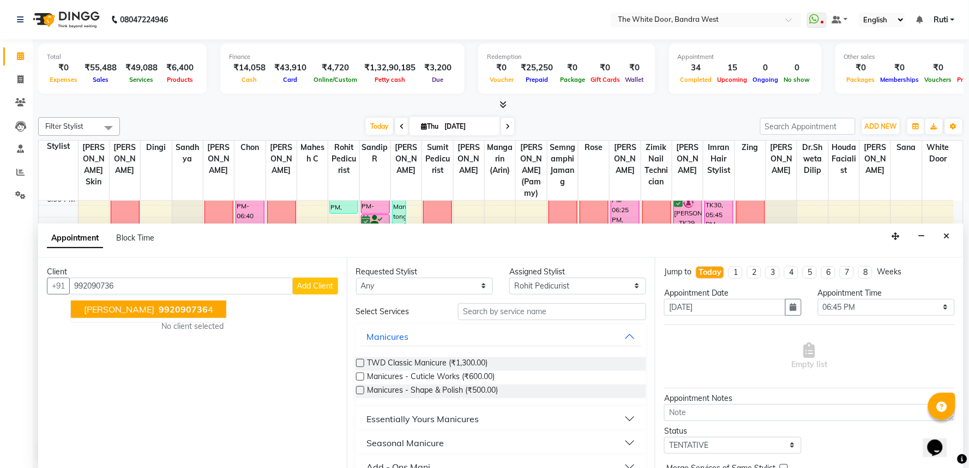
click at [159, 307] on span "992090736" at bounding box center [183, 309] width 49 height 11
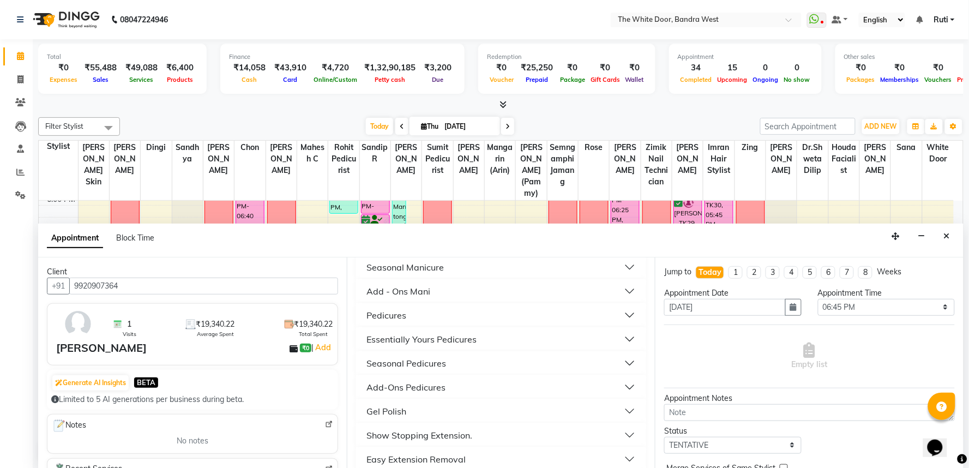
scroll to position [182, 0]
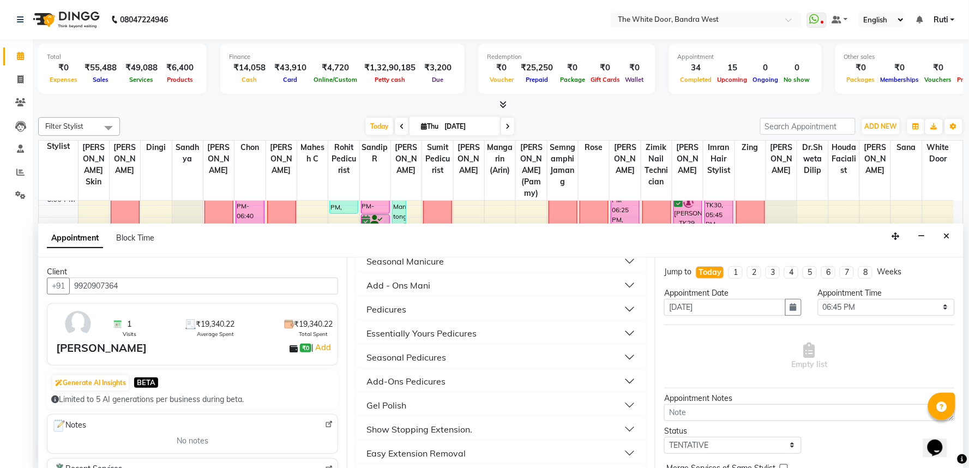
type input "9920907364"
click at [414, 310] on button "Pedicures" at bounding box center [502, 309] width 282 height 20
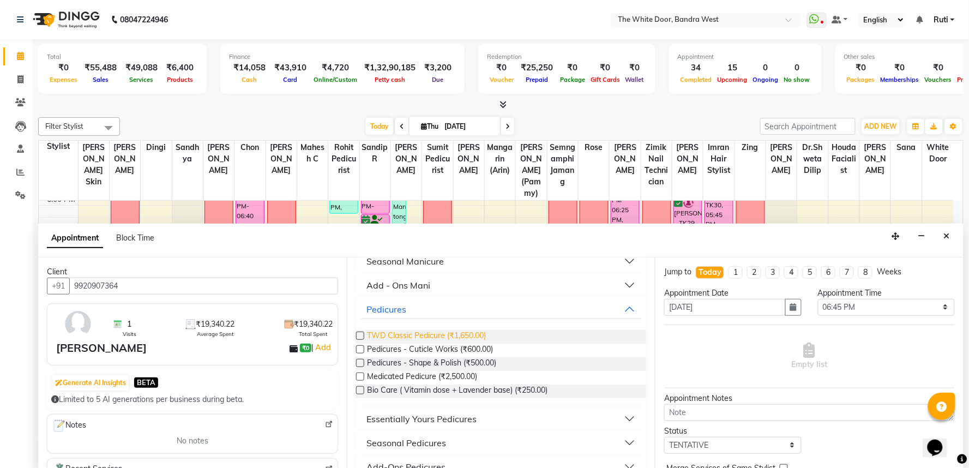
click at [414, 334] on span "TWD Classic Pedicure (₹1,650.00)" at bounding box center [427, 337] width 119 height 14
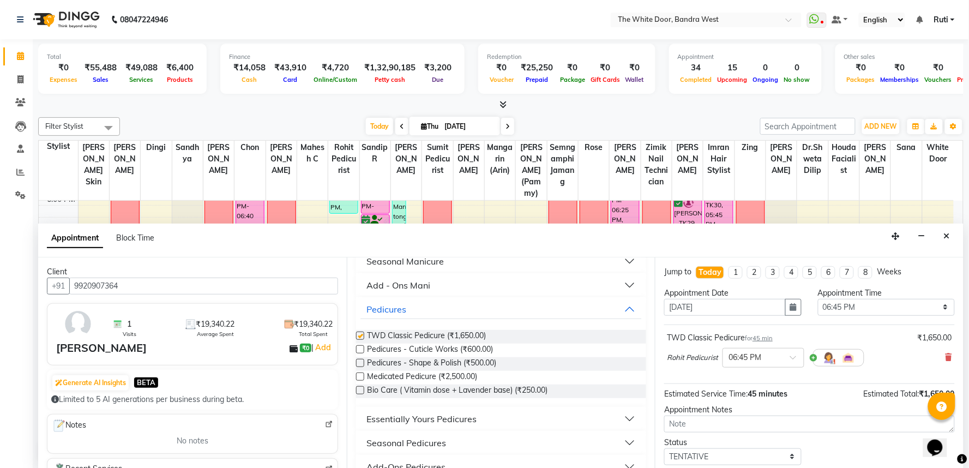
checkbox input "false"
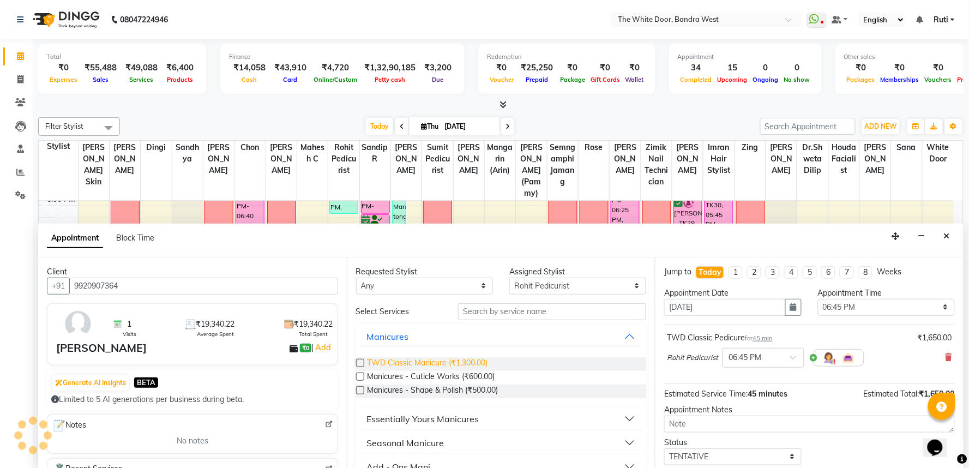
click at [424, 359] on span "TWD Classic Manicure (₹1,300.00)" at bounding box center [428, 364] width 121 height 14
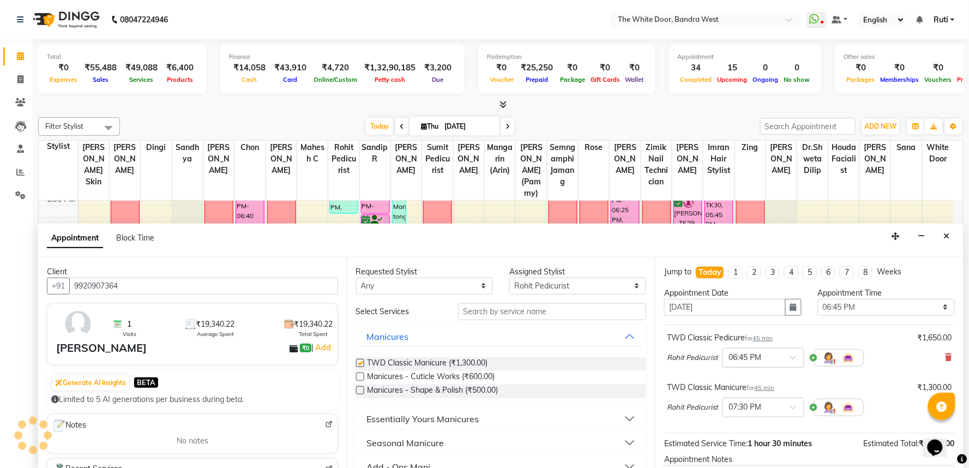
checkbox input "false"
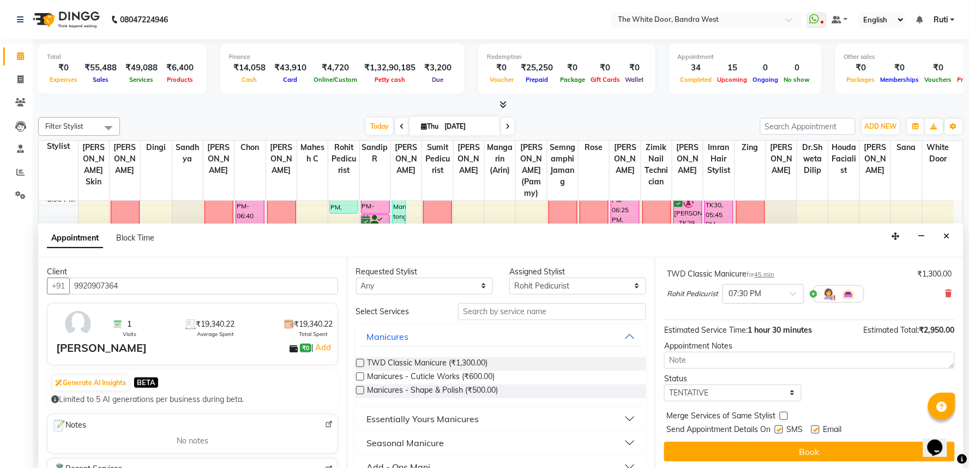
scroll to position [115, 0]
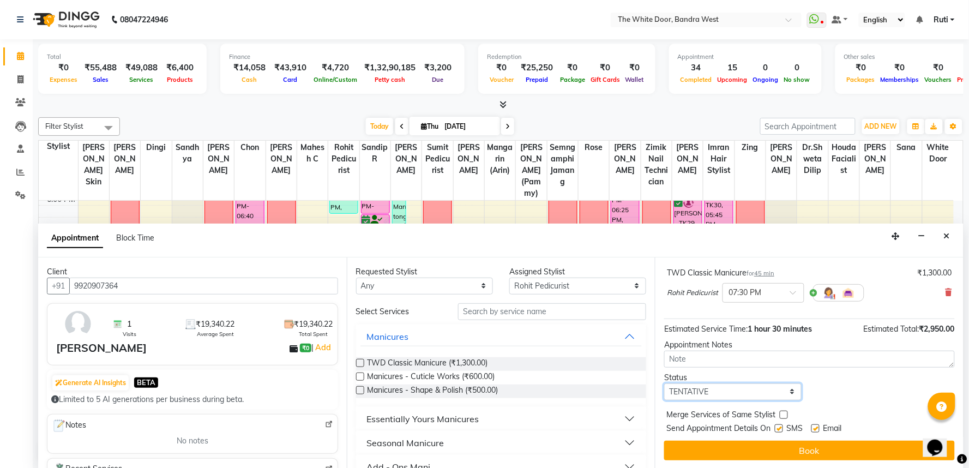
click at [742, 388] on select "Select TENTATIVE CONFIRM CHECK-IN UPCOMING" at bounding box center [732, 391] width 137 height 17
select select "confirm booking"
click at [664, 383] on select "Select TENTATIVE CONFIRM CHECK-IN UPCOMING" at bounding box center [732, 391] width 137 height 17
click at [858, 394] on div "Status Select TENTATIVE CONFIRM CHECK-IN UPCOMING" at bounding box center [809, 386] width 307 height 28
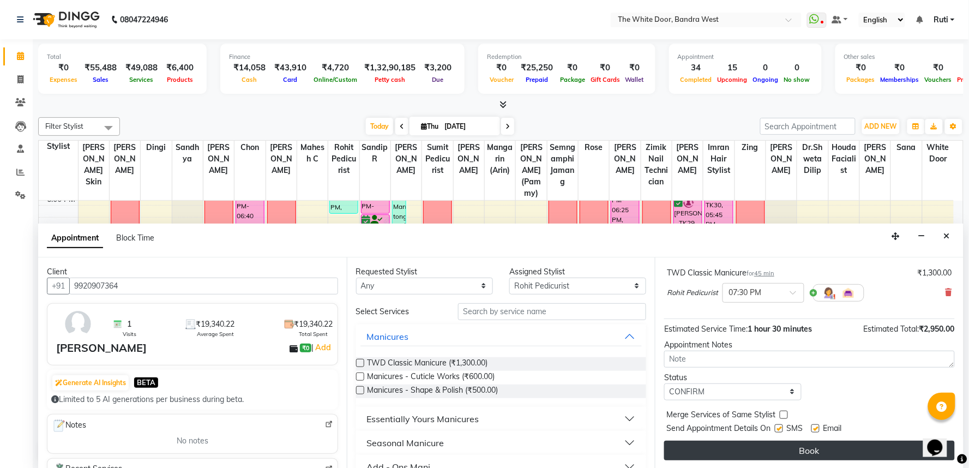
click at [814, 448] on button "Book" at bounding box center [809, 451] width 291 height 20
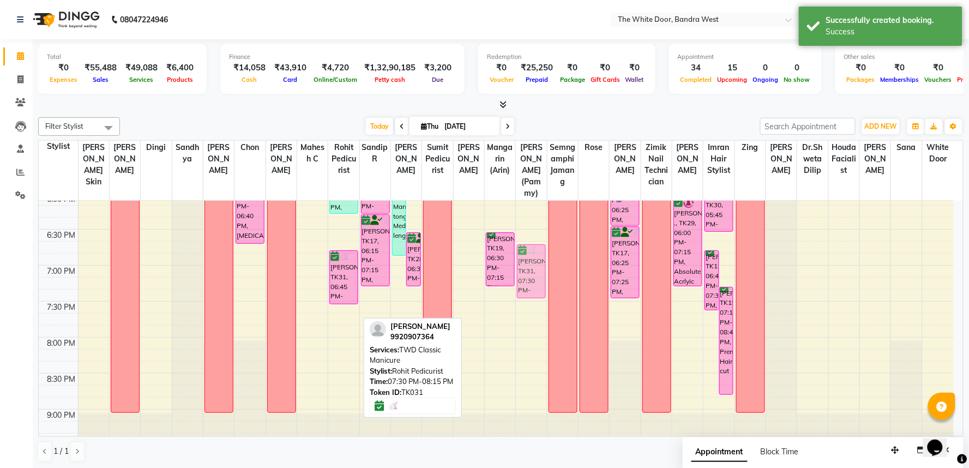
drag, startPoint x: 347, startPoint y: 341, endPoint x: 535, endPoint y: 277, distance: 198.9
click at [535, 277] on tr "Aakruti Khanna, TK04, 10:15 AM-11:15 AM, Waxing Buttocks,Waxing Full Front/Full…" at bounding box center [496, 14] width 915 height 936
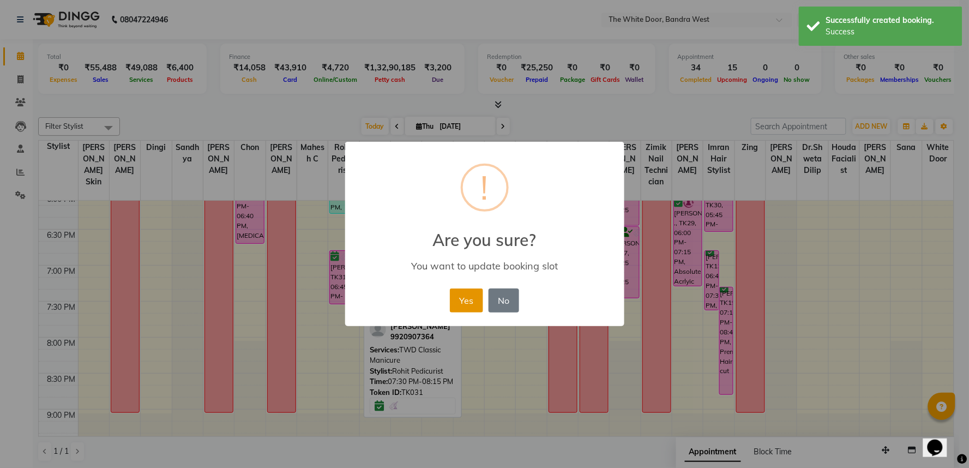
click at [466, 298] on button "Yes" at bounding box center [466, 301] width 33 height 24
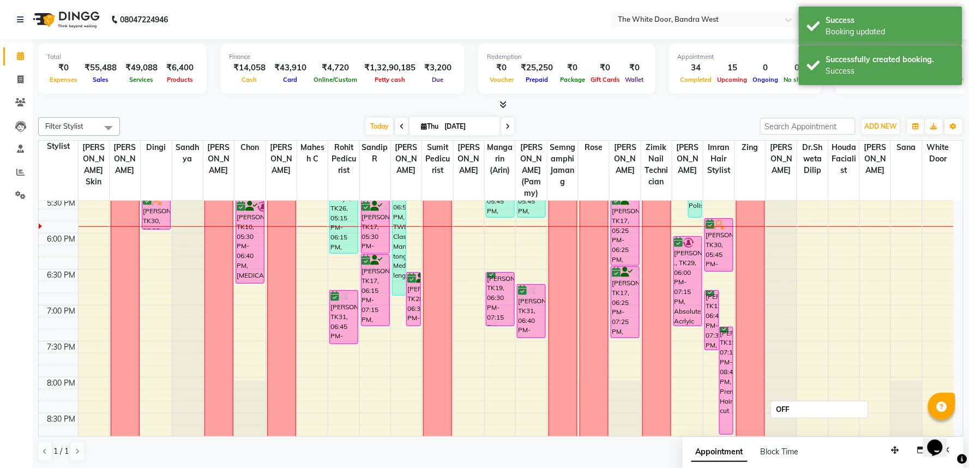
scroll to position [595, 0]
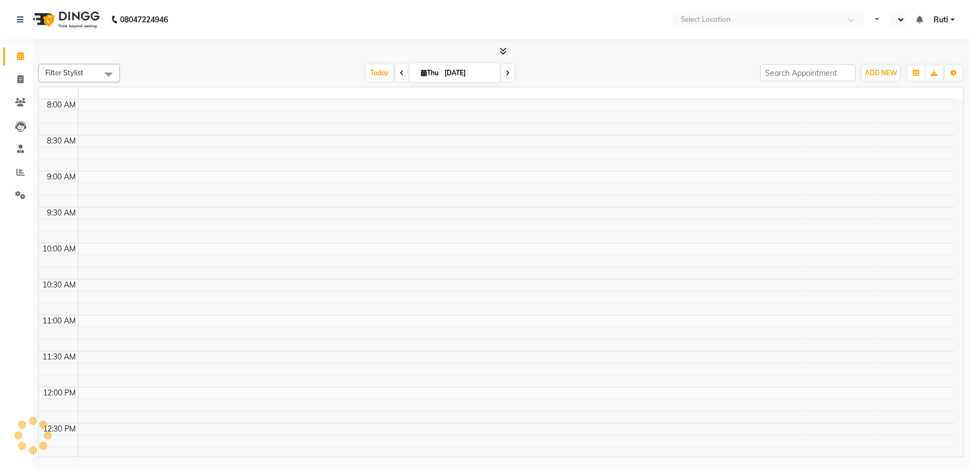
select select "en"
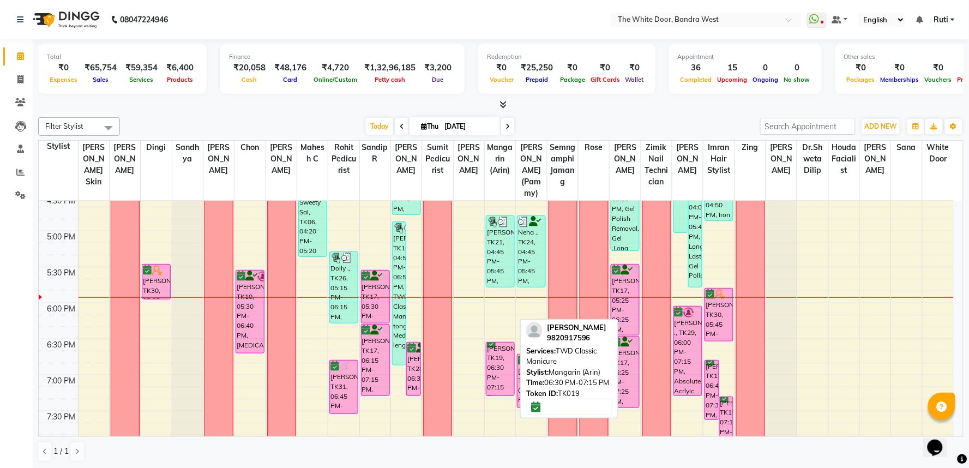
scroll to position [606, 0]
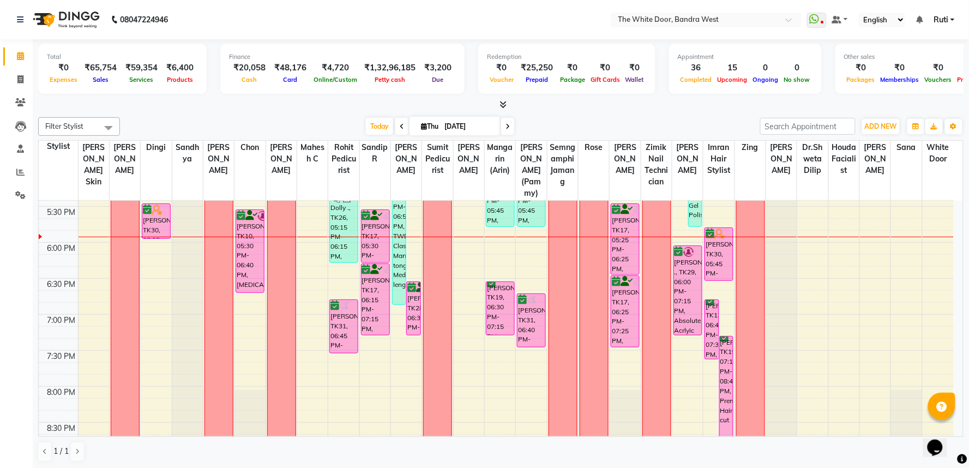
click at [502, 367] on div "9:00 AM 9:30 AM 10:00 AM 10:30 AM 11:00 AM 11:30 AM 12:00 PM 12:30 PM 1:00 PM 1…" at bounding box center [496, 63] width 915 height 936
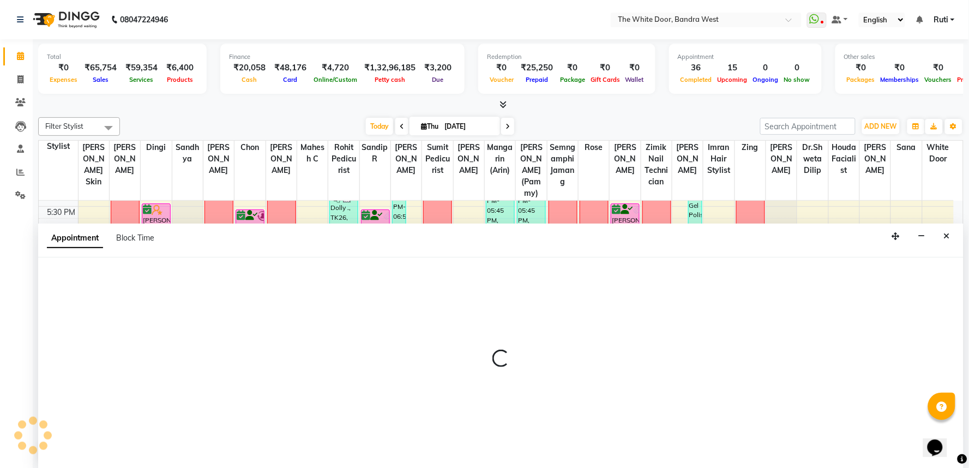
select select "57439"
select select "tentative"
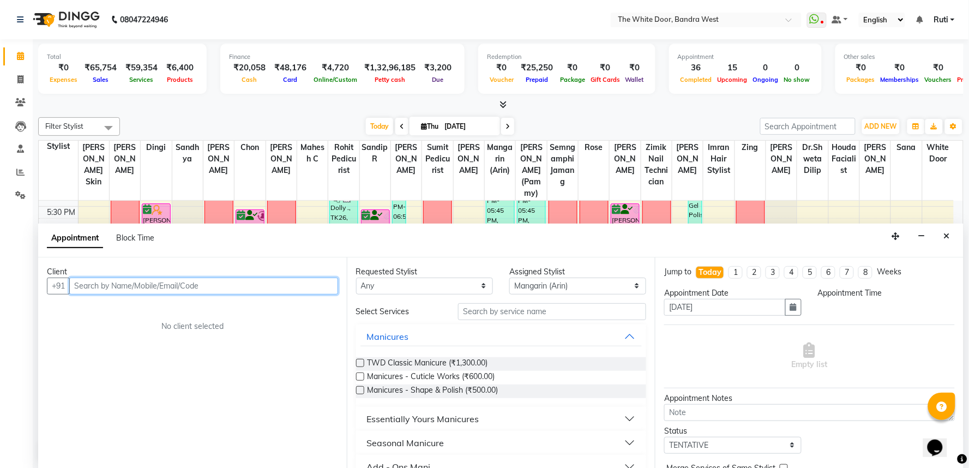
select select "1170"
click at [297, 283] on input "text" at bounding box center [203, 286] width 269 height 17
click at [304, 290] on input "text" at bounding box center [203, 286] width 269 height 17
type input "9820147067"
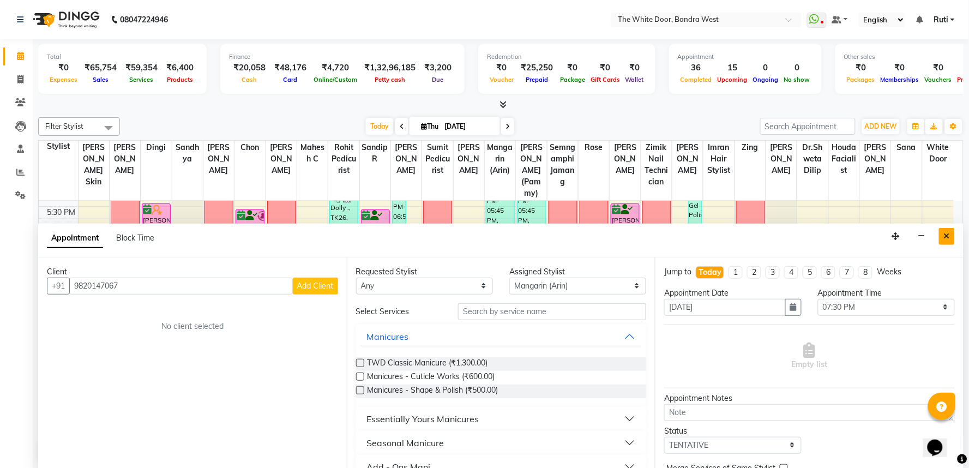
click at [945, 236] on icon "Close" at bounding box center [947, 236] width 6 height 8
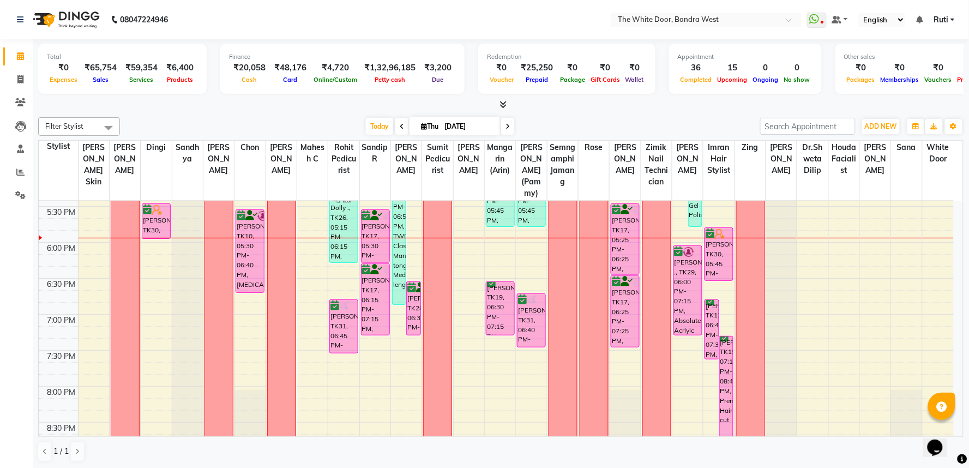
scroll to position [667, 0]
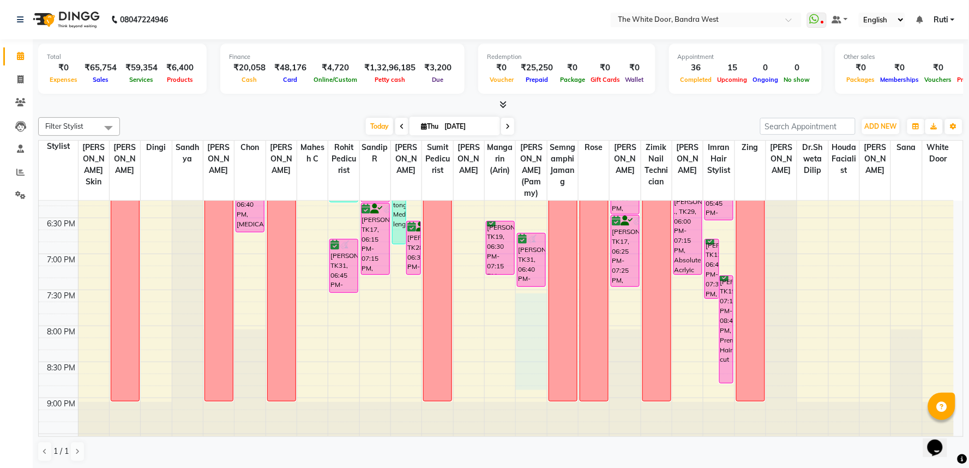
drag, startPoint x: 531, startPoint y: 311, endPoint x: 533, endPoint y: 397, distance: 85.7
click at [533, 397] on div "9:00 AM 9:30 AM 10:00 AM 10:30 AM 11:00 AM 11:30 AM 12:00 PM 12:30 PM 1:00 PM 1…" at bounding box center [496, 2] width 915 height 936
select select "82878"
select select "tentative"
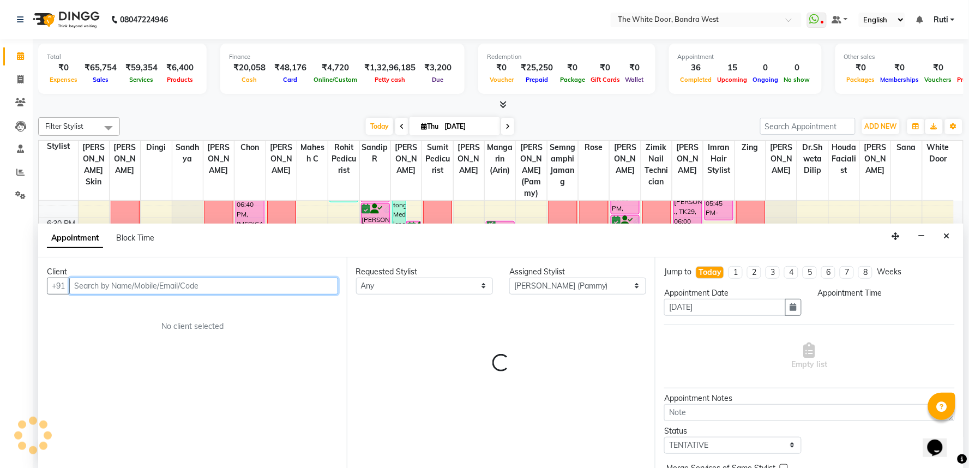
select select "1170"
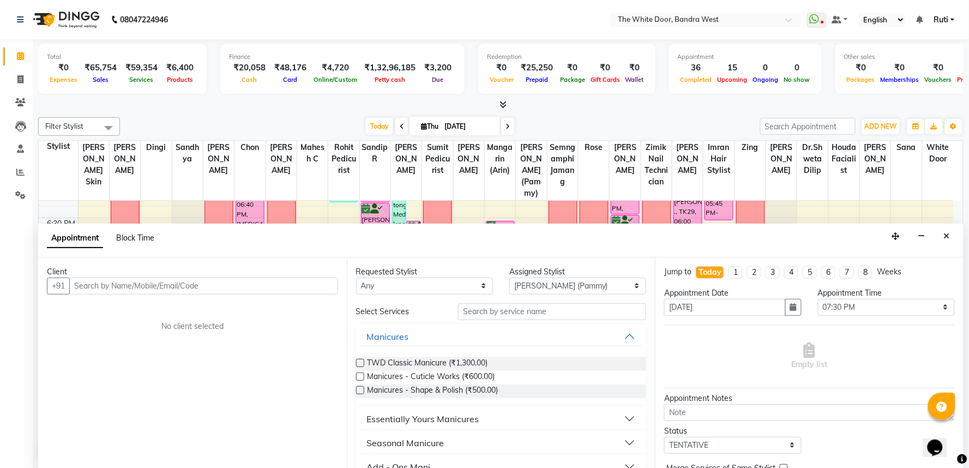
click at [142, 237] on span "Block Time" at bounding box center [135, 238] width 38 height 10
select select "82878"
select select "1170"
select select "1245"
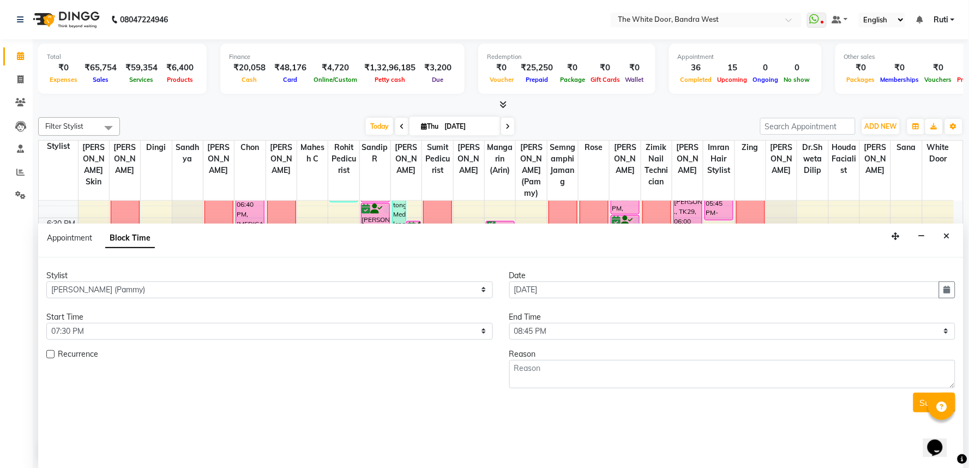
scroll to position [579, 0]
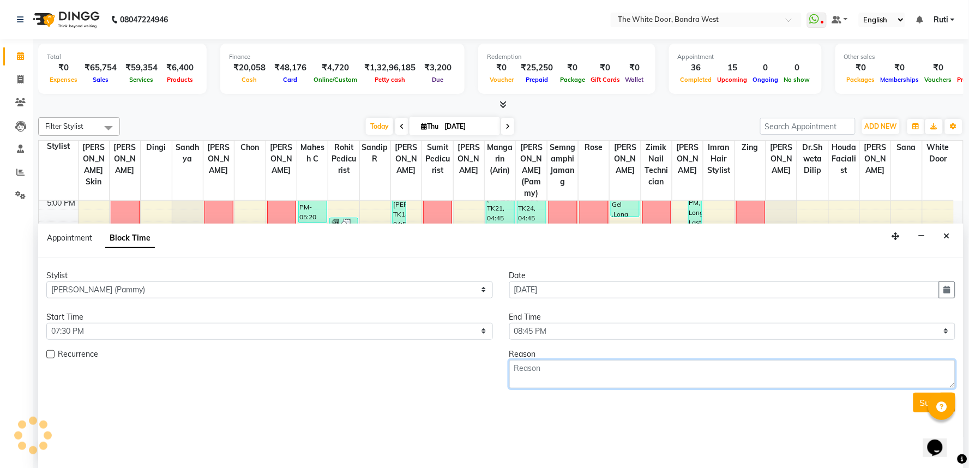
click at [603, 368] on textarea at bounding box center [733, 374] width 447 height 28
type textarea "NAILS"
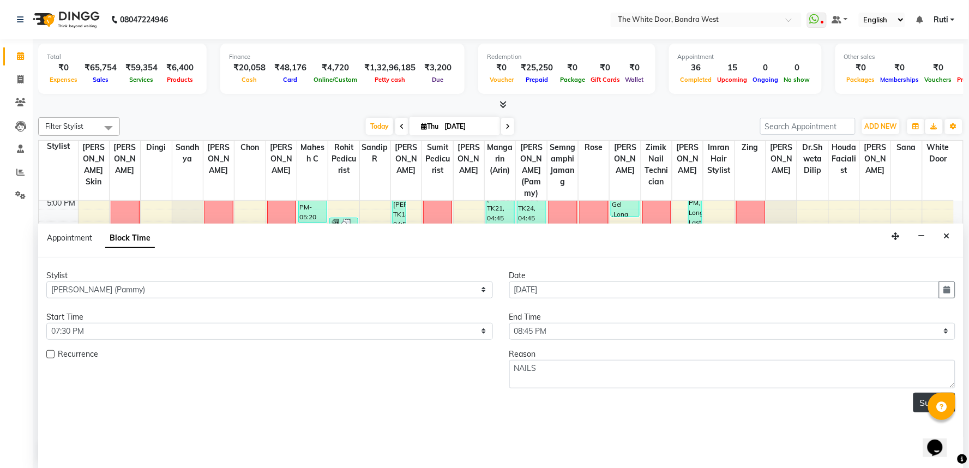
click at [918, 406] on button "Submit" at bounding box center [935, 403] width 42 height 20
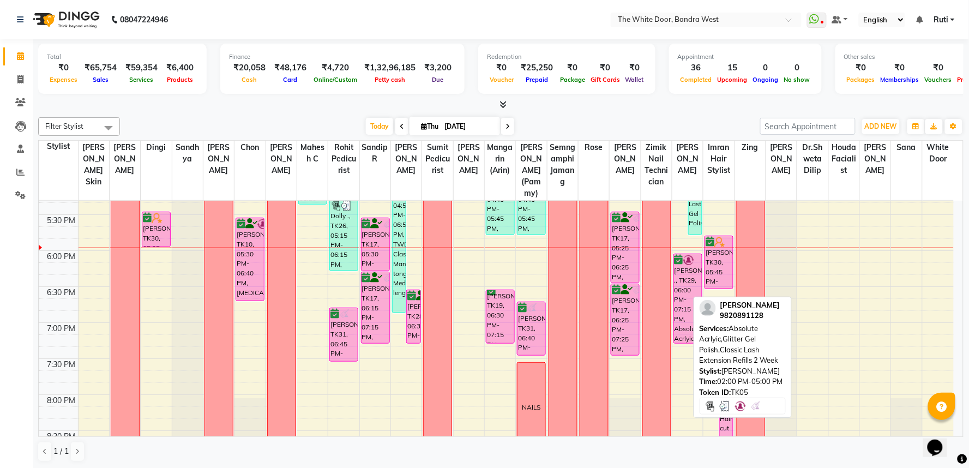
scroll to position [606, 0]
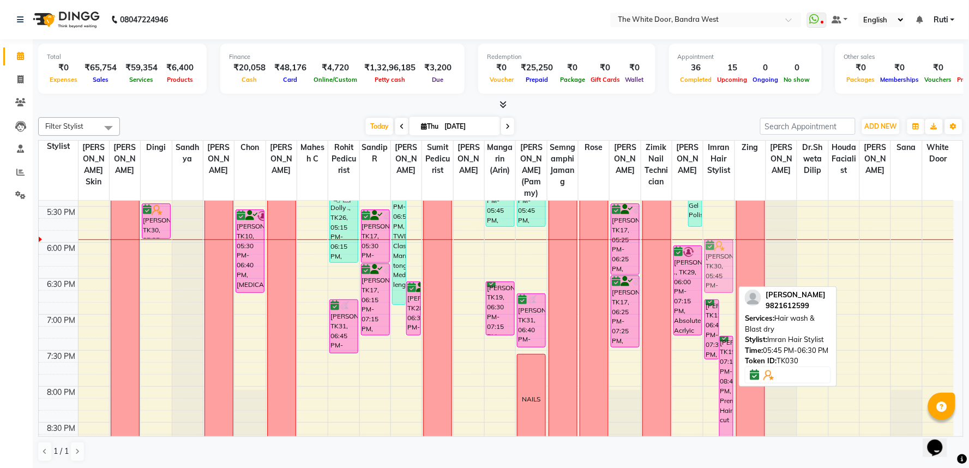
drag, startPoint x: 727, startPoint y: 279, endPoint x: 729, endPoint y: 287, distance: 8.5
click at [729, 287] on div "Vishal Bhutani, TK13, 06:45 PM-07:35 PM, The Royal cut Jennifer Francis, TK19, …" at bounding box center [719, 63] width 31 height 936
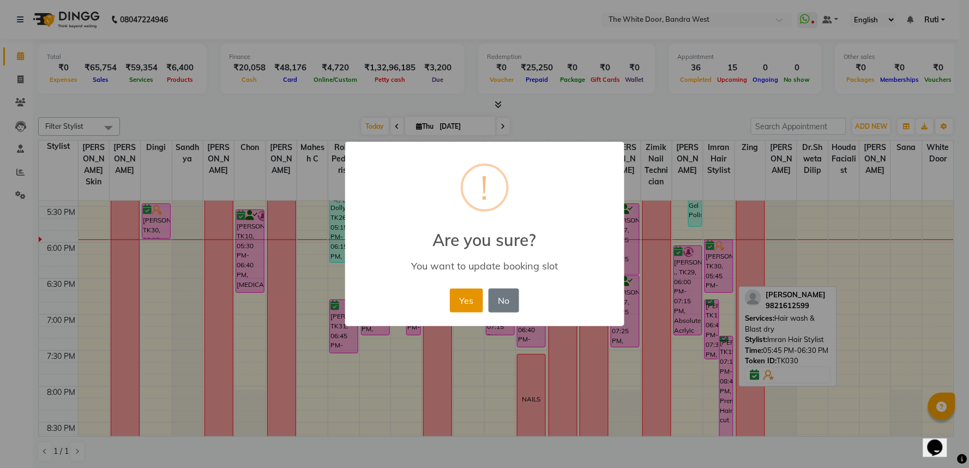
click at [474, 298] on button "Yes" at bounding box center [466, 301] width 33 height 24
